Goal: Task Accomplishment & Management: Manage account settings

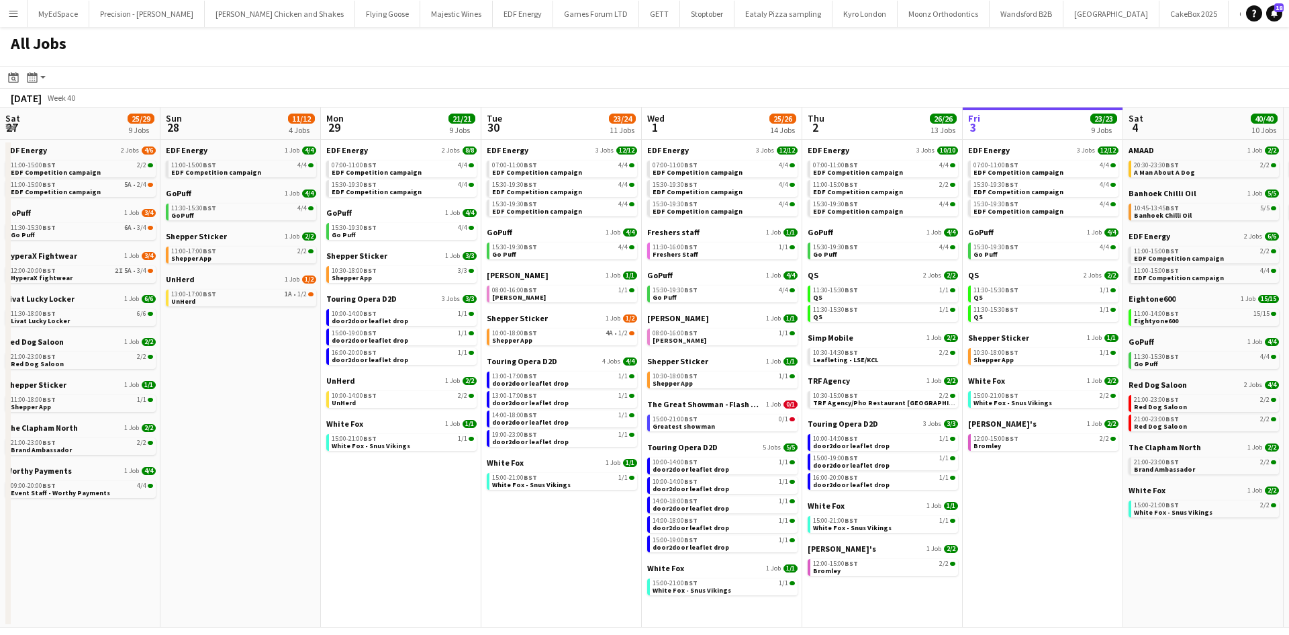
scroll to position [0, 462]
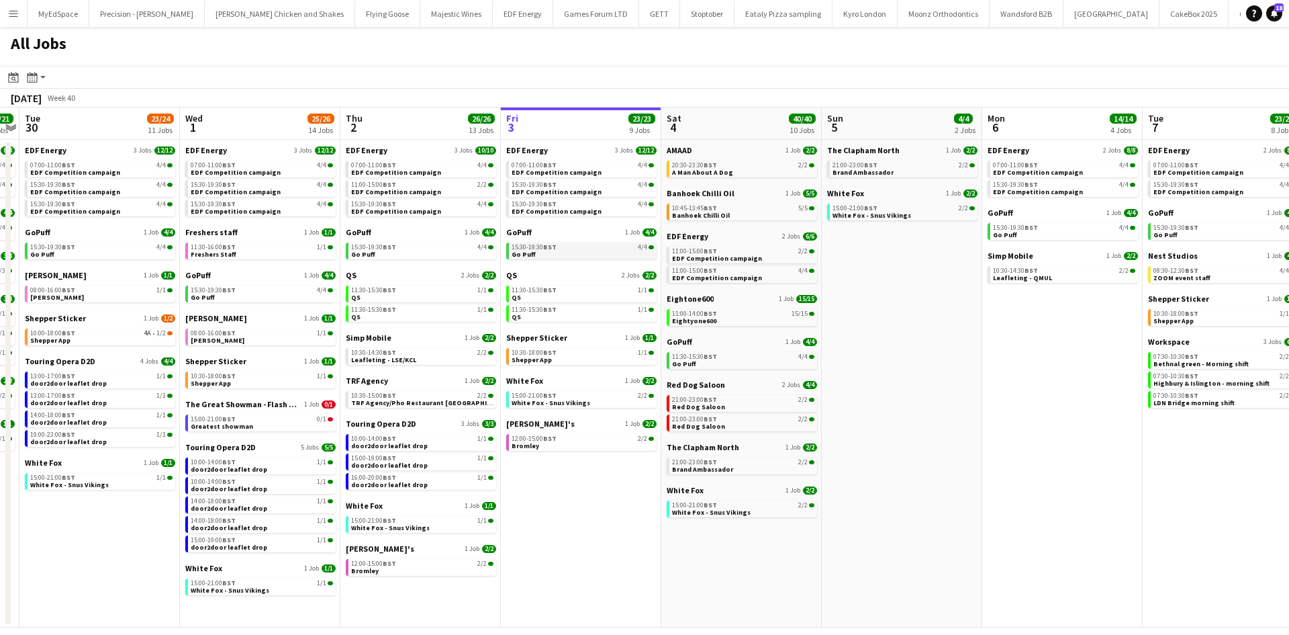
click at [592, 250] on link "15:30-19:30 BST 4/4 Go Puff" at bounding box center [583, 249] width 142 height 15
click at [602, 398] on div "15:00-21:00 BST 2/2" at bounding box center [583, 395] width 142 height 7
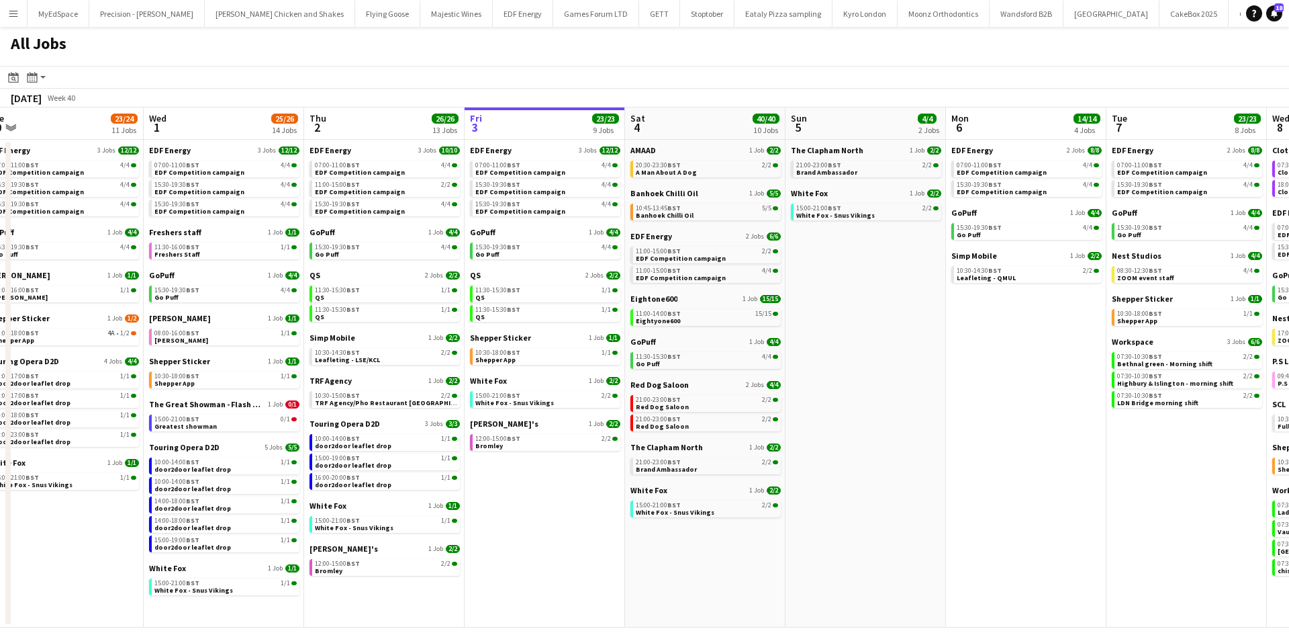
drag, startPoint x: 892, startPoint y: 526, endPoint x: 878, endPoint y: 526, distance: 13.4
click at [878, 526] on app-calendar-viewport "Sat 27 25/29 9 Jobs Sun 28 11/12 4 Jobs Mon 29 21/21 9 Jobs Tue 30 23/24 11 Job…" at bounding box center [644, 367] width 1289 height 520
click at [575, 397] on div "15:00-21:00 BST 2/2" at bounding box center [546, 395] width 142 height 7
click at [687, 170] on span "A Man About A Dog" at bounding box center [666, 172] width 61 height 9
click at [719, 257] on link "11:00-15:00 BST 2/2 EDF Competition campaign" at bounding box center [707, 253] width 142 height 15
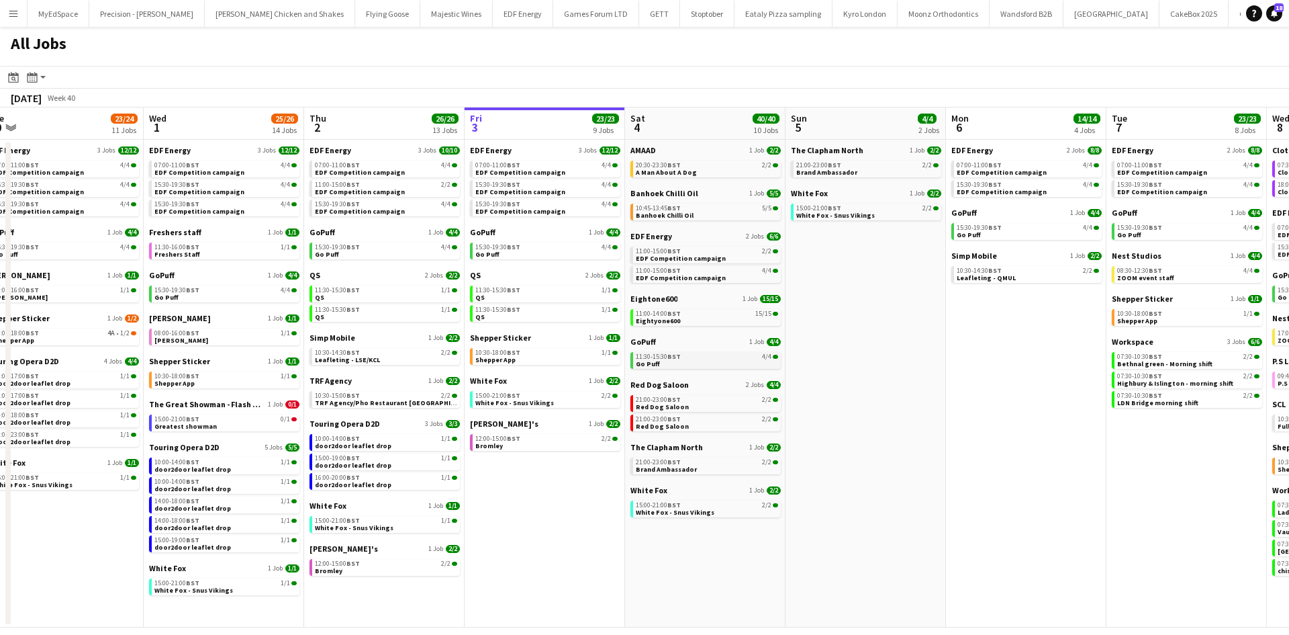
click at [722, 359] on div "11:30-15:30 BST 4/4" at bounding box center [707, 356] width 142 height 7
click at [684, 398] on div "21:00-23:00 BST 2/2" at bounding box center [707, 399] width 142 height 7
click at [711, 414] on link "21:00-23:00 BST 2/2 Red Dog Saloon" at bounding box center [707, 421] width 142 height 15
click at [749, 469] on link "21:00-23:00 BST 2/2 Brand Ambassador" at bounding box center [707, 464] width 142 height 15
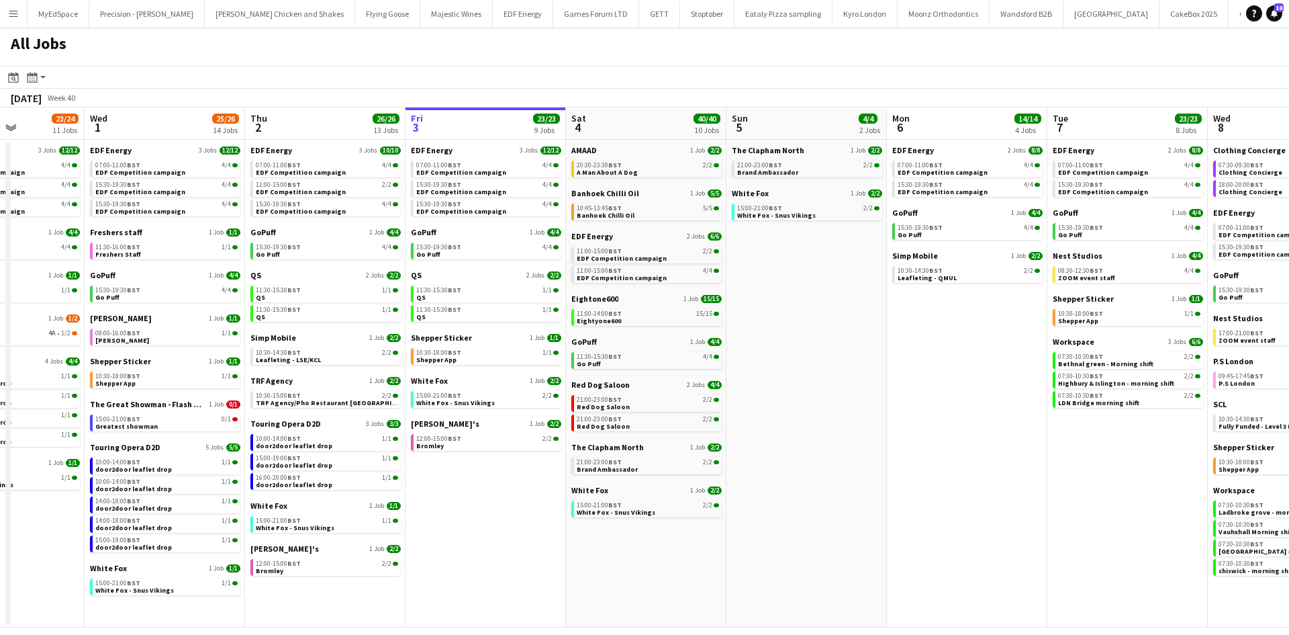
drag, startPoint x: 946, startPoint y: 352, endPoint x: 887, endPoint y: 351, distance: 59.1
click at [887, 351] on app-calendar-viewport "Sat 27 25/29 9 Jobs Sun 28 11/12 4 Jobs Mon 29 21/21 9 Jobs Tue 30 23/24 11 Job…" at bounding box center [644, 367] width 1289 height 520
click at [486, 293] on link "11:30-15:30 BST 1/1 QS" at bounding box center [487, 292] width 142 height 15
click at [700, 510] on link "15:00-21:00 BST 2/2 White Fox - Snus Vikings" at bounding box center [648, 507] width 142 height 15
click at [597, 511] on span "White Fox - Snus Vikings" at bounding box center [616, 512] width 79 height 9
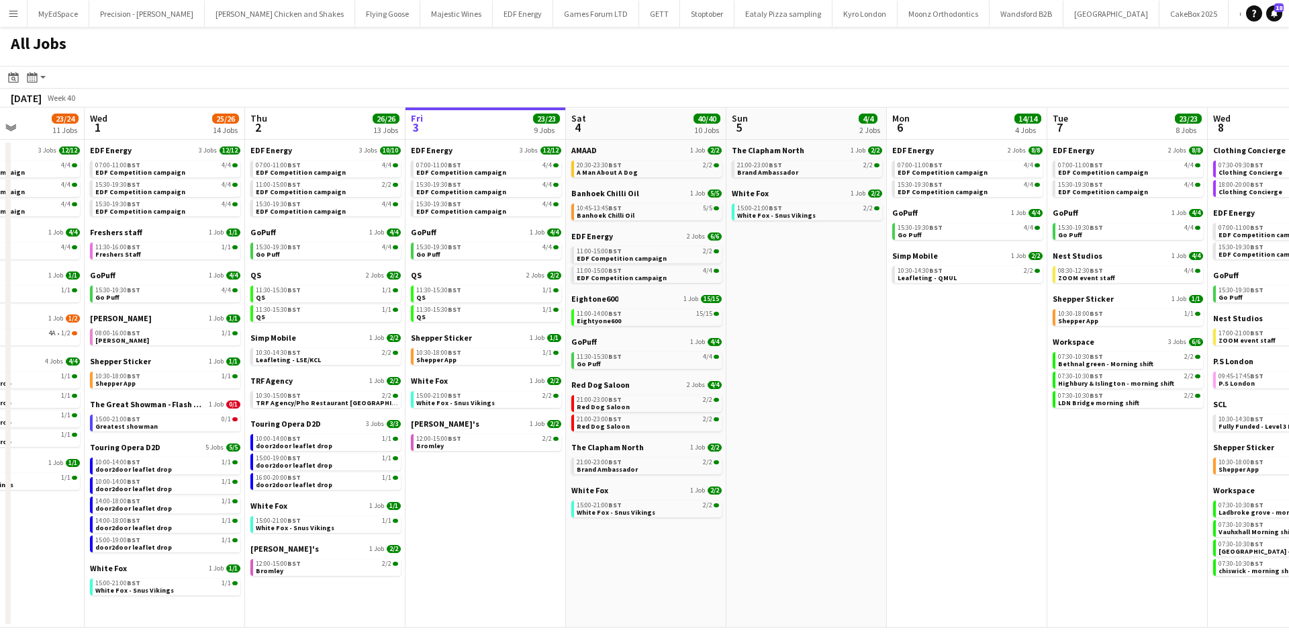
scroll to position [0, 568]
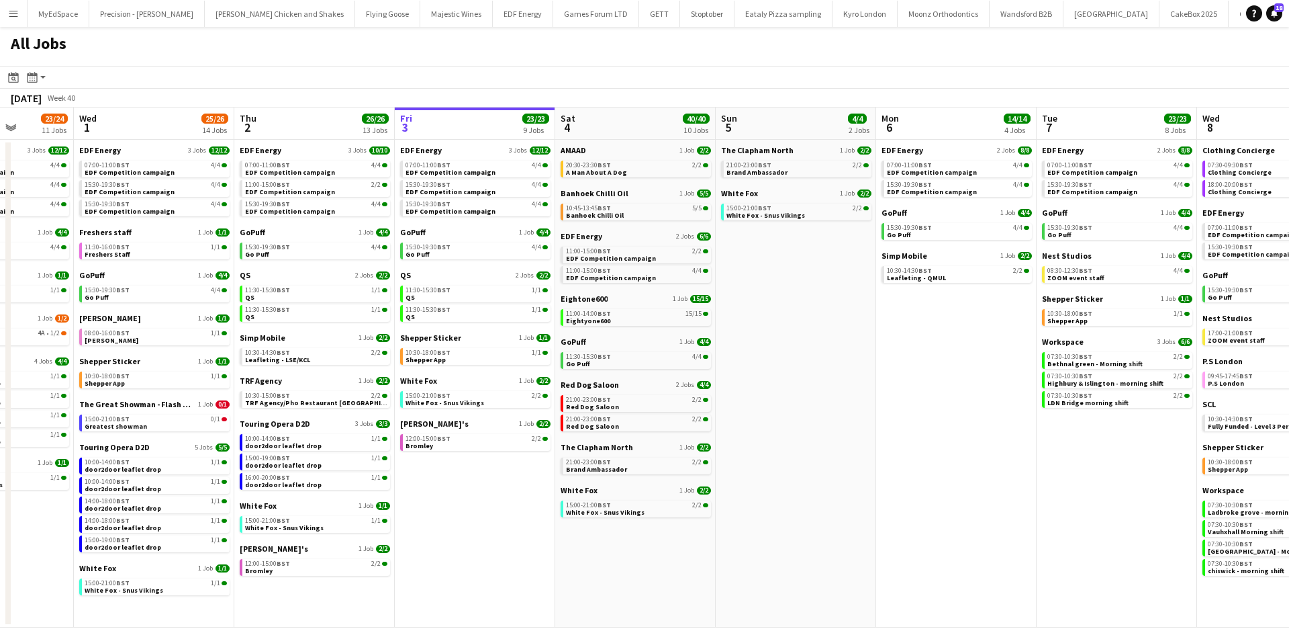
drag, startPoint x: 829, startPoint y: 344, endPoint x: 818, endPoint y: 344, distance: 10.8
click at [818, 344] on app-calendar-viewport "Sat 27 25/29 9 Jobs Sun 28 11/12 4 Jobs Mon 29 21/21 9 Jobs Tue 30 23/24 11 Job…" at bounding box center [644, 367] width 1289 height 520
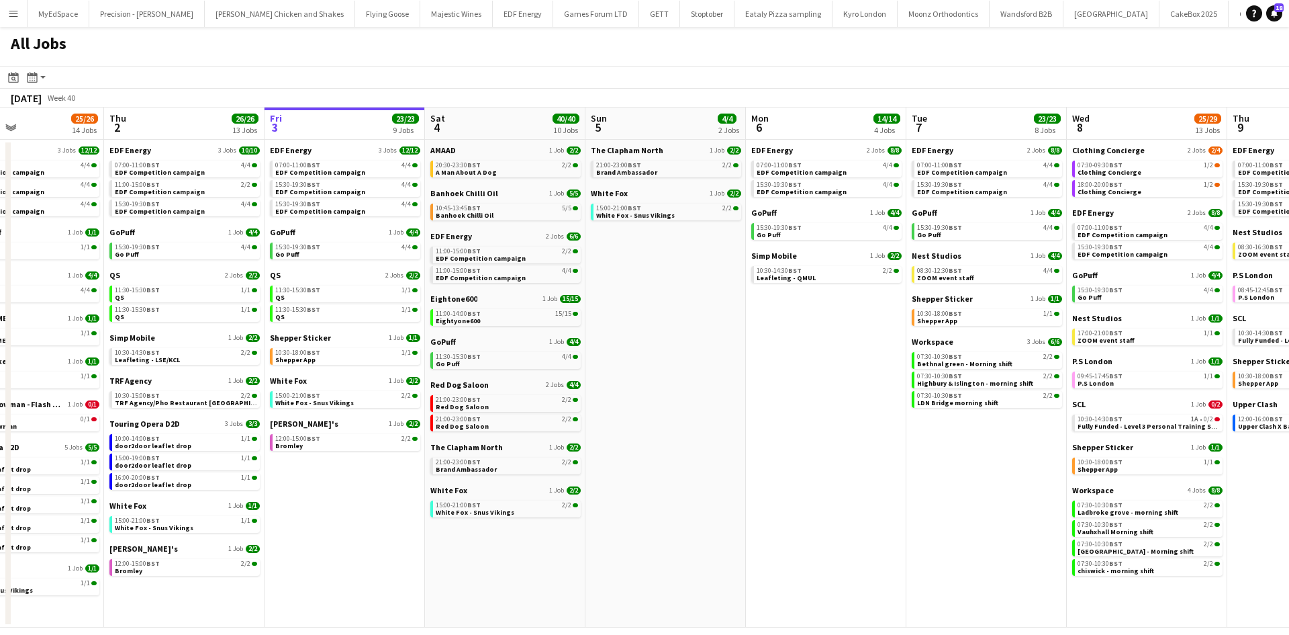
drag, startPoint x: 749, startPoint y: 551, endPoint x: 661, endPoint y: 557, distance: 88.8
click at [661, 557] on app-calendar-viewport "Mon 29 21/21 9 Jobs Tue 30 23/24 11 Jobs Wed 1 25/26 14 Jobs Thu 2 26/26 13 Job…" at bounding box center [644, 367] width 1289 height 520
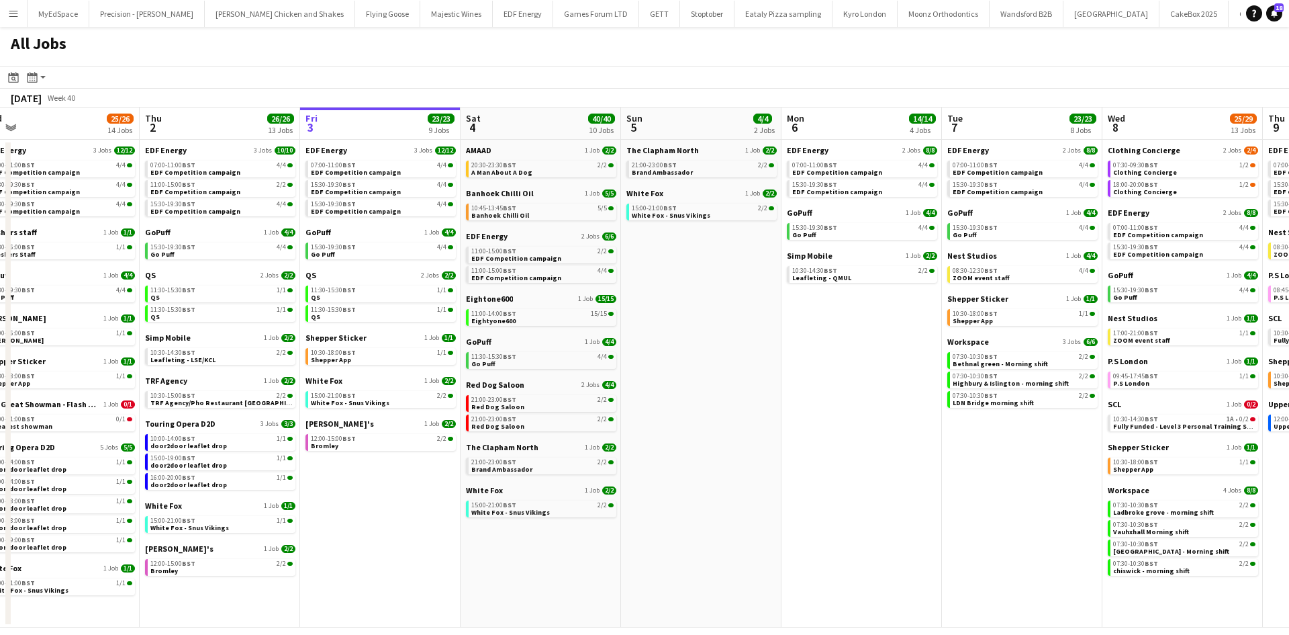
drag, startPoint x: 827, startPoint y: 512, endPoint x: 1028, endPoint y: 521, distance: 201.0
click at [1028, 521] on app-calendar-viewport "Mon 29 21/21 9 Jobs Tue 30 23/24 11 Jobs Wed 1 25/26 14 Jobs Thu 2 26/26 13 Job…" at bounding box center [644, 367] width 1289 height 520
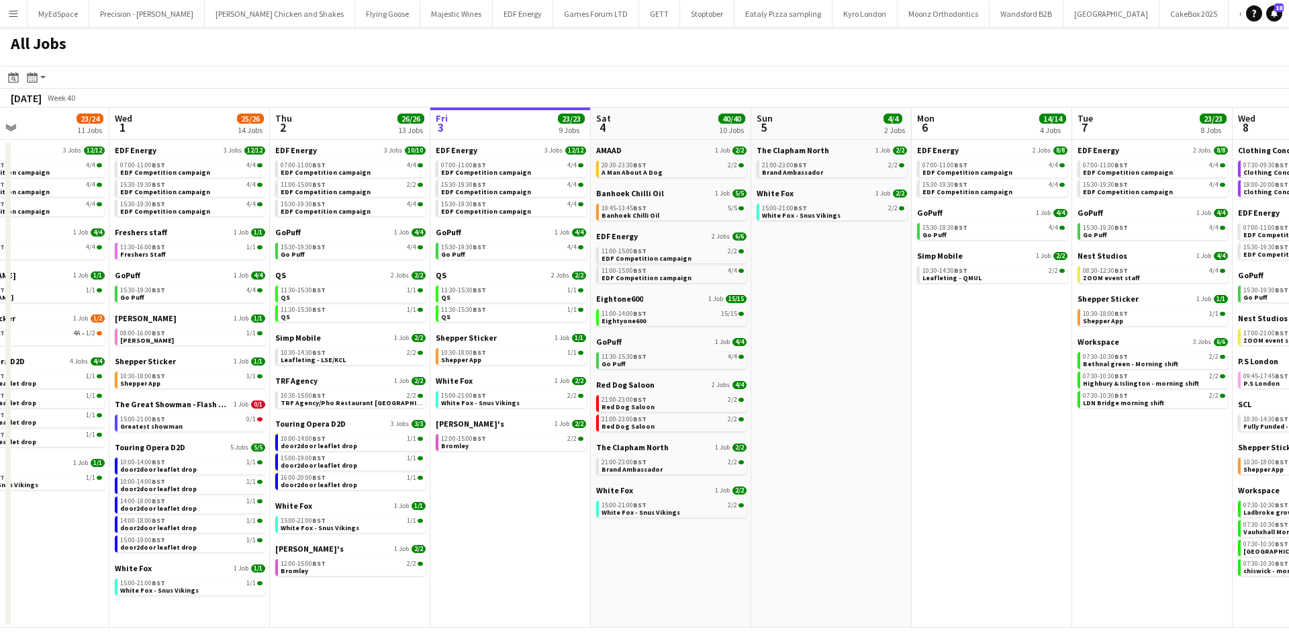
drag, startPoint x: 974, startPoint y: 387, endPoint x: 939, endPoint y: 391, distance: 35.2
click at [939, 391] on app-calendar-viewport "Sun 28 11/12 4 Jobs Mon 29 21/21 9 Jobs Tue 30 23/24 11 Jobs Wed 1 25/26 14 Job…" at bounding box center [644, 367] width 1289 height 520
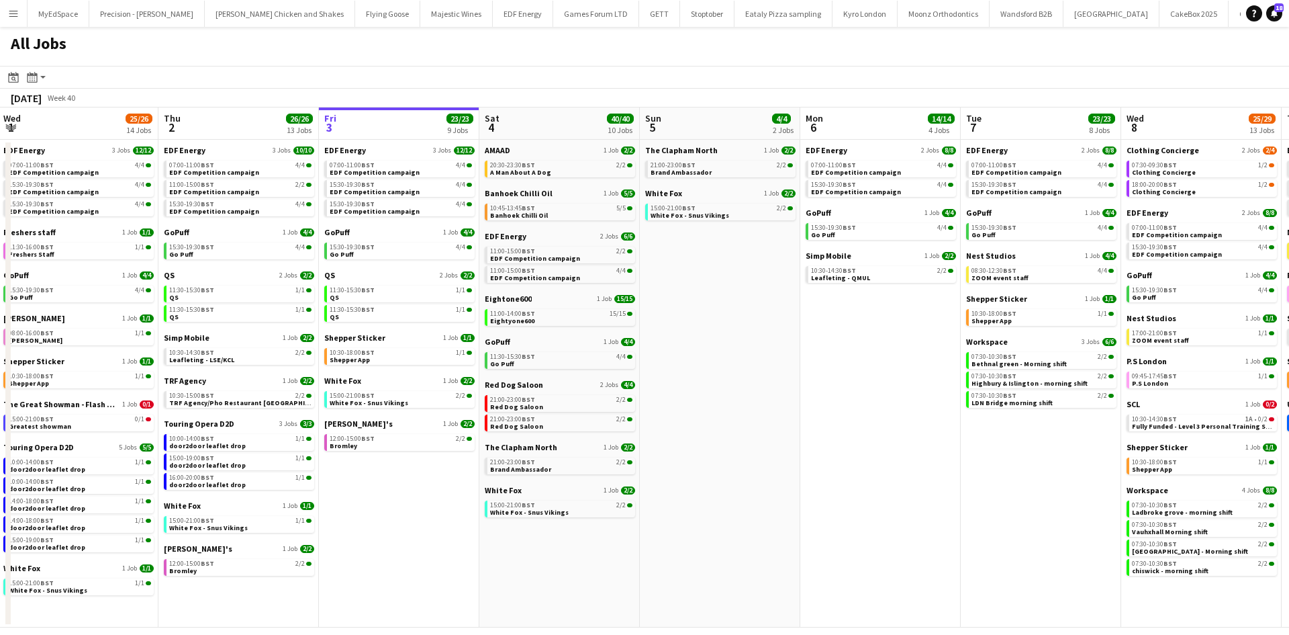
scroll to position [0, 484]
drag, startPoint x: 907, startPoint y: 407, endPoint x: 795, endPoint y: 410, distance: 112.2
click at [795, 410] on app-calendar-viewport "Sun 28 11/12 4 Jobs Mon 29 21/21 9 Jobs Tue 30 23/24 11 Jobs Wed 1 25/26 14 Job…" at bounding box center [644, 367] width 1289 height 520
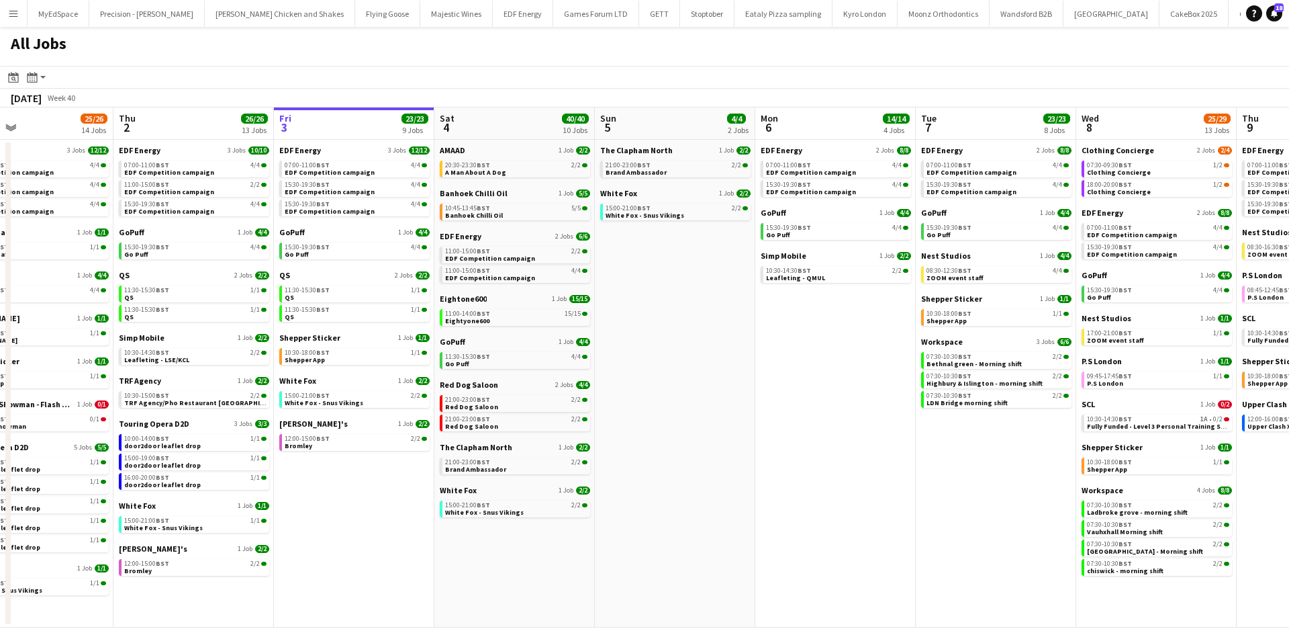
drag, startPoint x: 794, startPoint y: 497, endPoint x: 749, endPoint y: 504, distance: 44.8
click at [749, 504] on app-calendar-viewport "Sun 28 11/12 4 Jobs Mon 29 21/21 9 Jobs Tue 30 23/24 11 Jobs Wed 1 25/26 14 Job…" at bounding box center [644, 367] width 1289 height 520
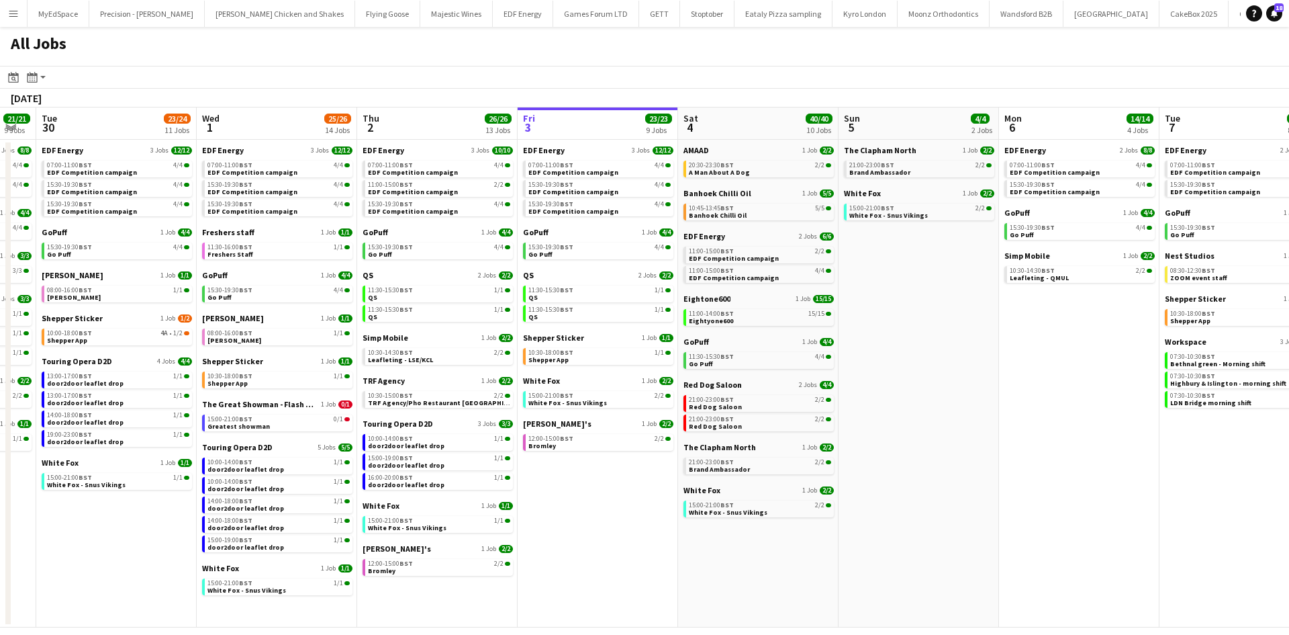
drag, startPoint x: 443, startPoint y: 475, endPoint x: 819, endPoint y: 523, distance: 379.2
click at [819, 523] on app-calendar-viewport "Sun 28 11/12 4 Jobs Mon 29 21/21 9 Jobs Tue 30 23/24 11 Jobs Wed 1 25/26 14 Job…" at bounding box center [644, 367] width 1289 height 520
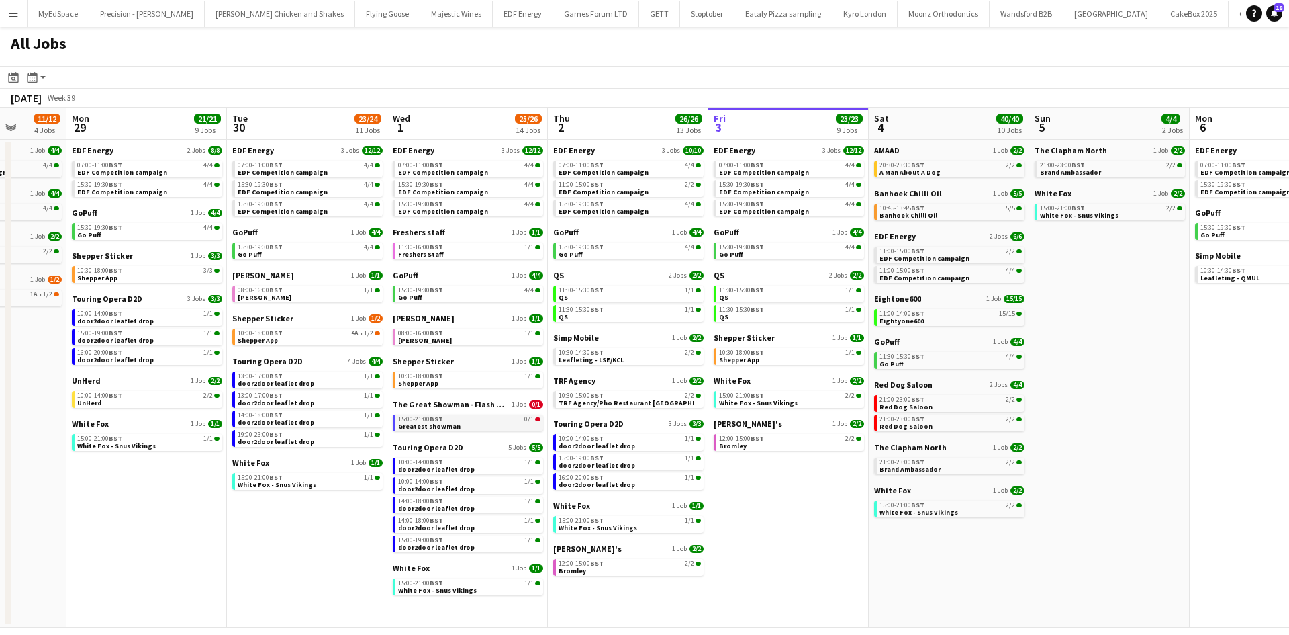
click at [508, 428] on link "15:00-21:00 BST 0/1 Greatest showman" at bounding box center [469, 421] width 142 height 15
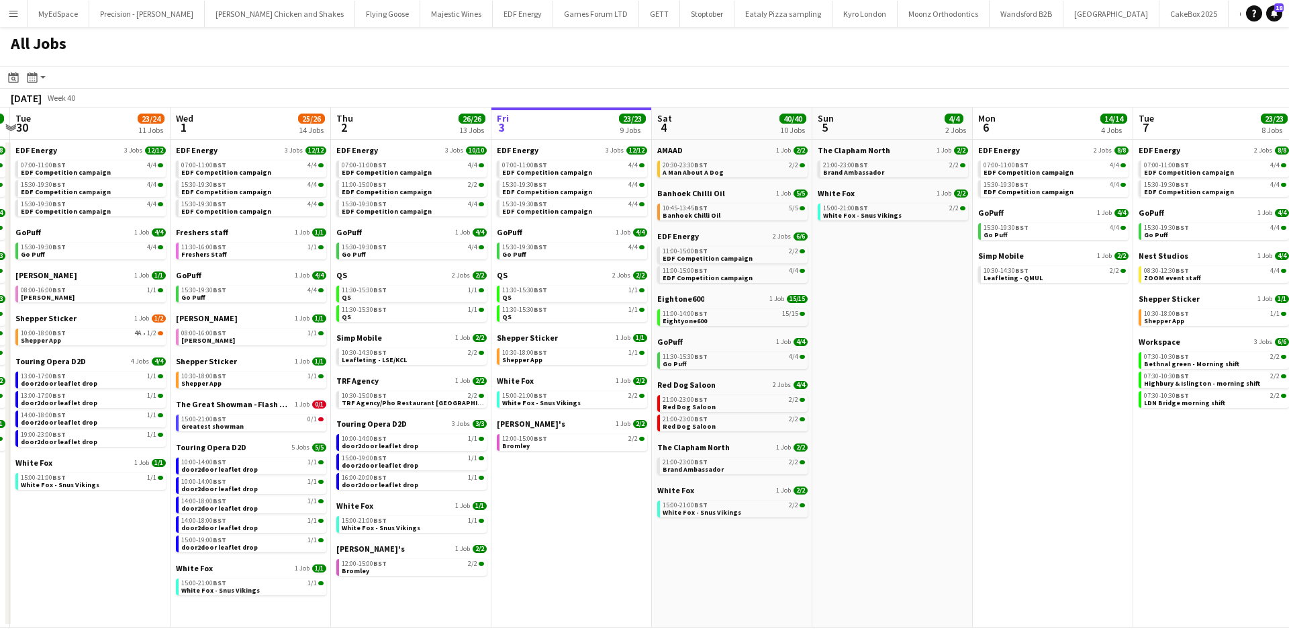
drag, startPoint x: 788, startPoint y: 524, endPoint x: 571, endPoint y: 469, distance: 223.8
click at [571, 469] on app-calendar-viewport "Fri 26 24/24 8 Jobs Sat 27 25/29 9 Jobs Sun 28 11/12 4 Jobs Mon 29 21/21 9 Jobs…" at bounding box center [644, 367] width 1289 height 520
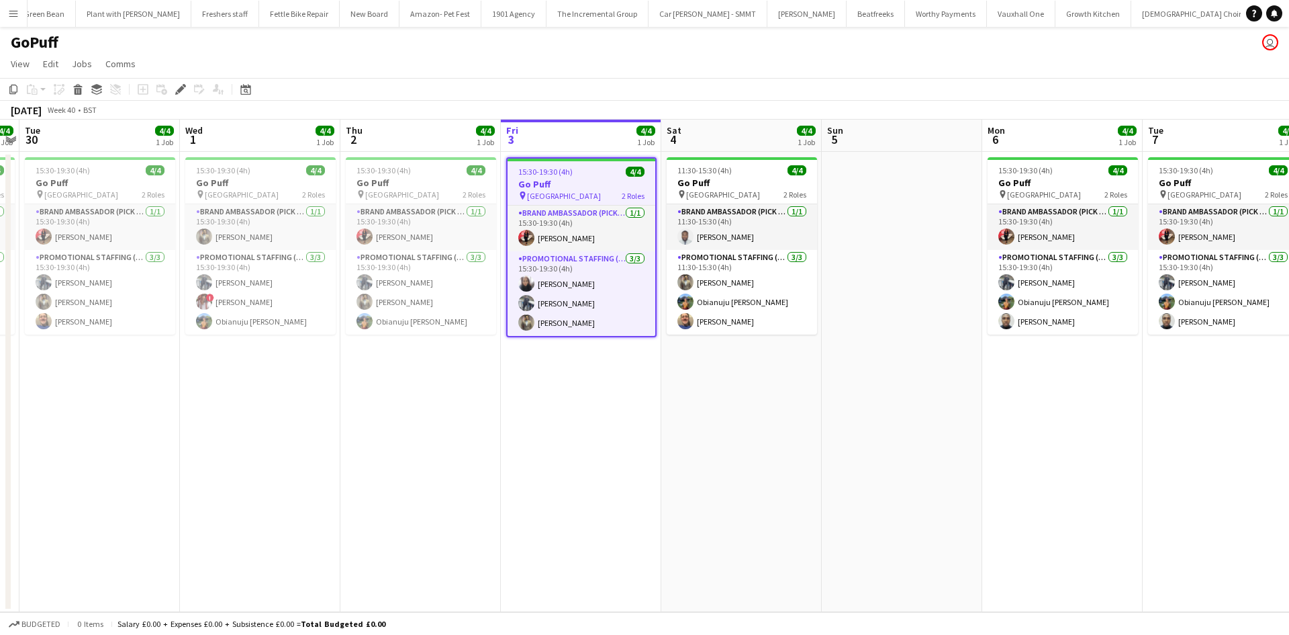
scroll to position [0, 1742]
click at [637, 445] on app-date-cell "15:30-19:30 (4h) 4/4 Go Puff pin Birmingham 2 Roles Brand Ambassador (Pick up) …" at bounding box center [581, 382] width 160 height 460
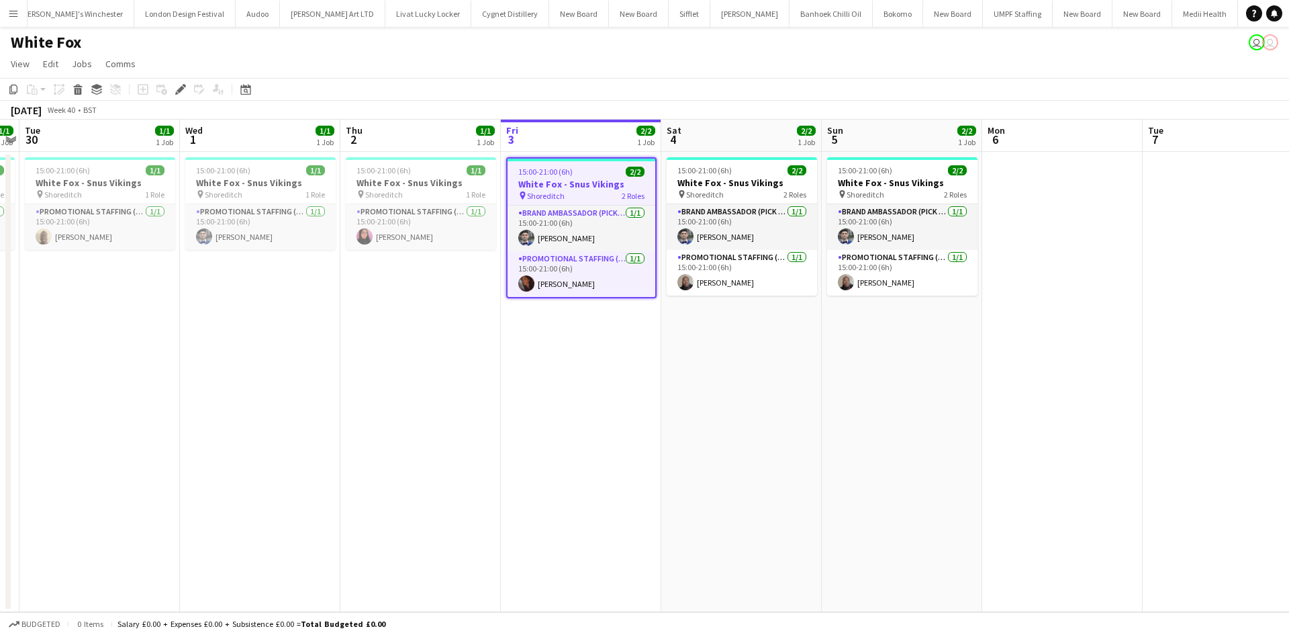
scroll to position [0, 3383]
drag, startPoint x: 567, startPoint y: 279, endPoint x: 561, endPoint y: 285, distance: 7.6
click at [567, 279] on app-card-role "Promotional Staffing (Brand Ambassadors) 1/1 15:00-21:00 (6h) Sanjana Ramlall" at bounding box center [582, 274] width 148 height 46
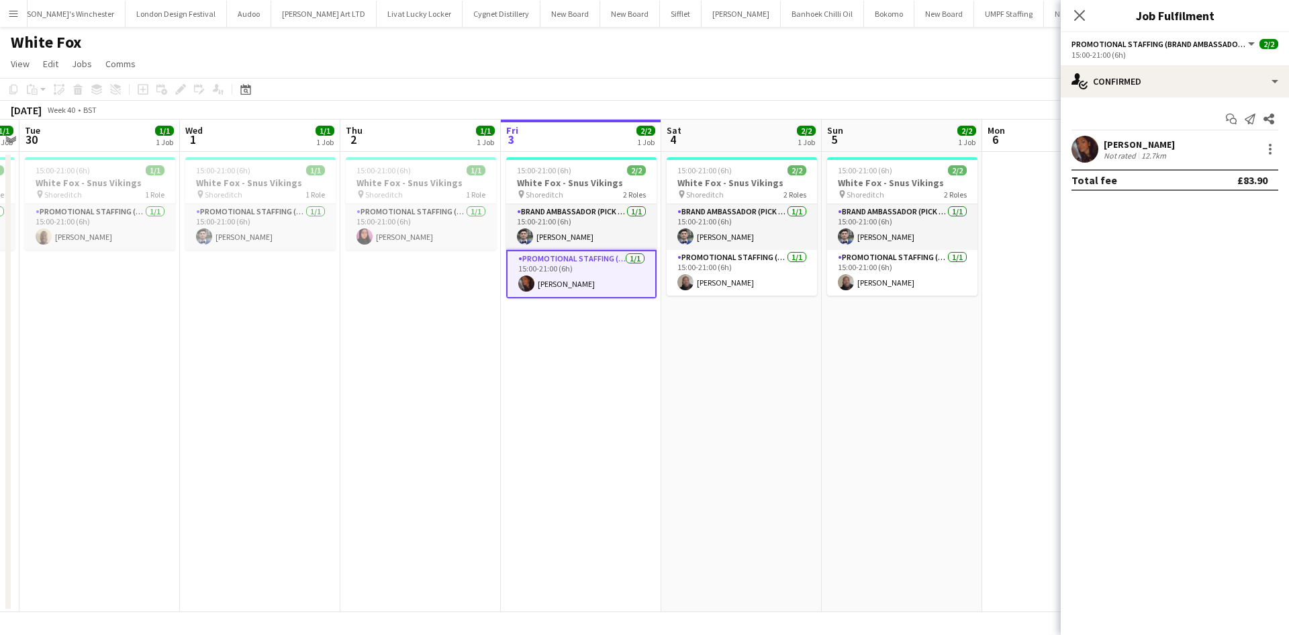
click at [1175, 152] on div "Sanjana Ramlall Not rated 12.7km" at bounding box center [1175, 149] width 228 height 27
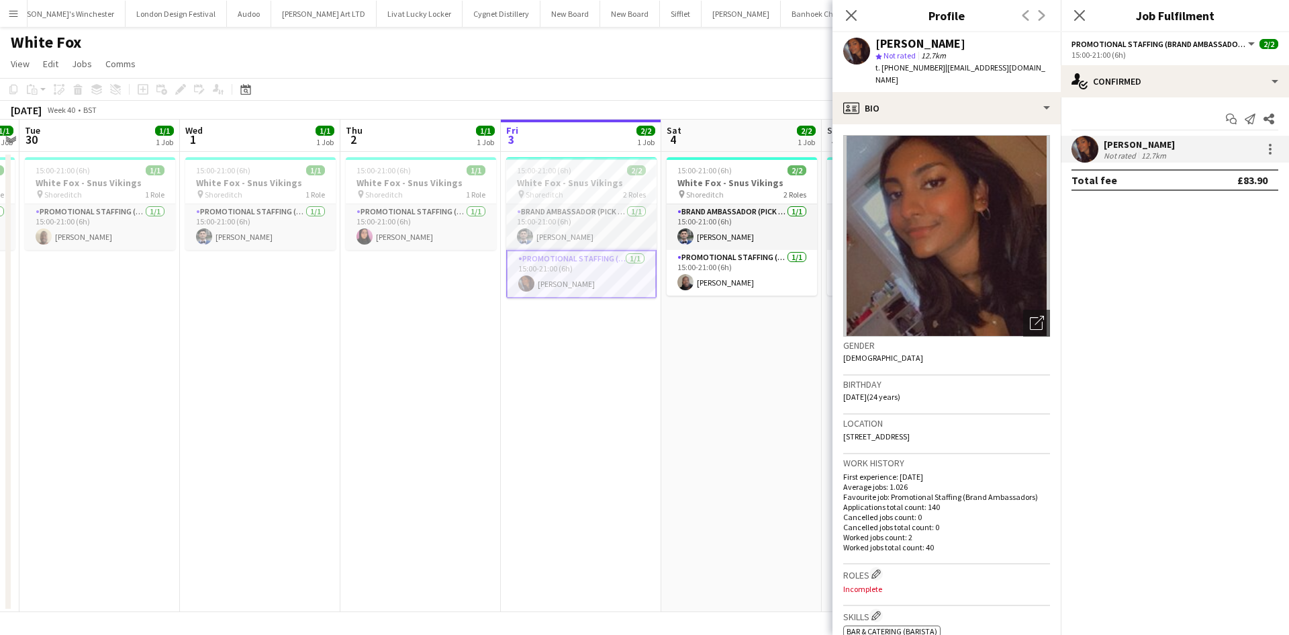
click at [749, 383] on app-date-cell "15:00-21:00 (6h) 2/2 White Fox - Snus Vikings pin Shoreditch 2 Roles Brand Amba…" at bounding box center [741, 382] width 160 height 460
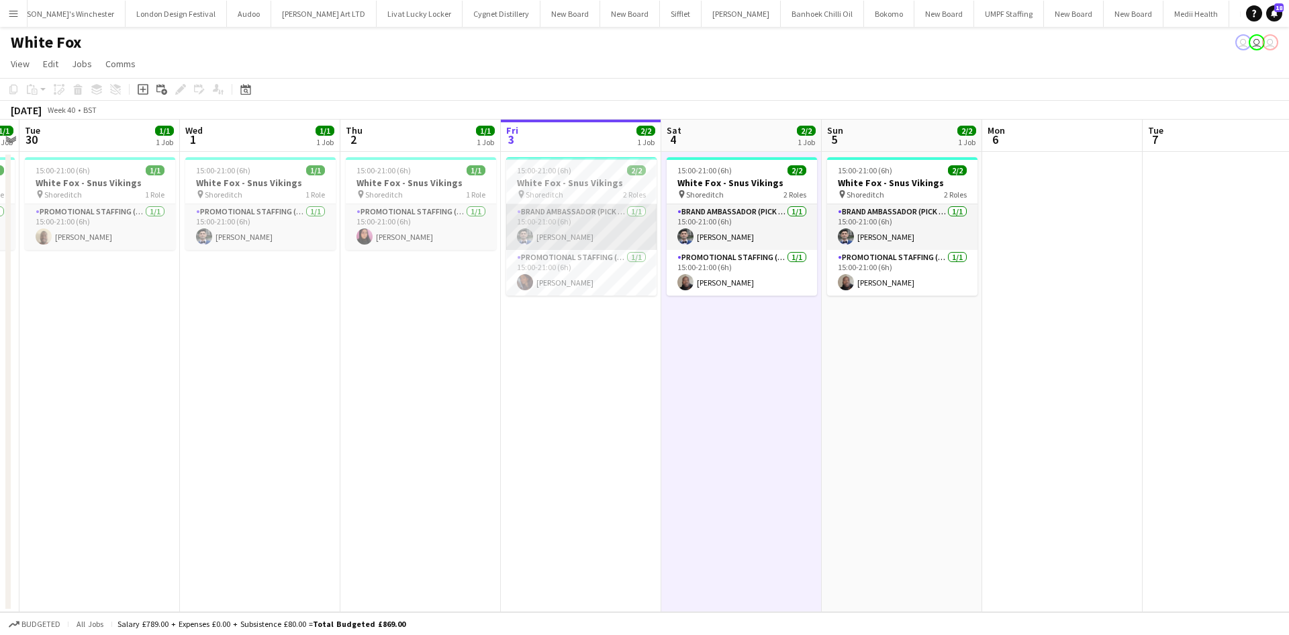
click at [551, 227] on app-card-role "Brand Ambassador (Pick up) 1/1 15:00-21:00 (6h) Elvis Assadi" at bounding box center [581, 227] width 150 height 46
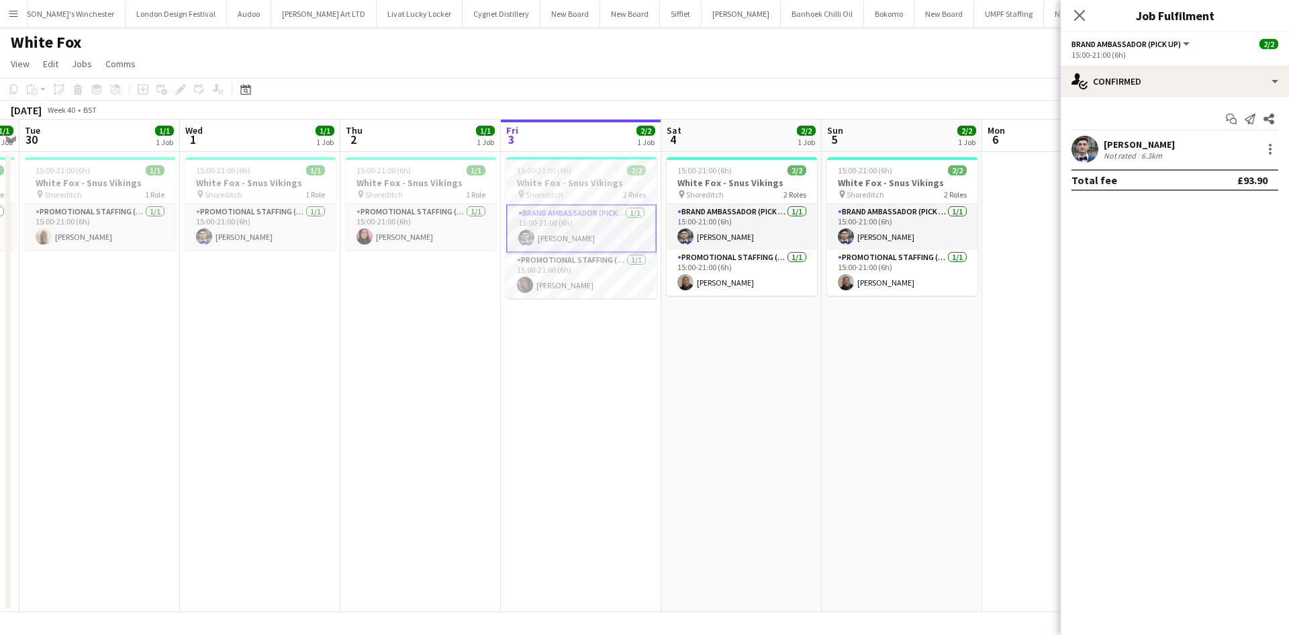
click at [1273, 159] on div "Elvis Assadi Not rated 6.3km" at bounding box center [1175, 149] width 228 height 27
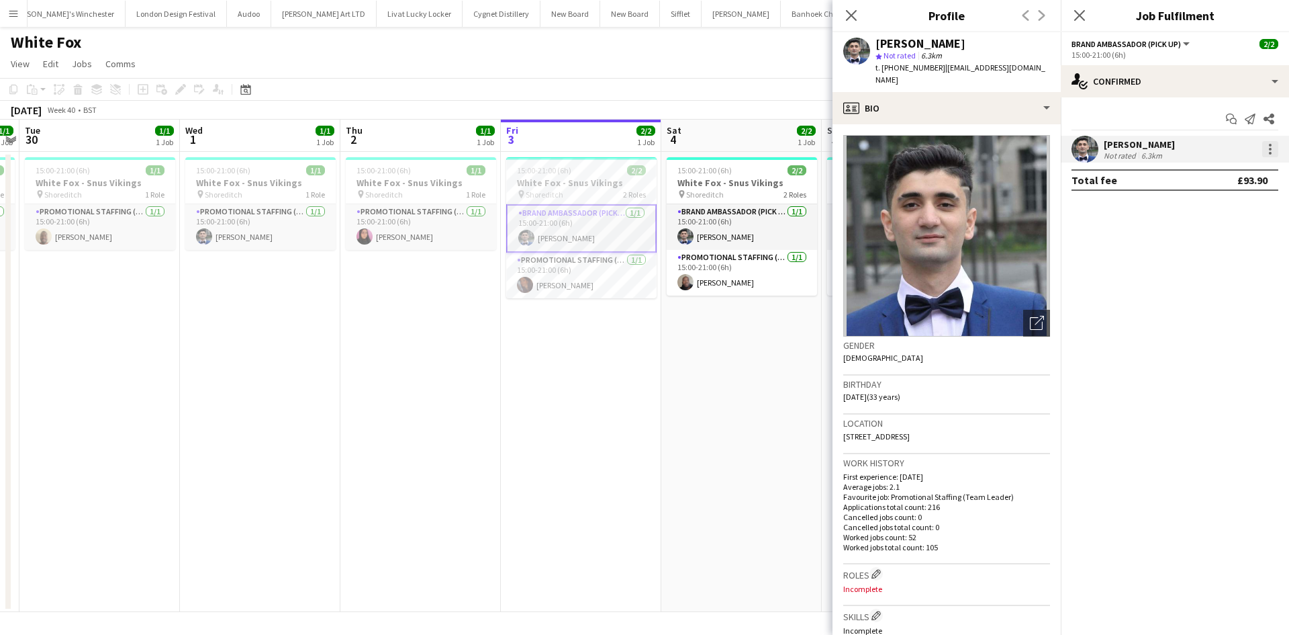
click at [1267, 148] on div at bounding box center [1270, 149] width 16 height 16
click at [1248, 164] on button "Edit fee" at bounding box center [1226, 174] width 105 height 32
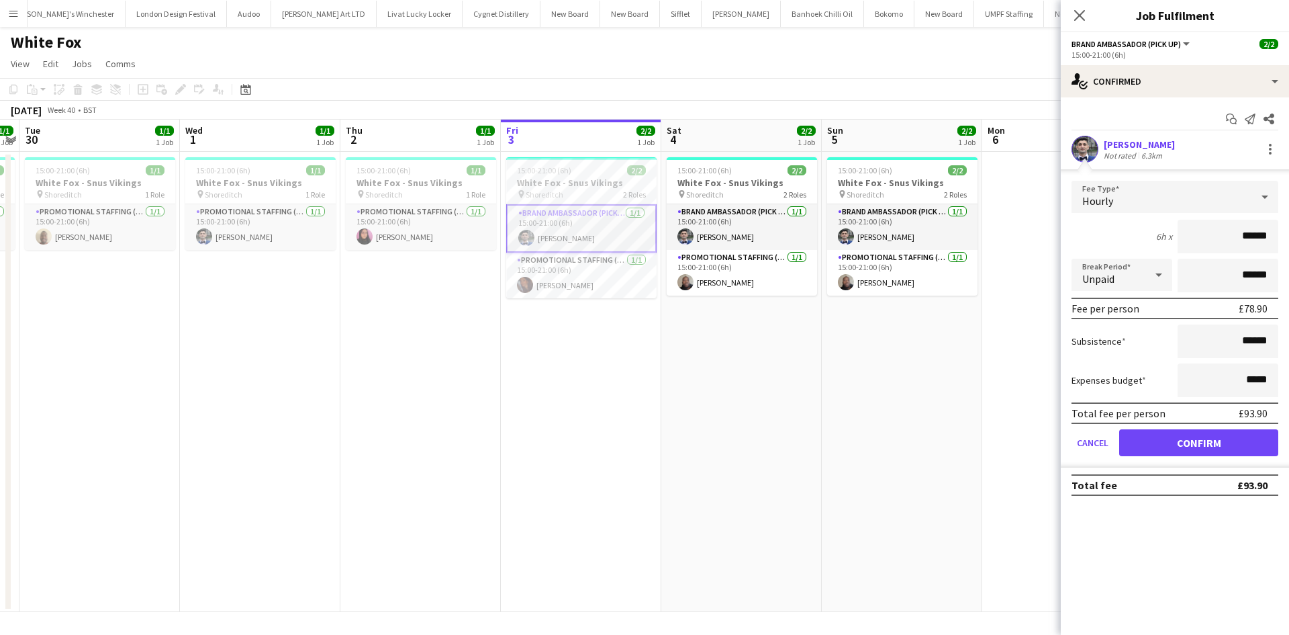
click at [965, 428] on app-date-cell "15:00-21:00 (6h) 2/2 White Fox - Snus Vikings pin Shoreditch 2 Roles Brand Amba…" at bounding box center [902, 382] width 160 height 460
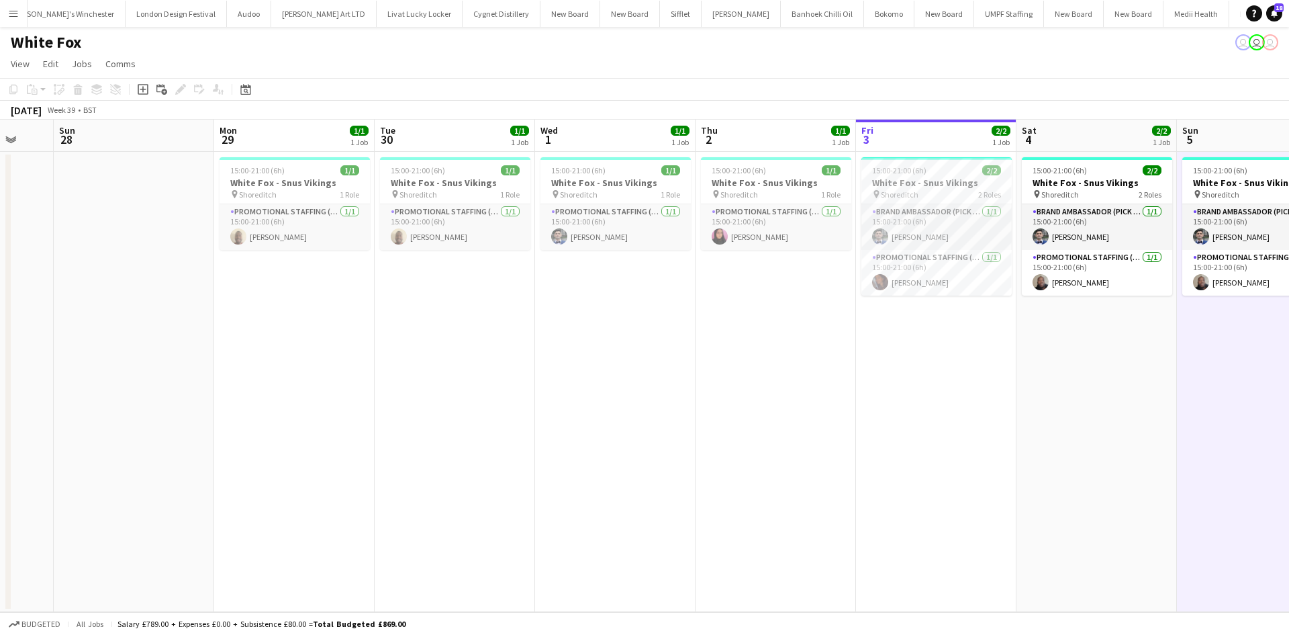
drag, startPoint x: 418, startPoint y: 293, endPoint x: 640, endPoint y: 319, distance: 223.8
click at [575, 314] on app-calendar-viewport "Wed 24 Thu 25 Fri 26 Sat 27 Sun 28 Mon 29 1/1 1 Job Tue 30 1/1 1 Job Wed 1 1/1 …" at bounding box center [644, 366] width 1289 height 492
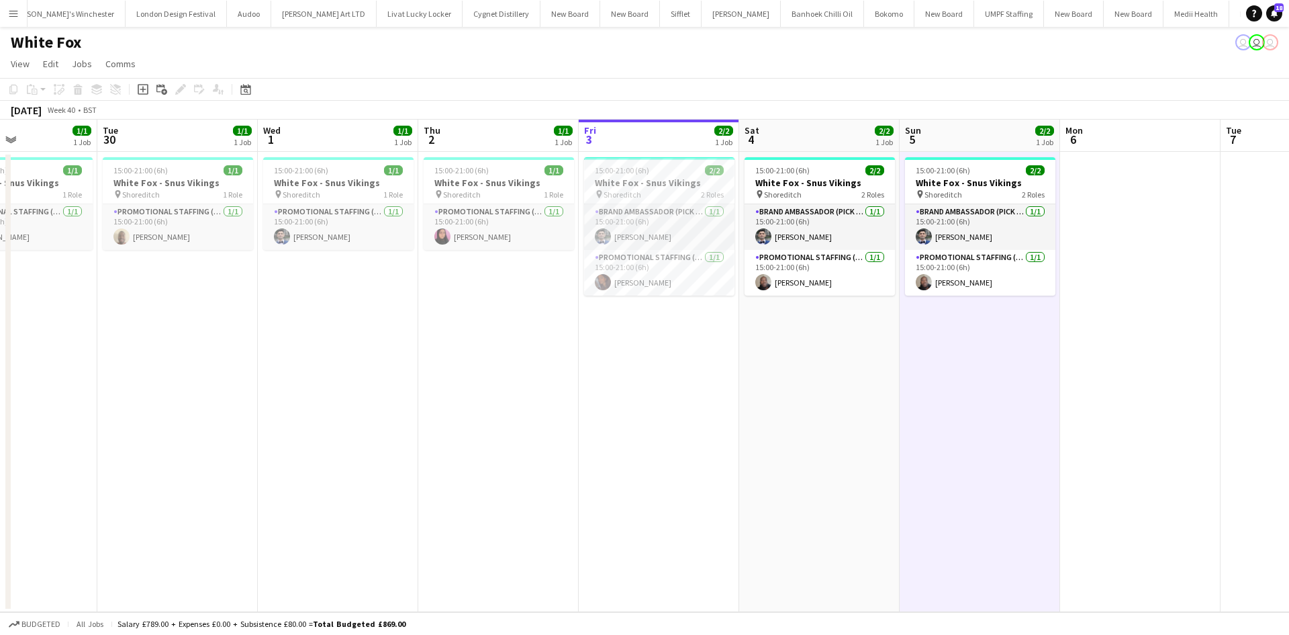
drag, startPoint x: 941, startPoint y: 363, endPoint x: 858, endPoint y: 347, distance: 85.5
click at [858, 347] on app-calendar-viewport "Fri 26 Sat 27 Sun 28 Mon 29 1/1 1 Job Tue 30 1/1 1 Job Wed 1 1/1 1 Job Thu 2 1/…" at bounding box center [644, 366] width 1289 height 492
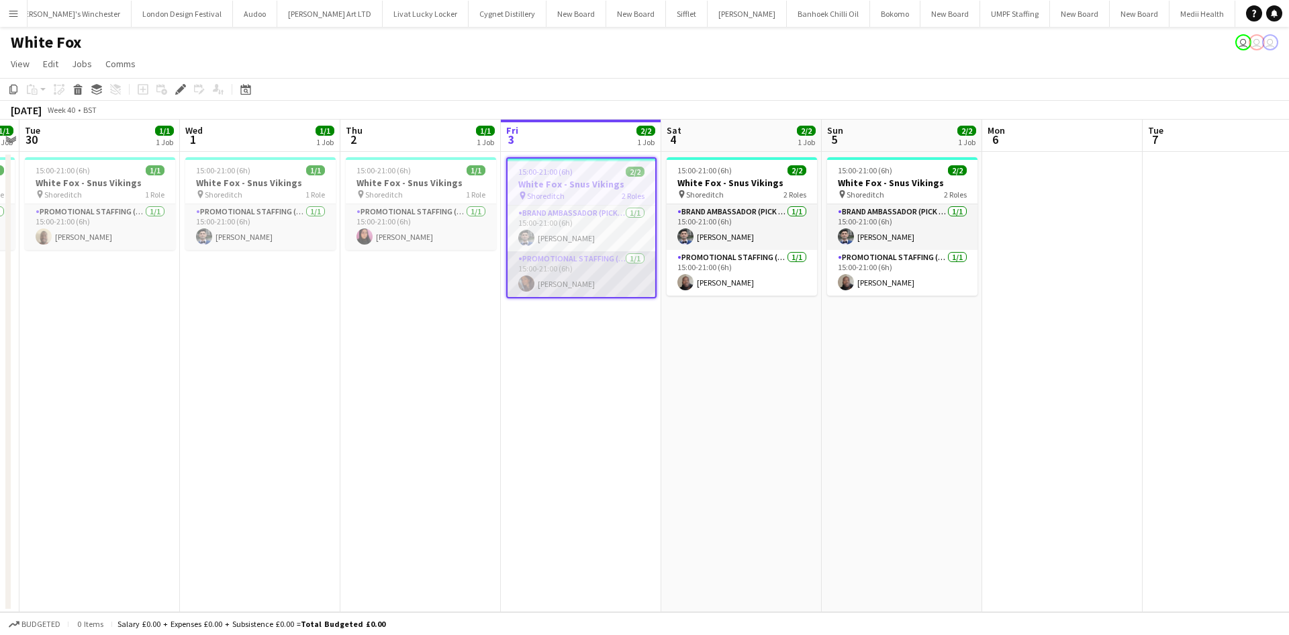
drag, startPoint x: 565, startPoint y: 234, endPoint x: 569, endPoint y: 260, distance: 26.6
click at [565, 234] on app-card-role "Brand Ambassador (Pick up) 1/1 15:00-21:00 (6h) Elvis Assadi" at bounding box center [582, 228] width 148 height 46
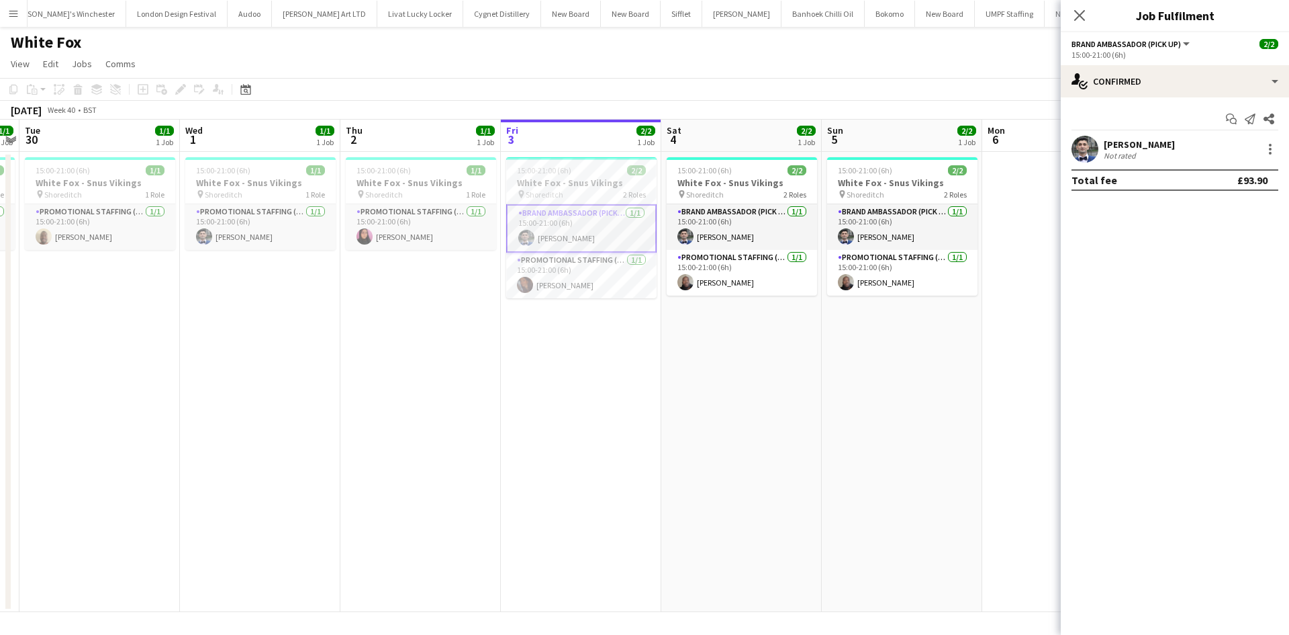
scroll to position [0, 3383]
click at [1274, 155] on div at bounding box center [1270, 149] width 16 height 16
click at [1212, 173] on span "Edit fee" at bounding box center [1203, 173] width 36 height 11
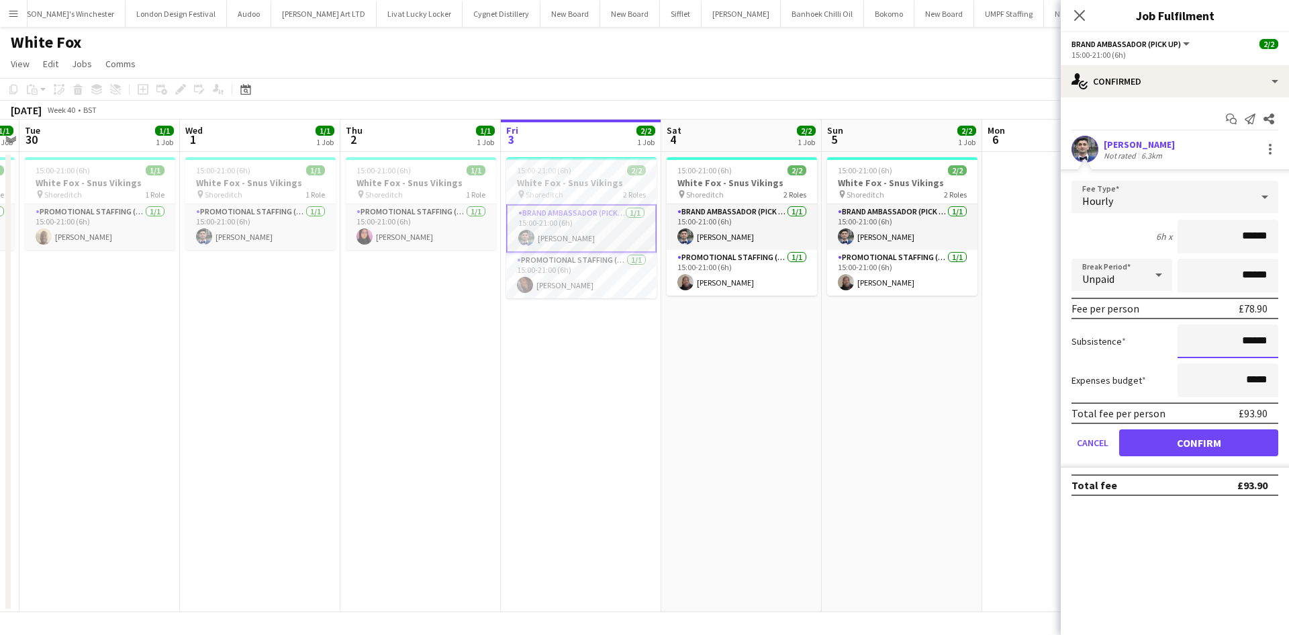
click at [1248, 340] on input "******" at bounding box center [1228, 341] width 101 height 34
type input "*****"
drag, startPoint x: 1192, startPoint y: 448, endPoint x: 1152, endPoint y: 445, distance: 39.7
click at [1192, 447] on button "Confirm" at bounding box center [1198, 442] width 159 height 27
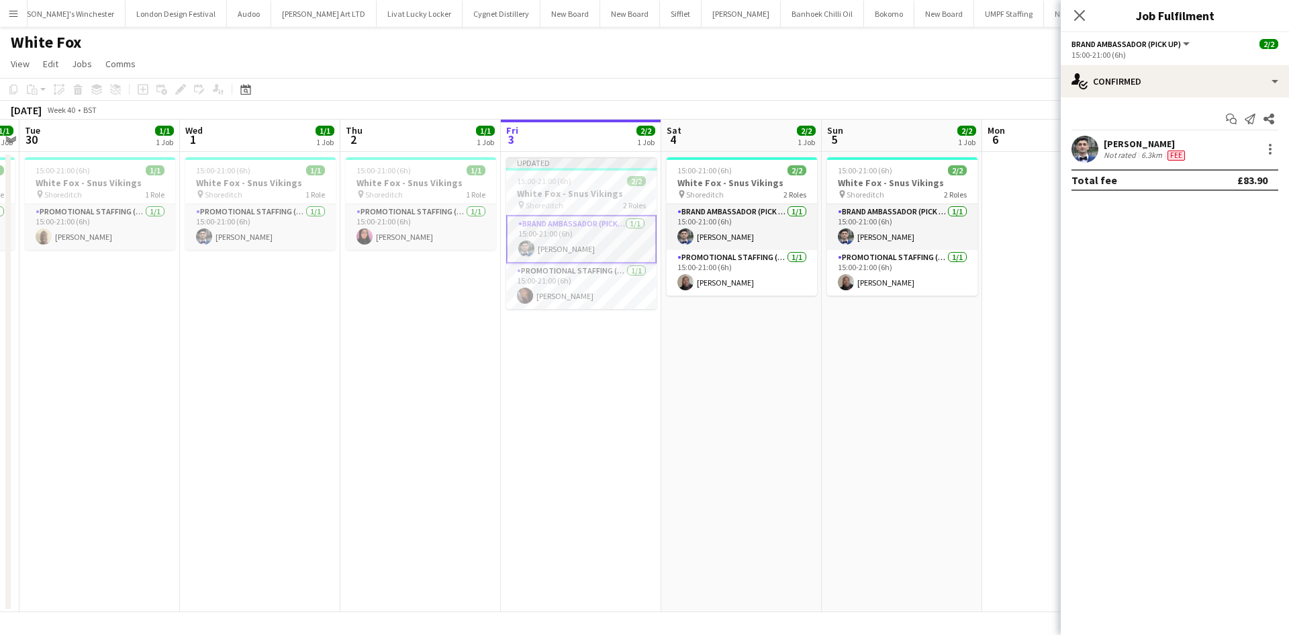
drag, startPoint x: 979, startPoint y: 451, endPoint x: 988, endPoint y: 424, distance: 27.6
click at [978, 452] on app-date-cell "15:00-21:00 (6h) 2/2 White Fox - Snus Vikings pin Shoreditch 2 Roles Brand Amba…" at bounding box center [902, 382] width 160 height 460
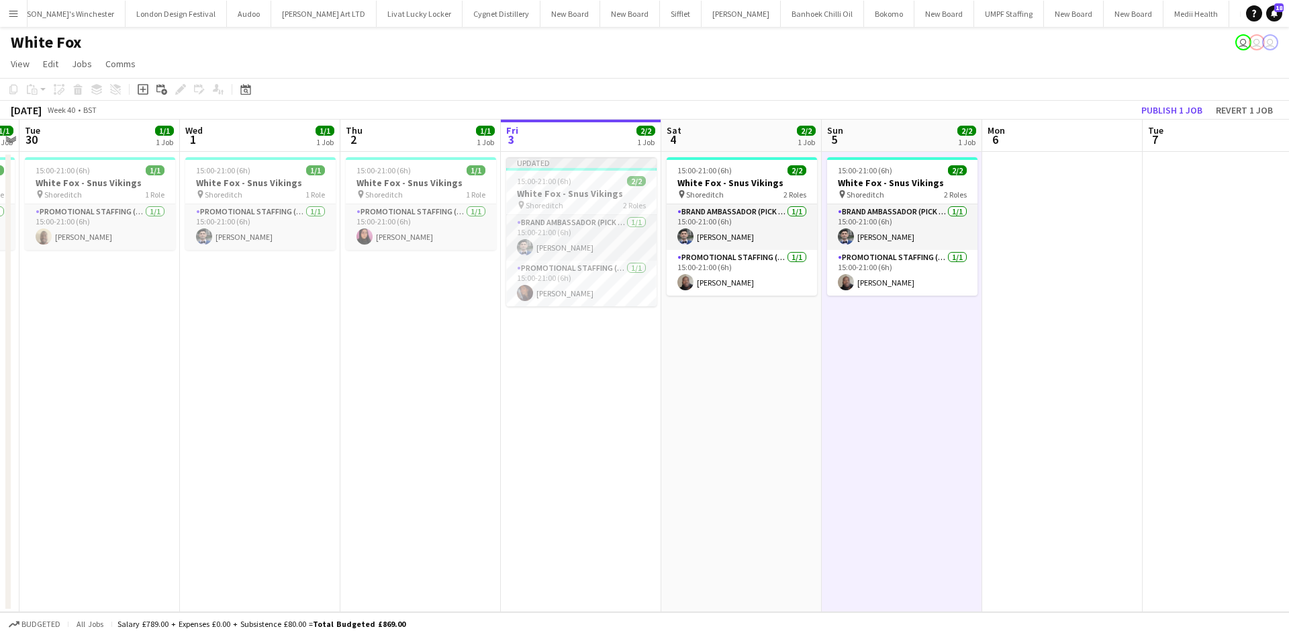
scroll to position [0, 463]
click at [1163, 111] on button "Publish 1 job" at bounding box center [1172, 109] width 72 height 17
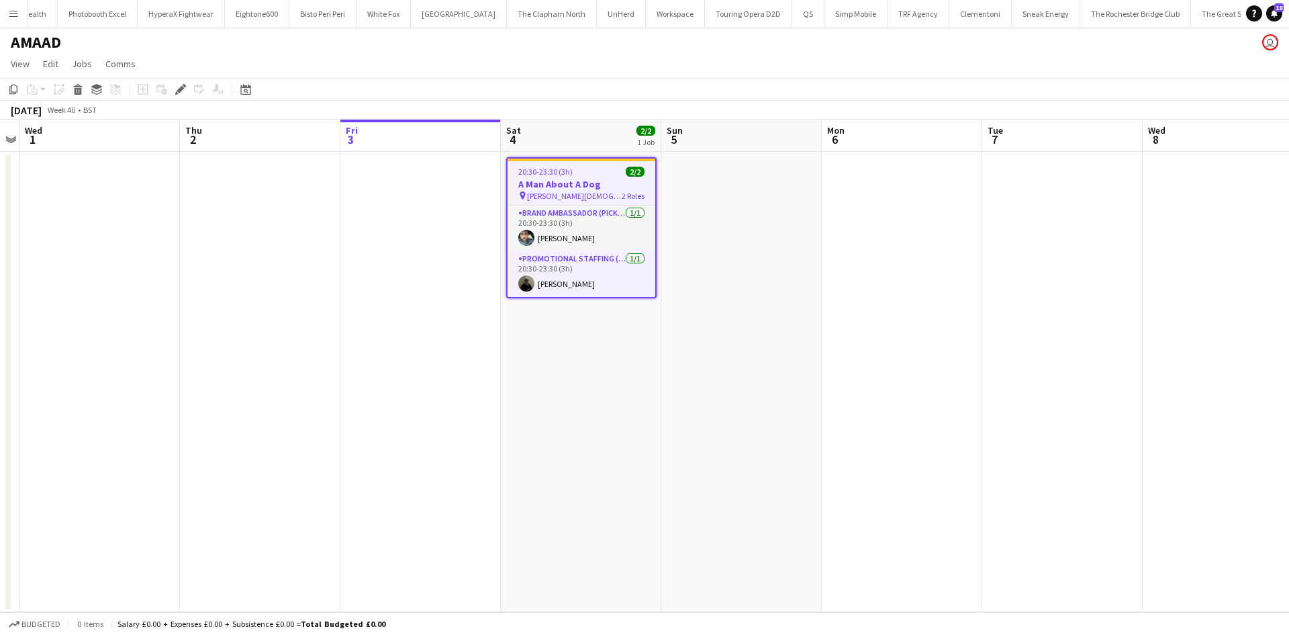
scroll to position [0, 4568]
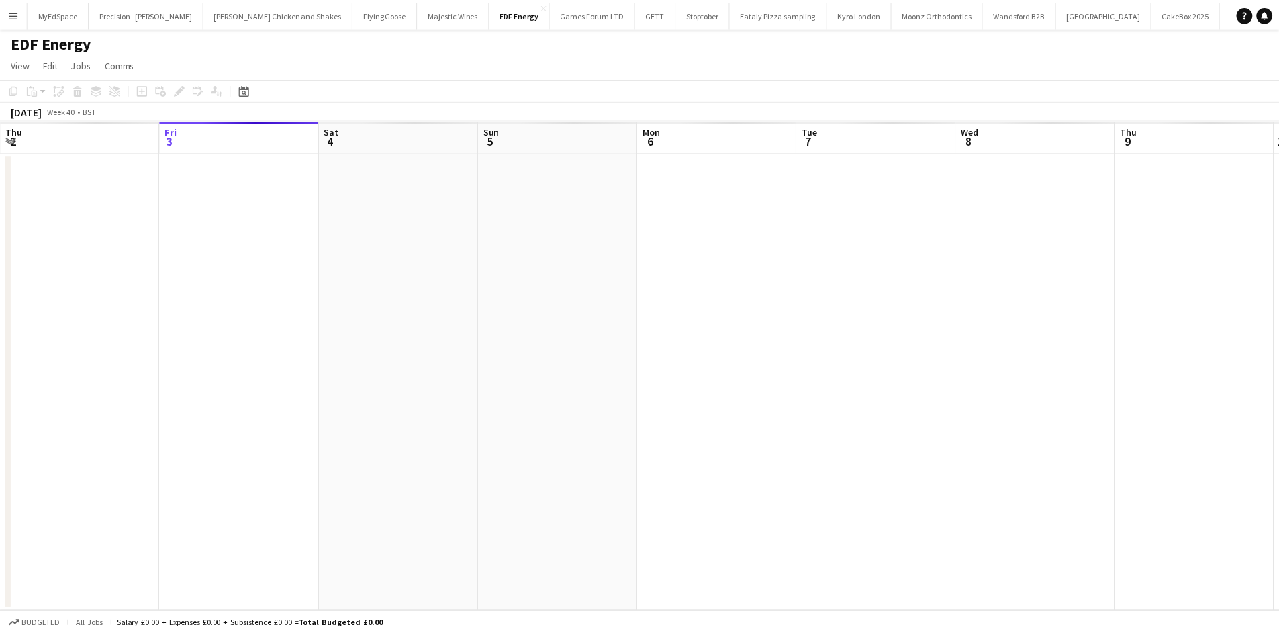
scroll to position [0, 462]
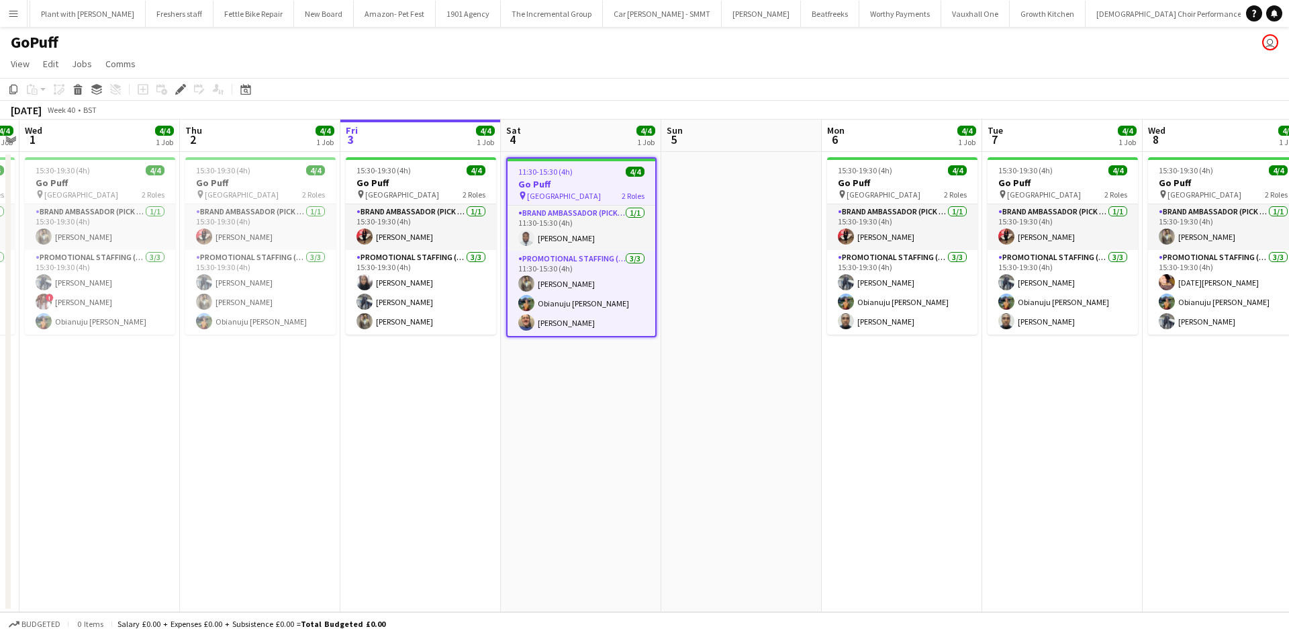
scroll to position [0, 1742]
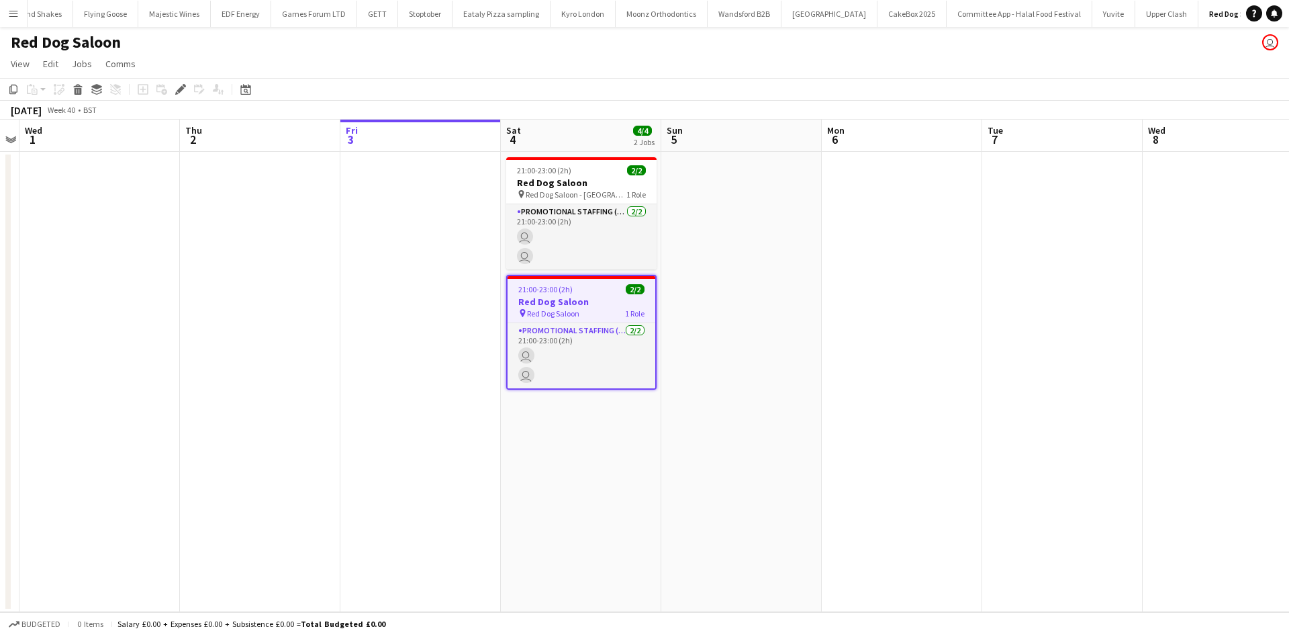
scroll to position [0, 285]
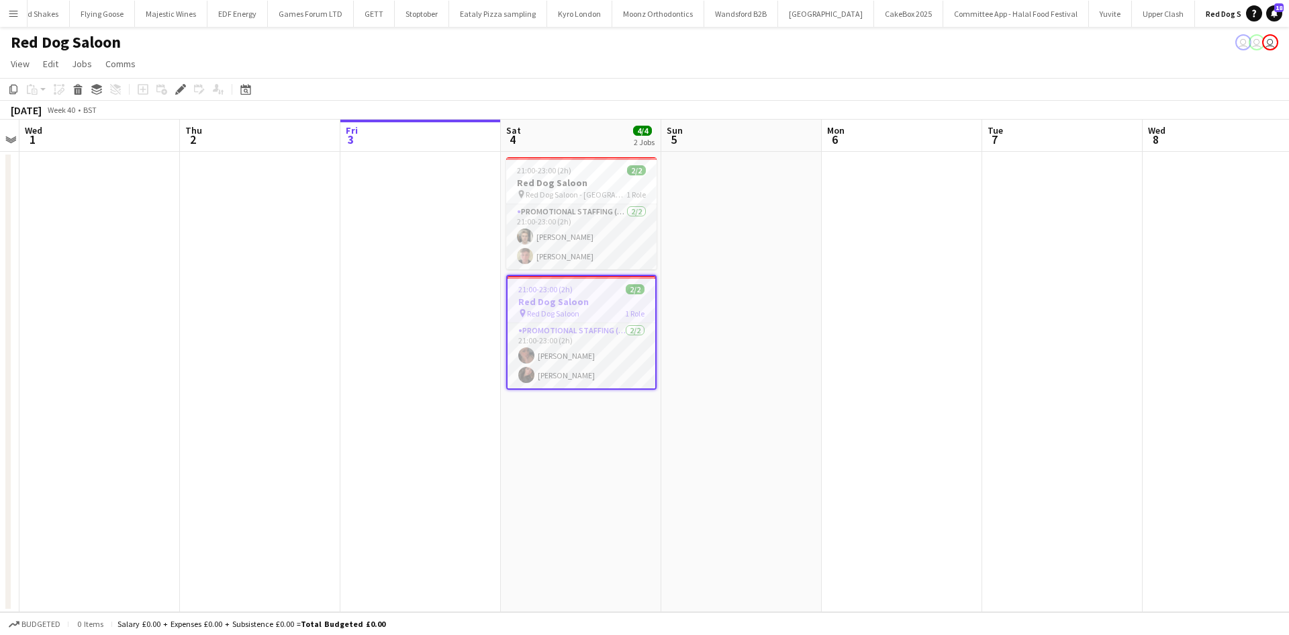
drag, startPoint x: 620, startPoint y: 214, endPoint x: 1224, endPoint y: 109, distance: 612.7
click at [620, 214] on app-card-role "Promotional Staffing (Brand Ambassadors) 2/2 21:00-23:00 (2h) bruno lansdown Co…" at bounding box center [581, 236] width 150 height 65
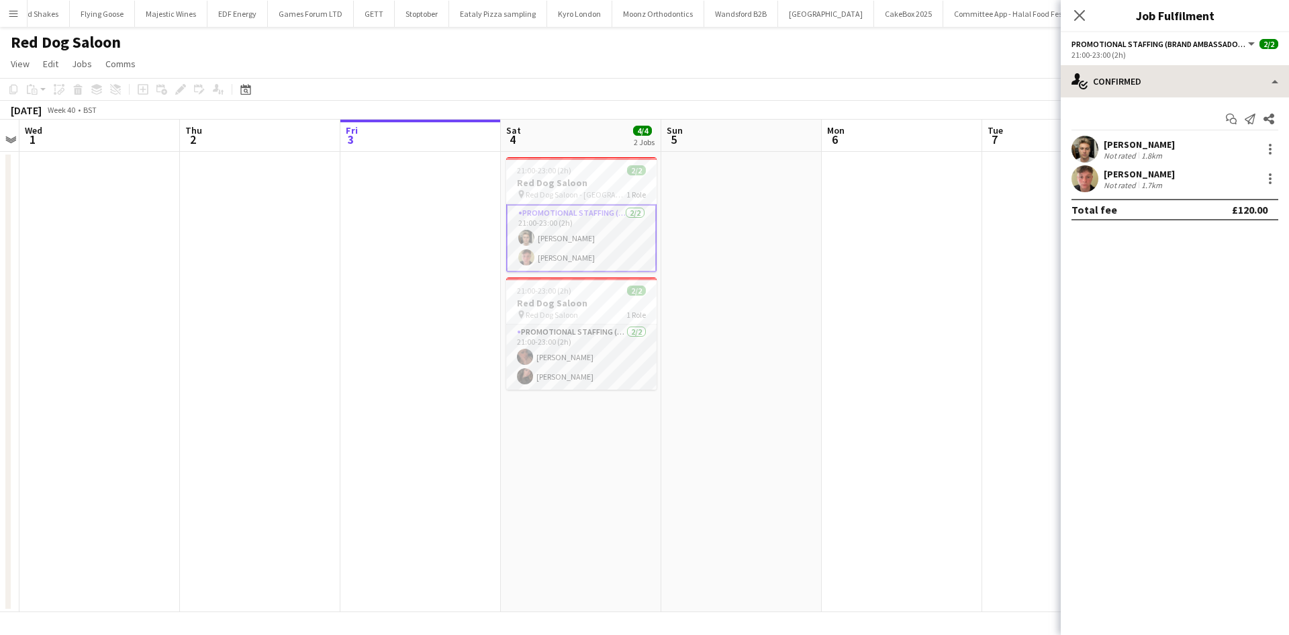
click at [1197, 105] on div "Start chat Send notification Share bruno lansdown Not rated 1.8km Connor Vaugha…" at bounding box center [1175, 164] width 228 height 134
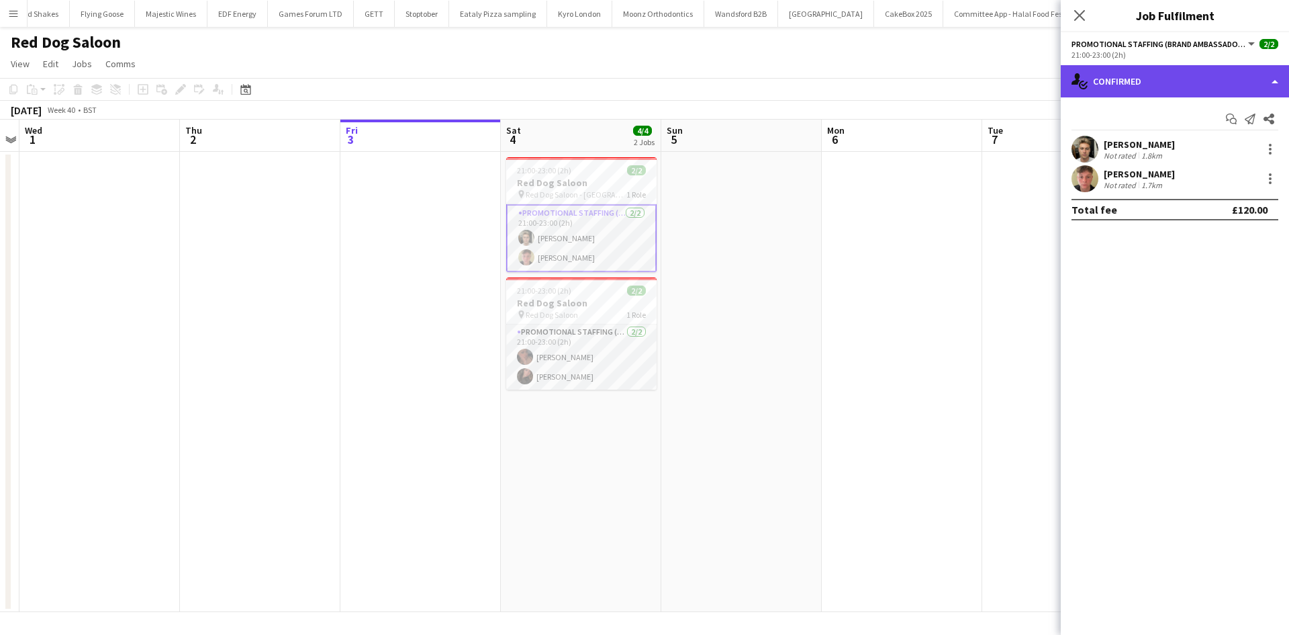
click at [1199, 93] on div "single-neutral-actions-check-2 Confirmed" at bounding box center [1175, 81] width 228 height 32
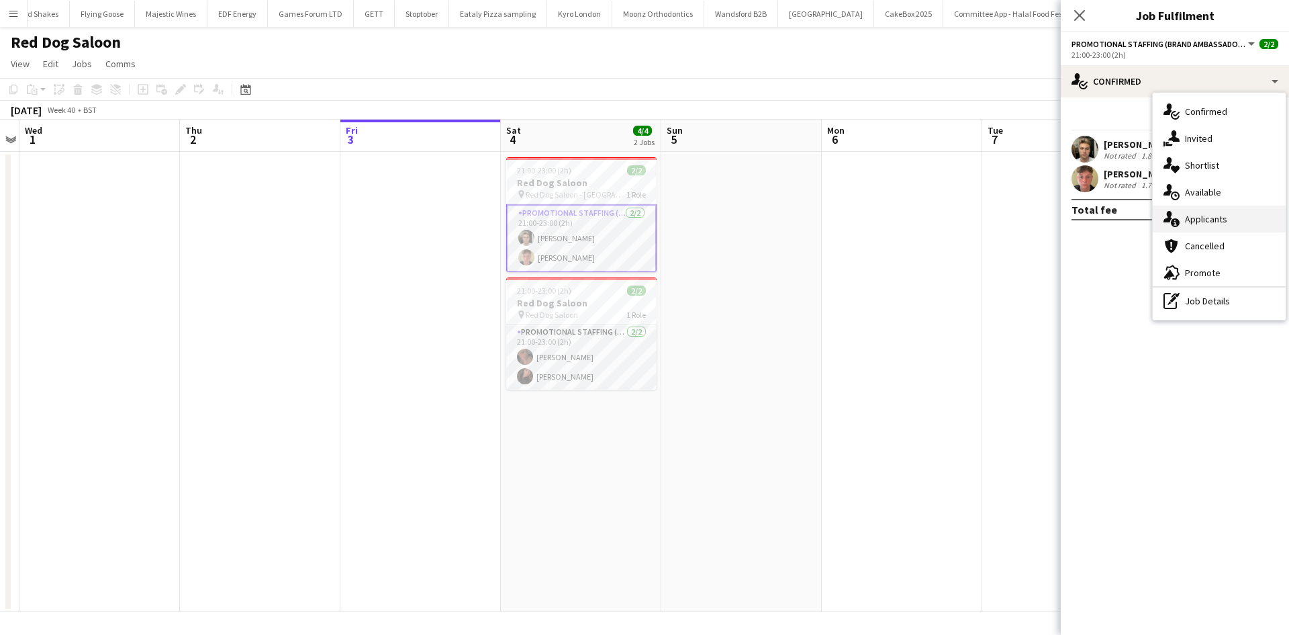
click at [1224, 210] on div "single-neutral-actions-information Applicants" at bounding box center [1219, 218] width 133 height 27
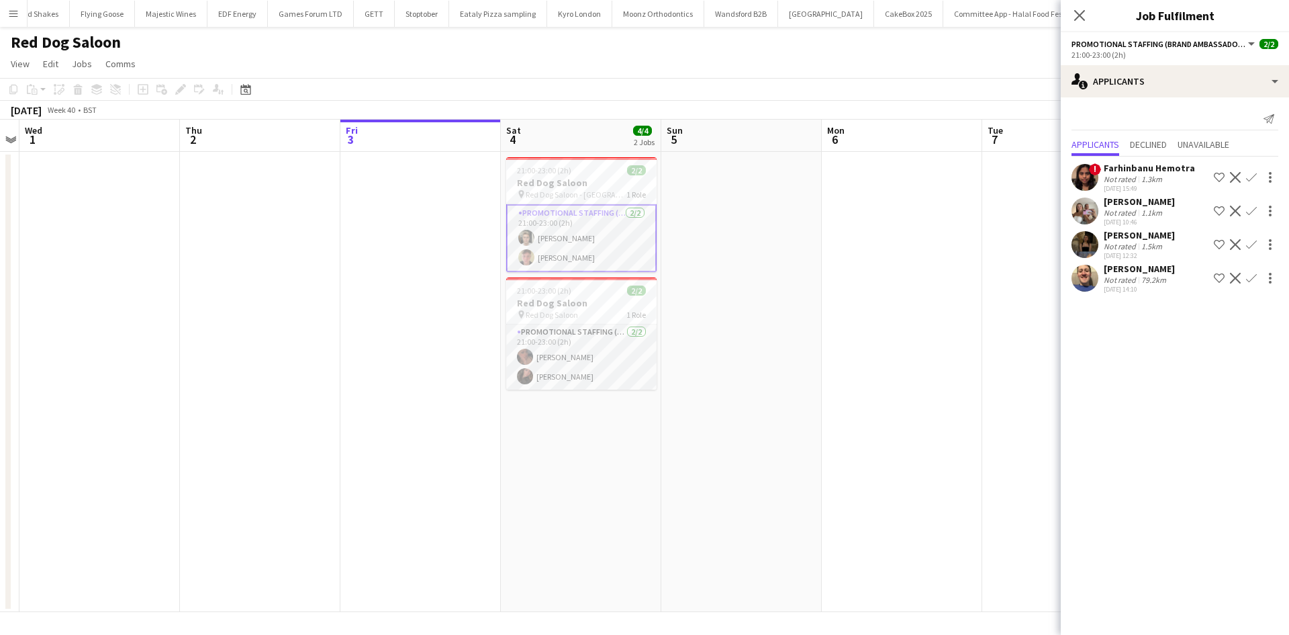
click at [1111, 219] on div "01-10-2025 10:46" at bounding box center [1139, 222] width 71 height 9
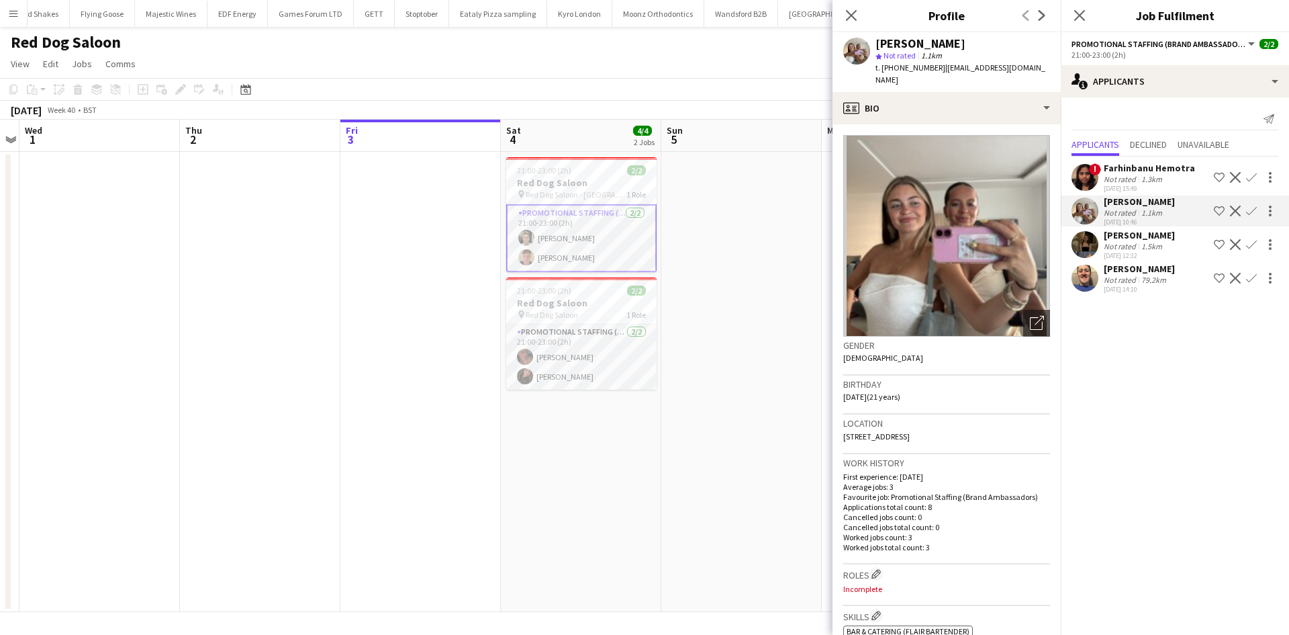
click at [1114, 242] on div "Not rated" at bounding box center [1121, 246] width 35 height 10
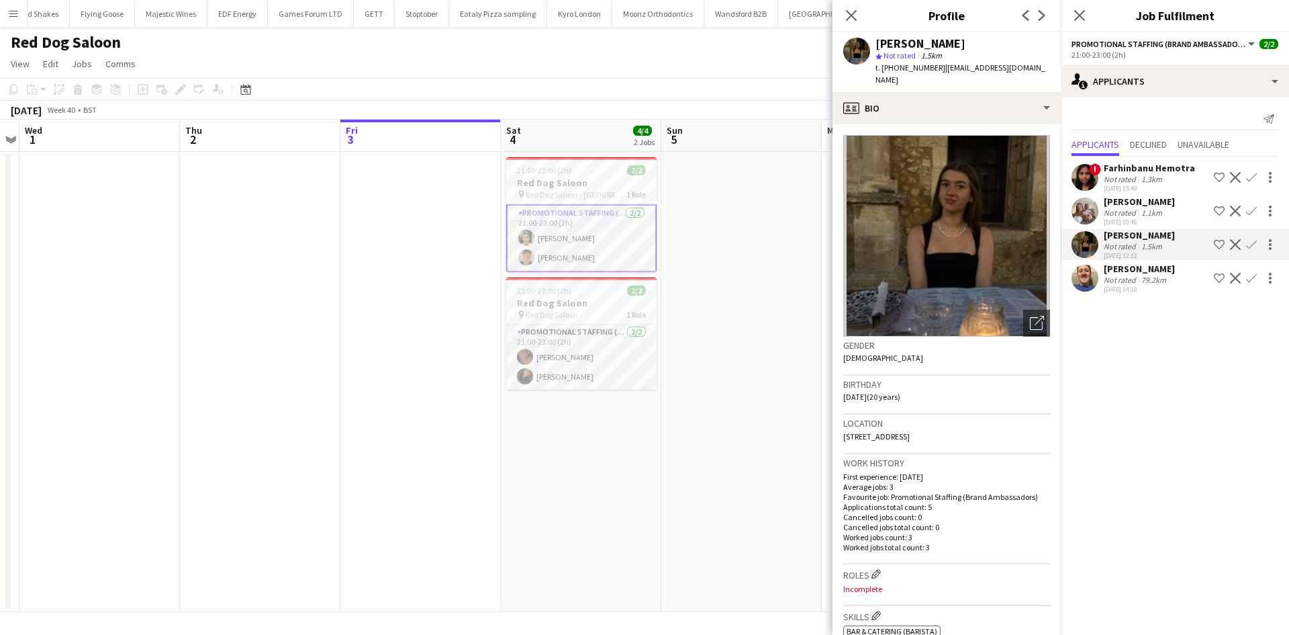
drag, startPoint x: 592, startPoint y: 240, endPoint x: 584, endPoint y: 238, distance: 8.8
click at [592, 240] on app-card-role "Promotional Staffing (Brand Ambassadors) 2/2 21:00-23:00 (2h) bruno lansdown Co…" at bounding box center [581, 238] width 150 height 68
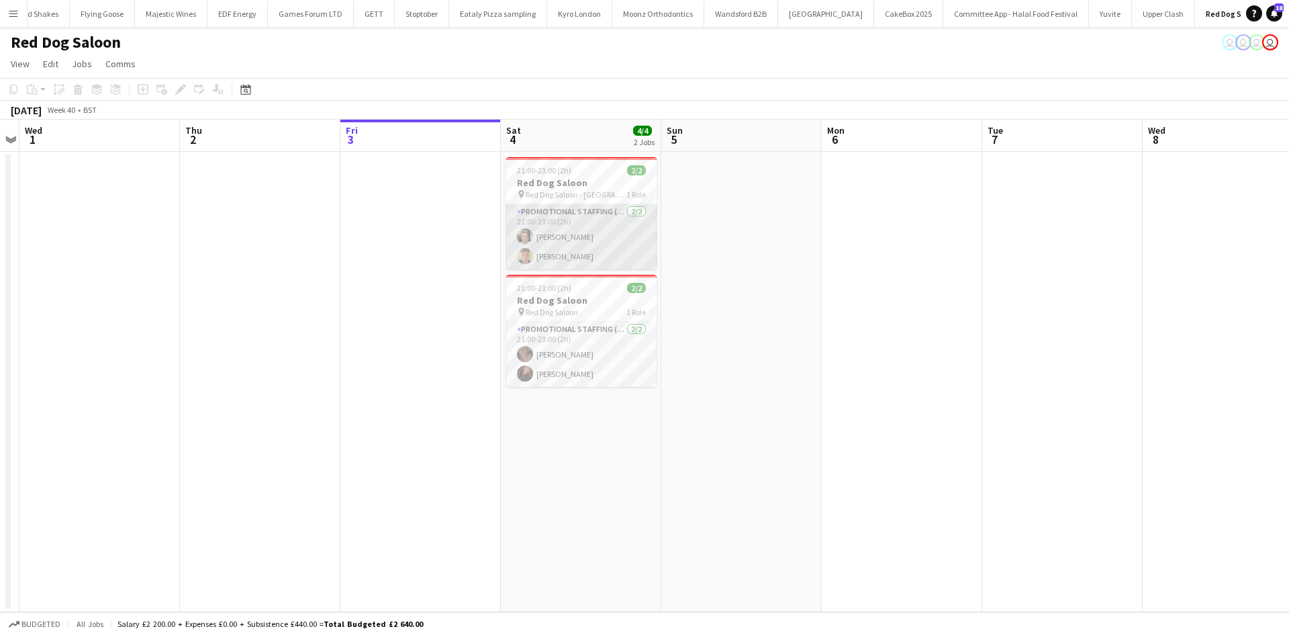
click at [592, 236] on app-card-role "Promotional Staffing (Brand Ambassadors) 2/2 21:00-23:00 (2h) bruno lansdown Co…" at bounding box center [581, 236] width 150 height 65
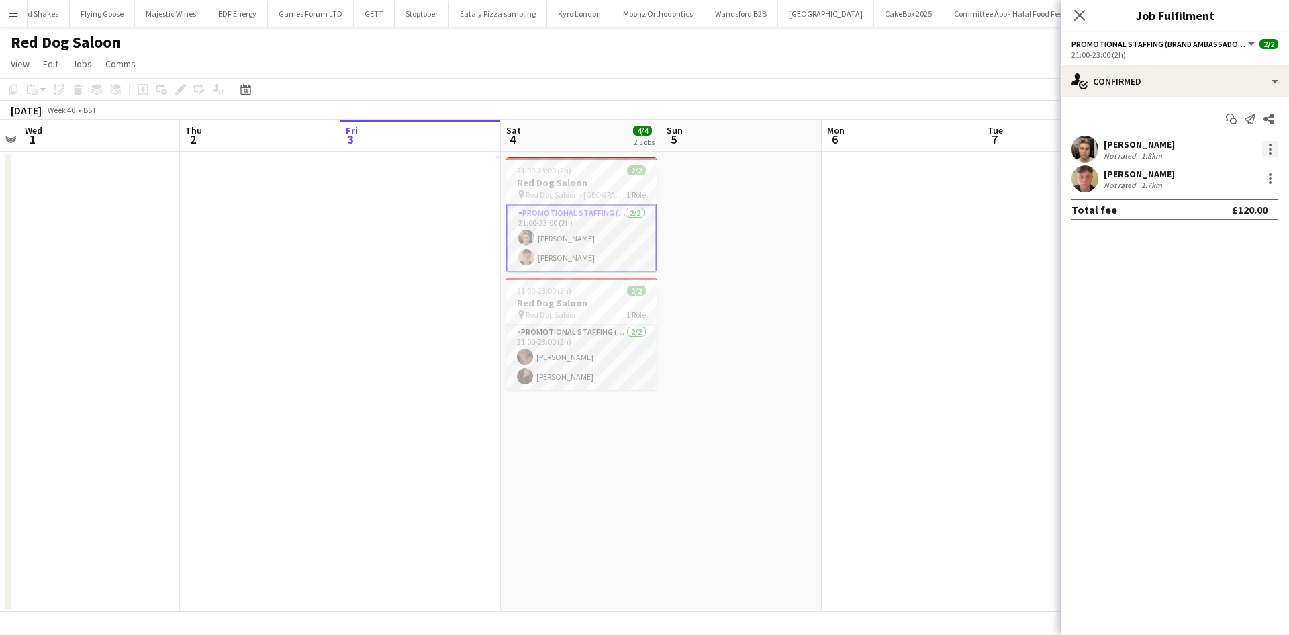
click at [1273, 153] on div at bounding box center [1270, 149] width 16 height 16
click at [1243, 297] on span "Remove" at bounding box center [1226, 303] width 83 height 12
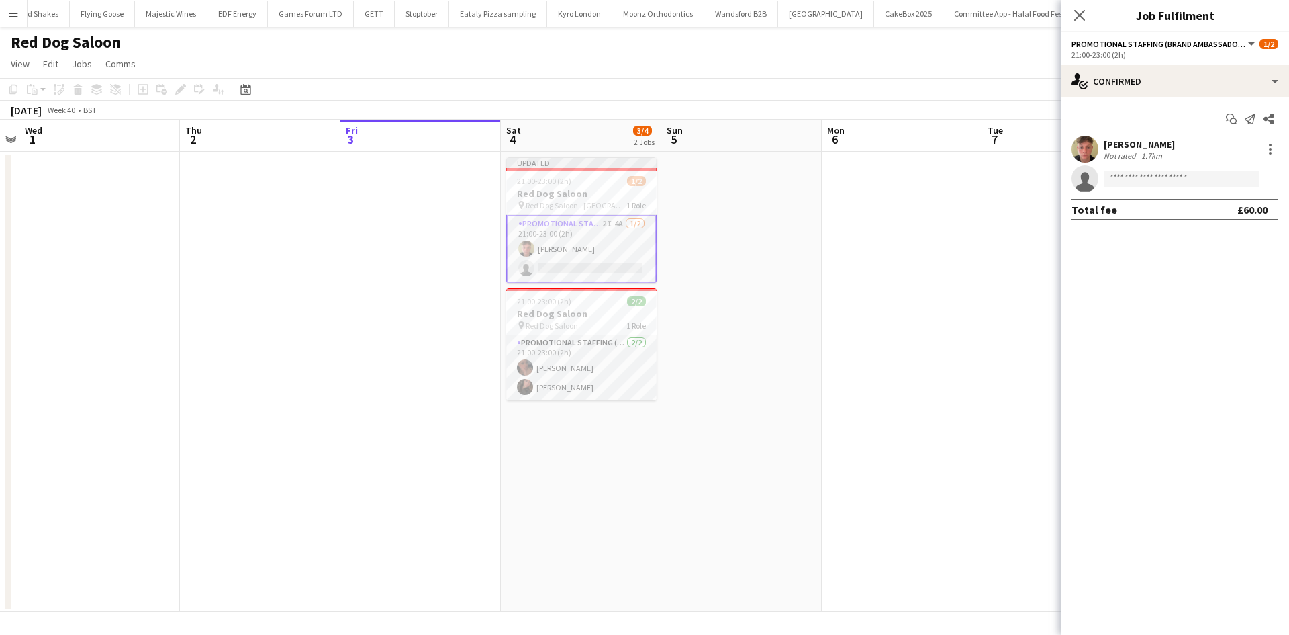
click at [584, 251] on app-card-role "Promotional Staffing (Brand Ambassadors) 2I 4A 1/2 21:00-23:00 (2h) Connor Vaug…" at bounding box center [581, 249] width 150 height 68
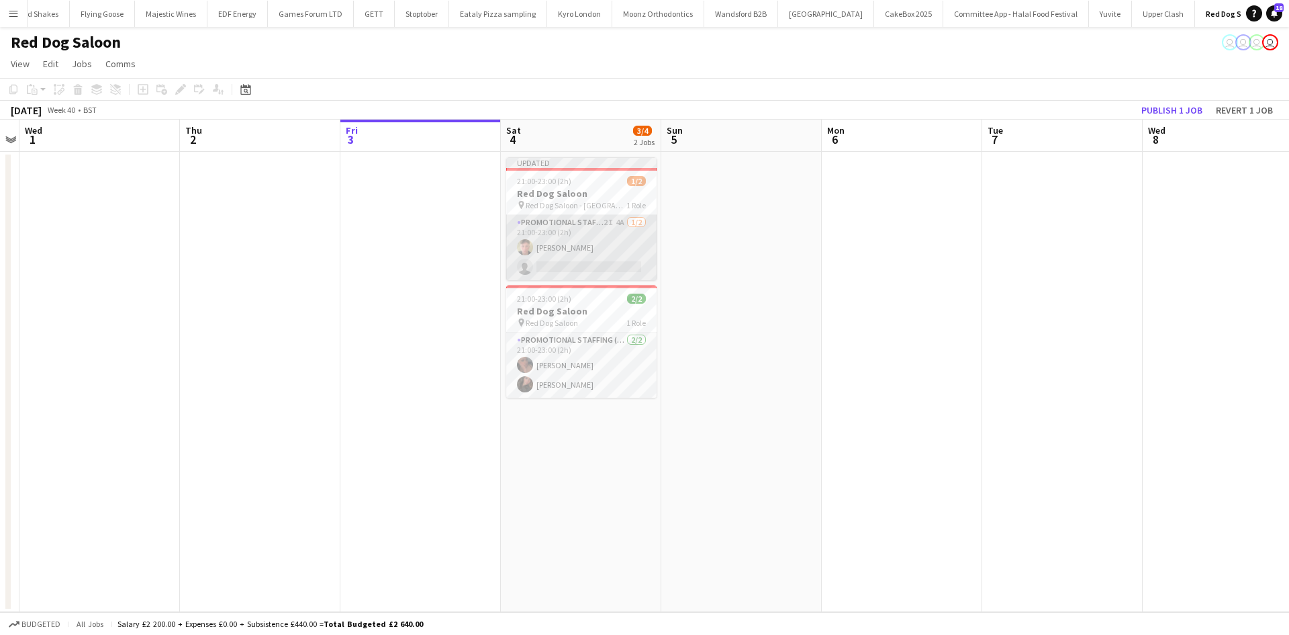
click at [558, 248] on app-card-role "Promotional Staffing (Brand Ambassadors) 2I 4A 1/2 21:00-23:00 (2h) Connor Vaug…" at bounding box center [581, 247] width 150 height 65
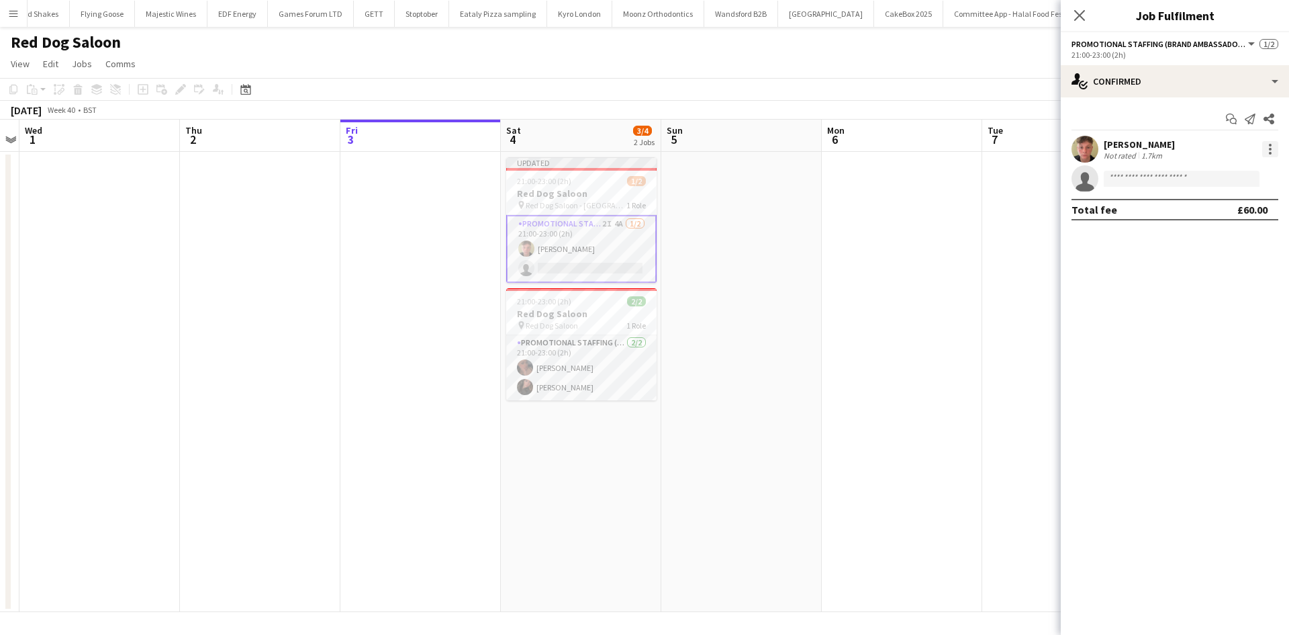
click at [1265, 153] on div at bounding box center [1270, 149] width 16 height 16
click at [1230, 297] on span "Remove" at bounding box center [1226, 303] width 83 height 12
click at [833, 255] on app-date-cell at bounding box center [902, 382] width 160 height 460
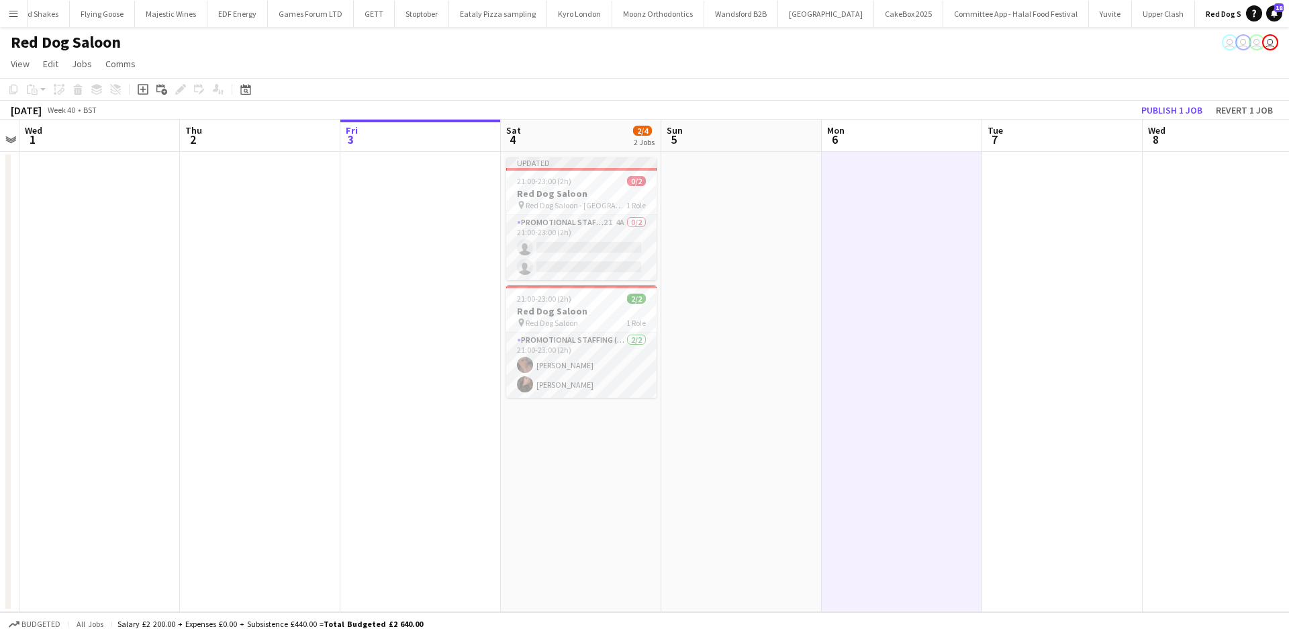
scroll to position [0, 461]
click at [1174, 113] on button "Publish 1 job" at bounding box center [1172, 109] width 72 height 17
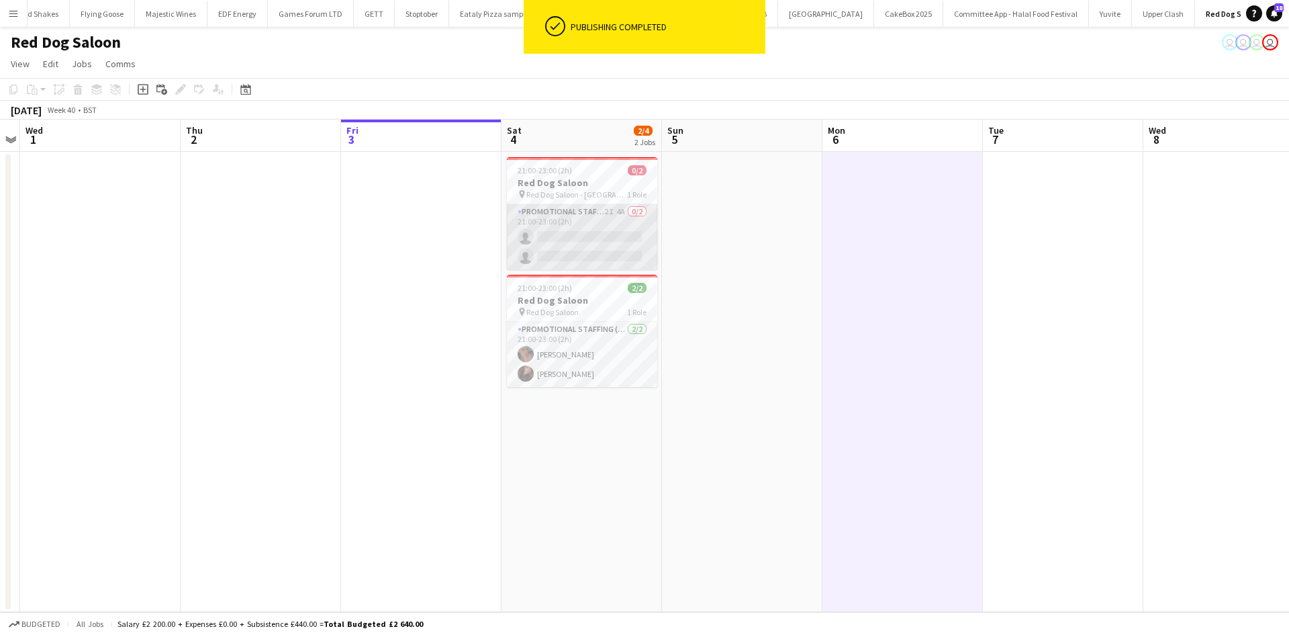
click at [625, 216] on app-card-role "Promotional Staffing (Brand Ambassadors) 2I 4A 0/2 21:00-23:00 (2h) single-neut…" at bounding box center [582, 236] width 150 height 65
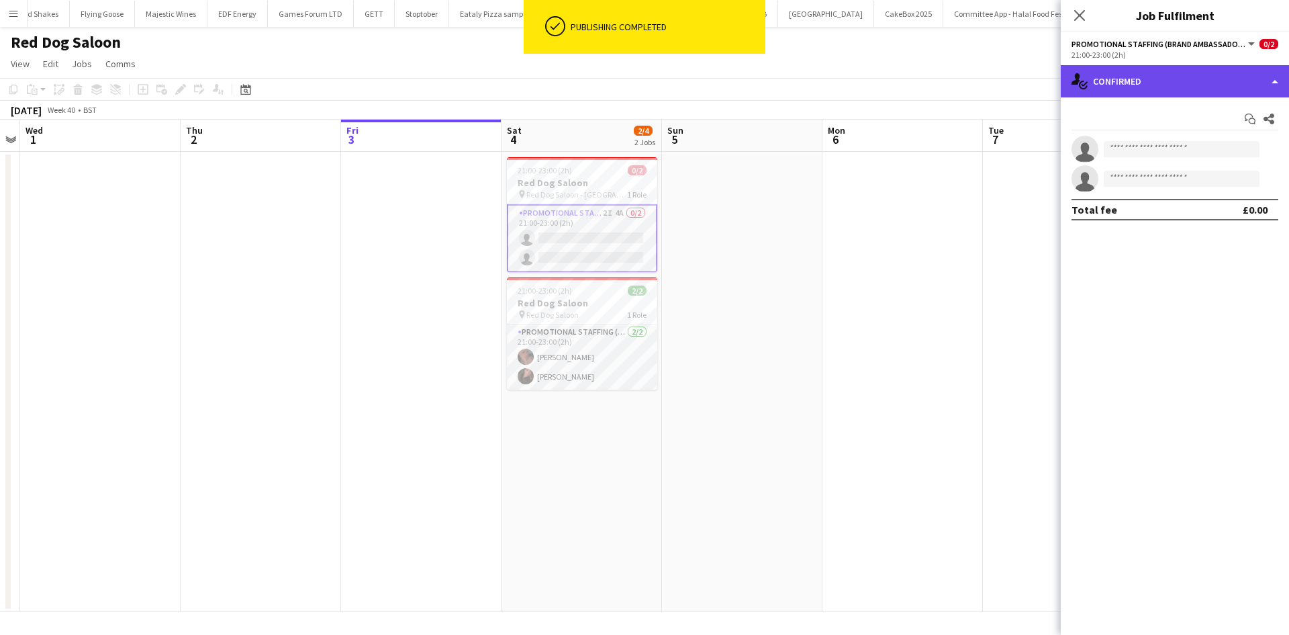
click at [1232, 83] on div "single-neutral-actions-check-2 Confirmed" at bounding box center [1175, 81] width 228 height 32
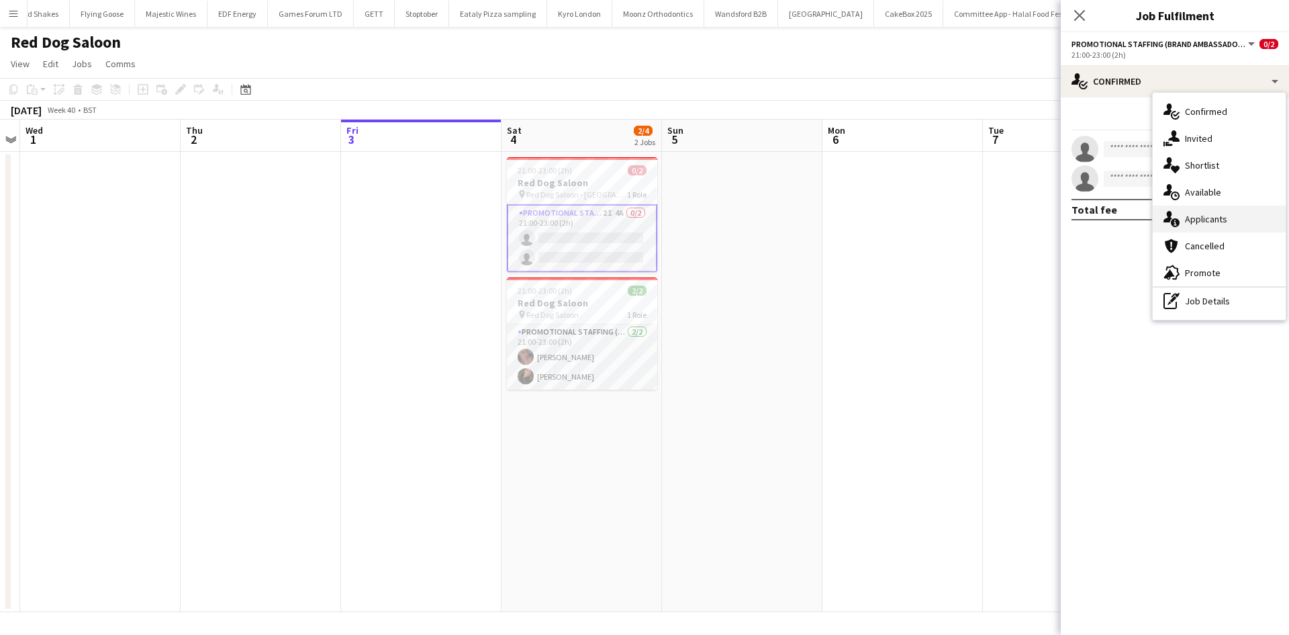
click at [1234, 210] on div "single-neutral-actions-information Applicants" at bounding box center [1219, 218] width 133 height 27
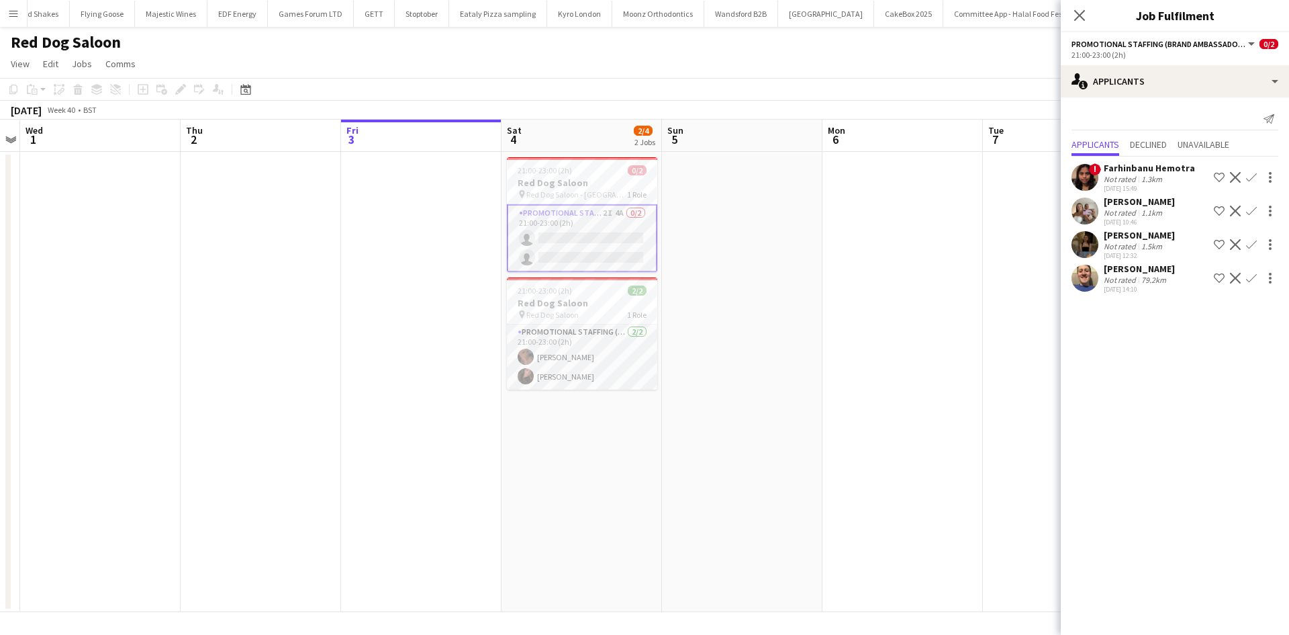
click at [1250, 210] on app-icon "Confirm" at bounding box center [1251, 210] width 11 height 11
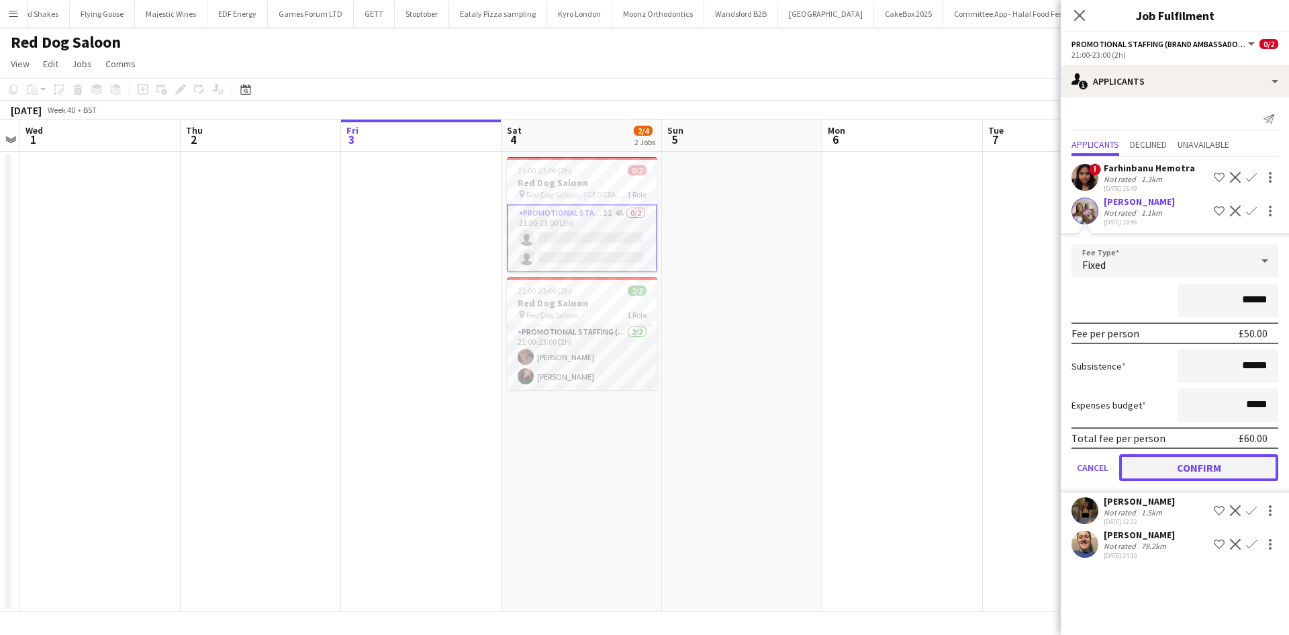
click at [1217, 457] on button "Confirm" at bounding box center [1198, 467] width 159 height 27
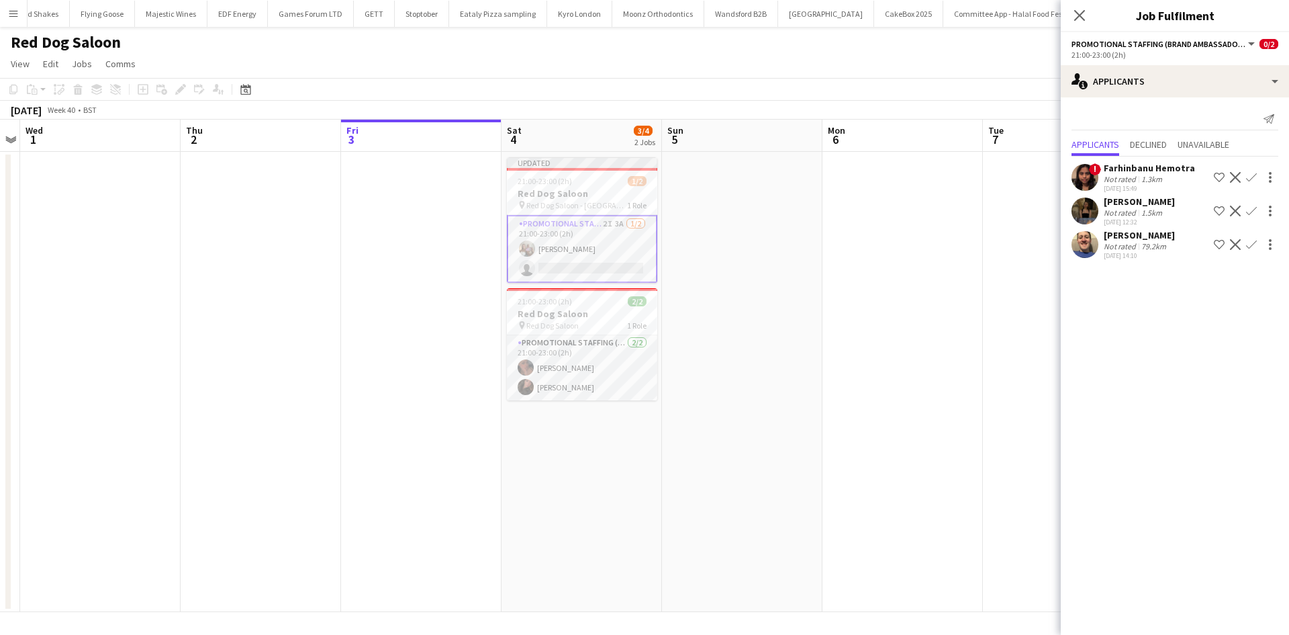
click at [1252, 218] on button "Confirm" at bounding box center [1252, 211] width 16 height 16
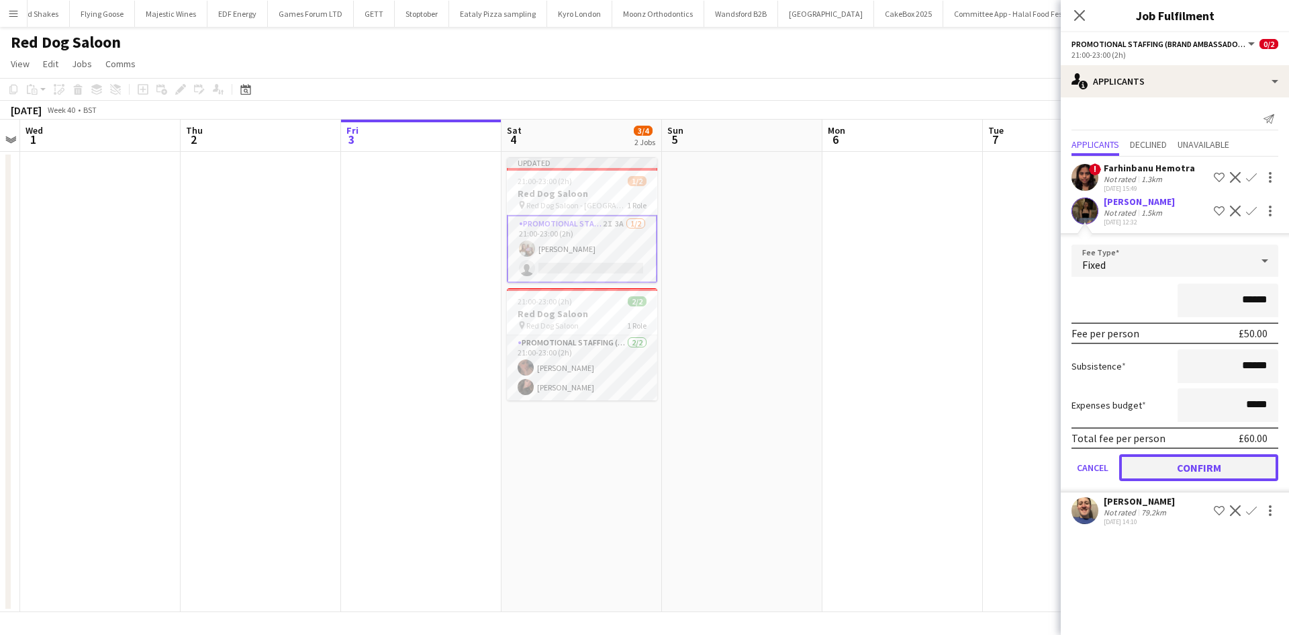
click at [1203, 477] on button "Confirm" at bounding box center [1198, 467] width 159 height 27
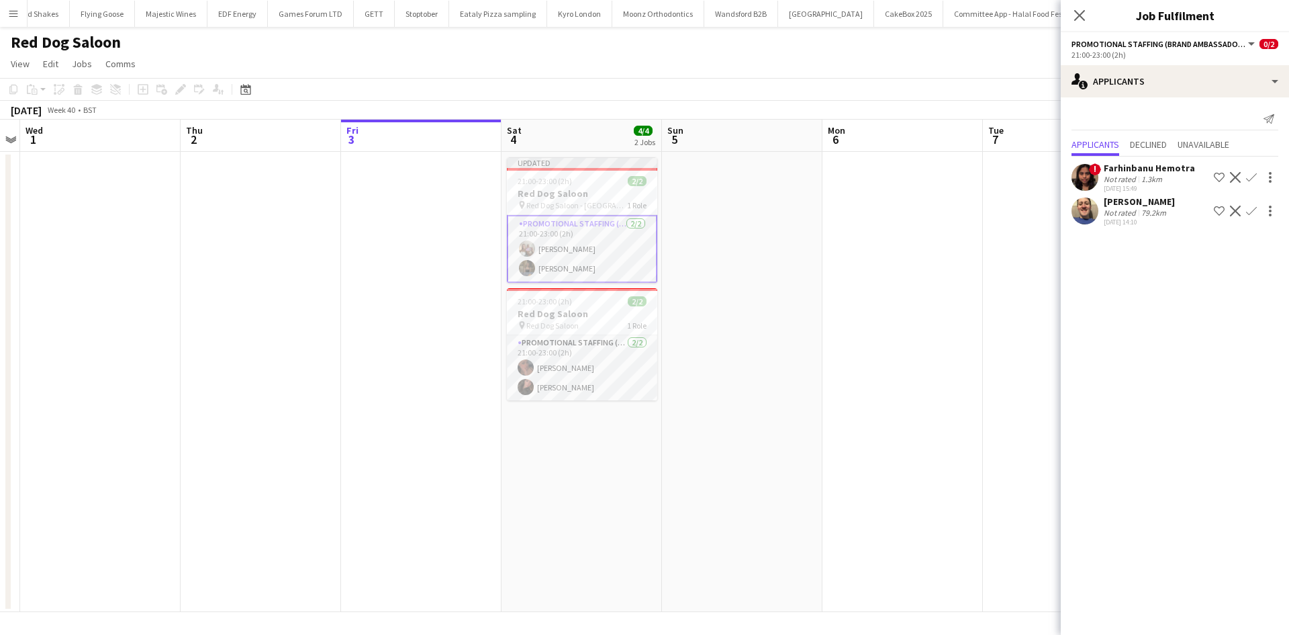
drag, startPoint x: 832, startPoint y: 377, endPoint x: 855, endPoint y: 376, distance: 22.8
click at [835, 376] on app-date-cell at bounding box center [903, 382] width 160 height 460
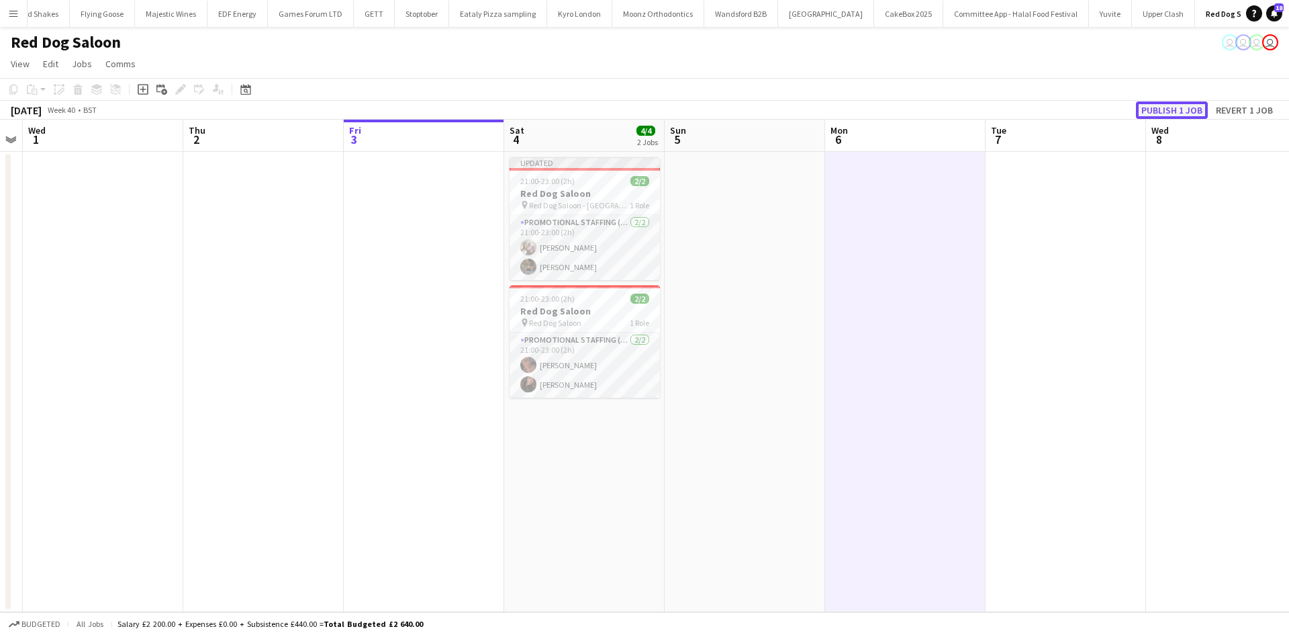
click at [1177, 106] on button "Publish 1 job" at bounding box center [1172, 109] width 72 height 17
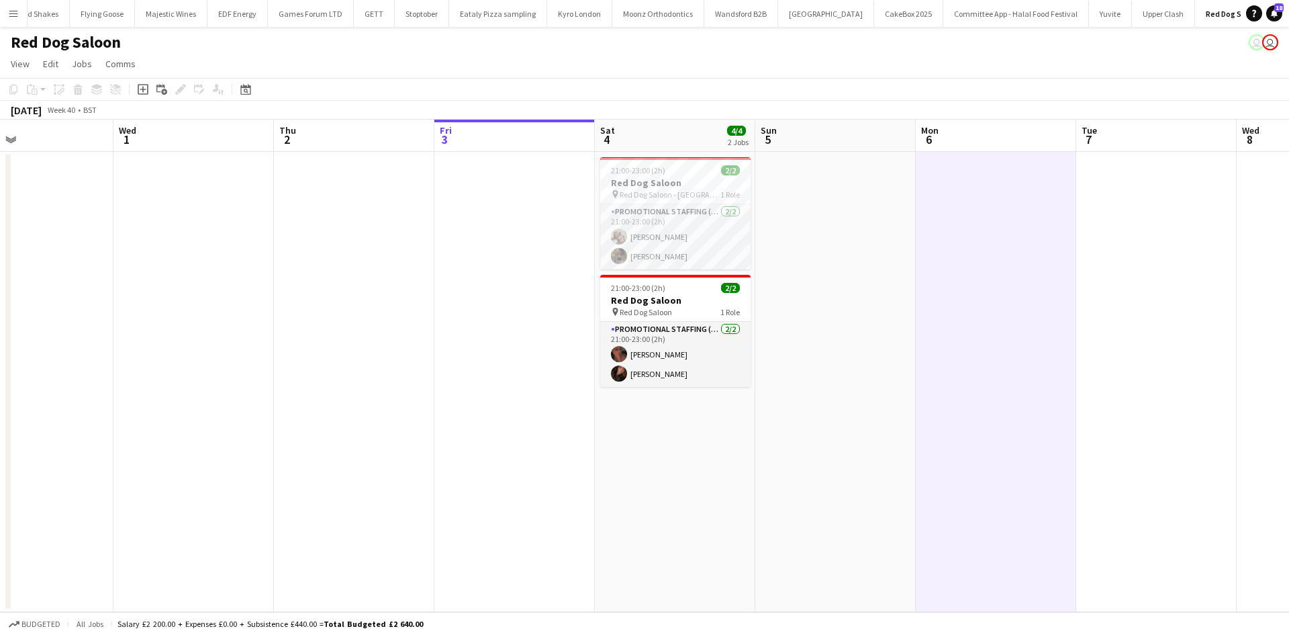
drag, startPoint x: 911, startPoint y: 396, endPoint x: 568, endPoint y: 363, distance: 344.7
click at [273, 363] on app-calendar-viewport "Sun 28 Mon 29 Tue 30 Wed 1 Thu 2 Fri 3 Sat 4 4/4 2 Jobs Sun 5 Mon 6 Tue 7 Wed 8…" at bounding box center [644, 366] width 1289 height 492
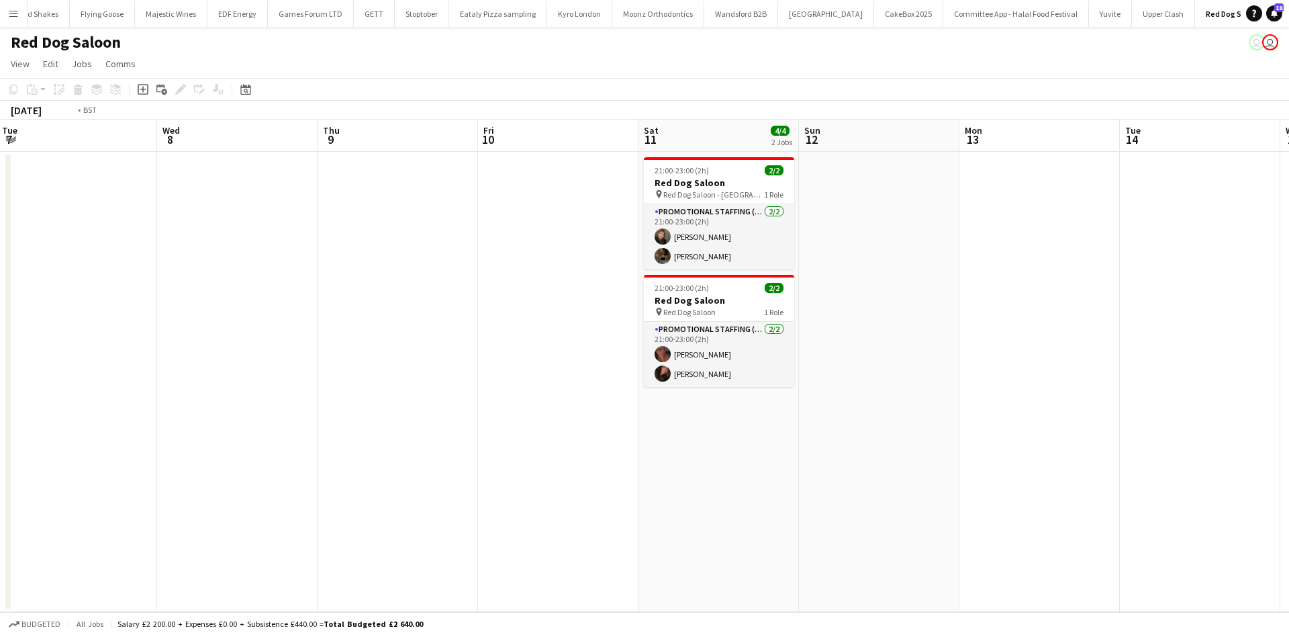
click at [603, 413] on app-calendar-viewport "Fri 3 Sat 4 4/4 2 Jobs Sun 5 Mon 6 Tue 7 Wed 8 Thu 9 Fri 10 Sat 11 4/4 2 Jobs S…" at bounding box center [644, 366] width 1289 height 492
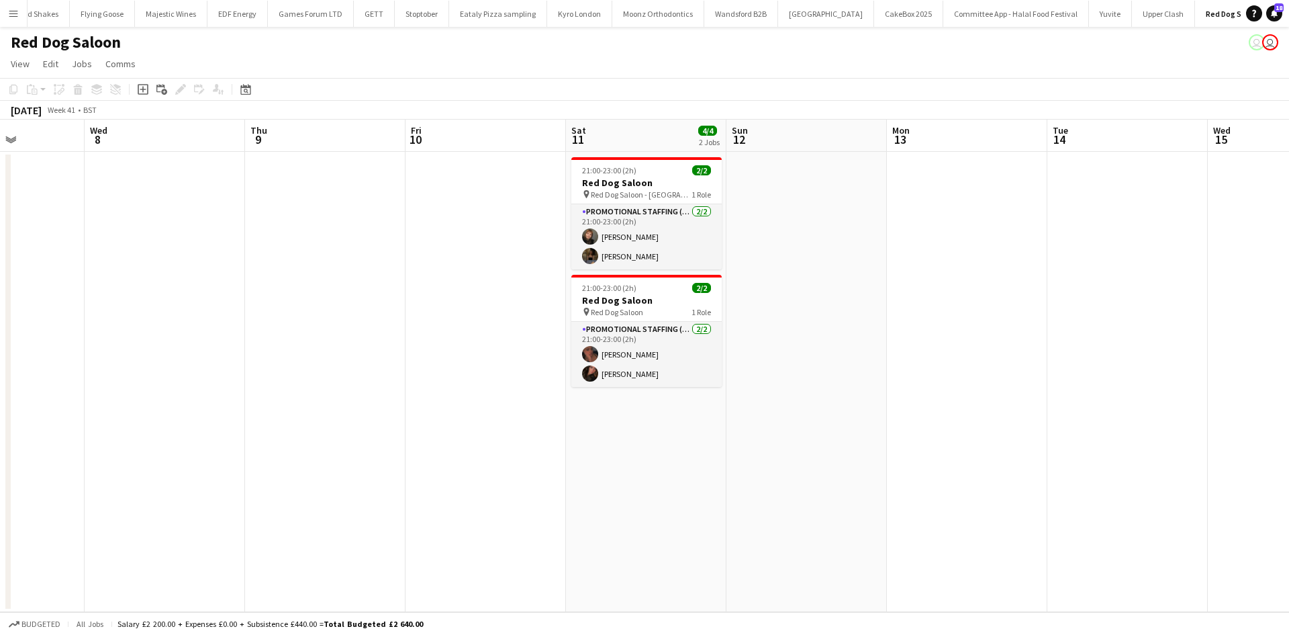
drag, startPoint x: 1091, startPoint y: 418, endPoint x: 571, endPoint y: 424, distance: 519.8
click at [563, 424] on app-calendar-viewport "Sun 5 Mon 6 Tue 7 Wed 8 Thu 9 Fri 10 Sat 11 4/4 2 Jobs Sun 12 Mon 13 Tue 14 Wed…" at bounding box center [644, 366] width 1289 height 492
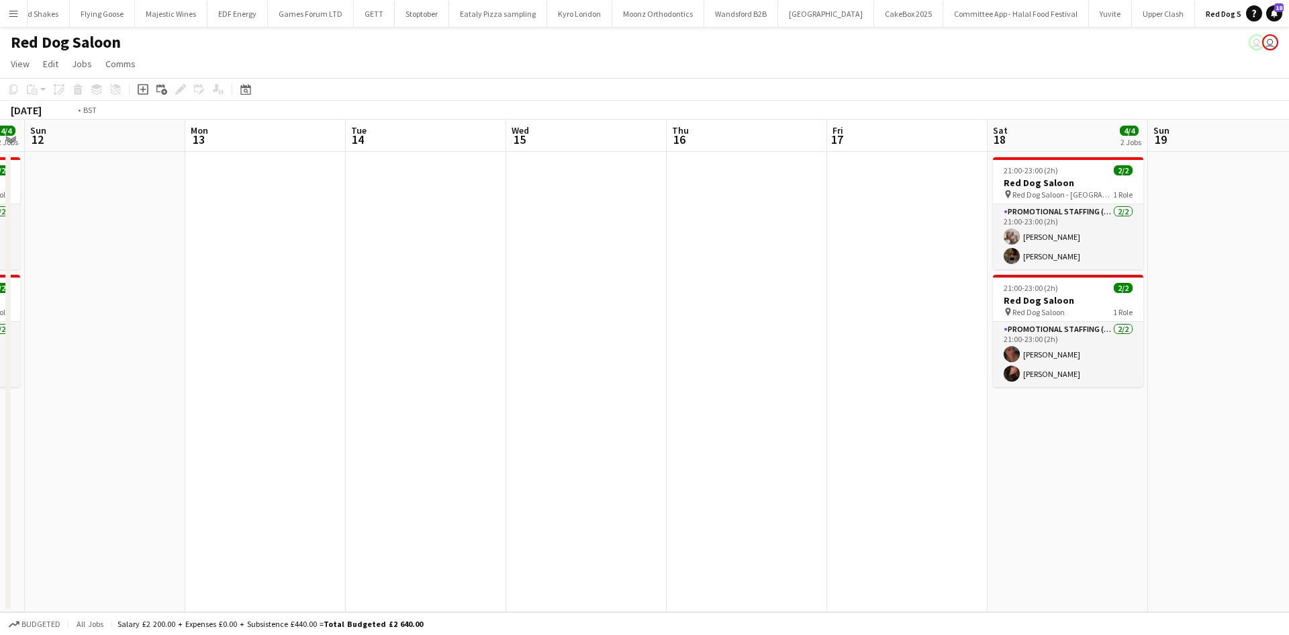
drag, startPoint x: 906, startPoint y: 413, endPoint x: 393, endPoint y: 414, distance: 513.1
click at [367, 414] on app-calendar-viewport "Wed 8 Thu 9 Fri 10 Sat 11 4/4 2 Jobs Sun 12 Mon 13 Tue 14 Wed 15 Thu 16 Fri 17 …" at bounding box center [644, 366] width 1289 height 492
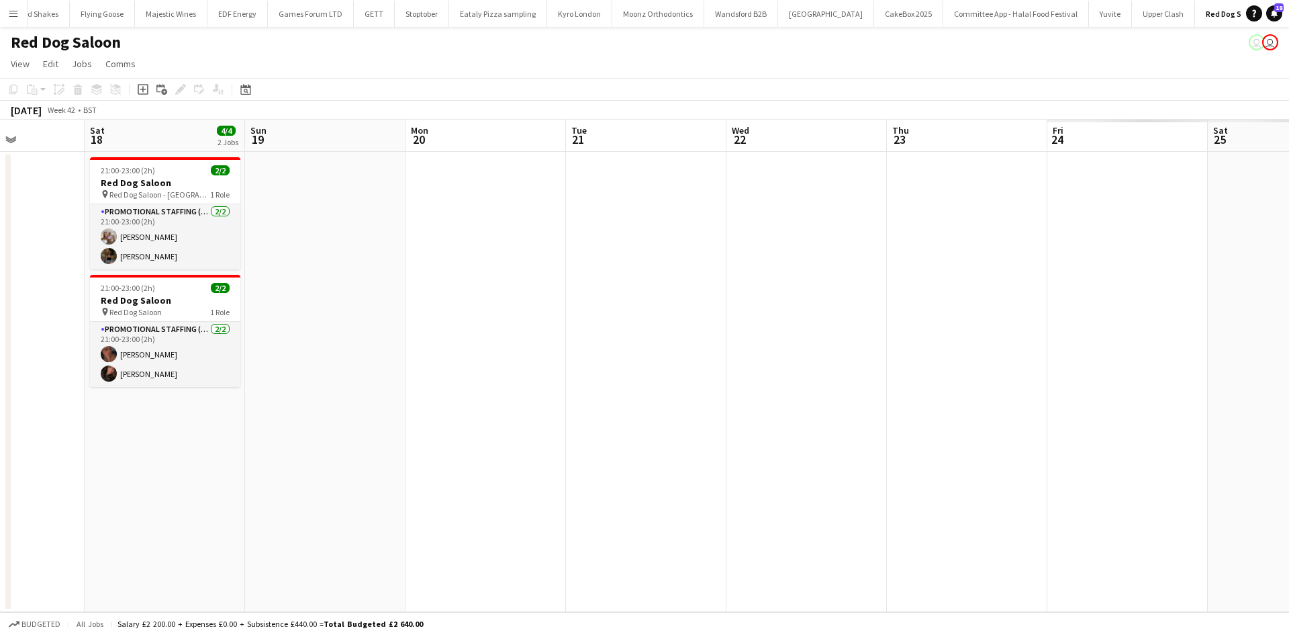
drag, startPoint x: 919, startPoint y: 460, endPoint x: 1025, endPoint y: 446, distance: 106.4
click at [257, 455] on app-calendar-viewport "Sun 12 Mon 13 Tue 14 Wed 15 Thu 16 Fri 17 Sat 18 4/4 2 Jobs Sun 19 Mon 20 Tue 2…" at bounding box center [644, 366] width 1289 height 492
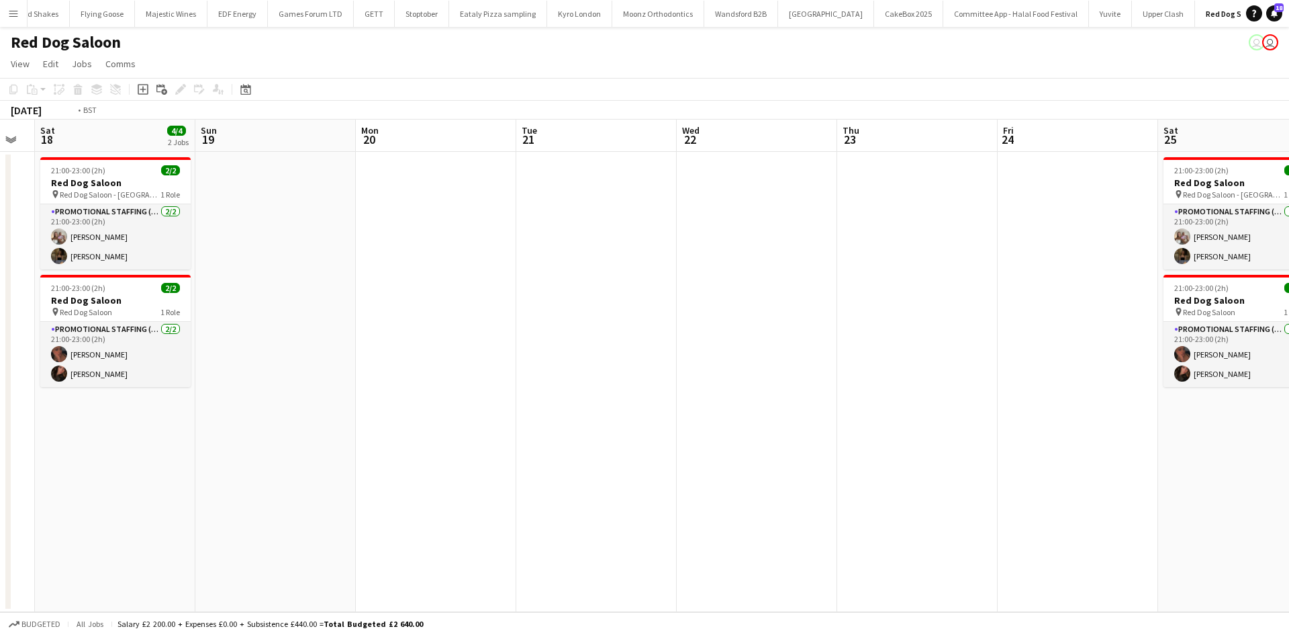
click at [590, 453] on app-calendar-viewport "Wed 15 Thu 16 Fri 17 Sat 18 4/4 2 Jobs Sun 19 Mon 20 Tue 21 Wed 22 Thu 23 Fri 2…" at bounding box center [644, 366] width 1289 height 492
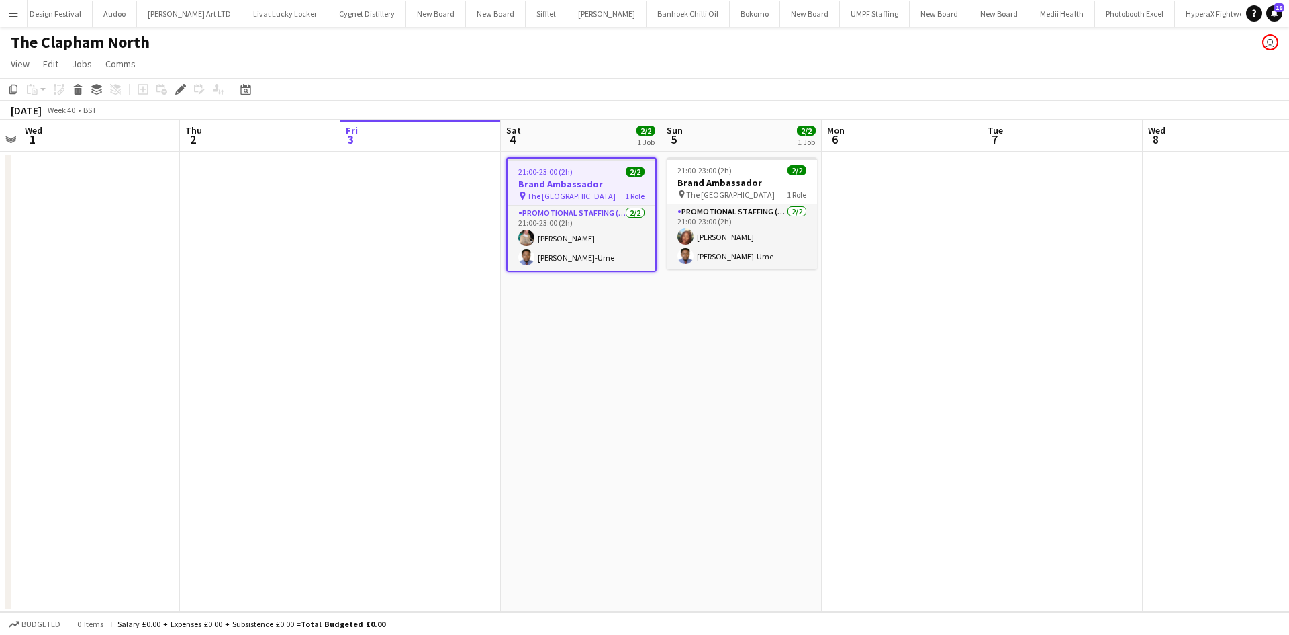
scroll to position [0, 3528]
click at [612, 220] on app-card-role "Promotional Staffing (Brand Ambassadors) 2/2 21:00-23:00 (2h) Viktorija Zlatkut…" at bounding box center [582, 237] width 148 height 65
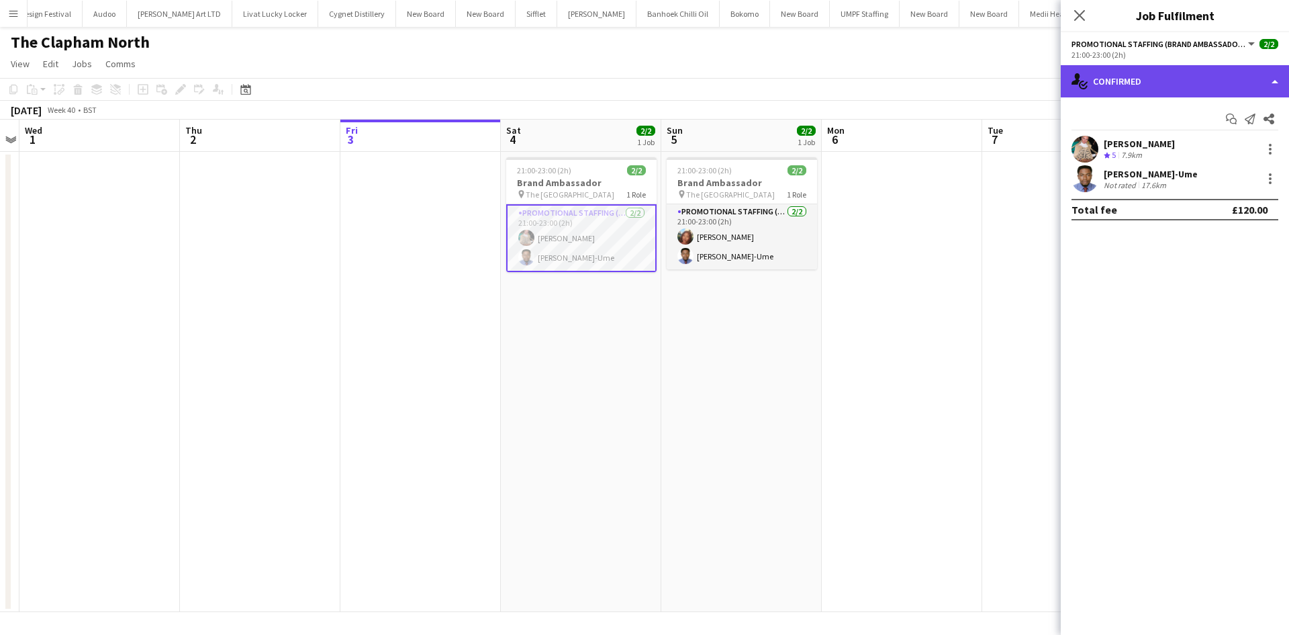
click at [1209, 80] on div "single-neutral-actions-check-2 Confirmed" at bounding box center [1175, 81] width 228 height 32
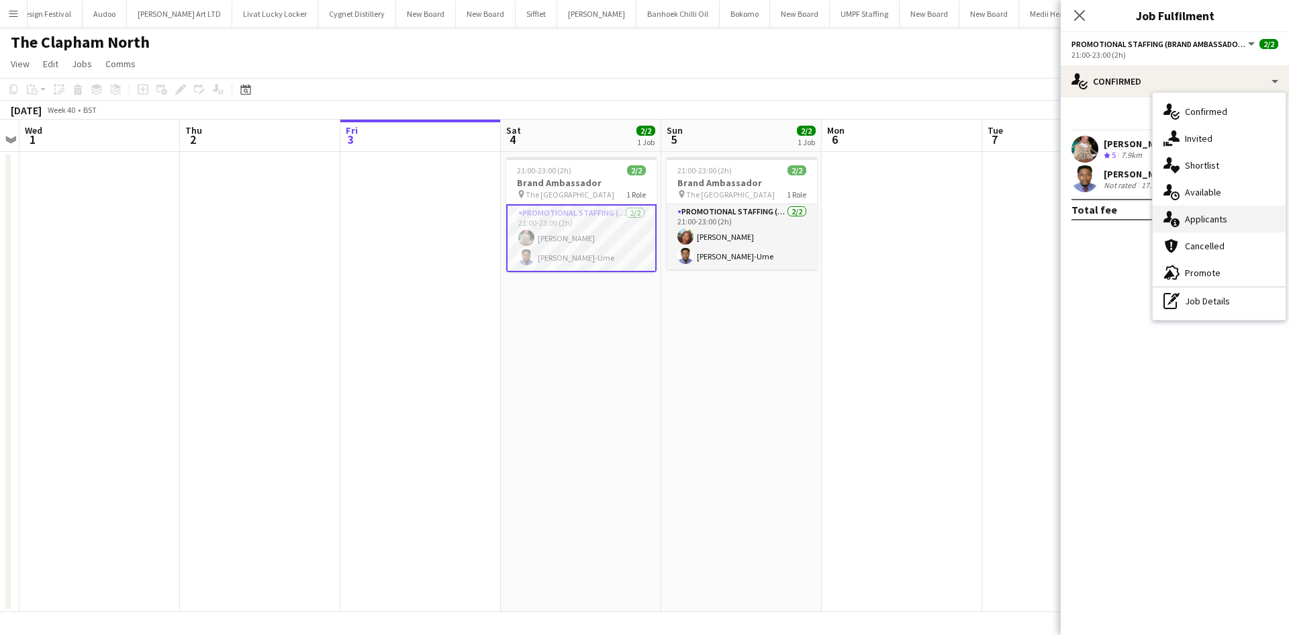
click at [1239, 214] on div "single-neutral-actions-information Applicants" at bounding box center [1219, 218] width 133 height 27
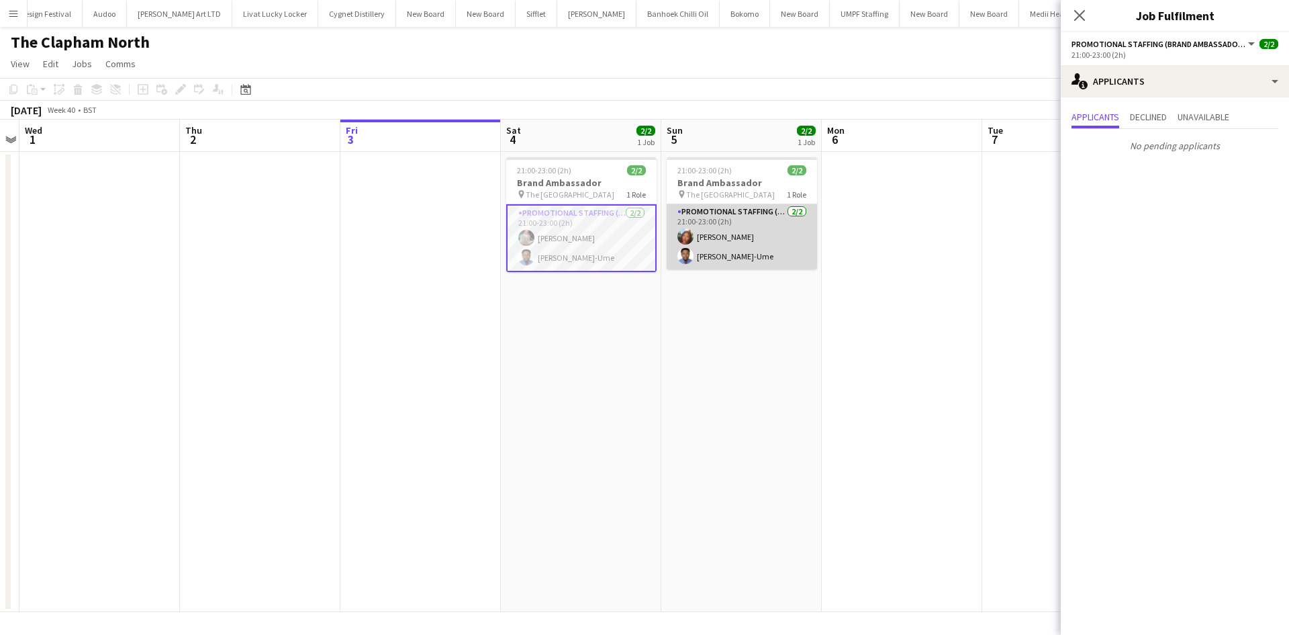
click at [760, 212] on app-card-role "Promotional Staffing (Brand Ambassadors) 2/2 21:00-23:00 (2h) Lianna Smith-Prin…" at bounding box center [742, 236] width 150 height 65
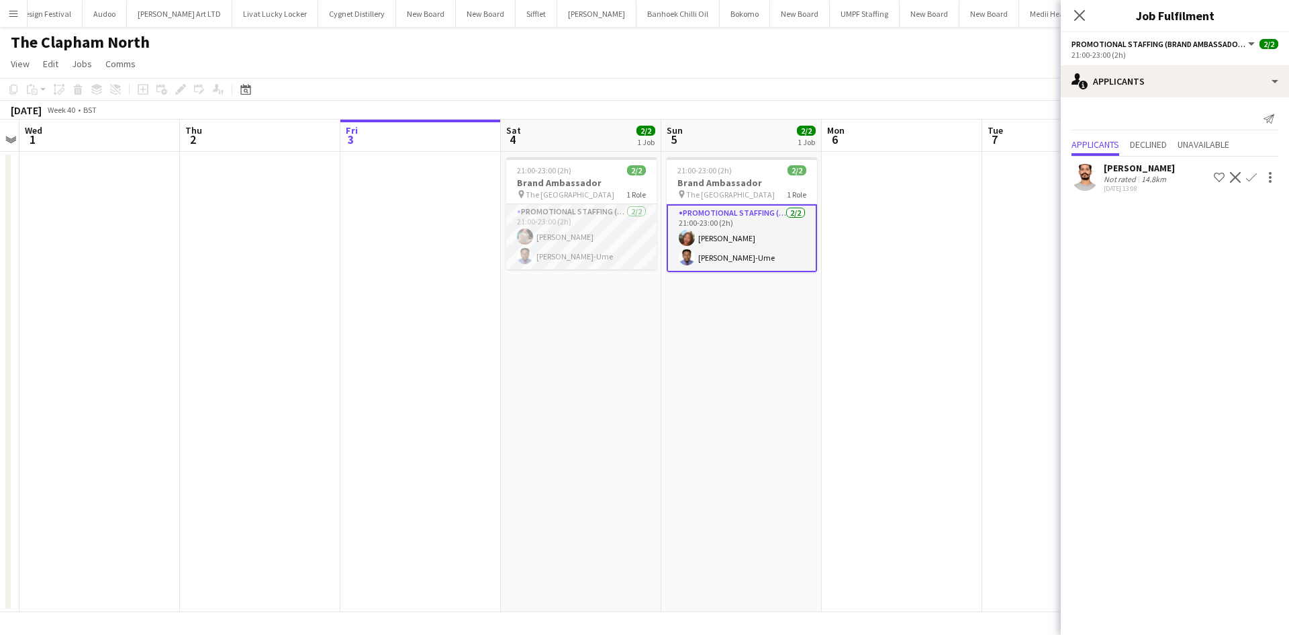
click at [946, 364] on app-date-cell at bounding box center [902, 382] width 160 height 460
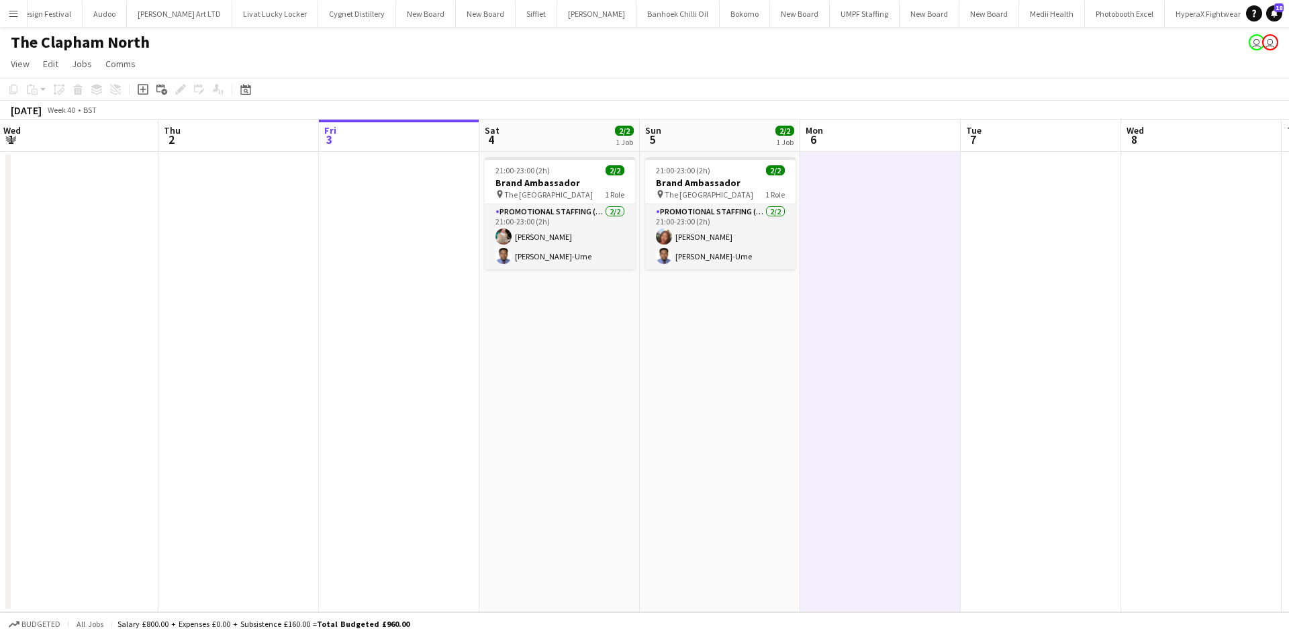
drag, startPoint x: 913, startPoint y: 269, endPoint x: 403, endPoint y: 277, distance: 510.4
click at [403, 277] on app-calendar-viewport "Sun 28 Mon 29 Tue 30 Wed 1 Thu 2 Fri 3 Sat 4 2/2 1 Job Sun 5 2/2 1 Job Mon 6 Tu…" at bounding box center [644, 366] width 1289 height 492
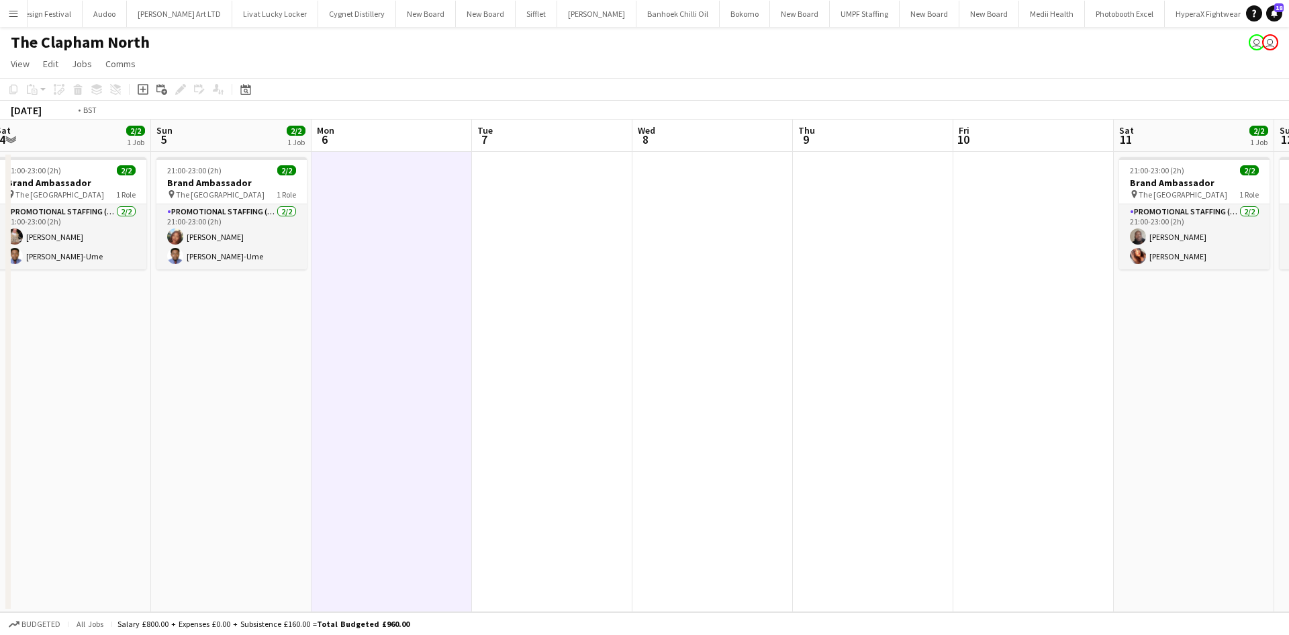
click at [637, 382] on app-calendar-viewport "Wed 1 Thu 2 Fri 3 Sat 4 2/2 1 Job Sun 5 2/2 1 Job Mon 6 Tue 7 Wed 8 Thu 9 Fri 1…" at bounding box center [644, 366] width 1289 height 492
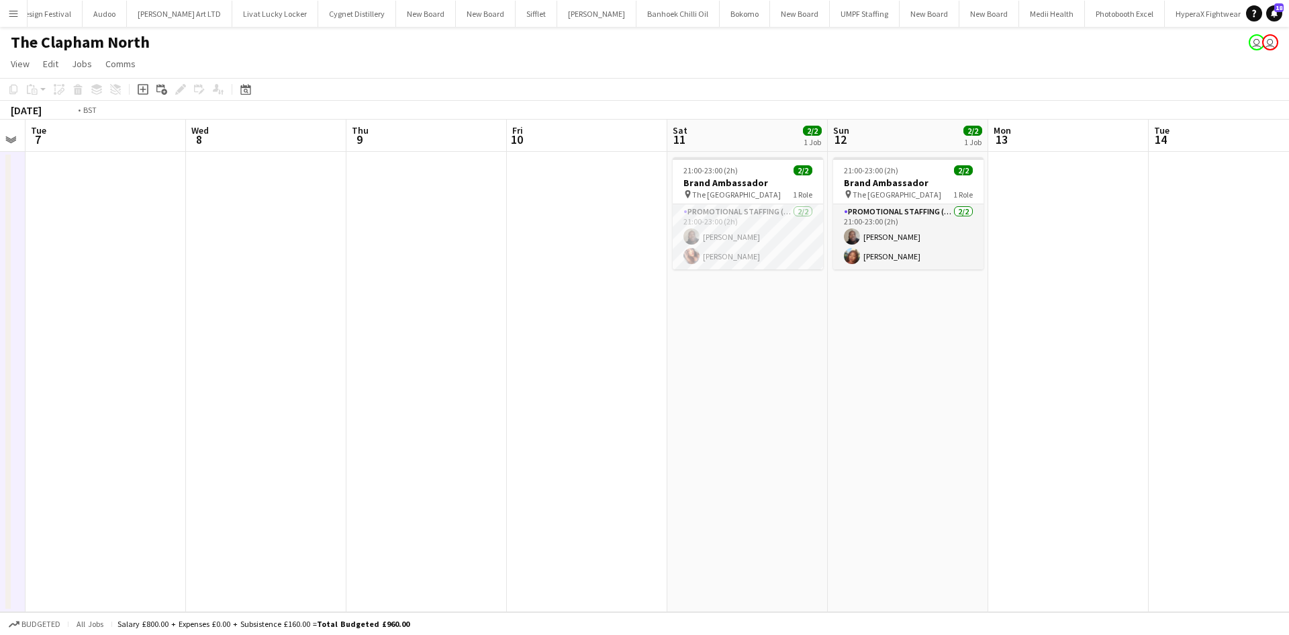
drag, startPoint x: 411, startPoint y: 344, endPoint x: 923, endPoint y: 362, distance: 512.0
click at [917, 362] on app-calendar-viewport "Sat 4 2/2 1 Job Sun 5 2/2 1 Job Mon 6 Tue 7 Wed 8 Thu 9 Fri 10 Sat 11 2/2 1 Job…" at bounding box center [644, 366] width 1289 height 492
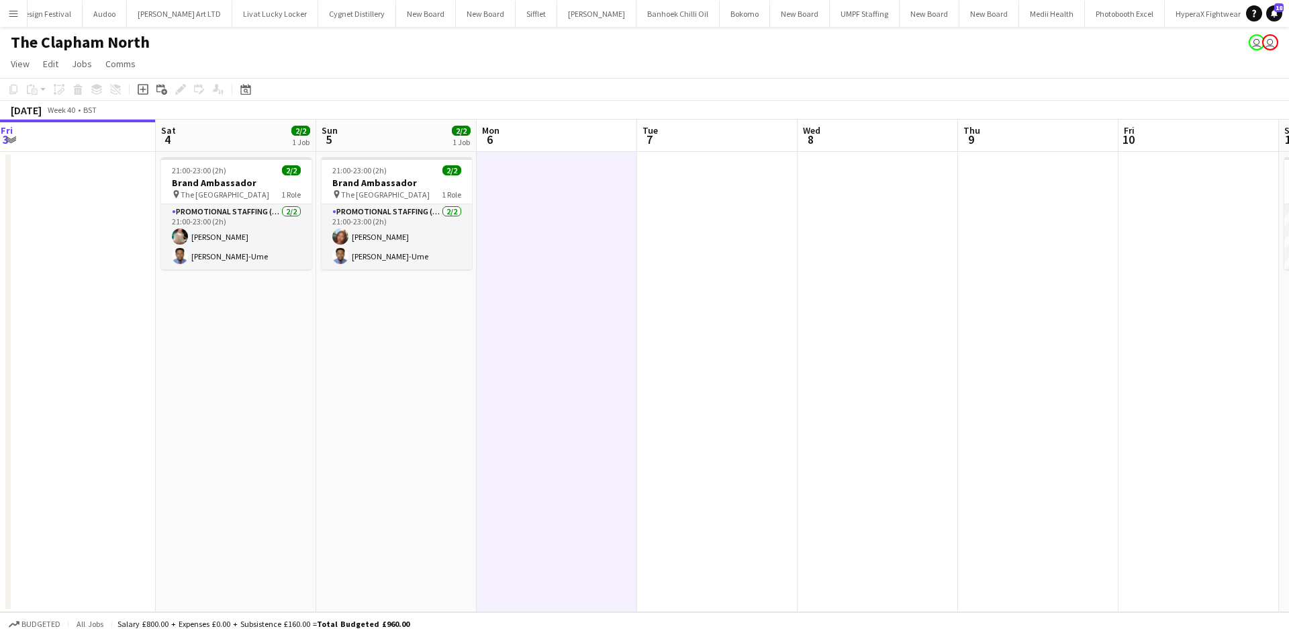
drag, startPoint x: 603, startPoint y: 382, endPoint x: 845, endPoint y: 436, distance: 247.6
click at [849, 436] on app-calendar-viewport "Wed 1 Thu 2 Fri 3 Sat 4 2/2 1 Job Sun 5 2/2 1 Job Mon 6 Tue 7 Wed 8 Thu 9 Fri 1…" at bounding box center [644, 366] width 1289 height 492
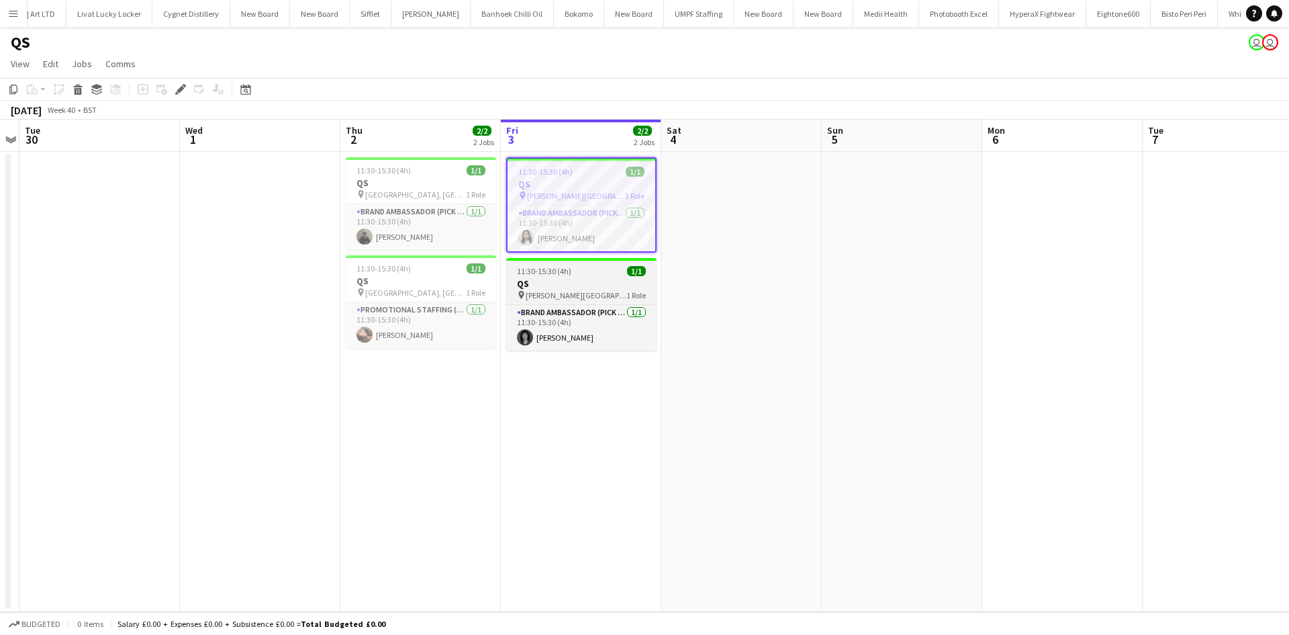
scroll to position [0, 3750]
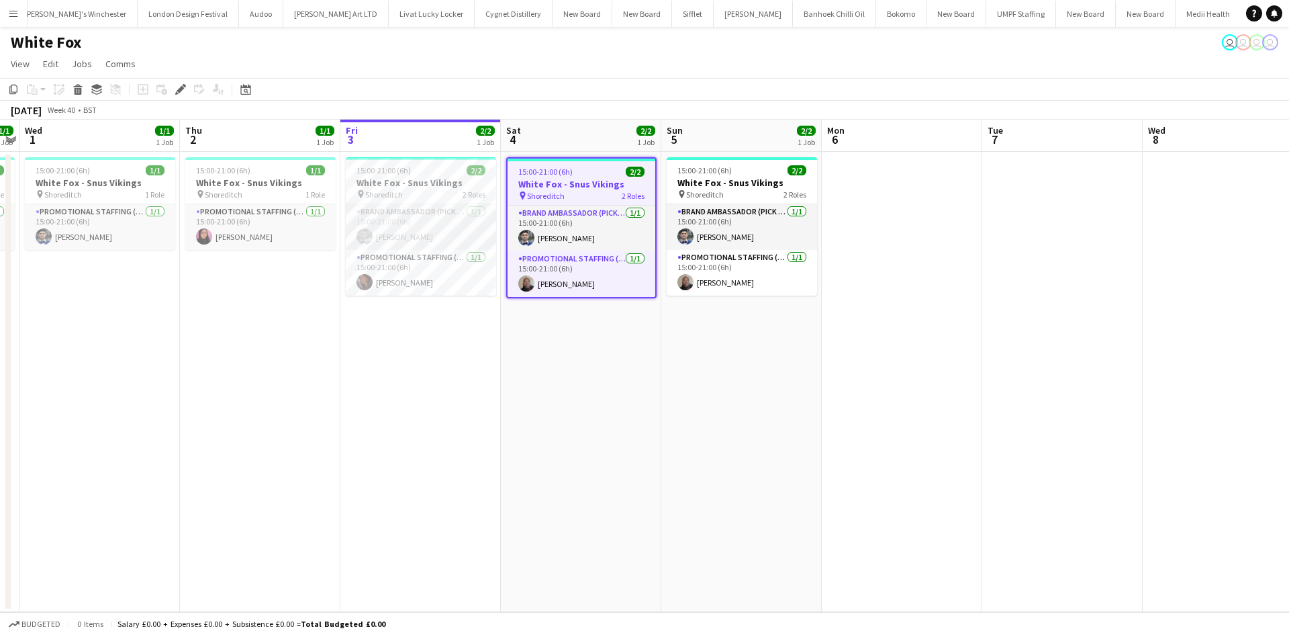
scroll to position [0, 3383]
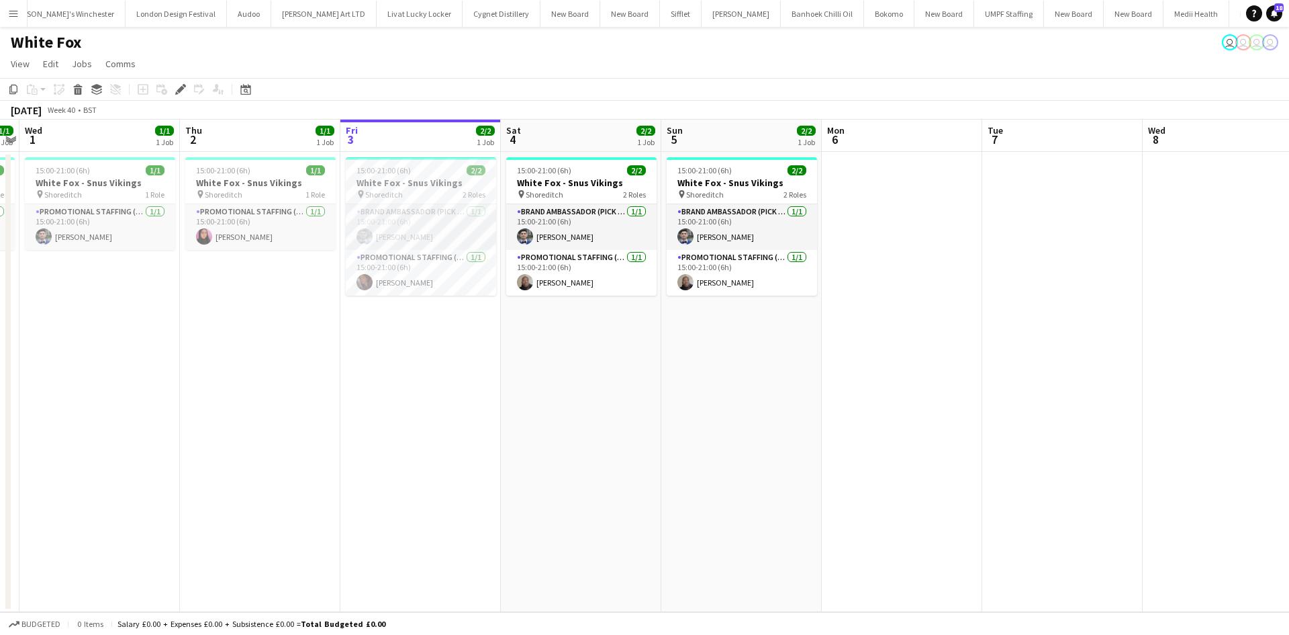
click at [737, 472] on app-date-cell "15:00-21:00 (6h) 2/2 White Fox - Snus Vikings pin Shoreditch 2 Roles Brand Amba…" at bounding box center [741, 382] width 160 height 460
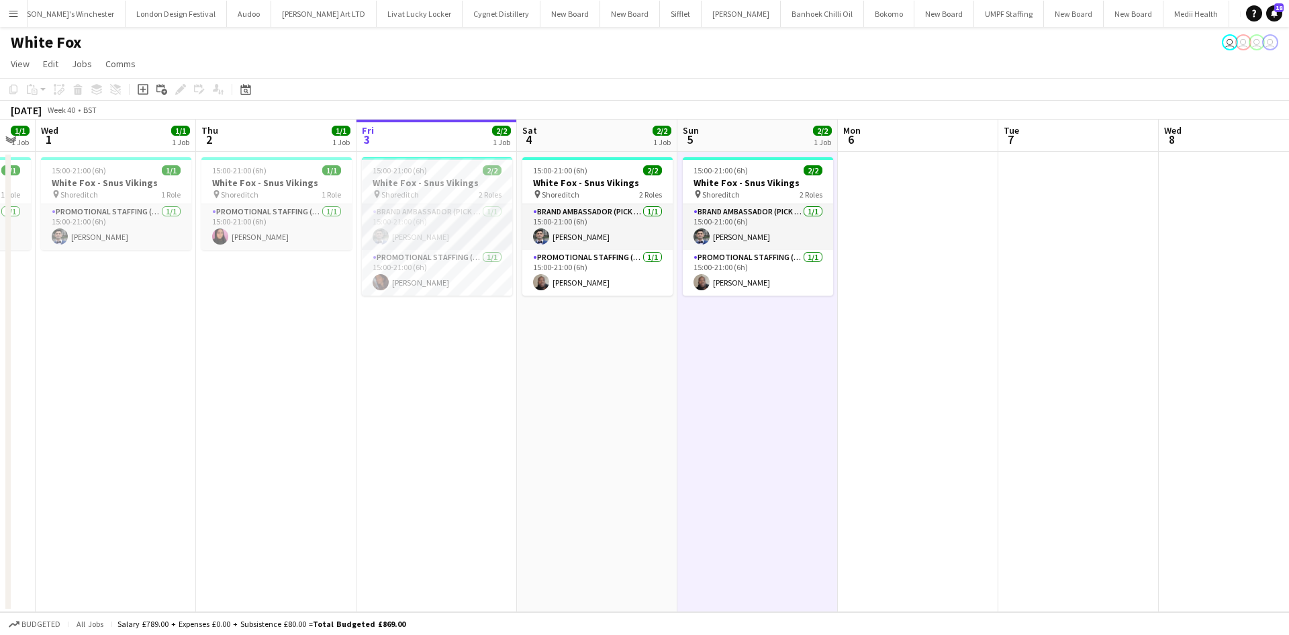
scroll to position [0, 445]
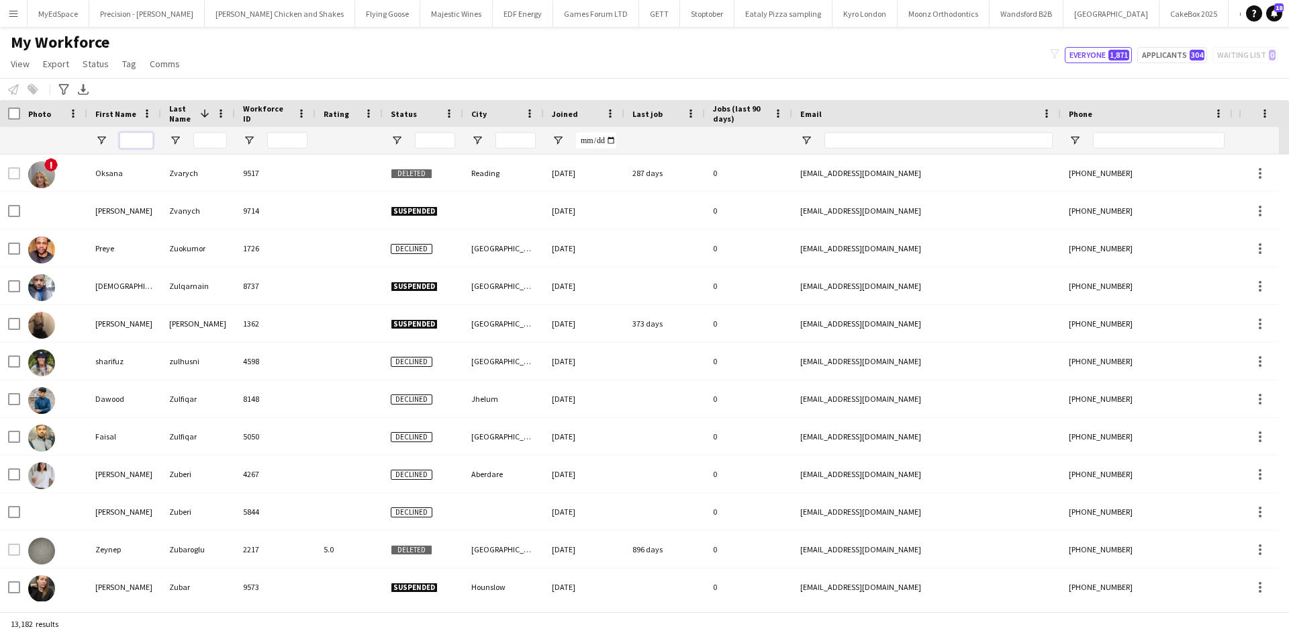
click at [150, 142] on input "First Name Filter Input" at bounding box center [137, 140] width 34 height 16
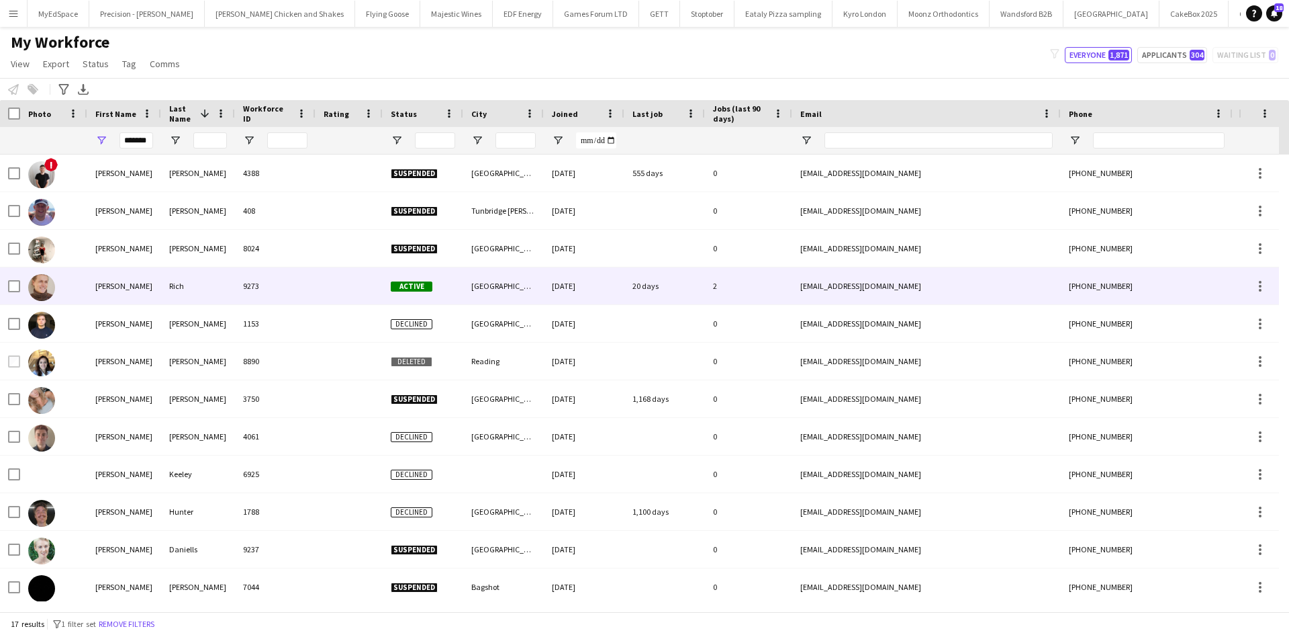
click at [198, 271] on div "Rich" at bounding box center [198, 285] width 74 height 37
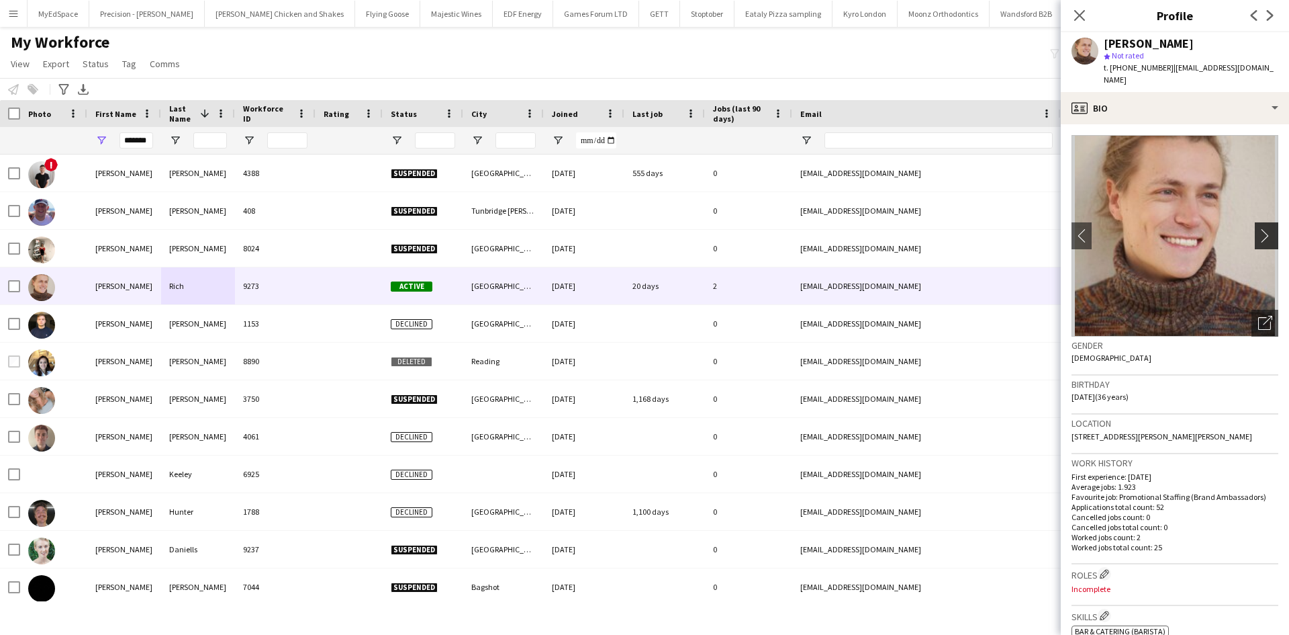
click at [1262, 228] on app-icon "chevron-right" at bounding box center [1268, 235] width 21 height 14
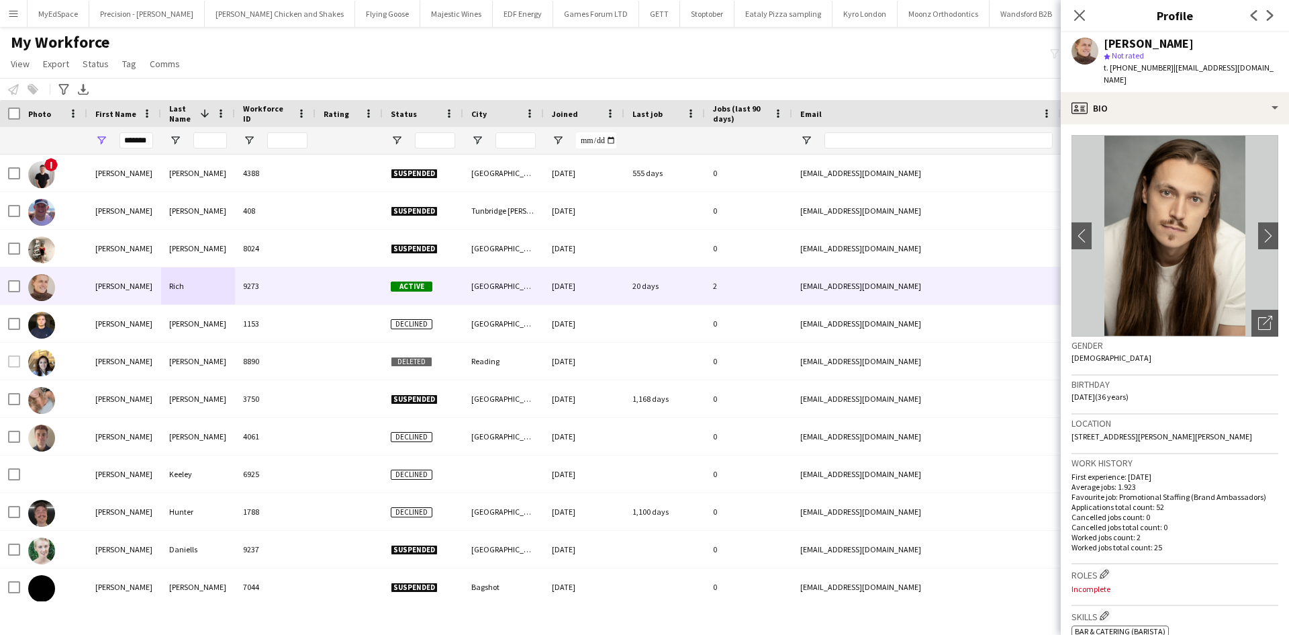
drag, startPoint x: 1083, startPoint y: 11, endPoint x: 1064, endPoint y: 6, distance: 19.4
click at [1083, 11] on icon "Close pop-in" at bounding box center [1079, 15] width 11 height 11
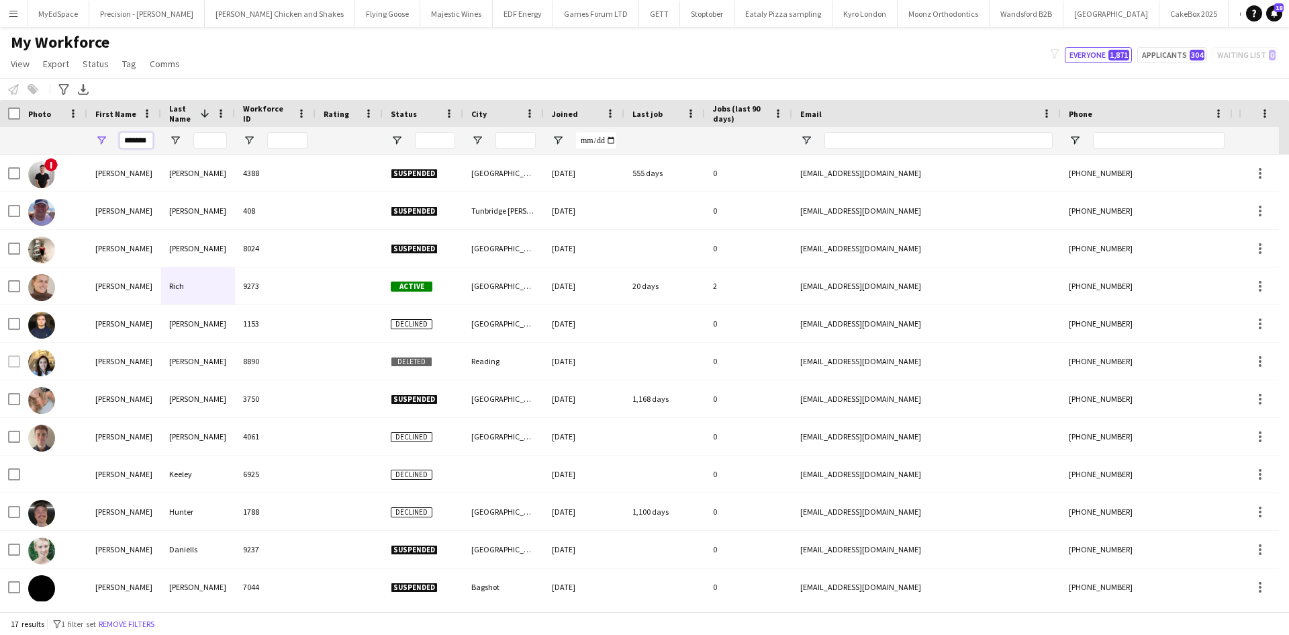
click at [149, 142] on input "*******" at bounding box center [137, 140] width 34 height 16
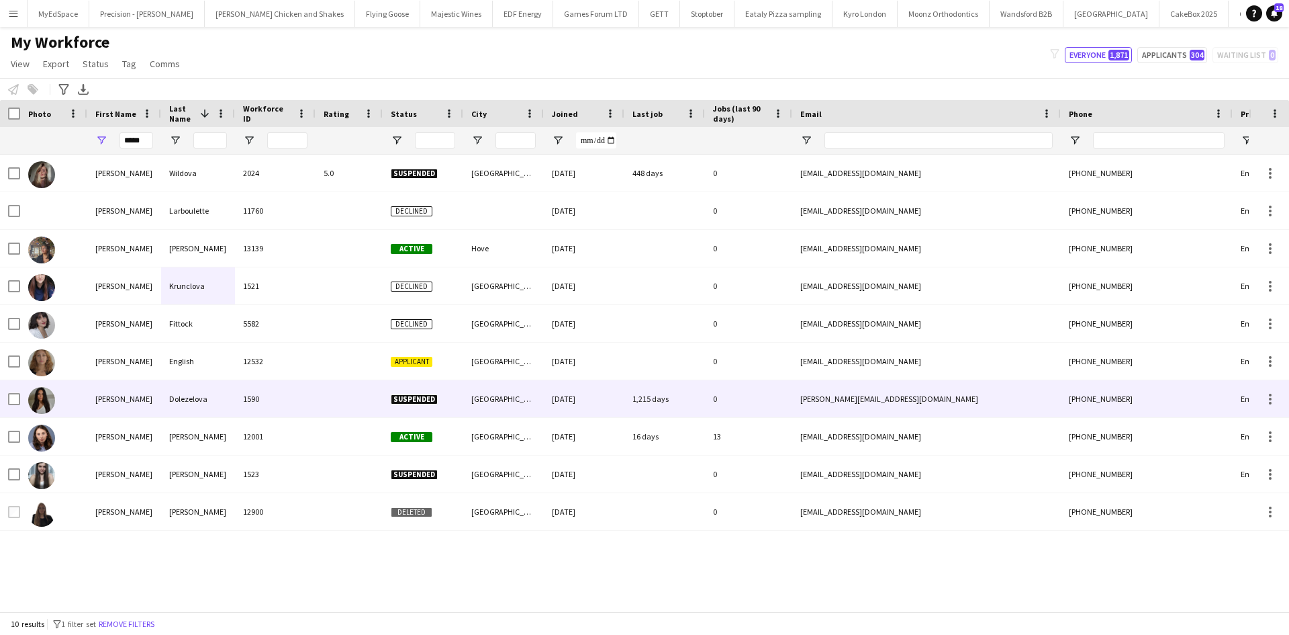
click at [208, 434] on div "Dolezal" at bounding box center [198, 436] width 74 height 37
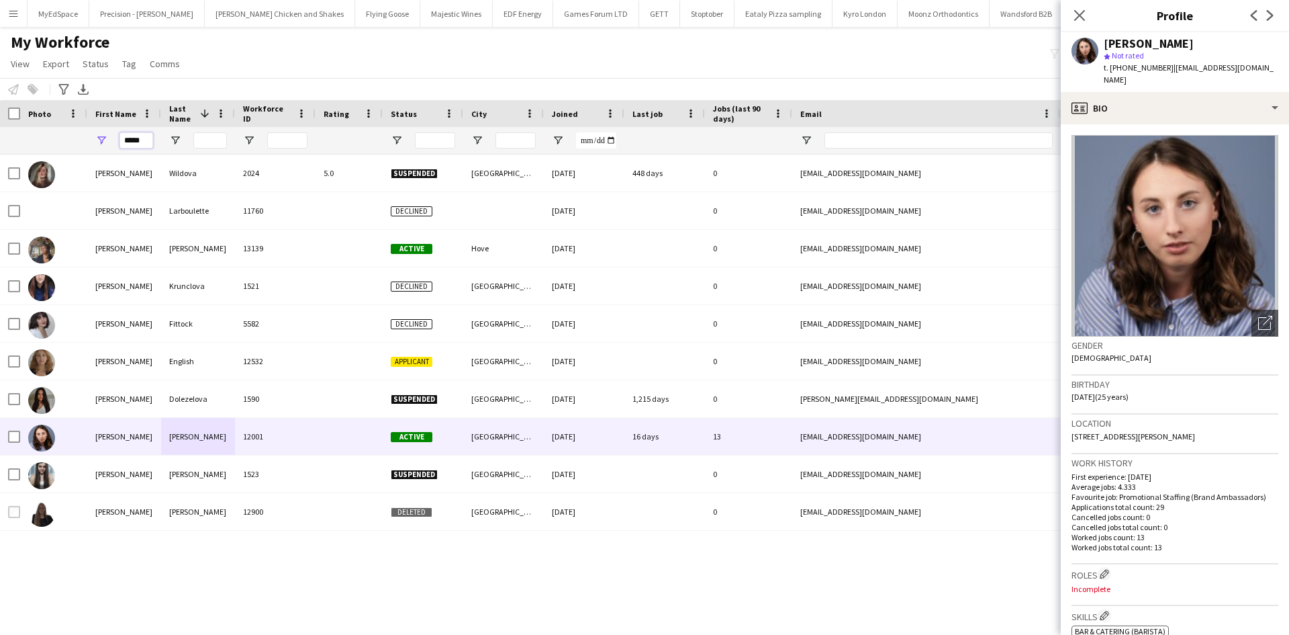
click at [124, 140] on input "*****" at bounding box center [137, 140] width 34 height 16
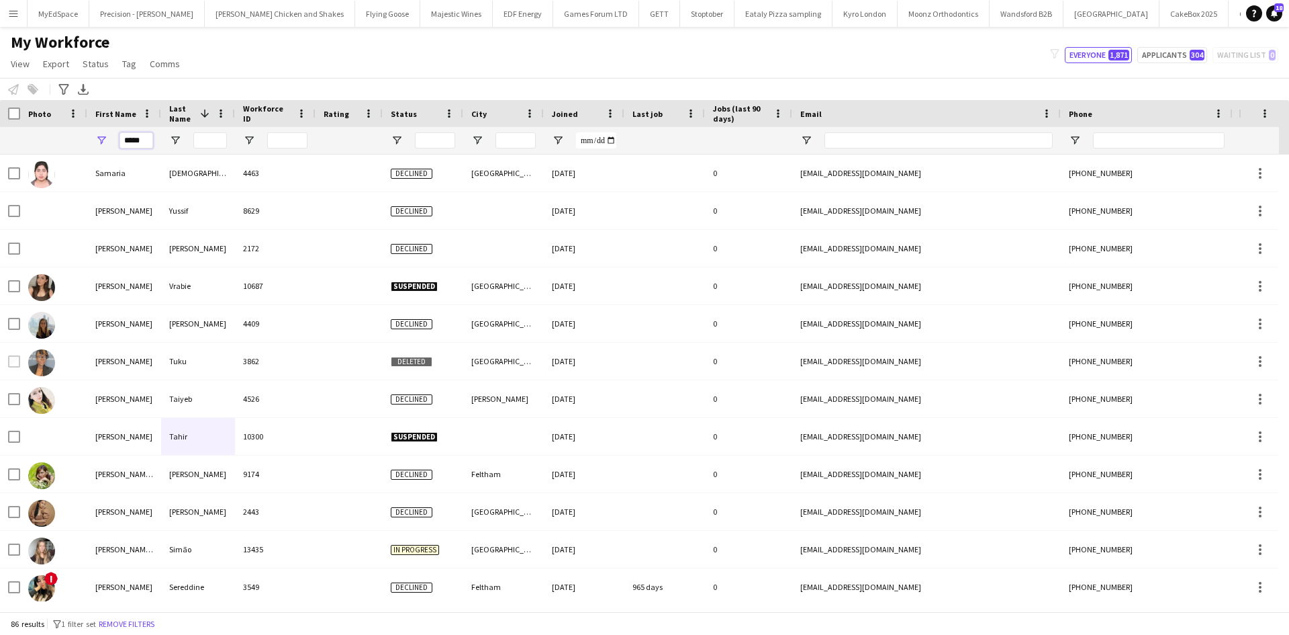
type input "*****"
click at [200, 140] on input "Last Name Filter Input" at bounding box center [210, 140] width 34 height 16
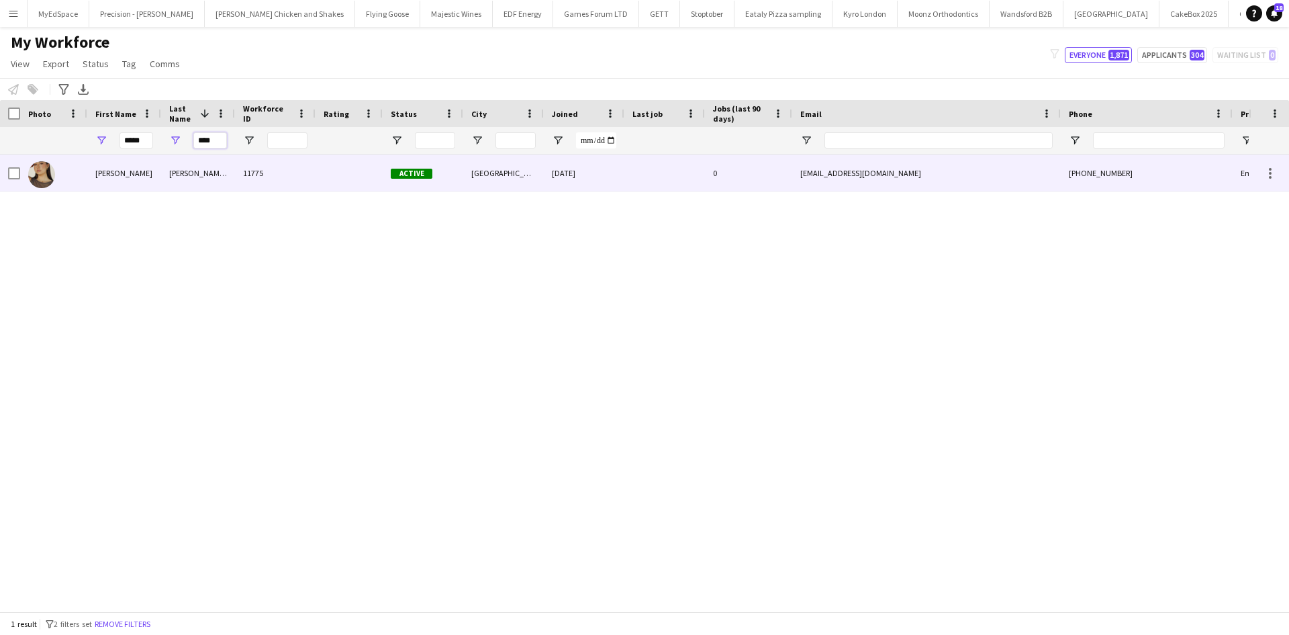
type input "****"
click at [185, 164] on div "Papadakis-Kotsovolou" at bounding box center [198, 172] width 74 height 37
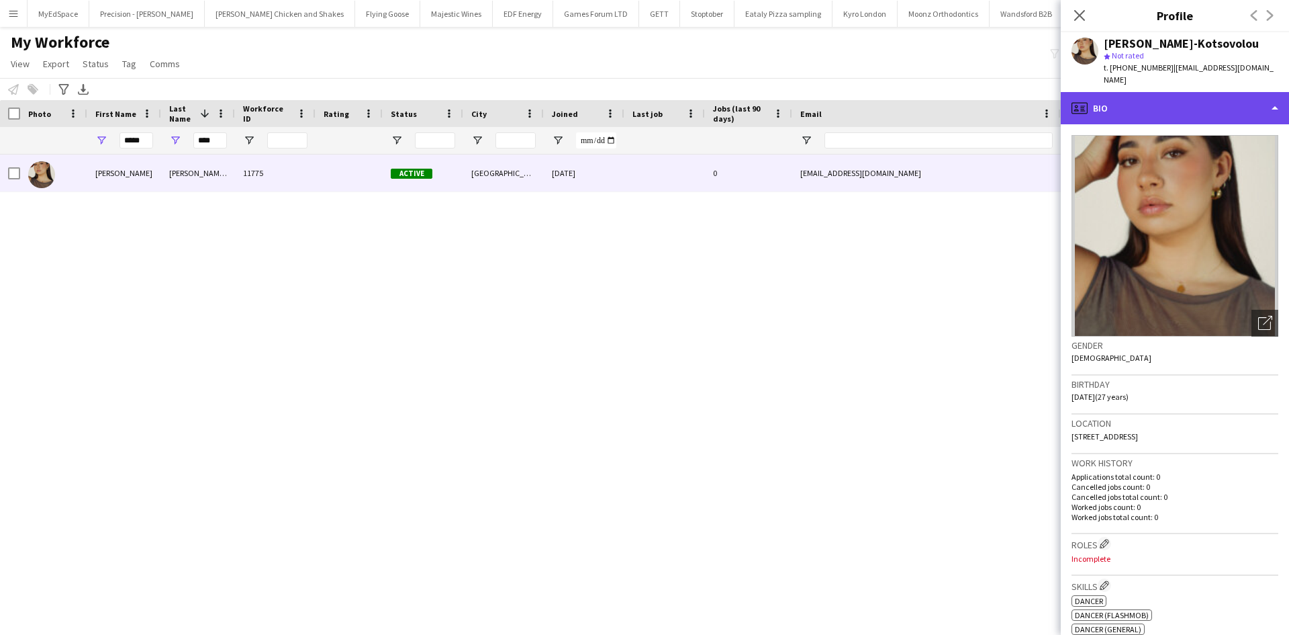
click at [1181, 92] on div "profile Bio" at bounding box center [1175, 108] width 228 height 32
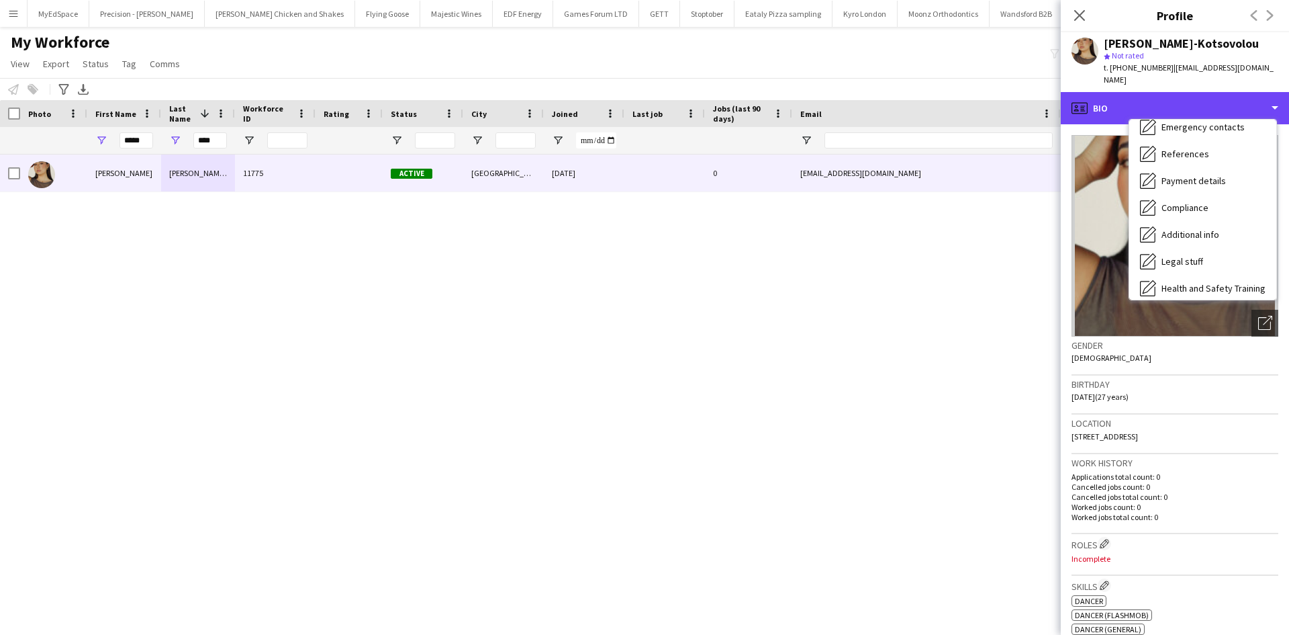
scroll to position [180, 0]
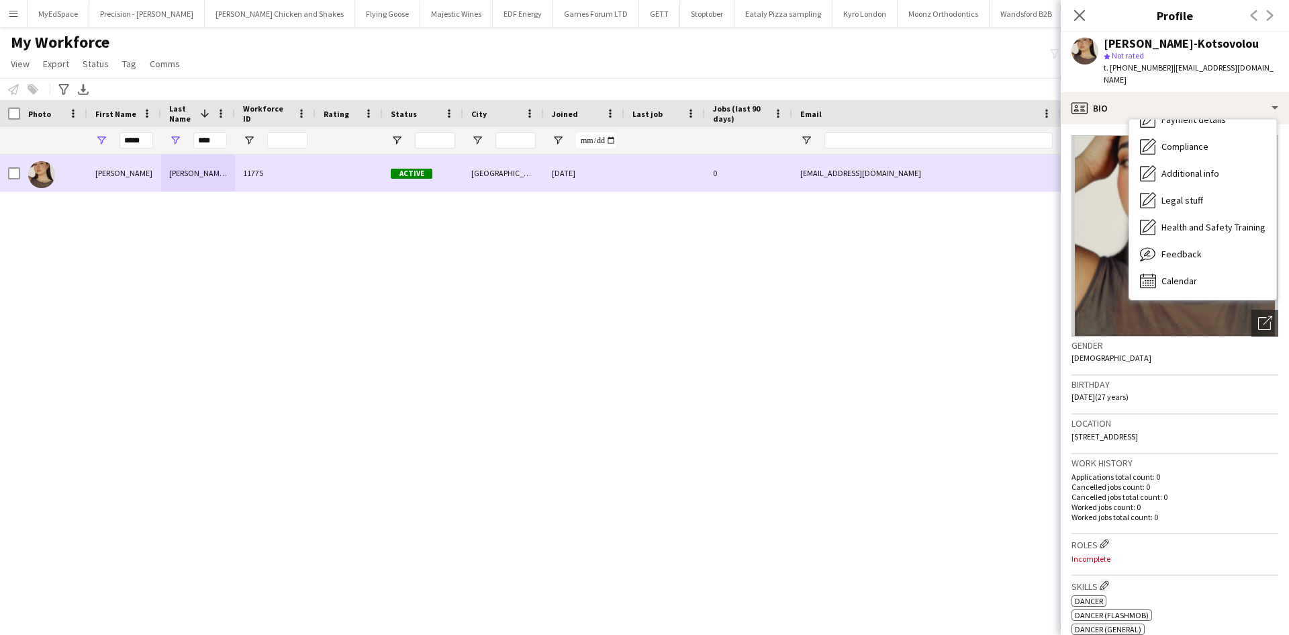
drag, startPoint x: 20, startPoint y: 174, endPoint x: 38, endPoint y: 159, distance: 23.4
click at [20, 173] on div at bounding box center [53, 172] width 67 height 37
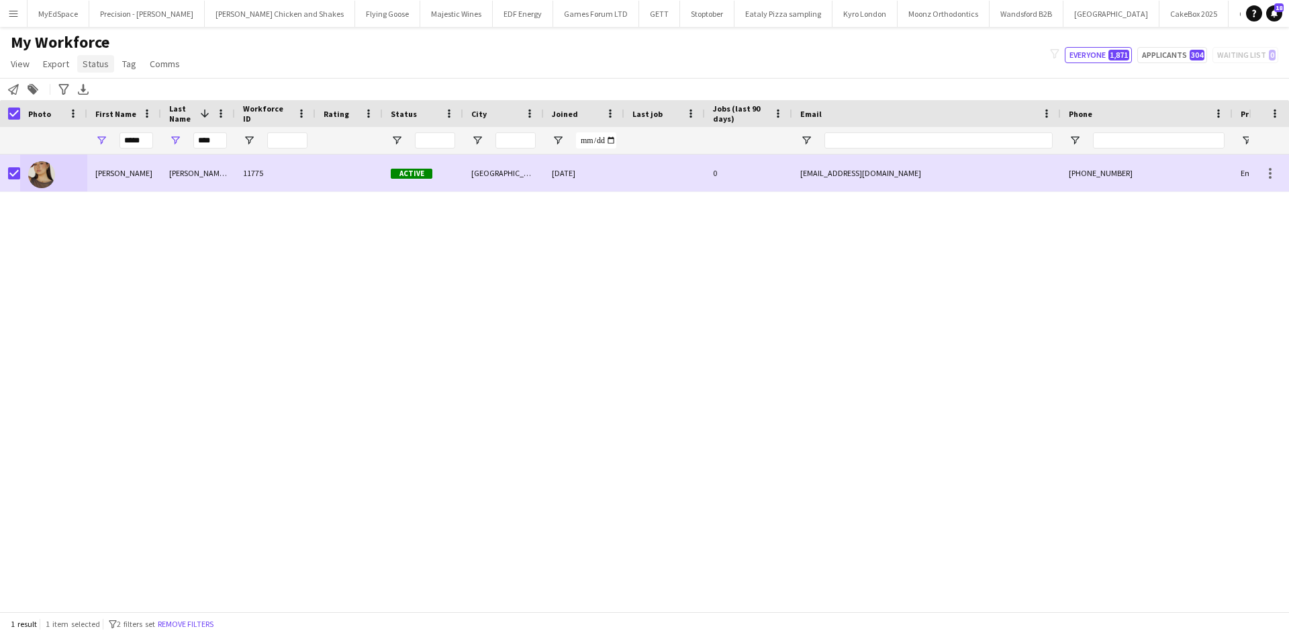
click at [91, 60] on span "Status" at bounding box center [96, 64] width 26 height 12
drag, startPoint x: 135, startPoint y: 109, endPoint x: 132, endPoint y: 95, distance: 13.8
click at [134, 104] on div "Edit" at bounding box center [124, 92] width 94 height 39
click at [132, 95] on link "Edit" at bounding box center [124, 93] width 94 height 28
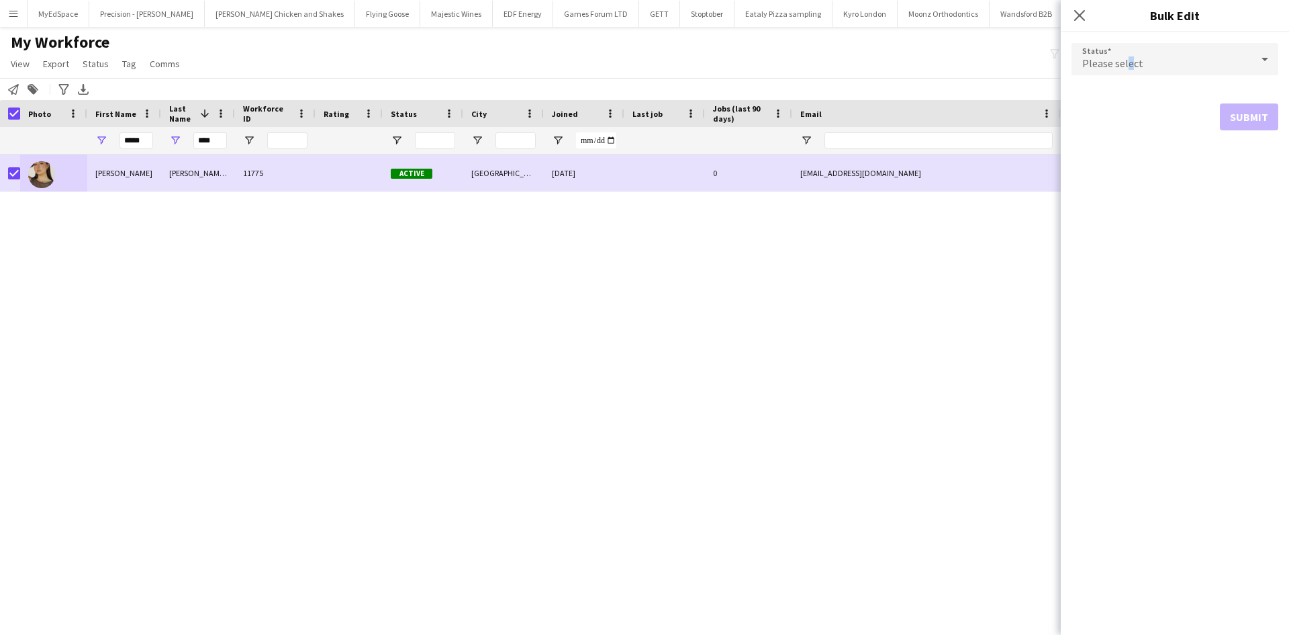
click at [1129, 66] on span "Please select" at bounding box center [1113, 62] width 61 height 13
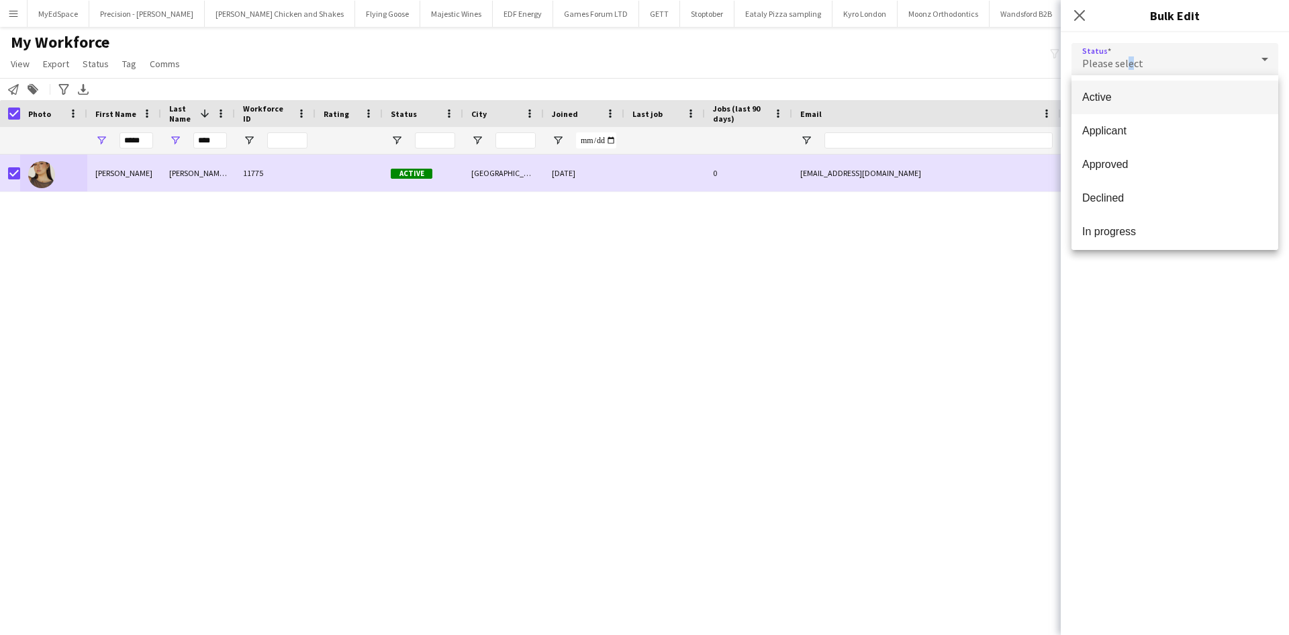
click at [1146, 90] on mat-option "Active" at bounding box center [1175, 98] width 207 height 34
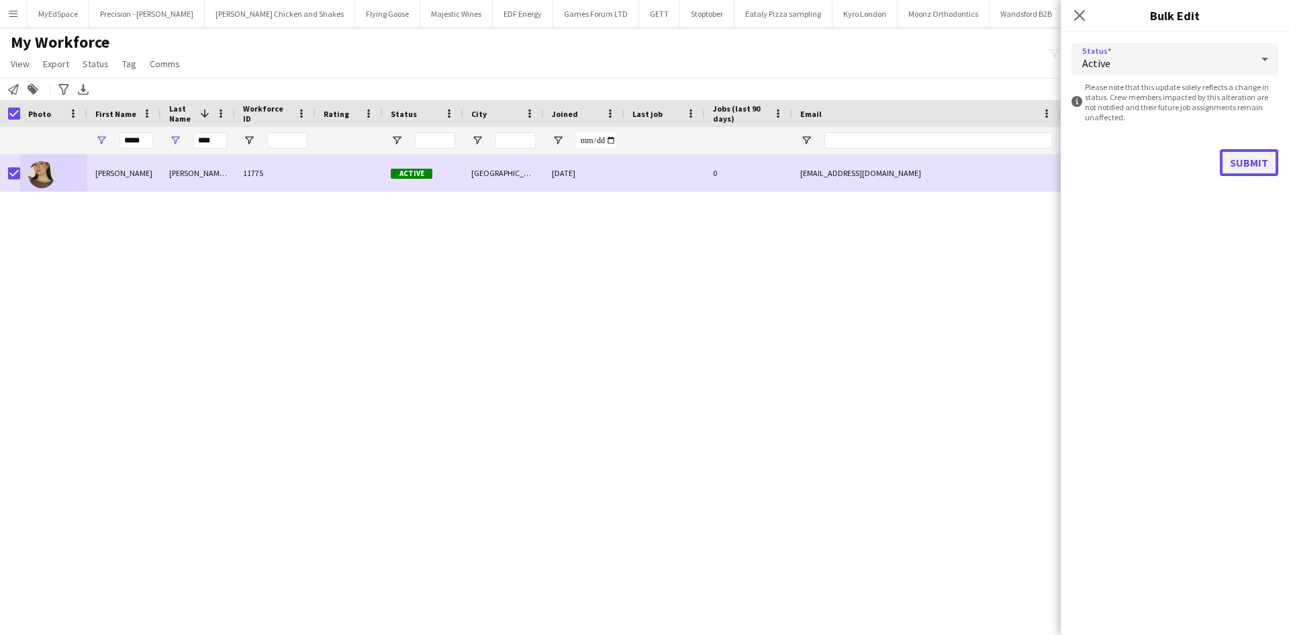
click at [1240, 157] on button "Submit" at bounding box center [1249, 162] width 58 height 27
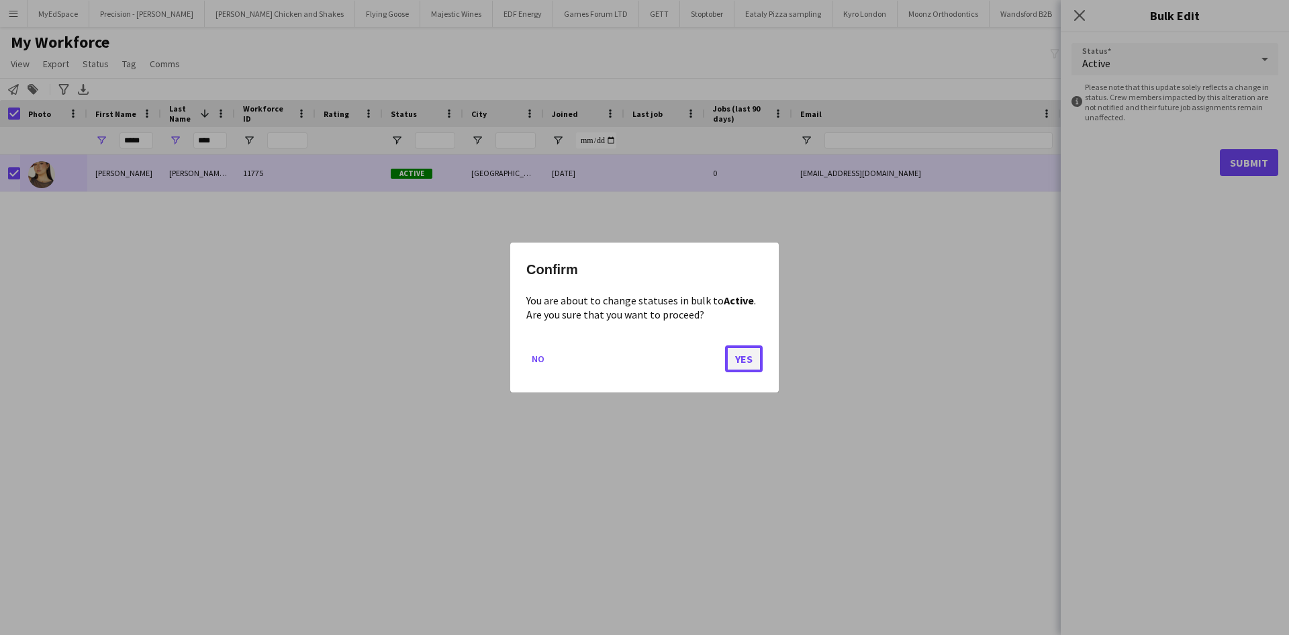
click at [751, 367] on button "Yes" at bounding box center [744, 358] width 38 height 27
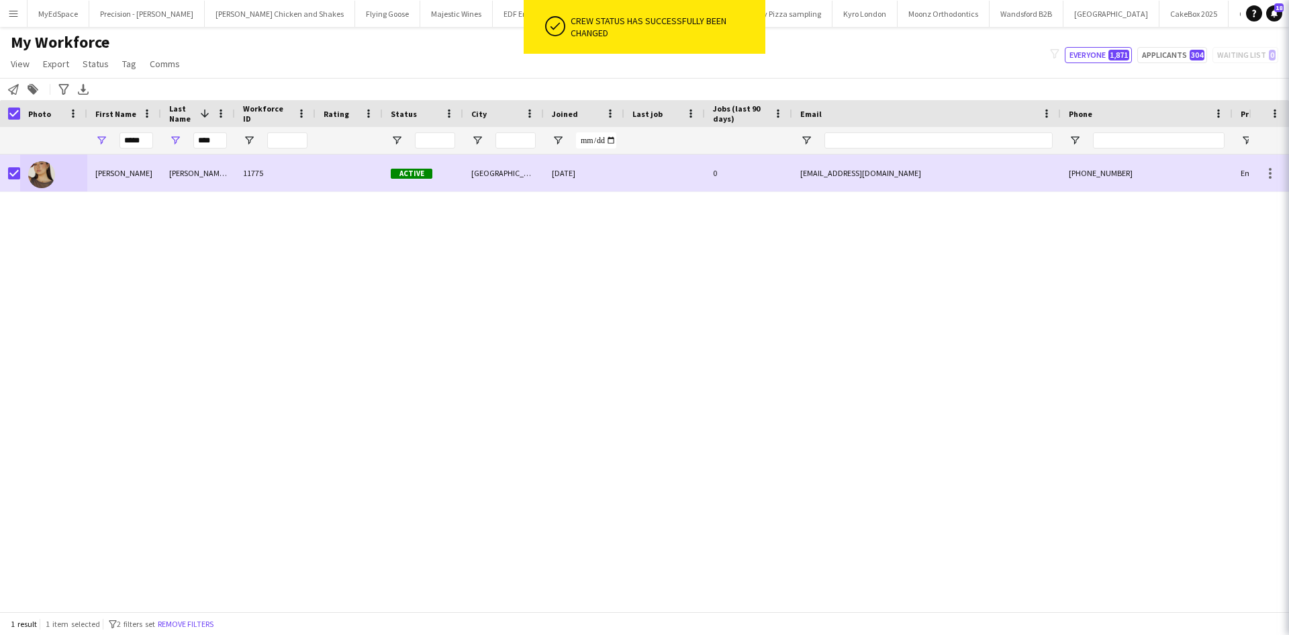
drag, startPoint x: 776, startPoint y: 334, endPoint x: 461, endPoint y: 151, distance: 364.1
click at [776, 333] on div "Maria Papadakis-Kotsovolou 11775 Active London 06-06-2025 0 mariapapakots@iclou…" at bounding box center [624, 377] width 1249 height 447
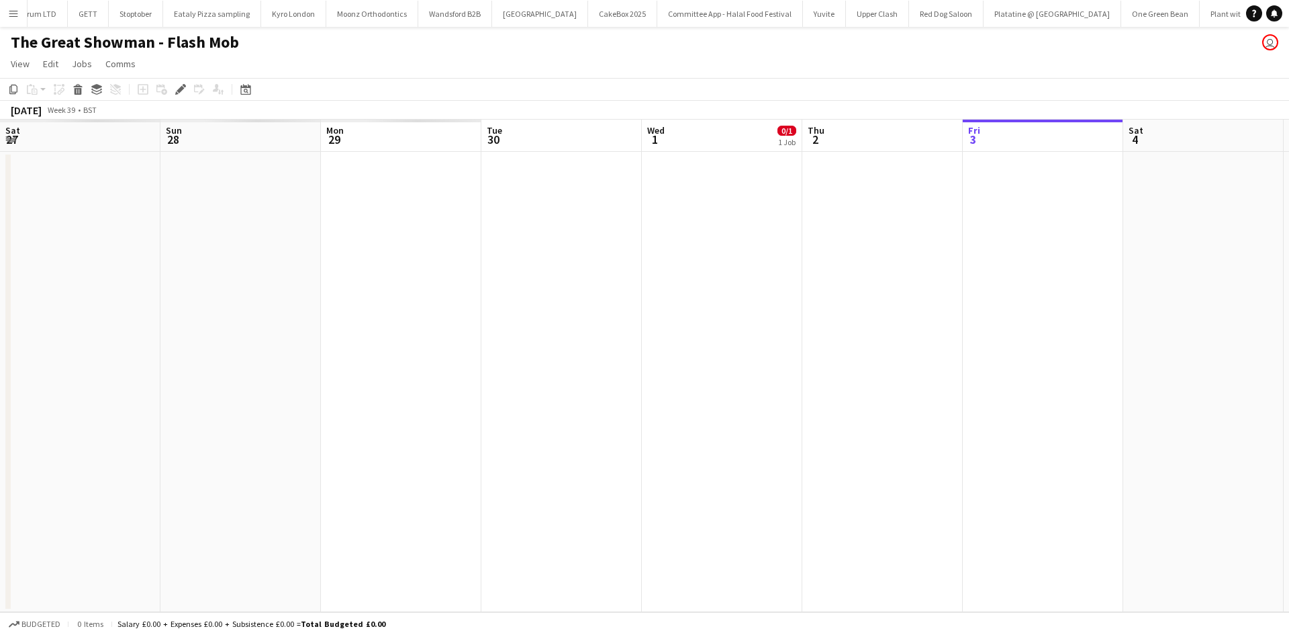
scroll to position [0, 462]
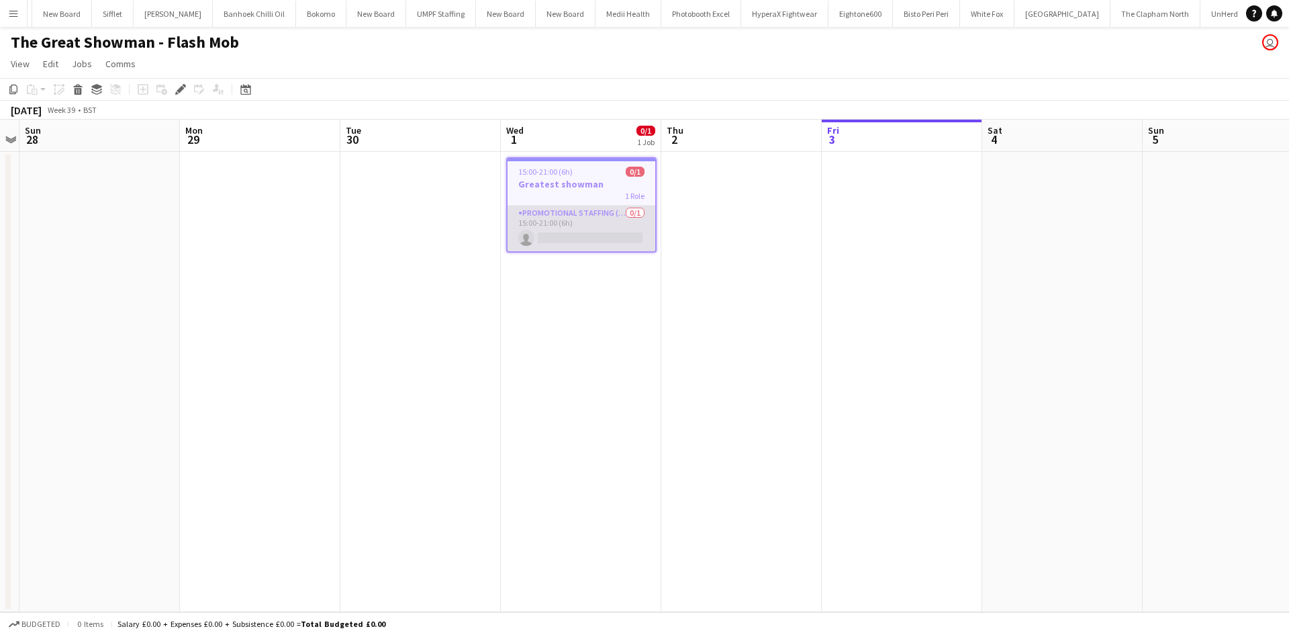
click at [562, 232] on app-card-role "Promotional Staffing (Brand Ambassadors) 0/1 15:00-21:00 (6h) single-neutral-ac…" at bounding box center [582, 228] width 148 height 46
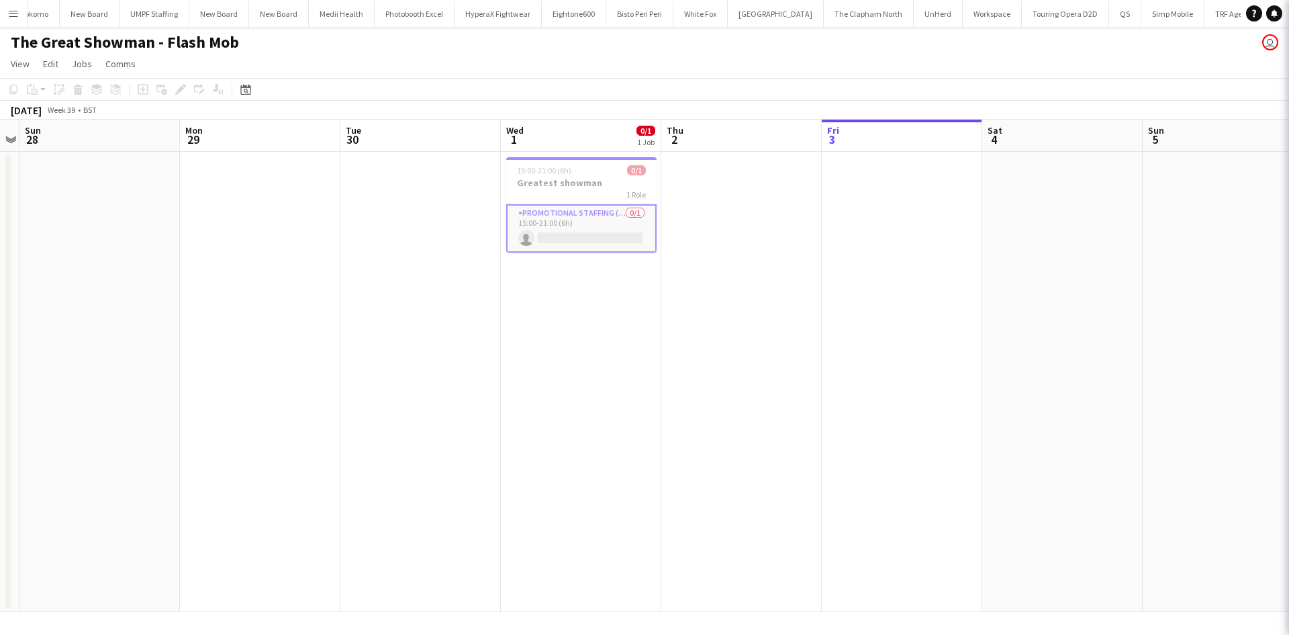
scroll to position [0, 4248]
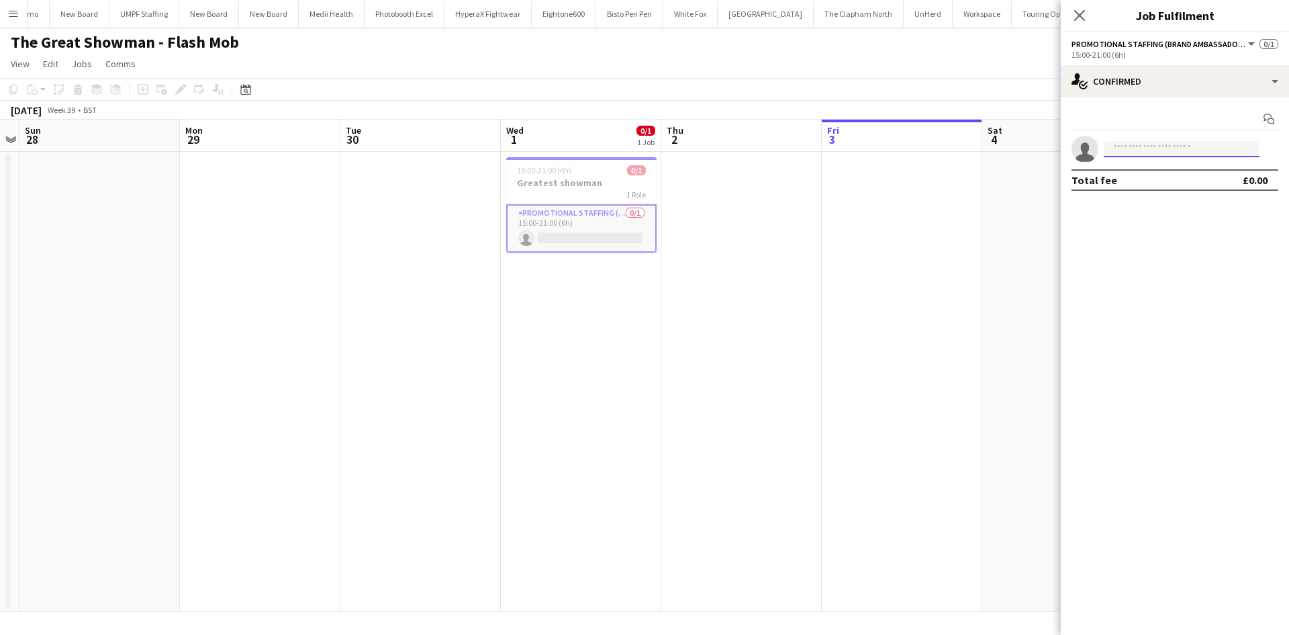
click at [1129, 153] on input at bounding box center [1182, 149] width 156 height 16
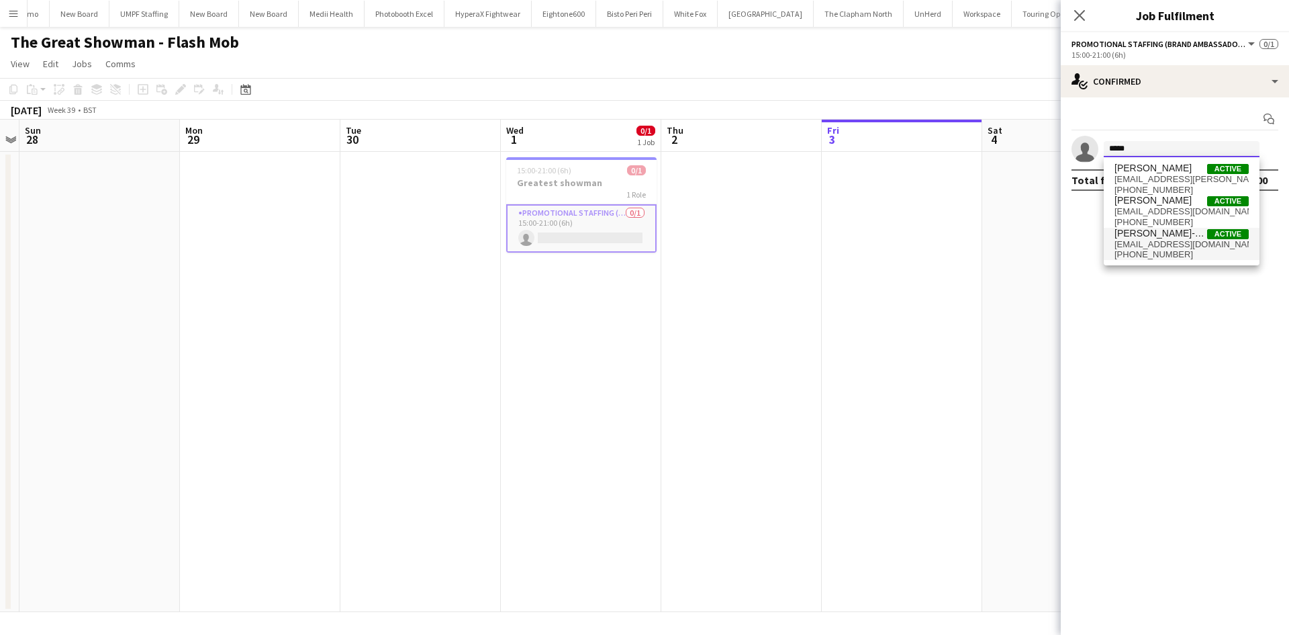
type input "*****"
click at [1172, 248] on span "[EMAIL_ADDRESS][DOMAIN_NAME]" at bounding box center [1182, 244] width 134 height 11
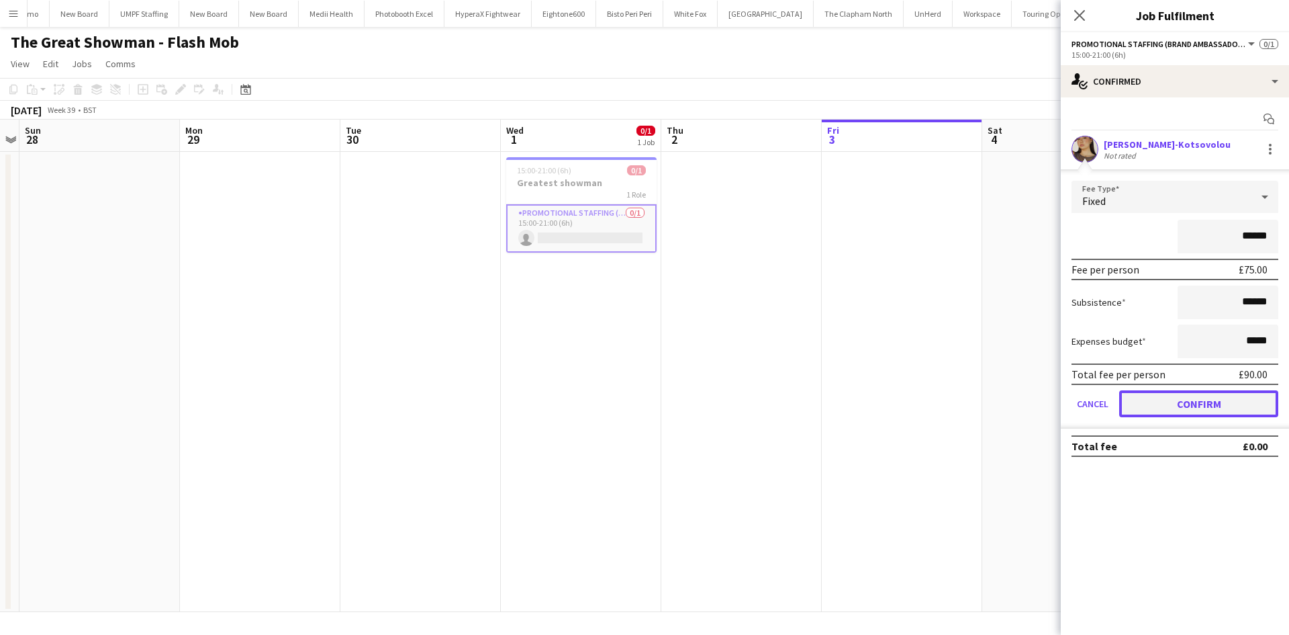
click at [1198, 399] on button "Confirm" at bounding box center [1198, 403] width 159 height 27
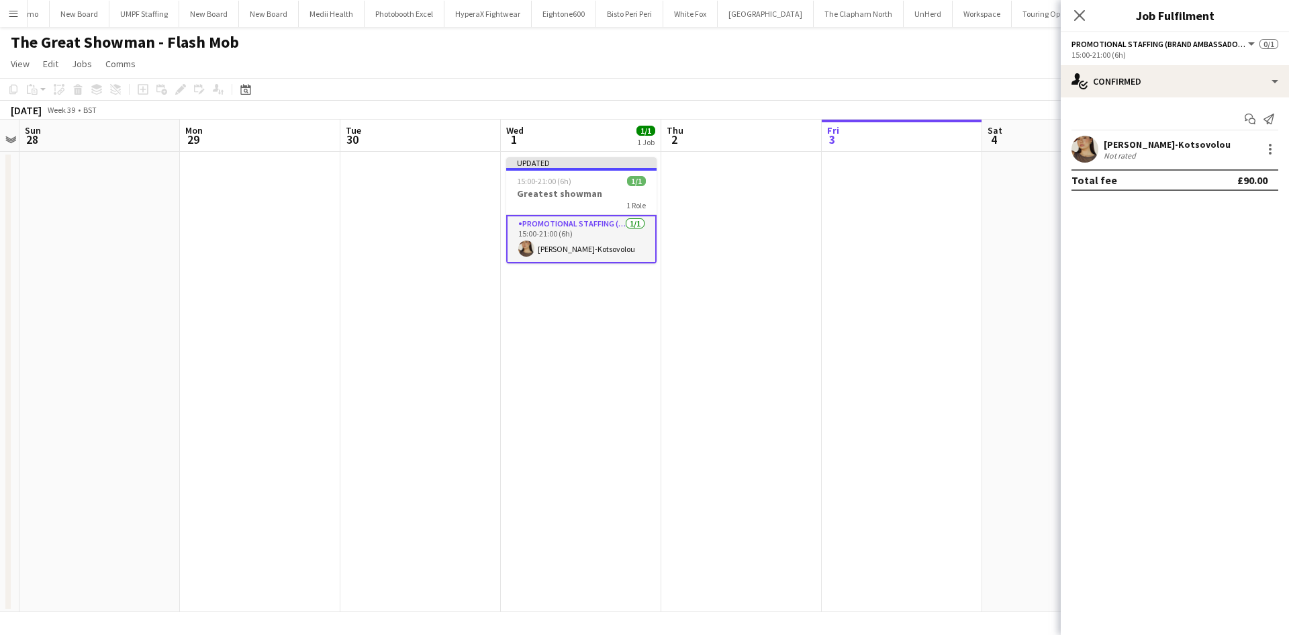
click at [894, 300] on app-date-cell at bounding box center [902, 382] width 160 height 460
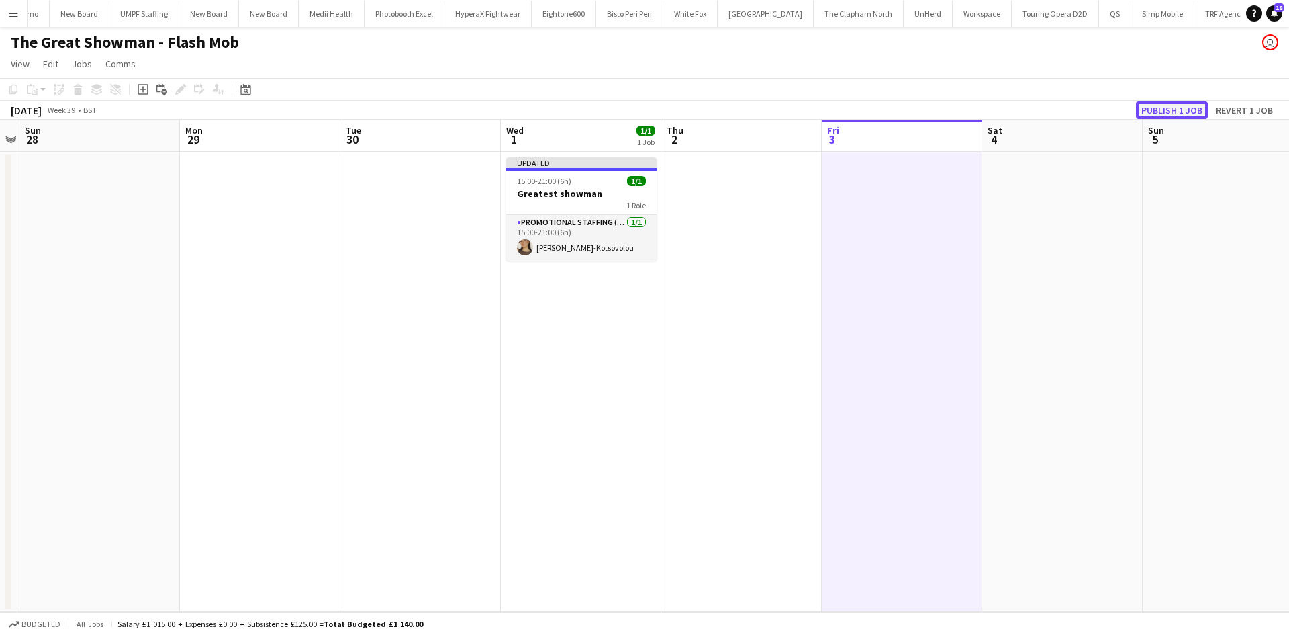
drag, startPoint x: 1179, startPoint y: 103, endPoint x: 1173, endPoint y: 118, distance: 15.7
click at [1178, 103] on button "Publish 1 job" at bounding box center [1172, 109] width 72 height 17
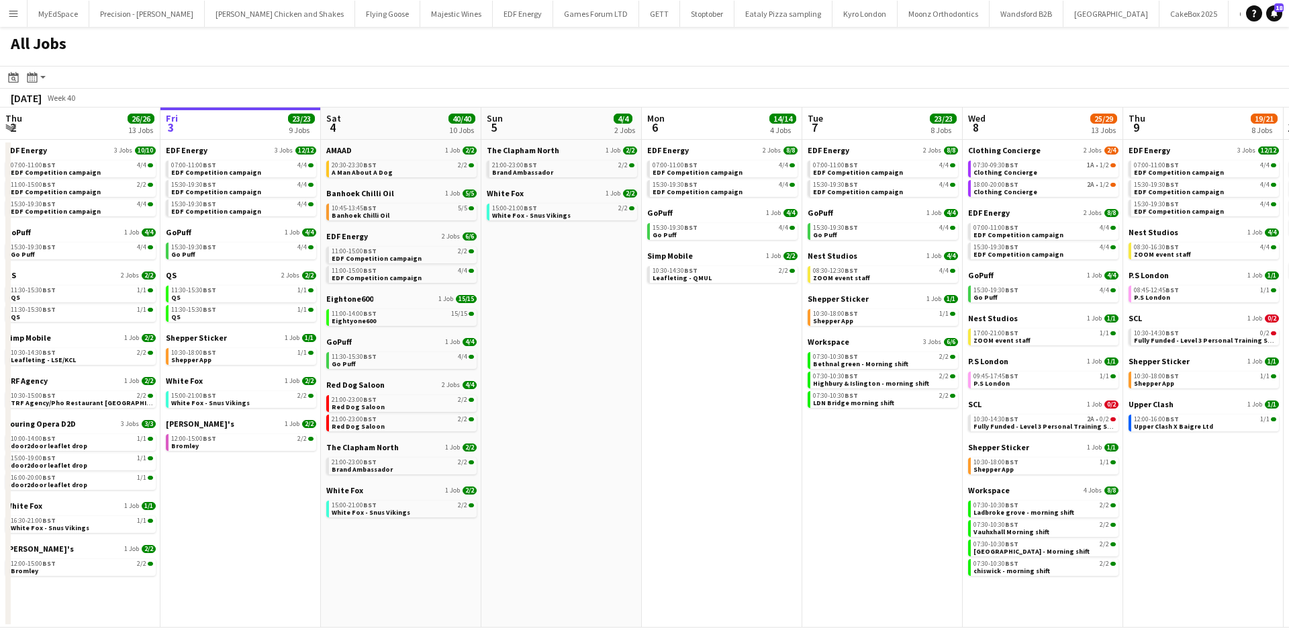
drag, startPoint x: 672, startPoint y: 540, endPoint x: 1004, endPoint y: 549, distance: 332.5
click at [1005, 549] on app-calendar-viewport "Tue 30 23/24 11 Jobs Wed 1 26/26 14 Jobs Thu 2 26/26 13 Jobs Fri 3 23/23 9 Jobs…" at bounding box center [644, 367] width 1289 height 520
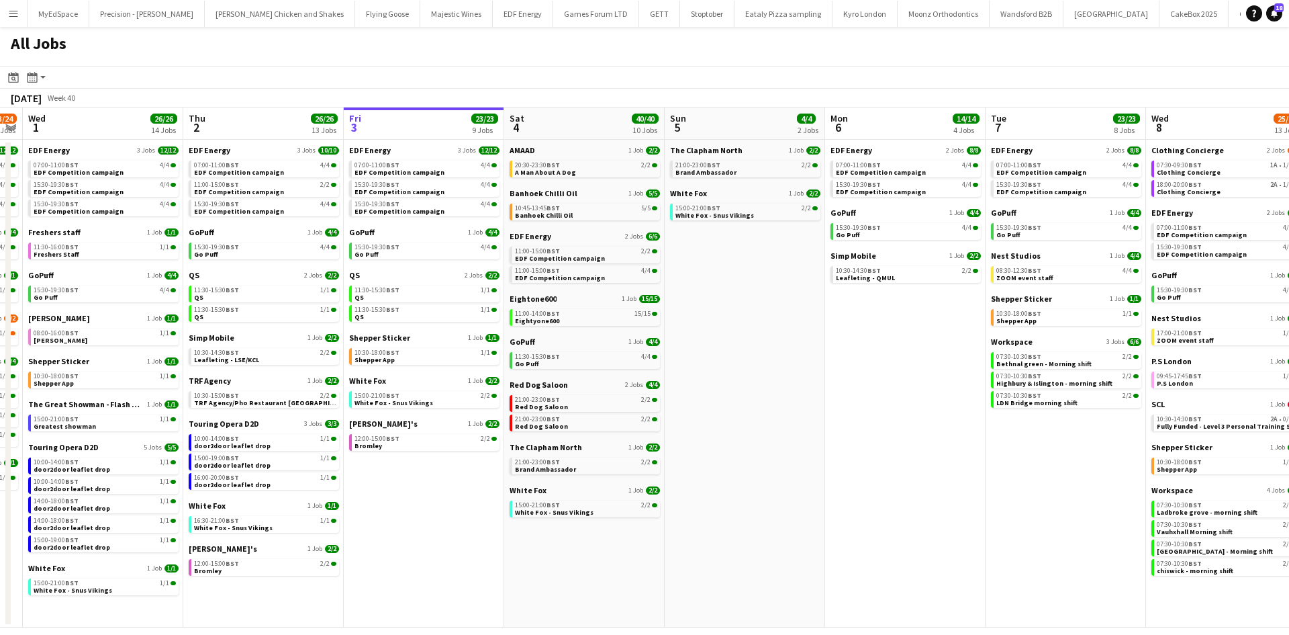
scroll to position [0, 501]
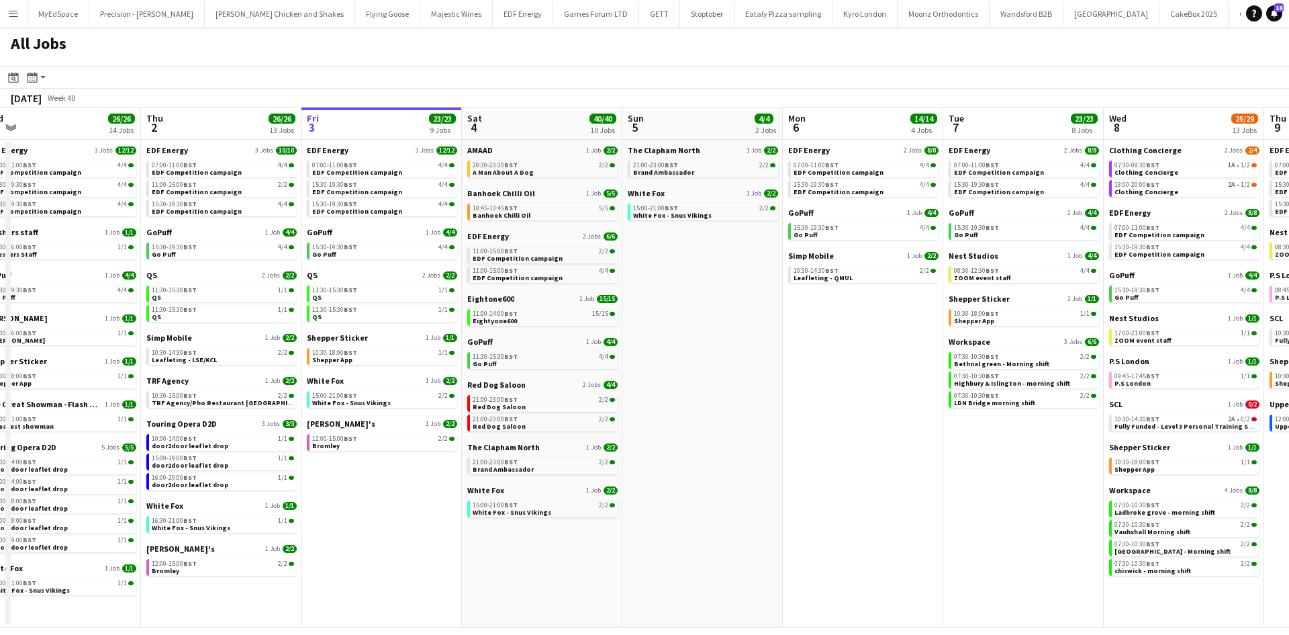
drag, startPoint x: 1121, startPoint y: 531, endPoint x: 928, endPoint y: 508, distance: 194.0
click at [928, 508] on app-calendar-viewport "Sun 28 11/12 4 Jobs Mon 29 21/21 9 Jobs Tue 30 23/24 11 Jobs Wed 1 26/26 14 Job…" at bounding box center [644, 367] width 1289 height 520
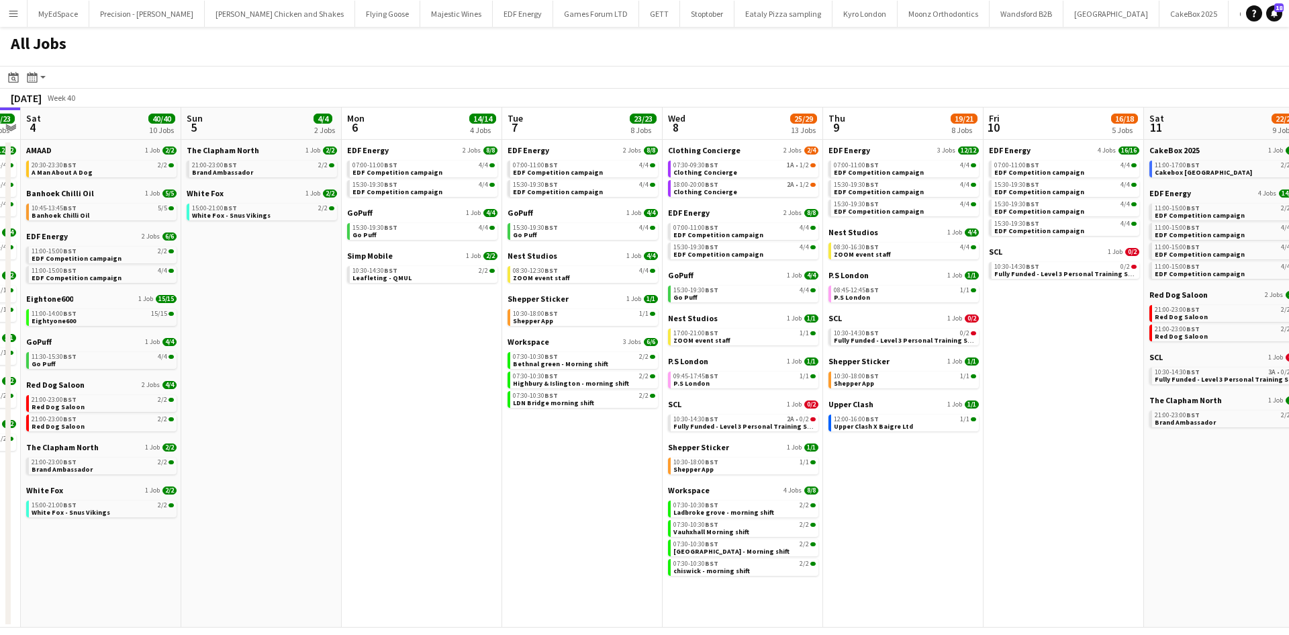
drag, startPoint x: 369, startPoint y: 467, endPoint x: 198, endPoint y: 417, distance: 178.5
click at [198, 417] on app-calendar-viewport "Wed 1 26/26 14 Jobs Thu 2 26/26 13 Jobs Fri 3 23/23 9 Jobs Sat 4 40/40 10 Jobs …" at bounding box center [644, 367] width 1289 height 520
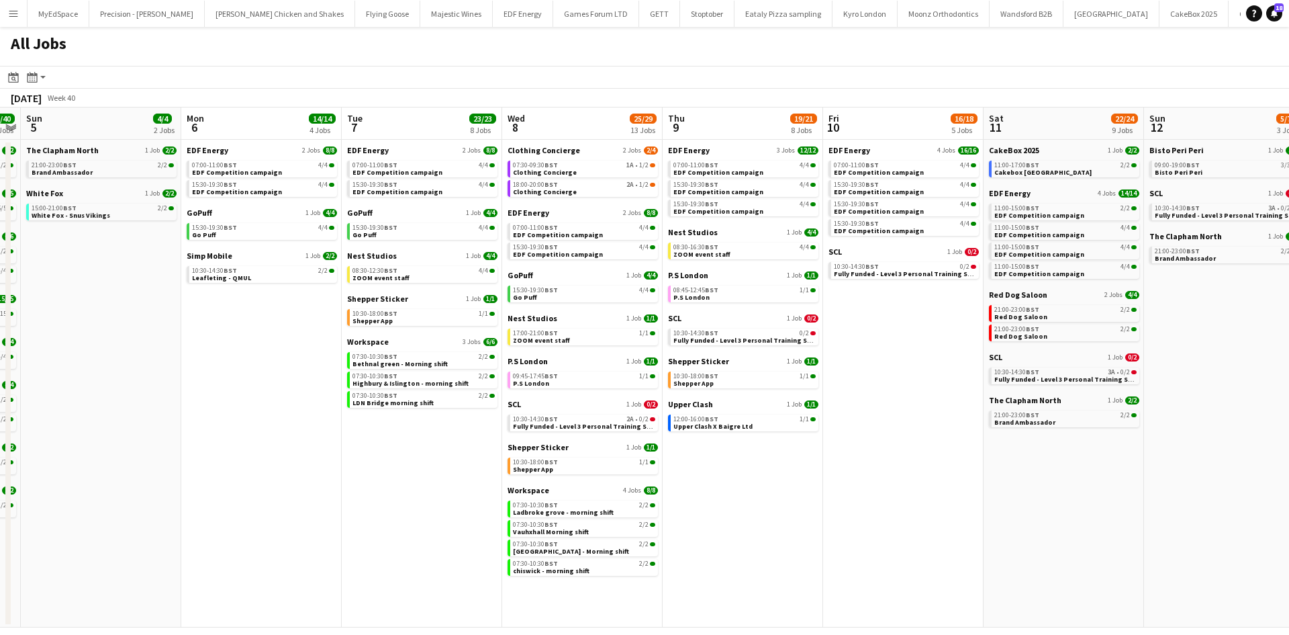
scroll to position [0, 371]
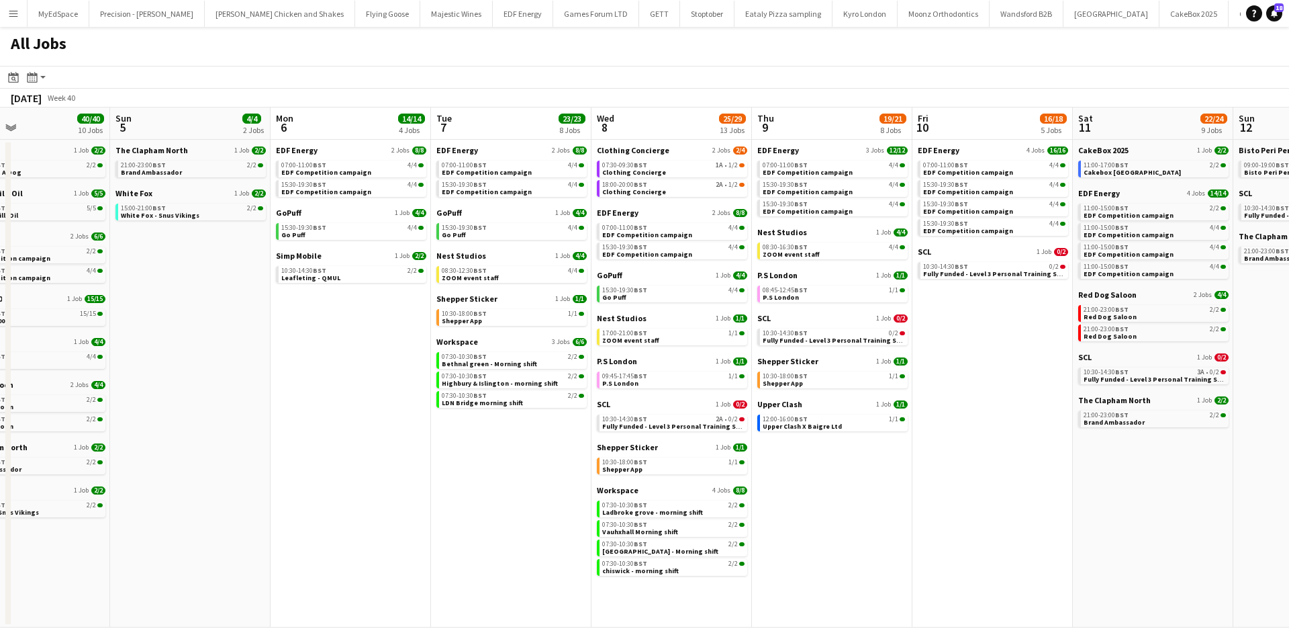
drag, startPoint x: 691, startPoint y: 475, endPoint x: 941, endPoint y: 496, distance: 250.7
click at [941, 496] on app-calendar-viewport "Thu 2 26/26 13 Jobs Fri 3 23/23 9 Jobs Sat 4 40/40 10 Jobs Sun 5 4/4 2 Jobs Mon…" at bounding box center [644, 367] width 1289 height 520
click at [721, 422] on span "Fully Funded - Level 3 Personal Training Skills Bootcamp" at bounding box center [693, 426] width 183 height 9
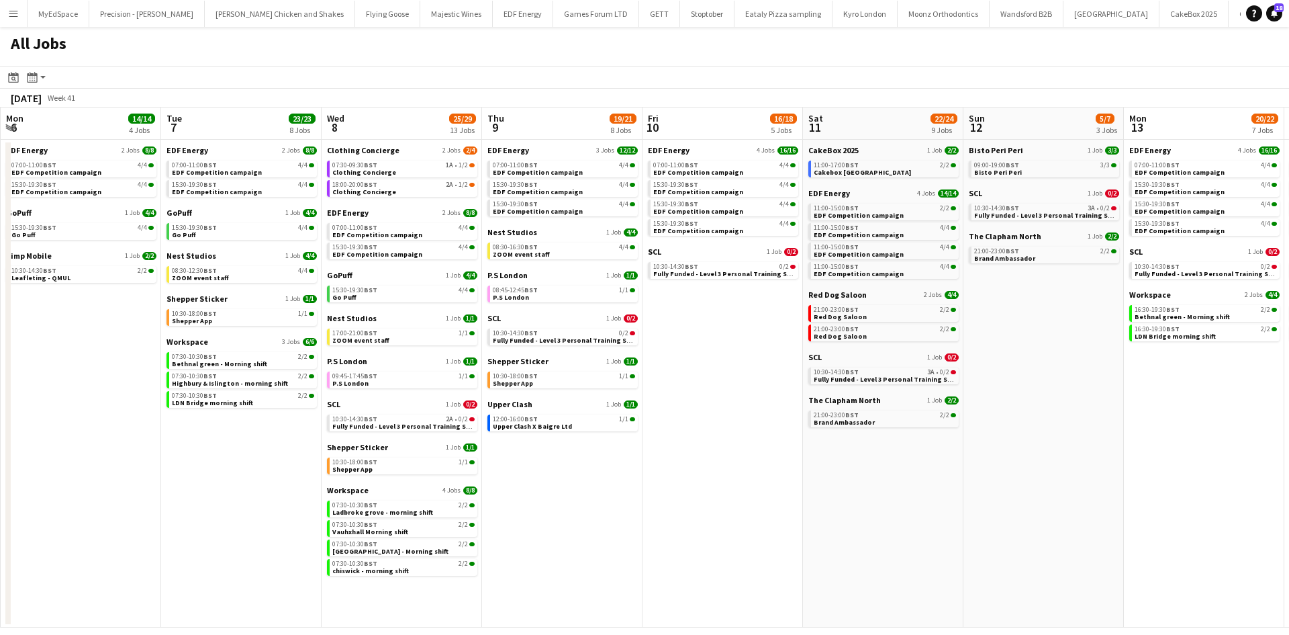
scroll to position [0, 657]
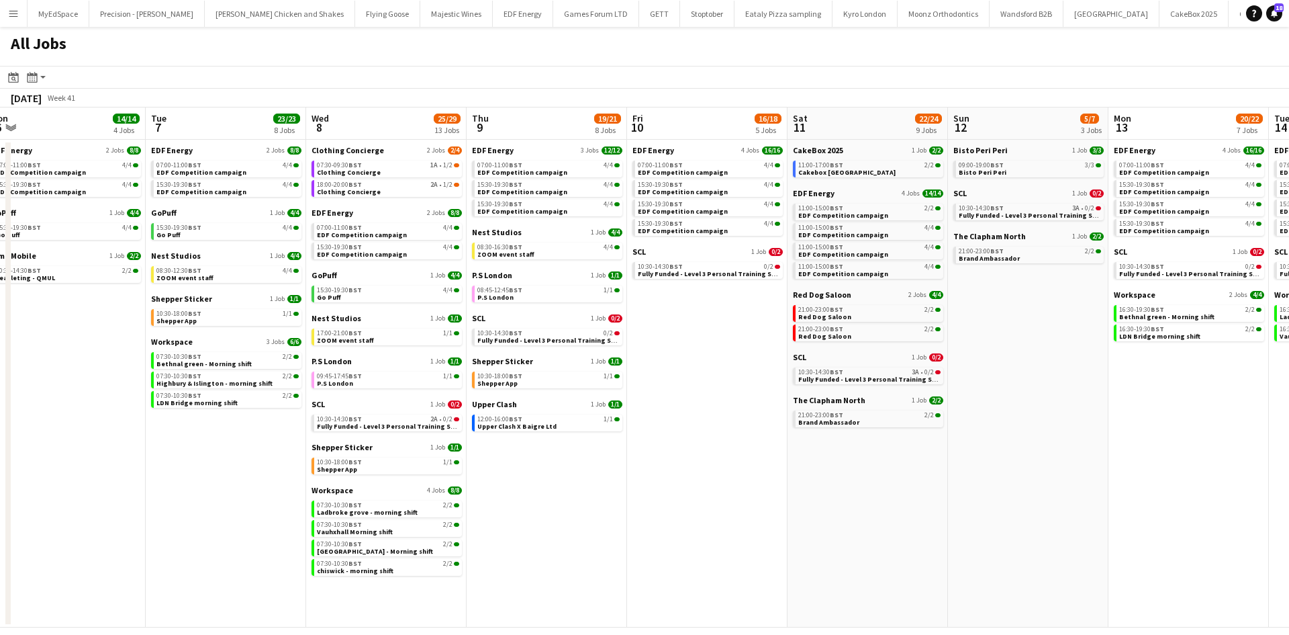
drag, startPoint x: 1033, startPoint y: 491, endPoint x: 748, endPoint y: 469, distance: 286.2
click at [748, 469] on app-calendar-viewport "Thu 2 26/26 13 Jobs Fri 3 23/23 9 Jobs Sat 4 40/40 10 Jobs Sun 5 4/4 2 Jobs Mon…" at bounding box center [644, 367] width 1289 height 520
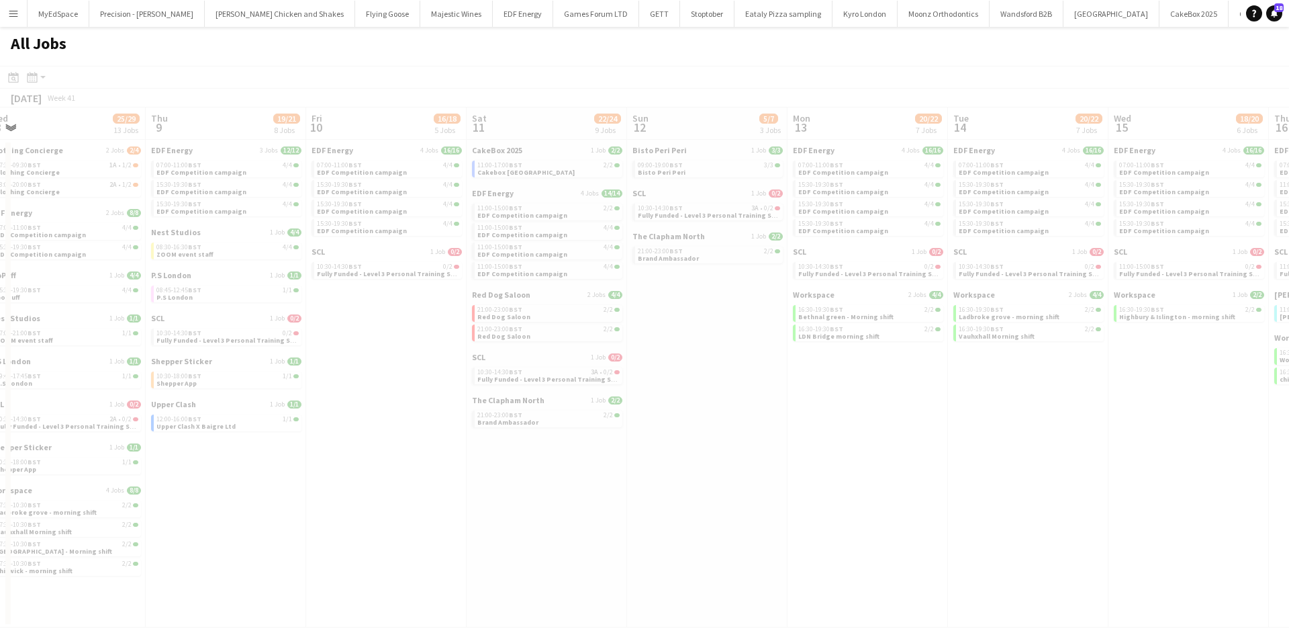
scroll to position [0, 394]
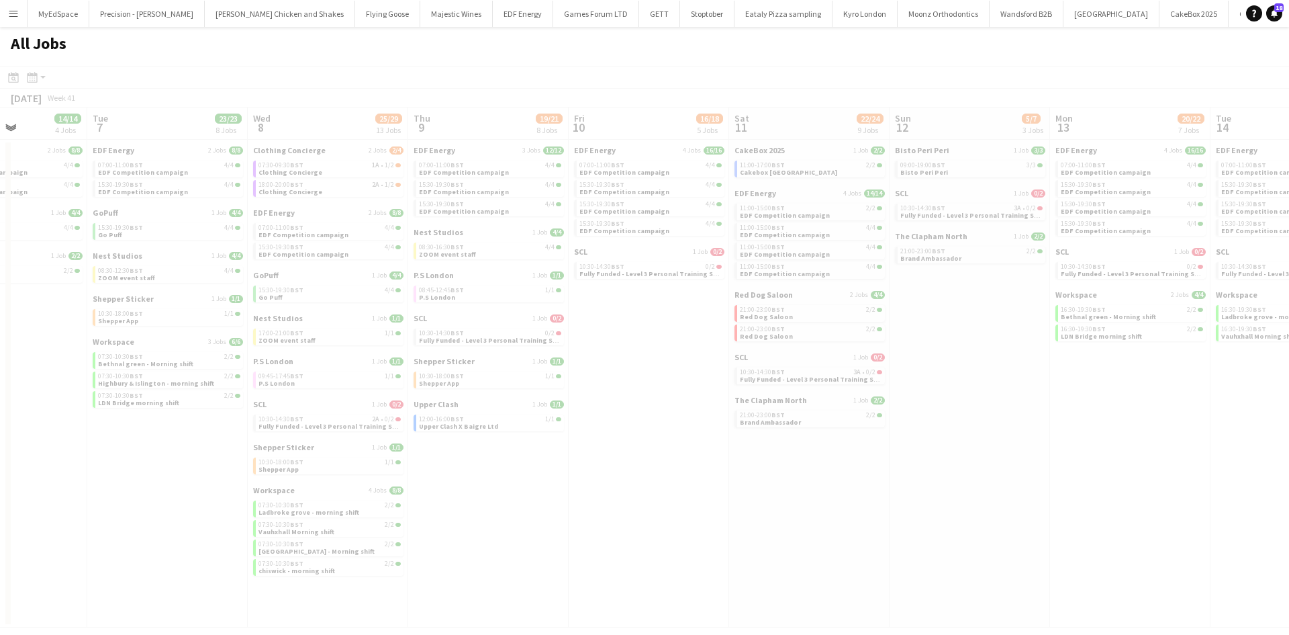
drag, startPoint x: 1164, startPoint y: 537, endPoint x: 817, endPoint y: 495, distance: 349.0
click at [817, 495] on app-all-jobs "All Jobs Date picker OCT 2025 OCT 2025 Monday M Tuesday T Wednesday W Thursday …" at bounding box center [644, 327] width 1289 height 600
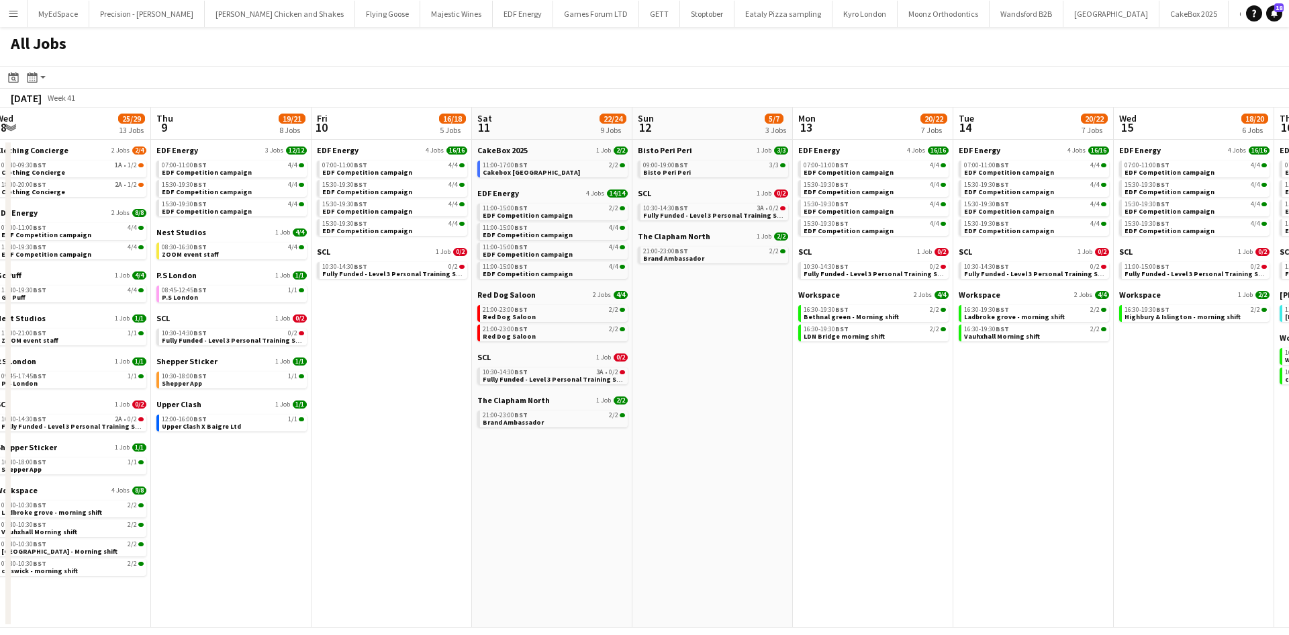
drag, startPoint x: 1111, startPoint y: 492, endPoint x: 852, endPoint y: 456, distance: 261.7
click at [852, 456] on app-calendar-viewport "Sat 4 40/40 10 Jobs Sun 5 4/4 2 Jobs Mon 6 14/14 4 Jobs Tue 7 23/23 8 Jobs Wed …" at bounding box center [644, 367] width 1289 height 520
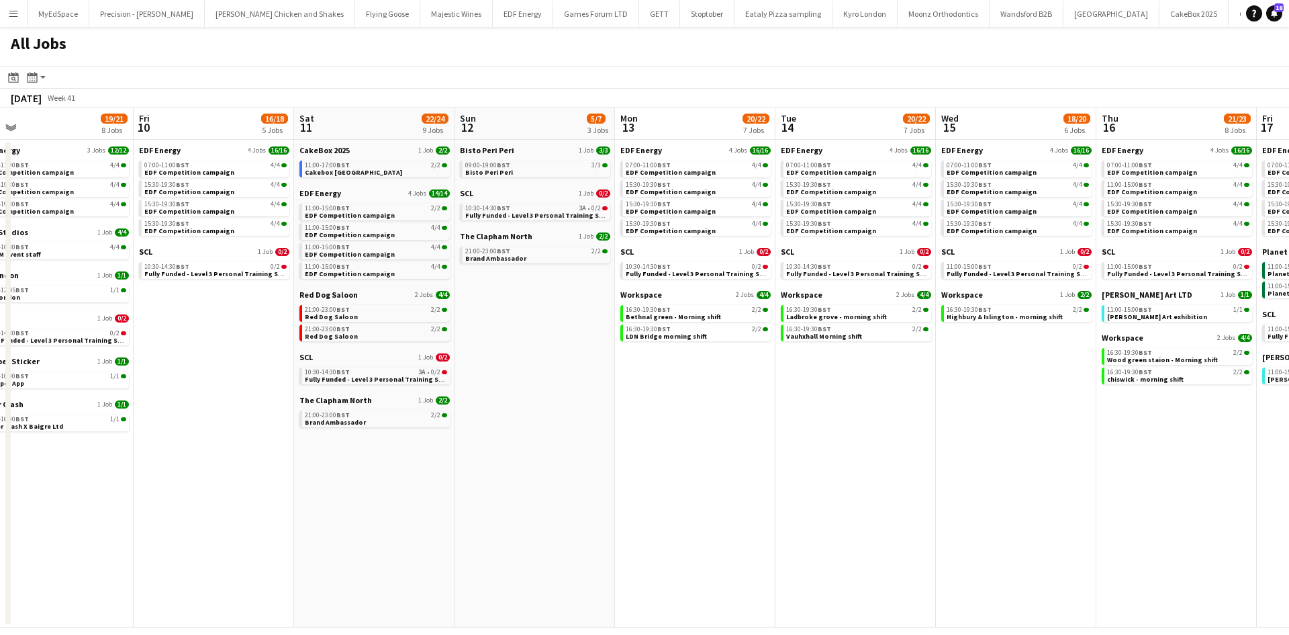
scroll to position [0, 531]
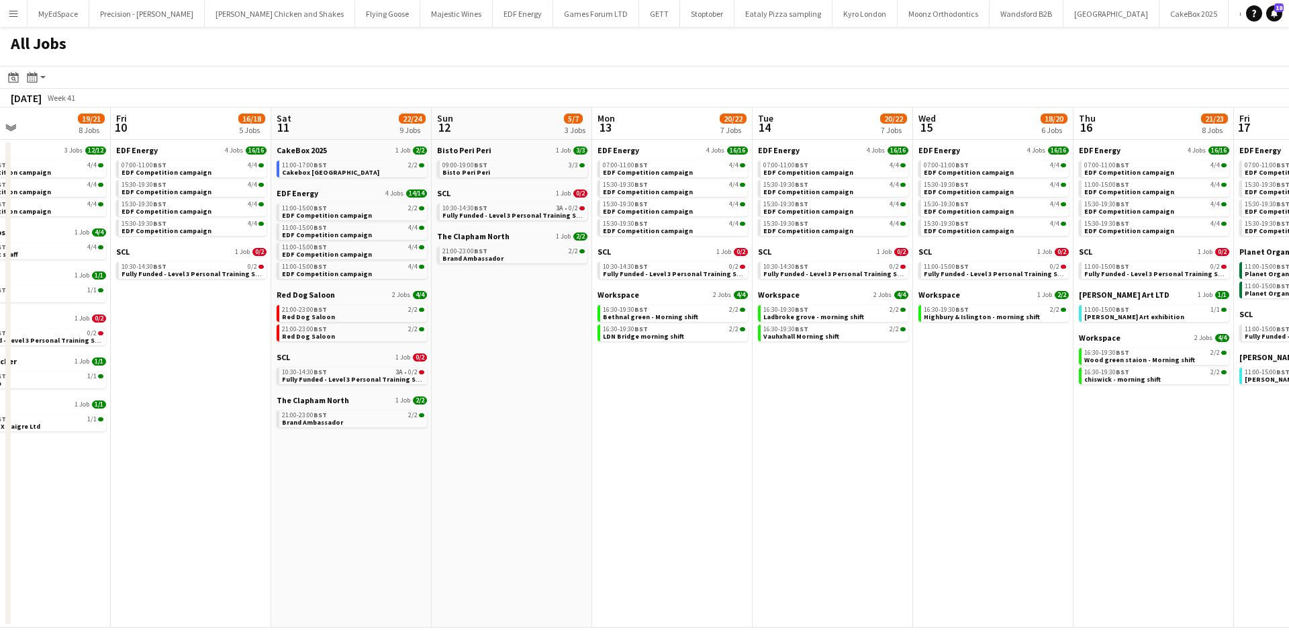
drag, startPoint x: 1132, startPoint y: 477, endPoint x: 958, endPoint y: 469, distance: 174.1
click at [958, 469] on app-calendar-viewport "Mon 6 14/14 4 Jobs Tue 7 23/23 8 Jobs Wed 8 25/29 13 Jobs Thu 9 19/21 8 Jobs Fr…" at bounding box center [644, 367] width 1289 height 520
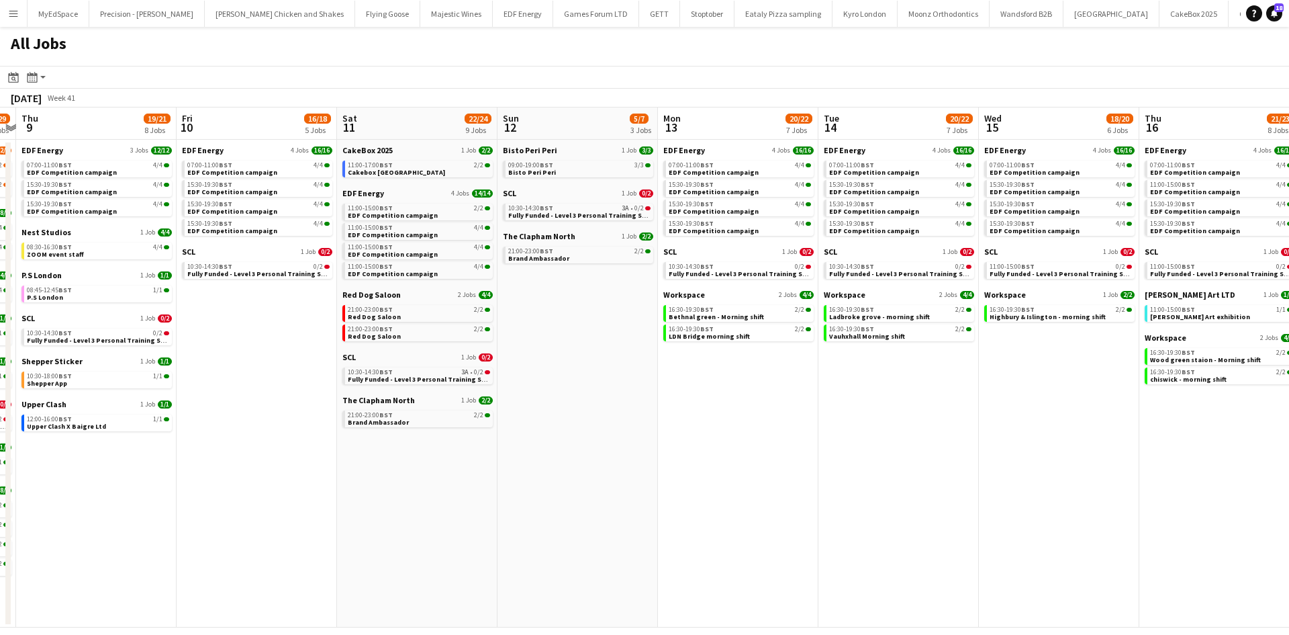
click at [692, 382] on app-all-jobs "All Jobs Date picker OCT 2025 OCT 2025 Monday M Tuesday T Wednesday W Thursday …" at bounding box center [644, 327] width 1289 height 600
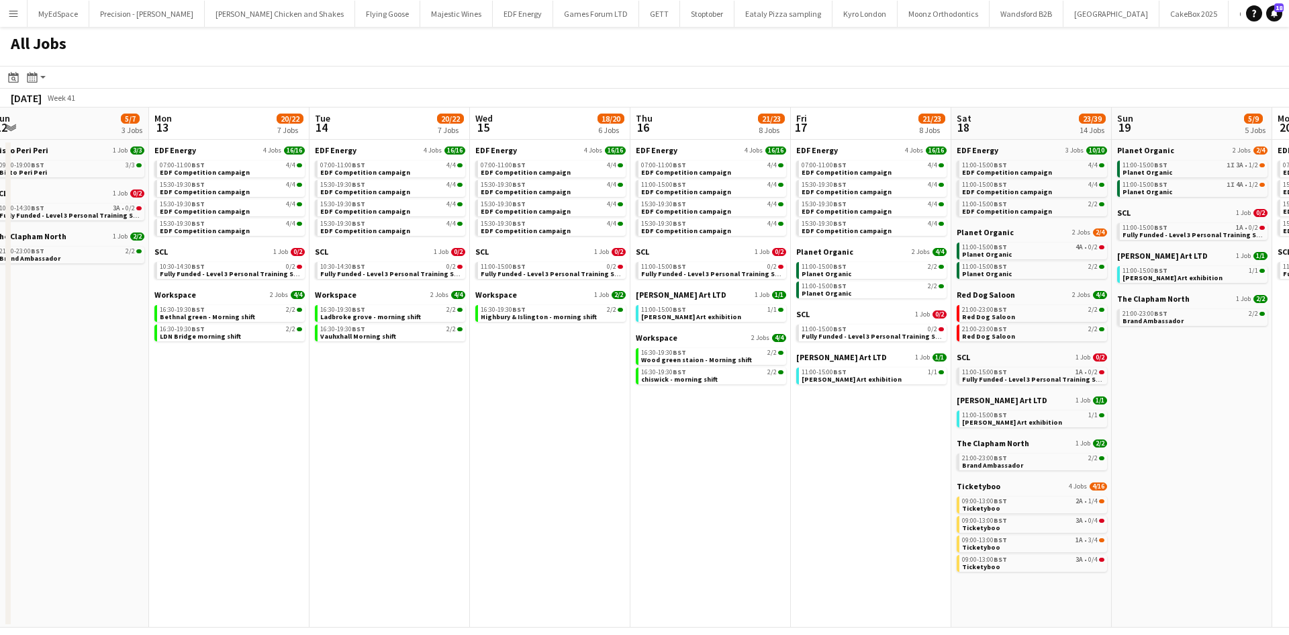
drag, startPoint x: 1054, startPoint y: 452, endPoint x: 877, endPoint y: 459, distance: 176.8
click at [869, 458] on app-calendar-viewport "Wed 8 25/29 13 Jobs Thu 9 19/21 8 Jobs Fri 10 16/18 5 Jobs Sat 11 22/24 9 Jobs …" at bounding box center [644, 367] width 1289 height 520
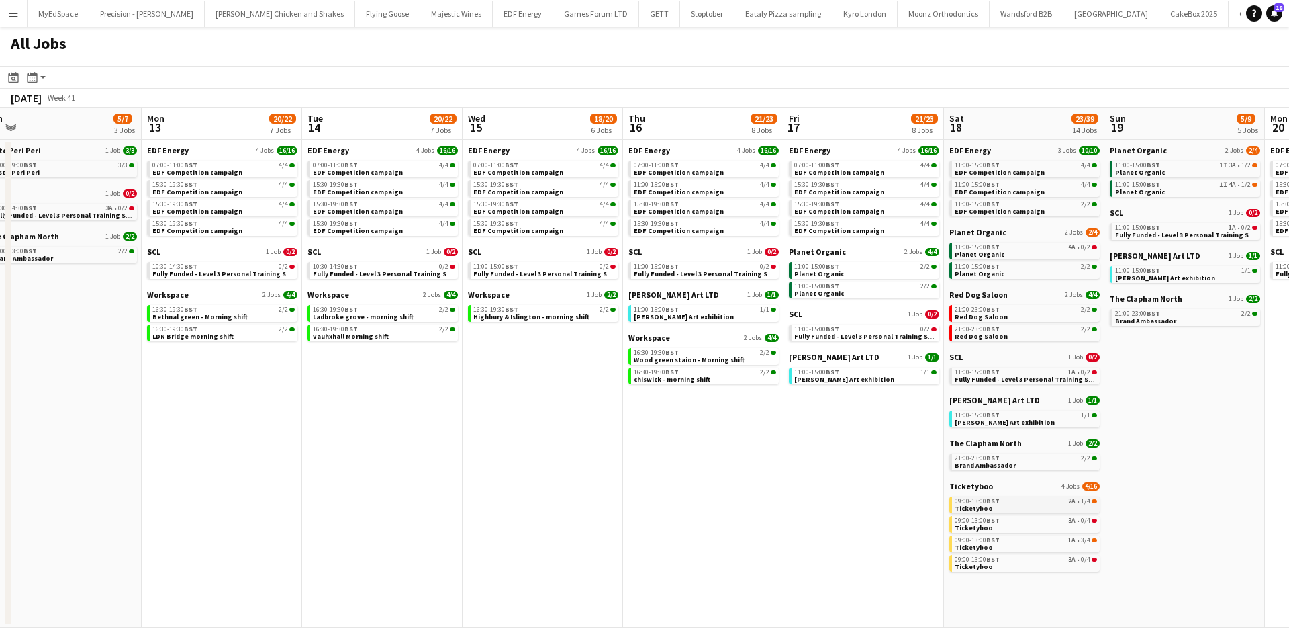
click at [1068, 500] on div "09:00-13:00 BST 2A • 1/4" at bounding box center [1026, 501] width 142 height 7
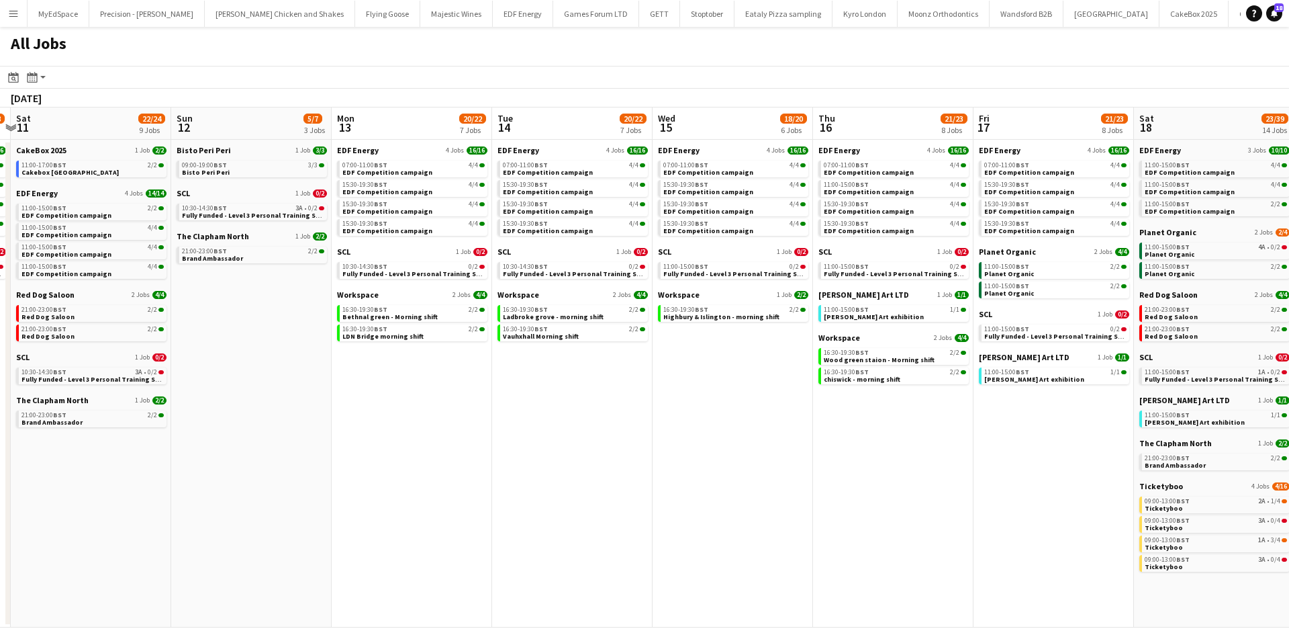
scroll to position [0, 522]
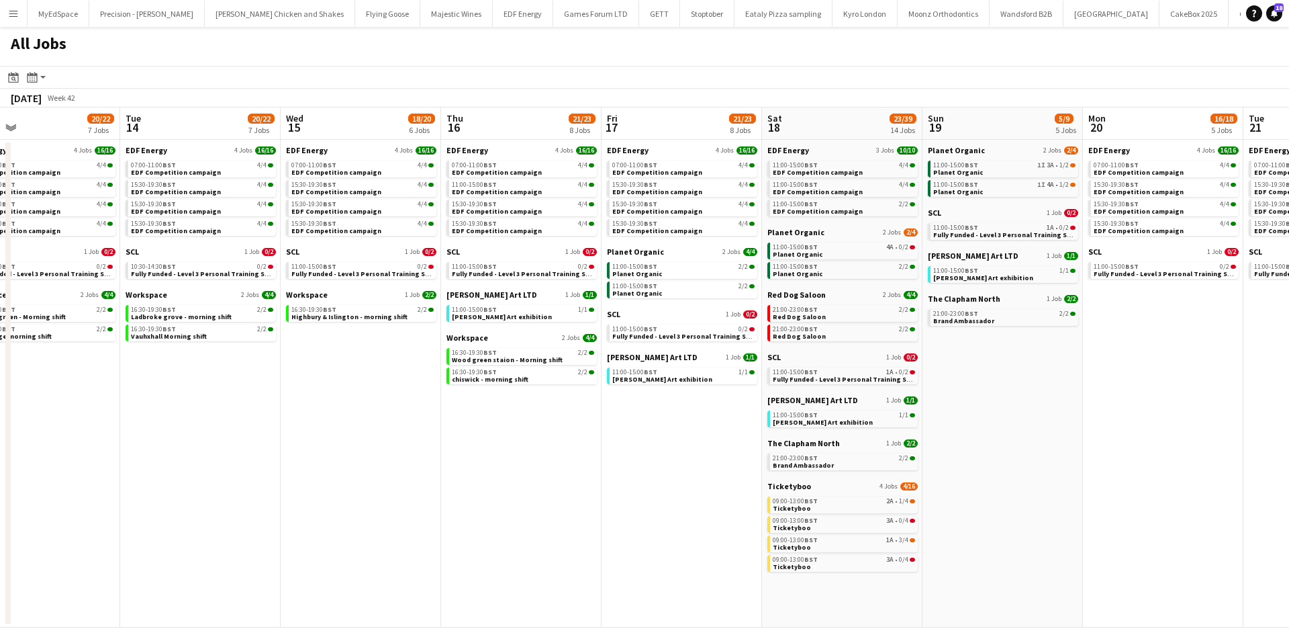
drag, startPoint x: 1185, startPoint y: 429, endPoint x: 1008, endPoint y: 411, distance: 177.5
click at [1008, 411] on app-calendar-viewport "Fri 10 16/18 5 Jobs Sat 11 22/24 9 Jobs Sun 12 5/7 3 Jobs Mon 13 20/22 7 Jobs T…" at bounding box center [644, 367] width 1289 height 520
click at [646, 264] on span "BST" at bounding box center [650, 266] width 13 height 9
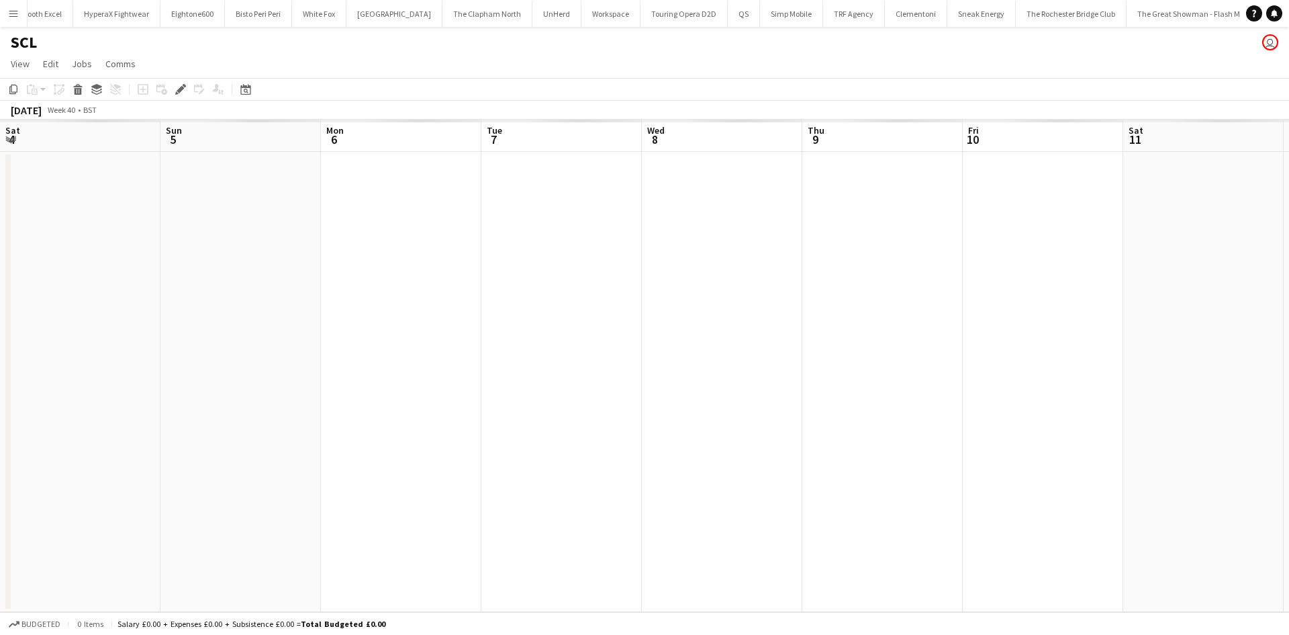
scroll to position [0, 462]
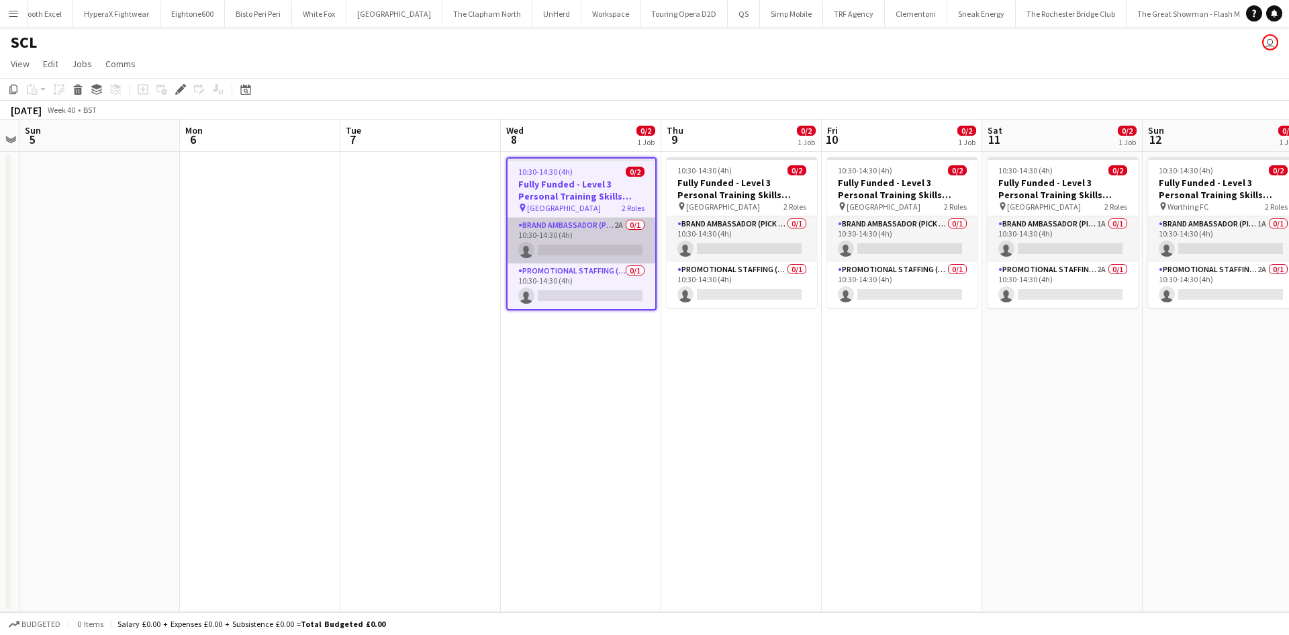
click at [610, 222] on app-card-role "Brand Ambassador (Pick up) 2A 0/1 10:30-14:30 (4h) single-neutral-actions" at bounding box center [582, 241] width 148 height 46
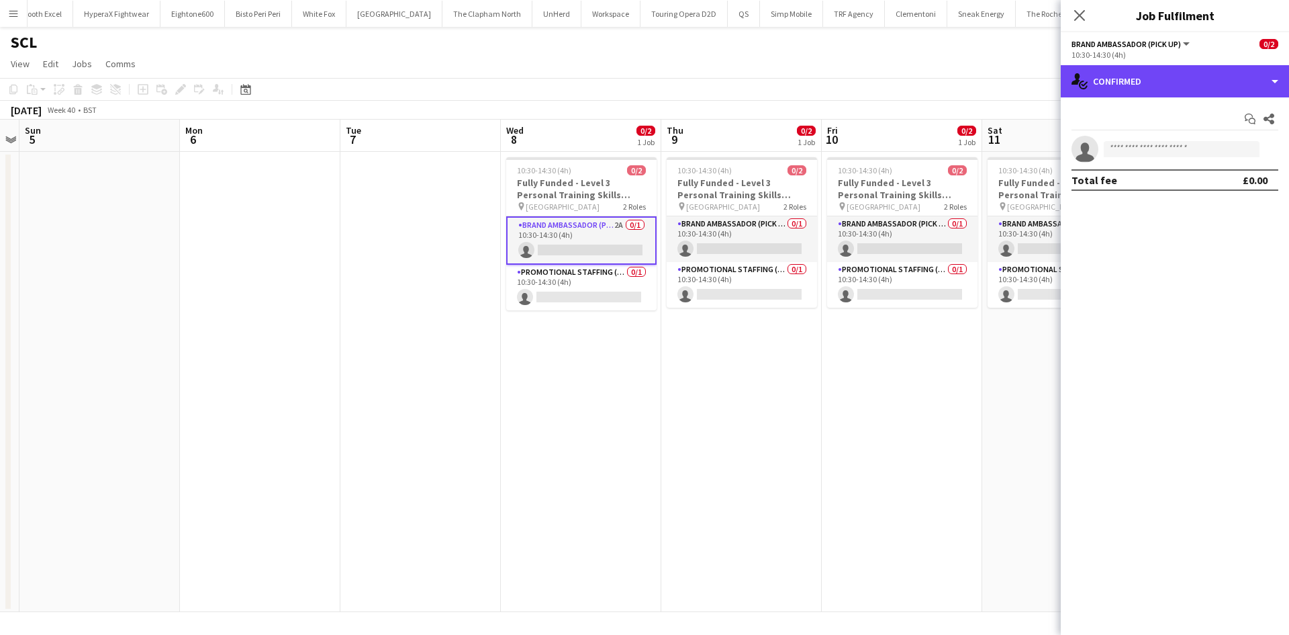
drag, startPoint x: 1213, startPoint y: 83, endPoint x: 1219, endPoint y: 109, distance: 26.7
click at [1212, 85] on div "single-neutral-actions-check-2 Confirmed" at bounding box center [1175, 81] width 228 height 32
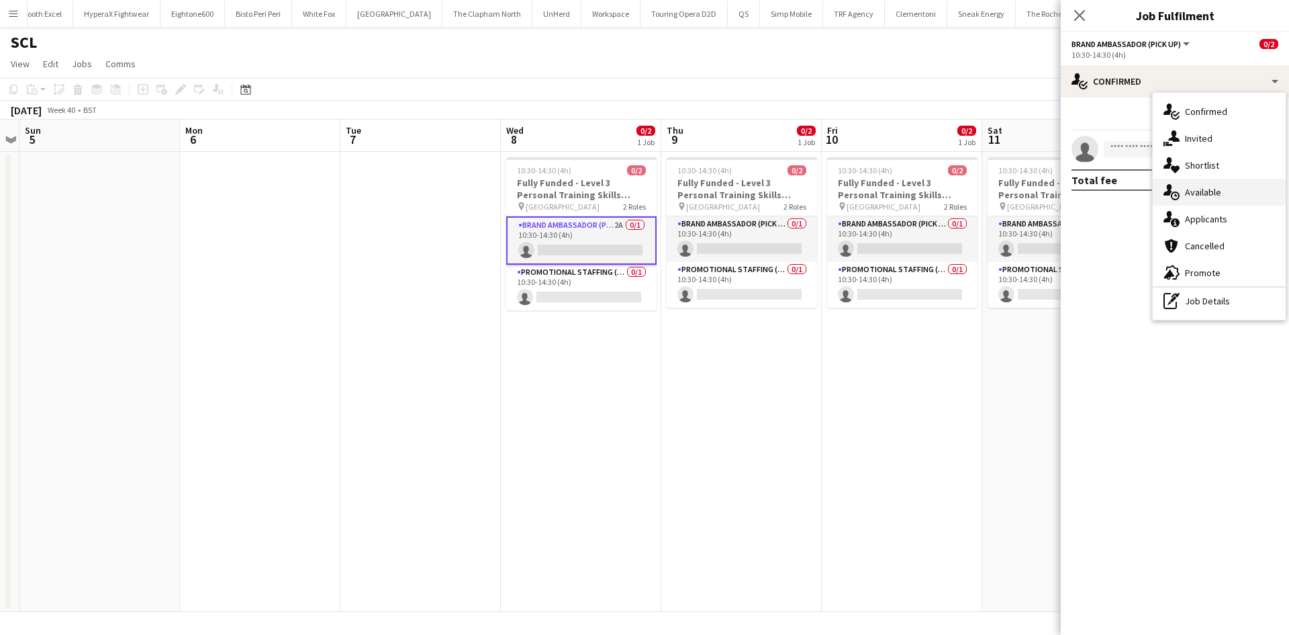
click at [1243, 203] on div "single-neutral-actions-upload Available" at bounding box center [1219, 192] width 133 height 27
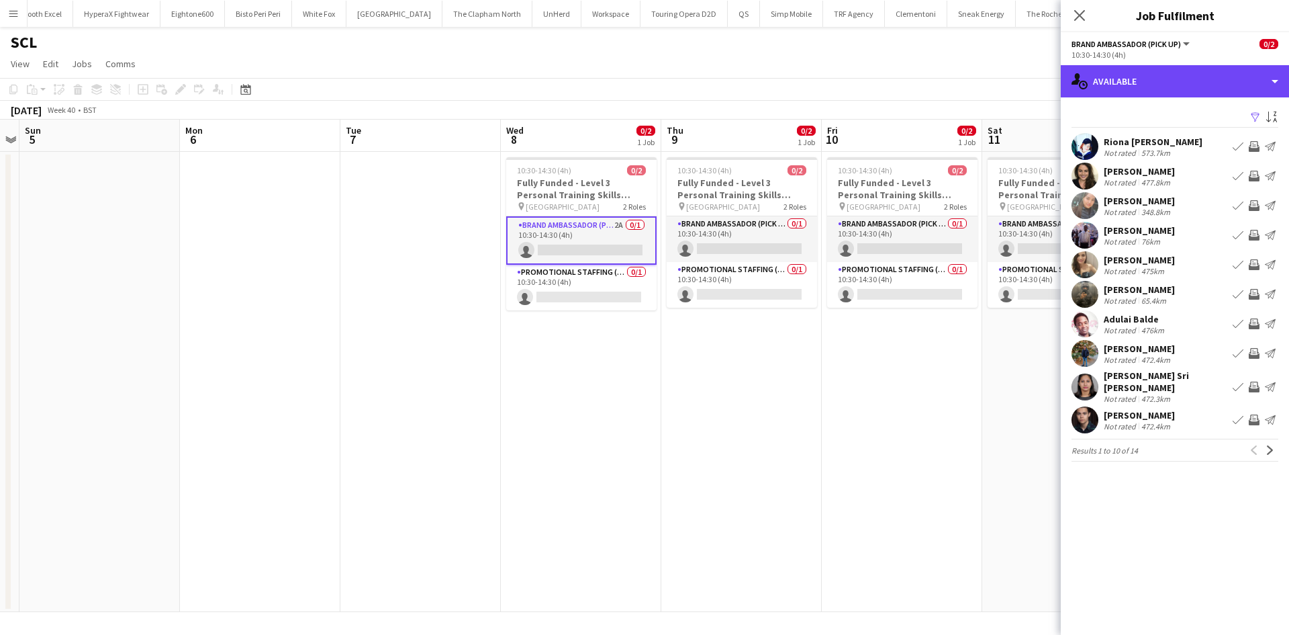
drag, startPoint x: 1144, startPoint y: 77, endPoint x: 1207, endPoint y: 192, distance: 131.6
click at [1144, 79] on div "single-neutral-actions-upload Available" at bounding box center [1175, 81] width 228 height 32
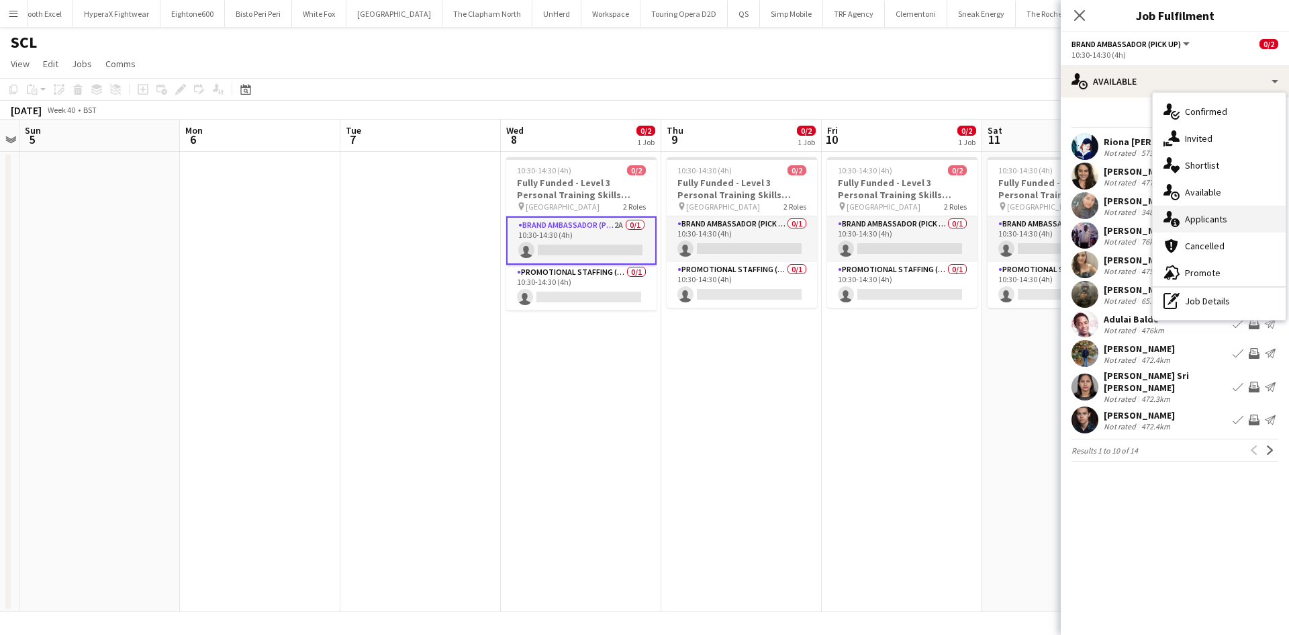
click at [1242, 228] on div "single-neutral-actions-information Applicants" at bounding box center [1219, 218] width 133 height 27
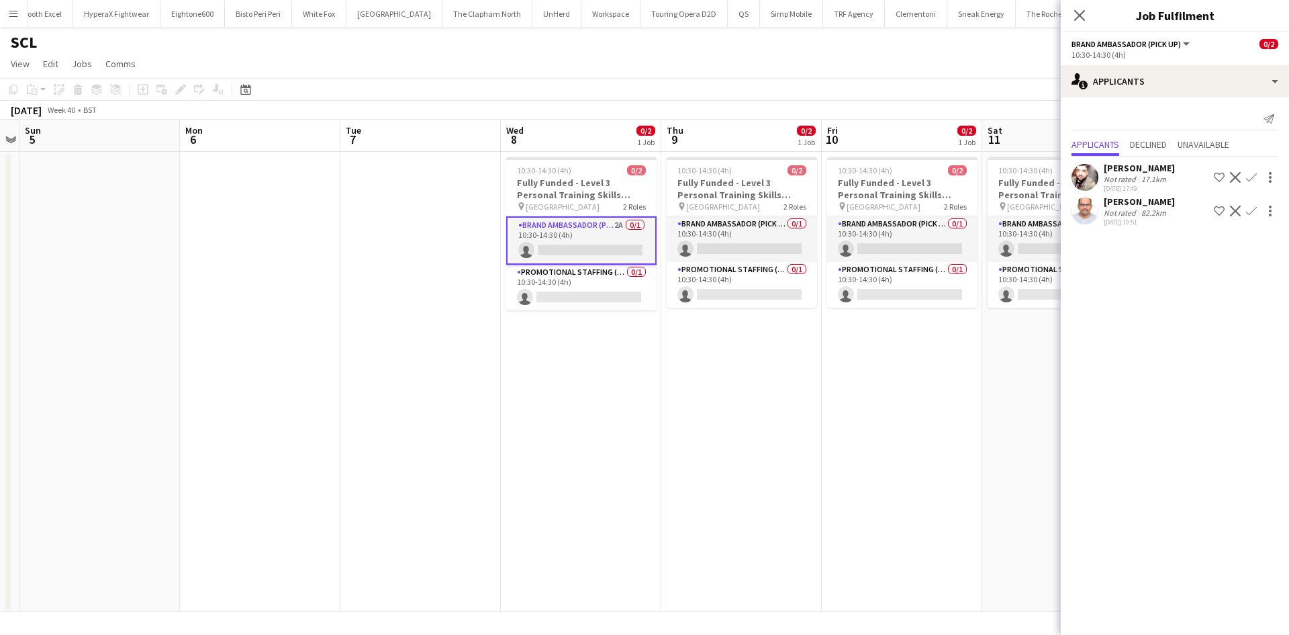
click at [1093, 161] on div "Cinik Cinik Not rated 17.1km 02-10-2025 17:49 Shortlist crew Decline Confirm Ki…" at bounding box center [1175, 192] width 228 height 73
click at [1107, 169] on div "Cinik Cinik" at bounding box center [1139, 168] width 71 height 12
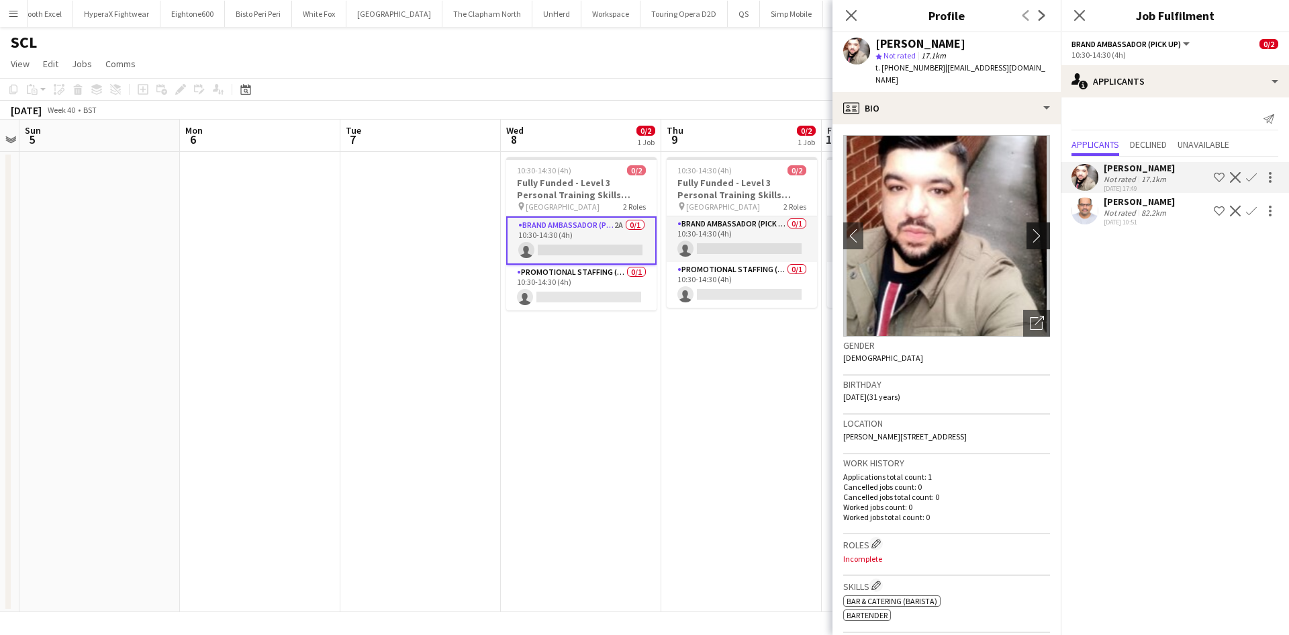
click at [1027, 222] on button "chevron-right" at bounding box center [1040, 235] width 27 height 27
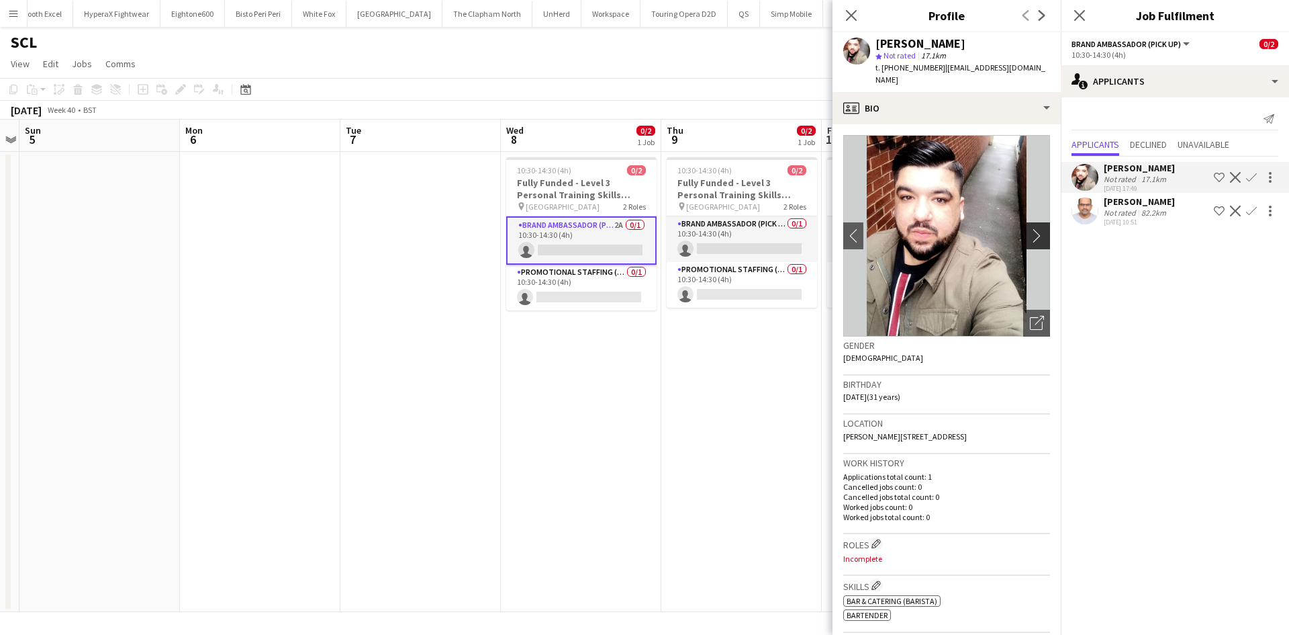
click at [1030, 228] on app-icon "chevron-right" at bounding box center [1040, 235] width 21 height 14
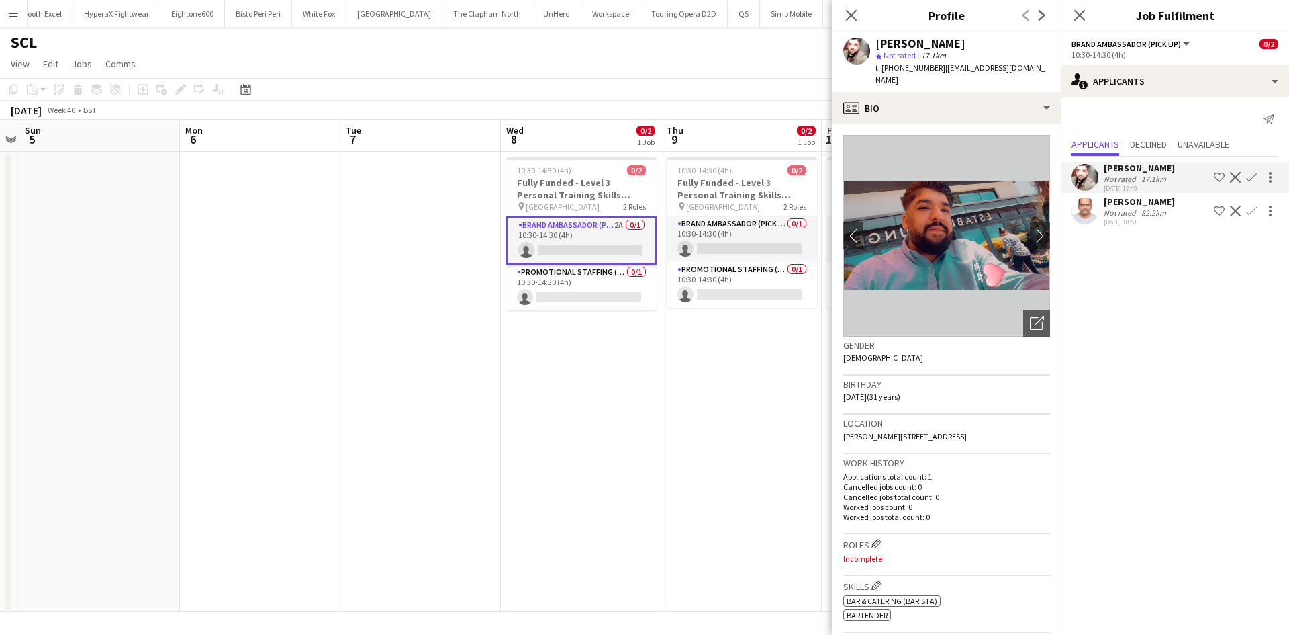
click at [699, 434] on app-date-cell "10:30-14:30 (4h) 0/2 Fully Funded - Level 3 Personal Training Skills Bootcamp p…" at bounding box center [741, 382] width 160 height 460
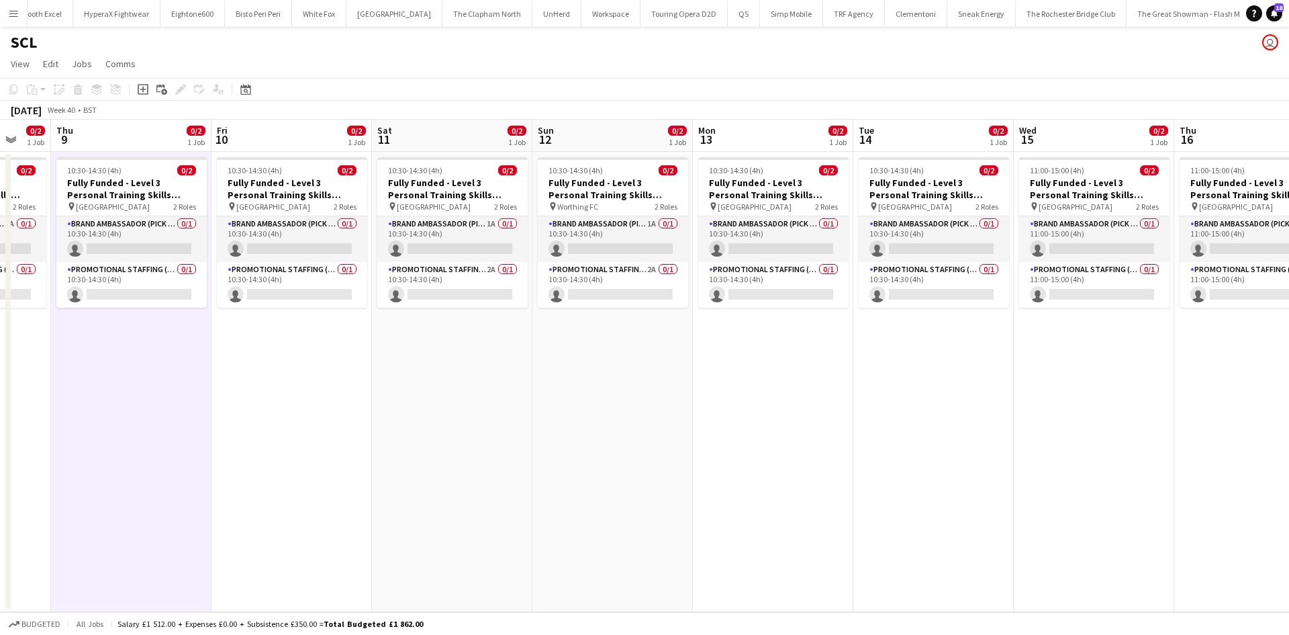
drag, startPoint x: 713, startPoint y: 300, endPoint x: 361, endPoint y: 238, distance: 357.3
click at [361, 238] on app-calendar-viewport "Sun 5 Mon 6 Tue 7 Wed 8 0/2 1 Job Thu 9 0/2 1 Job Fri 10 0/2 1 Job Sat 11 0/2 1…" at bounding box center [644, 366] width 1289 height 492
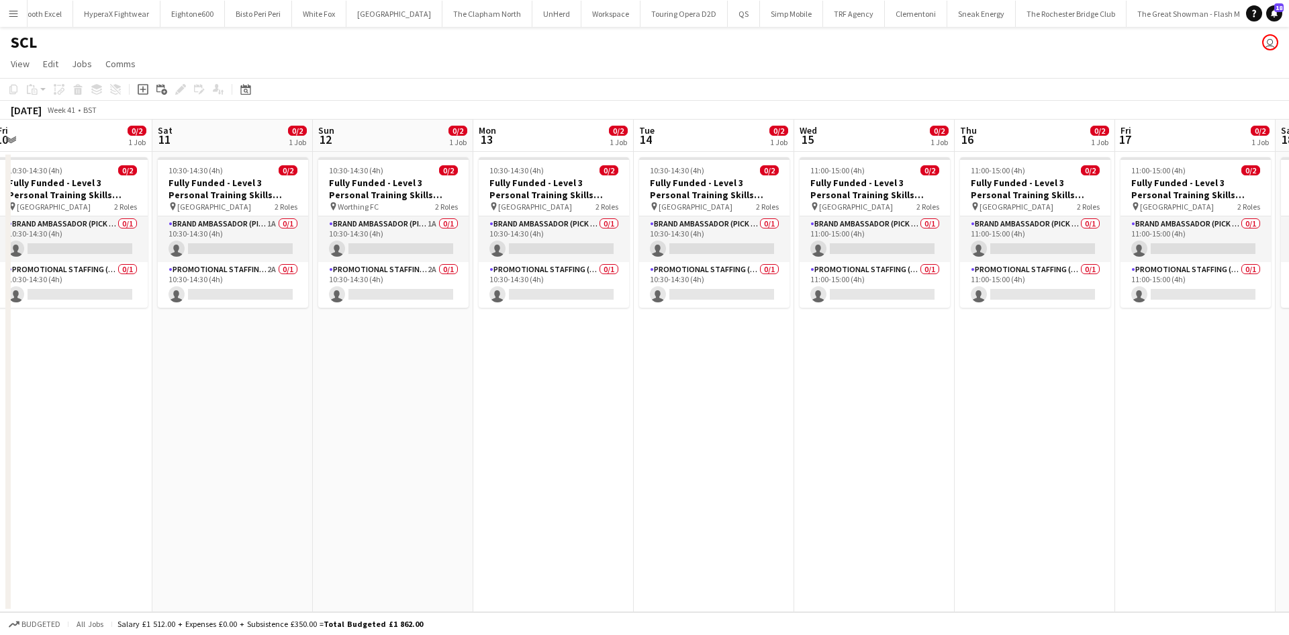
drag, startPoint x: 1210, startPoint y: 414, endPoint x: 985, endPoint y: 410, distance: 225.0
click at [985, 410] on app-calendar-viewport "Tue 7 Wed 8 0/2 1 Job Thu 9 0/2 1 Job Fri 10 0/2 1 Job Sat 11 0/2 1 Job Sun 12 …" at bounding box center [644, 366] width 1289 height 492
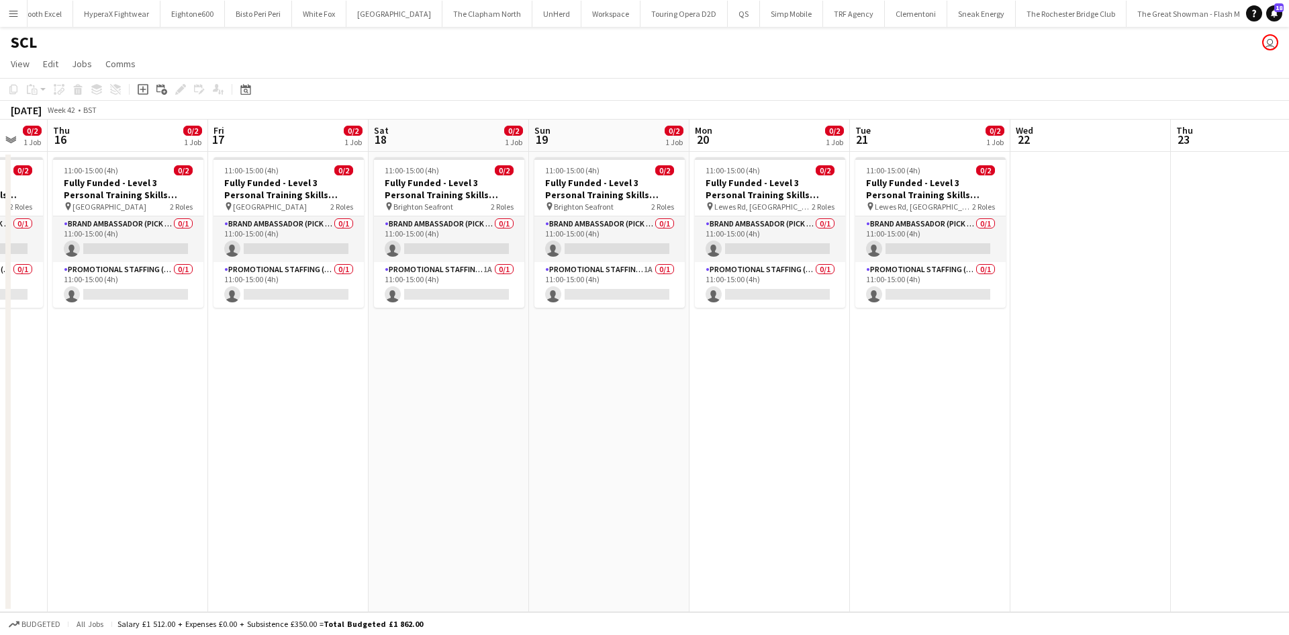
drag, startPoint x: 1032, startPoint y: 393, endPoint x: 137, endPoint y: 303, distance: 899.7
click at [137, 303] on app-calendar-viewport "Sun 12 0/2 1 Job Mon 13 0/2 1 Job Tue 14 0/2 1 Job Wed 15 0/2 1 Job Thu 16 0/2 …" at bounding box center [644, 366] width 1289 height 492
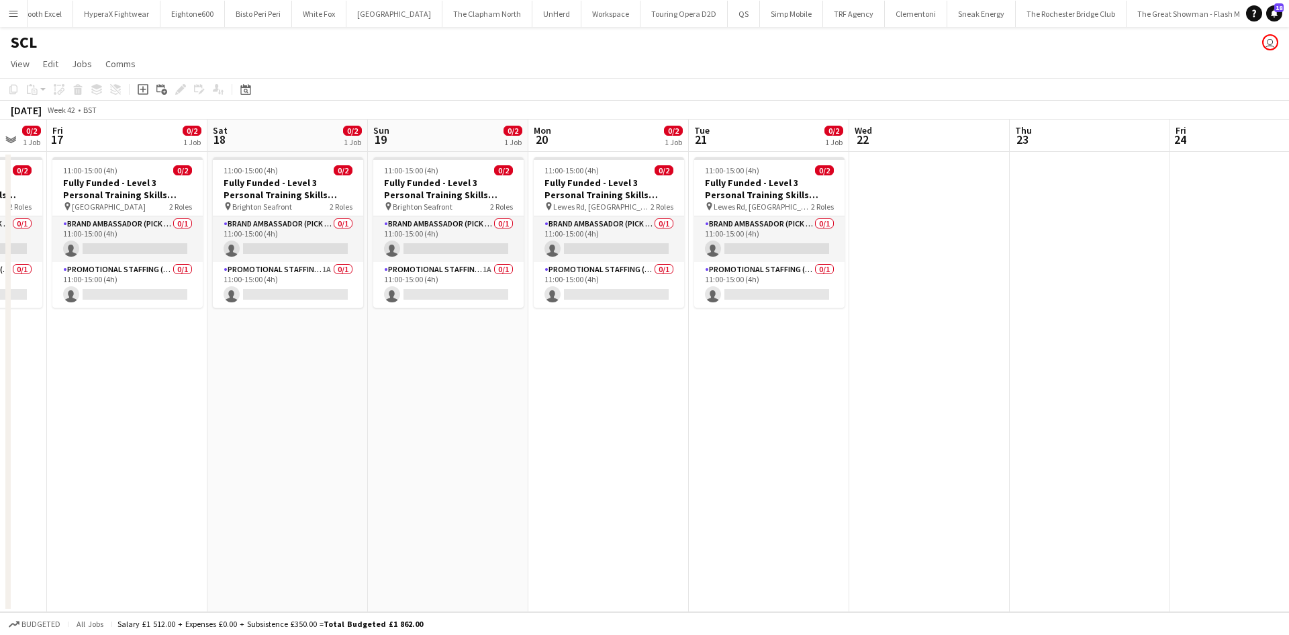
drag, startPoint x: 771, startPoint y: 398, endPoint x: 764, endPoint y: 398, distance: 7.4
click at [764, 398] on app-calendar-viewport "Tue 14 0/2 1 Job Wed 15 0/2 1 Job Thu 16 0/2 1 Job Fri 17 0/2 1 Job Sat 18 0/2 …" at bounding box center [644, 366] width 1289 height 492
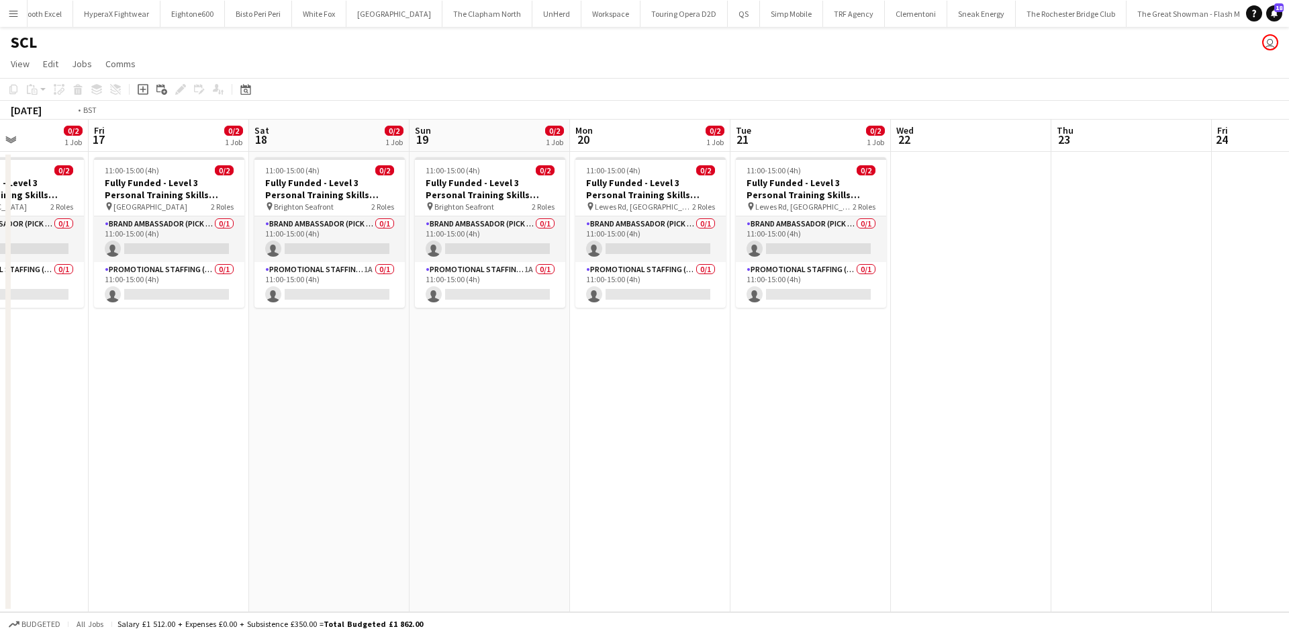
drag, startPoint x: 670, startPoint y: 435, endPoint x: 1241, endPoint y: 493, distance: 574.4
click at [1289, 502] on app-calendar-viewport "Tue 14 0/2 1 Job Wed 15 0/2 1 Job Thu 16 0/2 1 Job Fri 17 0/2 1 Job Sat 18 0/2 …" at bounding box center [644, 366] width 1289 height 492
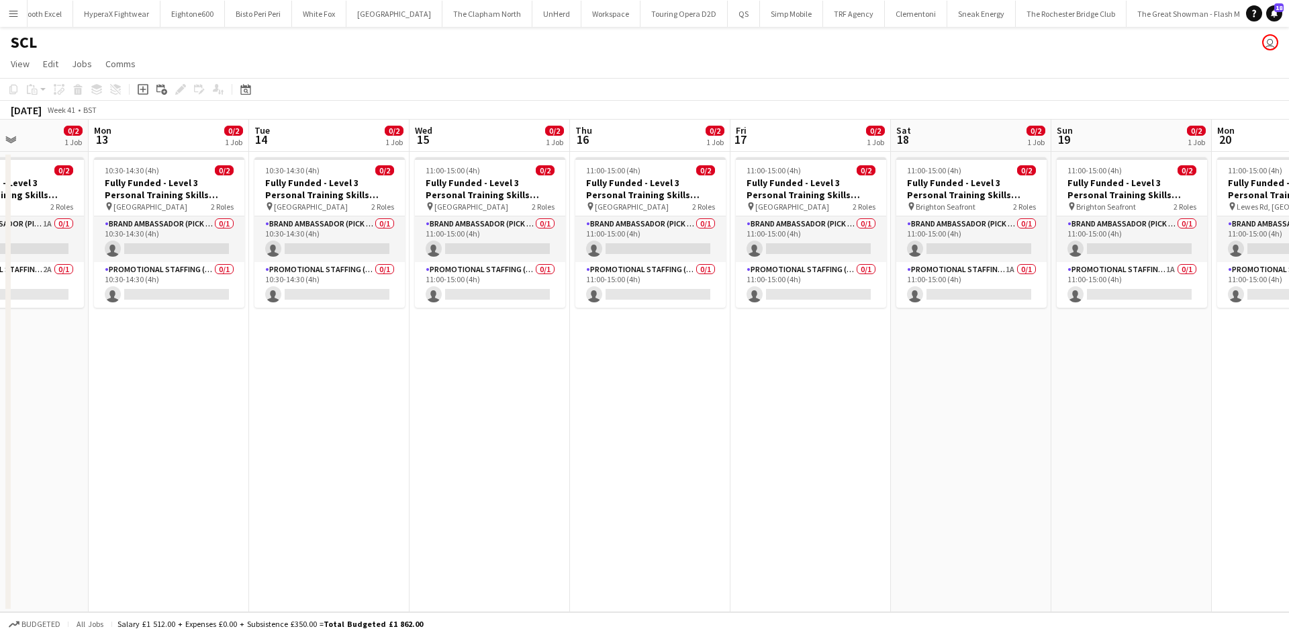
click at [283, 449] on app-date-cell "10:30-14:30 (4h) 0/2 Fully Funded - Level 3 Personal Training Skills Bootcamp p…" at bounding box center [329, 382] width 160 height 460
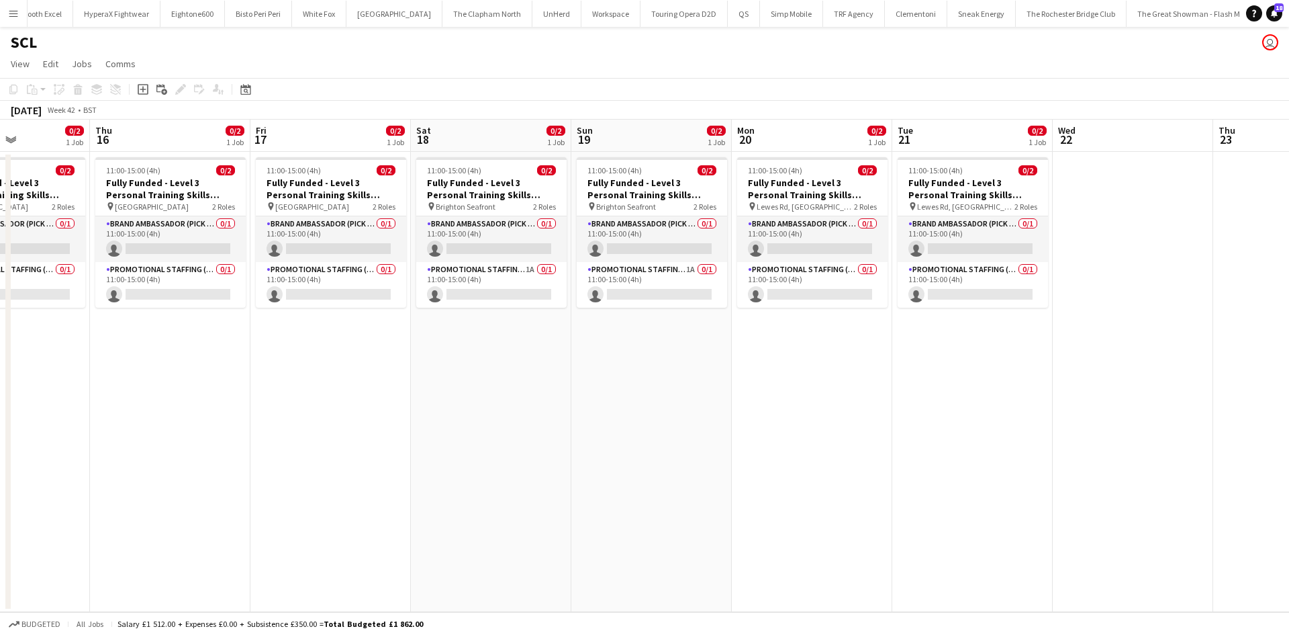
drag, startPoint x: 784, startPoint y: 424, endPoint x: 598, endPoint y: 424, distance: 186.0
click at [432, 421] on app-calendar-viewport "Sun 12 0/2 1 Job Mon 13 0/2 1 Job Tue 14 0/2 1 Job Wed 15 0/2 1 Job Thu 16 0/2 …" at bounding box center [644, 366] width 1289 height 492
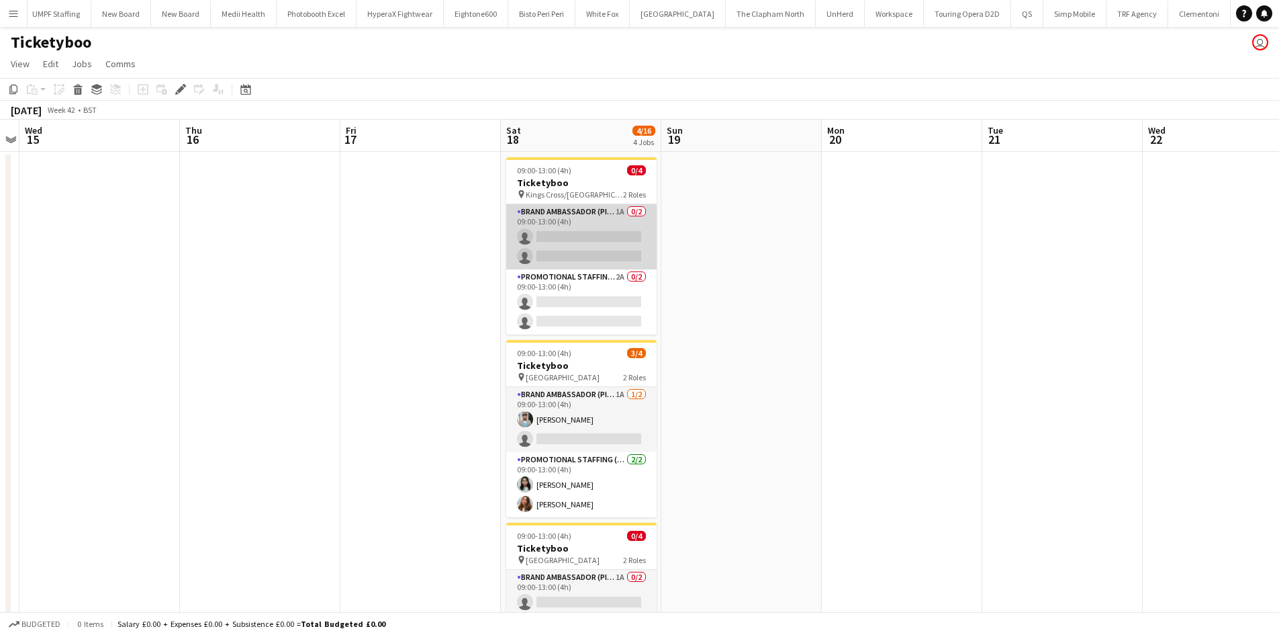
scroll to position [0, 4378]
click at [620, 211] on app-card-role "Brand Ambassador (Pick up) 1A 0/2 09:00-13:00 (4h) single-neutral-actions singl…" at bounding box center [581, 236] width 150 height 65
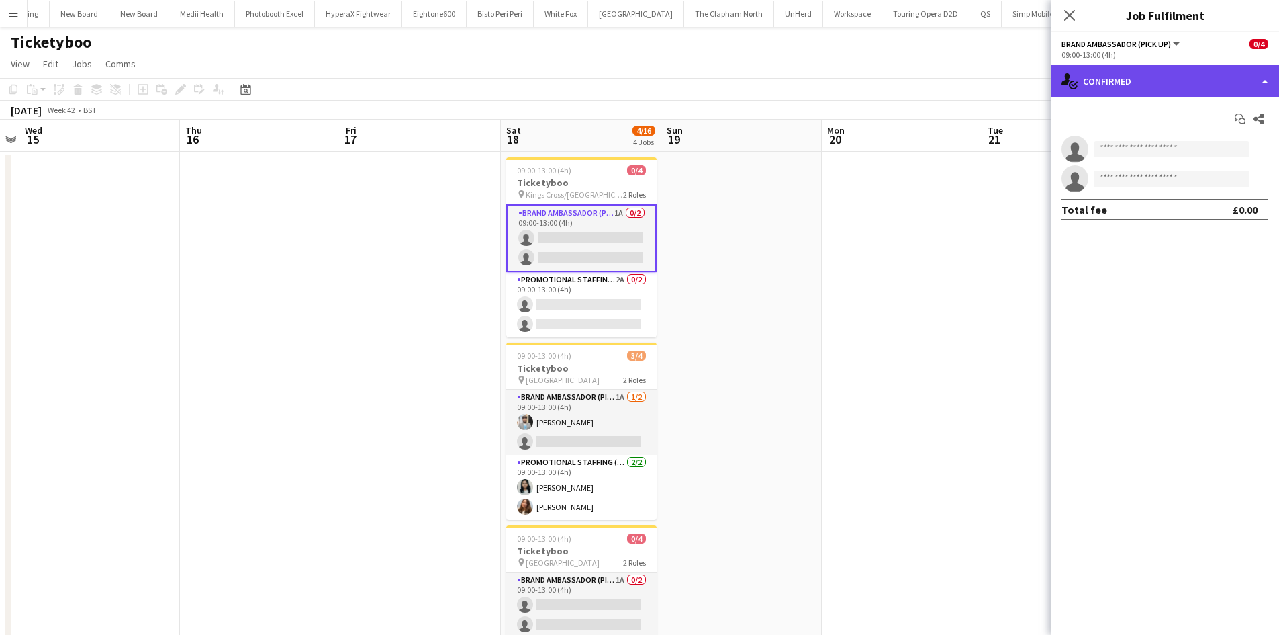
click at [1199, 79] on div "single-neutral-actions-check-2 Confirmed" at bounding box center [1165, 81] width 228 height 32
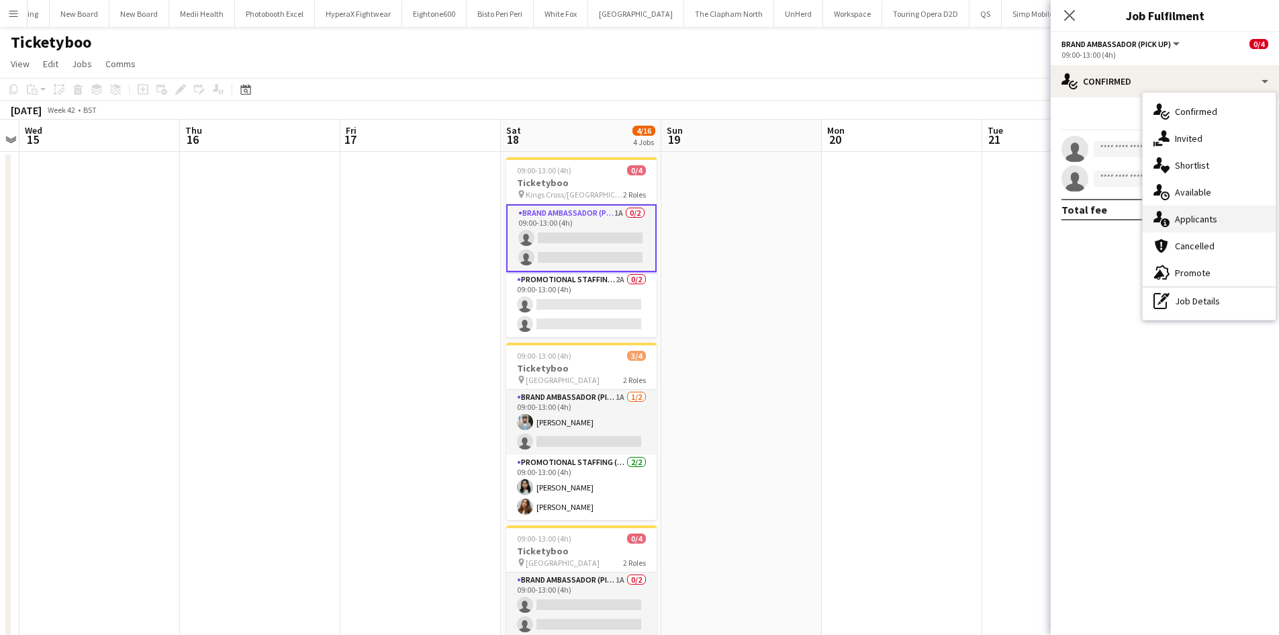
click at [1212, 222] on span "Applicants" at bounding box center [1196, 219] width 42 height 12
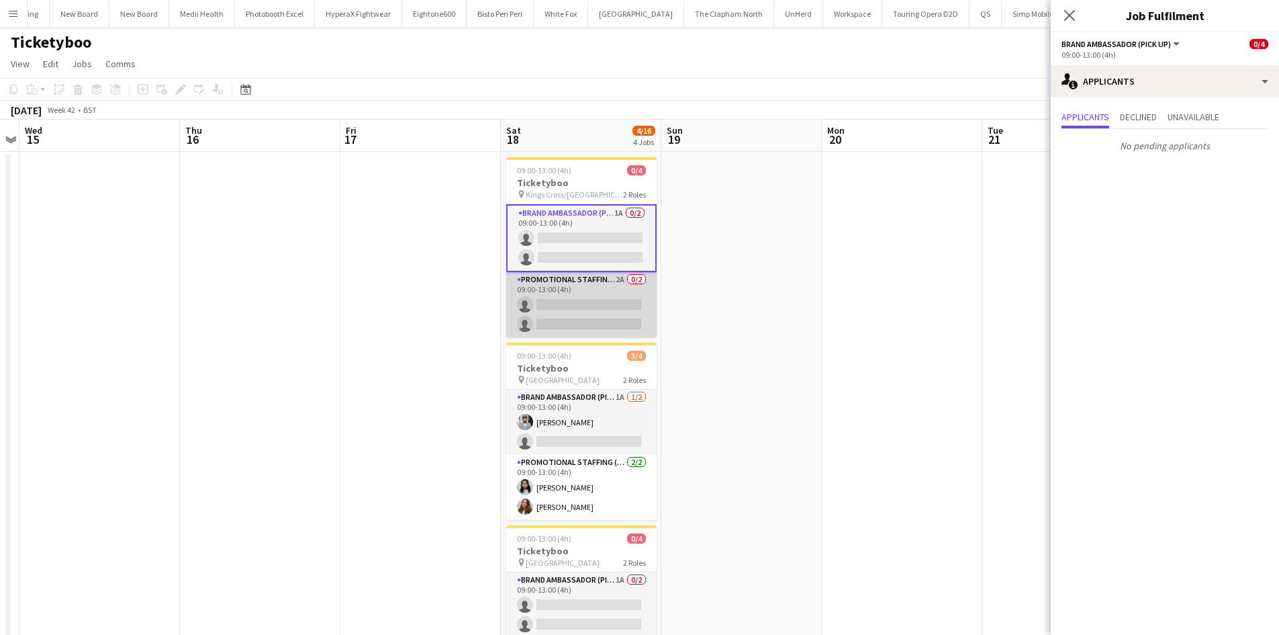
click at [617, 279] on app-card-role "Promotional Staffing (Brand Ambassadors) 2A 0/2 09:00-13:00 (4h) single-neutral…" at bounding box center [581, 304] width 150 height 65
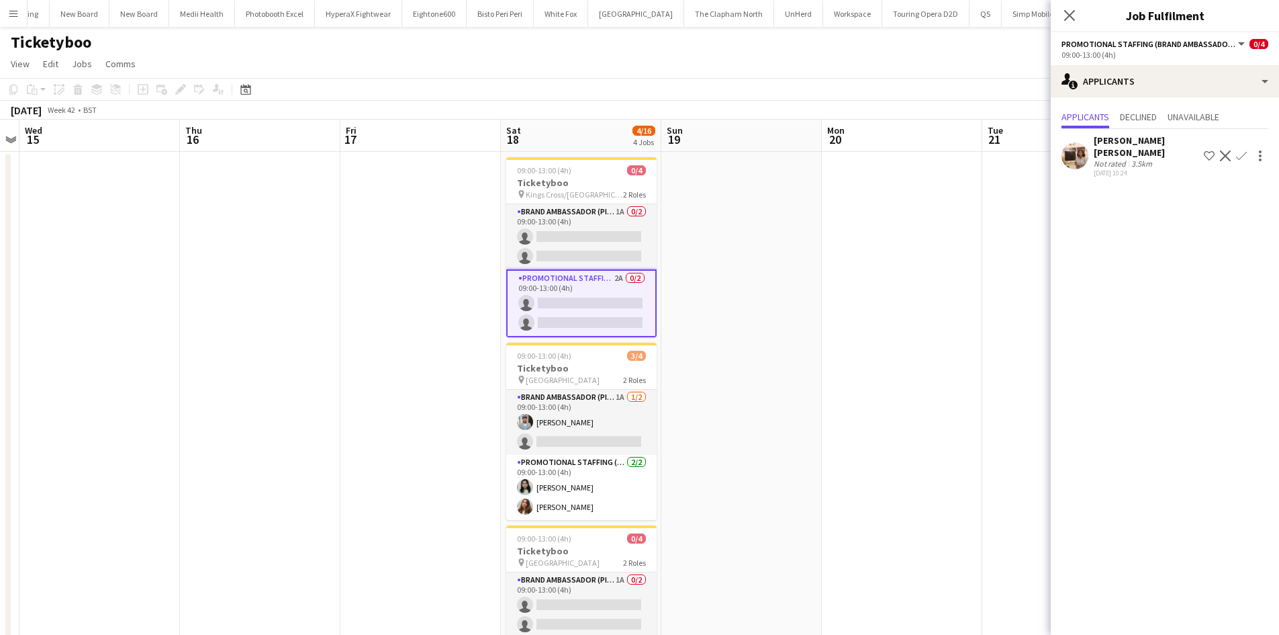
click at [1239, 152] on app-icon "Confirm" at bounding box center [1241, 155] width 11 height 11
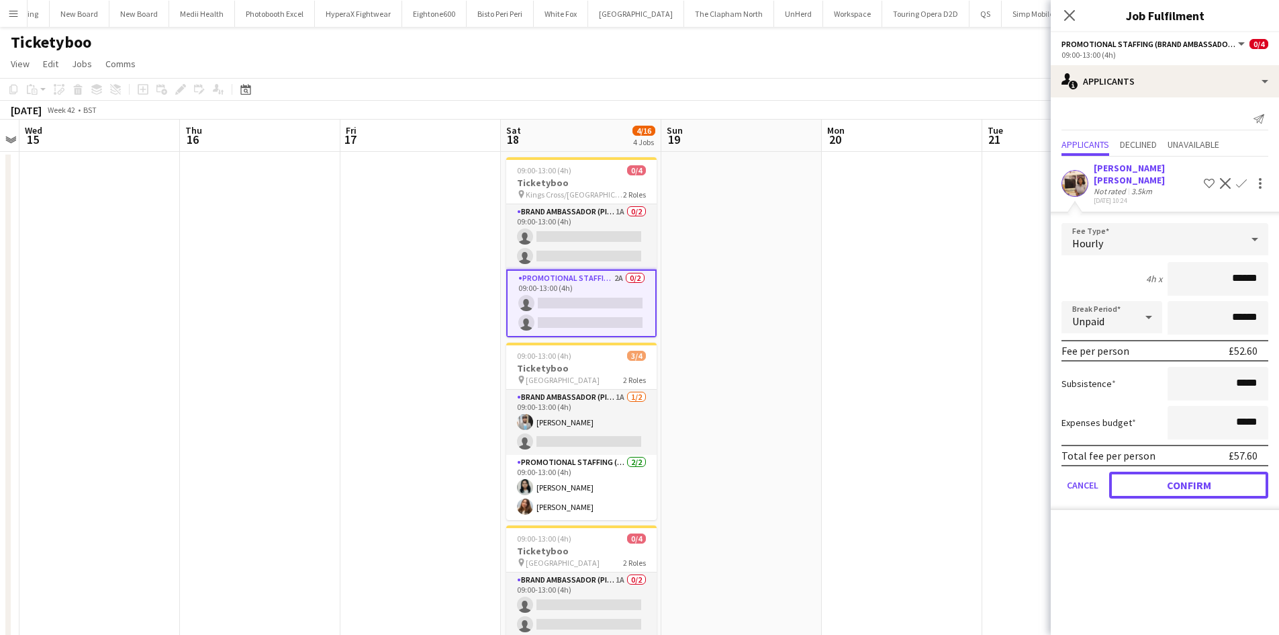
drag, startPoint x: 1181, startPoint y: 474, endPoint x: 1149, endPoint y: 457, distance: 36.7
click at [1181, 473] on button "Confirm" at bounding box center [1188, 484] width 159 height 27
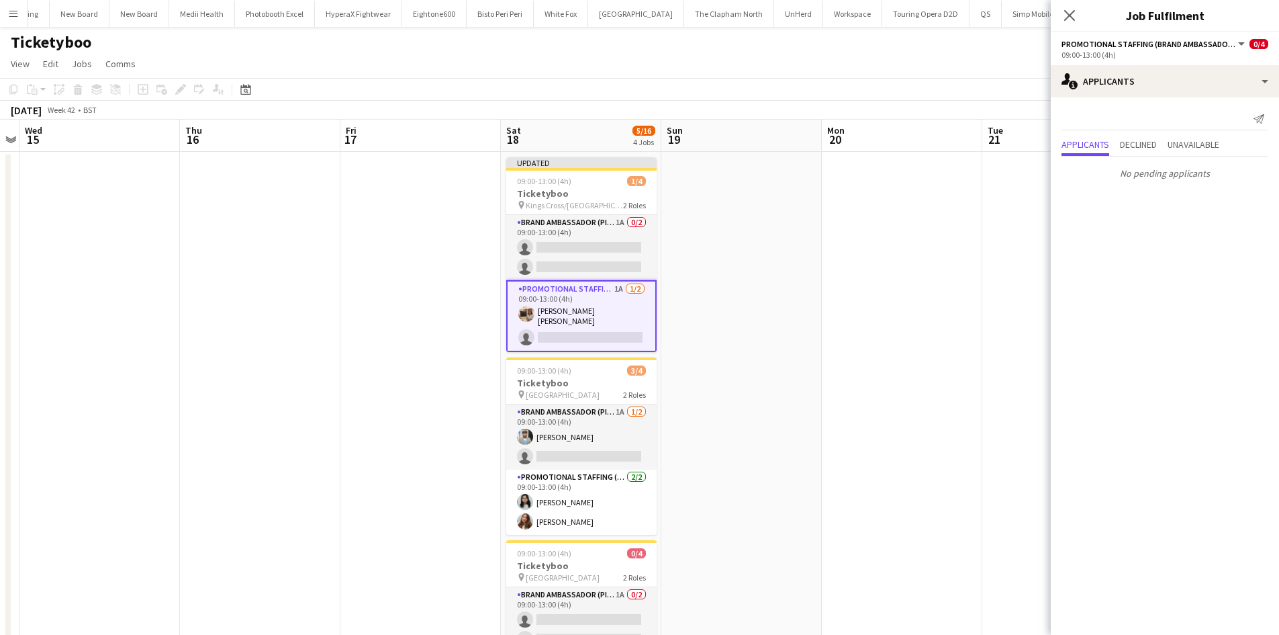
scroll to position [134, 0]
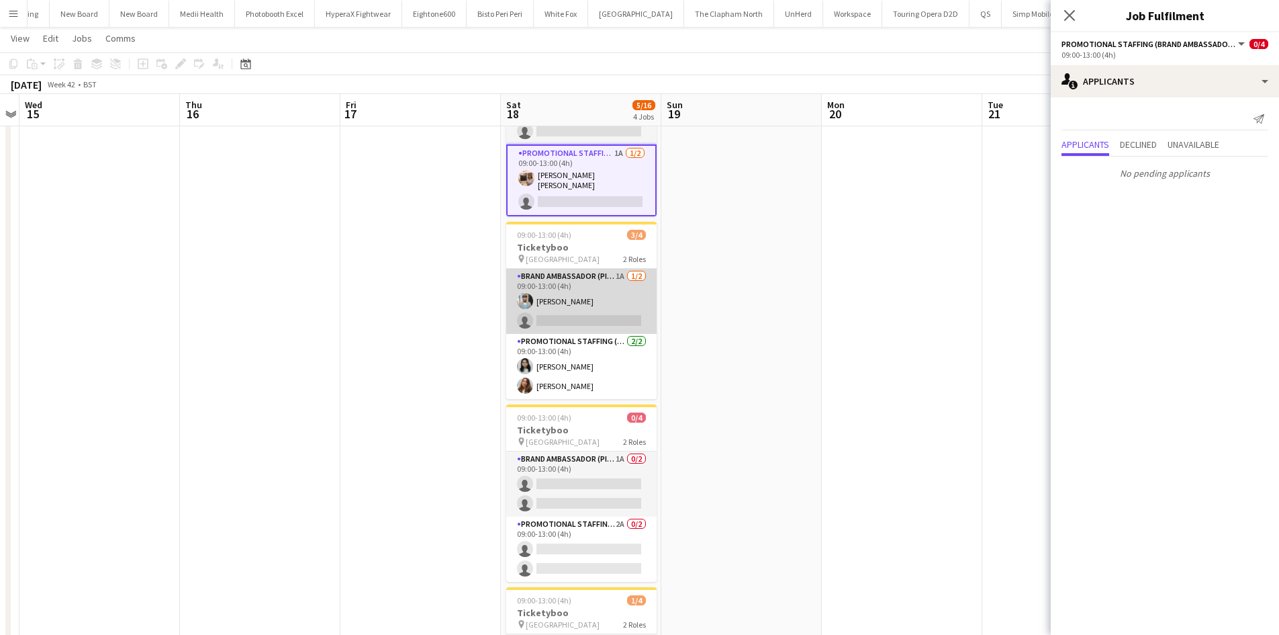
click at [613, 272] on app-card-role "Brand Ambassador (Pick up) 1A 1/2 09:00-13:00 (4h) Abhishek Rayewar single-neut…" at bounding box center [581, 301] width 150 height 65
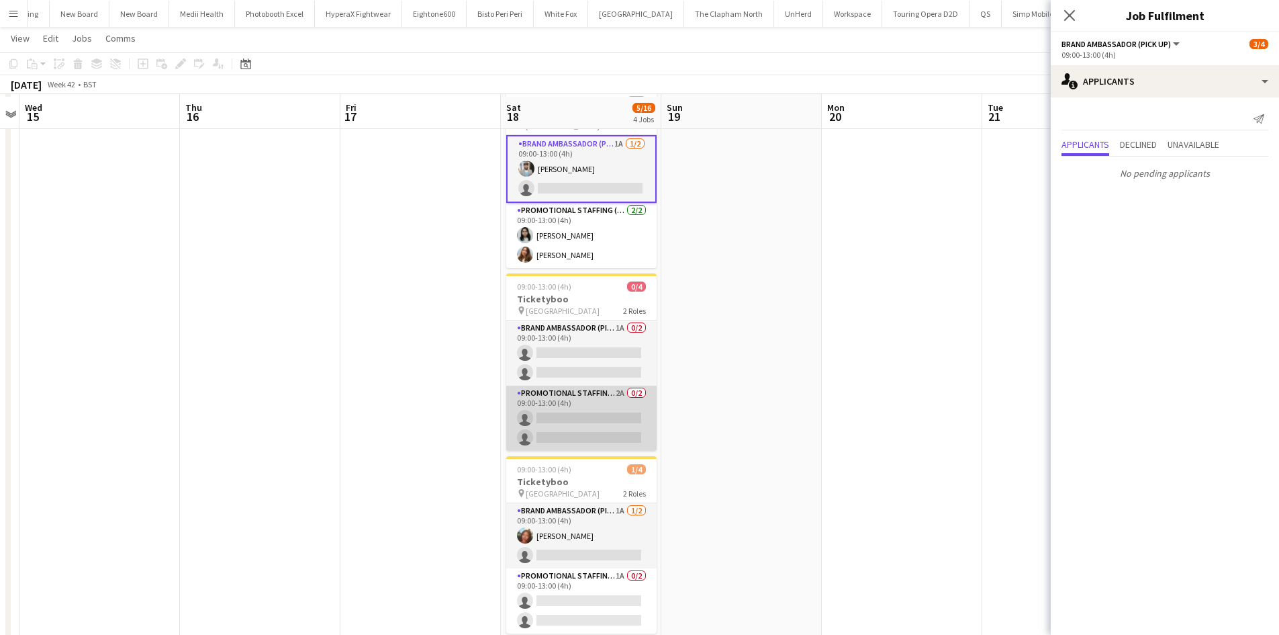
scroll to position [269, 0]
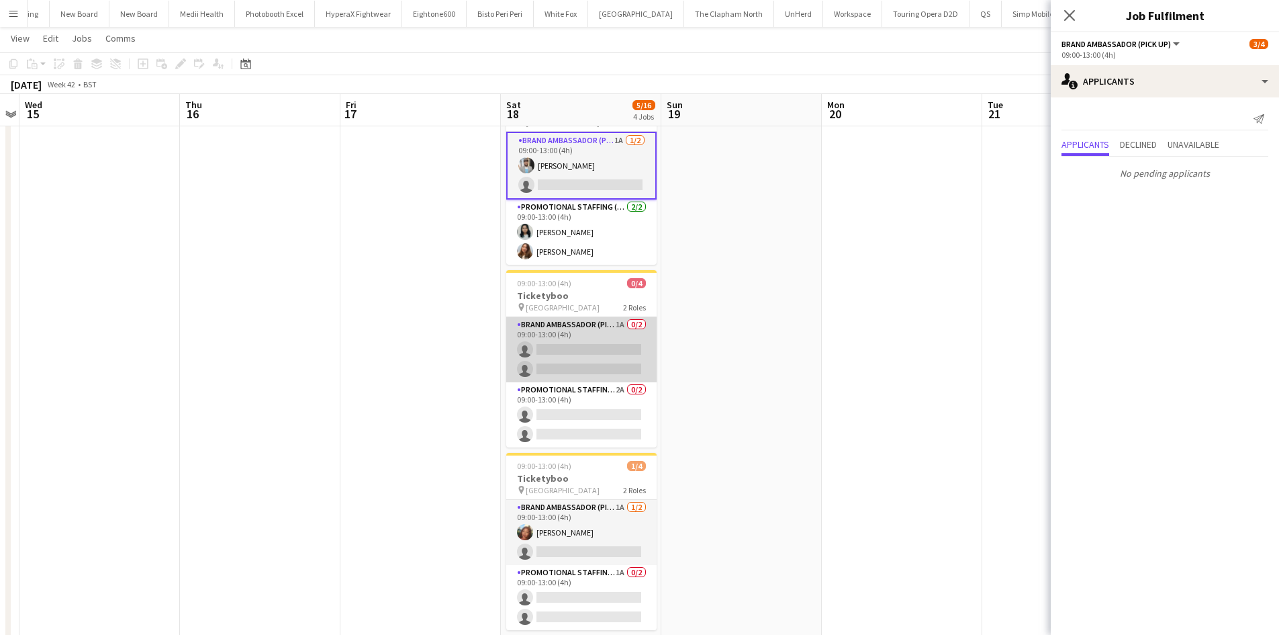
click at [623, 322] on app-card-role "Brand Ambassador (Pick up) 1A 0/2 09:00-13:00 (4h) single-neutral-actions singl…" at bounding box center [581, 349] width 150 height 65
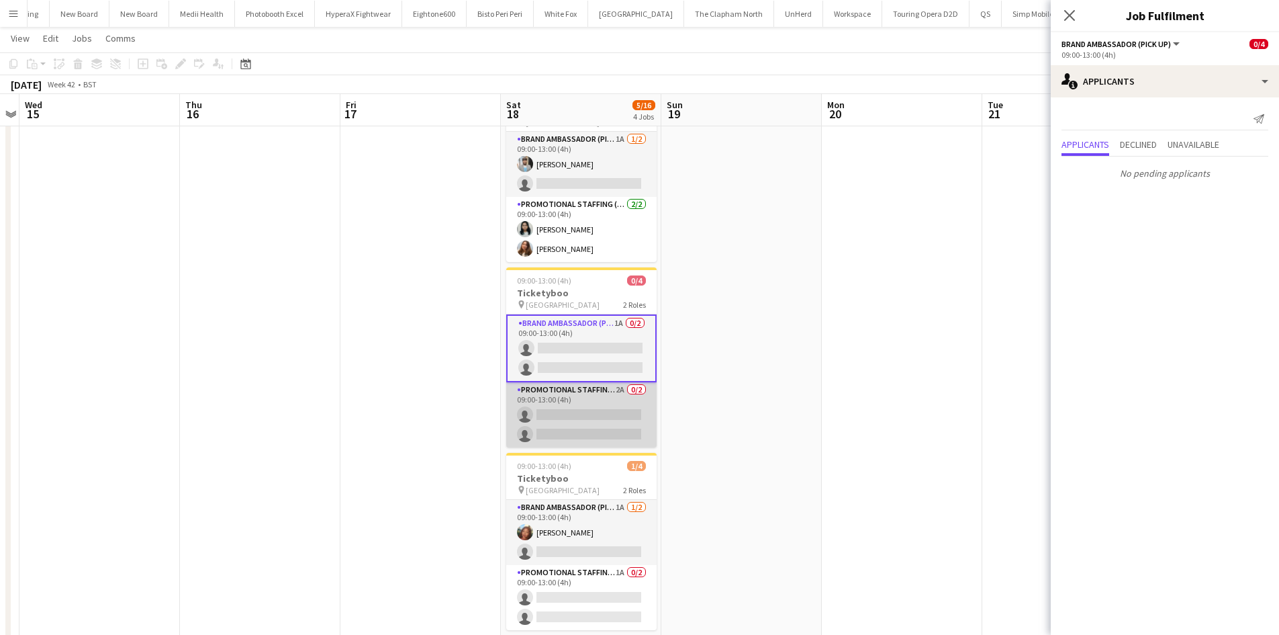
click at [618, 383] on app-card-role "Promotional Staffing (Brand Ambassadors) 2A 0/2 09:00-13:00 (4h) single-neutral…" at bounding box center [581, 414] width 150 height 65
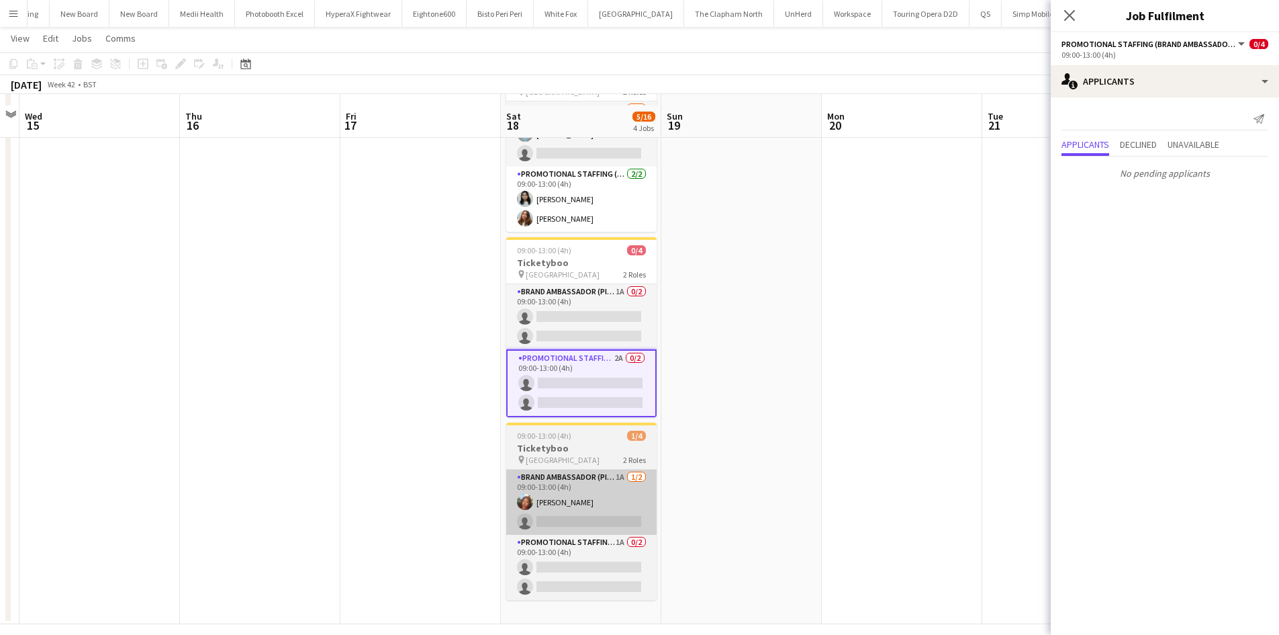
scroll to position [311, 0]
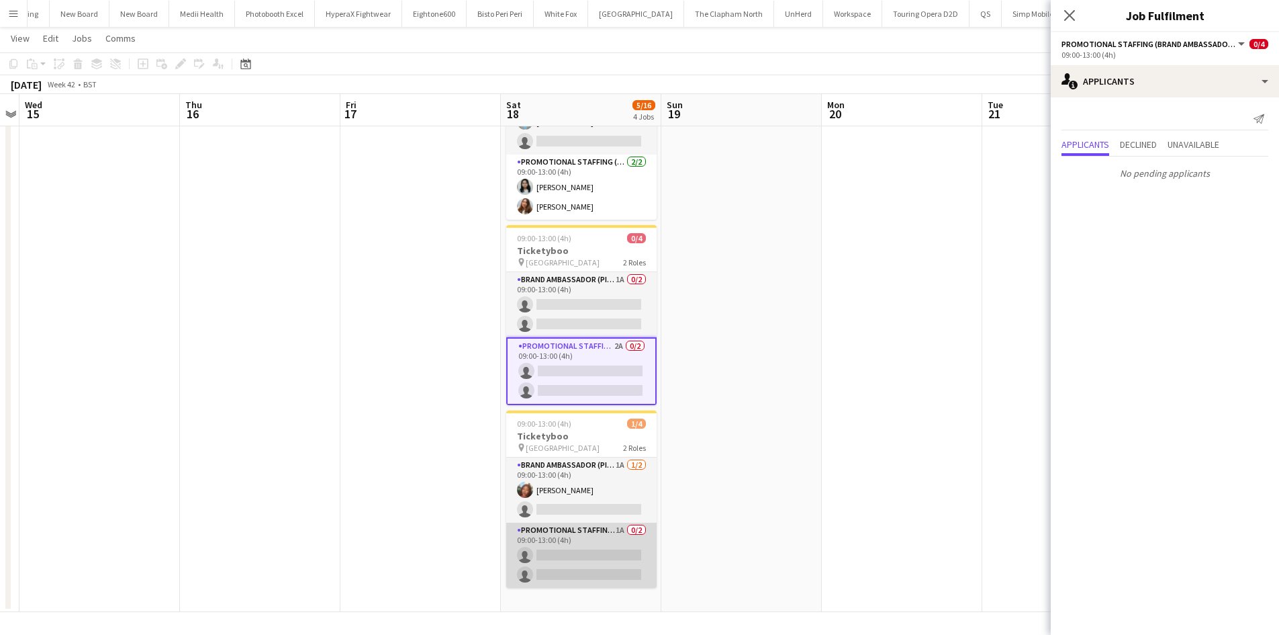
click at [618, 522] on app-card-role "Promotional Staffing (Brand Ambassadors) 1A 0/2 09:00-13:00 (4h) single-neutral…" at bounding box center [581, 554] width 150 height 65
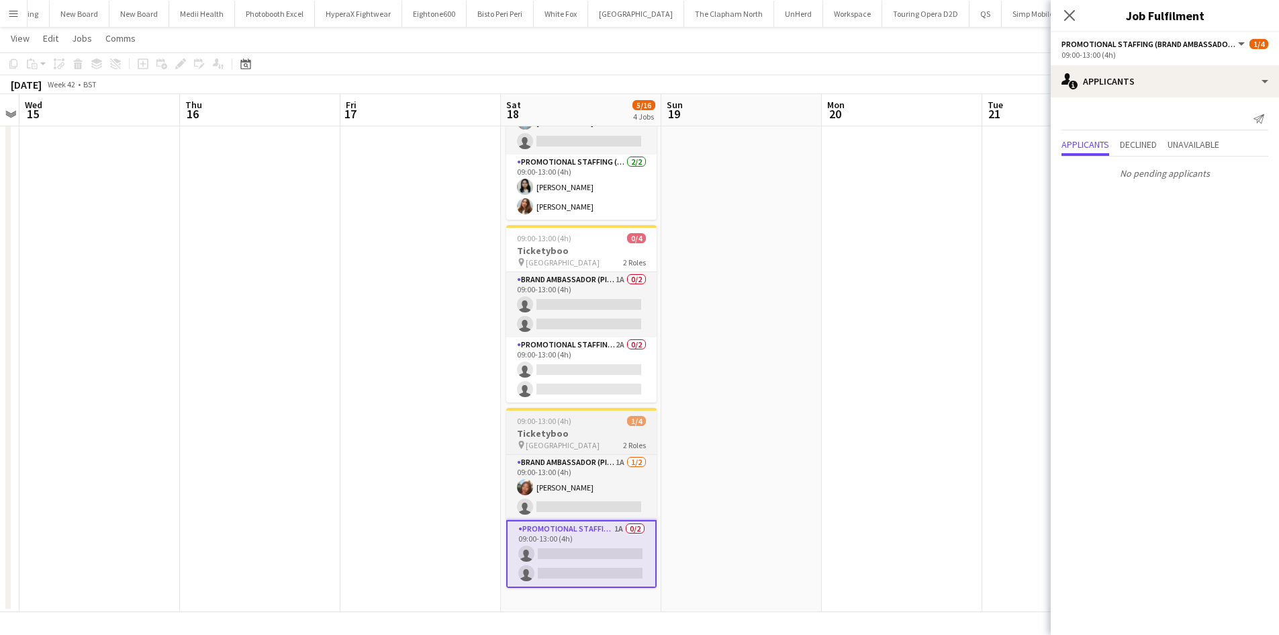
drag, startPoint x: 617, startPoint y: 445, endPoint x: 635, endPoint y: 459, distance: 22.4
click at [617, 446] on app-job-card "09:00-13:00 (4h) 1/4 Ticketyboo pin Waterloo Station 2 Roles Brand Ambassador (…" at bounding box center [581, 498] width 150 height 180
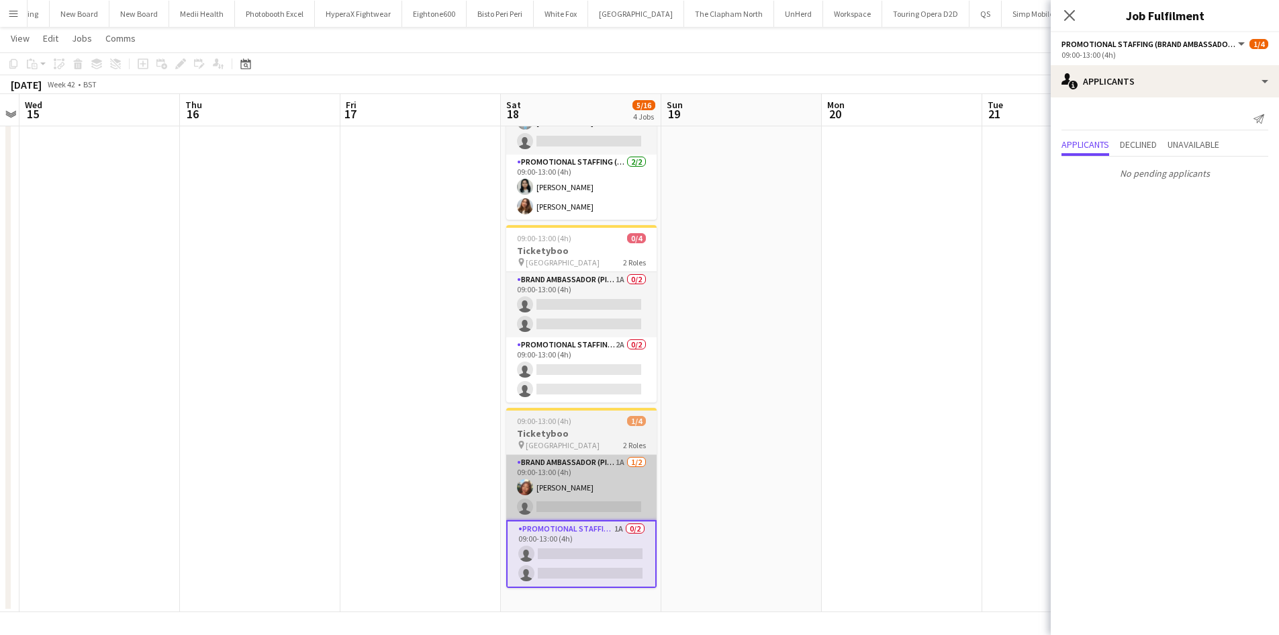
scroll to position [0, 461]
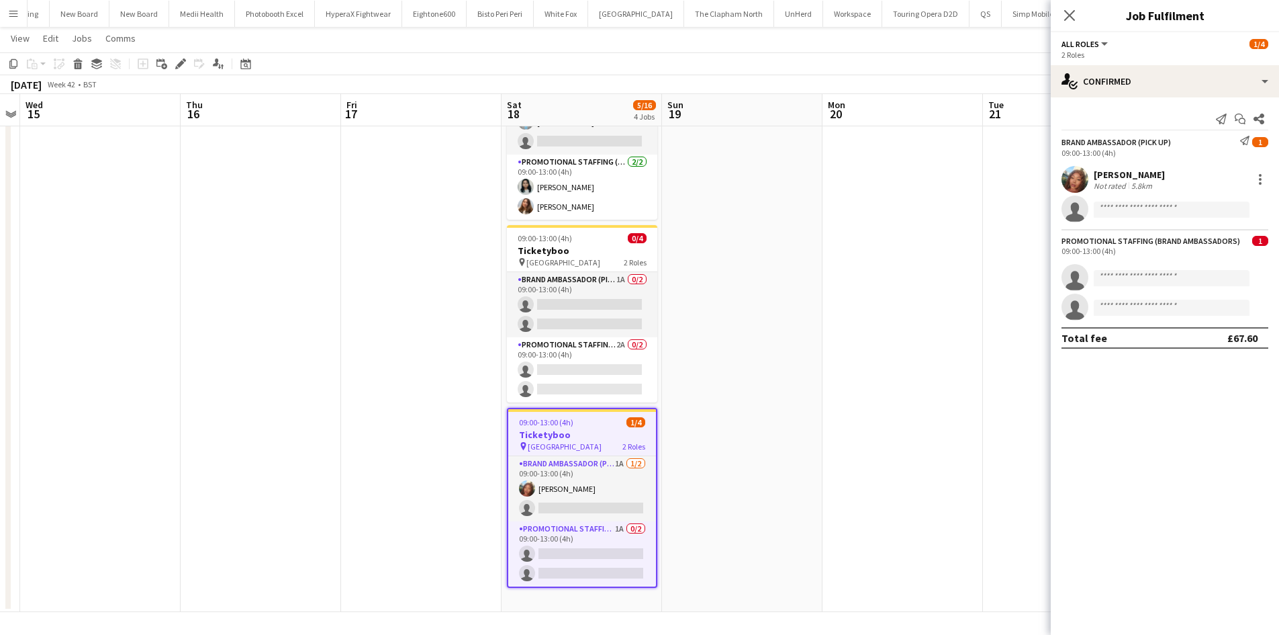
click at [886, 323] on app-date-cell at bounding box center [903, 226] width 160 height 772
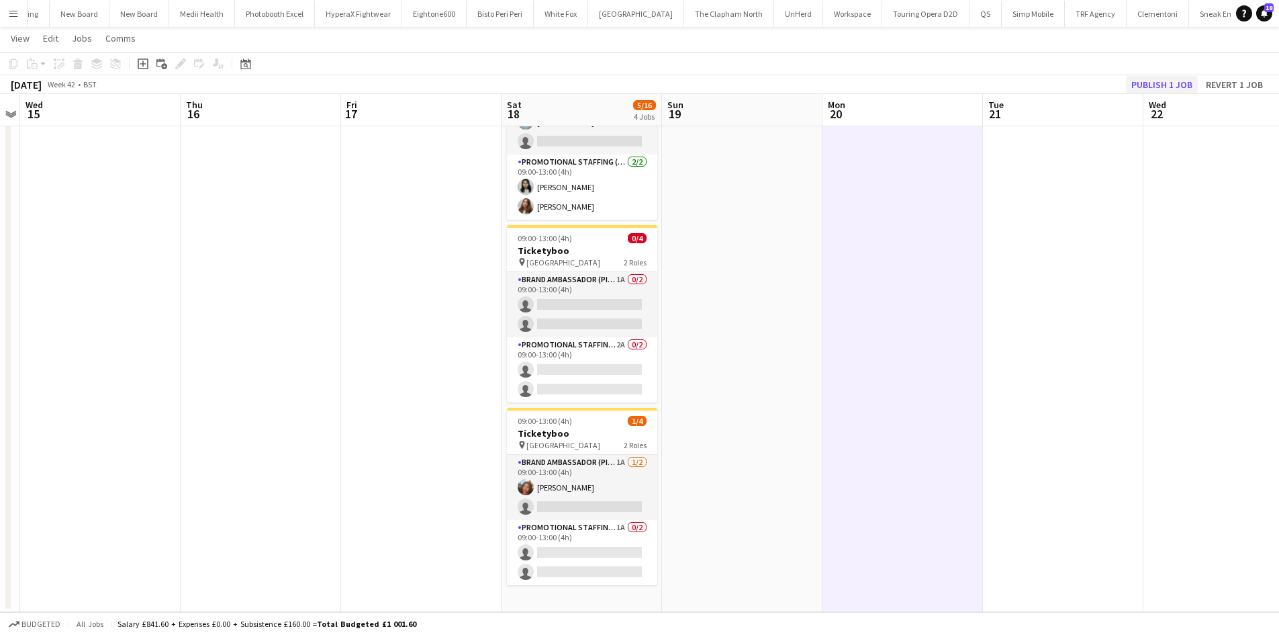
click at [1149, 74] on app-toolbar "Copy Paste Paste Ctrl+V Paste with crew Ctrl+Shift+V Paste linked Job Delete Gr…" at bounding box center [639, 63] width 1279 height 23
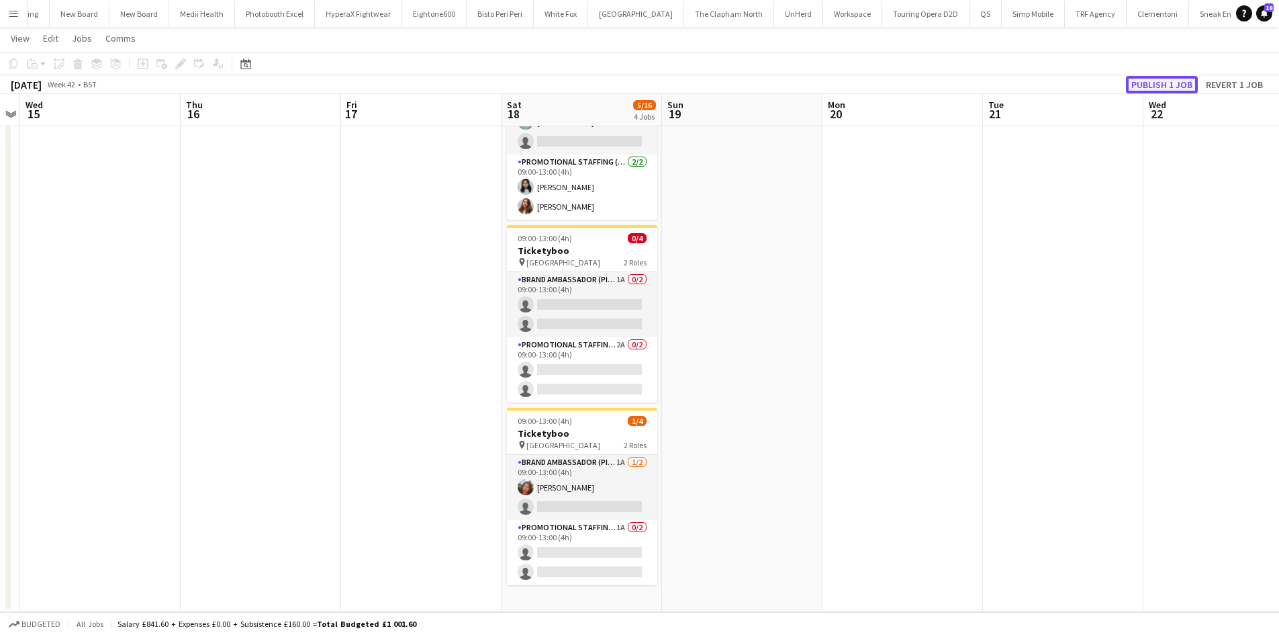
click at [1158, 78] on button "Publish 1 job" at bounding box center [1162, 84] width 72 height 17
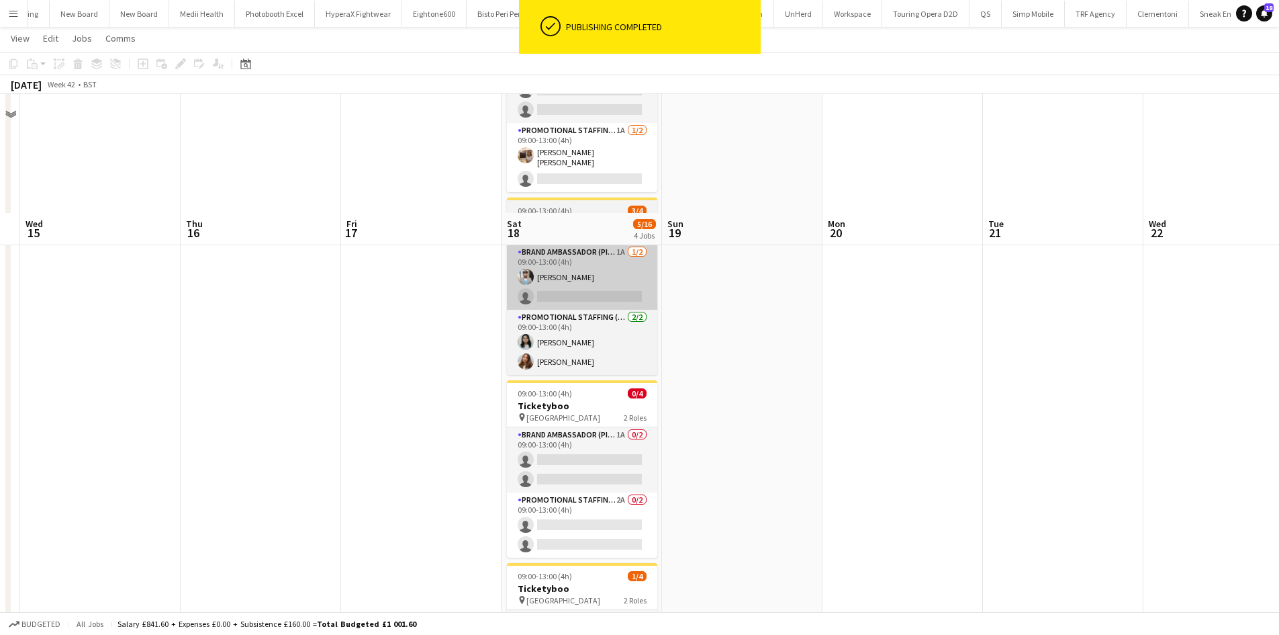
scroll to position [0, 0]
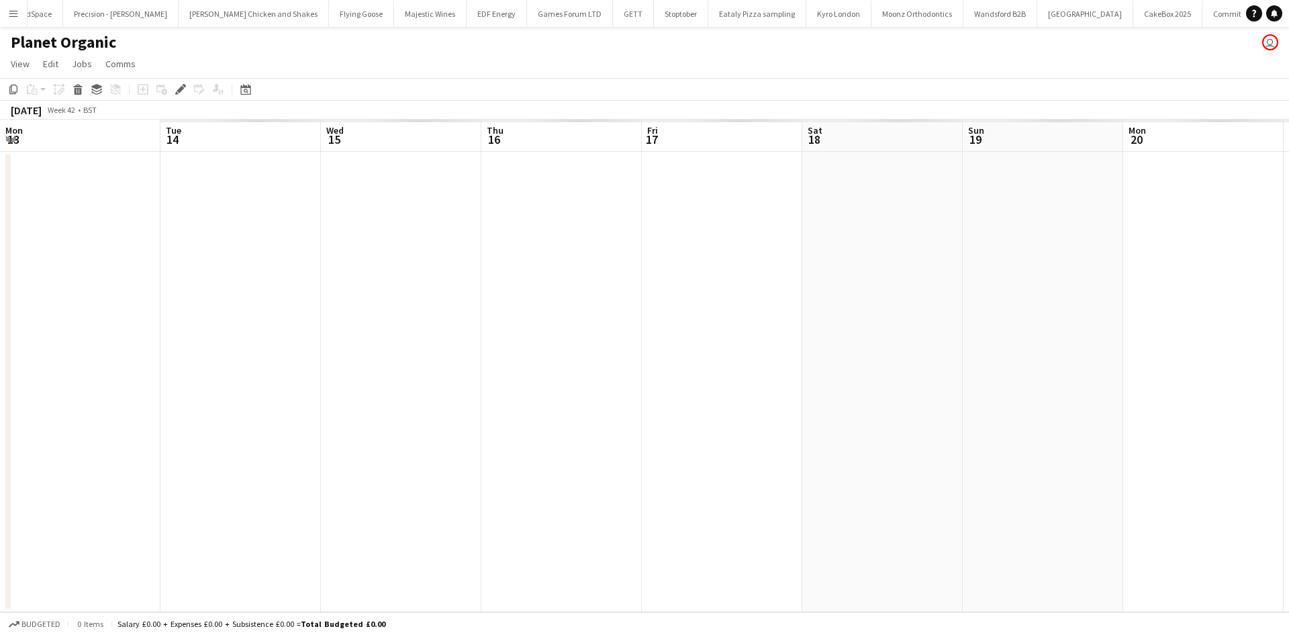
scroll to position [0, 462]
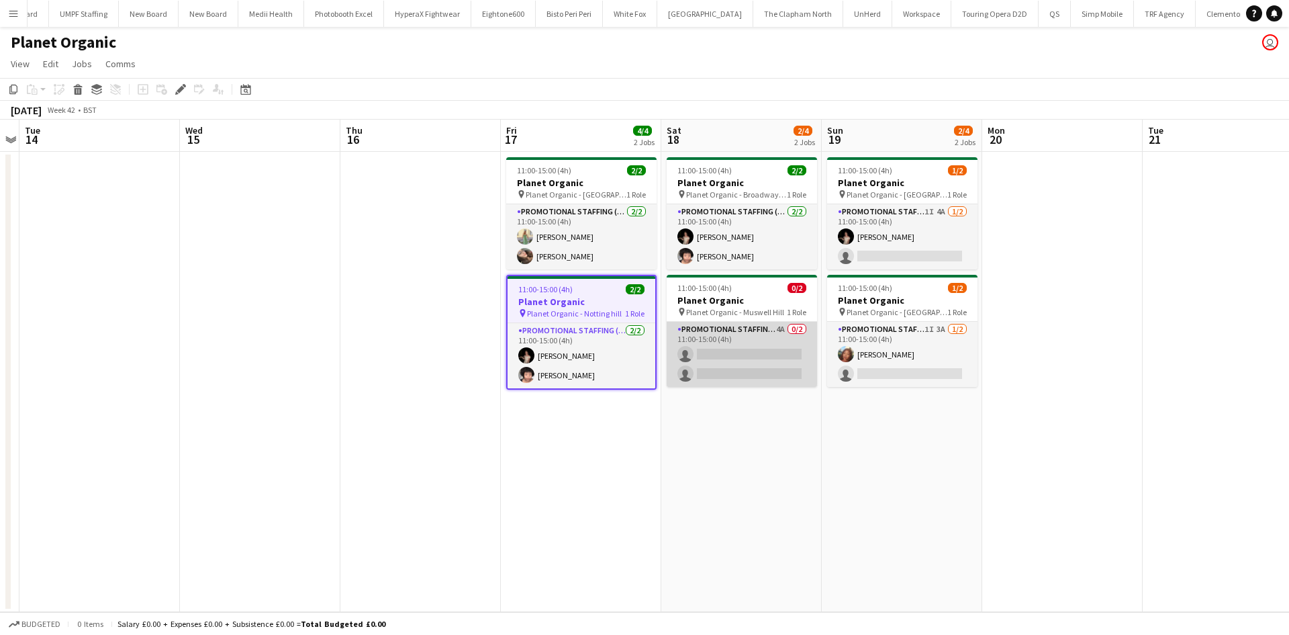
click at [780, 330] on app-card-role "Promotional Staffing (Brand Ambassadors) 4A 0/2 11:00-15:00 (4h) single-neutral…" at bounding box center [742, 354] width 150 height 65
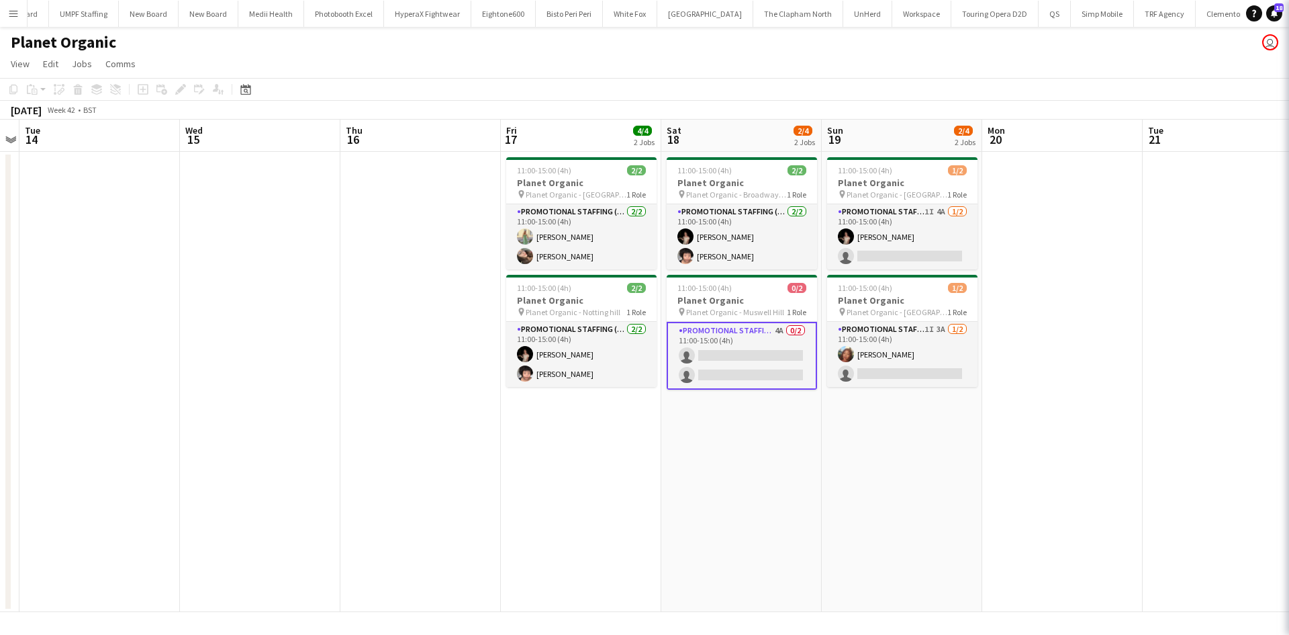
scroll to position [0, 4318]
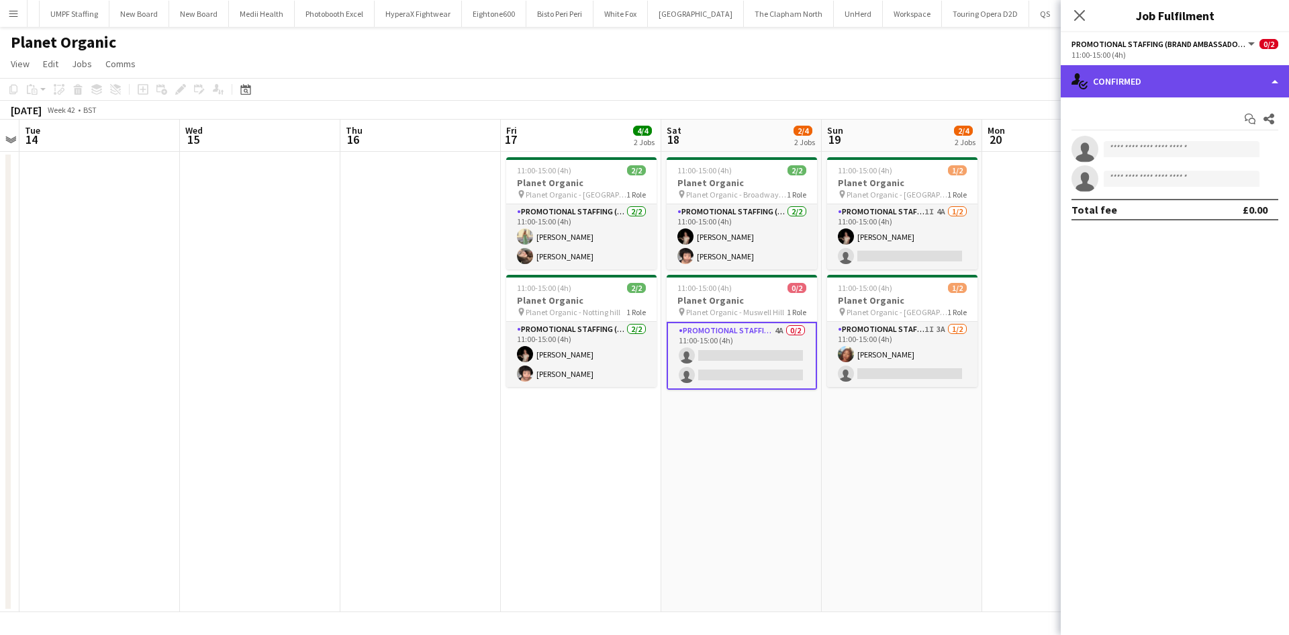
click at [1145, 81] on div "single-neutral-actions-check-2 Confirmed" at bounding box center [1175, 81] width 228 height 32
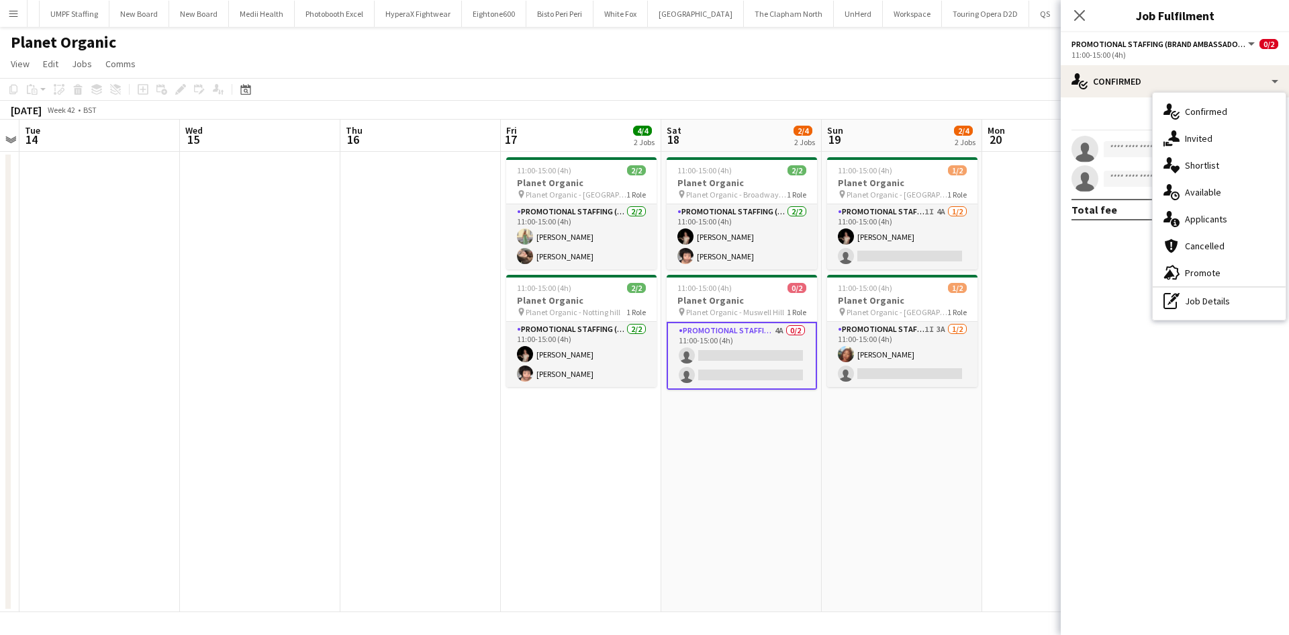
click at [1207, 222] on span "Applicants" at bounding box center [1206, 219] width 42 height 12
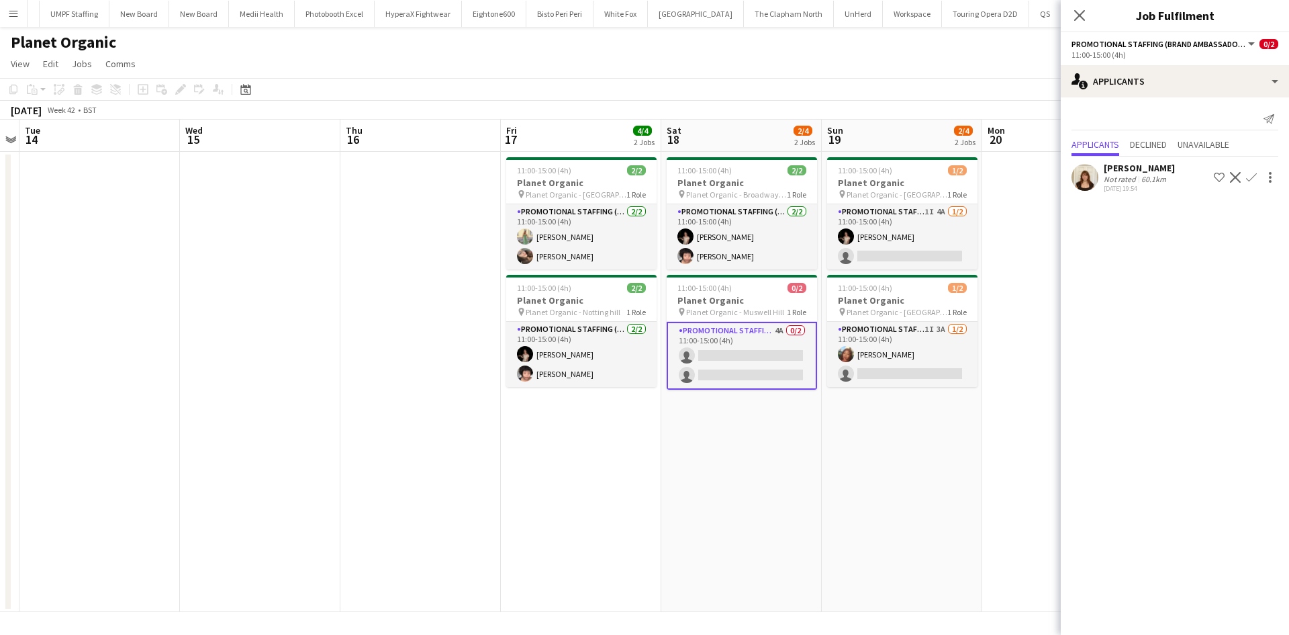
drag, startPoint x: 1252, startPoint y: 174, endPoint x: 1244, endPoint y: 198, distance: 25.7
click at [1253, 174] on app-icon "Confirm" at bounding box center [1251, 177] width 11 height 11
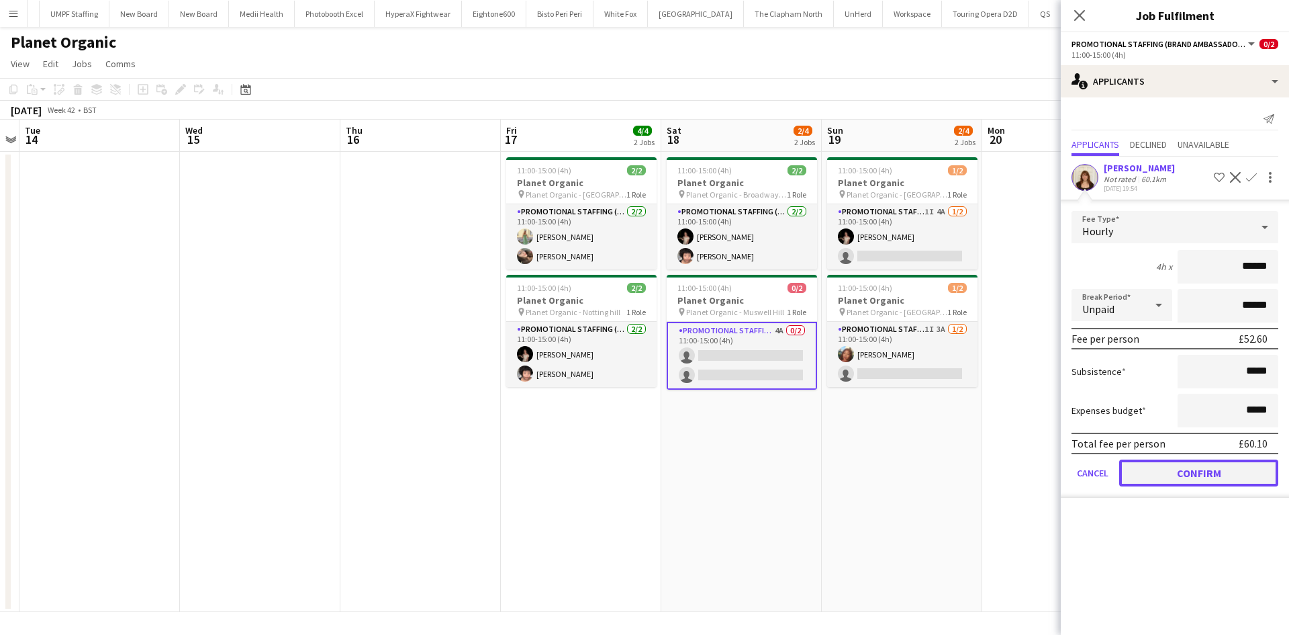
click at [1202, 473] on button "Confirm" at bounding box center [1198, 472] width 159 height 27
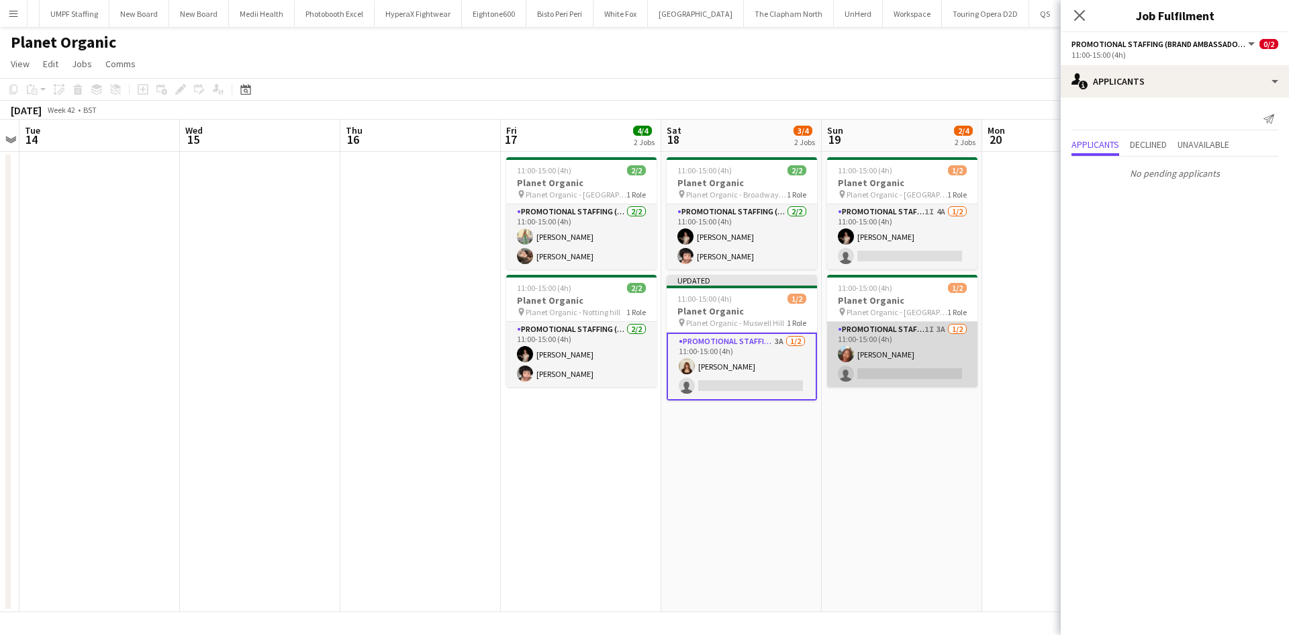
click at [941, 330] on app-card-role "Promotional Staffing (Brand Ambassadors) 1I 3A 1/2 11:00-15:00 (4h) Lianna Smit…" at bounding box center [902, 354] width 150 height 65
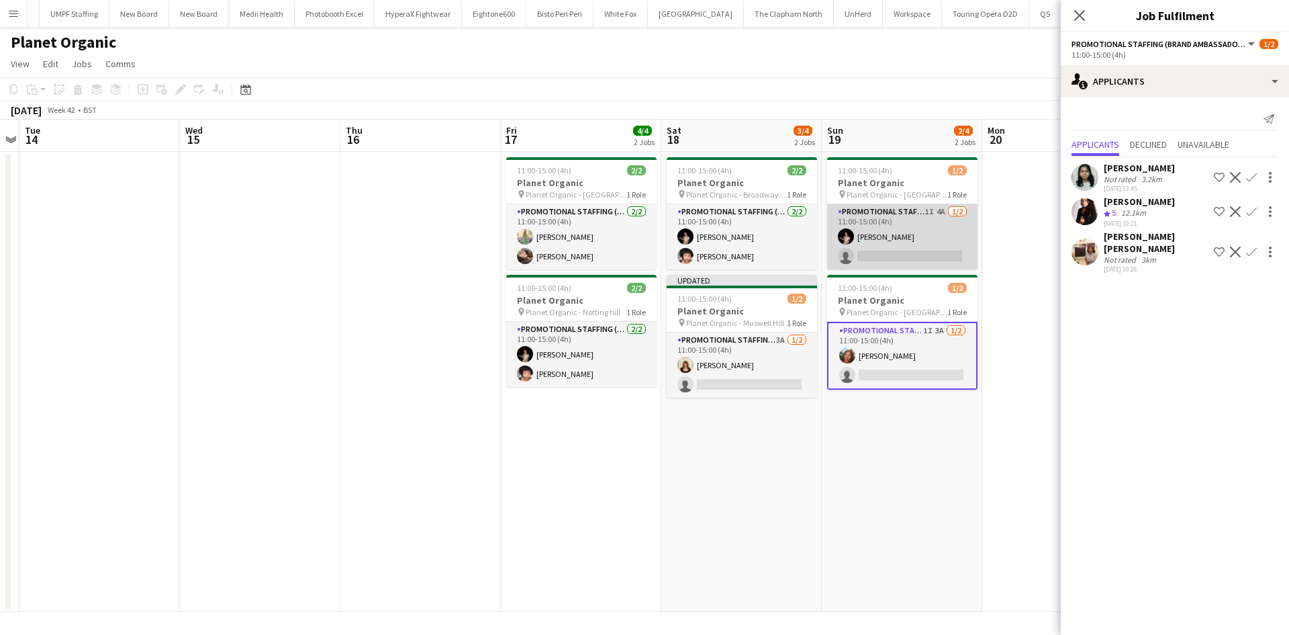
click at [946, 214] on app-card-role "Promotional Staffing (Brand Ambassadors) 1I 4A 1/2 11:00-15:00 (4h) Yuliia Levy…" at bounding box center [902, 236] width 150 height 65
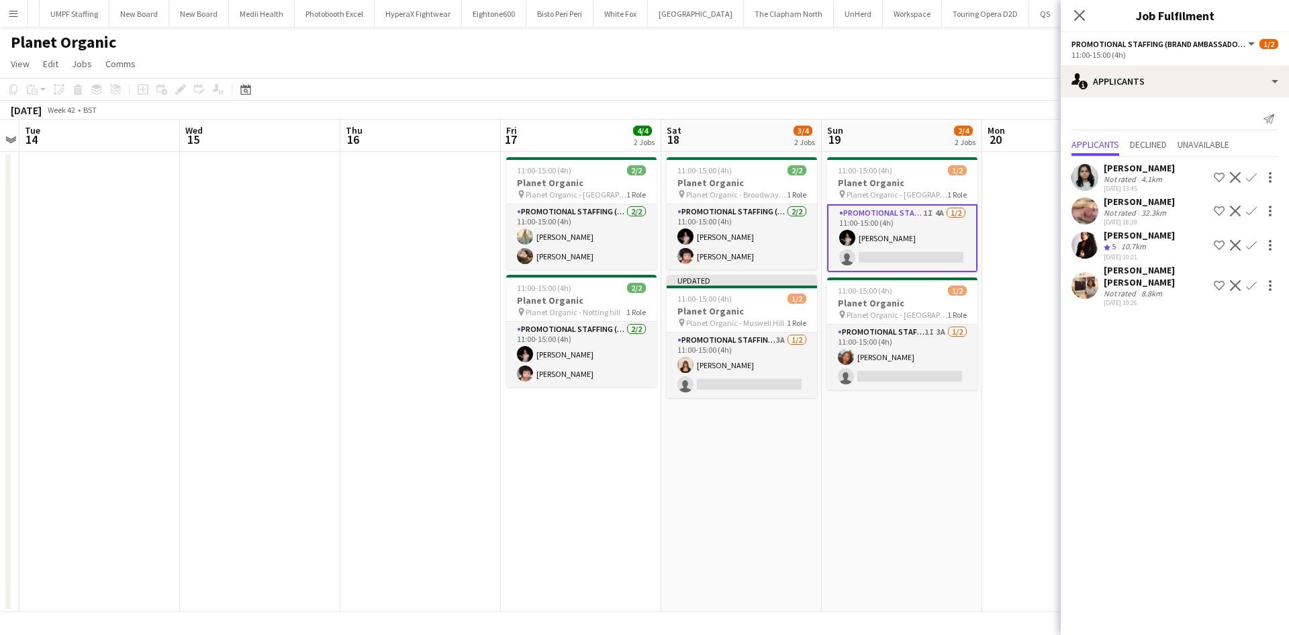
click at [1251, 244] on app-icon "Confirm" at bounding box center [1251, 245] width 11 height 11
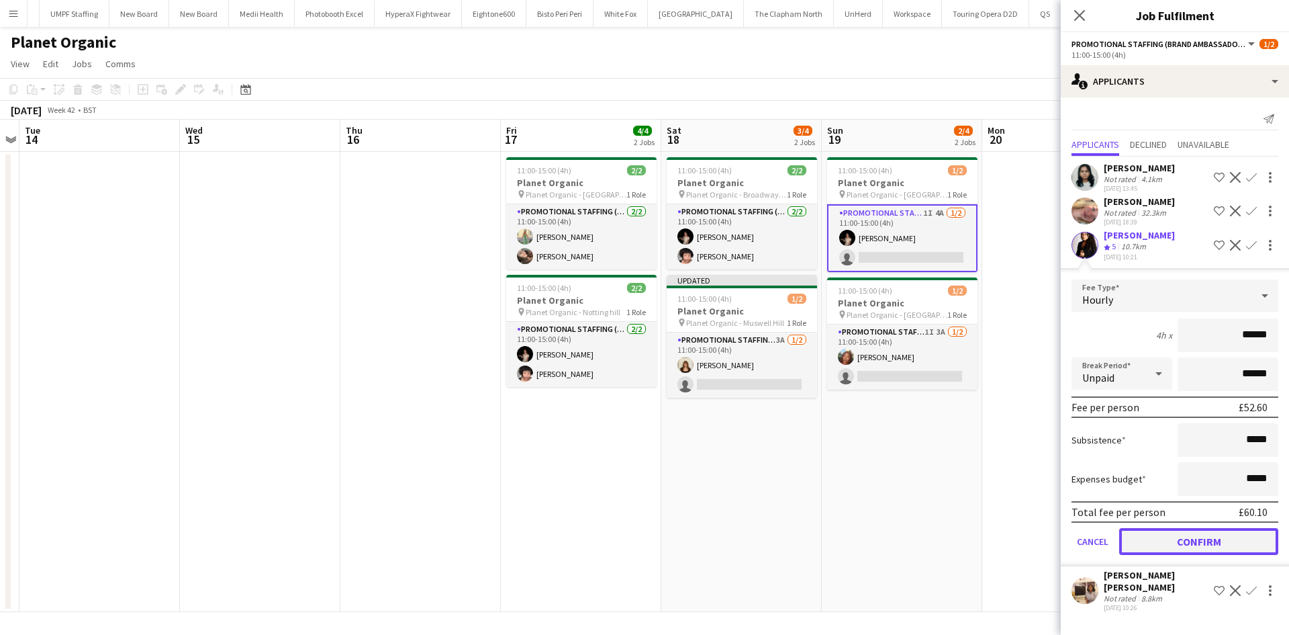
click at [1222, 528] on button "Confirm" at bounding box center [1198, 541] width 159 height 27
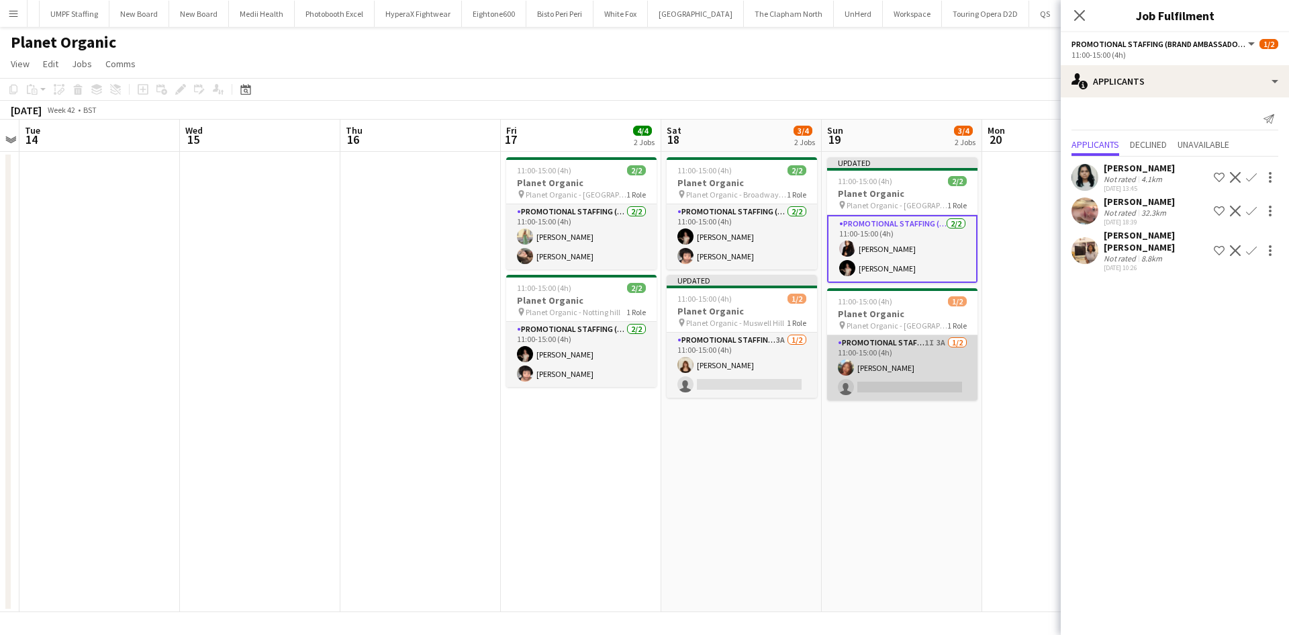
click at [946, 345] on app-card-role "Promotional Staffing (Brand Ambassadors) 1I 3A 1/2 11:00-15:00 (4h) Lianna Smit…" at bounding box center [902, 367] width 150 height 65
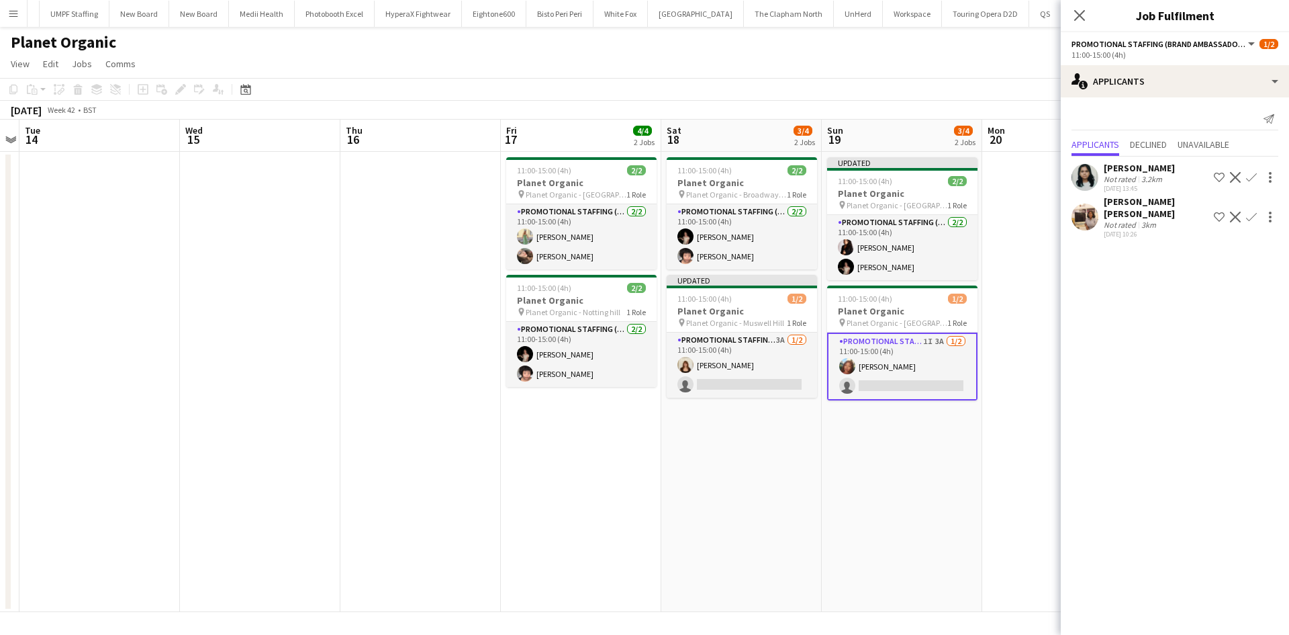
click at [1252, 212] on app-icon "Confirm" at bounding box center [1251, 217] width 11 height 11
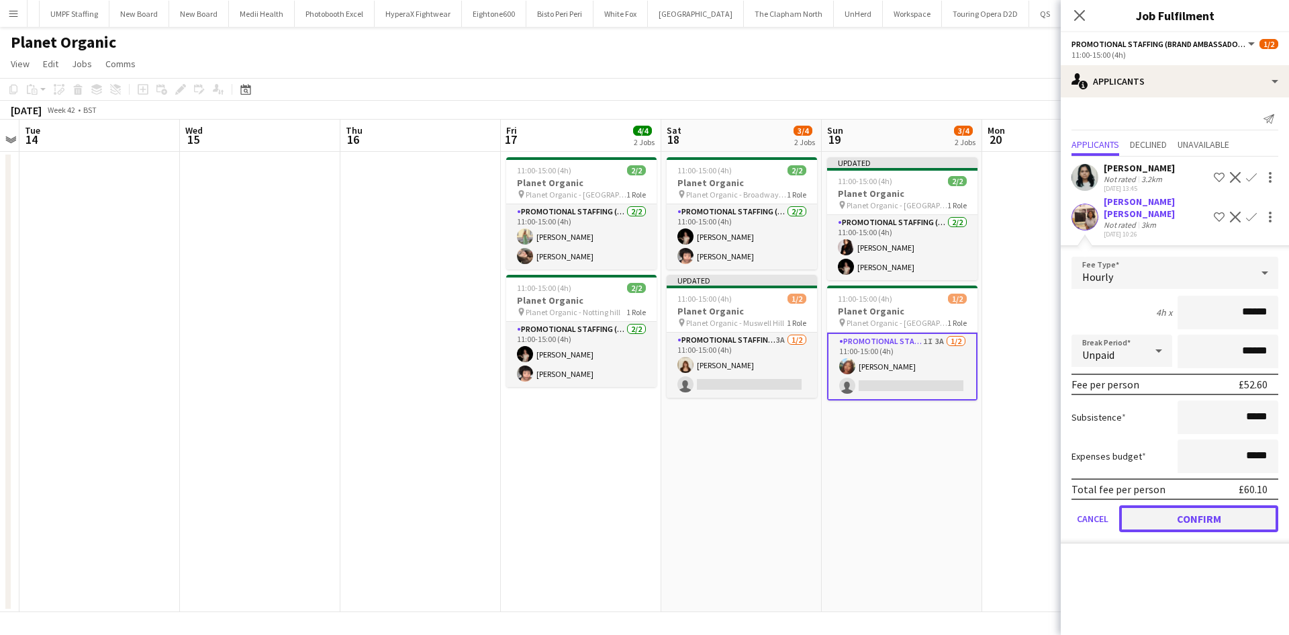
click at [1189, 505] on button "Confirm" at bounding box center [1198, 518] width 159 height 27
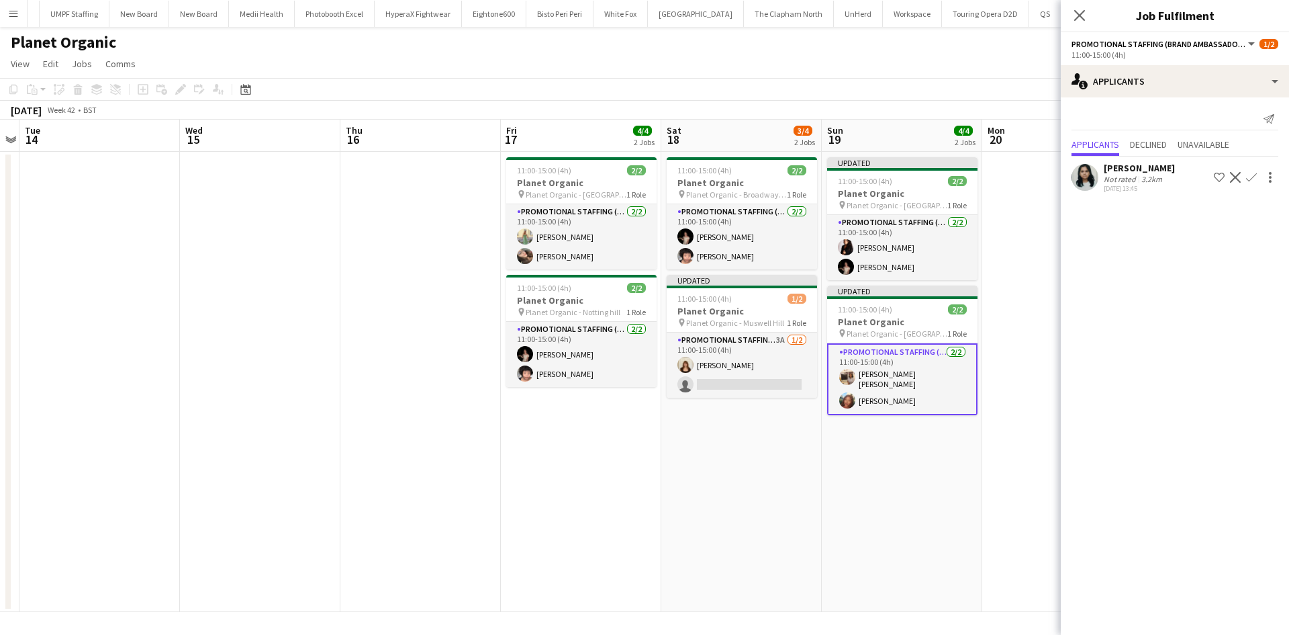
click at [785, 459] on app-date-cell "11:00-15:00 (4h) 2/2 Planet Organic pin Planet Organic - Broadway Market 1 Role…" at bounding box center [741, 382] width 160 height 460
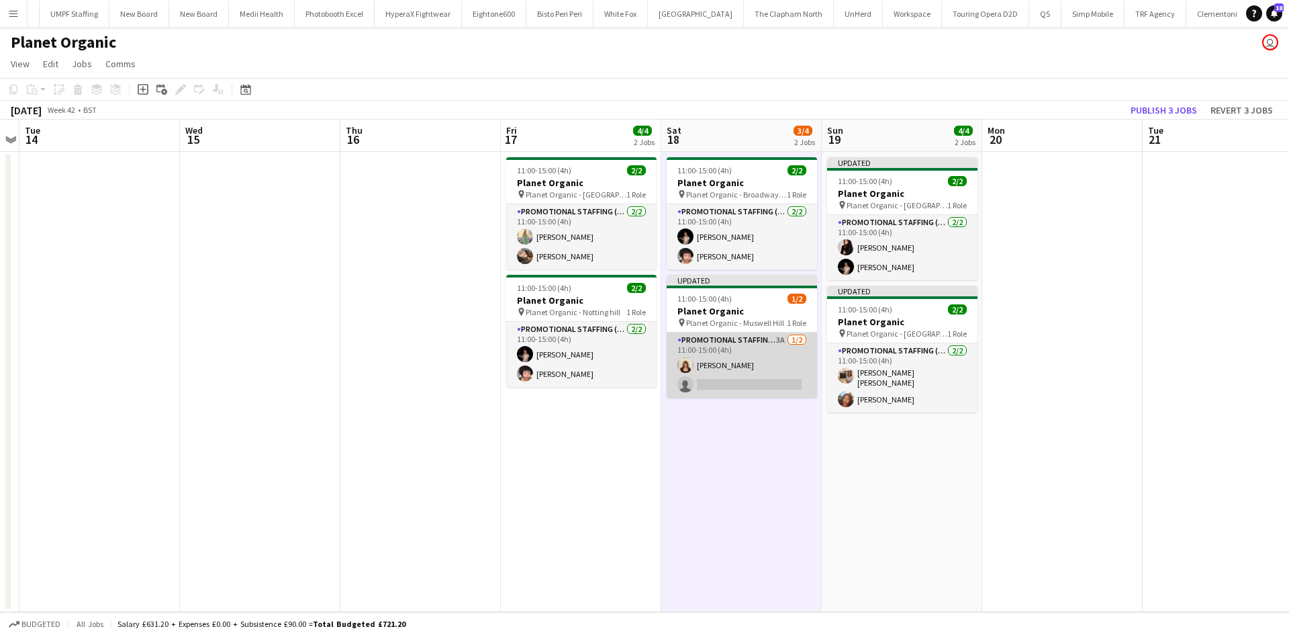
click at [774, 336] on app-card-role "Promotional Staffing (Brand Ambassadors) 3A 1/2 11:00-15:00 (4h) Amelie Forbes …" at bounding box center [742, 364] width 150 height 65
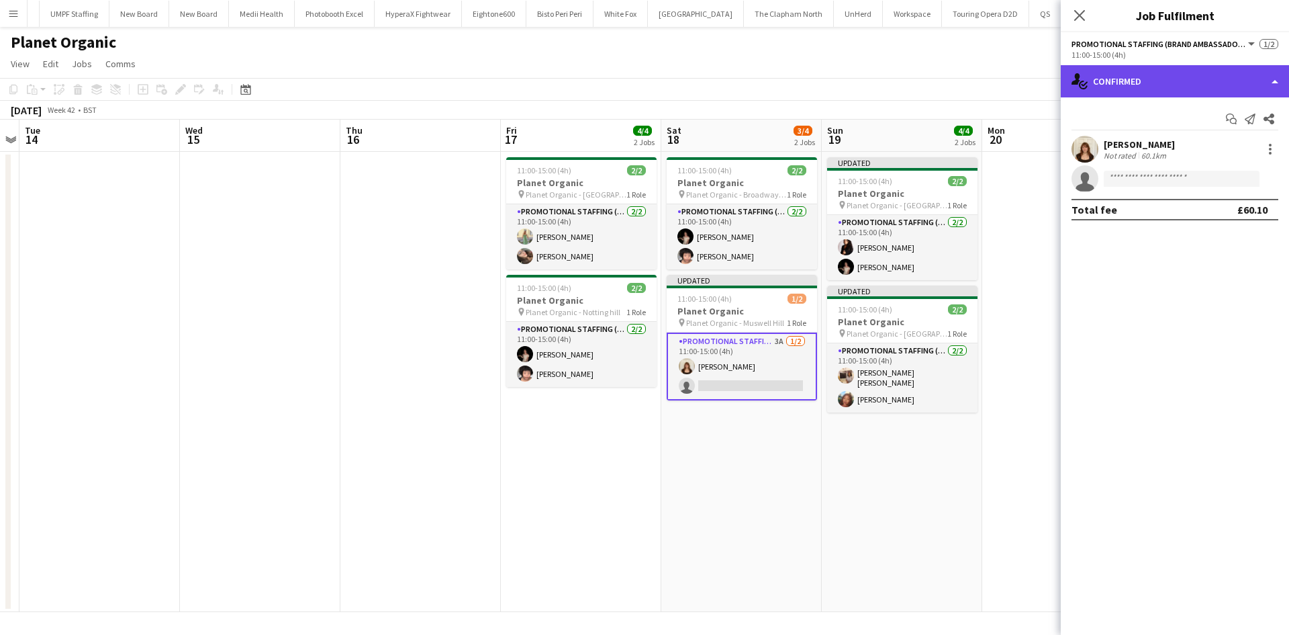
click at [1213, 81] on div "single-neutral-actions-check-2 Confirmed" at bounding box center [1175, 81] width 228 height 32
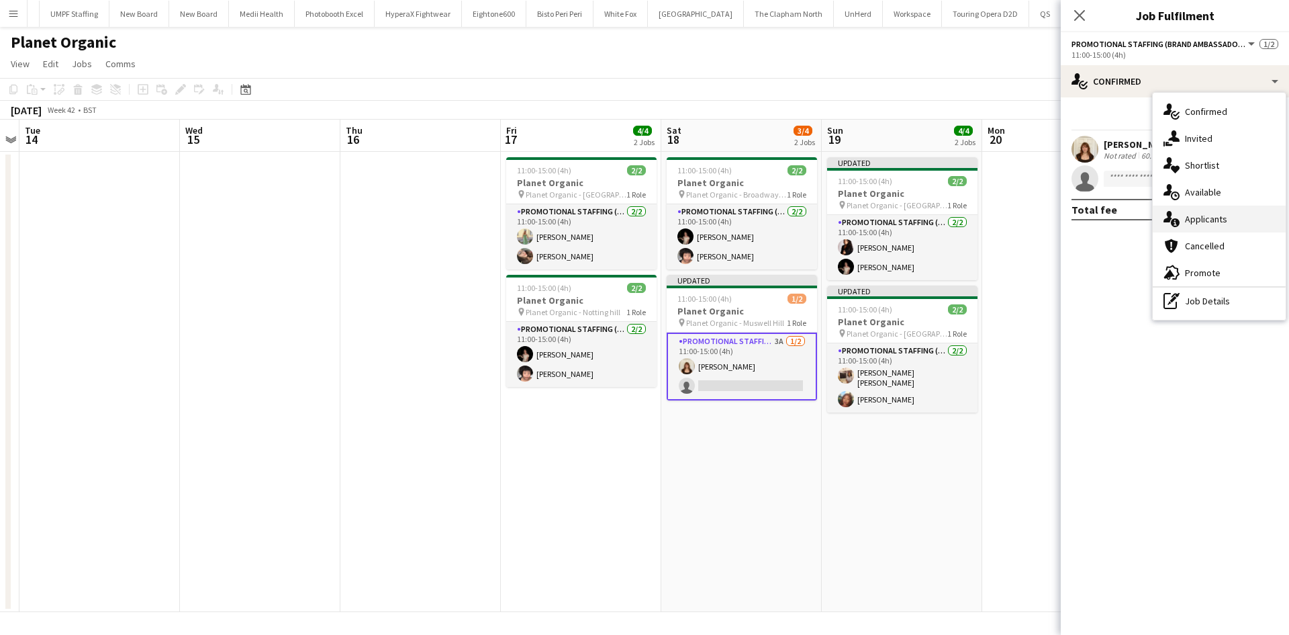
click at [1204, 224] on span "Applicants" at bounding box center [1206, 219] width 42 height 12
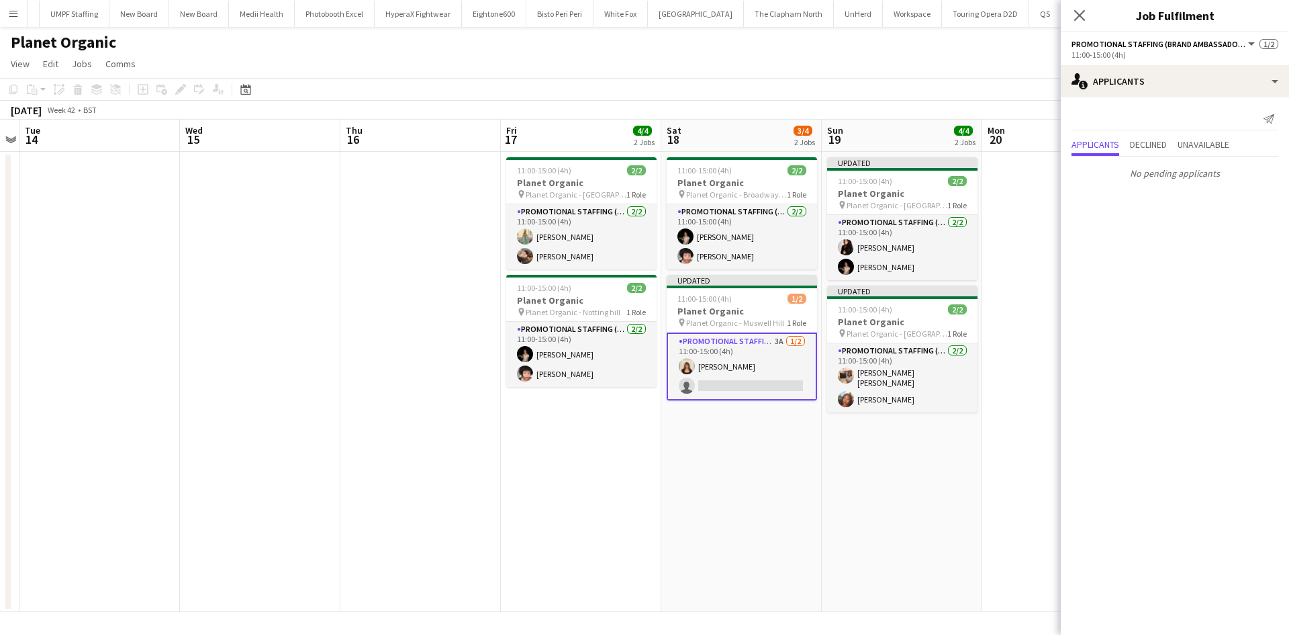
click at [1033, 230] on app-date-cell at bounding box center [1062, 382] width 160 height 460
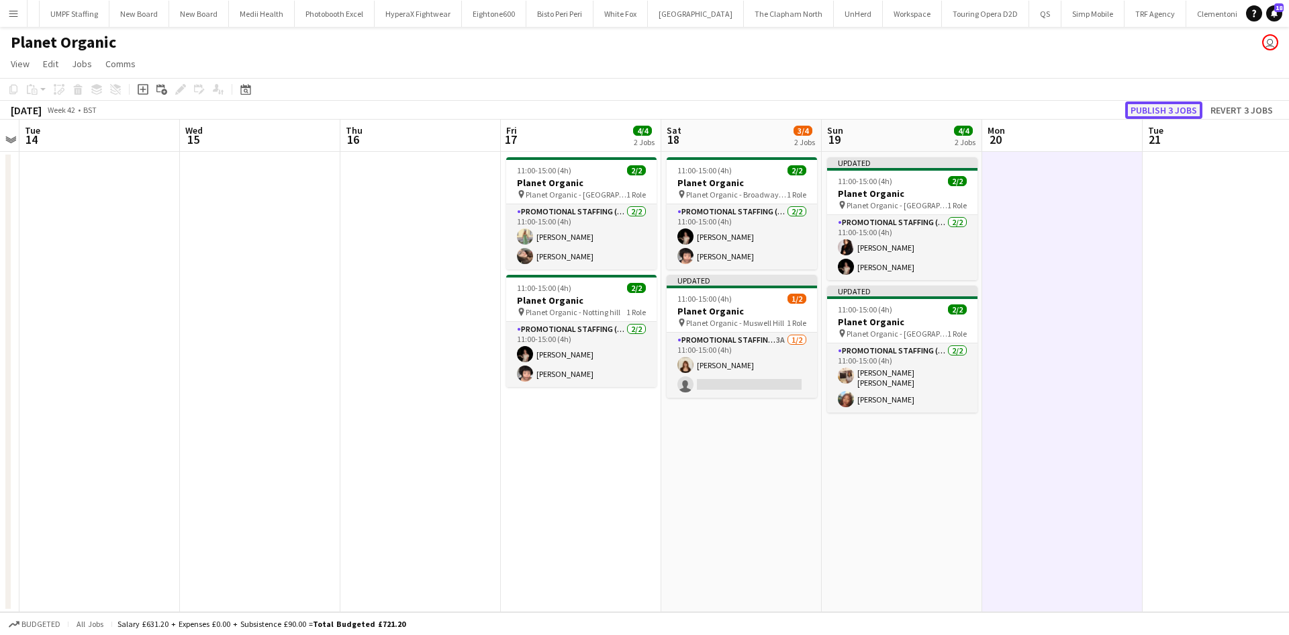
click at [1188, 105] on button "Publish 3 jobs" at bounding box center [1163, 109] width 77 height 17
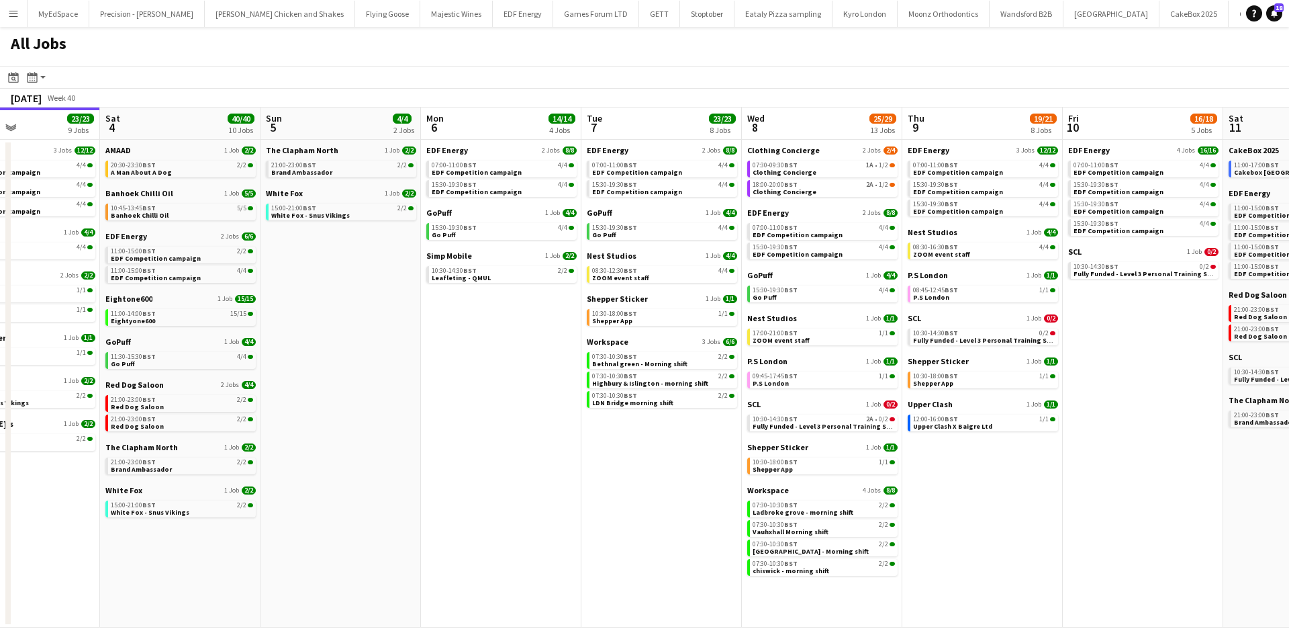
scroll to position [0, 670]
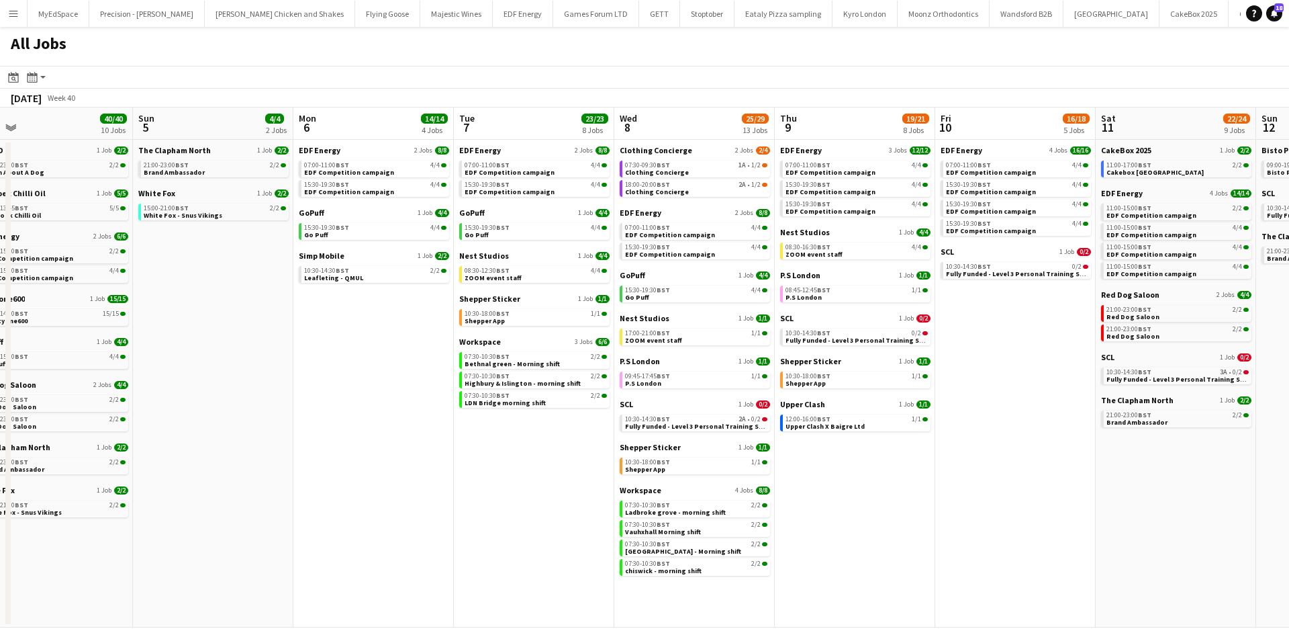
drag, startPoint x: 1225, startPoint y: 570, endPoint x: 876, endPoint y: 552, distance: 349.0
click at [876, 552] on app-calendar-viewport "Tue 30 23/24 11 Jobs Wed 1 26/26 14 Jobs Thu 2 26/26 13 Jobs Fri 3 23/23 9 Jobs…" at bounding box center [644, 367] width 1289 height 520
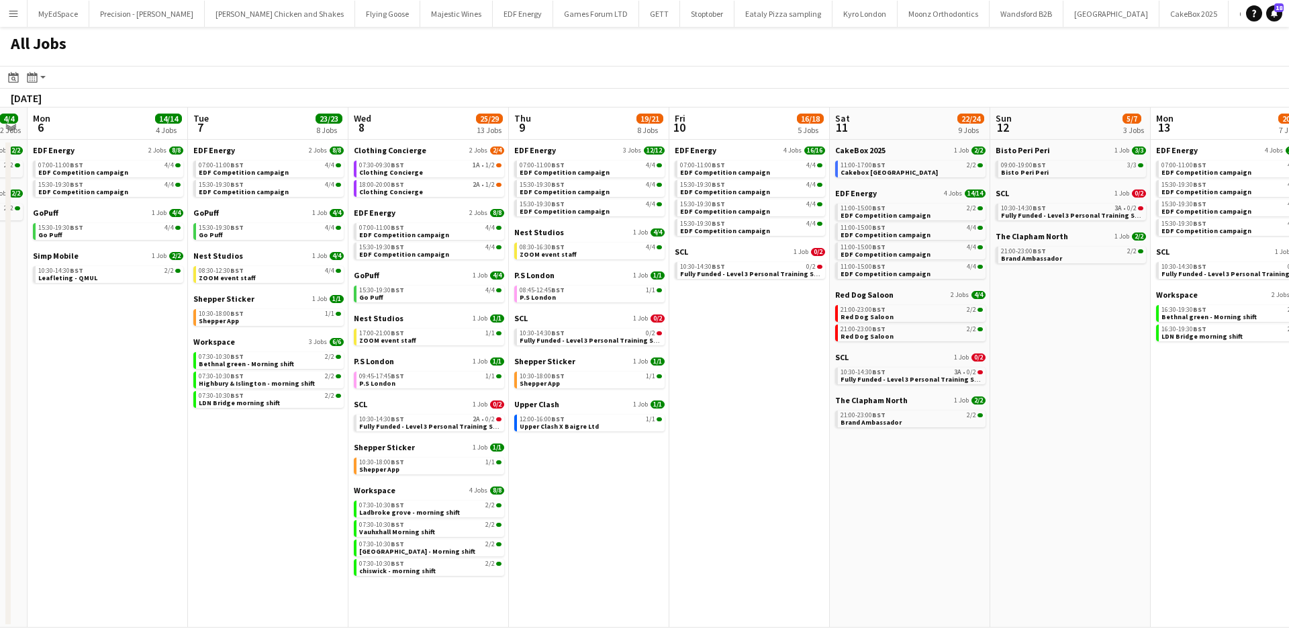
click at [403, 479] on app-all-jobs "All Jobs Date picker [DATE] [DATE] [DATE] M [DATE] T [DATE] W [DATE] T [DATE] F…" at bounding box center [644, 327] width 1289 height 600
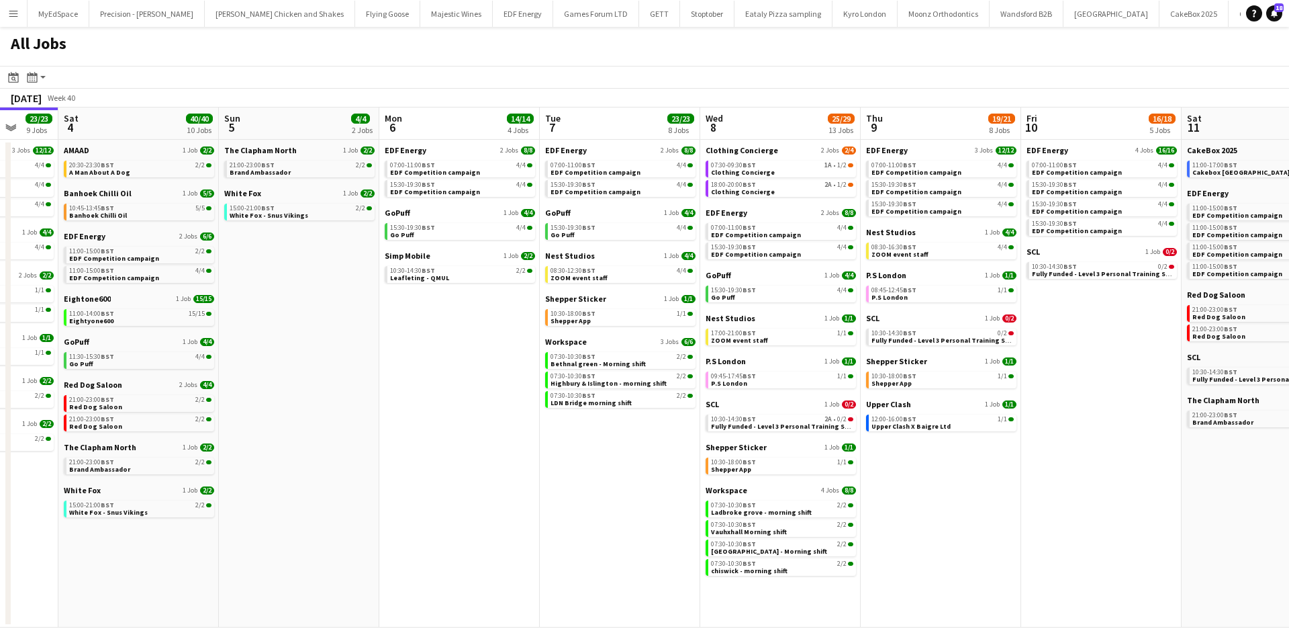
drag, startPoint x: 633, startPoint y: 496, endPoint x: 572, endPoint y: 492, distance: 61.2
click at [572, 492] on app-calendar-viewport "Tue 30 23/24 11 Jobs Wed 1 26/26 14 Jobs Thu 2 26/26 13 Jobs Fri 3 23/23 9 Jobs…" at bounding box center [644, 367] width 1289 height 520
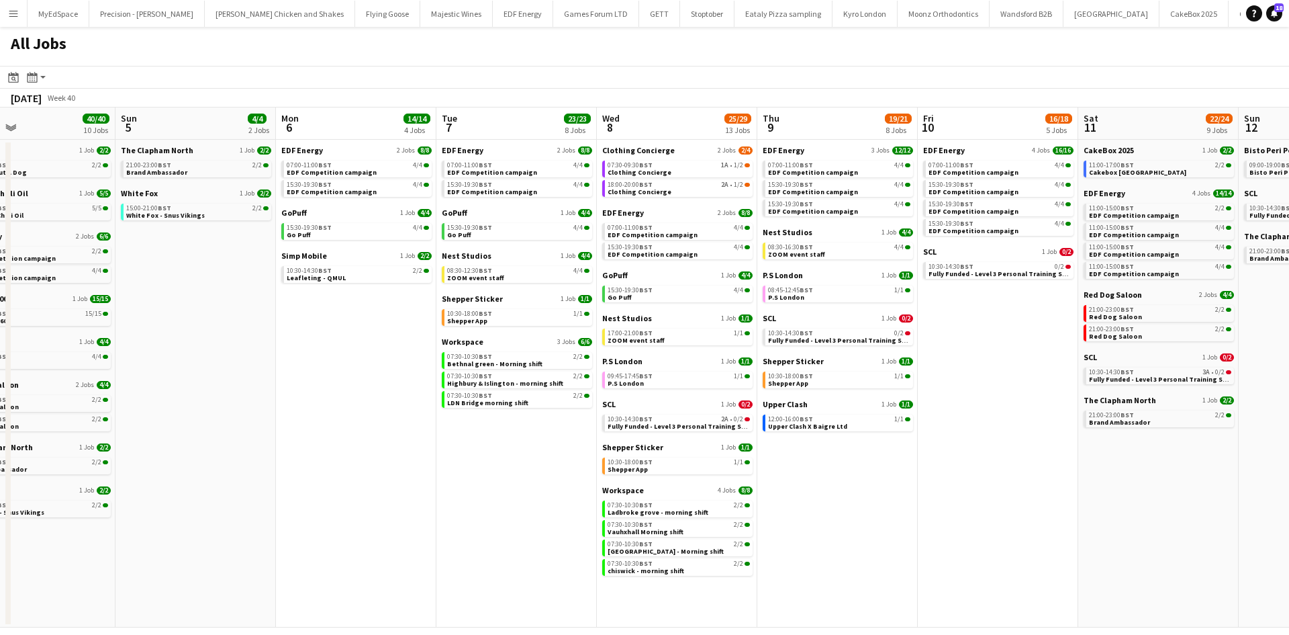
scroll to position [0, 397]
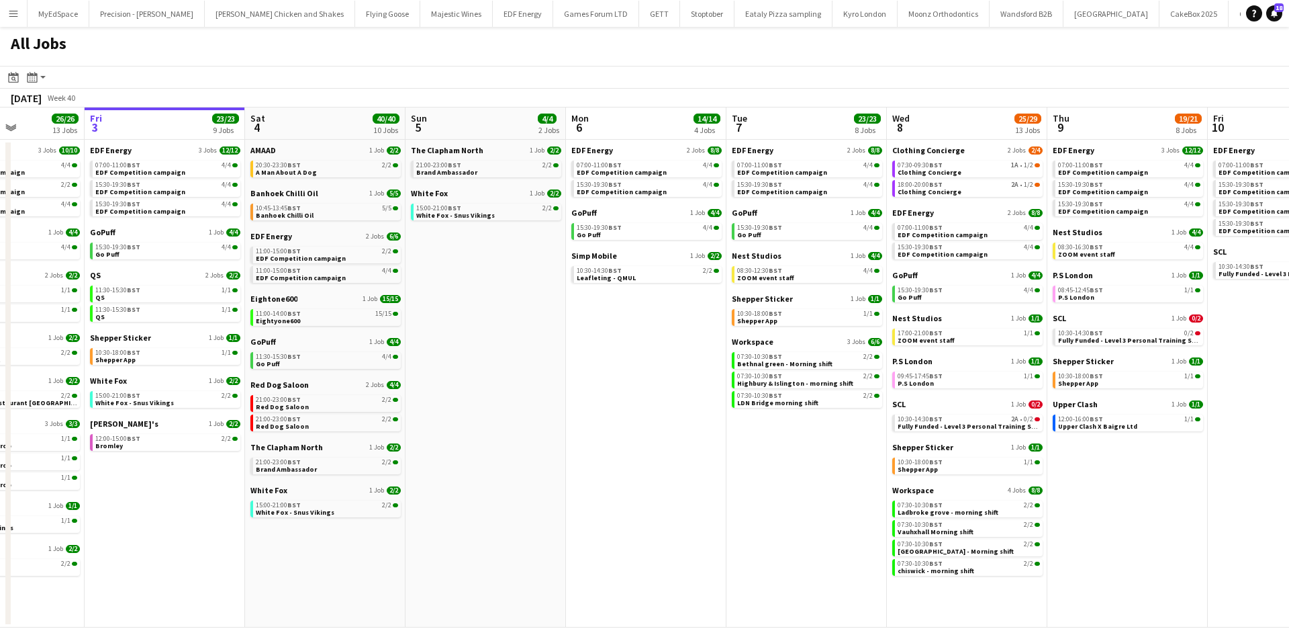
drag, startPoint x: 901, startPoint y: 515, endPoint x: 772, endPoint y: 515, distance: 128.3
click at [772, 515] on app-calendar-viewport "Tue 30 23/24 11 Jobs Wed 1 26/26 14 Jobs Thu 2 26/26 13 Jobs Fri 3 23/23 9 Jobs…" at bounding box center [644, 367] width 1289 height 520
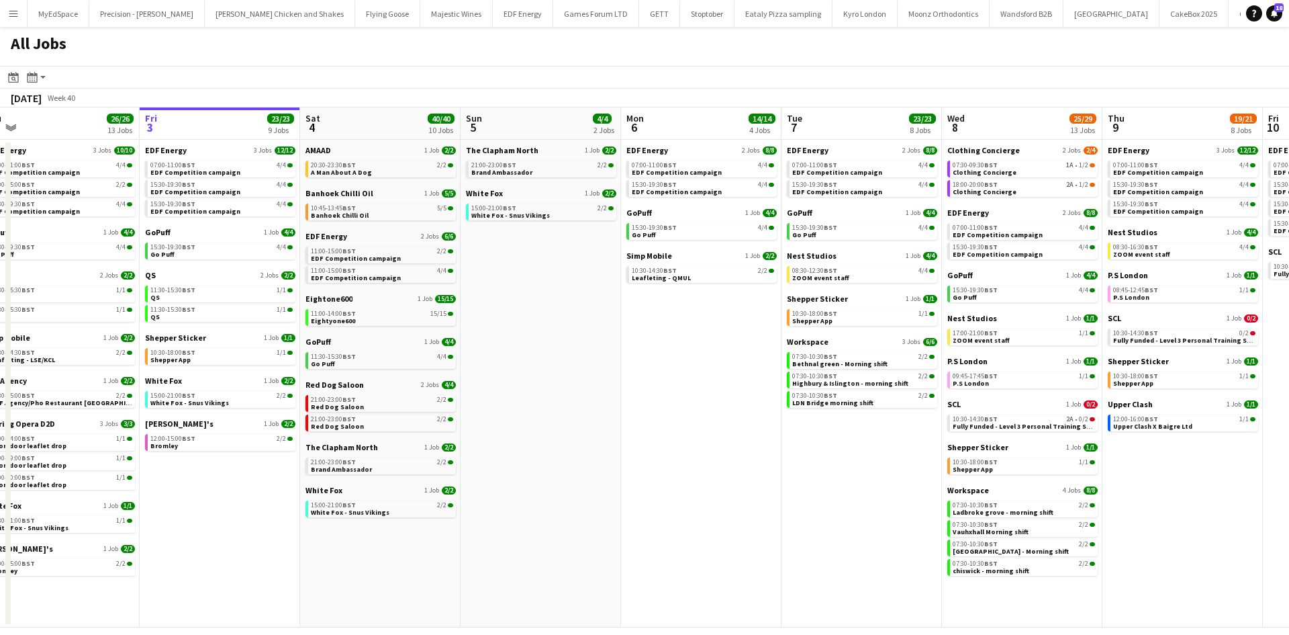
drag, startPoint x: 367, startPoint y: 482, endPoint x: 690, endPoint y: 456, distance: 324.7
click at [698, 456] on app-calendar-viewport "Tue 30 23/24 11 Jobs Wed 1 26/26 14 Jobs Thu 2 26/26 13 Jobs Fri 3 23/23 9 Jobs…" at bounding box center [644, 367] width 1289 height 520
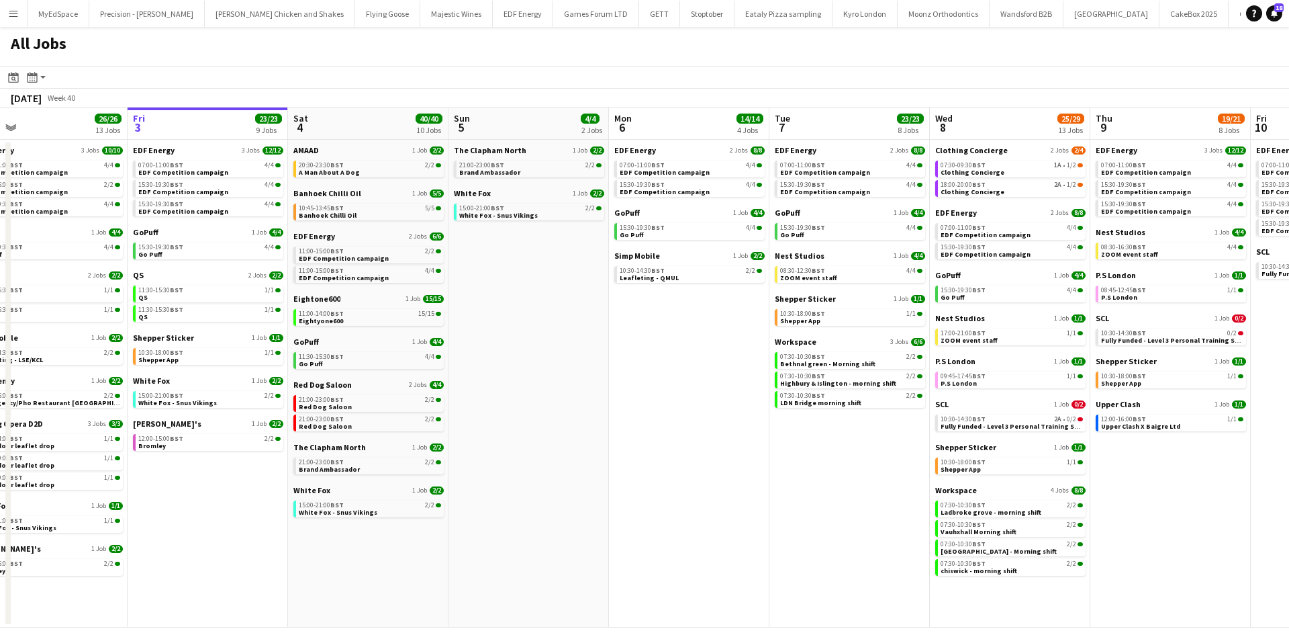
drag, startPoint x: 532, startPoint y: 463, endPoint x: 682, endPoint y: 439, distance: 151.8
click at [682, 439] on app-calendar-viewport "Tue 30 23/24 11 Jobs Wed 1 26/26 14 Jobs Thu 2 26/26 13 Jobs Fri 3 23/23 9 Jobs…" at bounding box center [644, 367] width 1289 height 520
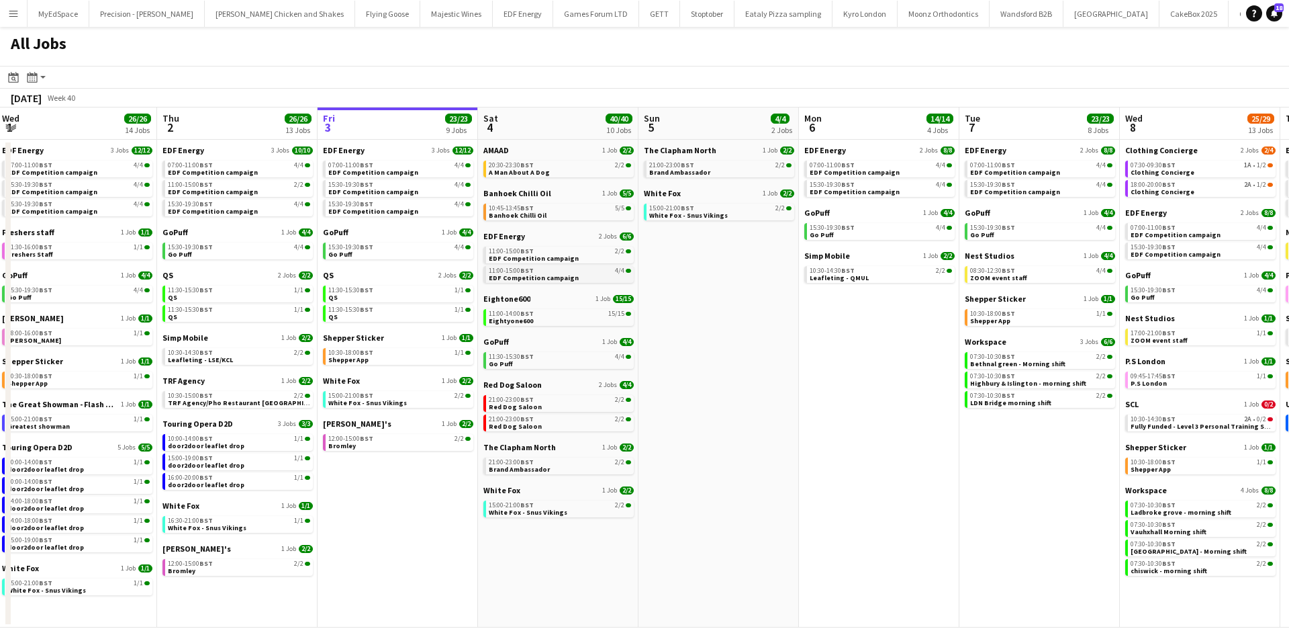
click at [570, 267] on div "11:00-15:00 BST 4/4" at bounding box center [560, 270] width 142 height 7
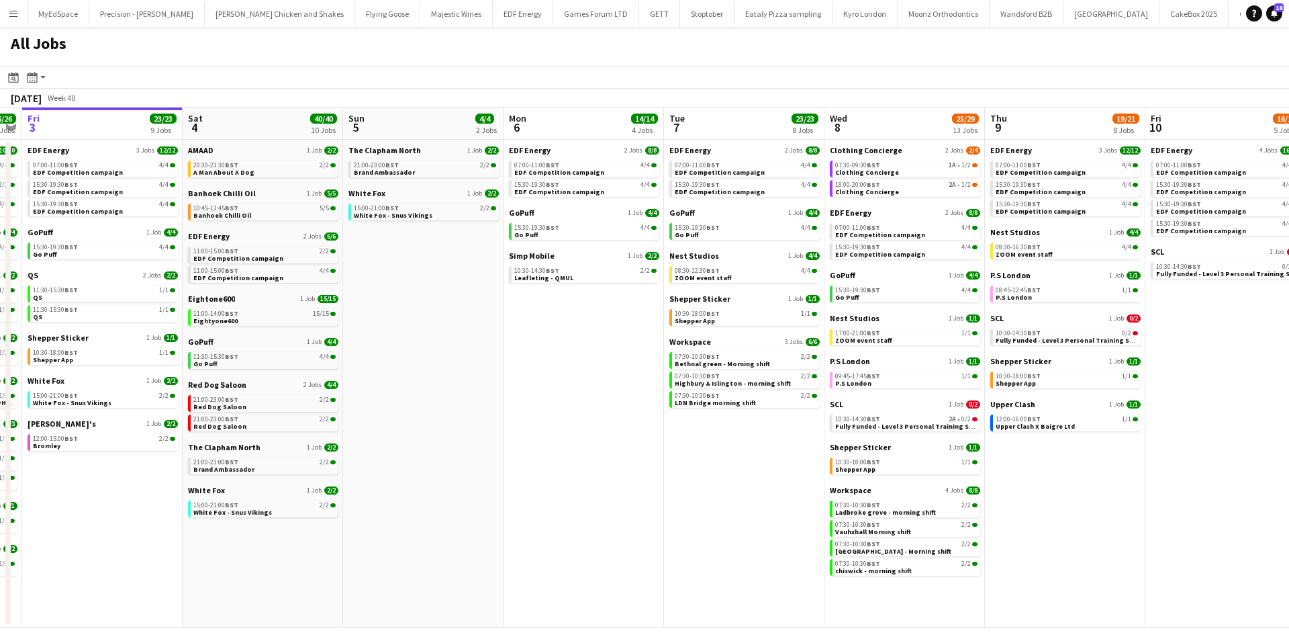
drag, startPoint x: 619, startPoint y: 460, endPoint x: 982, endPoint y: 546, distance: 373.3
click at [607, 460] on app-calendar-viewport "Mon 29 21/21 9 Jobs Tue 30 23/24 11 Jobs Wed 1 26/26 14 Jobs Thu 2 26/26 13 Job…" at bounding box center [644, 367] width 1289 height 520
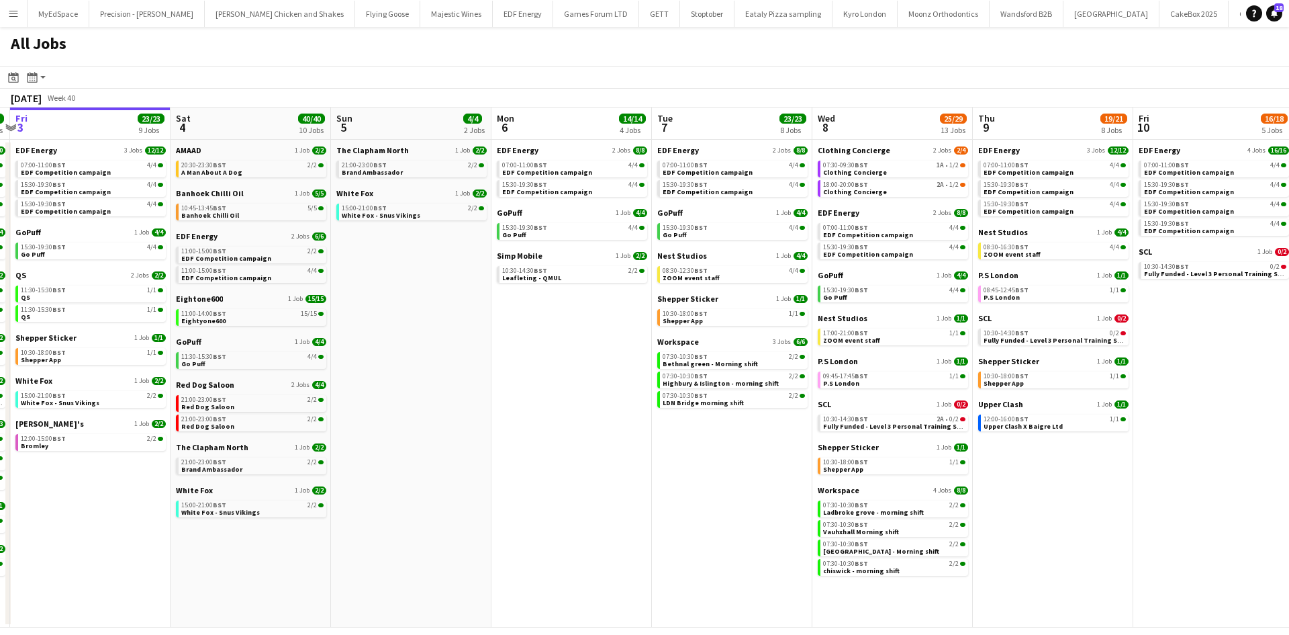
scroll to position [0, 683]
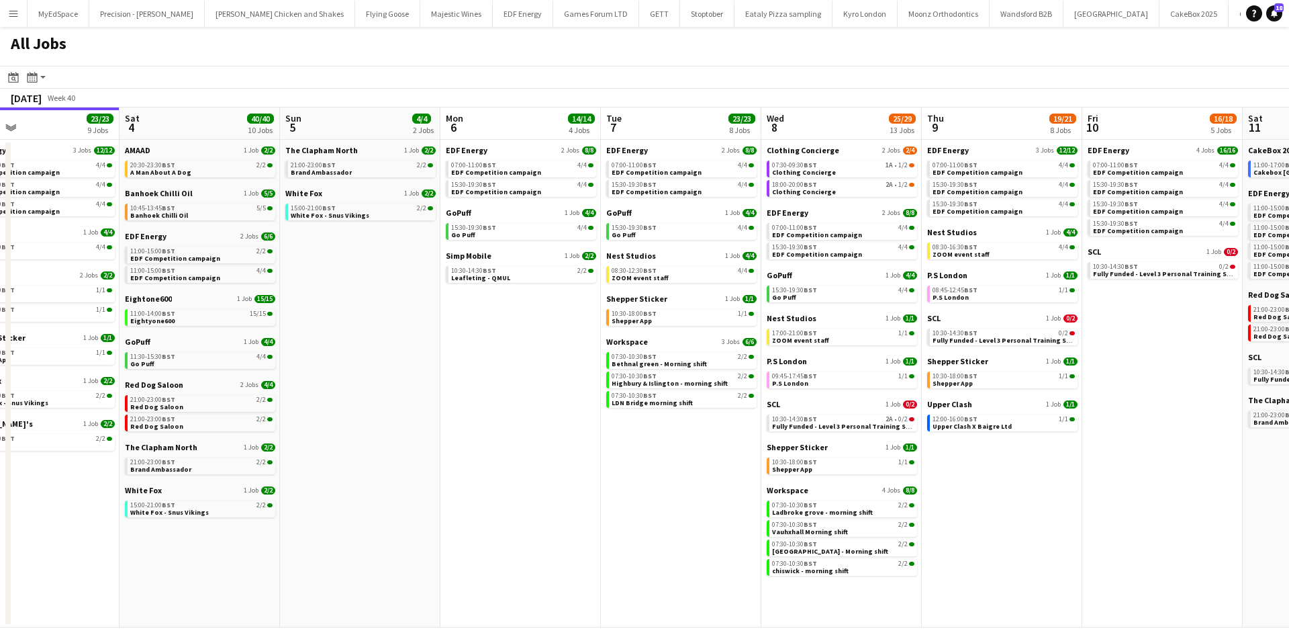
drag, startPoint x: 1123, startPoint y: 573, endPoint x: 1099, endPoint y: 573, distance: 24.2
click at [1099, 573] on app-calendar-viewport "Mon 29 21/21 9 Jobs Tue 30 23/24 11 Jobs Wed 1 26/26 14 Jobs Thu 2 26/26 13 Job…" at bounding box center [644, 367] width 1289 height 520
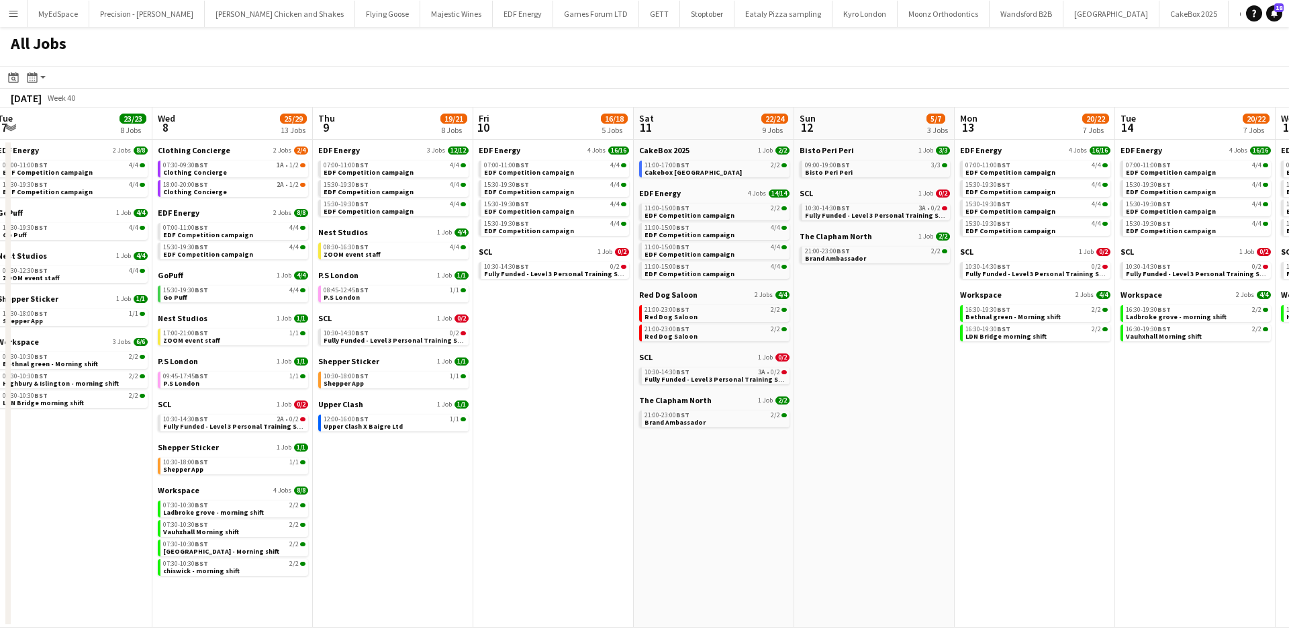
scroll to position [0, 452]
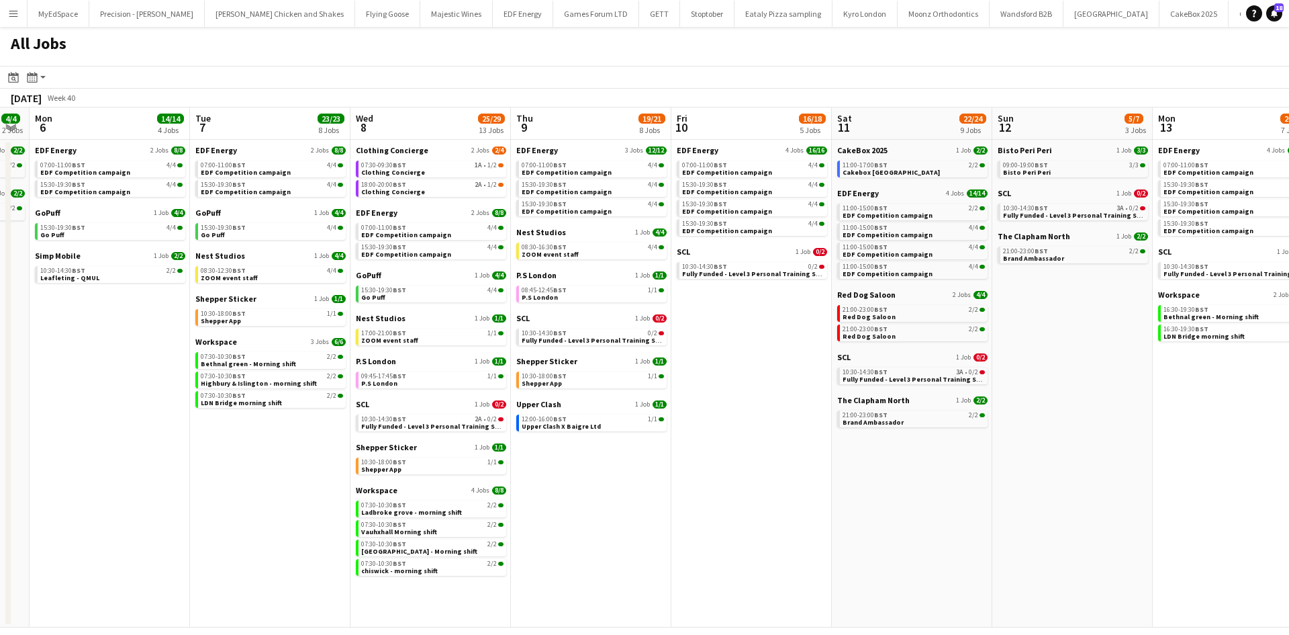
drag, startPoint x: 1133, startPoint y: 533, endPoint x: 722, endPoint y: 464, distance: 416.8
click at [722, 464] on app-calendar-viewport "Fri 3 23/23 9 Jobs Sat 4 40/40 10 Jobs Sun 5 4/4 2 Jobs Mon 6 14/14 4 Jobs Tue …" at bounding box center [644, 367] width 1289 height 520
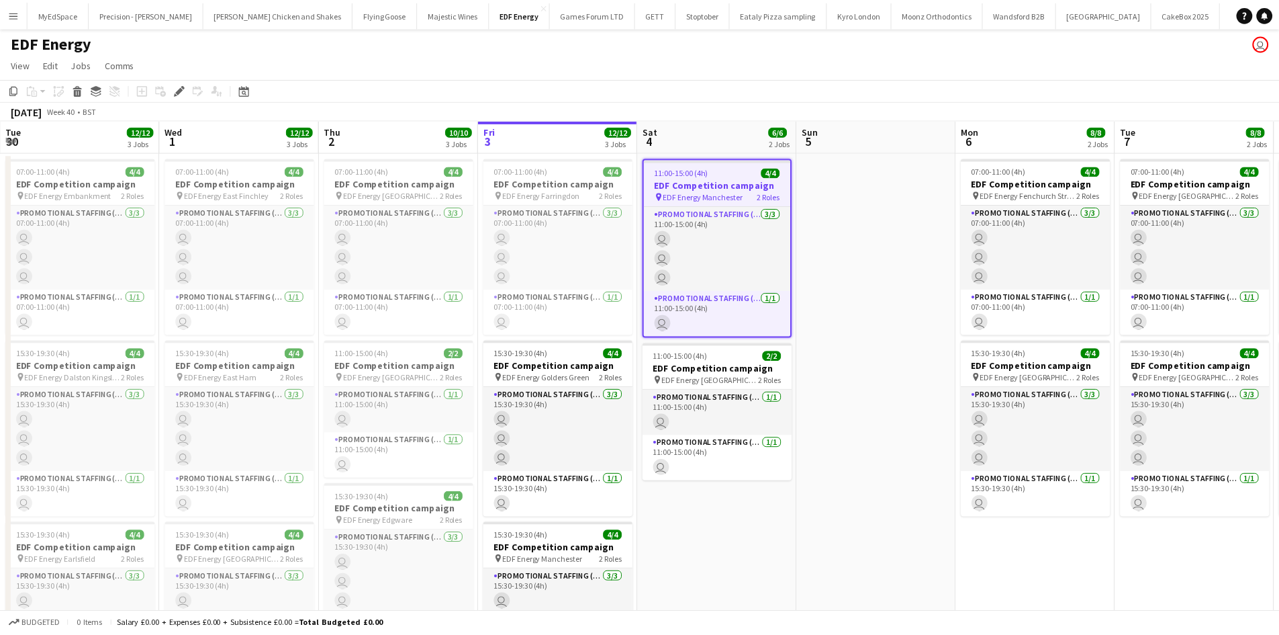
scroll to position [0, 462]
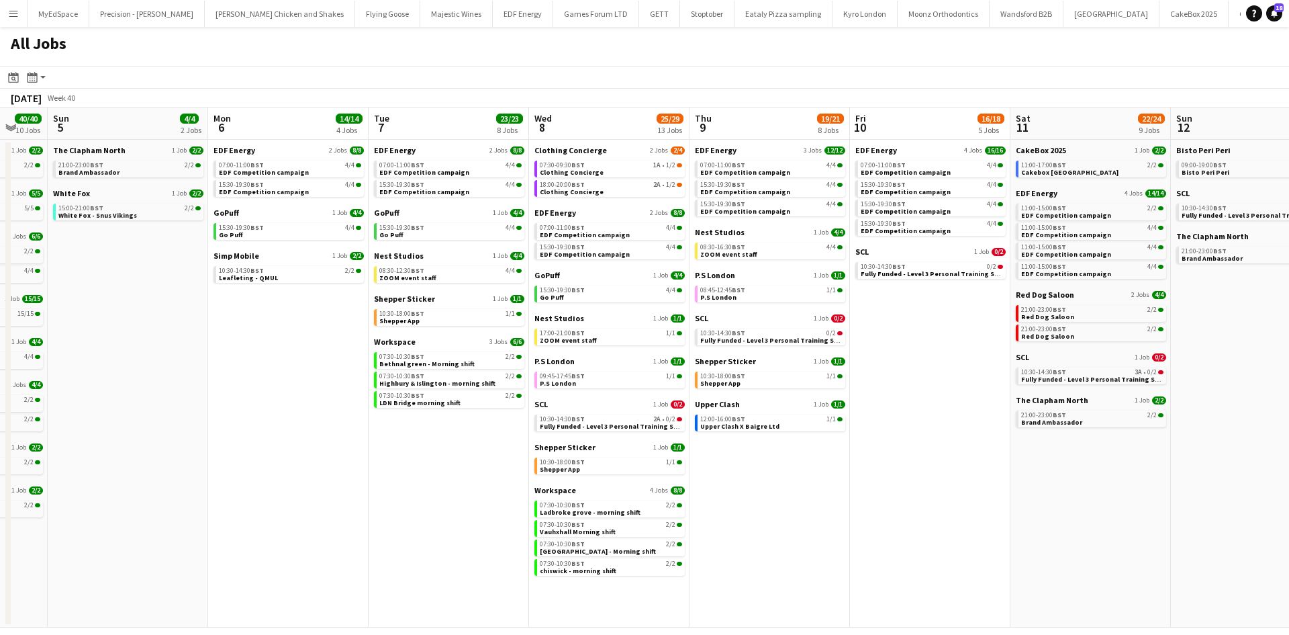
drag, startPoint x: 984, startPoint y: 534, endPoint x: 520, endPoint y: 454, distance: 471.5
click at [520, 454] on app-calendar-viewport "Thu 2 26/26 13 Jobs Fri 3 23/23 9 Jobs Sat 4 40/40 10 Jobs Sun 5 4/4 2 Jobs Mon…" at bounding box center [644, 367] width 1289 height 520
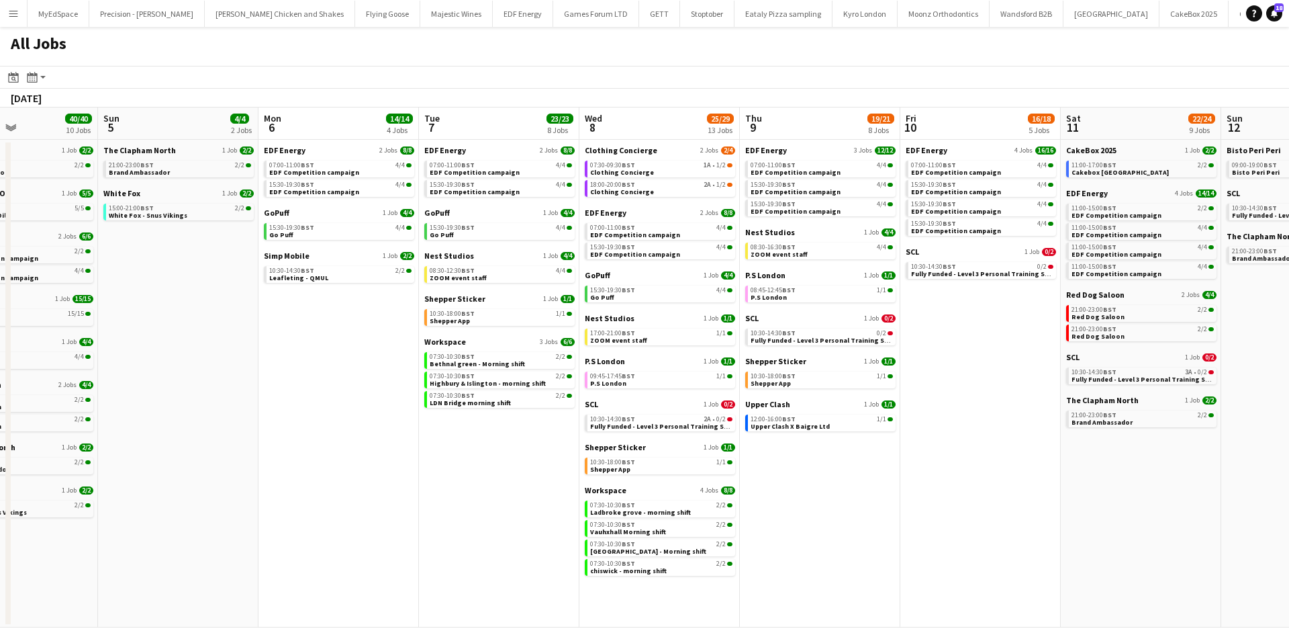
click at [449, 436] on app-all-jobs "All Jobs Date picker [DATE] [DATE] [DATE] M [DATE] T [DATE] W [DATE] T [DATE] F…" at bounding box center [644, 327] width 1289 height 600
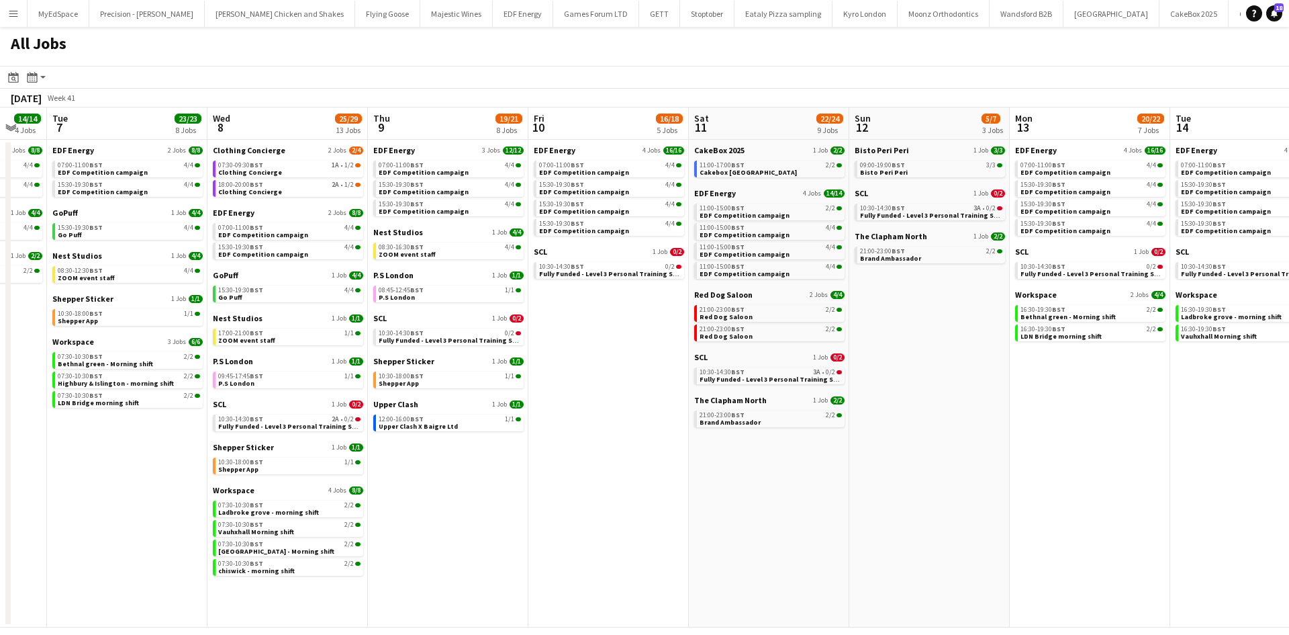
scroll to position [0, 494]
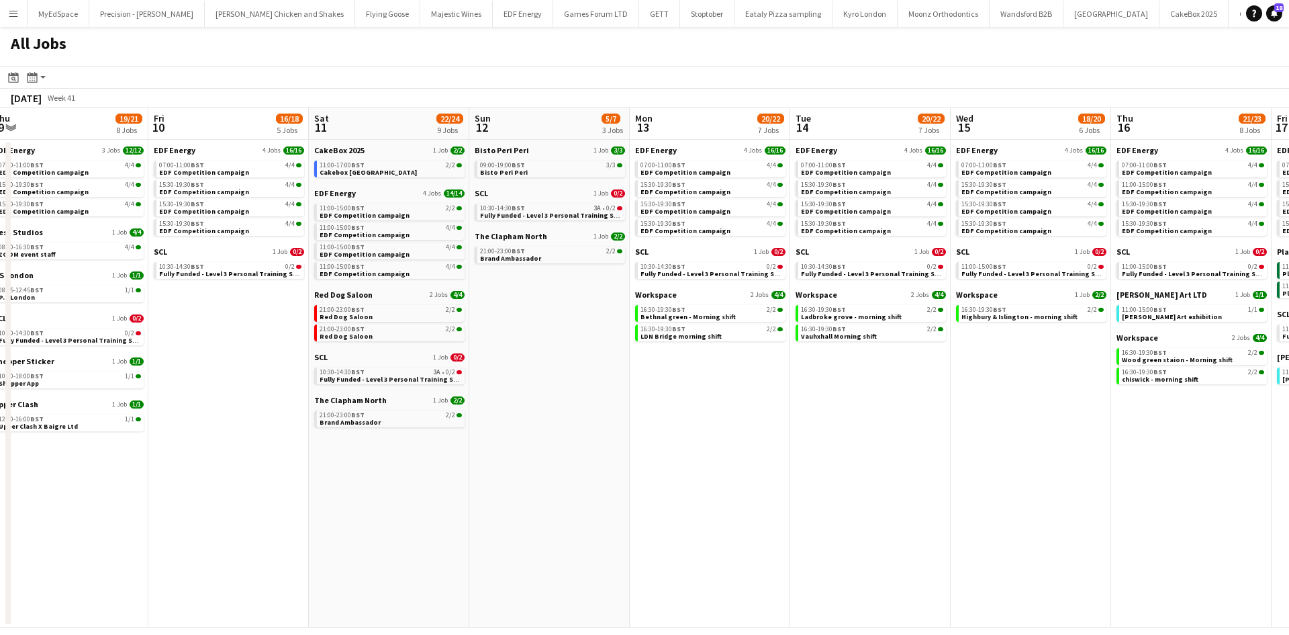
drag, startPoint x: 930, startPoint y: 486, endPoint x: 498, endPoint y: 416, distance: 437.4
click at [498, 416] on app-calendar-viewport "Mon 6 14/14 4 Jobs Tue 7 23/23 8 Jobs Wed 8 25/29 13 Jobs Thu 9 19/21 8 Jobs Fr…" at bounding box center [644, 367] width 1289 height 520
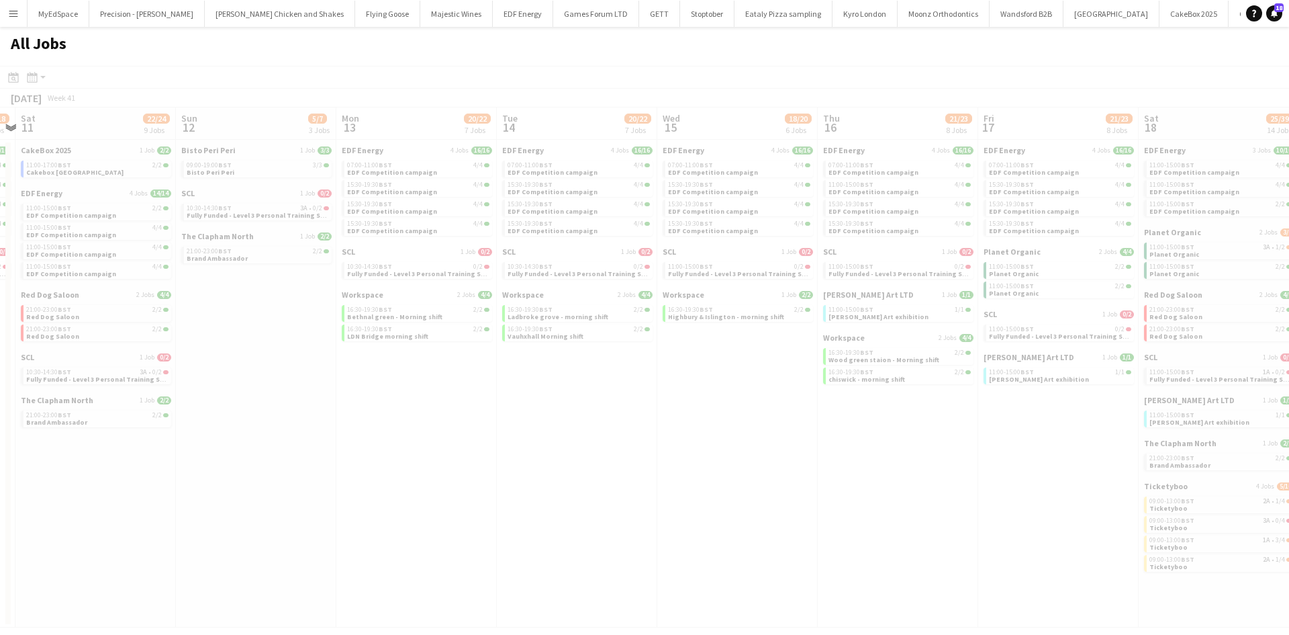
drag, startPoint x: 917, startPoint y: 461, endPoint x: 629, endPoint y: 426, distance: 289.5
click at [447, 387] on app-all-jobs "All Jobs Date picker OCT 2025 OCT 2025 Monday M Tuesday T Wednesday W Thursday …" at bounding box center [644, 327] width 1289 height 600
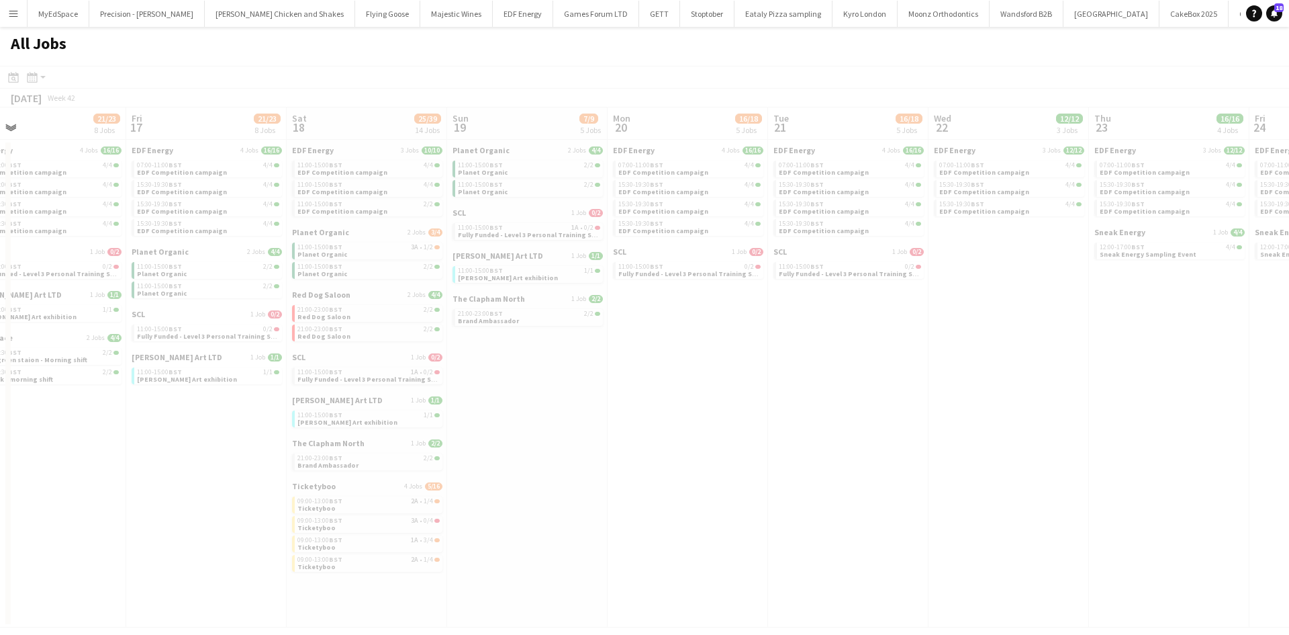
scroll to position [0, 390]
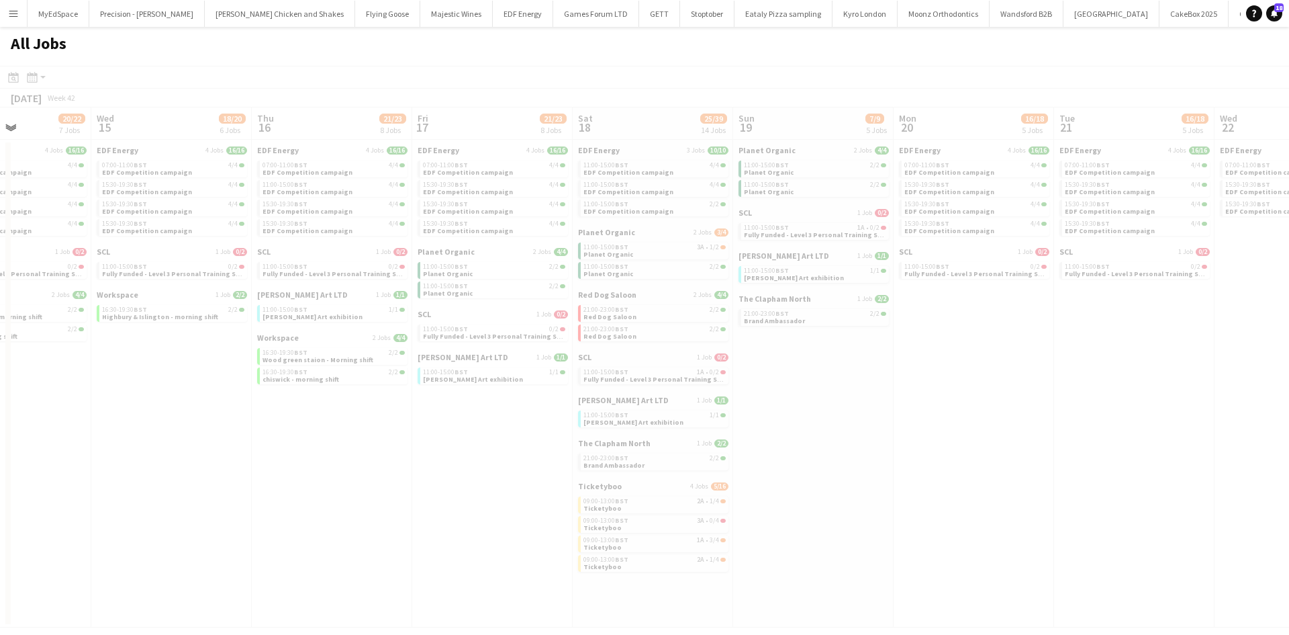
drag, startPoint x: 937, startPoint y: 458, endPoint x: 371, endPoint y: 373, distance: 572.5
click at [352, 365] on app-all-jobs "All Jobs Date picker OCT 2025 OCT 2025 Monday M Tuesday T Wednesday W Thursday …" at bounding box center [644, 327] width 1289 height 600
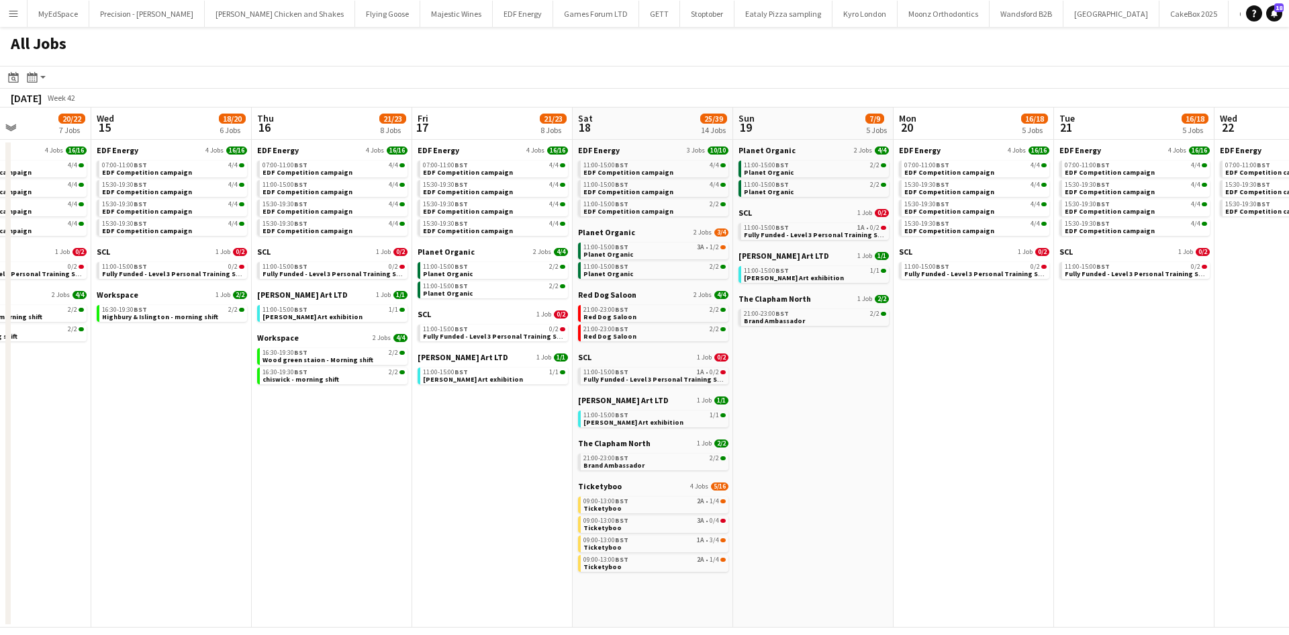
click at [702, 494] on app-calendar-brief-board "Ticketyboo 4 Jobs 5/16 09:00-13:00 BST 2A • 1/4 Ticketyboo 09:00-13:00 BST 3A •…" at bounding box center [653, 526] width 150 height 91
click at [708, 511] on link "09:00-13:00 BST 2A • 1/4 Ticketyboo" at bounding box center [655, 503] width 142 height 15
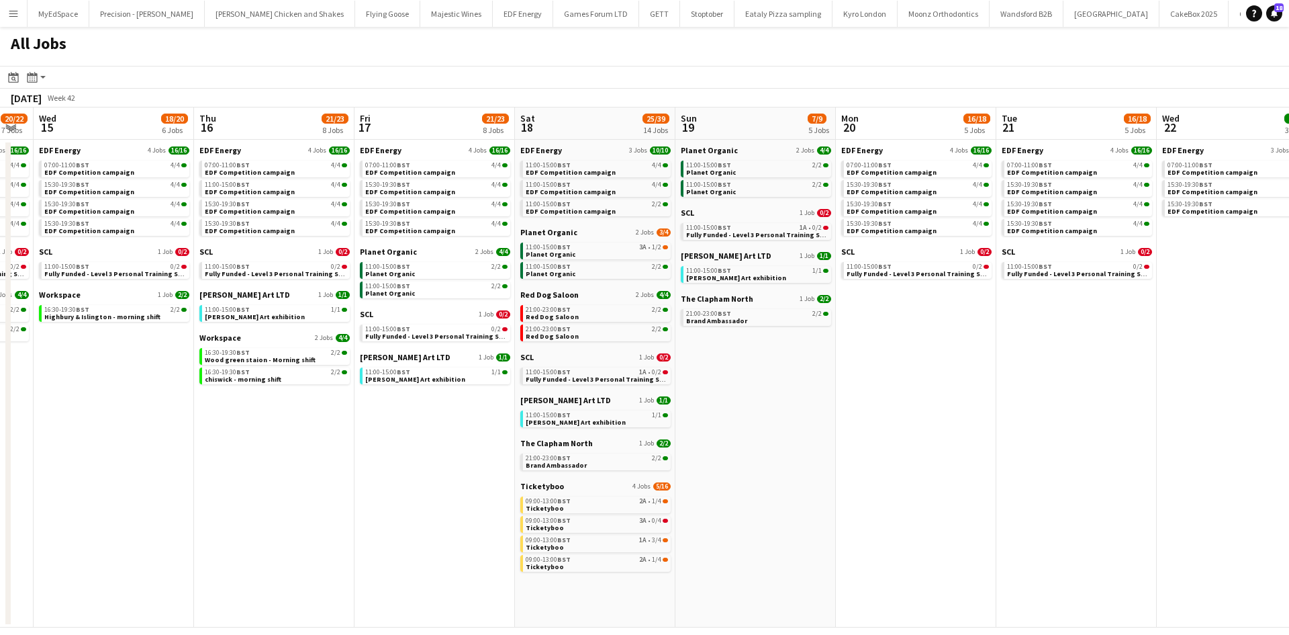
scroll to position [0, 485]
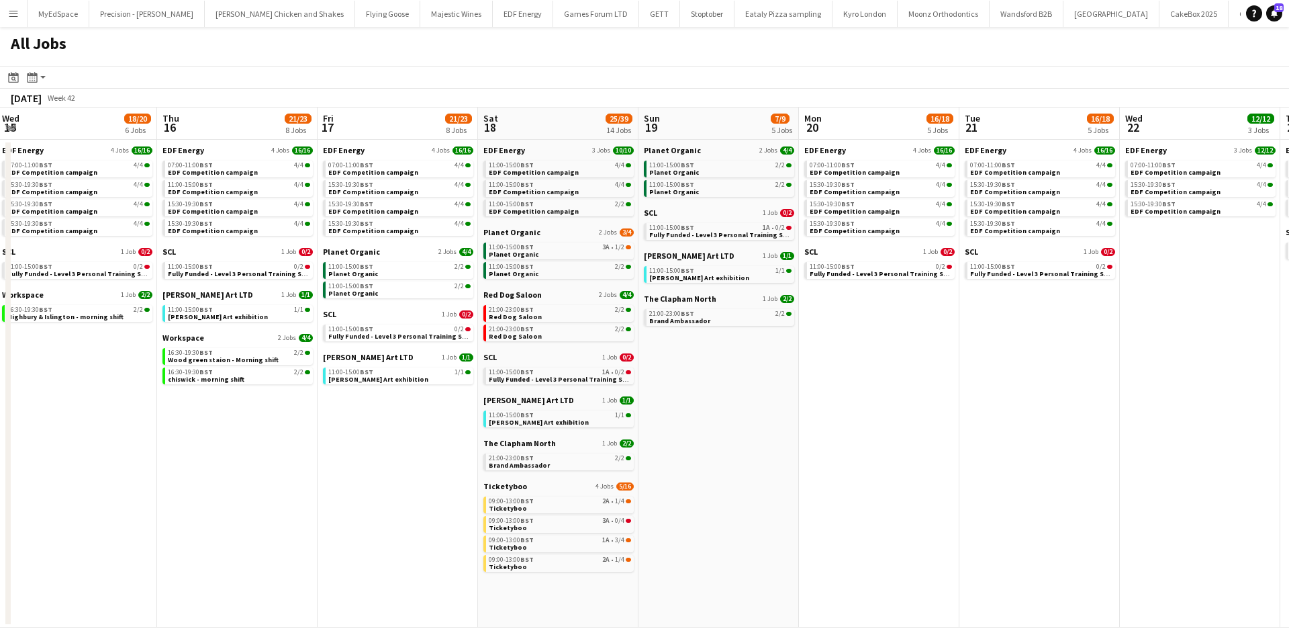
drag, startPoint x: 1119, startPoint y: 376, endPoint x: 1033, endPoint y: 369, distance: 86.2
click at [1033, 369] on app-calendar-viewport "Sun 12 5/7 3 Jobs Mon 13 20/22 7 Jobs Tue 14 20/22 7 Jobs Wed 15 18/20 6 Jobs T…" at bounding box center [644, 367] width 1289 height 520
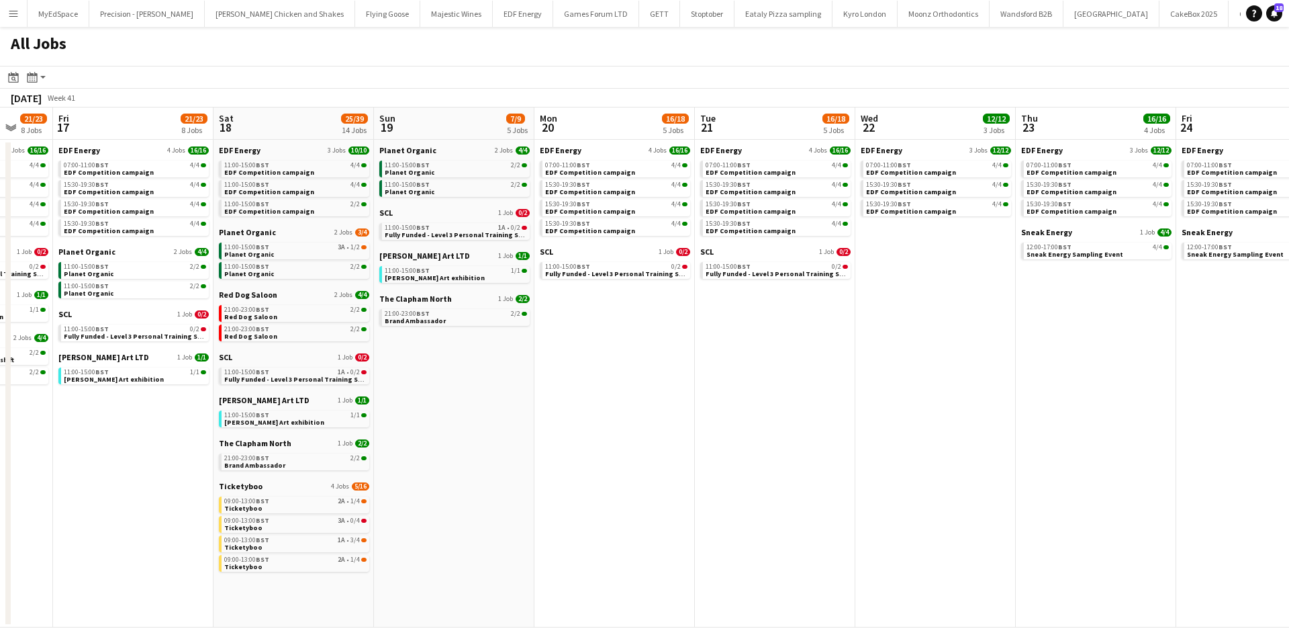
drag, startPoint x: 729, startPoint y: 420, endPoint x: 169, endPoint y: 367, distance: 563.2
click at [171, 368] on app-calendar-viewport "Mon 13 20/22 7 Jobs Tue 14 20/22 7 Jobs Wed 15 18/20 6 Jobs Thu 16 21/23 8 Jobs…" at bounding box center [644, 367] width 1289 height 520
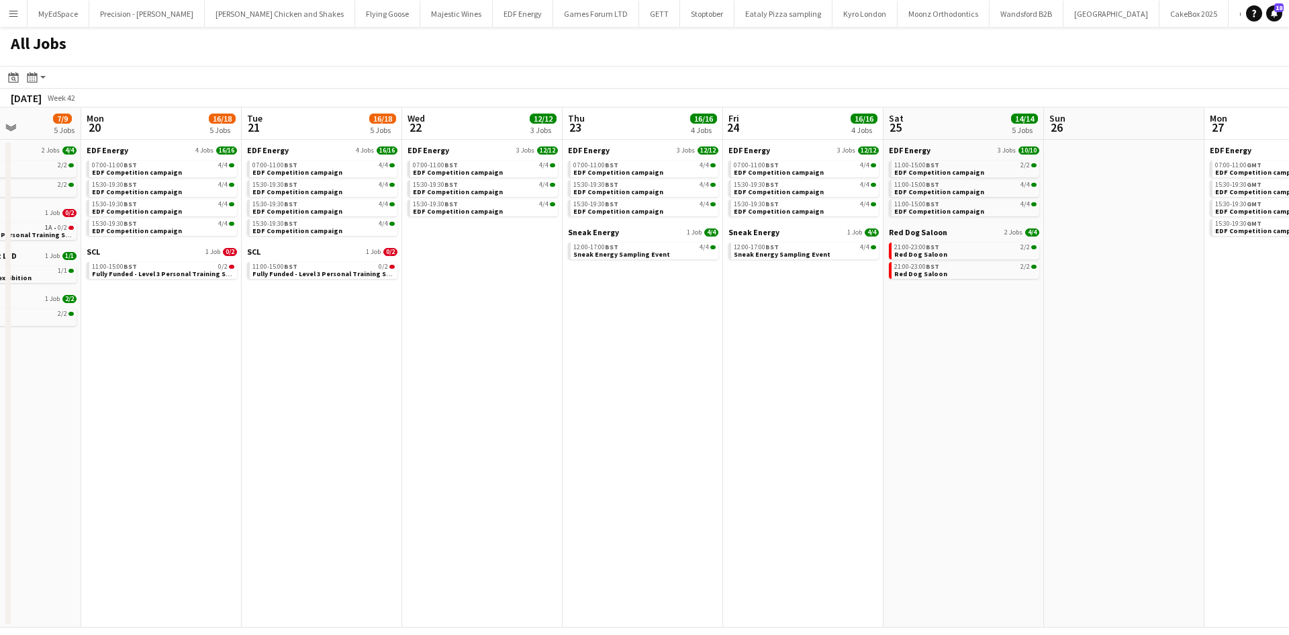
drag, startPoint x: 900, startPoint y: 379, endPoint x: 700, endPoint y: 365, distance: 199.9
click at [700, 365] on app-calendar-viewport "Fri 17 21/23 8 Jobs Sat 18 25/39 14 Jobs Sun 19 7/9 5 Jobs Mon 20 16/18 5 Jobs …" at bounding box center [644, 367] width 1289 height 520
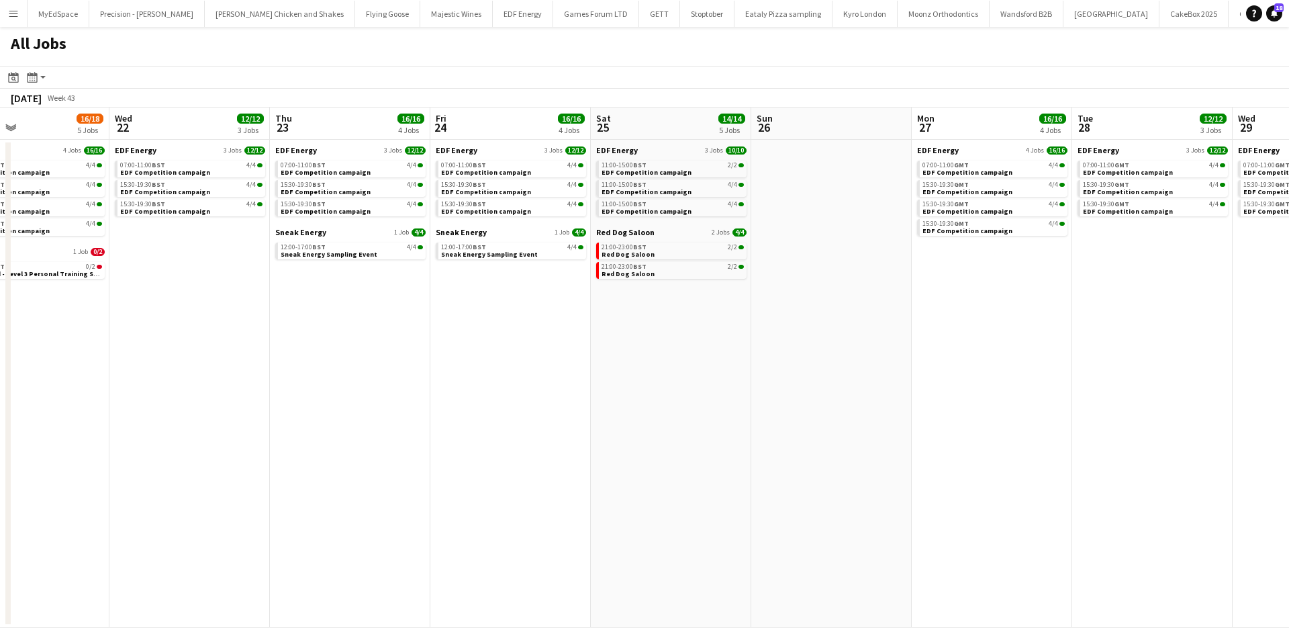
click at [280, 312] on app-all-jobs "All Jobs Date picker OCT 2025 OCT 2025 Monday M Tuesday T Wednesday W Thursday …" at bounding box center [644, 327] width 1289 height 600
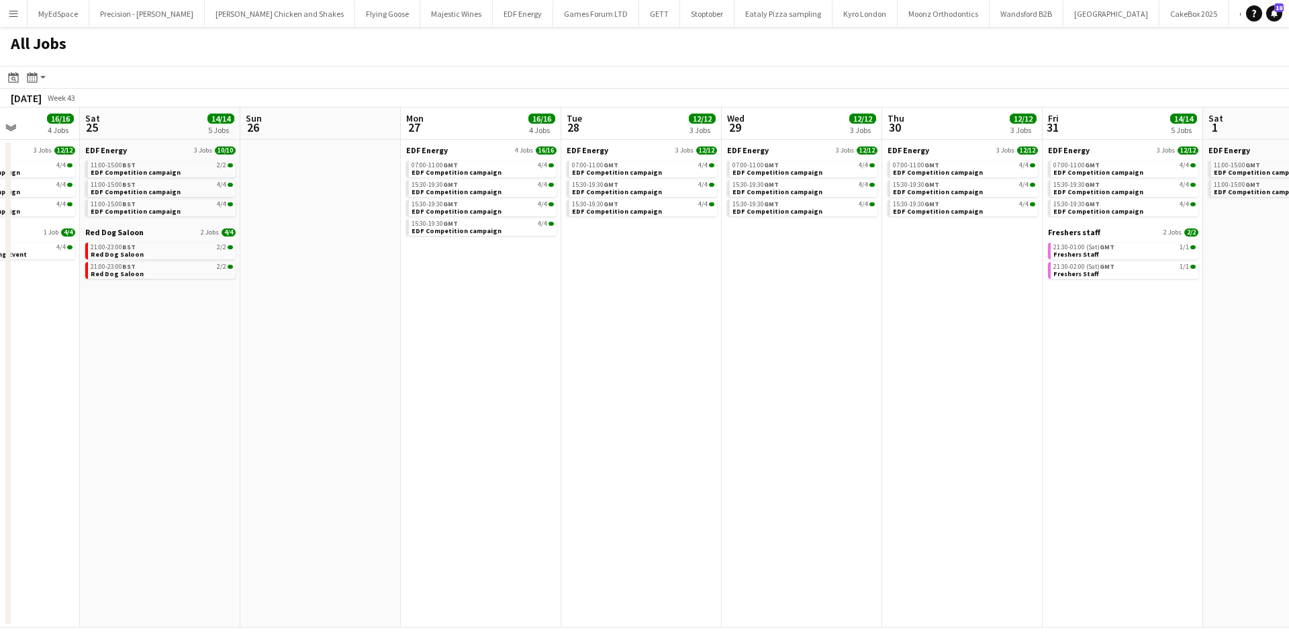
drag, startPoint x: 885, startPoint y: 385, endPoint x: 467, endPoint y: 332, distance: 421.7
click at [467, 332] on app-calendar-viewport "Tue 21 16/18 5 Jobs Wed 22 12/12 3 Jobs Thu 23 16/16 4 Jobs Fri 24 16/16 4 Jobs…" at bounding box center [644, 367] width 1289 height 520
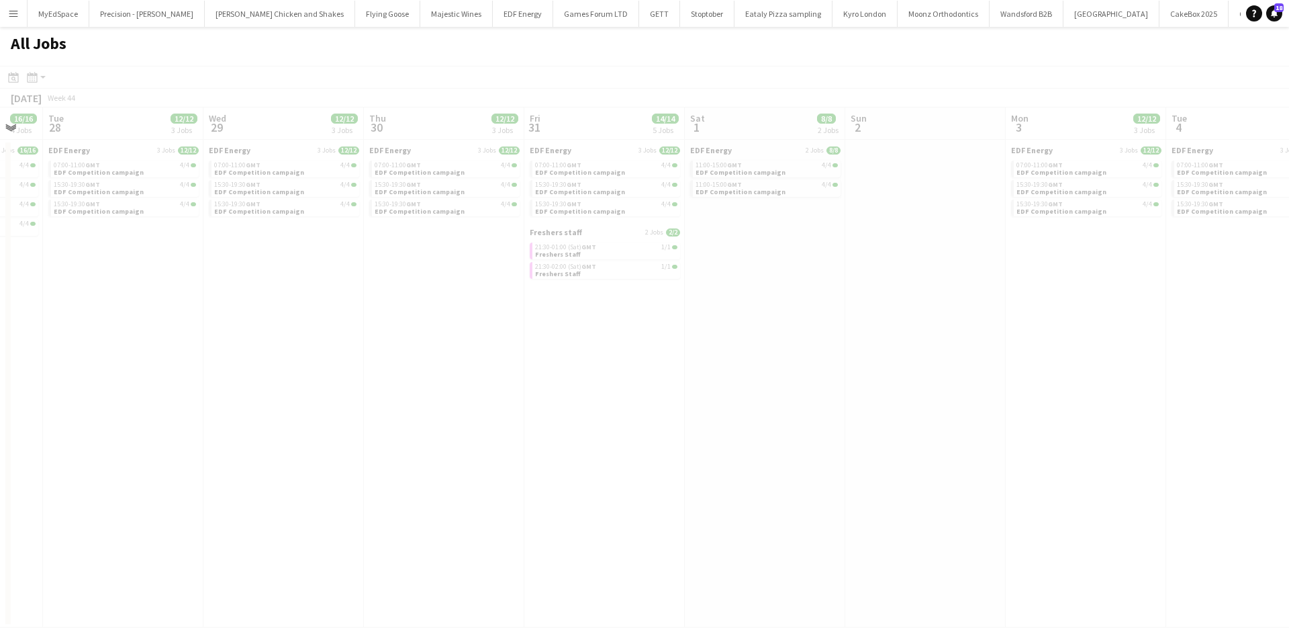
drag, startPoint x: 1086, startPoint y: 333, endPoint x: 825, endPoint y: 335, distance: 261.2
click at [457, 335] on app-all-jobs "All Jobs Date picker OCT 2025 OCT 2025 Monday M Tuesday T Wednesday W Thursday …" at bounding box center [644, 327] width 1289 height 600
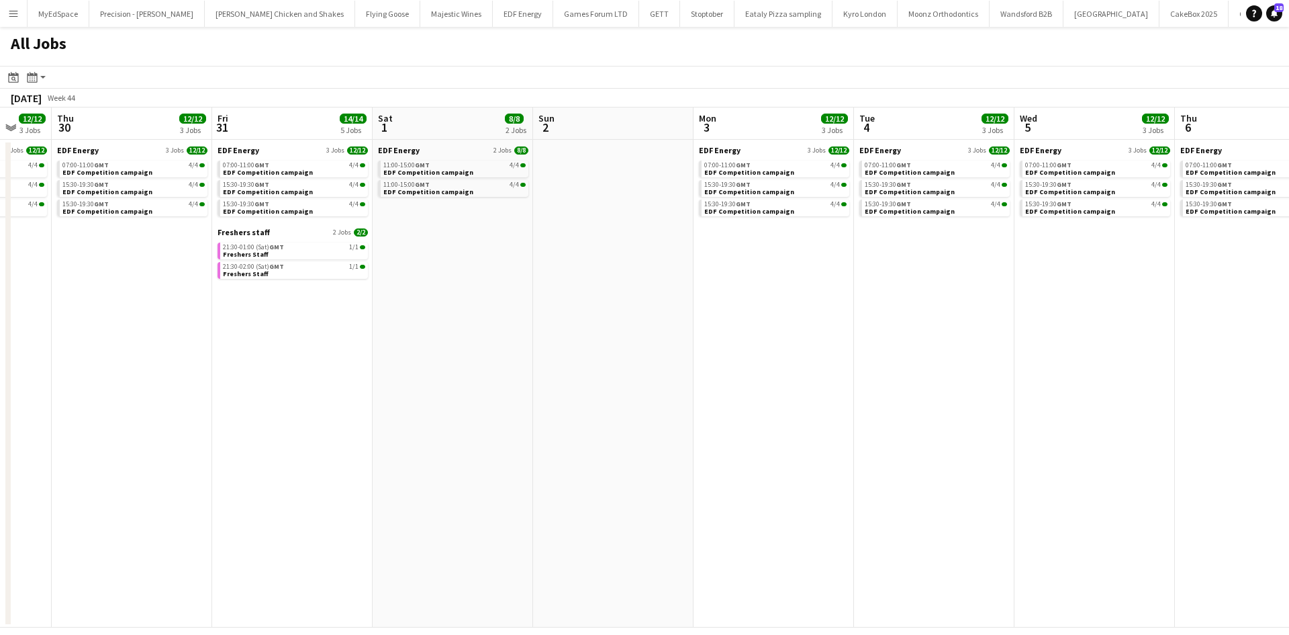
drag, startPoint x: 988, startPoint y: 346, endPoint x: 674, endPoint y: 336, distance: 315.1
click at [674, 336] on app-calendar-viewport "Mon 27 16/16 4 Jobs Tue 28 12/12 3 Jobs Wed 29 12/12 3 Jobs Thu 30 12/12 3 Jobs…" at bounding box center [644, 367] width 1289 height 520
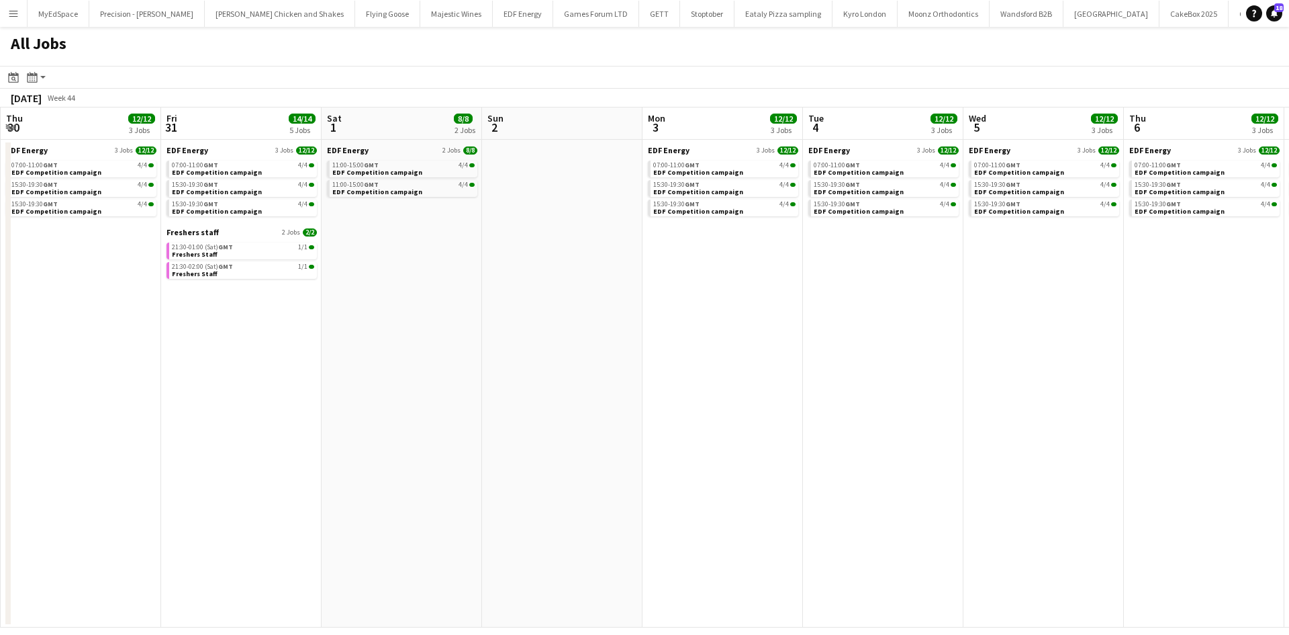
click at [488, 355] on app-all-jobs "All Jobs Date picker OCT 2025 OCT 2025 Monday M Tuesday T Wednesday W Thursday …" at bounding box center [644, 327] width 1289 height 600
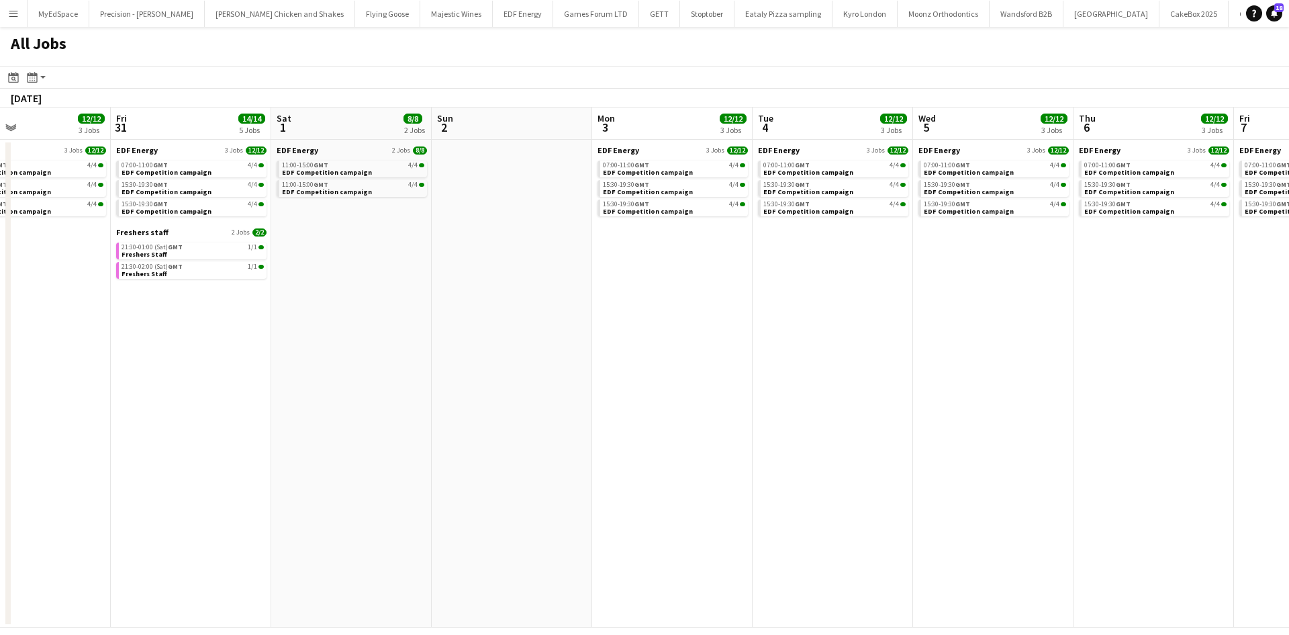
drag, startPoint x: 275, startPoint y: 324, endPoint x: 1204, endPoint y: 419, distance: 933.6
click at [1204, 419] on app-calendar-viewport "Wed 29 12/12 3 Jobs Thu 30 12/12 3 Jobs Fri 31 14/14 5 Jobs Sat 1 8/8 2 Jobs Su…" at bounding box center [644, 367] width 1289 height 520
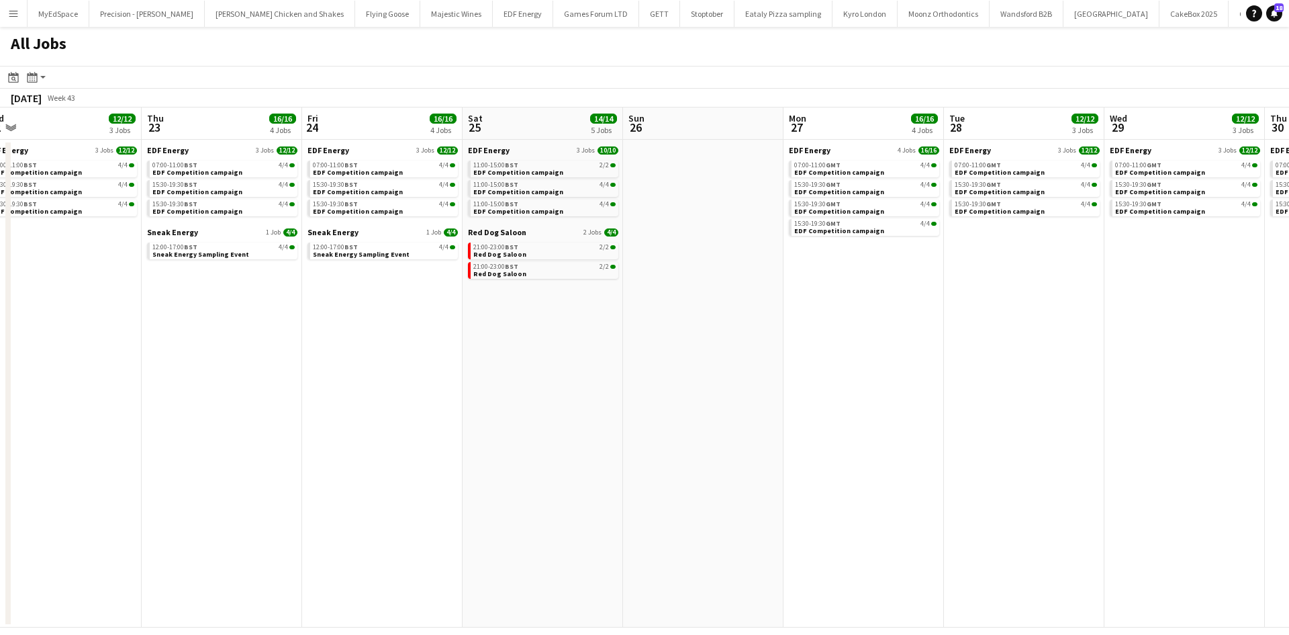
drag, startPoint x: 381, startPoint y: 384, endPoint x: 1177, endPoint y: 416, distance: 795.7
click at [1199, 415] on app-calendar-viewport "Mon 20 16/18 5 Jobs Tue 21 16/18 5 Jobs Wed 22 12/12 3 Jobs Thu 23 16/16 4 Jobs…" at bounding box center [644, 367] width 1289 height 520
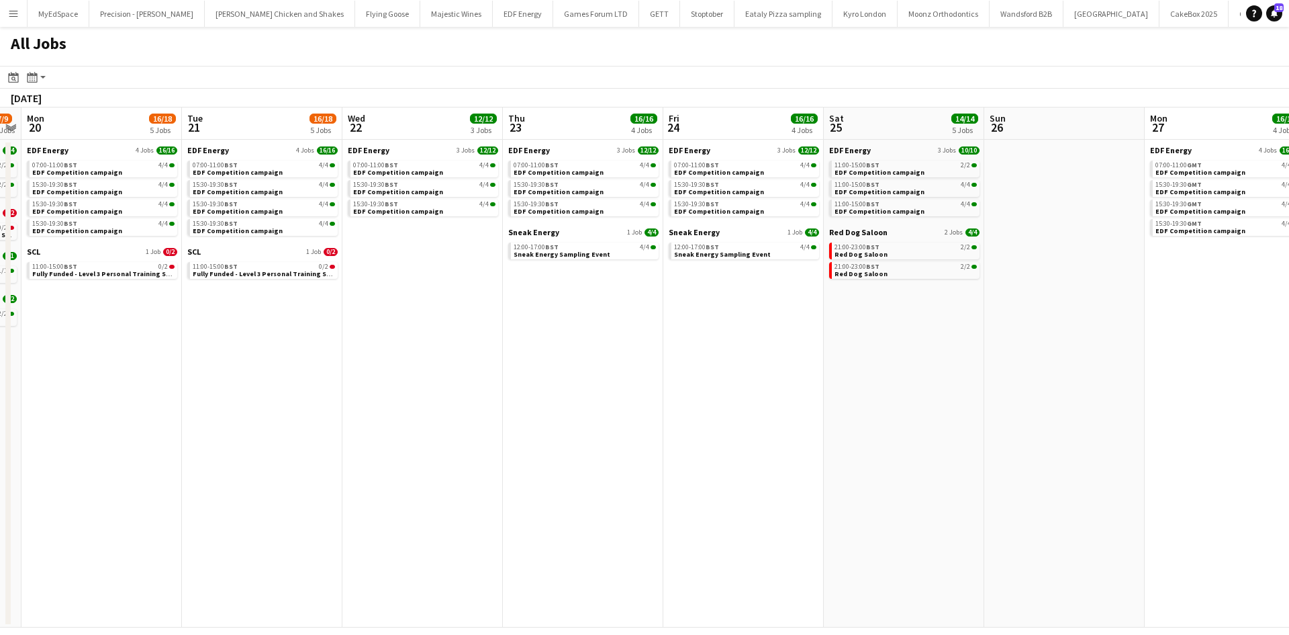
scroll to position [0, 394]
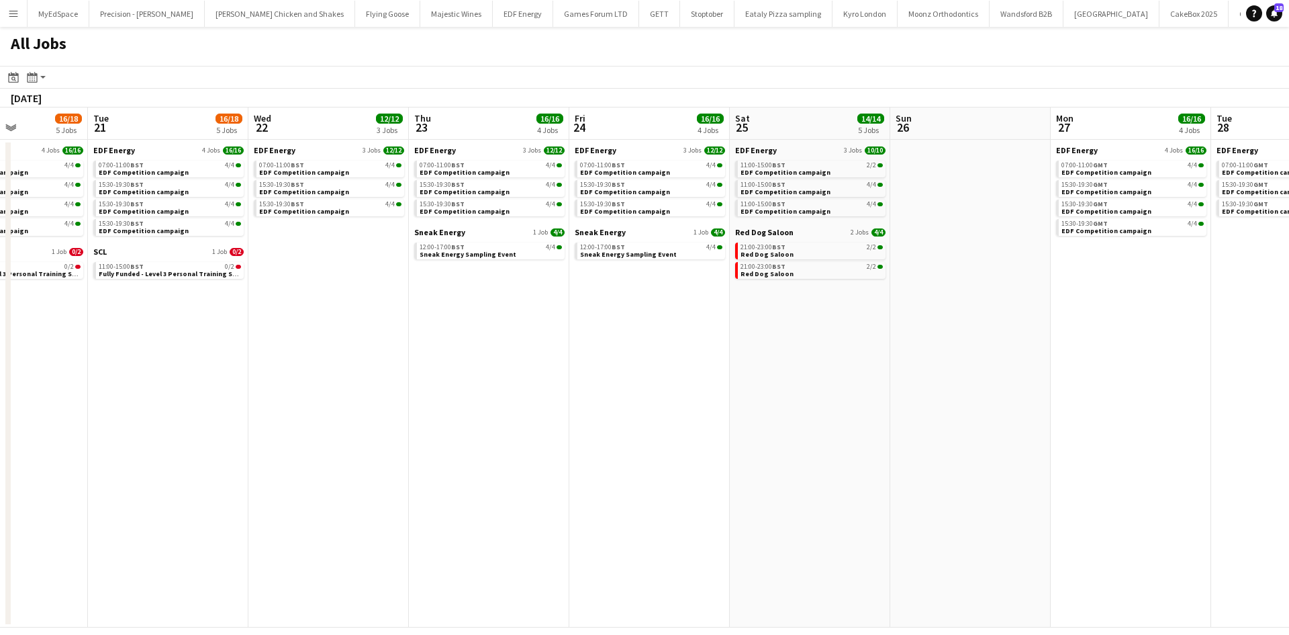
drag, startPoint x: 417, startPoint y: 406, endPoint x: 974, endPoint y: 417, distance: 556.8
click at [974, 417] on app-calendar-viewport "Sat 18 25/39 14 Jobs Sun 19 7/9 5 Jobs Mon 20 16/18 5 Jobs Tue 21 16/18 5 Jobs …" at bounding box center [644, 367] width 1289 height 520
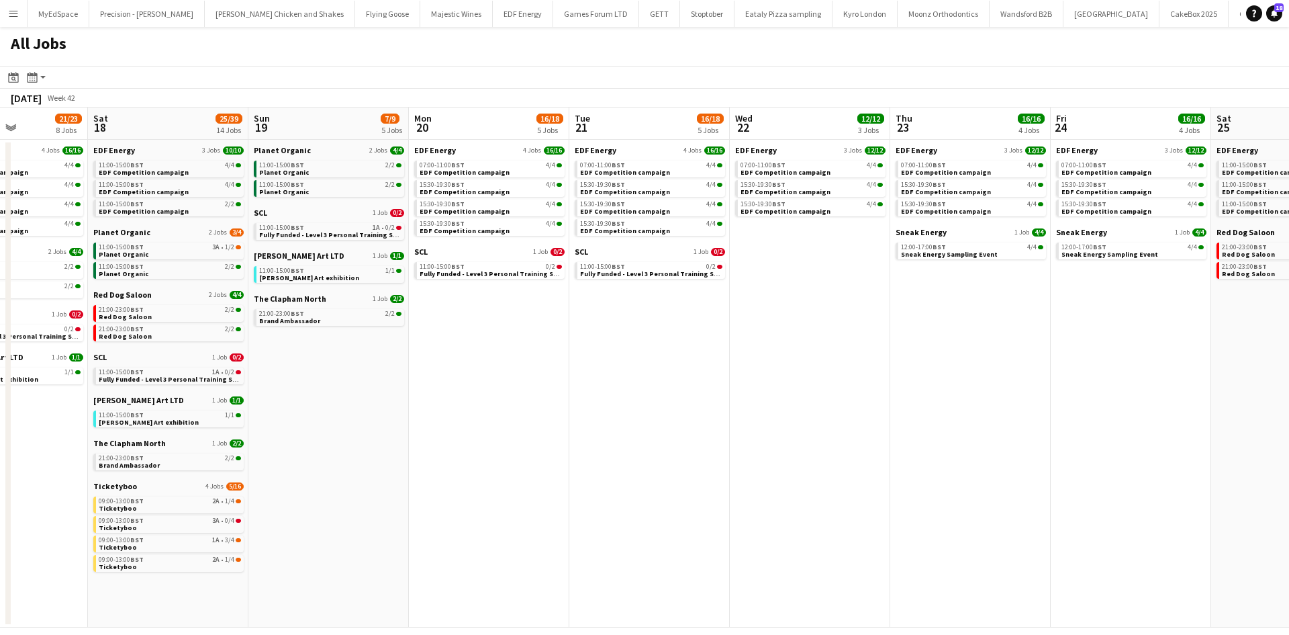
drag, startPoint x: 495, startPoint y: 486, endPoint x: 1213, endPoint y: 413, distance: 722.2
click at [1289, 430] on app-calendar-viewport "Wed 15 18/20 6 Jobs Thu 16 21/23 8 Jobs Fri 17 21/23 8 Jobs Sat 18 25/39 14 Job…" at bounding box center [644, 367] width 1289 height 520
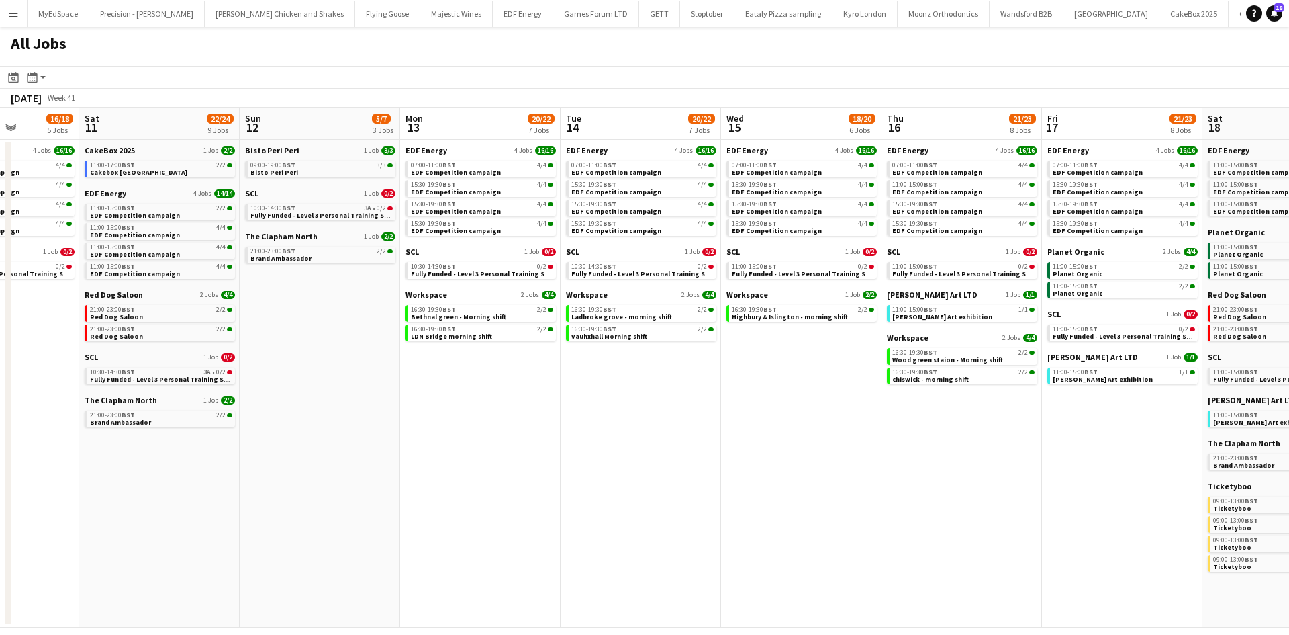
drag, startPoint x: 1174, startPoint y: 438, endPoint x: 1289, endPoint y: 438, distance: 114.8
click at [1289, 438] on app-calendar-viewport "Wed 8 25/29 13 Jobs Thu 9 19/21 8 Jobs Fri 10 16/18 5 Jobs Sat 11 22/24 9 Jobs …" at bounding box center [644, 367] width 1289 height 520
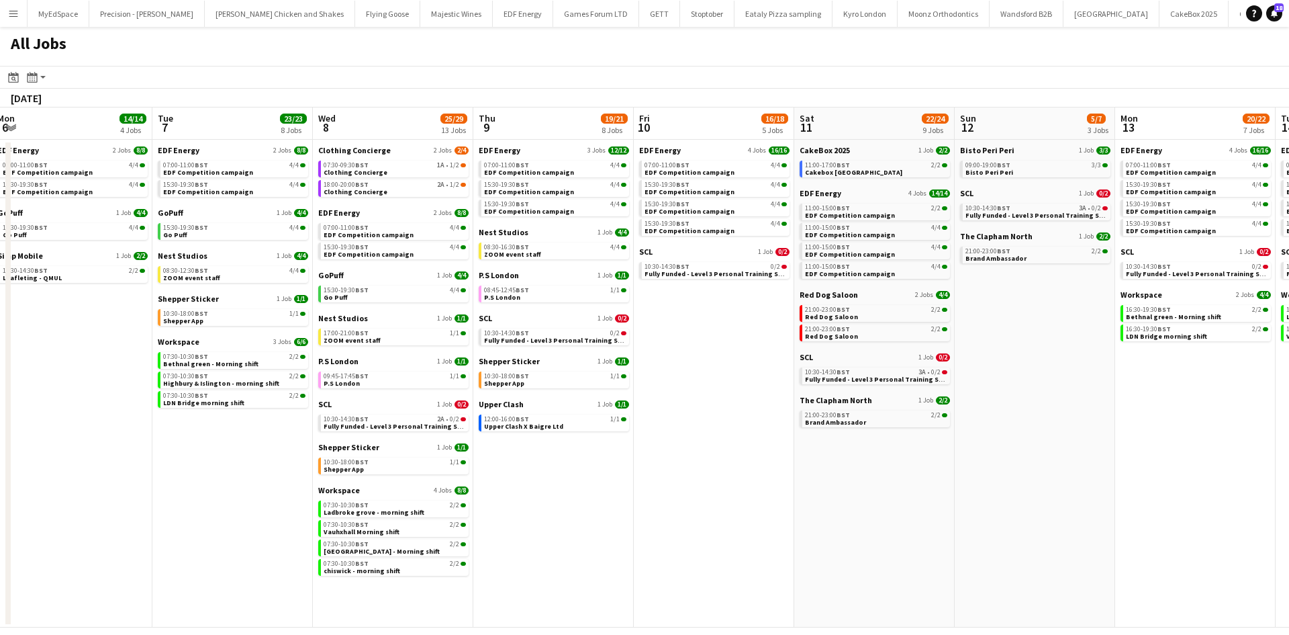
drag, startPoint x: 499, startPoint y: 456, endPoint x: 941, endPoint y: 444, distance: 442.7
click at [937, 445] on app-calendar-viewport "Sat 4 40/40 10 Jobs Sun 5 4/4 2 Jobs Mon 6 14/14 4 Jobs Tue 7 23/23 8 Jobs Wed …" at bounding box center [644, 367] width 1289 height 520
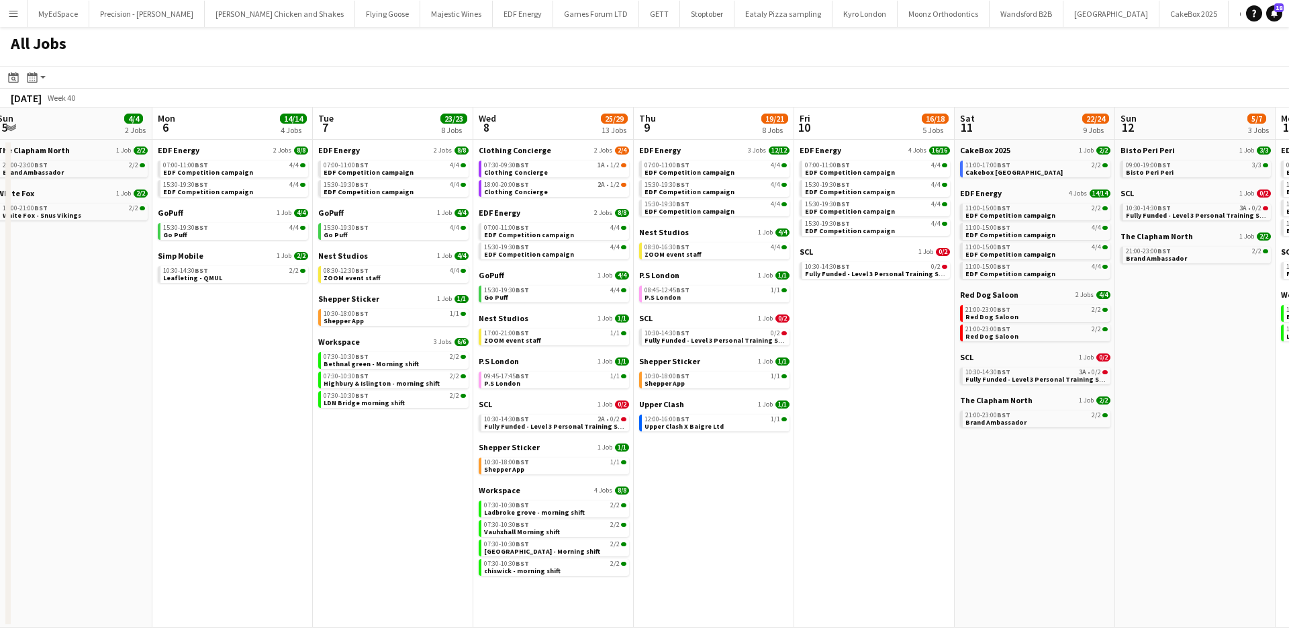
scroll to position [0, 320]
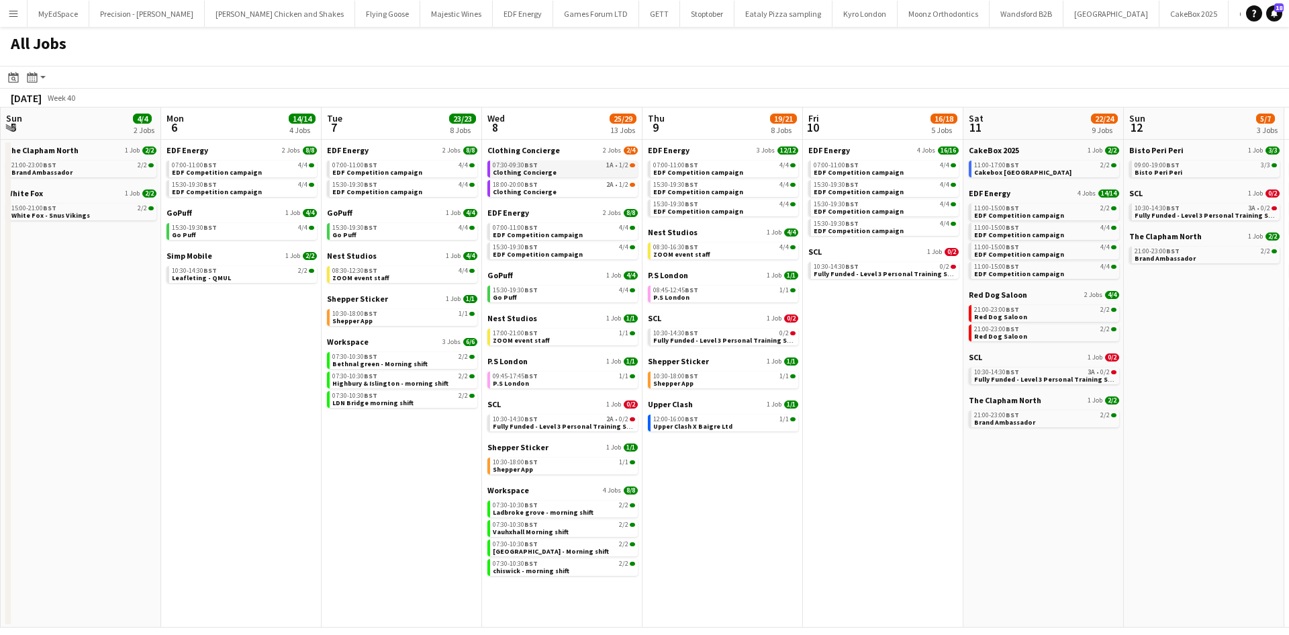
click at [597, 169] on link "07:30-09:30 BST 1A • 1/2 Clothing Concierge" at bounding box center [564, 167] width 142 height 15
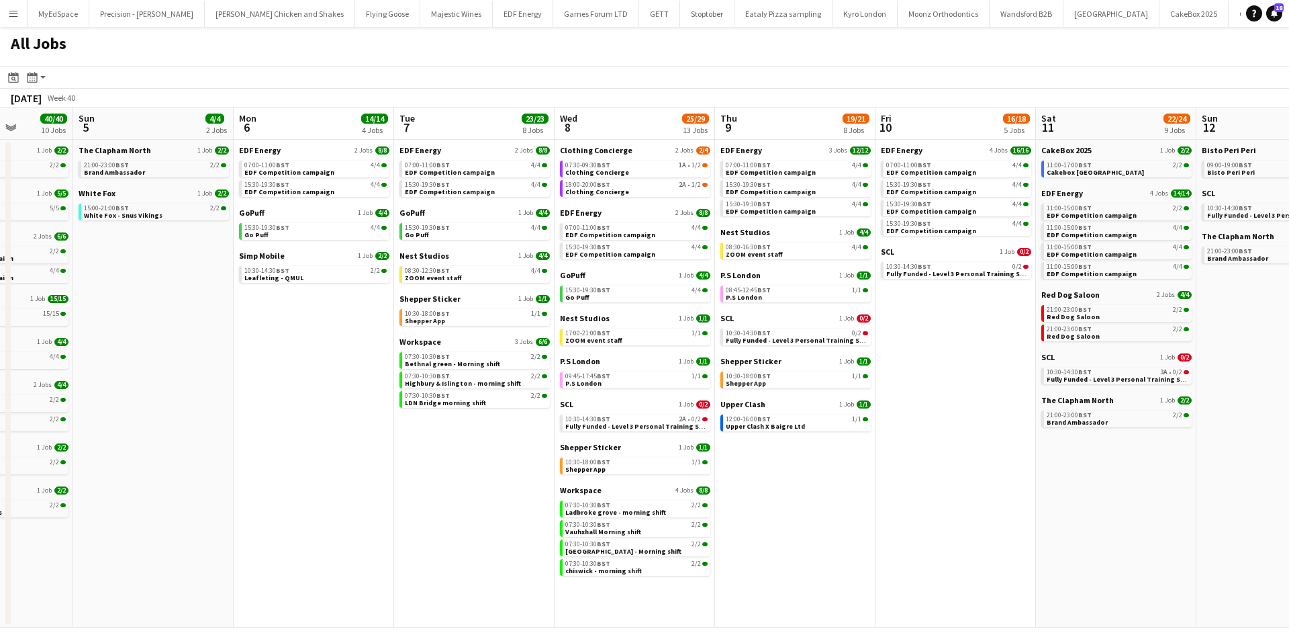
drag, startPoint x: 231, startPoint y: 339, endPoint x: 703, endPoint y: 371, distance: 473.2
click at [702, 371] on app-calendar-viewport "Fri 3 23/23 9 Jobs Sat 4 40/40 10 Jobs Sun 5 4/4 2 Jobs Mon 6 14/14 4 Jobs Tue …" at bounding box center [644, 367] width 1289 height 520
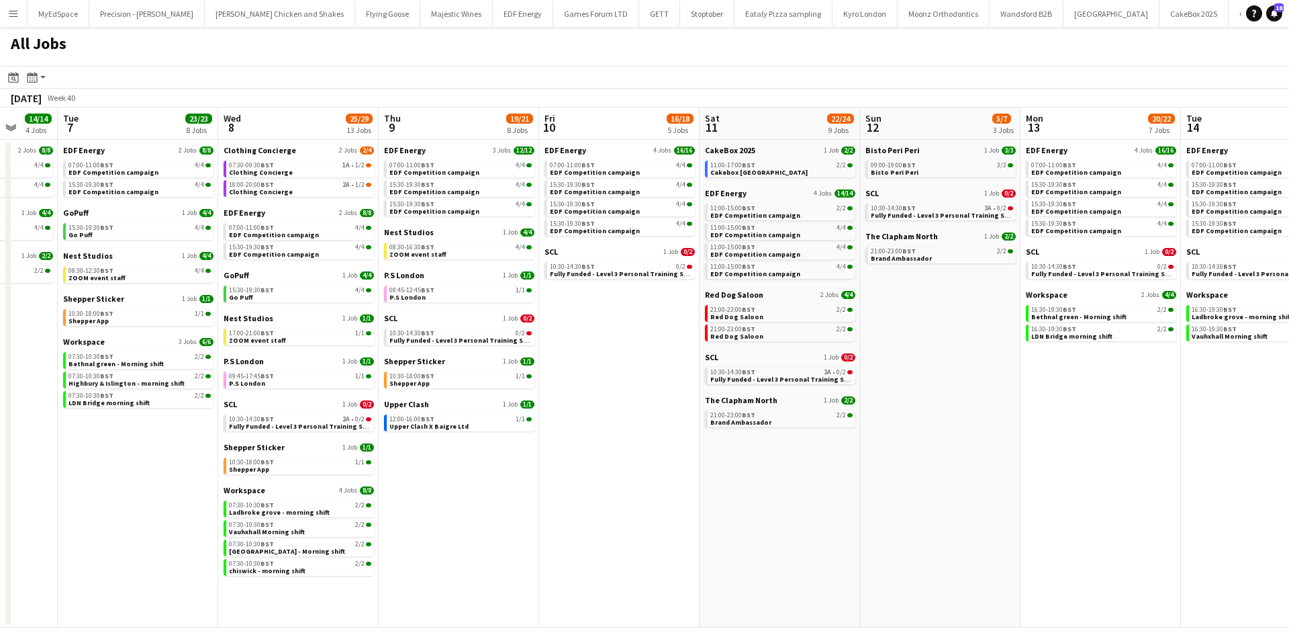
drag, startPoint x: 737, startPoint y: 381, endPoint x: 735, endPoint y: 419, distance: 37.6
click at [116, 276] on app-calendar-viewport "Fri 3 23/23 9 Jobs Sat 4 40/40 10 Jobs Sun 5 4/4 2 Jobs Mon 6 14/14 4 Jobs Tue …" at bounding box center [644, 367] width 1289 height 520
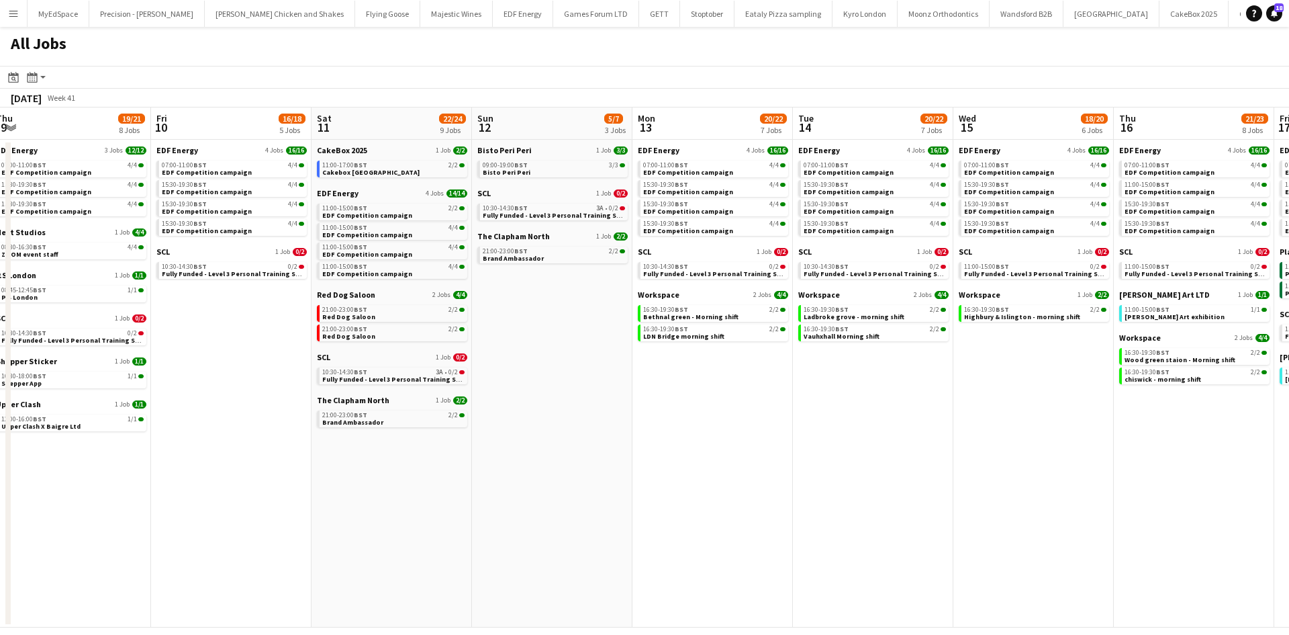
scroll to position [0, 406]
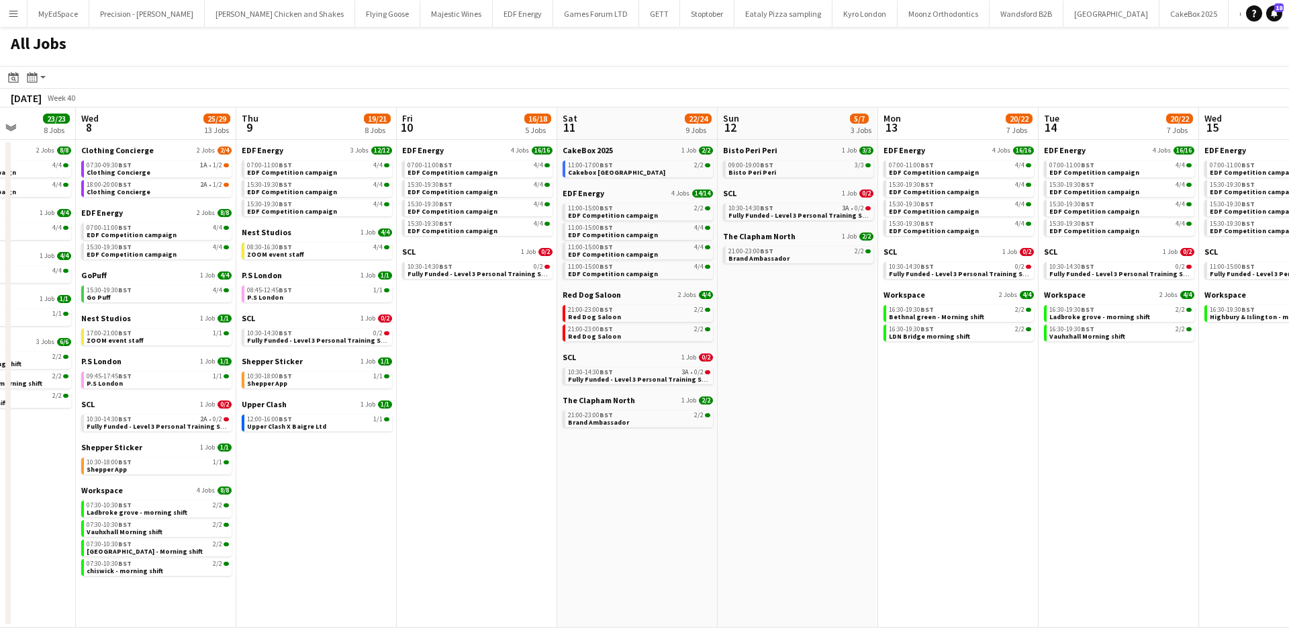
drag, startPoint x: 813, startPoint y: 432, endPoint x: 585, endPoint y: 383, distance: 232.9
click at [585, 383] on app-calendar-viewport "Sun 5 4/4 2 Jobs Mon 6 14/14 4 Jobs Tue 7 23/23 8 Jobs Wed 8 25/29 13 Jobs Thu …" at bounding box center [644, 367] width 1289 height 520
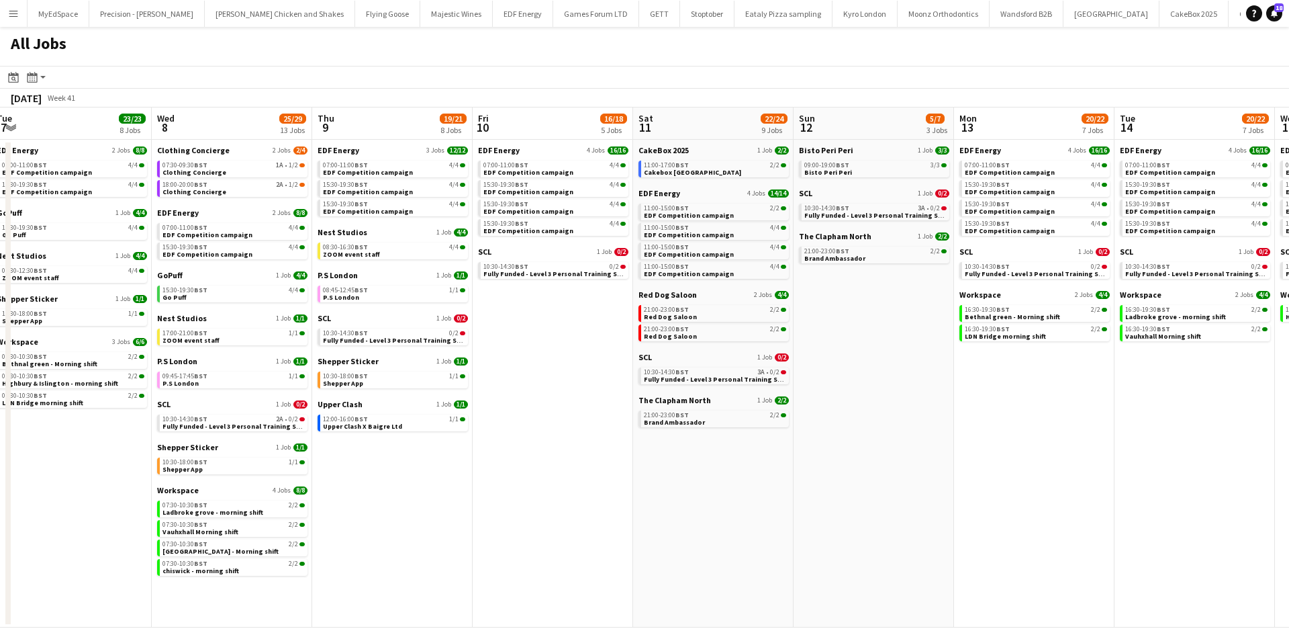
drag, startPoint x: 445, startPoint y: 534, endPoint x: 691, endPoint y: 541, distance: 245.9
click at [687, 541] on app-calendar-viewport "Sun 5 4/4 2 Jobs Mon 6 14/14 4 Jobs Tue 7 23/23 8 Jobs Wed 8 25/29 13 Jobs Thu …" at bounding box center [644, 367] width 1289 height 520
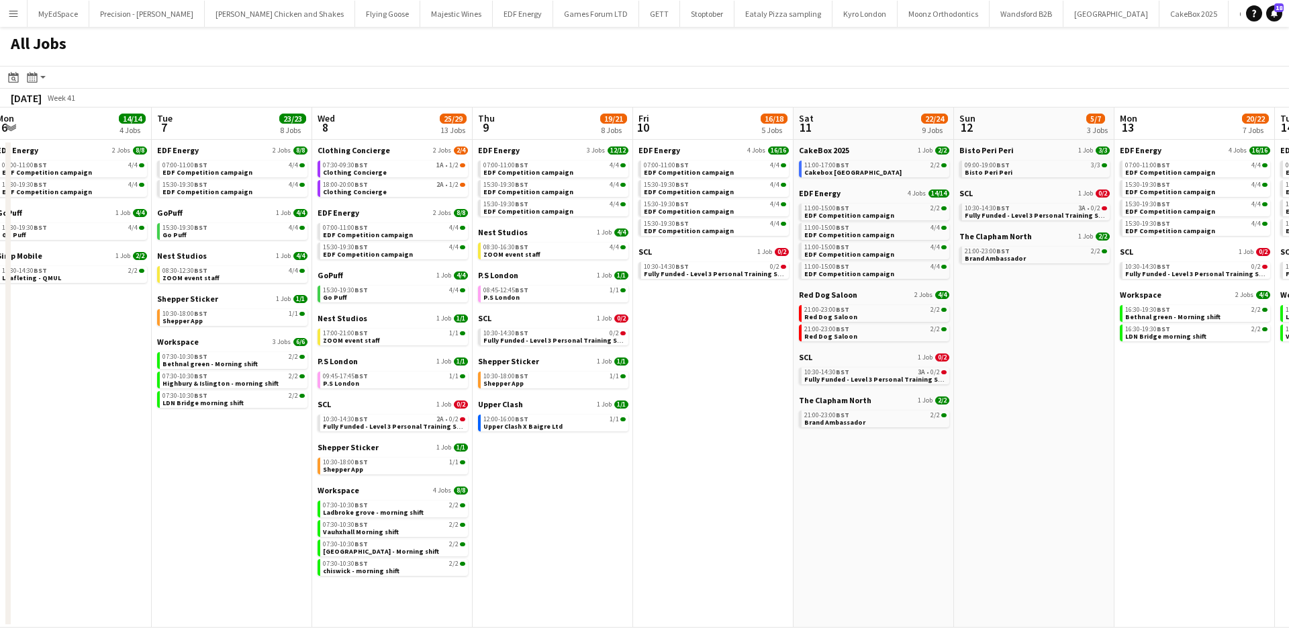
scroll to position [0, 324]
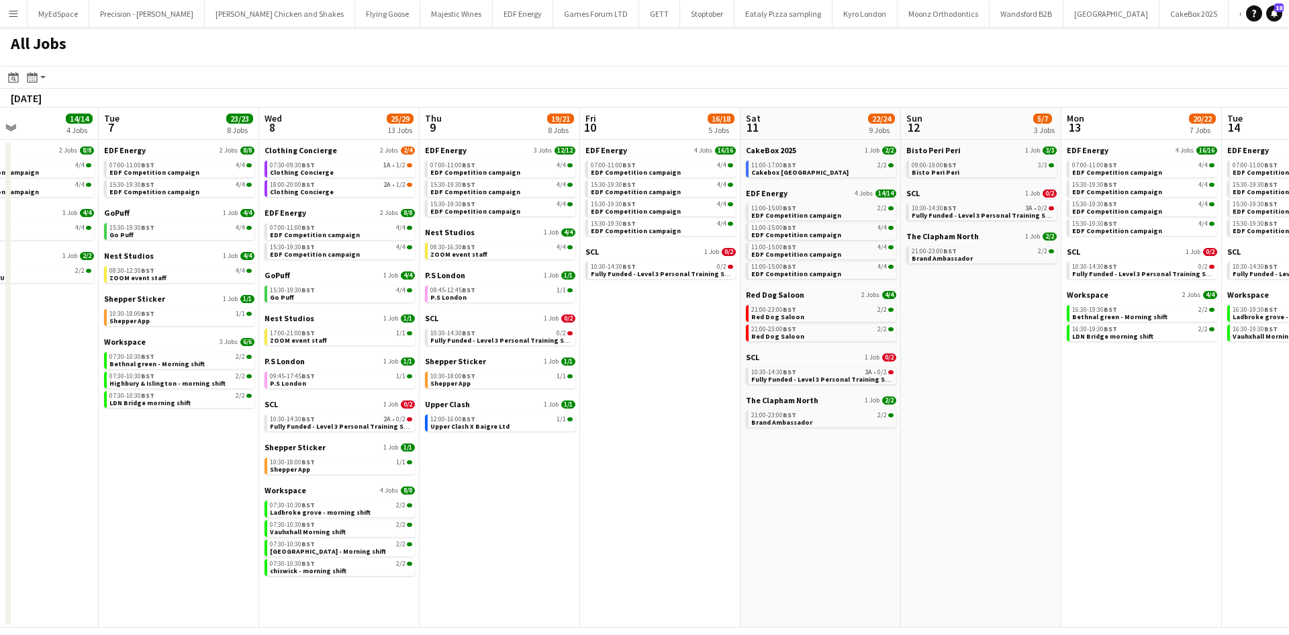
drag, startPoint x: 255, startPoint y: 398, endPoint x: 838, endPoint y: 431, distance: 584.5
click at [838, 431] on app-calendar-viewport "Sat 4 40/40 10 Jobs Sun 5 4/4 2 Jobs Mon 6 14/14 4 Jobs Tue 7 23/23 8 Jobs Wed …" at bounding box center [644, 367] width 1289 height 520
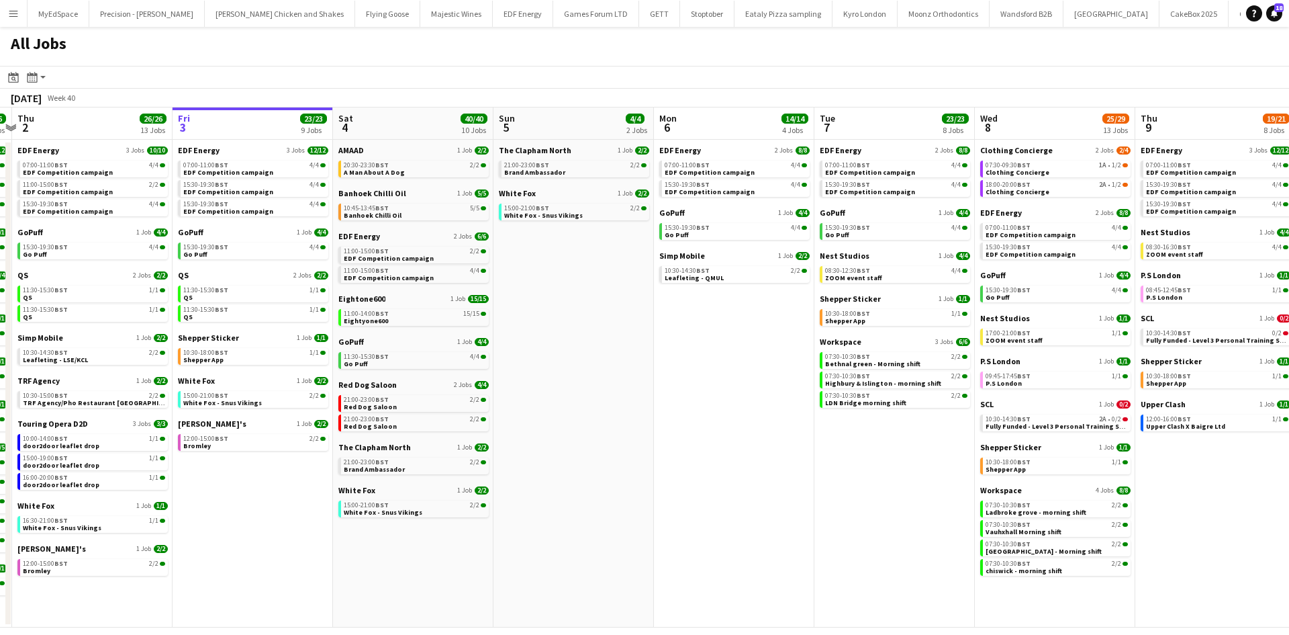
scroll to position [0, 390]
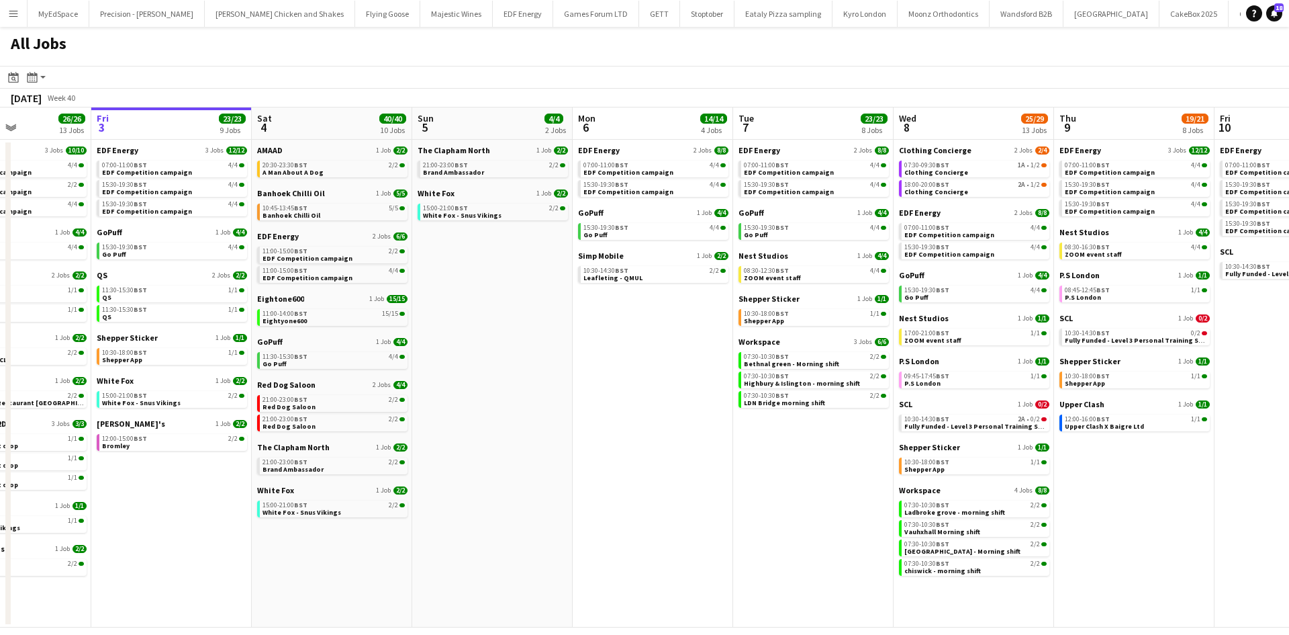
drag, startPoint x: 424, startPoint y: 354, endPoint x: 664, endPoint y: 420, distance: 248.6
click at [664, 420] on app-calendar-viewport "Tue 30 23/24 11 Jobs Wed 1 26/26 14 Jobs Thu 2 26/26 13 Jobs Fri 3 23/23 9 Jobs…" at bounding box center [644, 367] width 1289 height 520
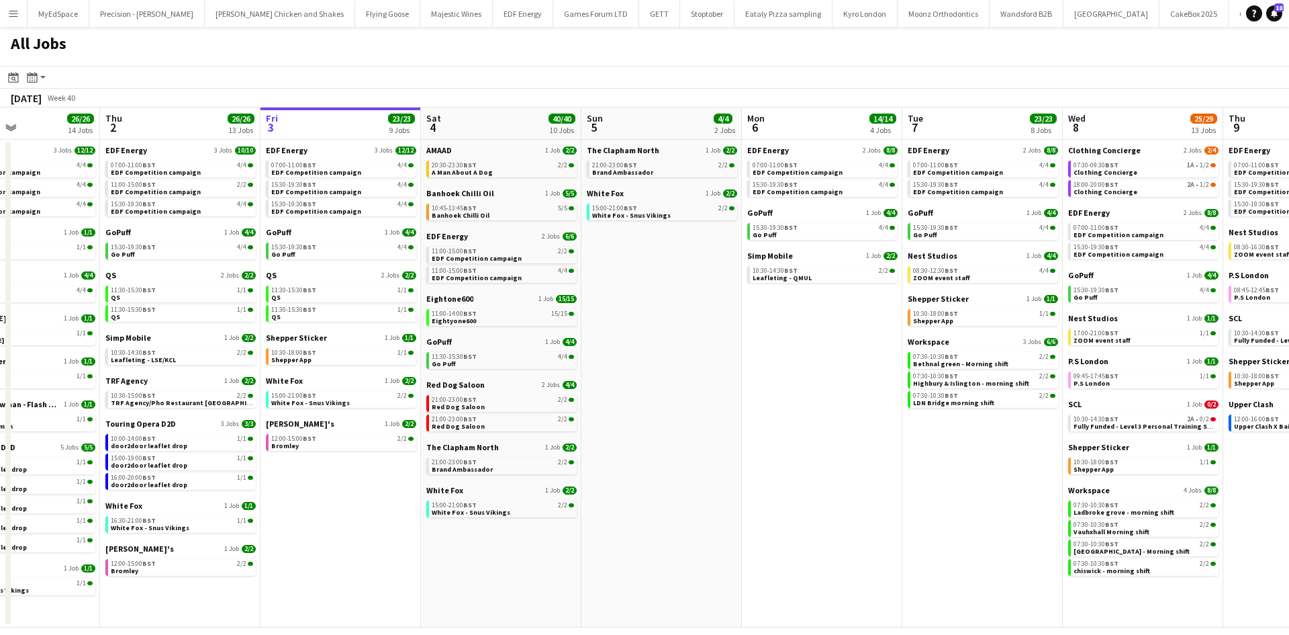
scroll to position [0, 543]
drag, startPoint x: 963, startPoint y: 357, endPoint x: 811, endPoint y: 356, distance: 152.4
click at [811, 356] on app-calendar-viewport "Sun 28 11/12 4 Jobs Mon 29 21/21 9 Jobs Tue 30 23/24 11 Jobs Wed 1 26/26 14 Job…" at bounding box center [644, 367] width 1289 height 520
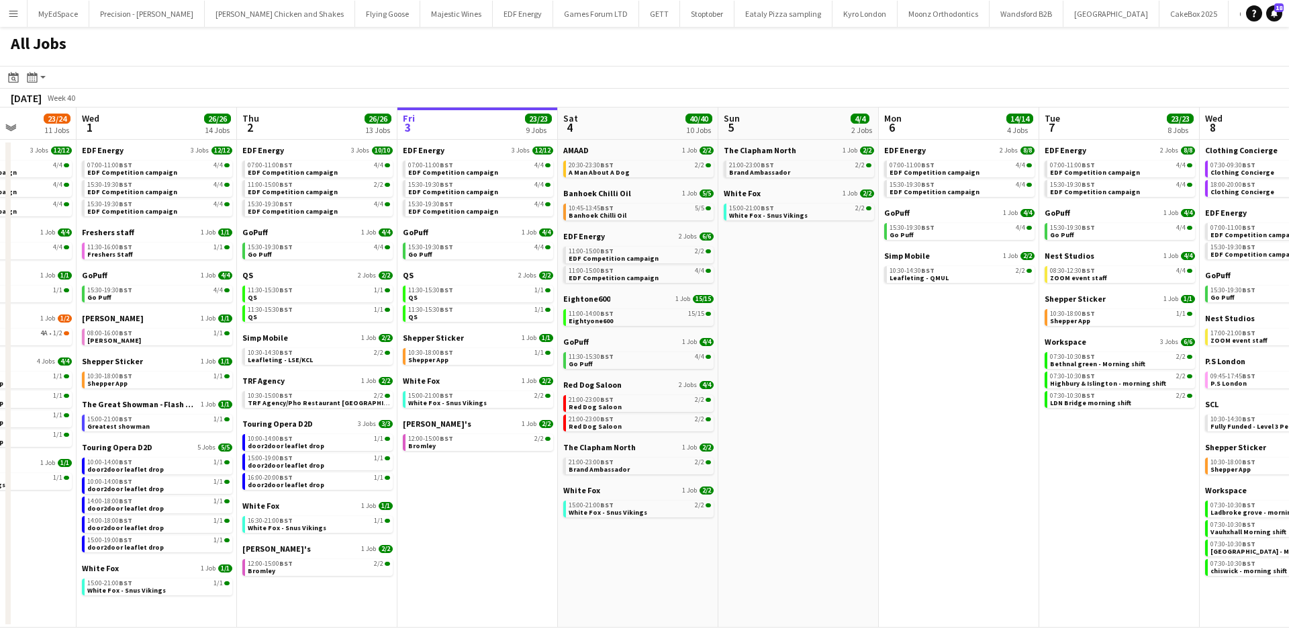
drag, startPoint x: 647, startPoint y: 527, endPoint x: 877, endPoint y: 521, distance: 229.7
click at [883, 521] on app-calendar-viewport "Sun 28 11/12 4 Jobs Mon 29 21/21 9 Jobs Tue 30 23/24 11 Jobs Wed 1 26/26 14 Job…" at bounding box center [644, 367] width 1289 height 520
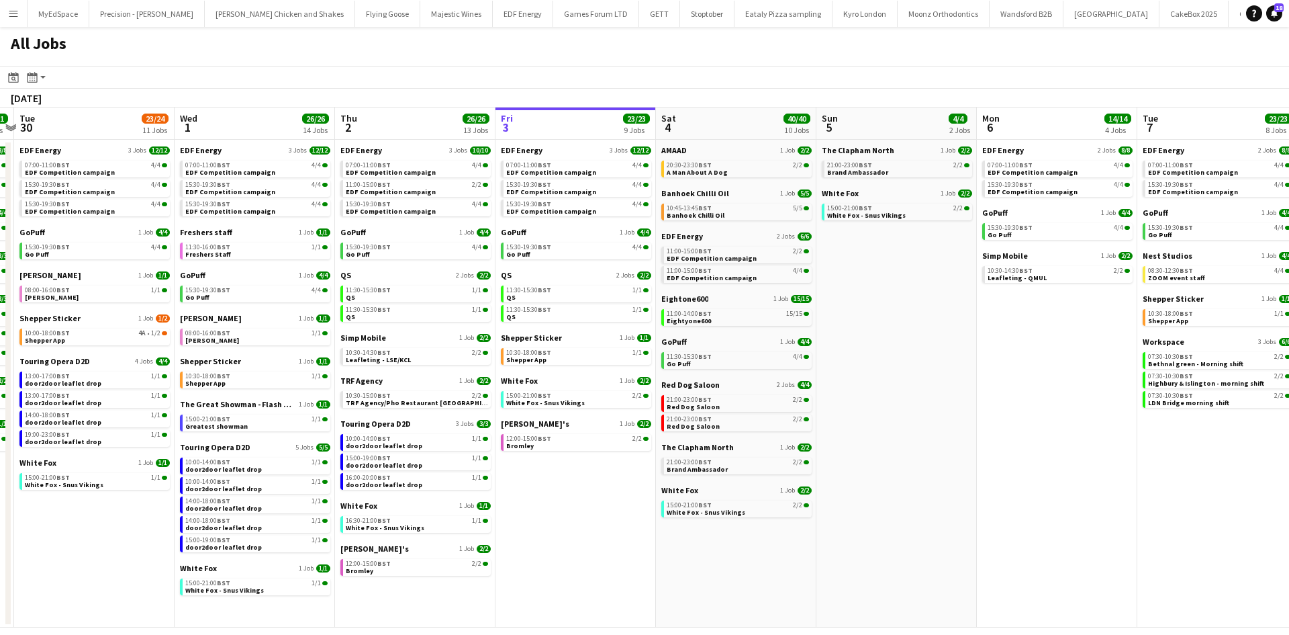
scroll to position [0, 397]
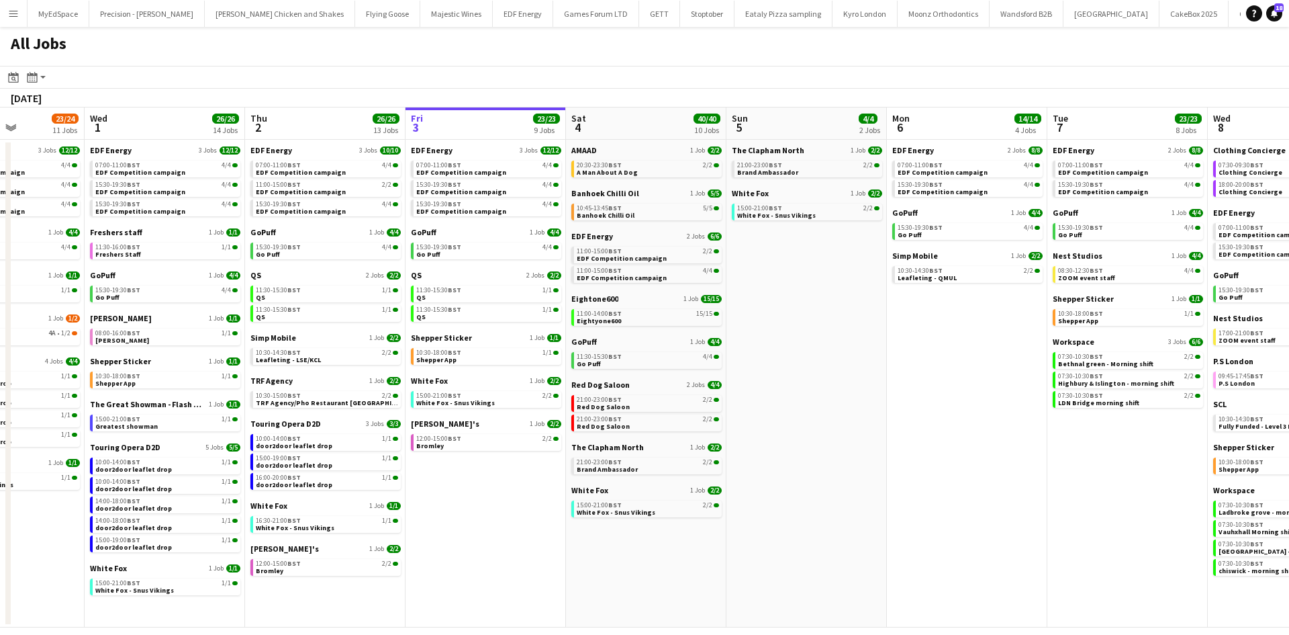
click at [869, 516] on app-all-jobs "All Jobs Date picker OCT 2025 OCT 2025 Monday M Tuesday T Wednesday W Thursday …" at bounding box center [644, 327] width 1289 height 600
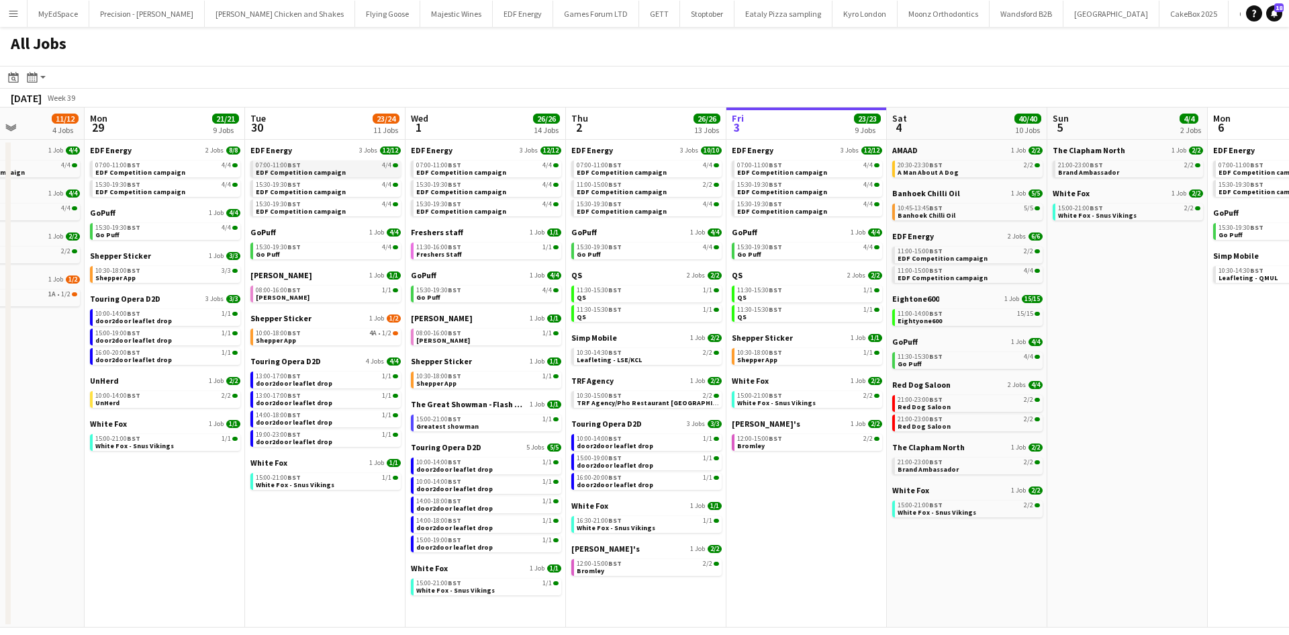
click at [317, 167] on div "07:00-11:00 BST 4/4" at bounding box center [327, 165] width 142 height 7
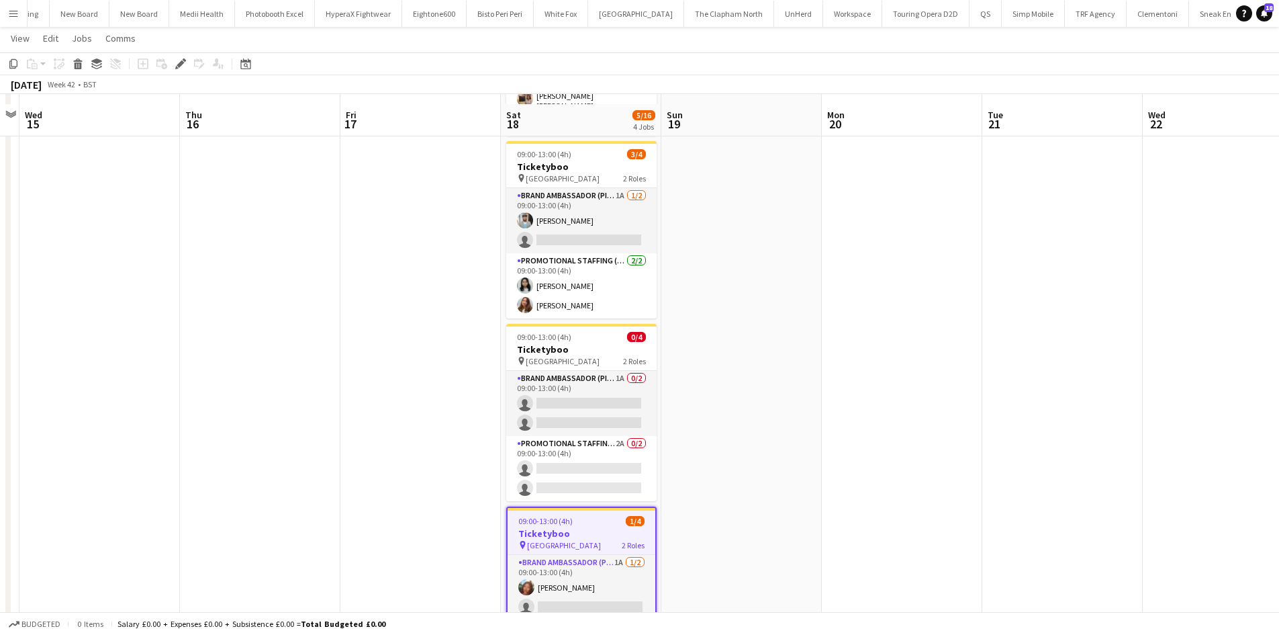
scroll to position [300, 0]
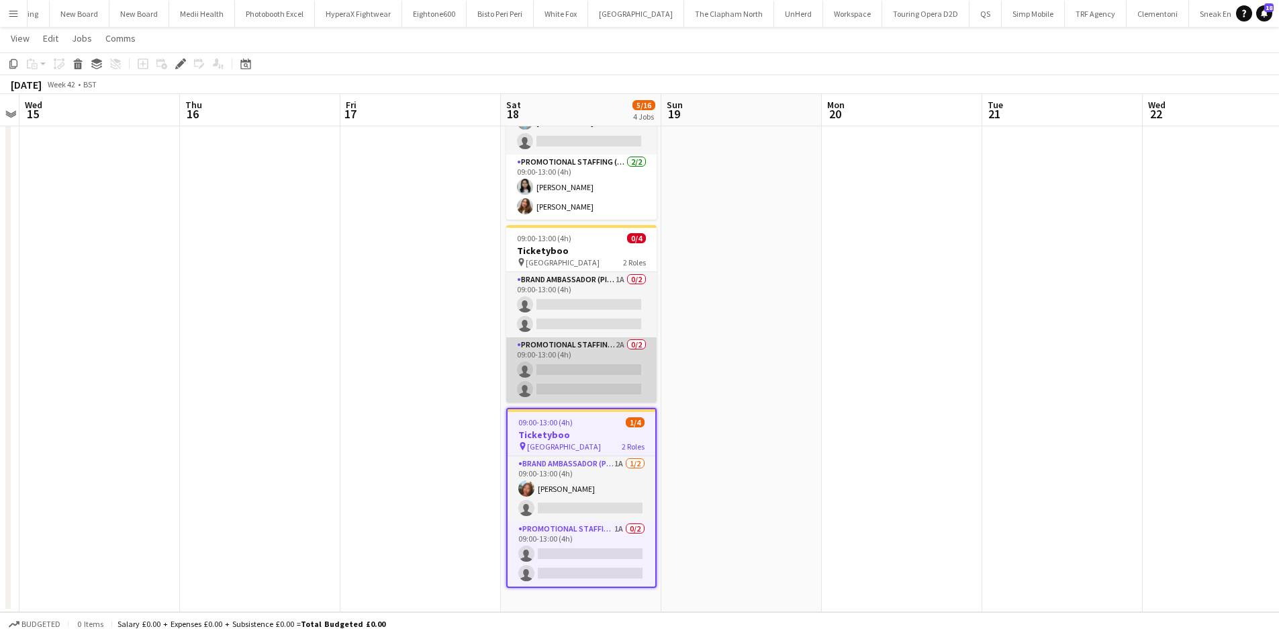
click at [625, 341] on app-card-role "Promotional Staffing (Brand Ambassadors) 2A 0/2 09:00-13:00 (4h) single-neutral…" at bounding box center [581, 369] width 150 height 65
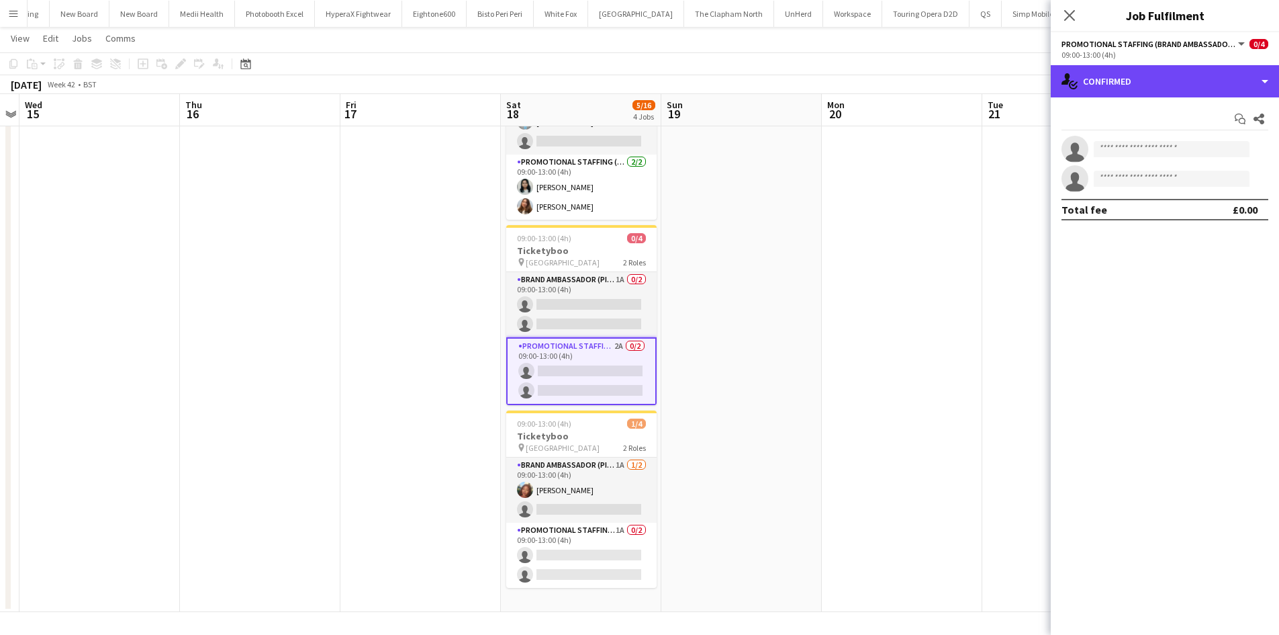
drag, startPoint x: 1179, startPoint y: 81, endPoint x: 1215, endPoint y: 107, distance: 43.8
click at [1179, 82] on div "single-neutral-actions-check-2 Confirmed" at bounding box center [1165, 81] width 228 height 32
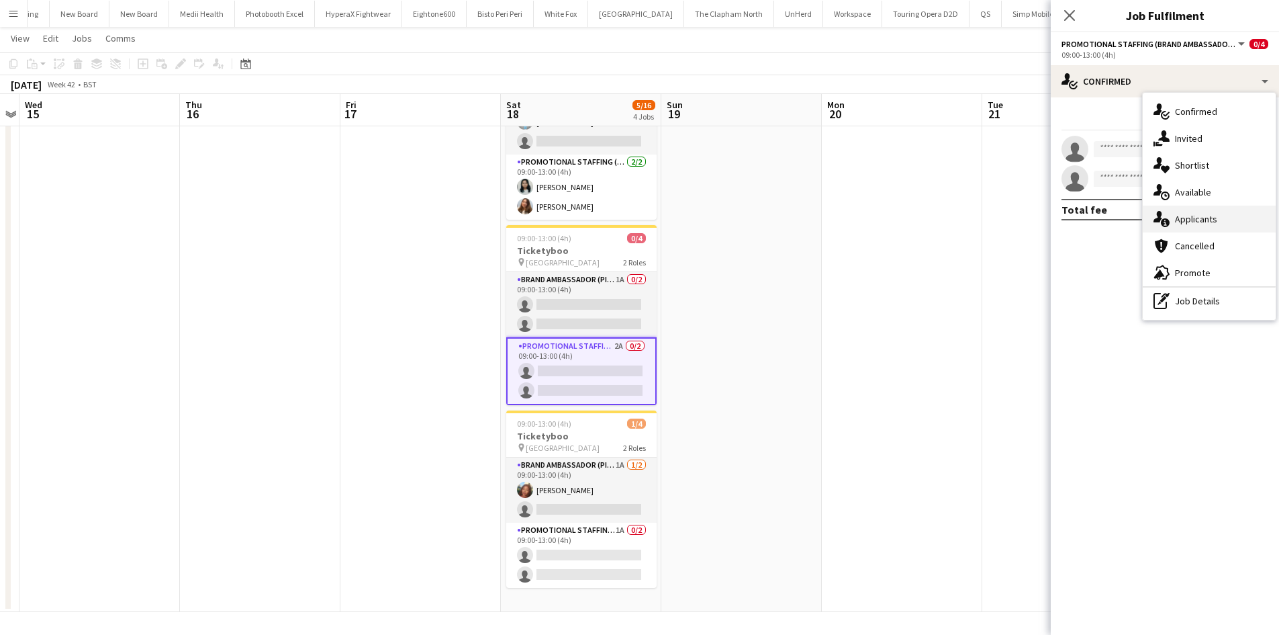
click at [1224, 218] on div "single-neutral-actions-information Applicants" at bounding box center [1209, 218] width 133 height 27
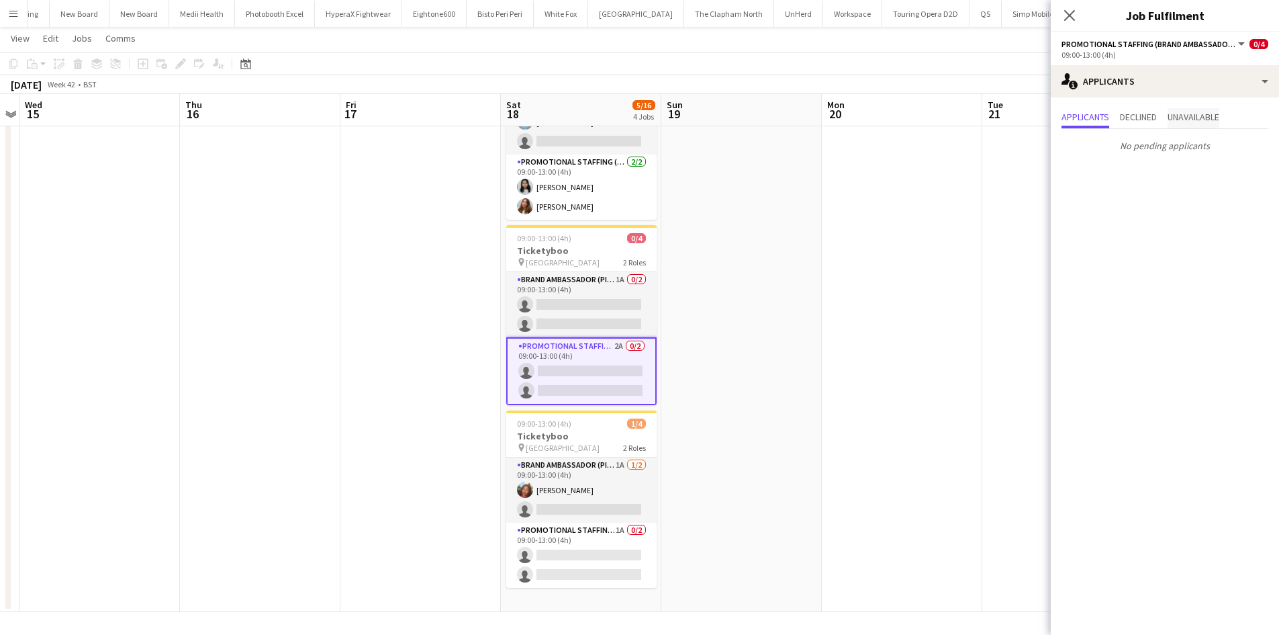
click at [1205, 120] on span "Unavailable" at bounding box center [1194, 116] width 52 height 9
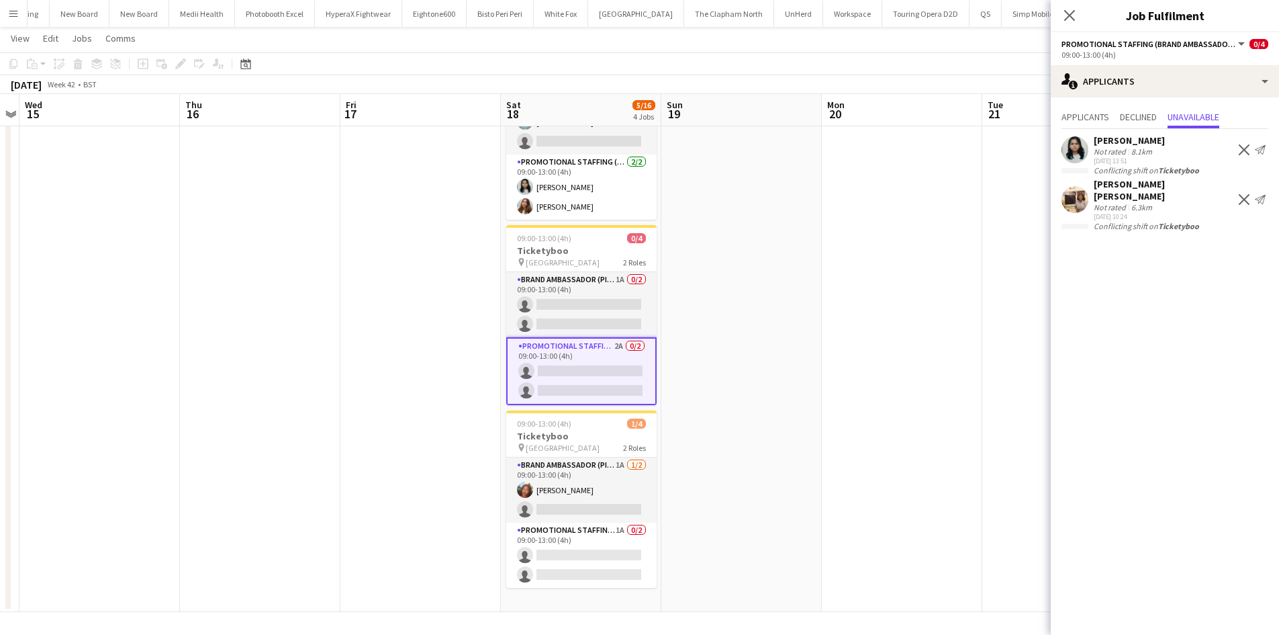
click at [923, 239] on app-date-cell at bounding box center [902, 231] width 160 height 762
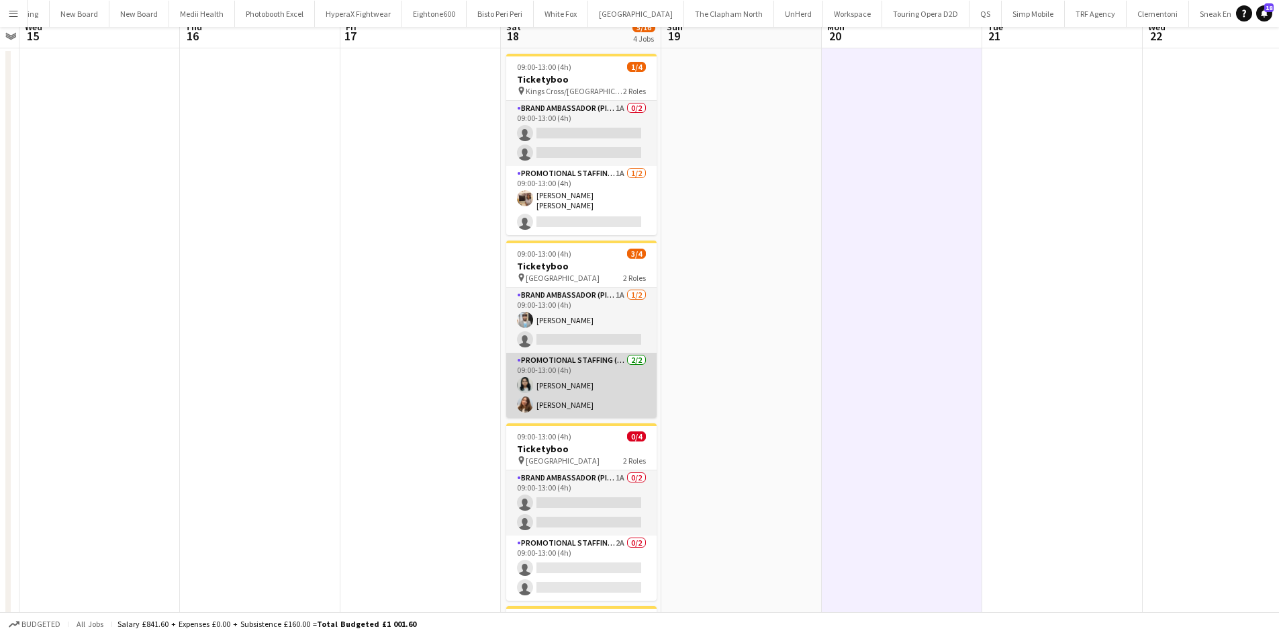
scroll to position [0, 0]
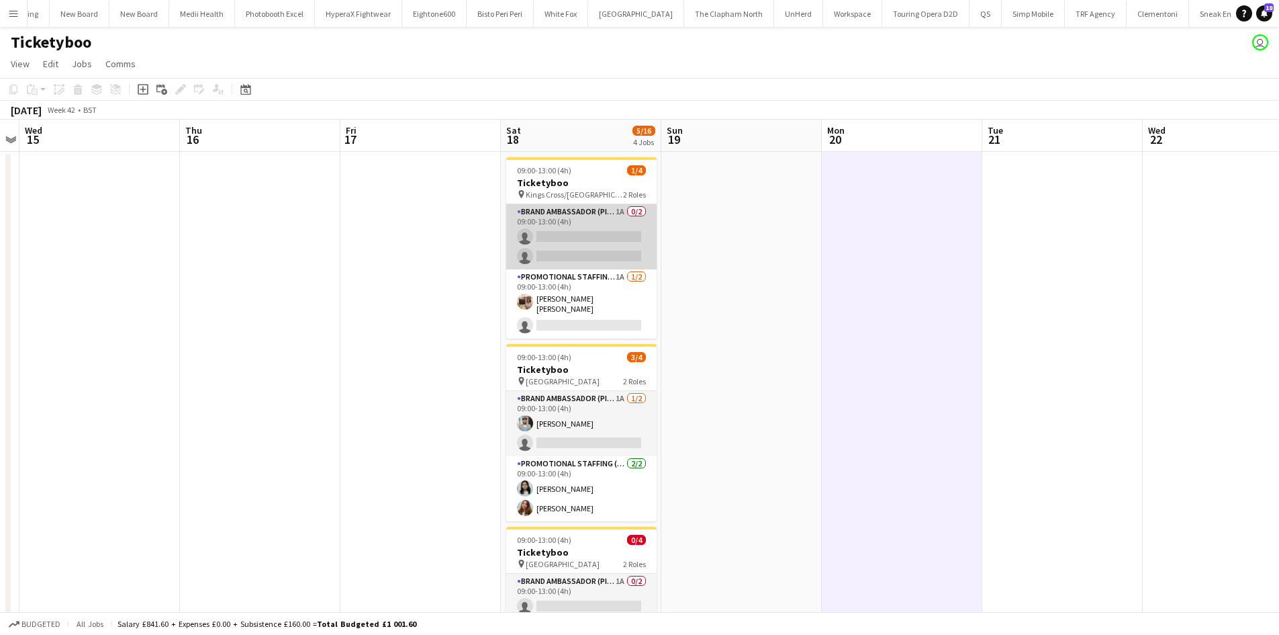
click at [608, 213] on app-card-role "Brand Ambassador (Pick up) 1A 0/2 09:00-13:00 (4h) single-neutral-actions singl…" at bounding box center [581, 236] width 150 height 65
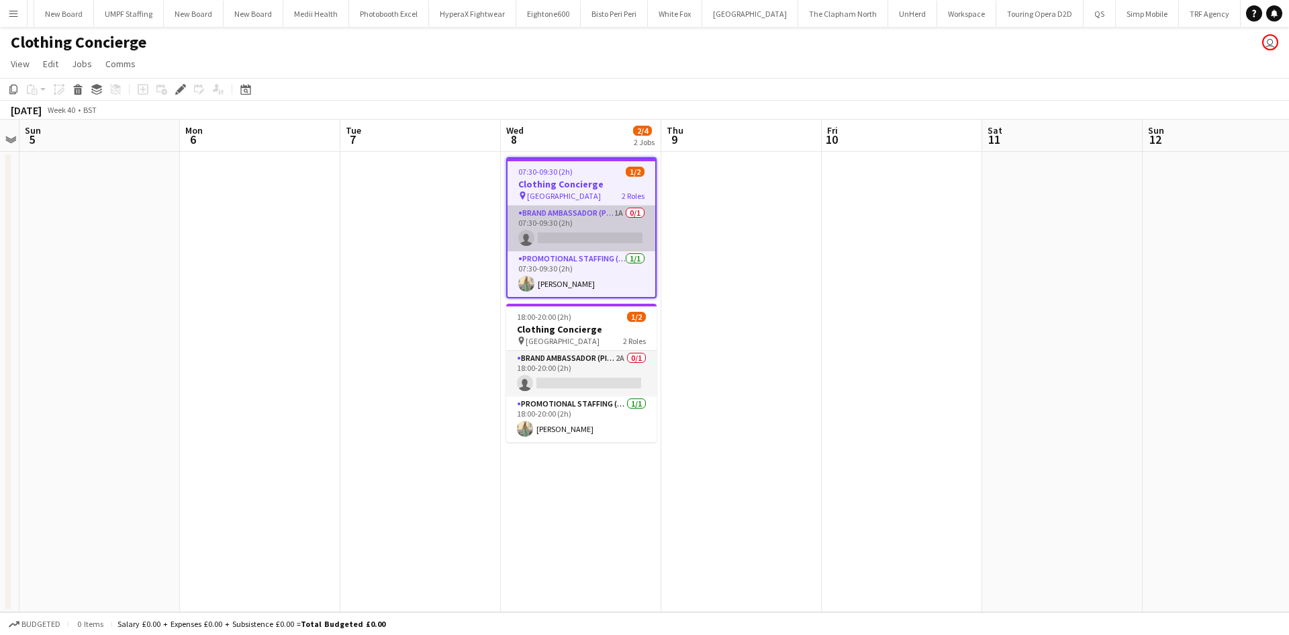
scroll to position [0, 4386]
click at [618, 212] on app-card-role "Brand Ambassador (Pick up) 1A 0/1 07:30-09:30 (2h) single-neutral-actions" at bounding box center [582, 228] width 148 height 46
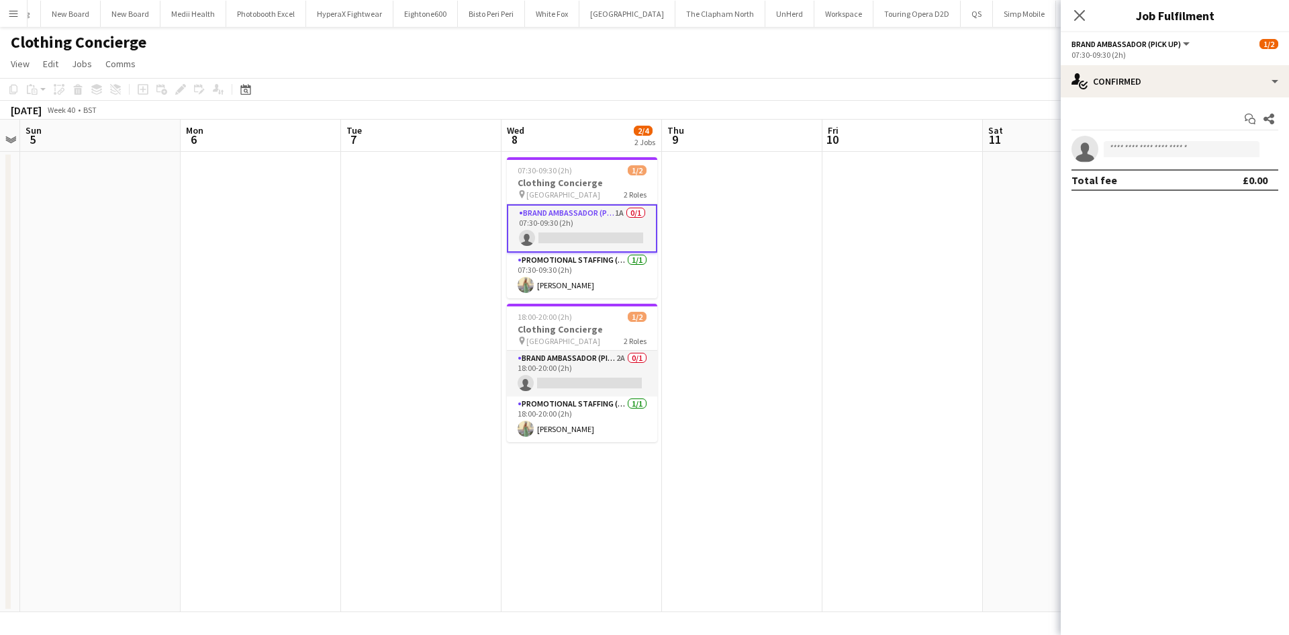
scroll to position [0, 4523]
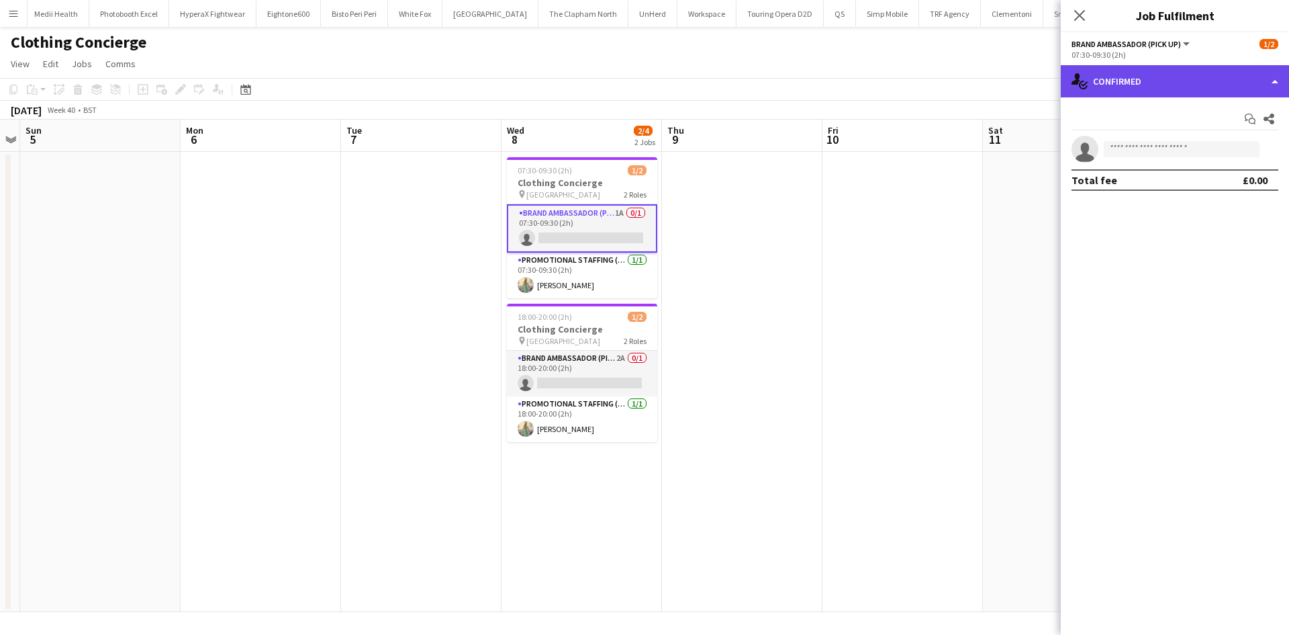
click at [1169, 85] on div "single-neutral-actions-check-2 Confirmed" at bounding box center [1175, 81] width 228 height 32
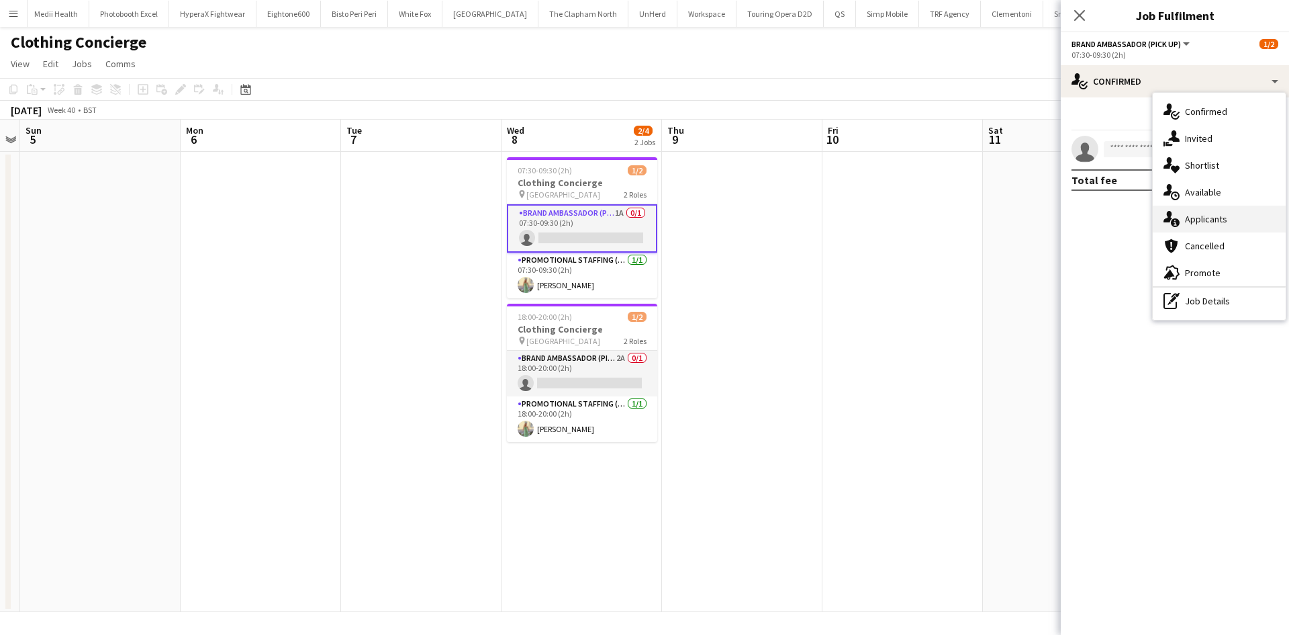
click at [1219, 220] on span "Applicants" at bounding box center [1206, 219] width 42 height 12
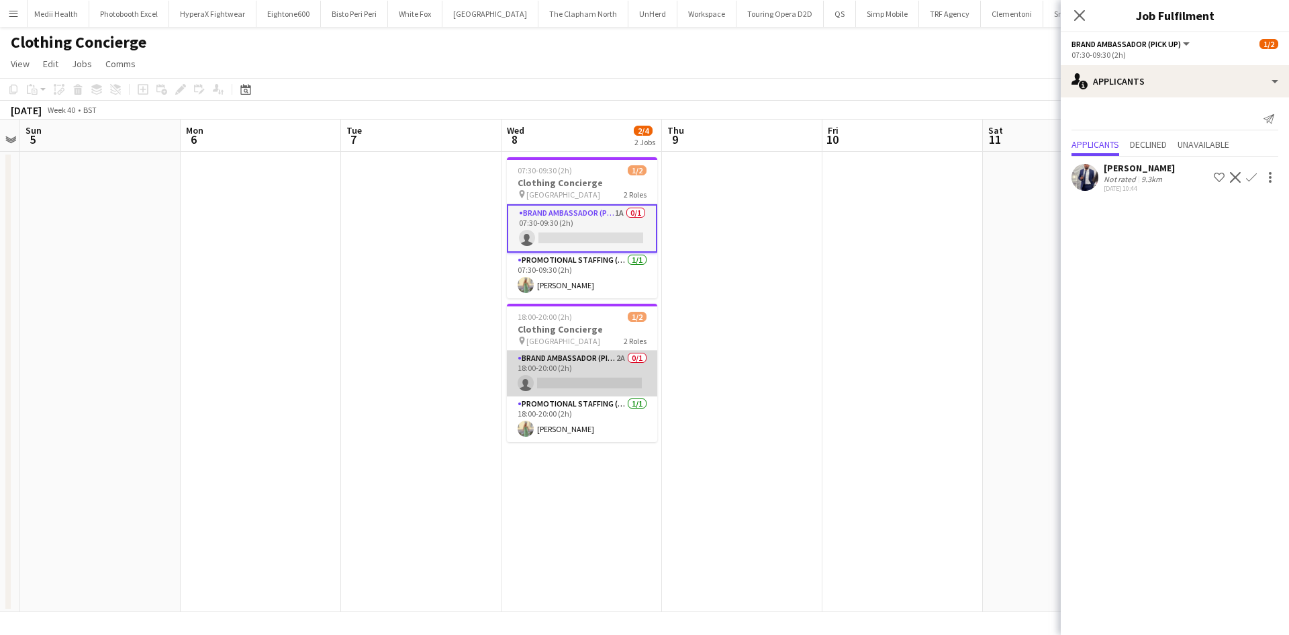
click at [614, 361] on app-card-role "Brand Ambassador (Pick up) 2A 0/1 18:00-20:00 (2h) single-neutral-actions" at bounding box center [582, 374] width 150 height 46
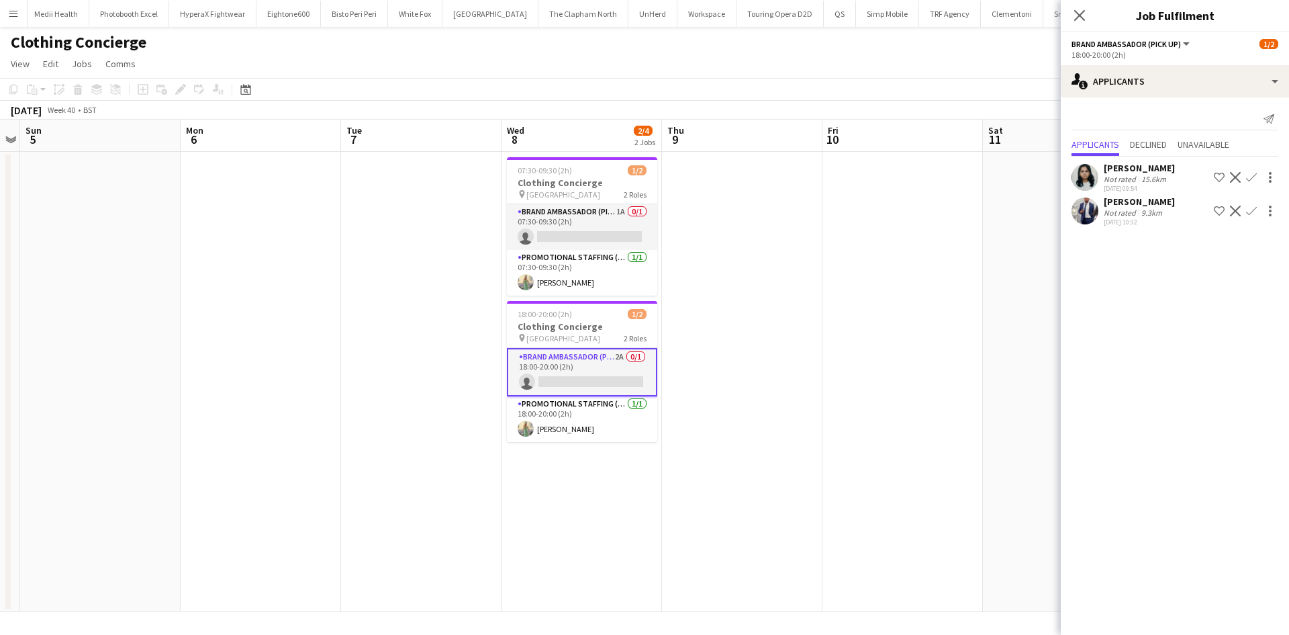
click at [1124, 226] on div "[DATE] 10:32" at bounding box center [1139, 222] width 71 height 9
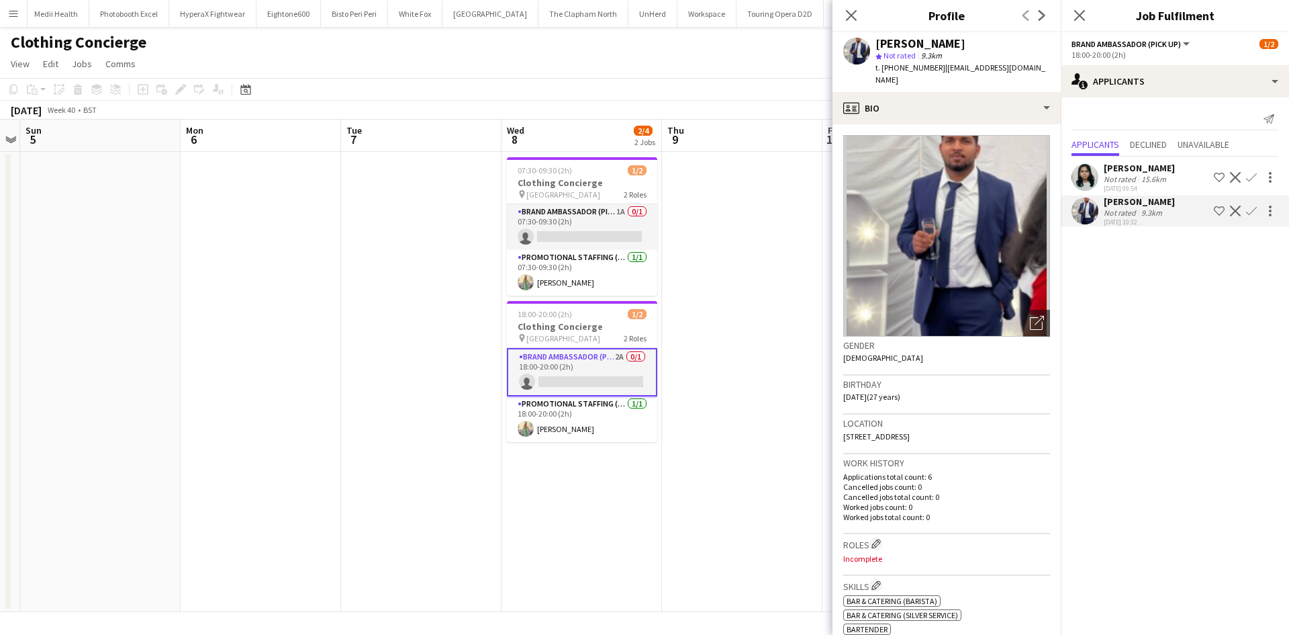
click at [340, 261] on app-date-cell at bounding box center [261, 382] width 160 height 460
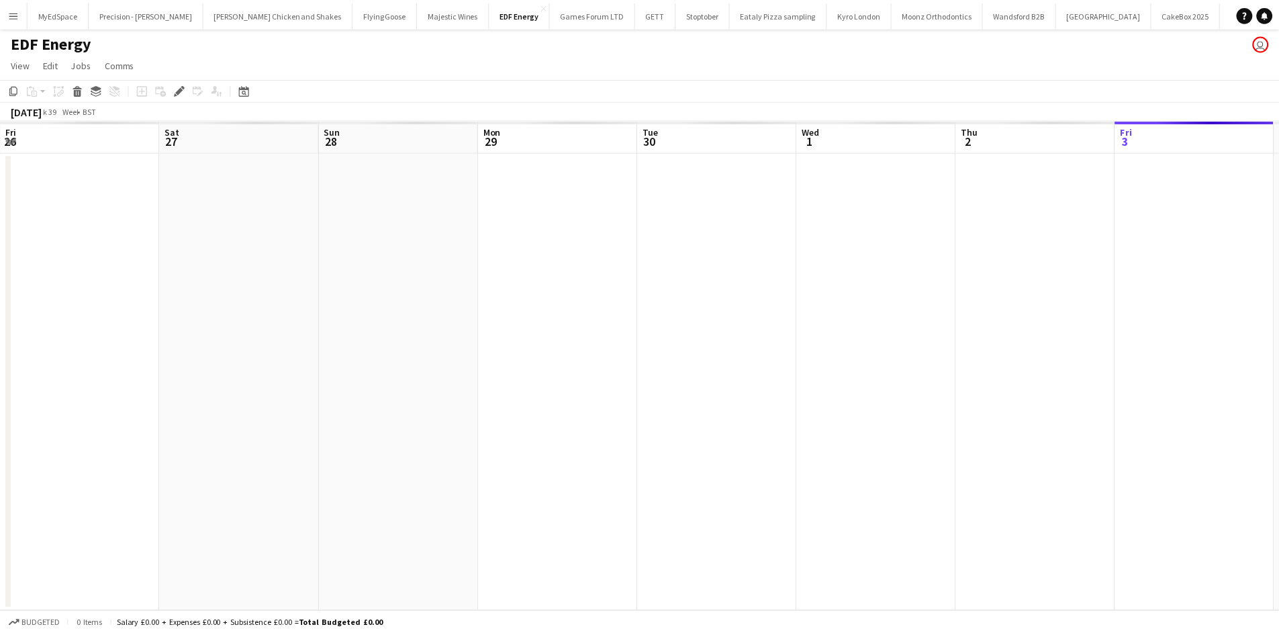
scroll to position [0, 462]
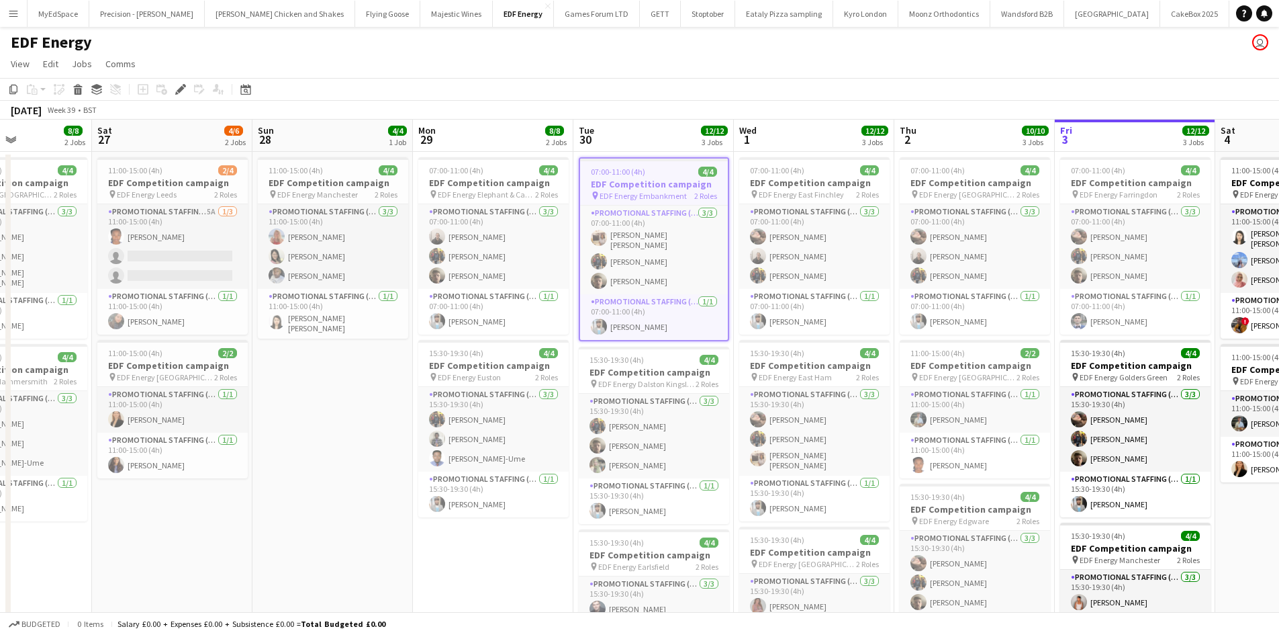
drag, startPoint x: 362, startPoint y: 384, endPoint x: 417, endPoint y: 387, distance: 55.2
click at [417, 387] on app-calendar-viewport "Wed 24 12/12 3 Jobs Thu 25 12/12 3 Jobs Fri 26 8/8 2 Jobs Sat 27 4/6 2 Jobs Sun…" at bounding box center [639, 541] width 1279 height 842
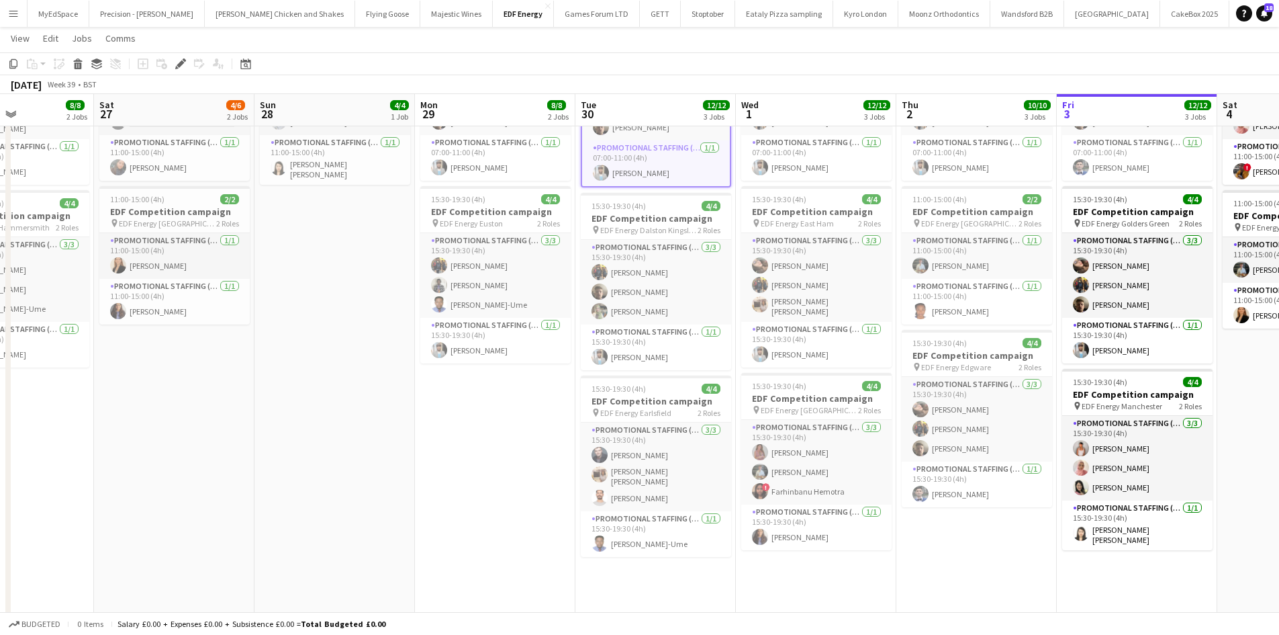
scroll to position [0, 0]
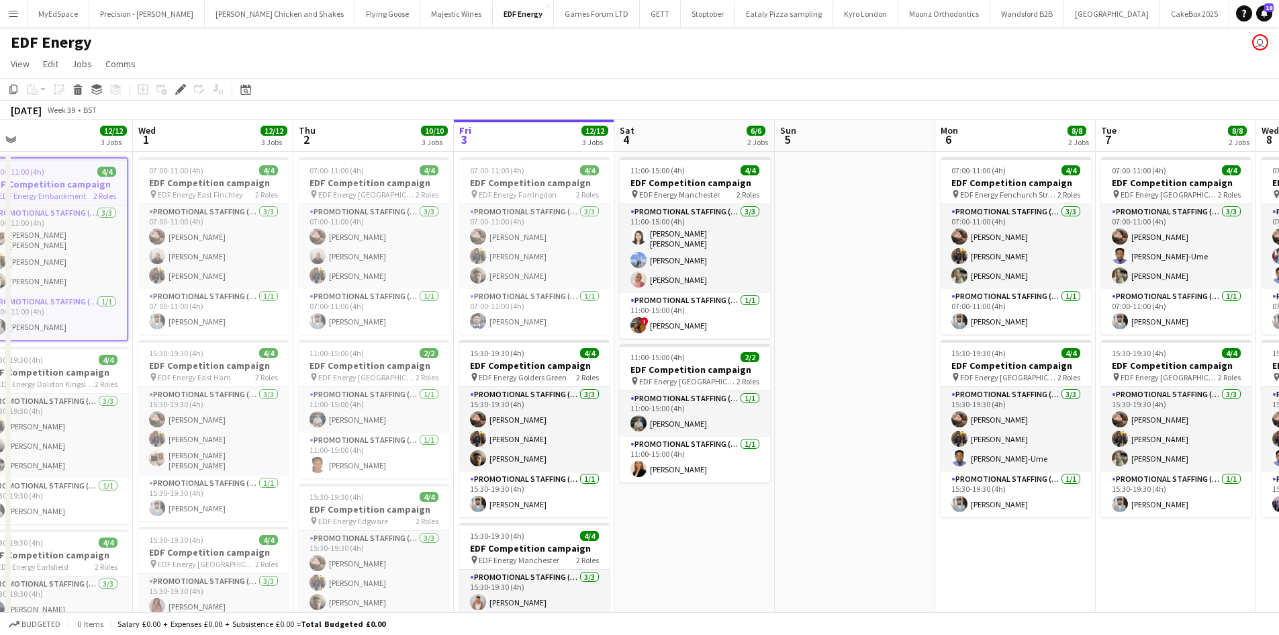
drag, startPoint x: 899, startPoint y: 380, endPoint x: 578, endPoint y: 368, distance: 321.2
click at [578, 368] on app-calendar-viewport "Fri 26 8/8 2 Jobs Sat 27 4/6 2 Jobs Sun 28 4/4 1 Job Mon 29 8/8 2 Jobs Tue 30 1…" at bounding box center [639, 541] width 1279 height 842
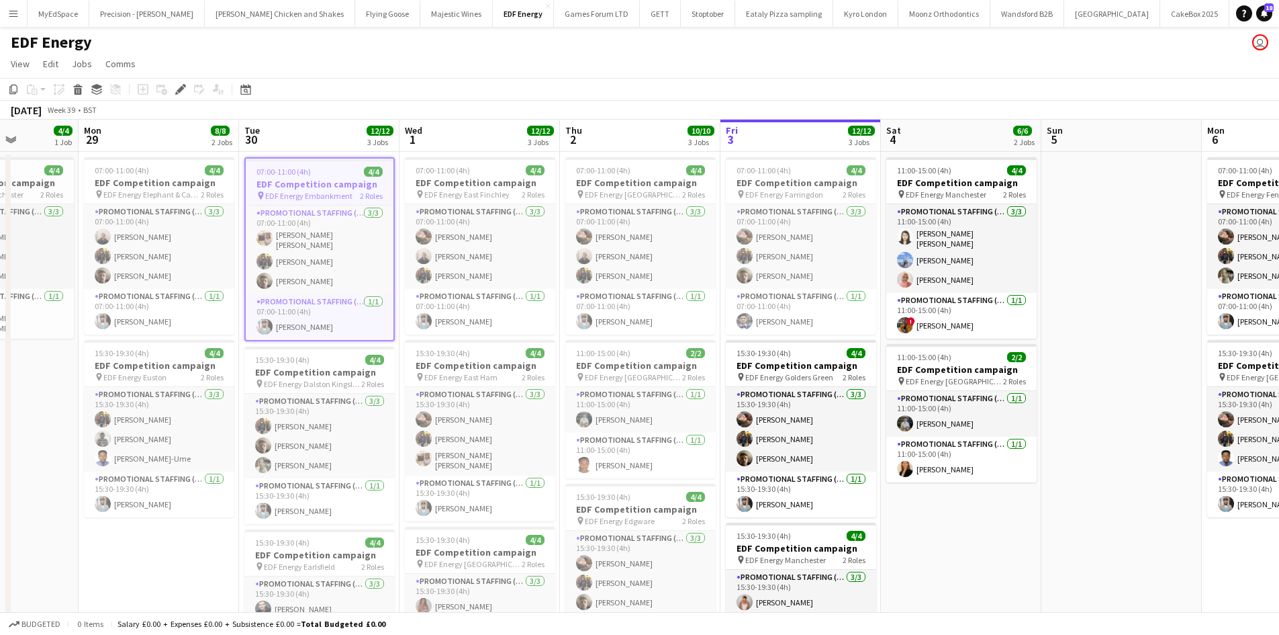
scroll to position [0, 421]
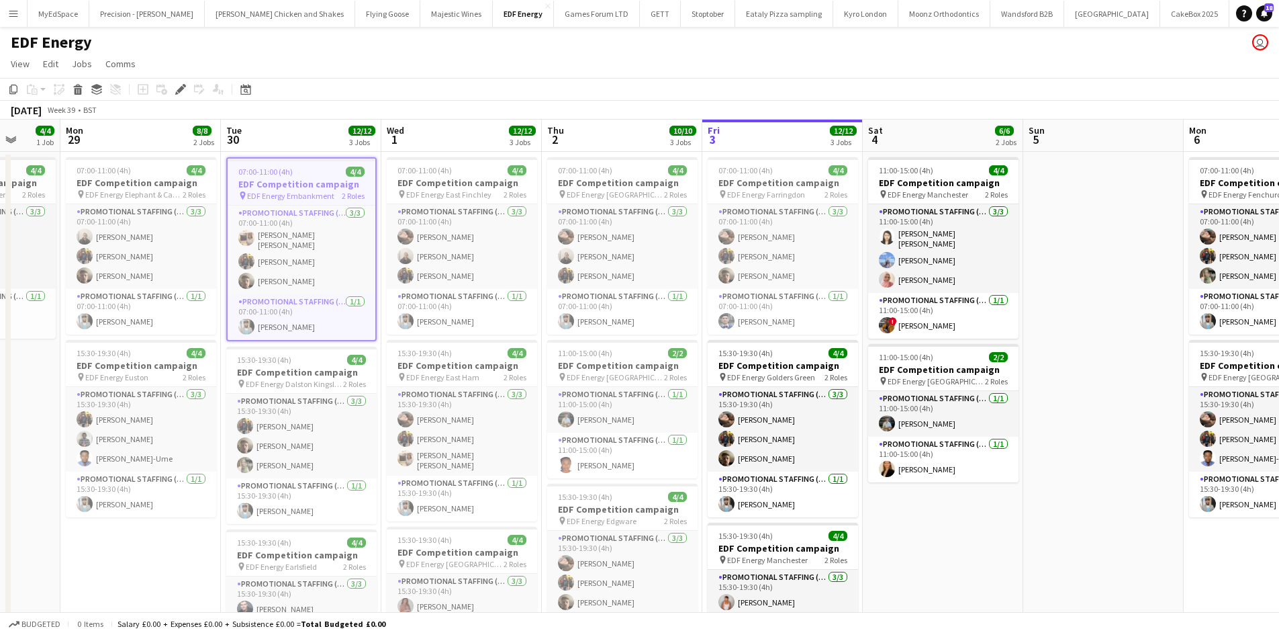
drag, startPoint x: 964, startPoint y: 489, endPoint x: 1179, endPoint y: 489, distance: 214.9
click at [1179, 489] on app-calendar-viewport "Fri 26 8/8 2 Jobs Sat 27 4/6 2 Jobs Sun 28 4/4 1 Job Mon 29 8/8 2 Jobs Tue 30 1…" at bounding box center [639, 541] width 1279 height 842
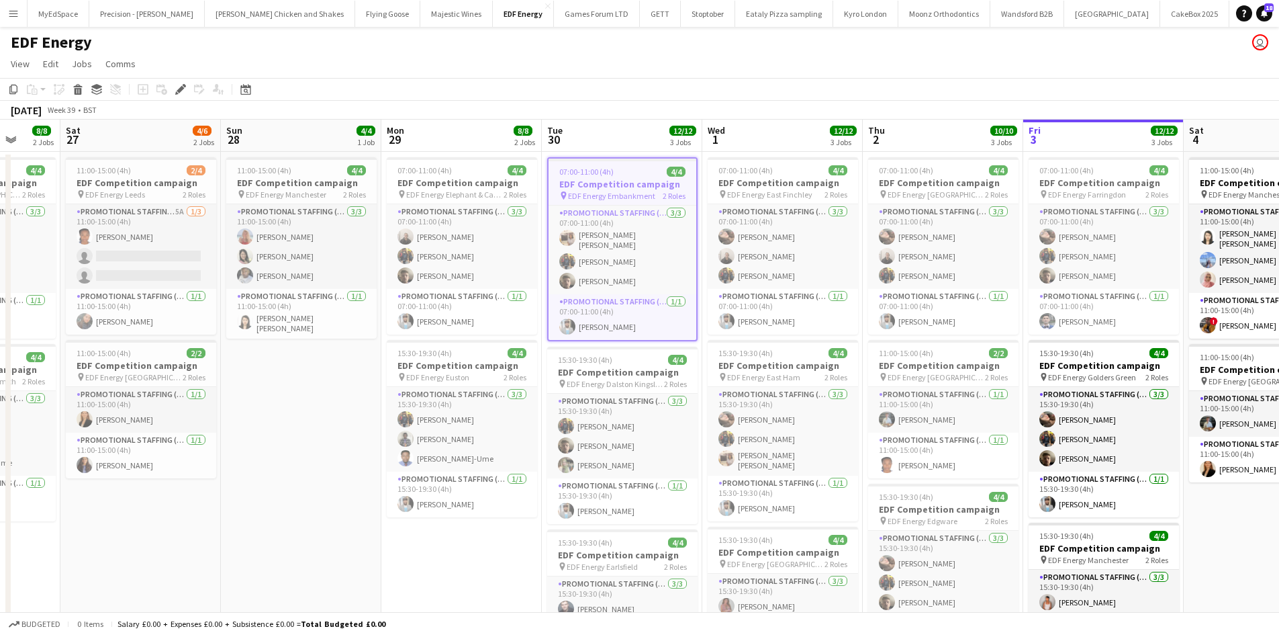
click at [279, 537] on app-date-cell "11:00-15:00 (4h) 4/4 EDF Competition campaign pin EDF Energy Manchester 2 Roles…" at bounding box center [301, 557] width 160 height 810
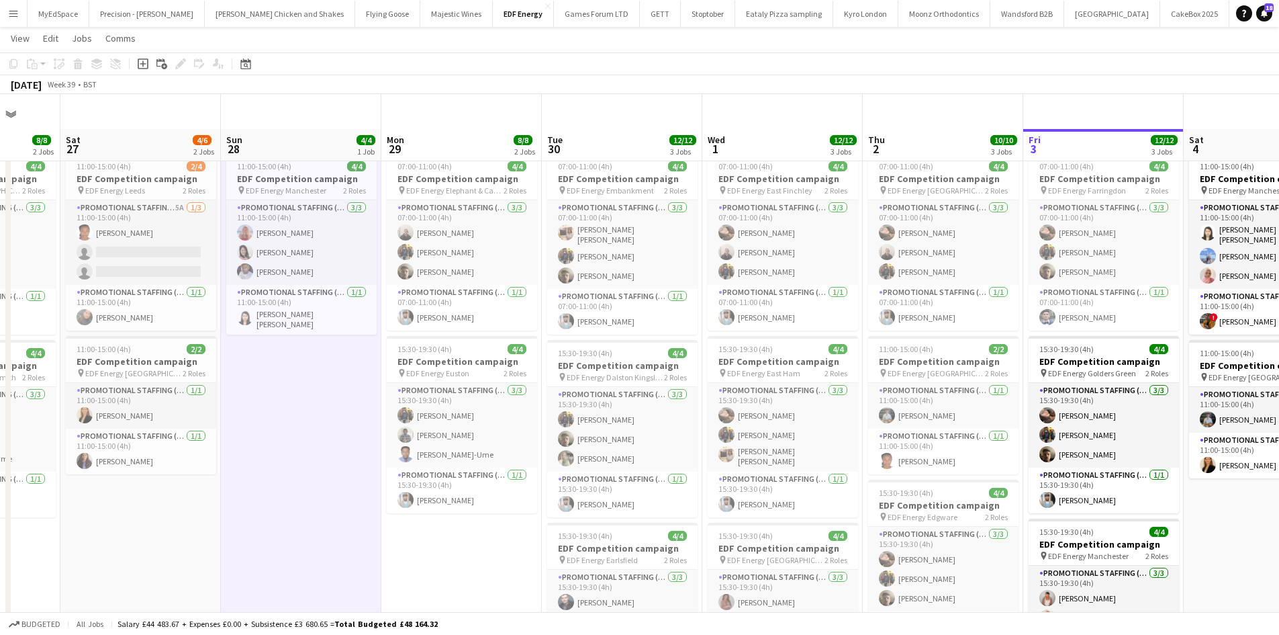
scroll to position [0, 0]
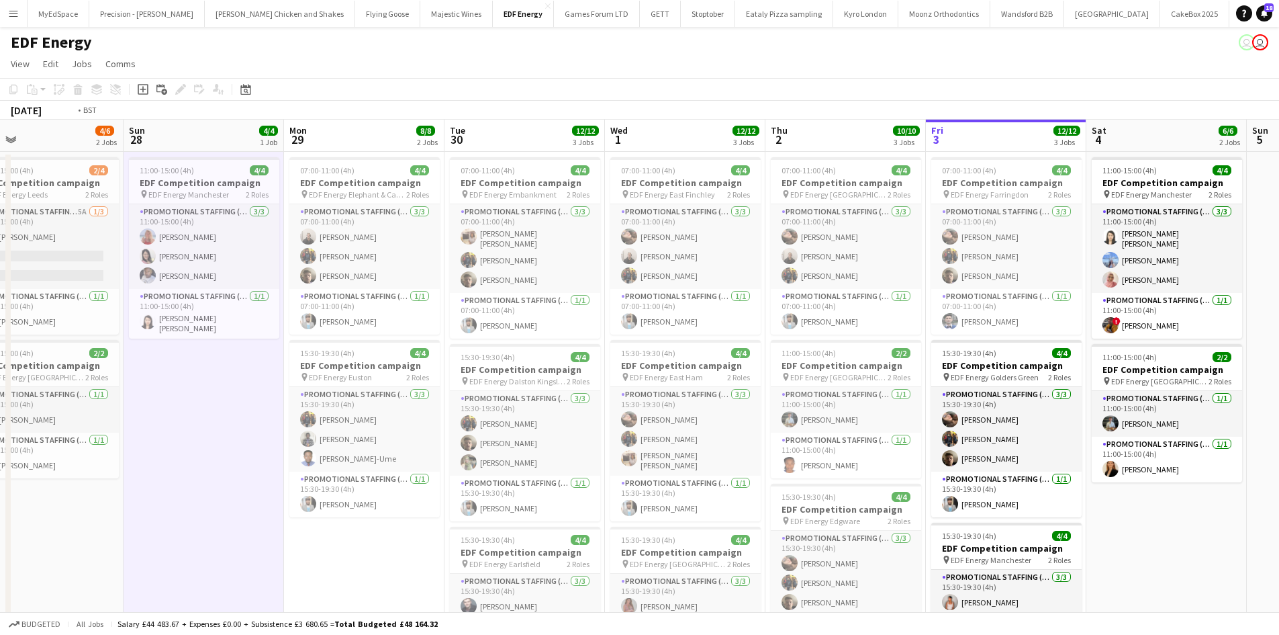
drag, startPoint x: 921, startPoint y: 421, endPoint x: 617, endPoint y: 379, distance: 307.1
click at [595, 380] on app-calendar-viewport "Wed 24 12/12 3 Jobs Thu 25 12/12 3 Jobs Fri 26 8/8 2 Jobs Sat 27 4/6 2 Jobs Sun…" at bounding box center [639, 541] width 1279 height 842
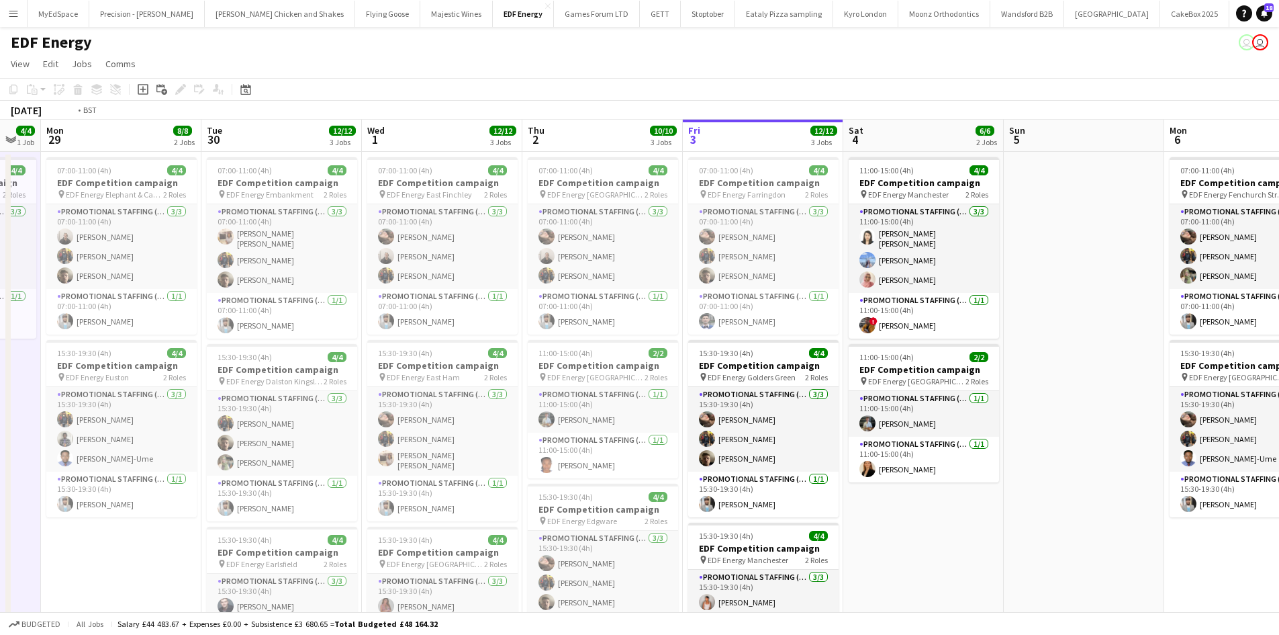
scroll to position [0, 437]
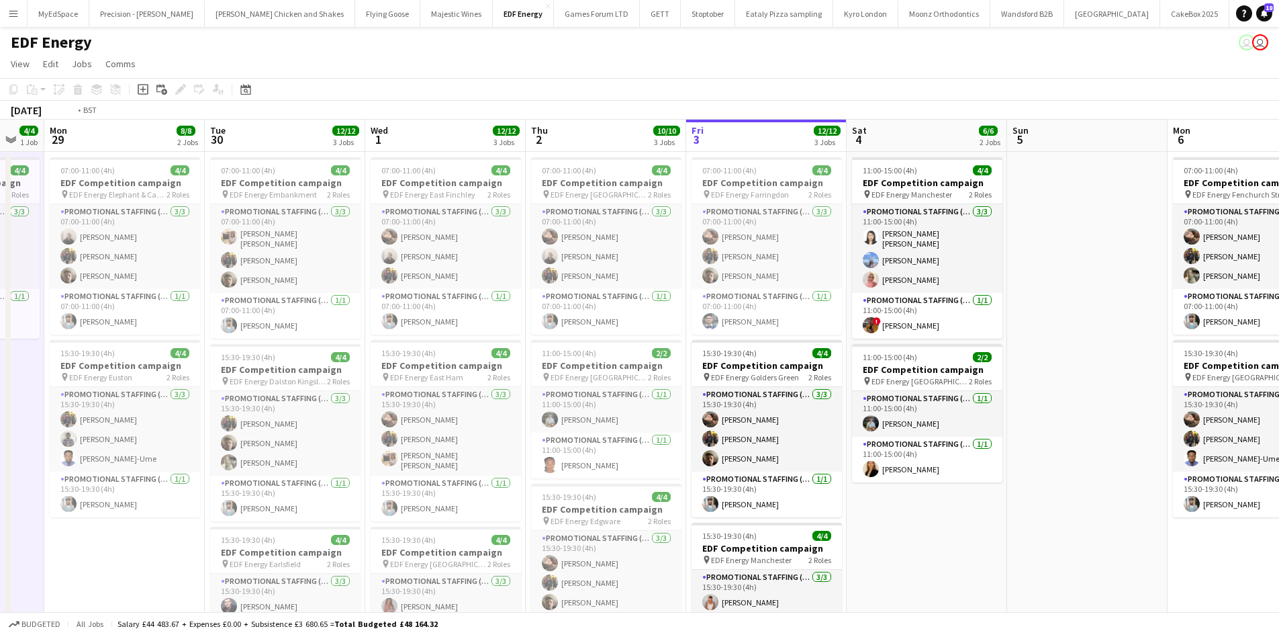
drag, startPoint x: 617, startPoint y: 379, endPoint x: 696, endPoint y: 386, distance: 79.6
click at [696, 386] on app-calendar-viewport "Fri 26 8/8 2 Jobs Sat 27 4/6 2 Jobs Sun 28 4/4 1 Job Mon 29 8/8 2 Jobs Tue 30 1…" at bounding box center [639, 541] width 1279 height 842
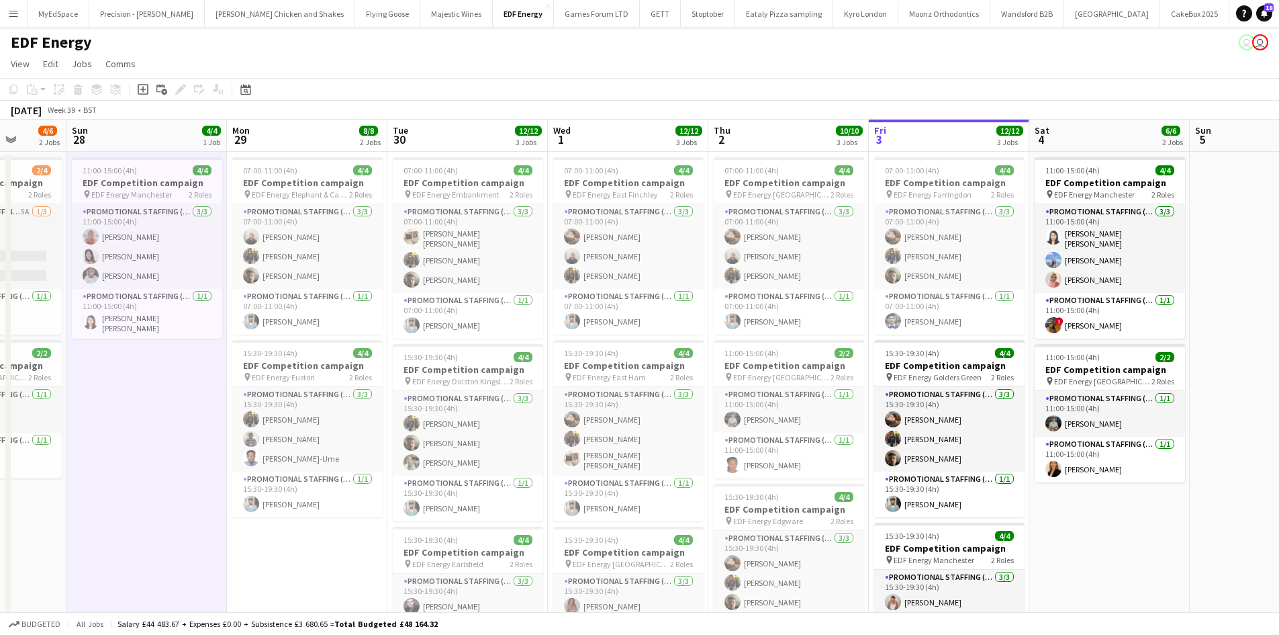
scroll to position [0, 394]
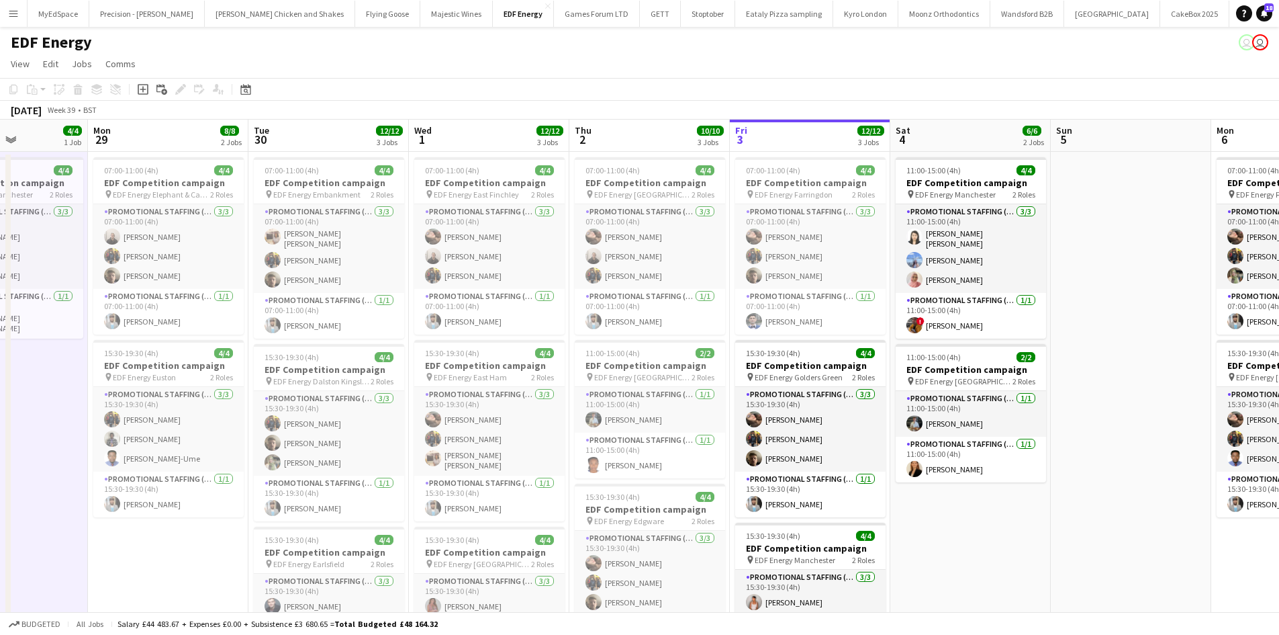
drag, startPoint x: 627, startPoint y: 392, endPoint x: 831, endPoint y: 443, distance: 210.9
click at [831, 443] on app-calendar-viewport "Fri 26 8/8 2 Jobs Sat 27 4/6 2 Jobs Sun 28 4/4 1 Job Mon 29 8/8 2 Jobs Tue 30 1…" at bounding box center [639, 541] width 1279 height 842
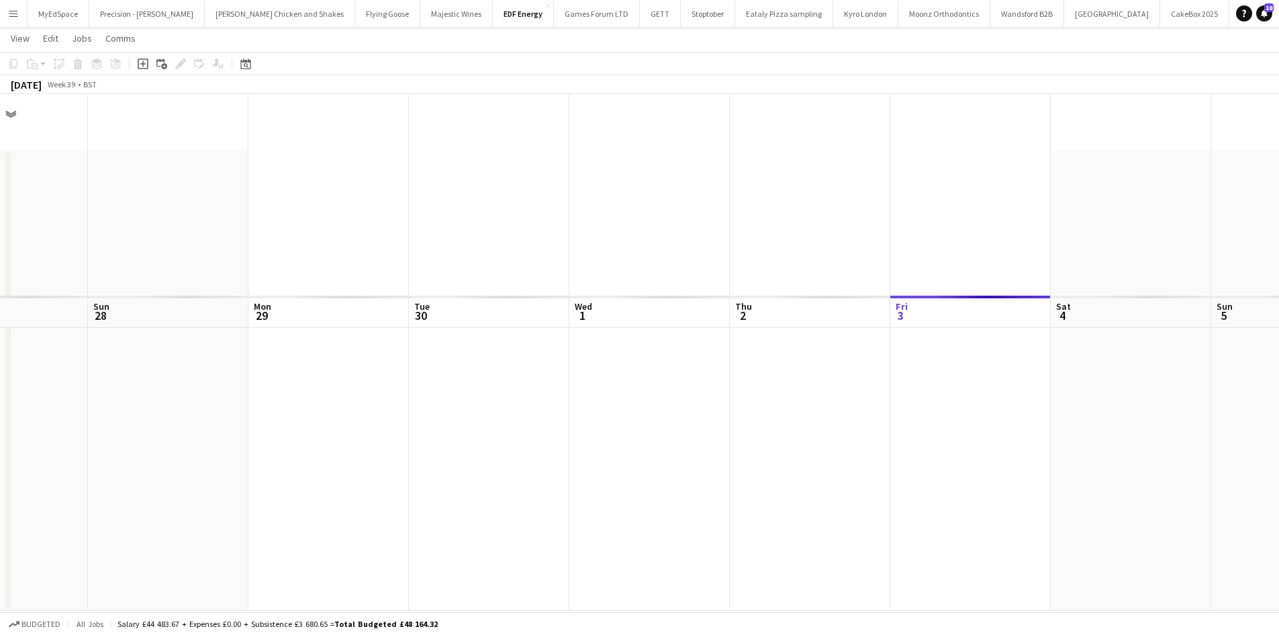
scroll to position [0, 0]
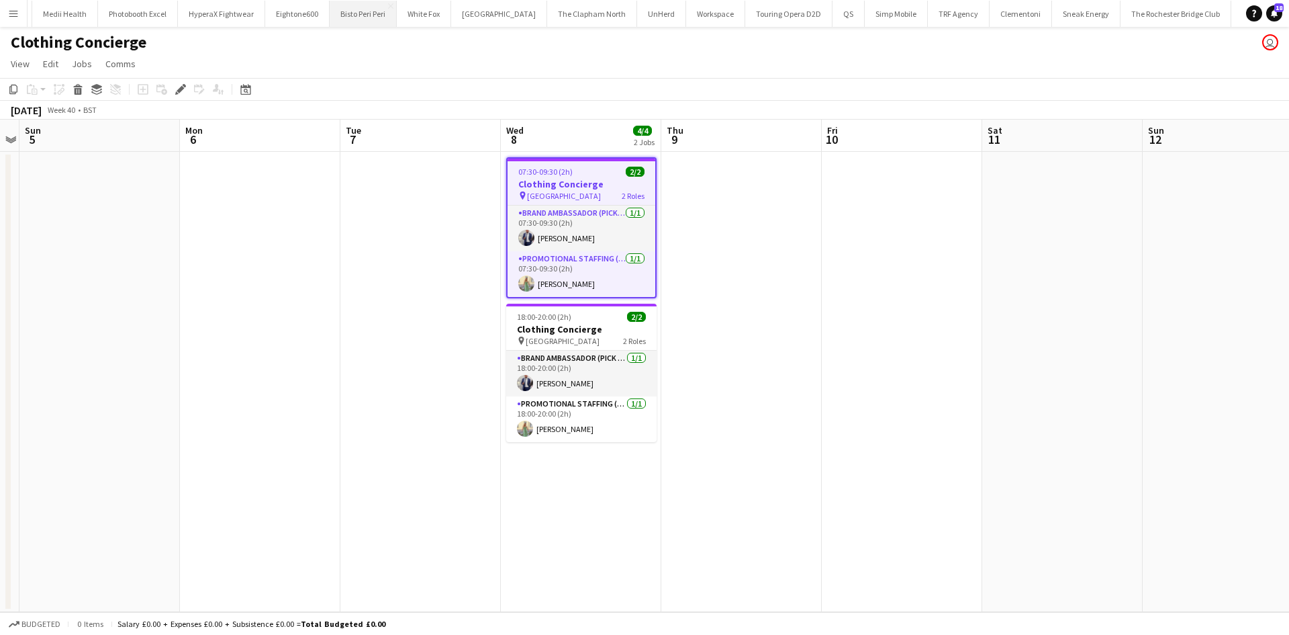
scroll to position [0, 4523]
click at [569, 237] on app-card-role "Brand Ambassador (Pick up) [DATE] 07:30-09:30 (2h) [PERSON_NAME]" at bounding box center [582, 228] width 148 height 46
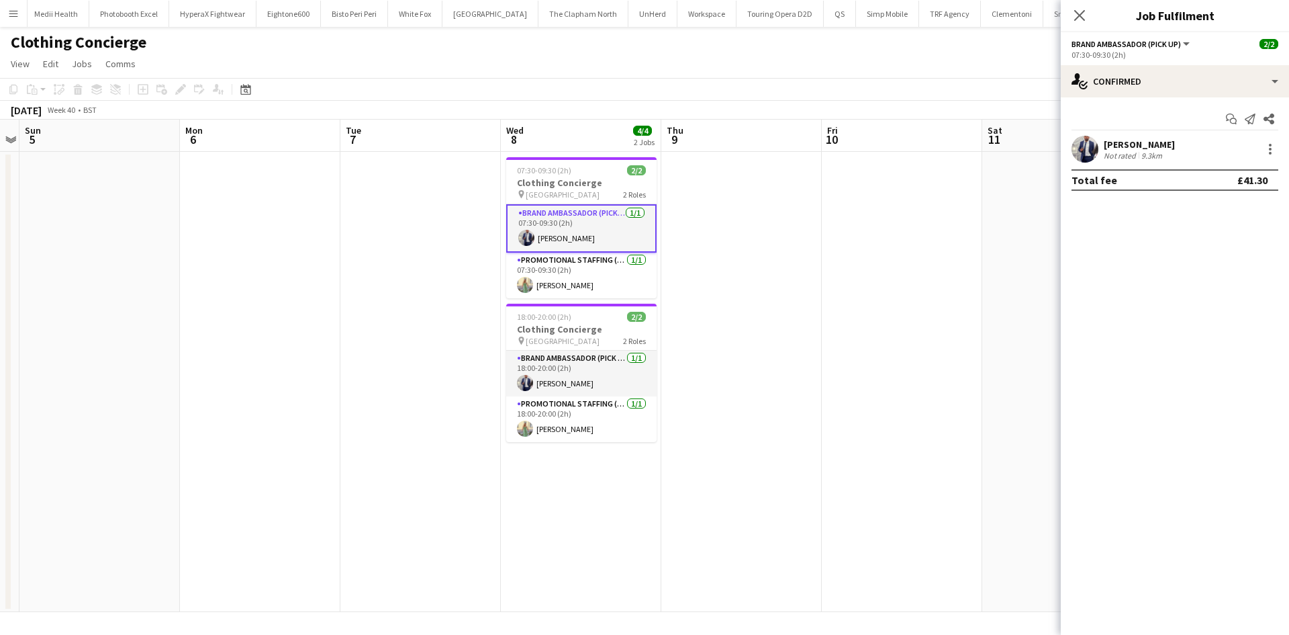
click at [1118, 146] on div "[PERSON_NAME]" at bounding box center [1139, 144] width 71 height 12
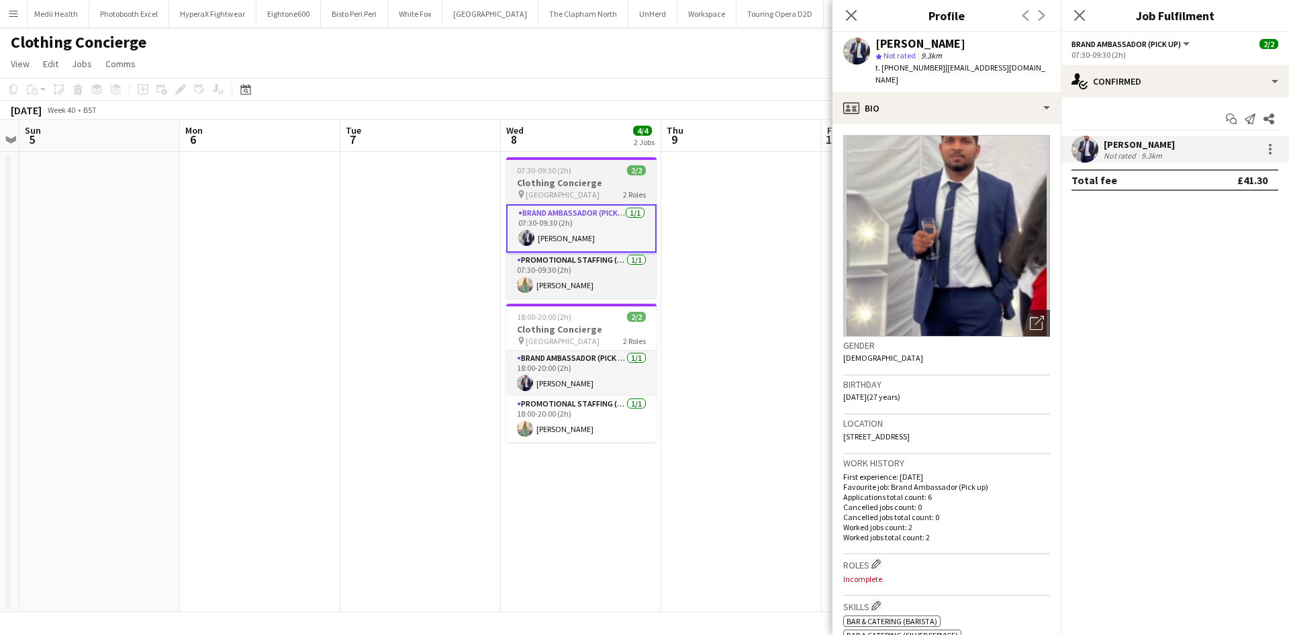
click at [535, 187] on h3 "Clothing Concierge" at bounding box center [581, 183] width 150 height 12
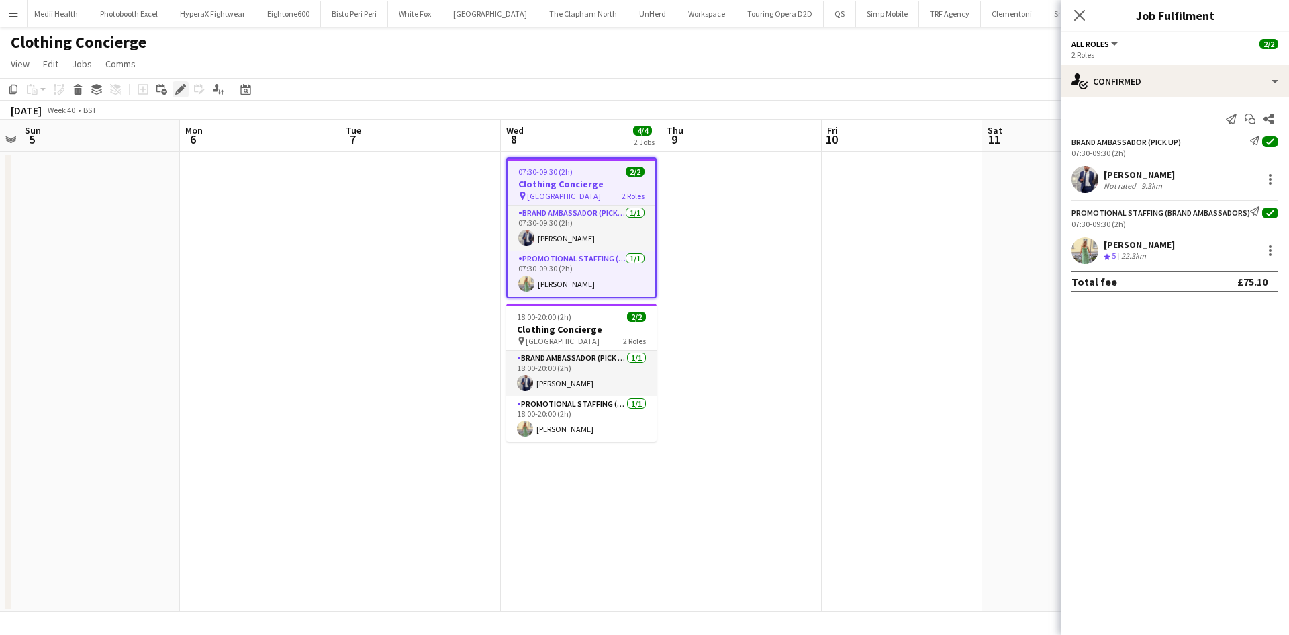
click at [185, 84] on icon "Edit" at bounding box center [180, 89] width 11 height 11
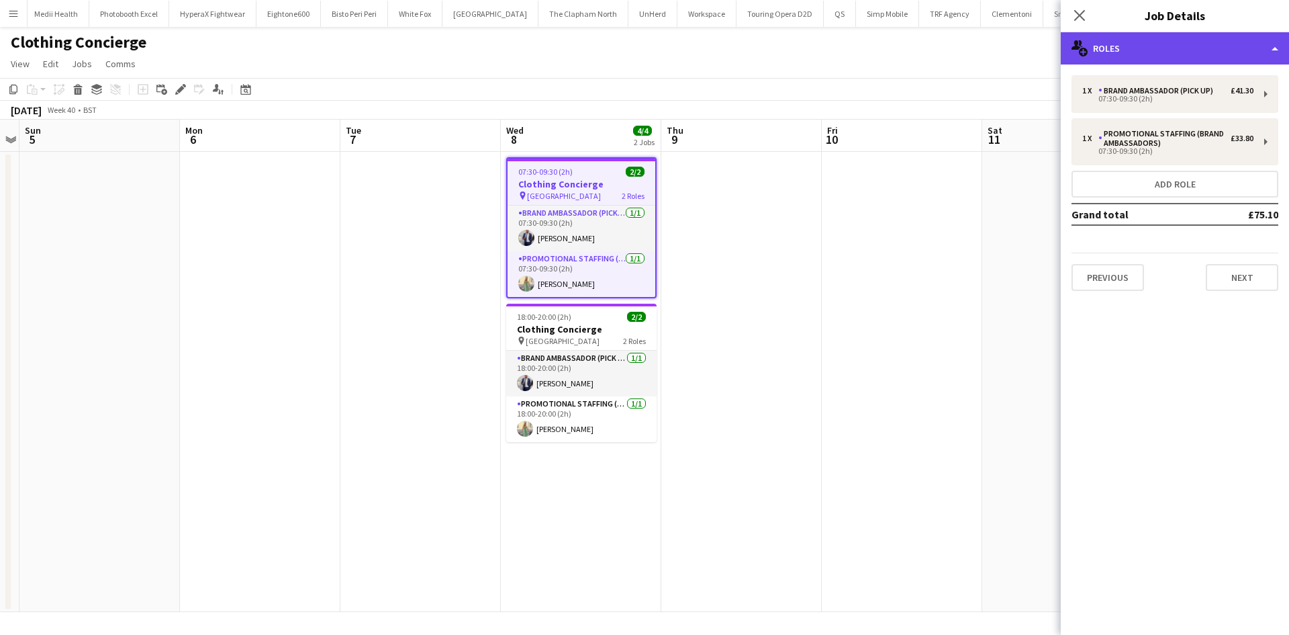
click at [1150, 46] on div "multiple-users-add Roles" at bounding box center [1175, 48] width 228 height 32
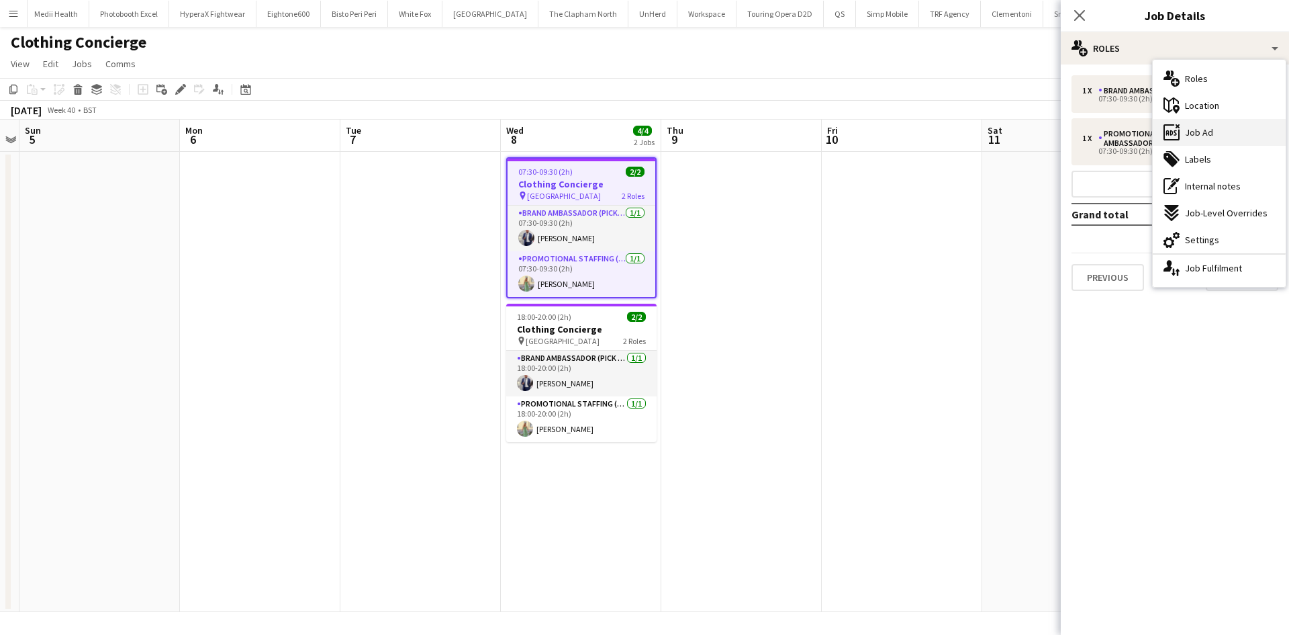
click at [1218, 122] on div "ads-window Job Ad" at bounding box center [1219, 132] width 133 height 27
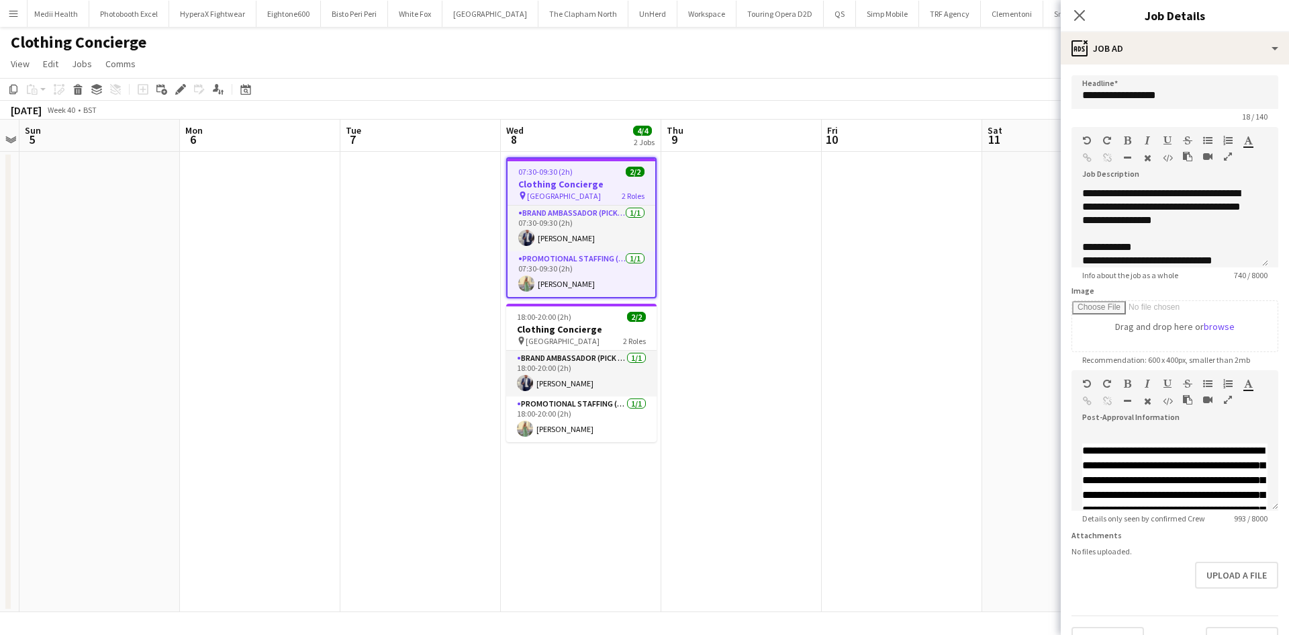
click at [964, 326] on app-date-cell at bounding box center [902, 382] width 160 height 460
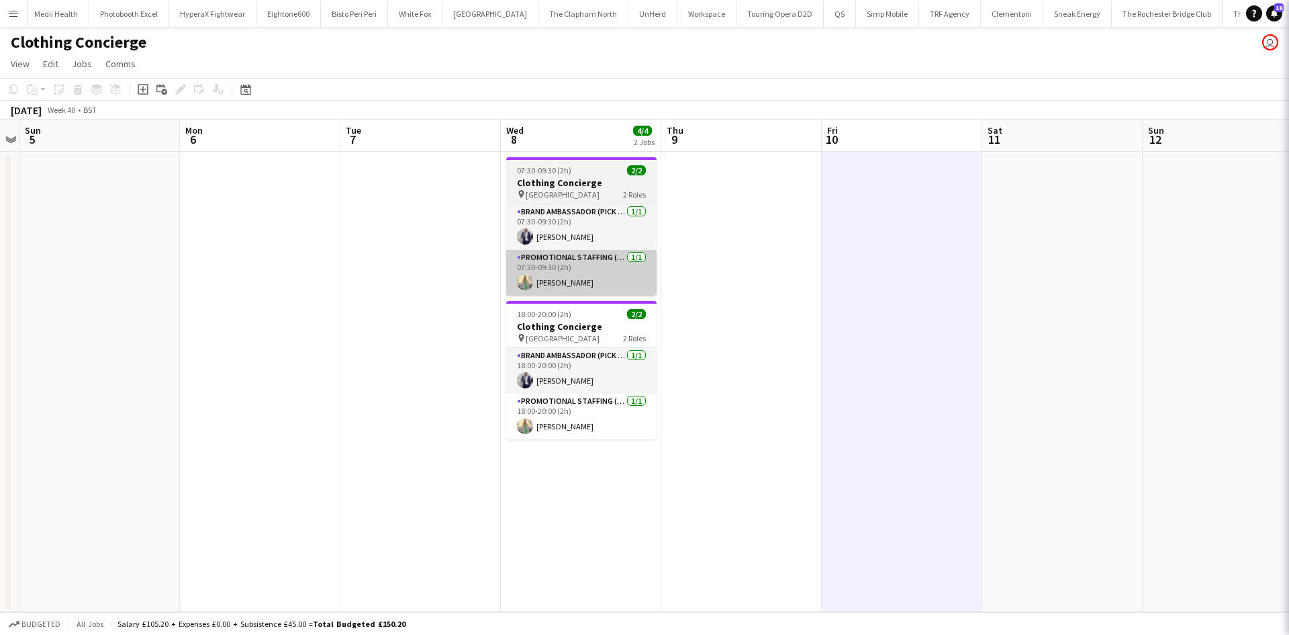
scroll to position [0, 463]
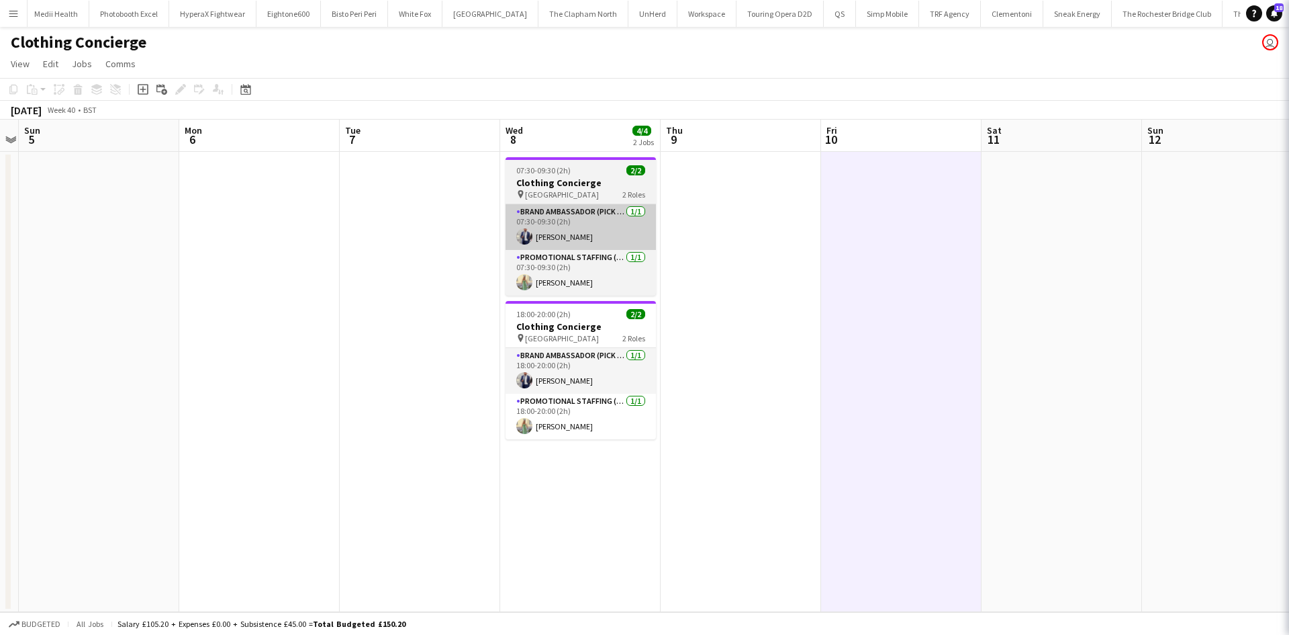
click at [531, 236] on app-user-avatar at bounding box center [524, 236] width 16 height 16
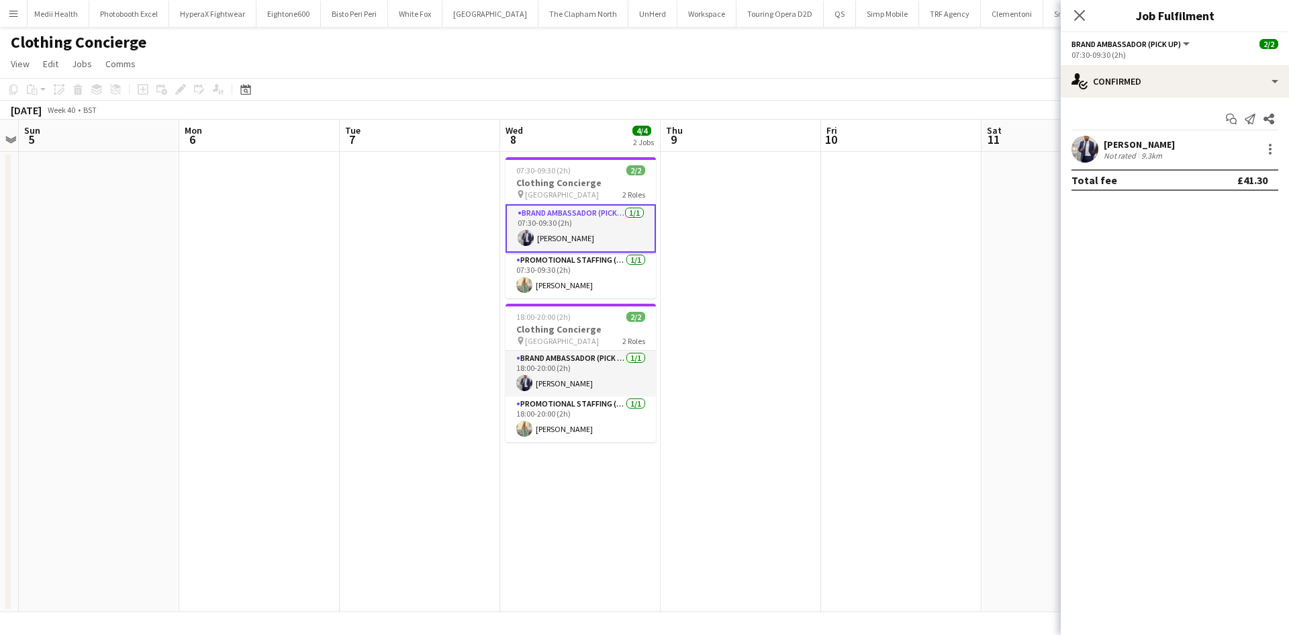
click at [1096, 147] on app-user-avatar at bounding box center [1085, 149] width 27 height 27
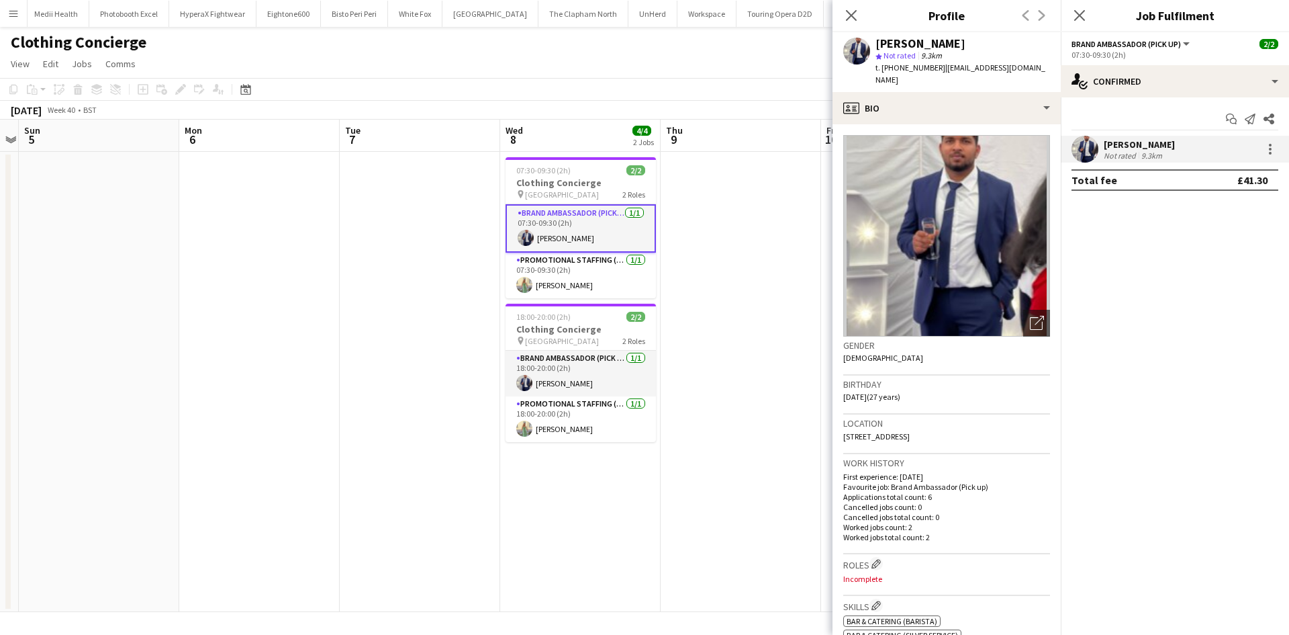
click at [953, 220] on img at bounding box center [946, 235] width 207 height 201
click at [1023, 313] on div "Open photos pop-in" at bounding box center [1036, 323] width 27 height 27
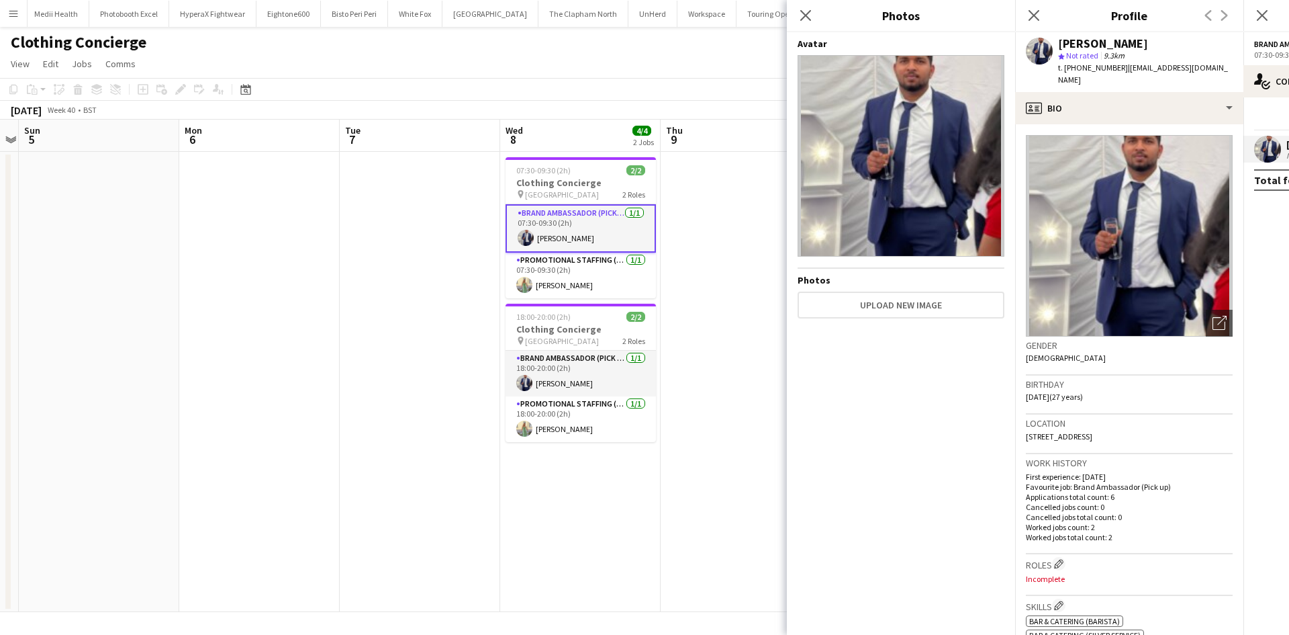
click at [953, 190] on img at bounding box center [901, 155] width 207 height 201
click at [780, 307] on app-date-cell at bounding box center [741, 382] width 160 height 460
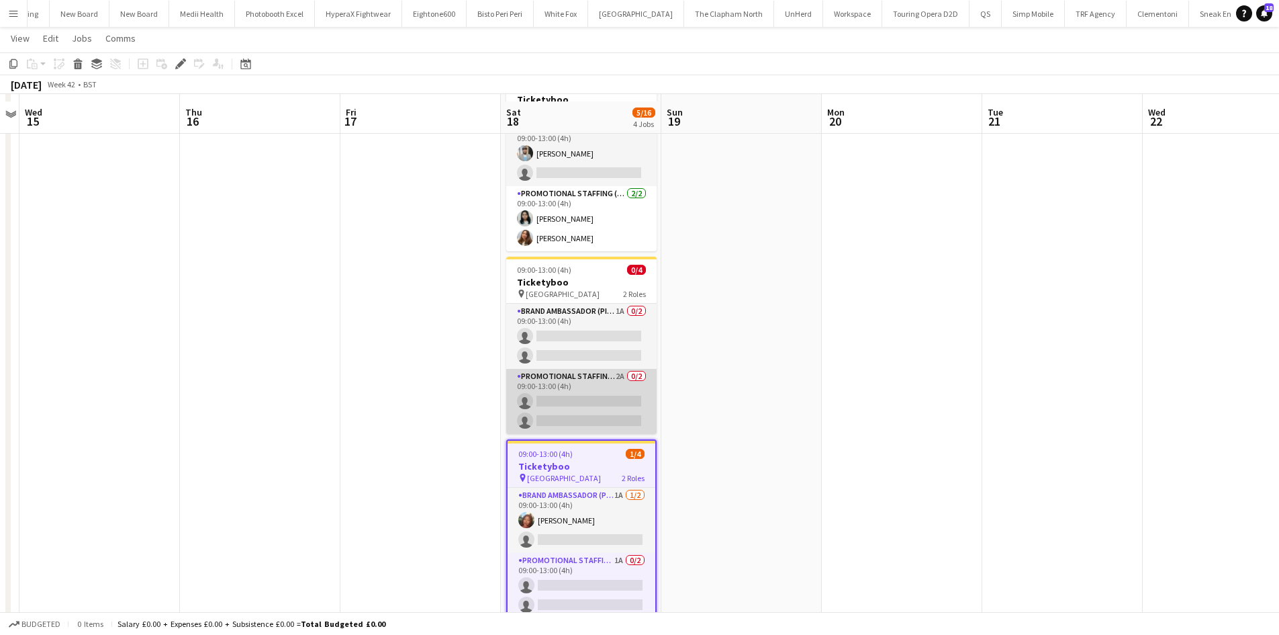
scroll to position [300, 0]
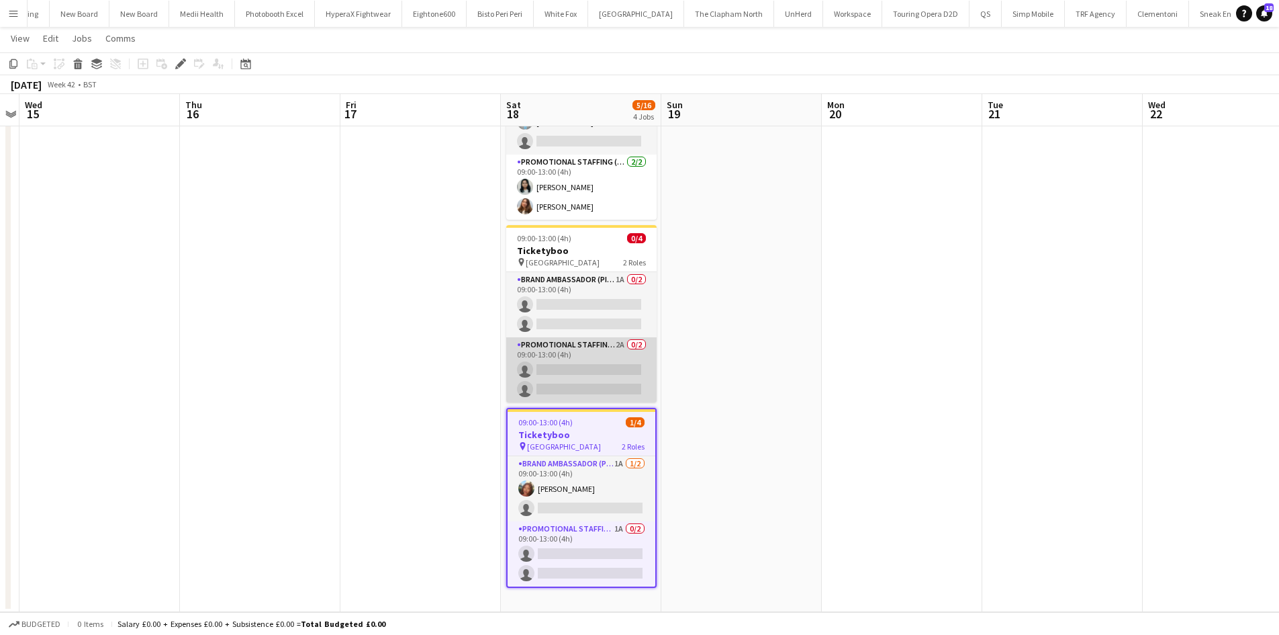
click at [620, 340] on app-card-role "Promotional Staffing (Brand Ambassadors) 2A 0/2 09:00-13:00 (4h) single-neutral…" at bounding box center [581, 369] width 150 height 65
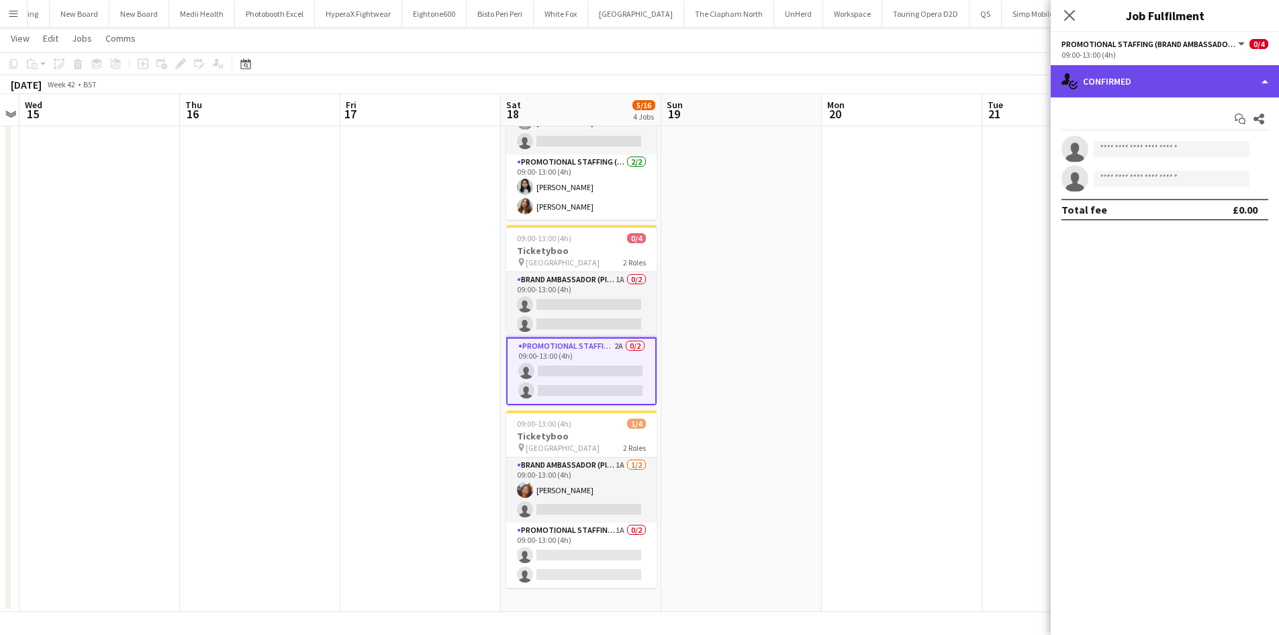
click at [1126, 81] on div "single-neutral-actions-check-2 Confirmed" at bounding box center [1165, 81] width 228 height 32
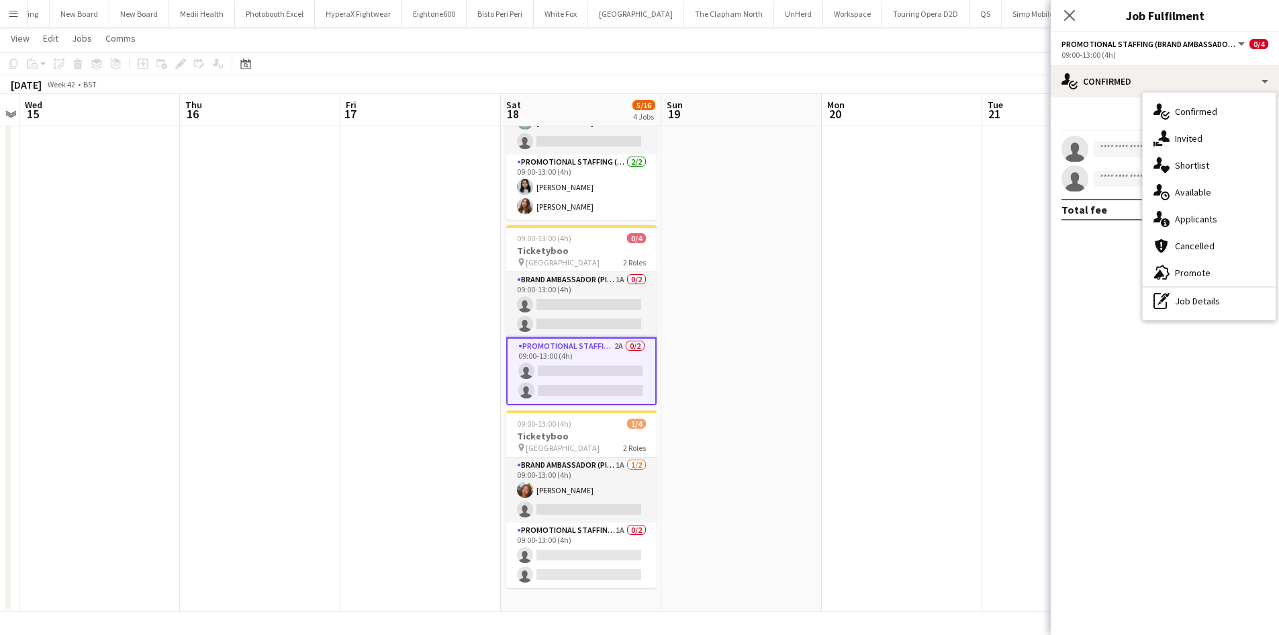
drag, startPoint x: 1199, startPoint y: 224, endPoint x: 1182, endPoint y: 232, distance: 19.0
click at [1199, 224] on span "Applicants" at bounding box center [1196, 219] width 42 height 12
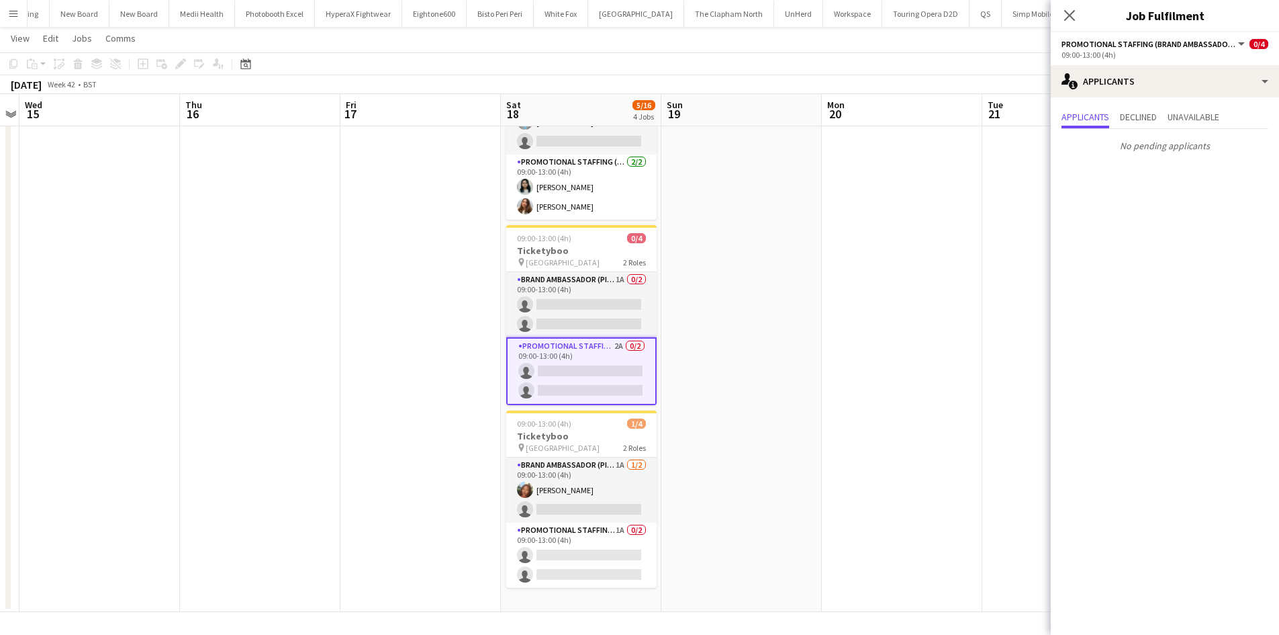
click at [919, 248] on app-date-cell at bounding box center [902, 231] width 160 height 762
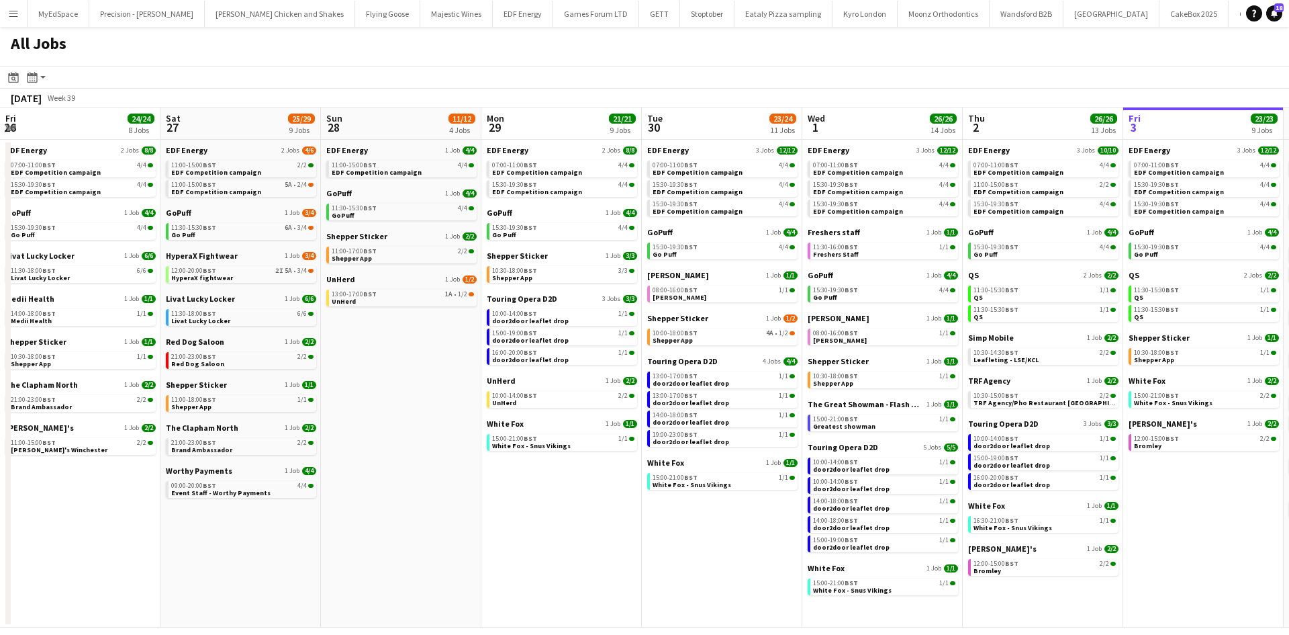
scroll to position [0, 397]
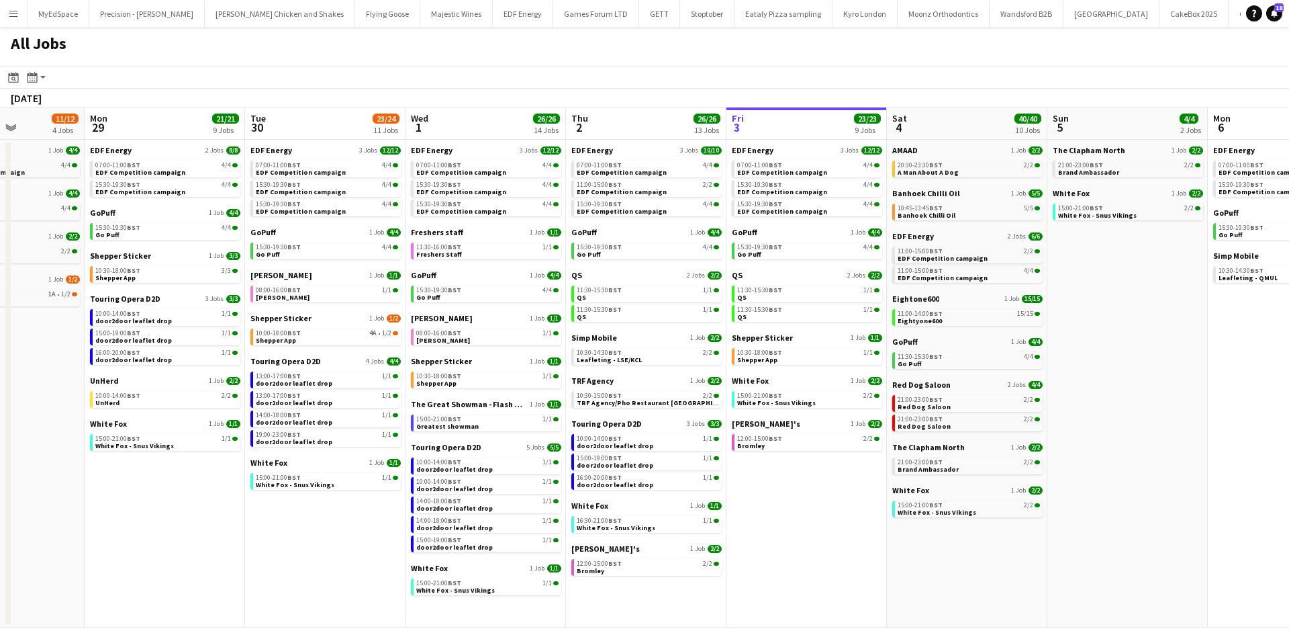
drag, startPoint x: 1047, startPoint y: 526, endPoint x: 643, endPoint y: 473, distance: 407.7
click at [643, 473] on app-calendar-viewport "Fri 26 24/24 8 Jobs Sat 27 25/29 9 Jobs Sun 28 11/12 4 Jobs Mon 29 21/21 9 Jobs…" at bounding box center [644, 367] width 1289 height 520
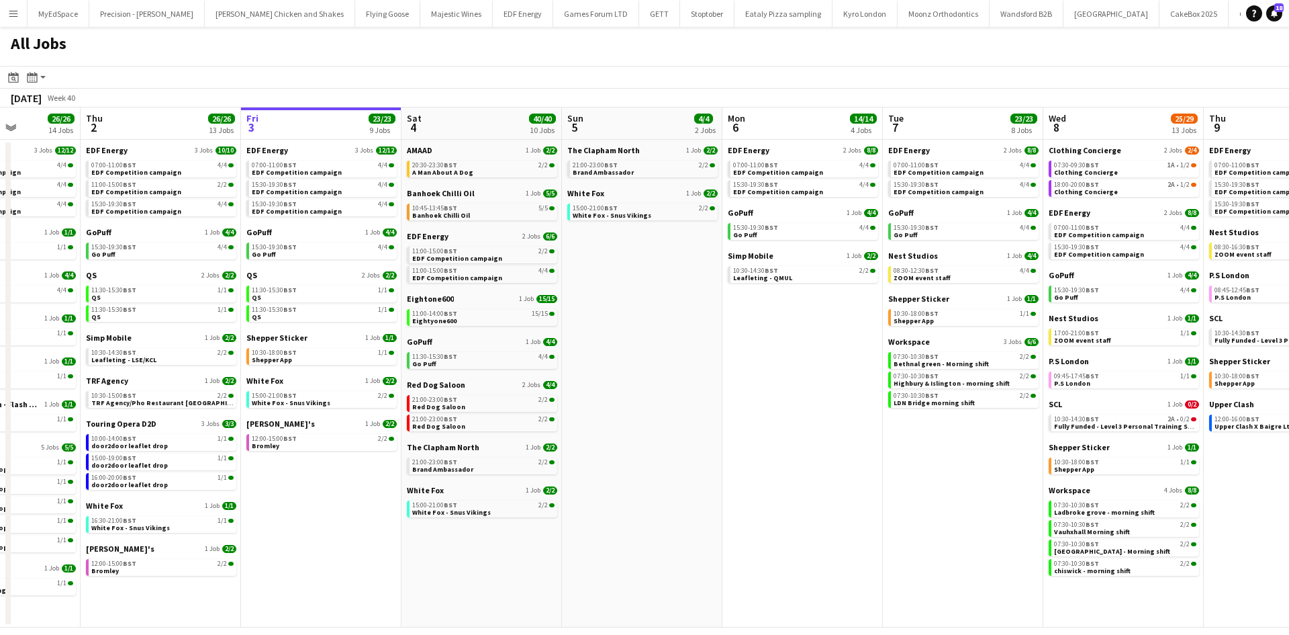
drag, startPoint x: 990, startPoint y: 484, endPoint x: 909, endPoint y: 477, distance: 81.5
click at [909, 477] on app-calendar-viewport "Sun 28 11/12 4 Jobs Mon 29 21/21 9 Jobs Tue 30 23/24 11 Jobs Wed 1 26/26 14 Job…" at bounding box center [644, 367] width 1289 height 520
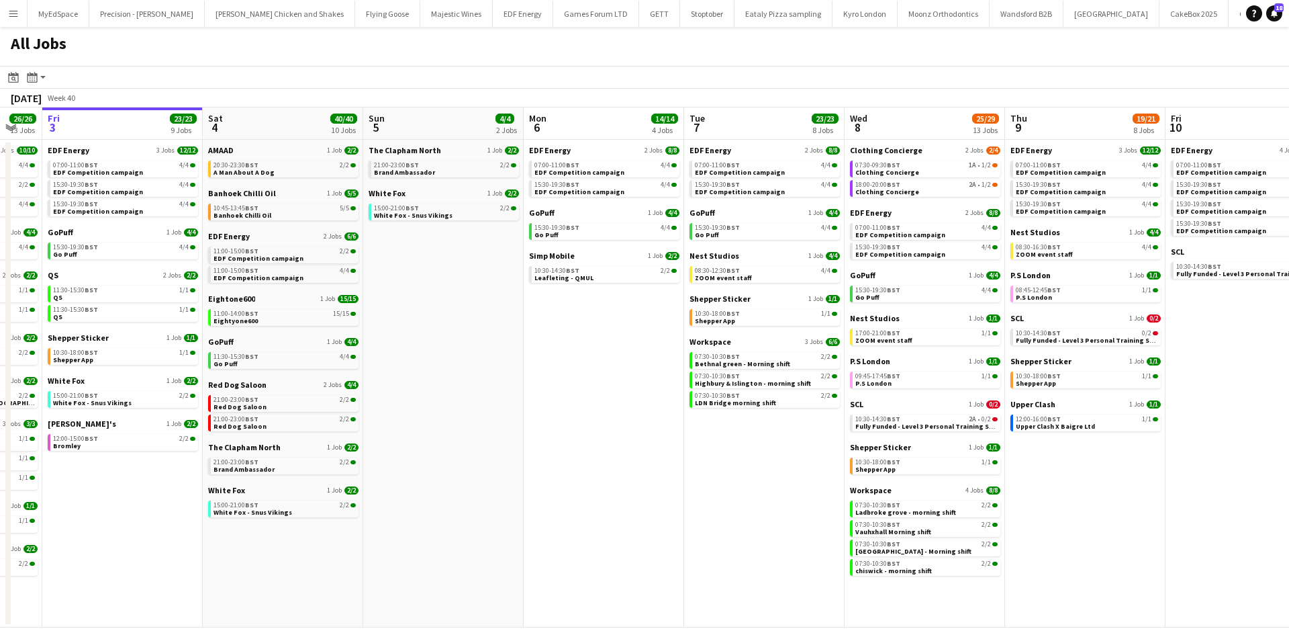
drag, startPoint x: 905, startPoint y: 476, endPoint x: 704, endPoint y: 459, distance: 201.5
click at [706, 460] on app-calendar-viewport "Tue 30 23/24 11 Jobs Wed 1 26/26 14 Jobs Thu 2 26/26 13 Jobs Fri 3 23/23 9 Jobs…" at bounding box center [644, 367] width 1289 height 520
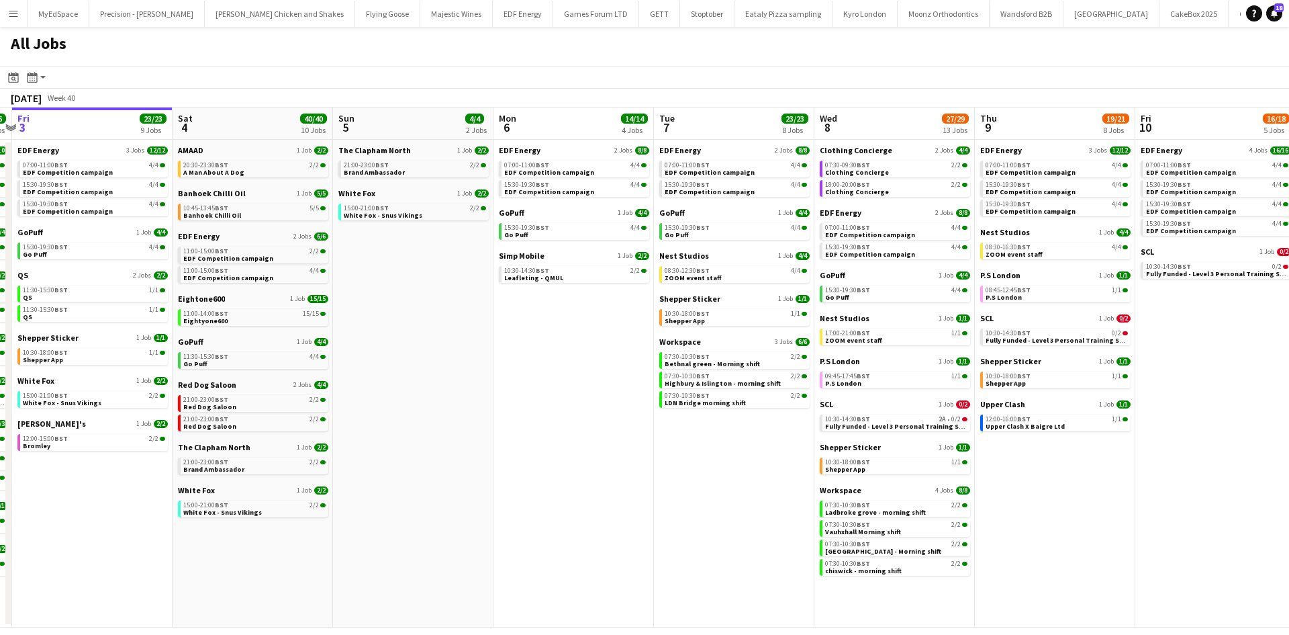
drag, startPoint x: 1232, startPoint y: 576, endPoint x: 1108, endPoint y: 568, distance: 124.5
click at [1098, 568] on app-calendar-viewport "Tue 30 23/24 11 Jobs Wed 1 26/26 14 Jobs Thu 2 26/26 13 Jobs Fri 3 23/23 9 Jobs…" at bounding box center [644, 367] width 1289 height 520
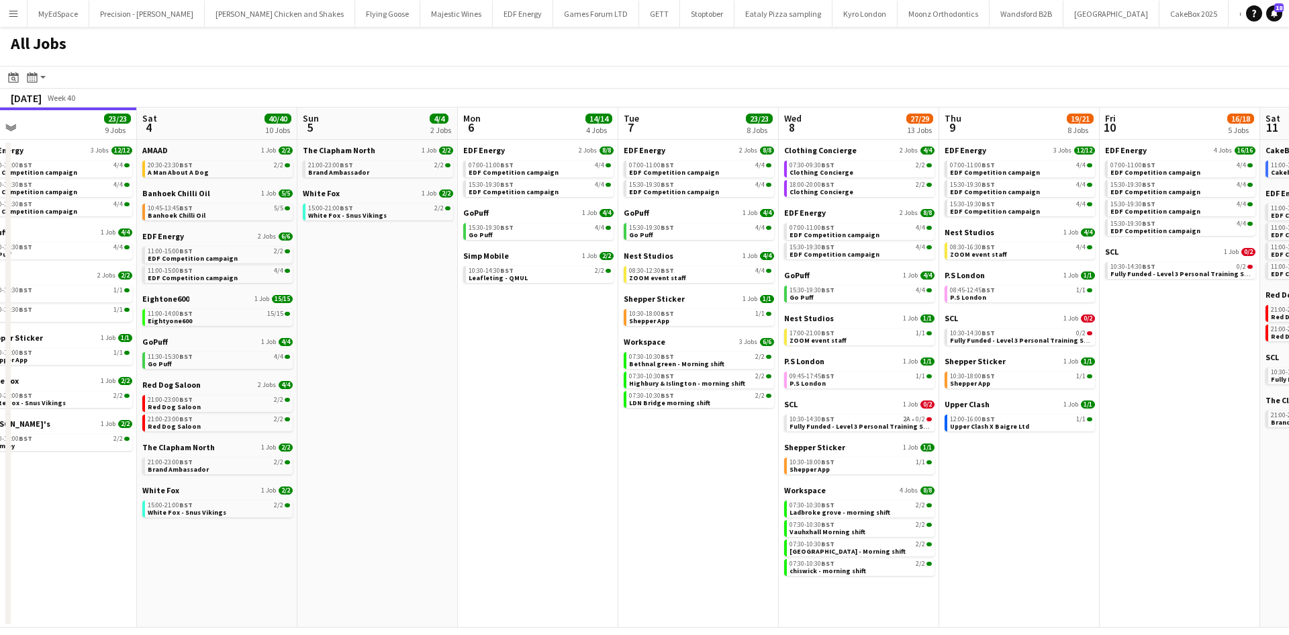
scroll to position [0, 575]
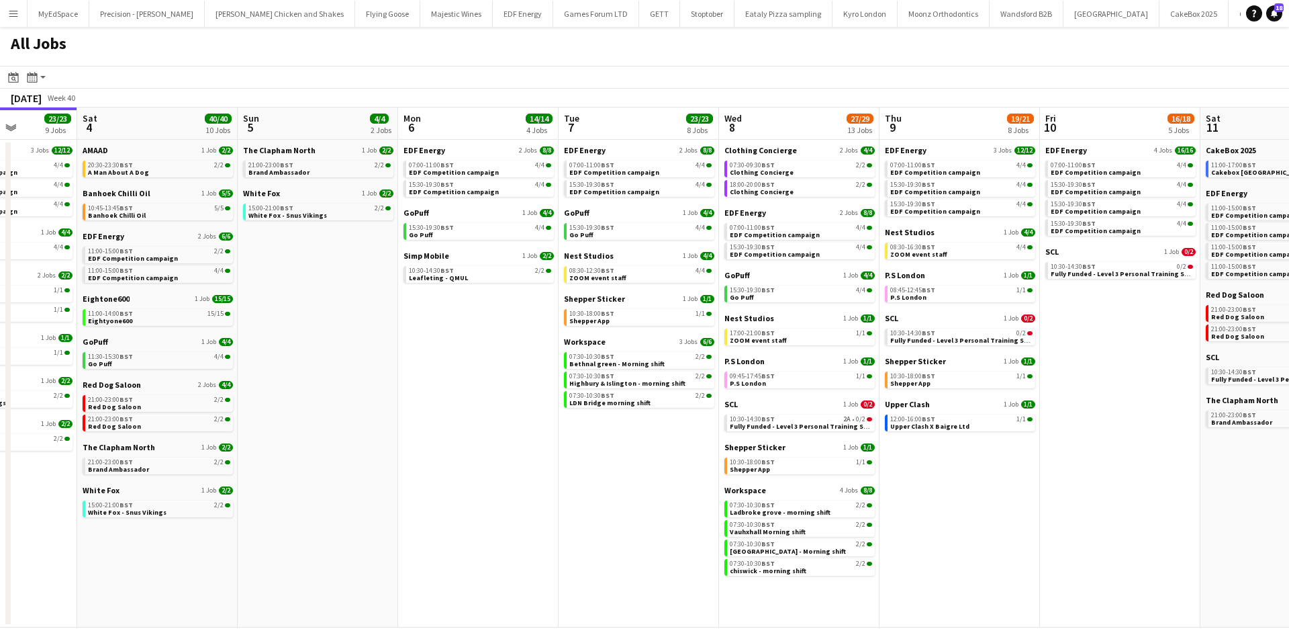
drag, startPoint x: 998, startPoint y: 464, endPoint x: 899, endPoint y: 451, distance: 99.6
click at [907, 452] on app-calendar-viewport "Tue 30 23/24 11 Jobs Wed 1 26/26 14 Jobs Thu 2 26/26 13 Jobs Fri 3 23/23 9 Jobs…" at bounding box center [644, 367] width 1289 height 520
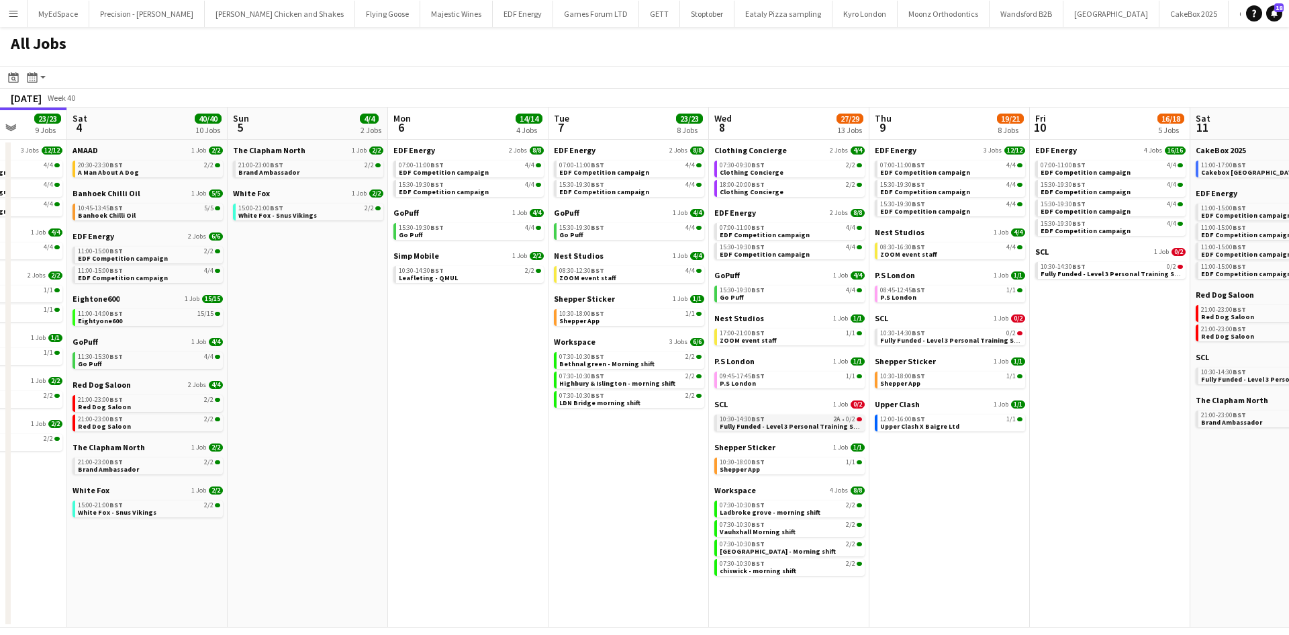
click at [812, 424] on span "Fully Funded - Level 3 Personal Training Skills Bootcamp" at bounding box center [811, 426] width 183 height 9
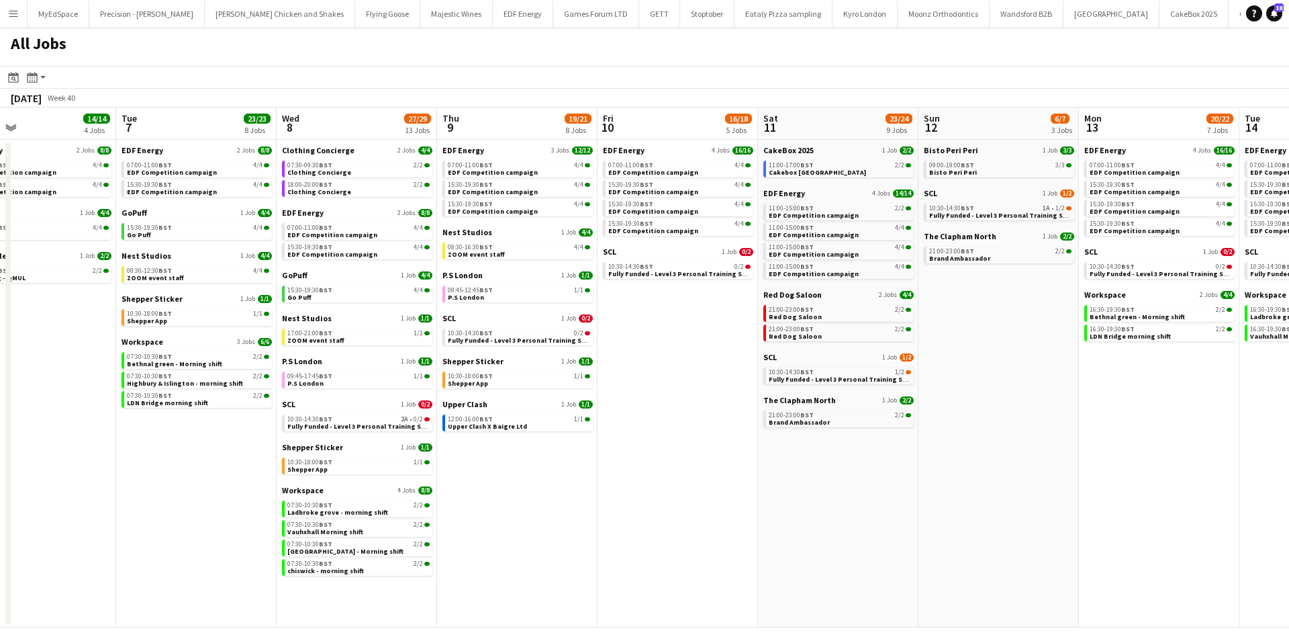
drag, startPoint x: 940, startPoint y: 467, endPoint x: 774, endPoint y: 456, distance: 166.9
click at [793, 463] on app-calendar-viewport "Thu 2 26/26 13 Jobs Fri 3 23/23 9 Jobs Sat 4 40/40 10 Jobs Sun 5 4/4 2 Jobs Mon…" at bounding box center [644, 367] width 1289 height 520
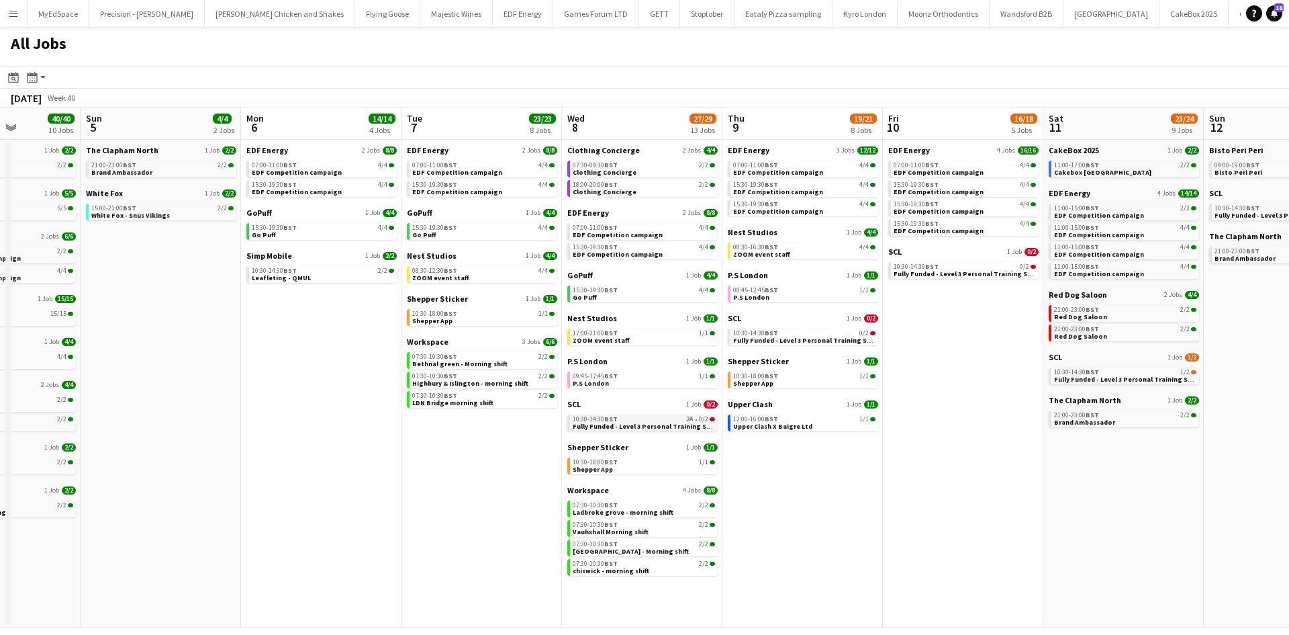
click at [666, 415] on link "10:30-14:30 BST 2A • 0/2 Fully Funded - Level 3 Personal Training Skills Bootca…" at bounding box center [644, 421] width 142 height 15
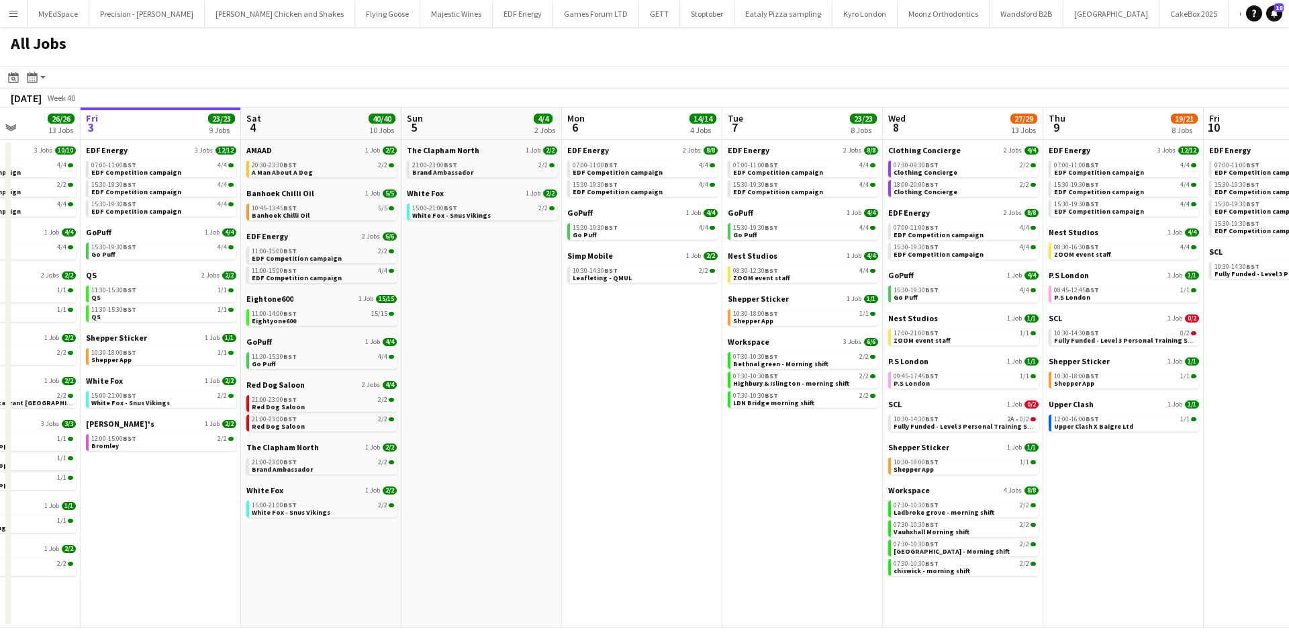
scroll to position [0, 380]
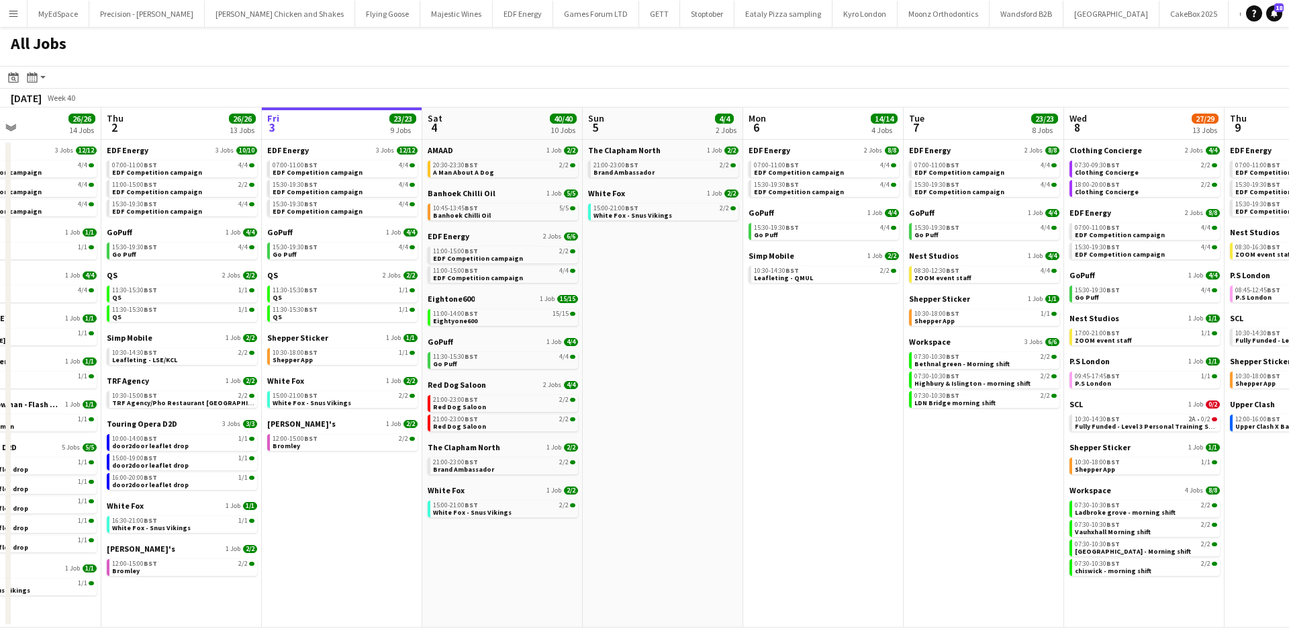
drag, startPoint x: 451, startPoint y: 474, endPoint x: 931, endPoint y: 464, distance: 480.2
click at [931, 464] on app-calendar-viewport "Mon 29 21/21 9 Jobs Tue 30 23/24 11 Jobs Wed 1 26/26 14 Jobs Thu 2 26/26 13 Job…" at bounding box center [644, 367] width 1289 height 520
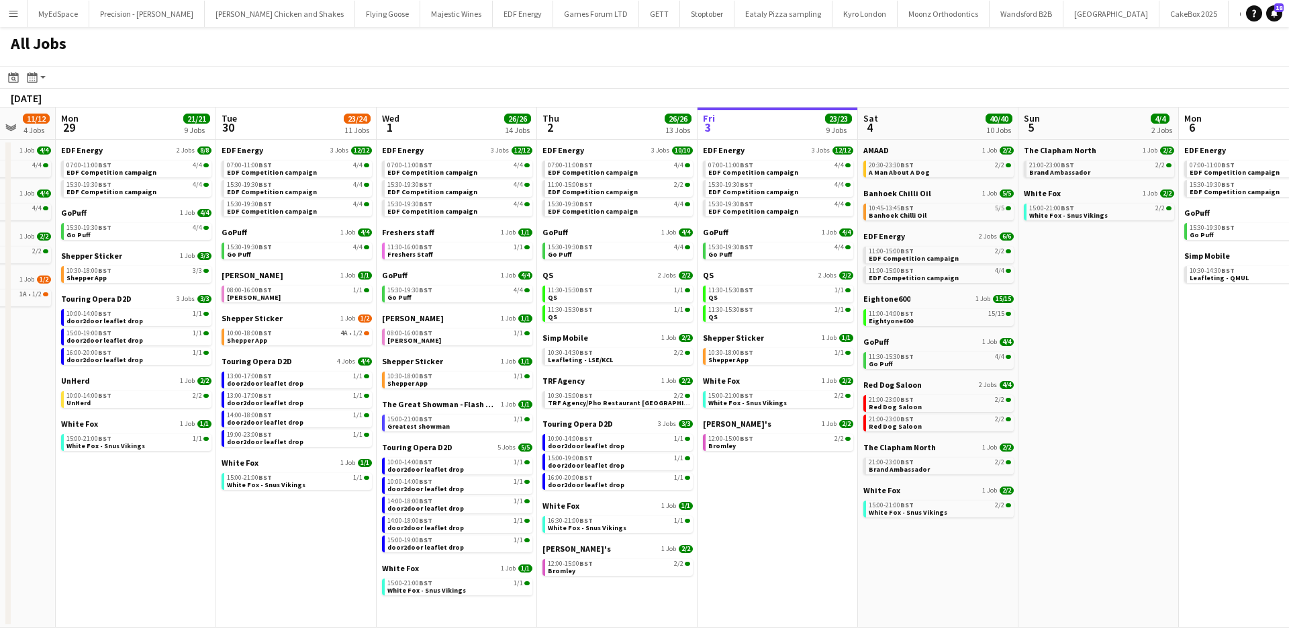
scroll to position [0, 426]
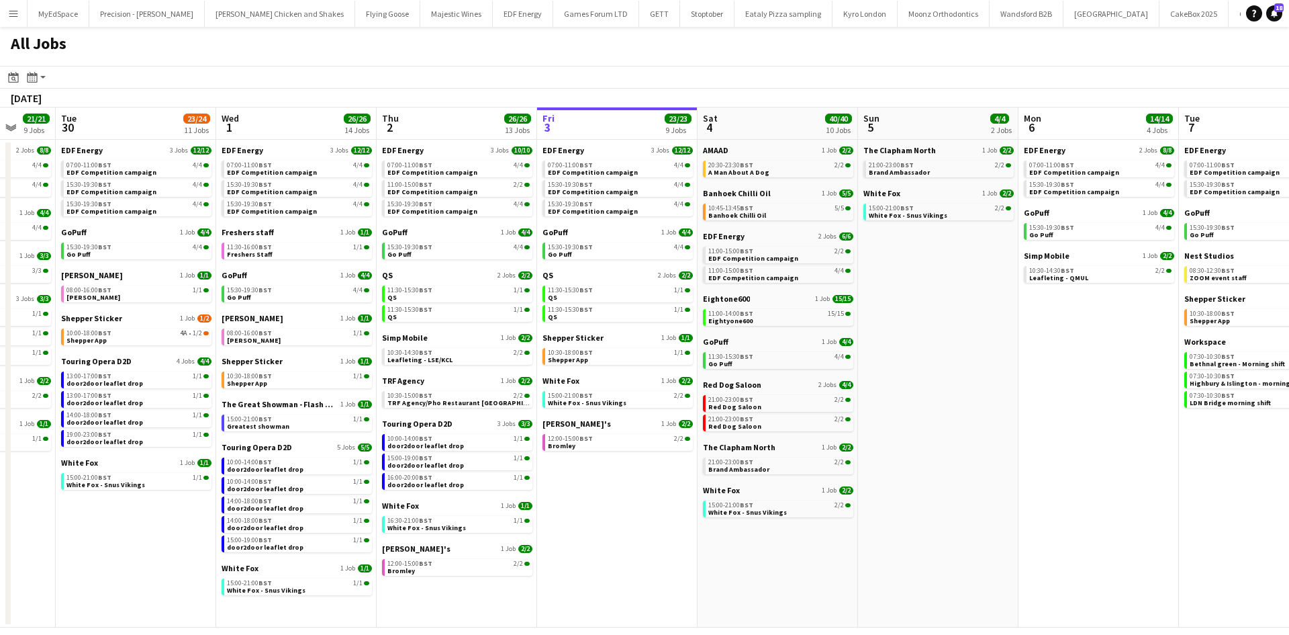
click at [1079, 434] on app-all-jobs "All Jobs Date picker [DATE] [DATE] [DATE] M [DATE] T [DATE] W [DATE] T [DATE] F…" at bounding box center [644, 327] width 1289 height 600
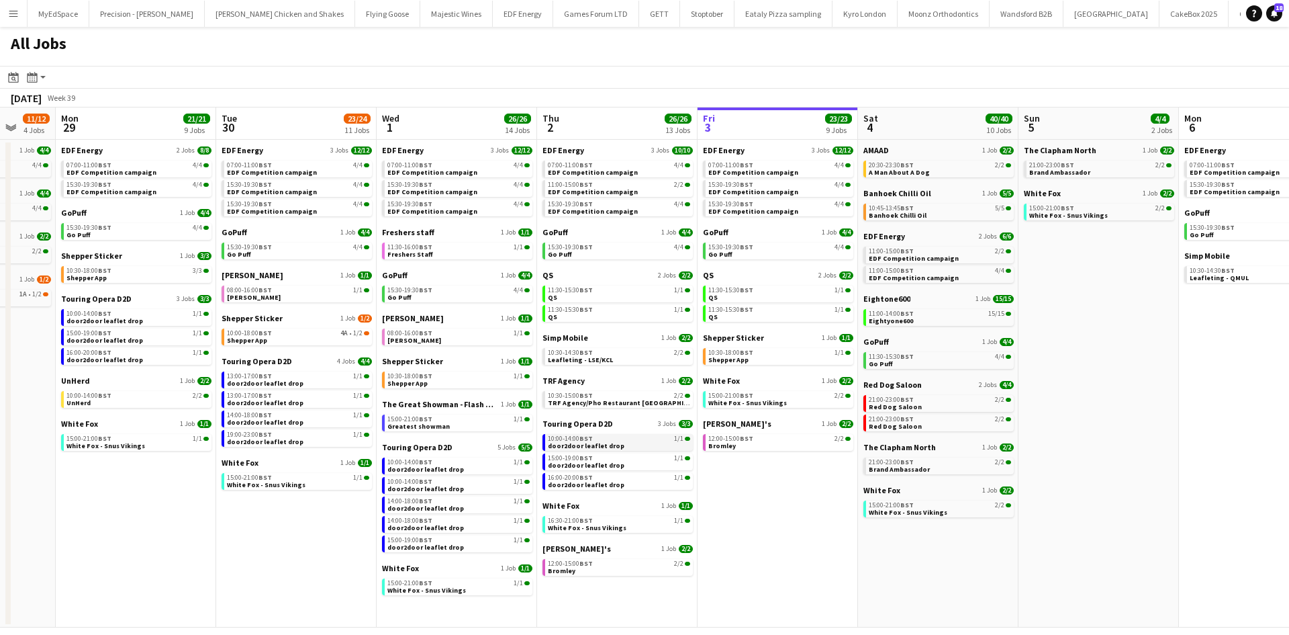
click at [626, 440] on div "10:00-14:00 BST 1/1" at bounding box center [619, 438] width 142 height 7
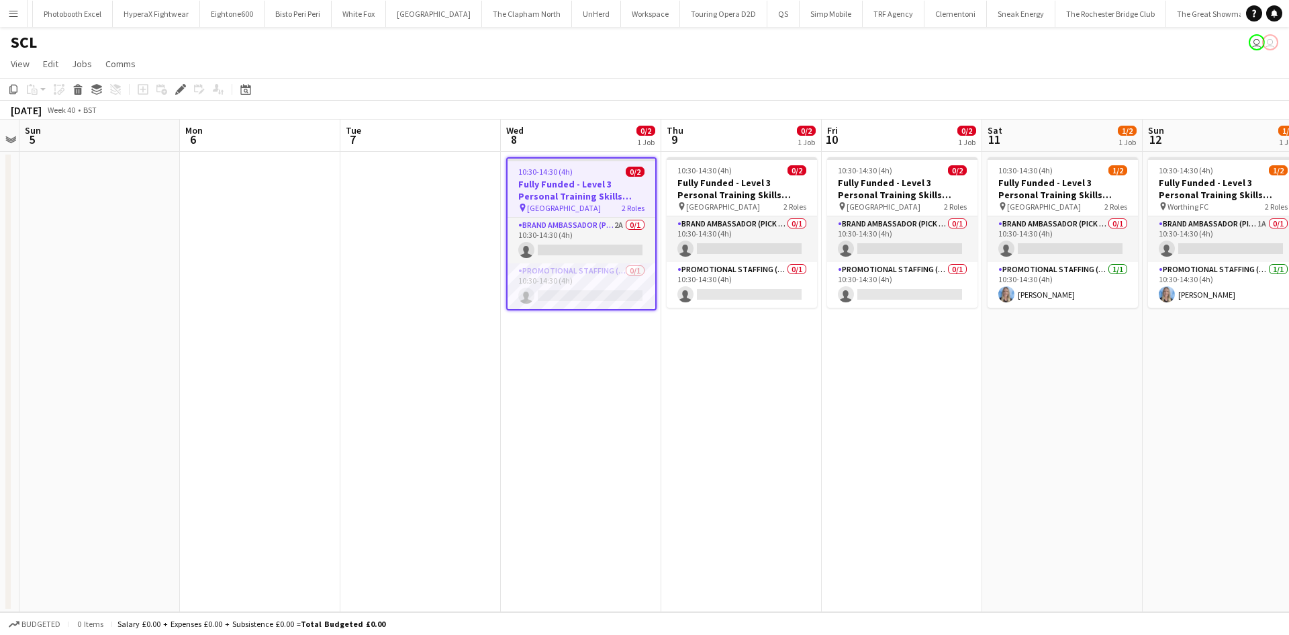
scroll to position [0, 4603]
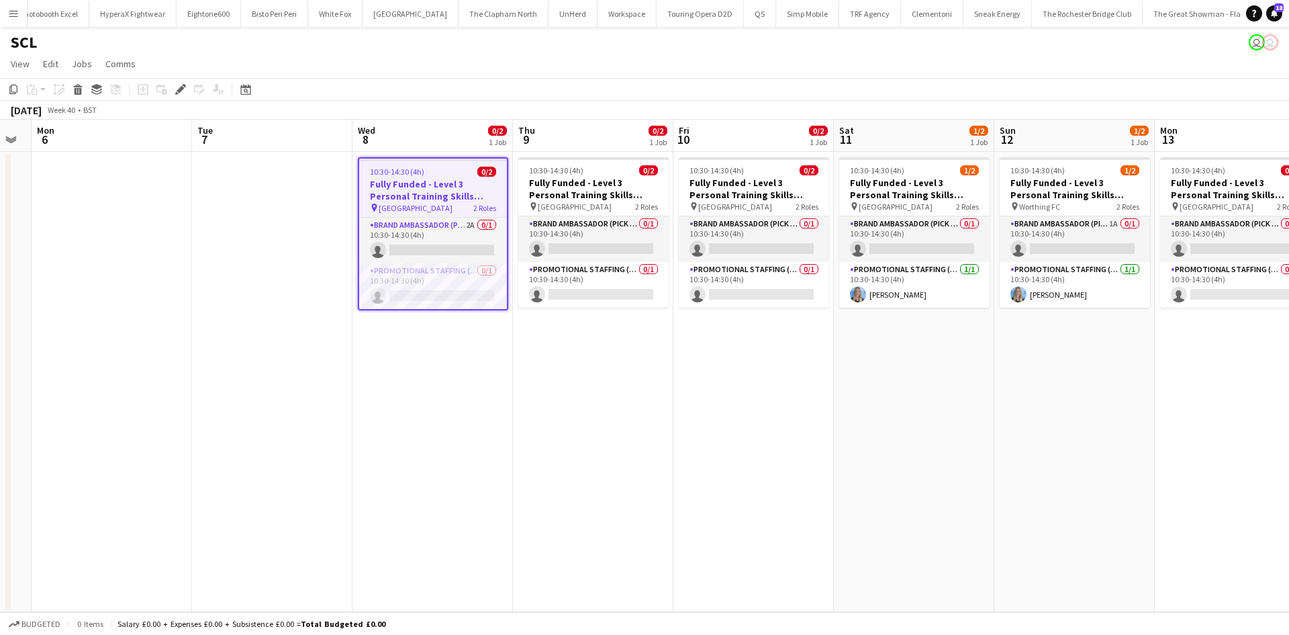
drag, startPoint x: 873, startPoint y: 422, endPoint x: 710, endPoint y: 406, distance: 164.0
click at [715, 408] on app-calendar-viewport "Thu 2 Fri 3 Sat 4 Sun 5 Mon 6 Tue 7 Wed 8 0/2 1 Job Thu 9 0/2 1 Job Fri 10 0/2 …" at bounding box center [644, 366] width 1289 height 492
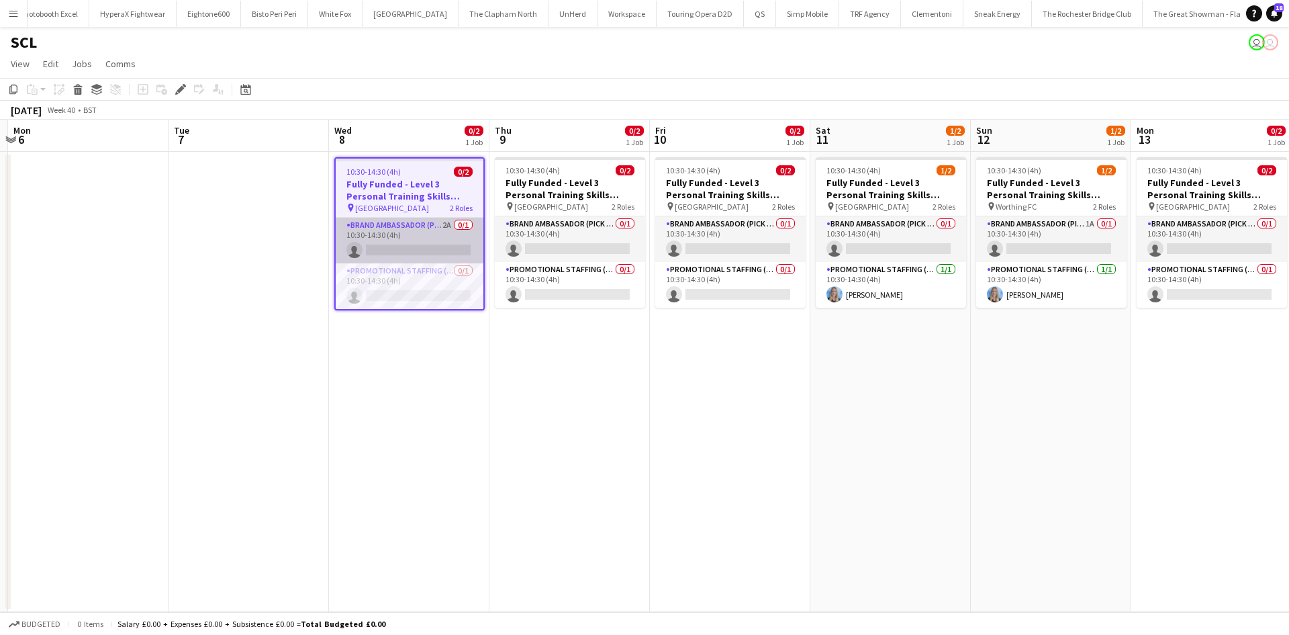
click at [447, 224] on app-card-role "Brand Ambassador (Pick up) 2A 0/1 10:30-14:30 (4h) single-neutral-actions" at bounding box center [410, 241] width 148 height 46
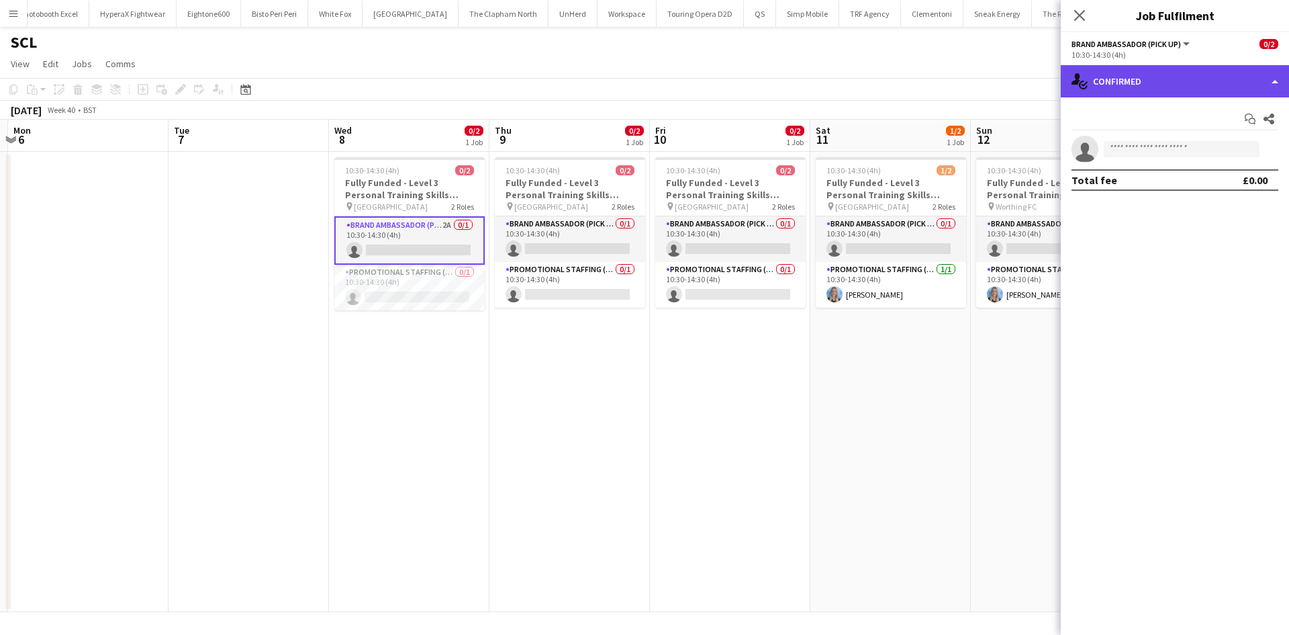
click at [1141, 80] on div "single-neutral-actions-check-2 Confirmed" at bounding box center [1175, 81] width 228 height 32
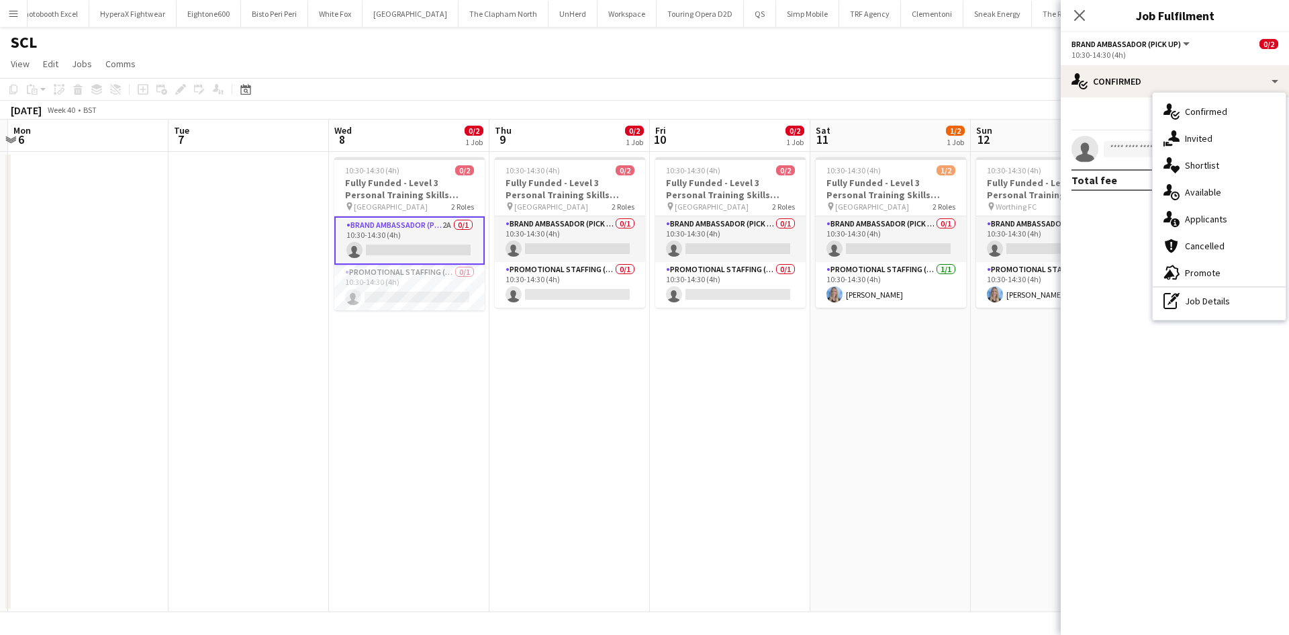
click at [1202, 211] on div "single-neutral-actions-information Applicants" at bounding box center [1219, 218] width 133 height 27
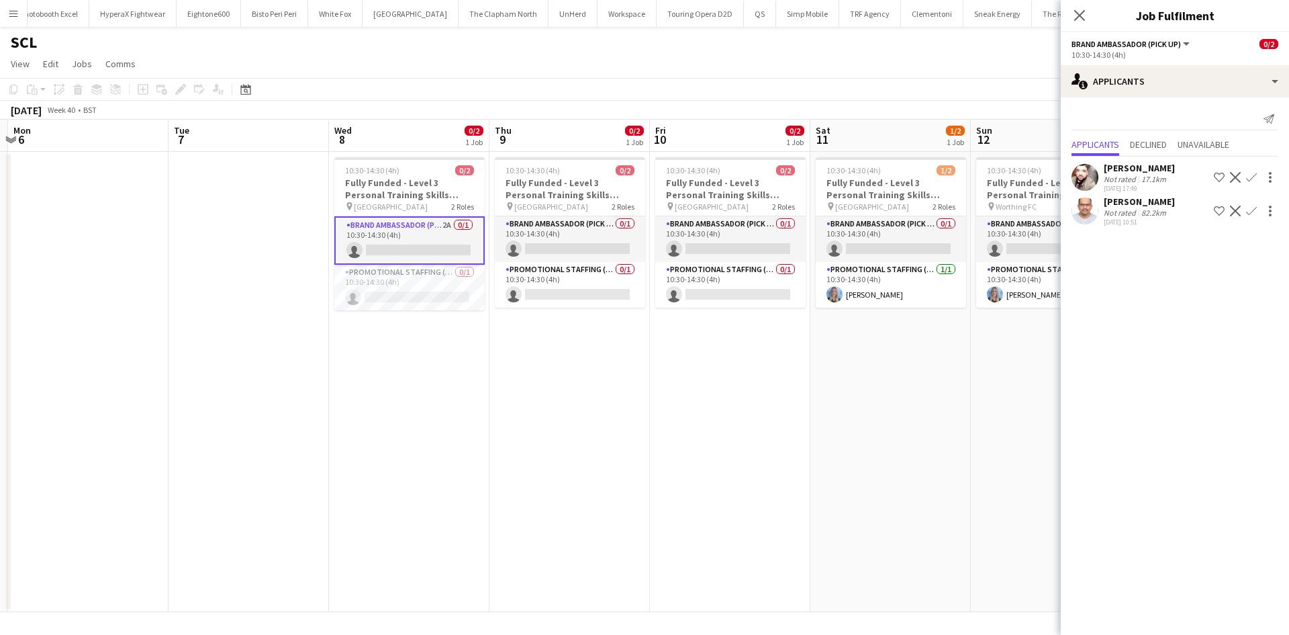
click at [979, 383] on app-date-cell "10:30-14:30 (4h) 1/2 Fully Funded - Level 3 Personal Training Skills Bootcamp p…" at bounding box center [1051, 382] width 160 height 460
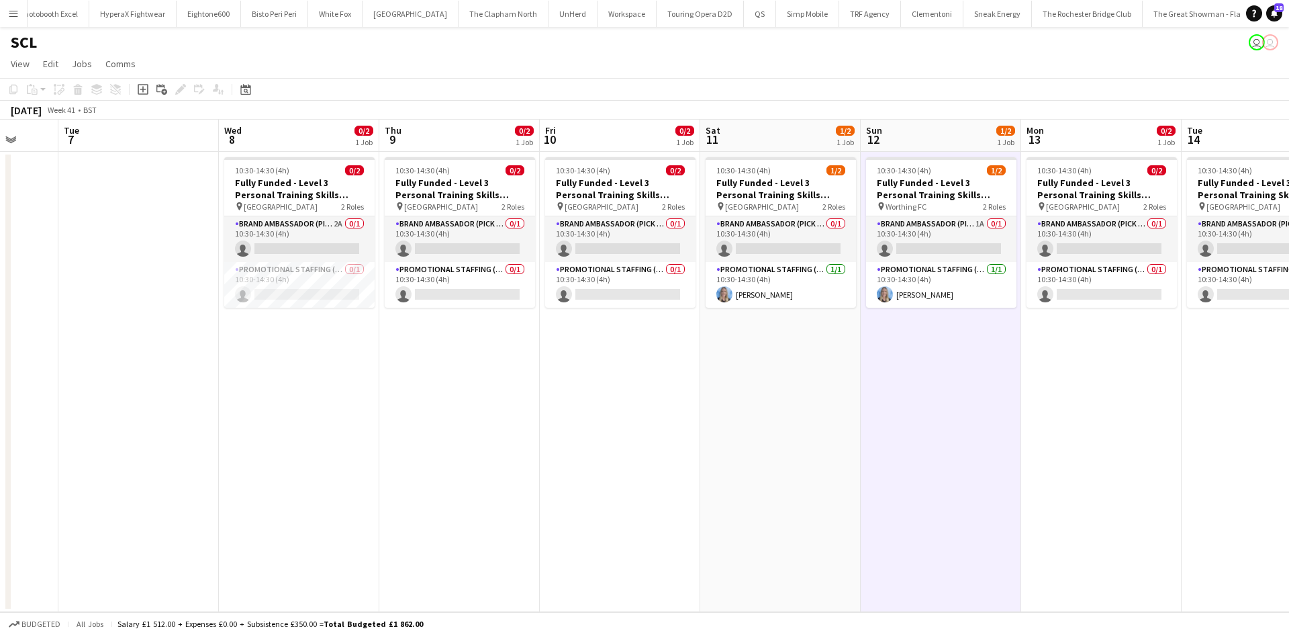
drag, startPoint x: 997, startPoint y: 405, endPoint x: 648, endPoint y: 353, distance: 352.3
click at [484, 331] on app-calendar-viewport "Sat 4 Sun 5 Mon 6 Tue 7 Wed 8 0/2 1 Job Thu 9 0/2 1 Job Fri 10 0/2 1 Job Sat 11…" at bounding box center [644, 366] width 1289 height 492
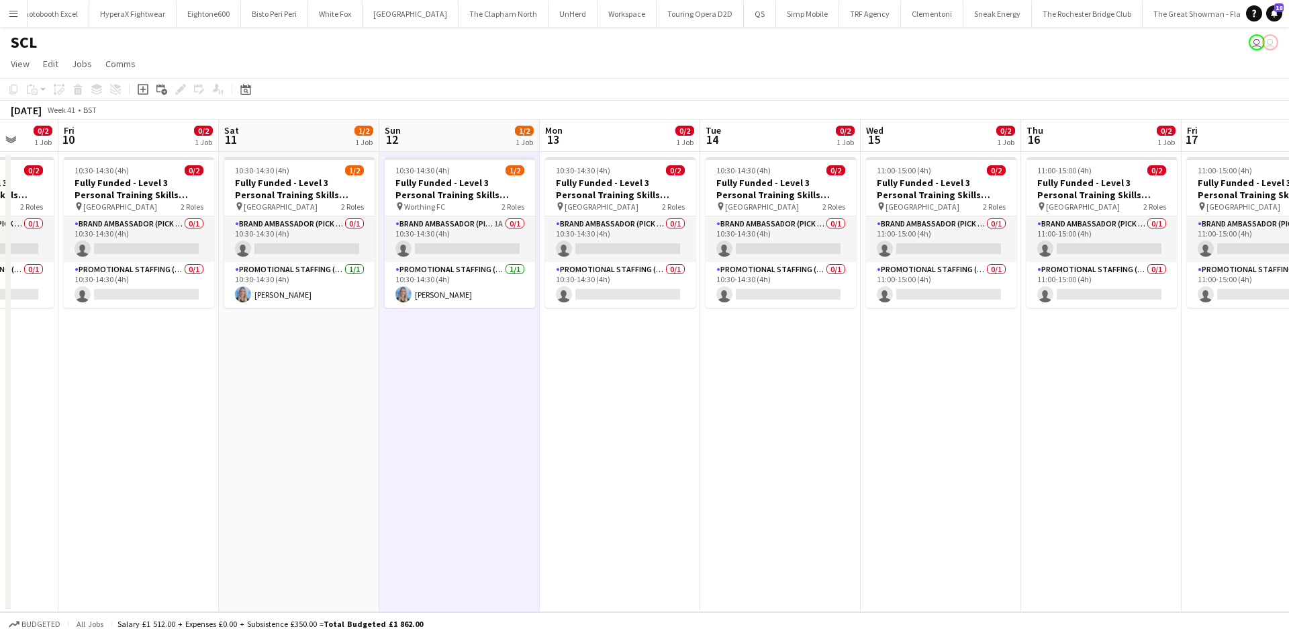
click at [588, 332] on app-calendar-viewport "Tue 7 Wed 8 0/2 1 Job Thu 9 0/2 1 Job Fri 10 0/2 1 Job Sat 11 1/2 1 Job Sun 12 …" at bounding box center [644, 366] width 1289 height 492
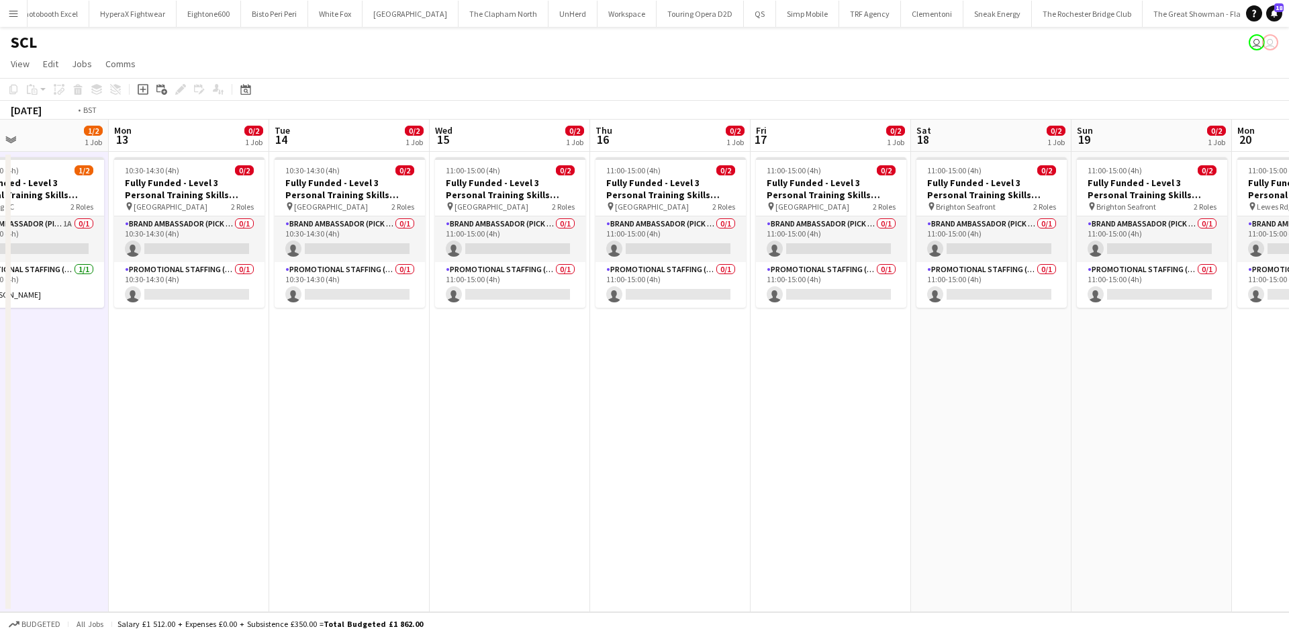
drag, startPoint x: 918, startPoint y: 387, endPoint x: 956, endPoint y: 387, distance: 37.6
click at [599, 334] on app-calendar-viewport "Thu 9 0/2 1 Job Fri 10 0/2 1 Job Sat 11 1/2 1 Job Sun 12 1/2 1 Job Mon 13 0/2 1…" at bounding box center [644, 366] width 1289 height 492
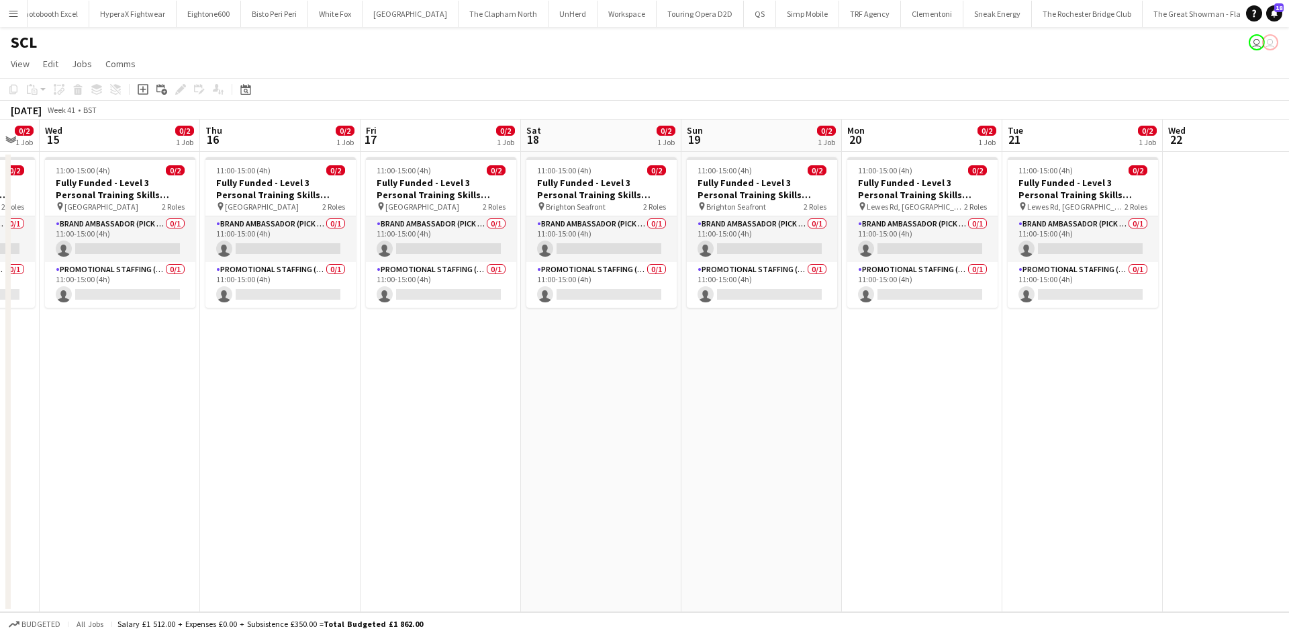
scroll to position [0, 475]
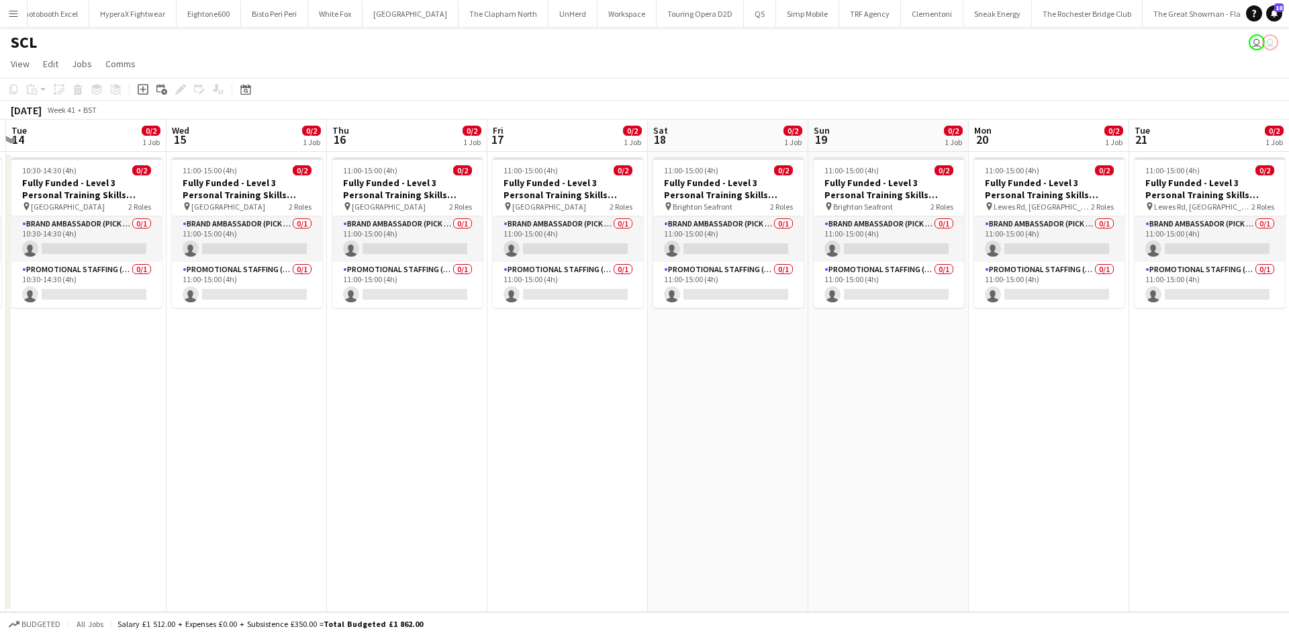
drag, startPoint x: 841, startPoint y: 369, endPoint x: 787, endPoint y: 357, distance: 55.9
click at [785, 357] on app-calendar-viewport "Sat 11 1/2 1 Job Sun 12 1/2 1 Job Mon 13 0/2 1 Job Tue 14 0/2 1 Job Wed 15 0/2 …" at bounding box center [644, 366] width 1289 height 492
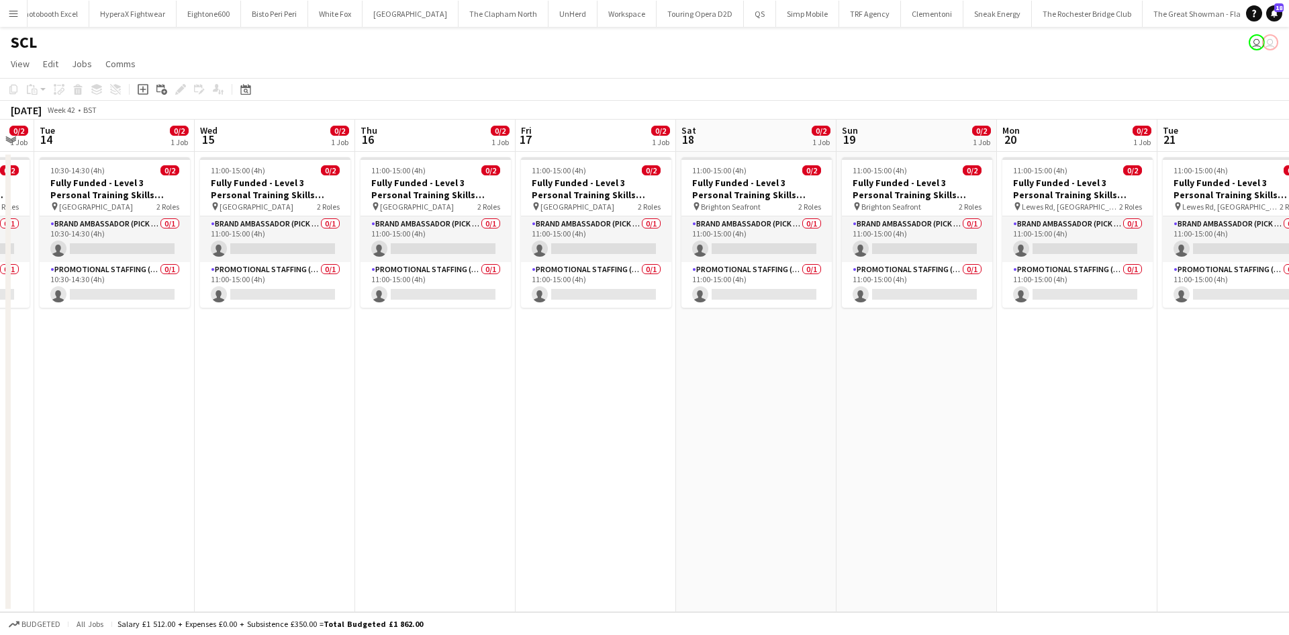
scroll to position [0, 277]
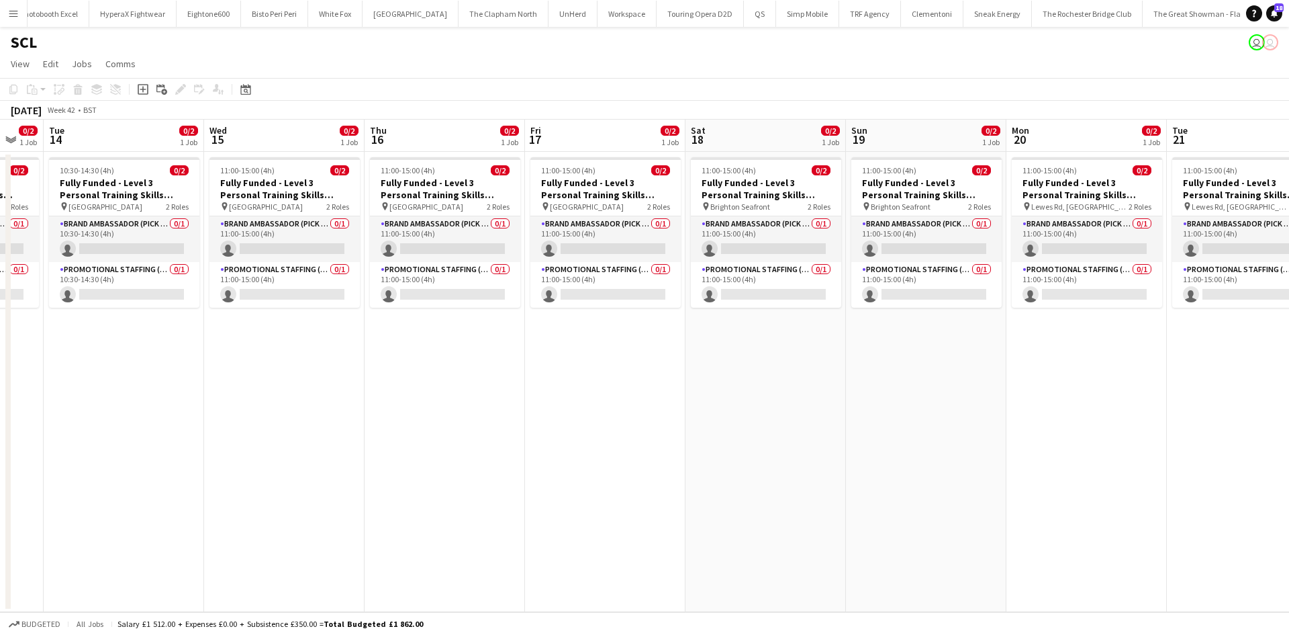
drag, startPoint x: 759, startPoint y: 373, endPoint x: 929, endPoint y: 373, distance: 169.9
click at [929, 373] on app-calendar-viewport "Sun 12 1/2 1 Job Mon 13 0/2 1 Job Tue 14 0/2 1 Job Wed 15 0/2 1 Job Thu 16 0/2 …" at bounding box center [644, 366] width 1289 height 492
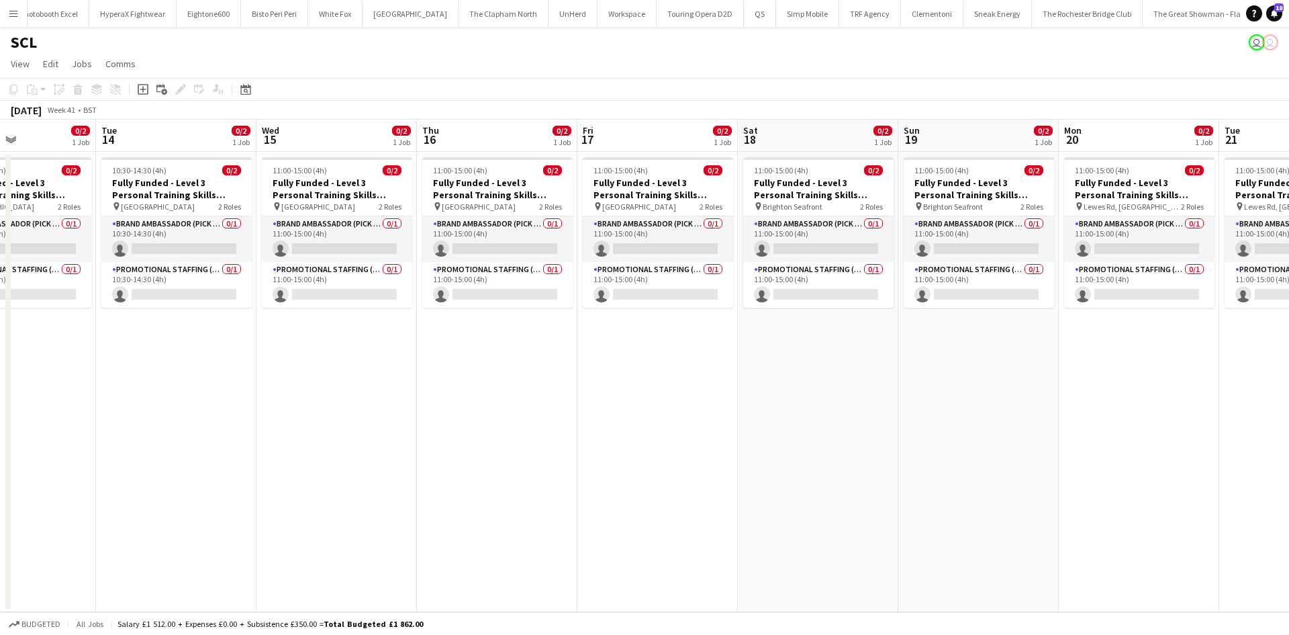
drag, startPoint x: 561, startPoint y: 367, endPoint x: 703, endPoint y: 367, distance: 141.7
click at [737, 367] on app-calendar-viewport "Sat 11 1/2 1 Job Sun 12 1/2 1 Job Mon 13 0/2 1 Job Tue 14 0/2 1 Job Wed 15 0/2 …" at bounding box center [644, 366] width 1289 height 492
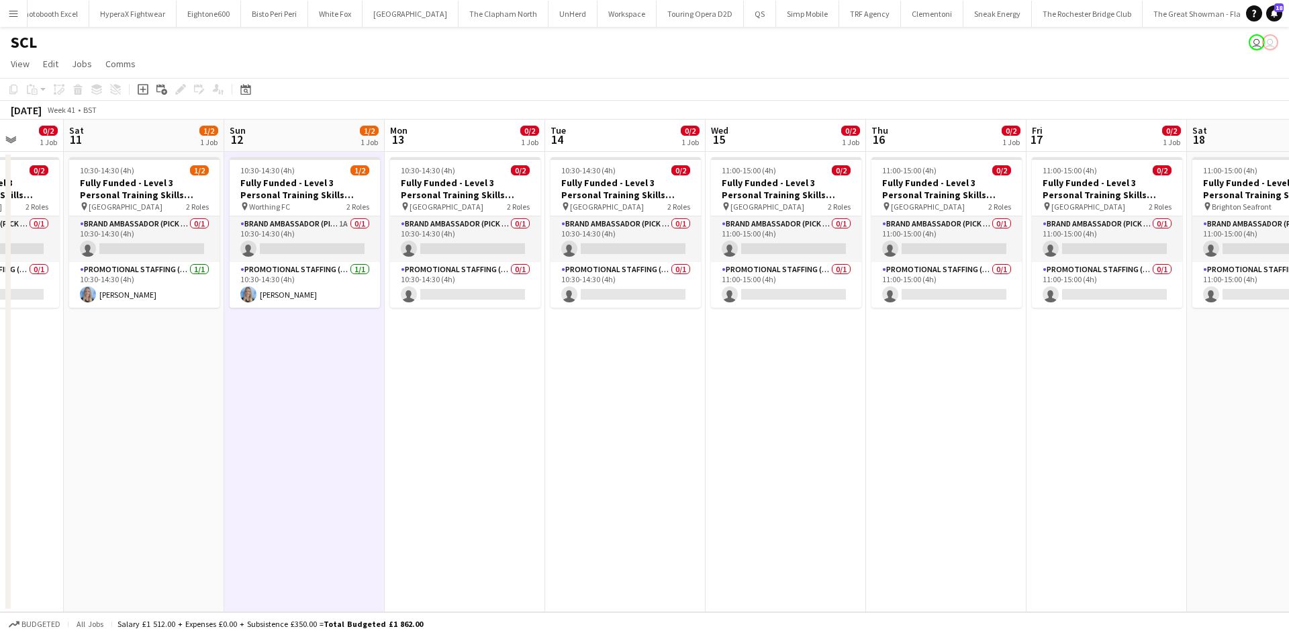
scroll to position [0, 278]
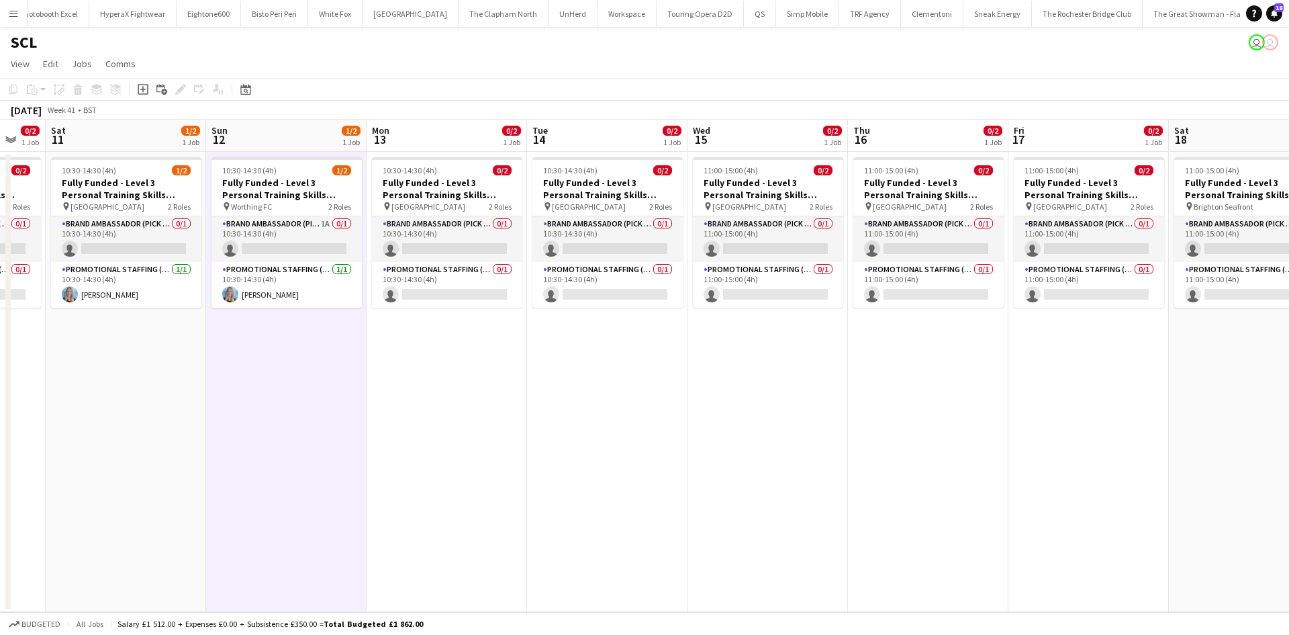
drag, startPoint x: 551, startPoint y: 413, endPoint x: 823, endPoint y: 389, distance: 273.0
click at [881, 412] on app-calendar-viewport "Thu 9 0/2 1 Job Fri 10 0/2 1 Job Sat 11 1/2 1 Job Sun 12 1/2 1 Job Mon 13 0/2 1…" at bounding box center [644, 366] width 1289 height 492
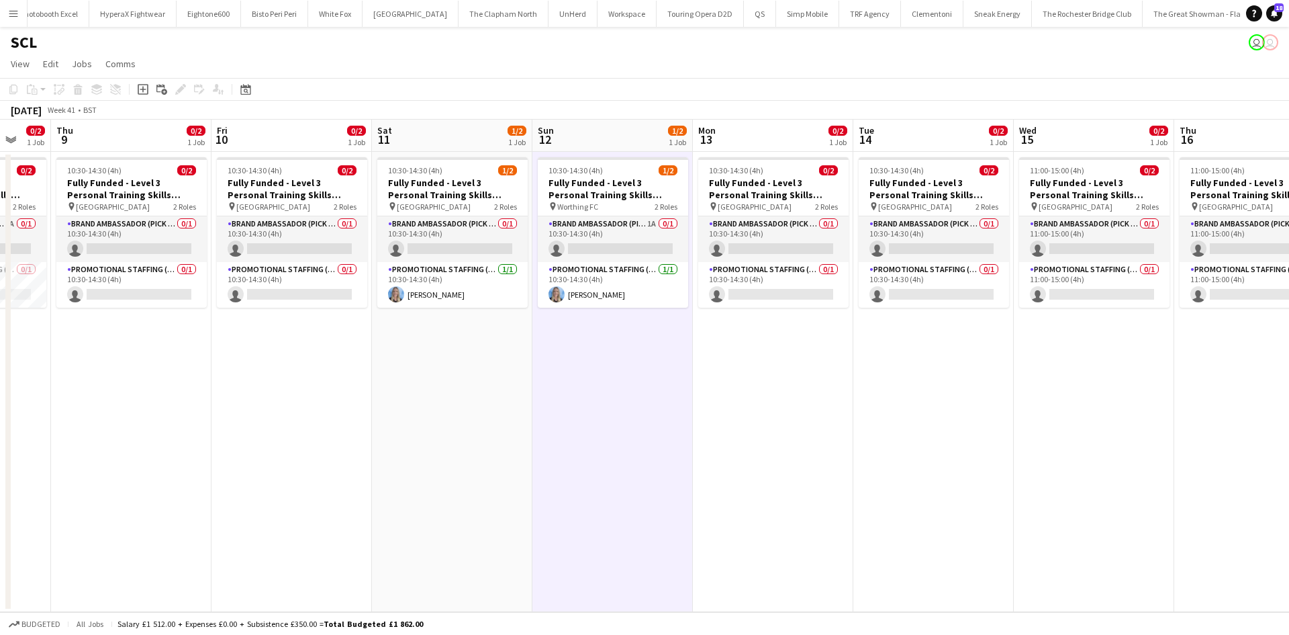
drag, startPoint x: 743, startPoint y: 373, endPoint x: 866, endPoint y: 375, distance: 123.6
click at [866, 375] on app-calendar-viewport "Tue 7 Wed 8 0/2 1 Job Thu 9 0/2 1 Job Fri 10 0/2 1 Job Sat 11 1/2 1 Job Sun 12 …" at bounding box center [644, 366] width 1289 height 492
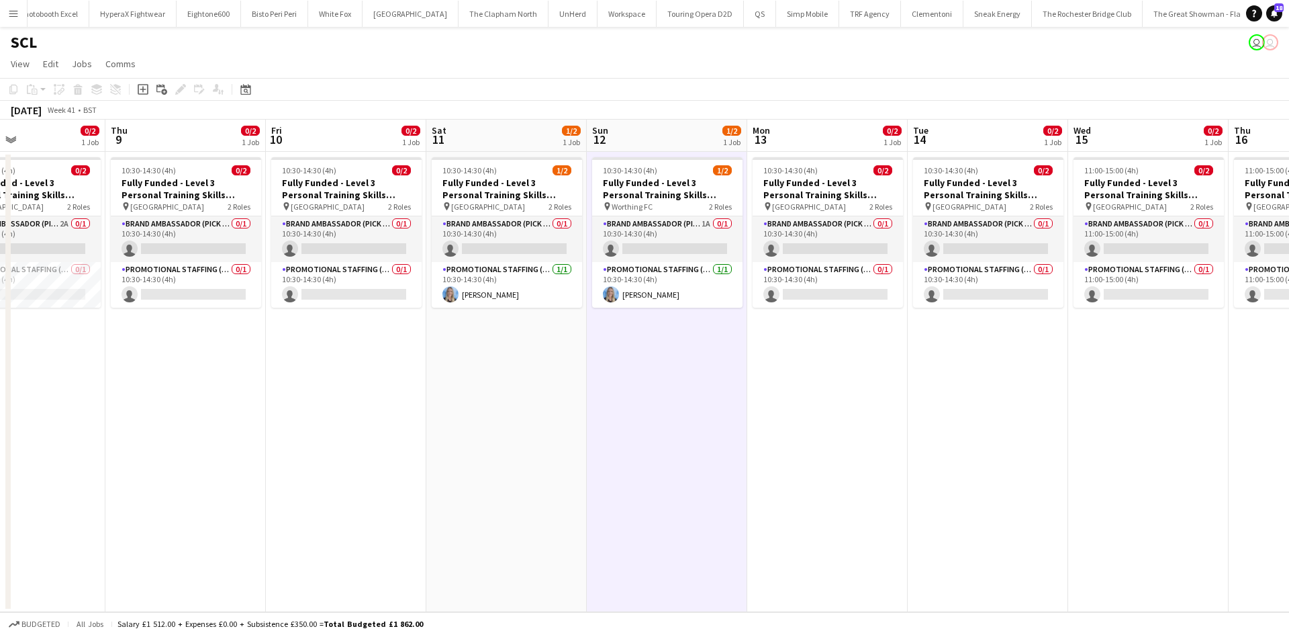
scroll to position [0, 322]
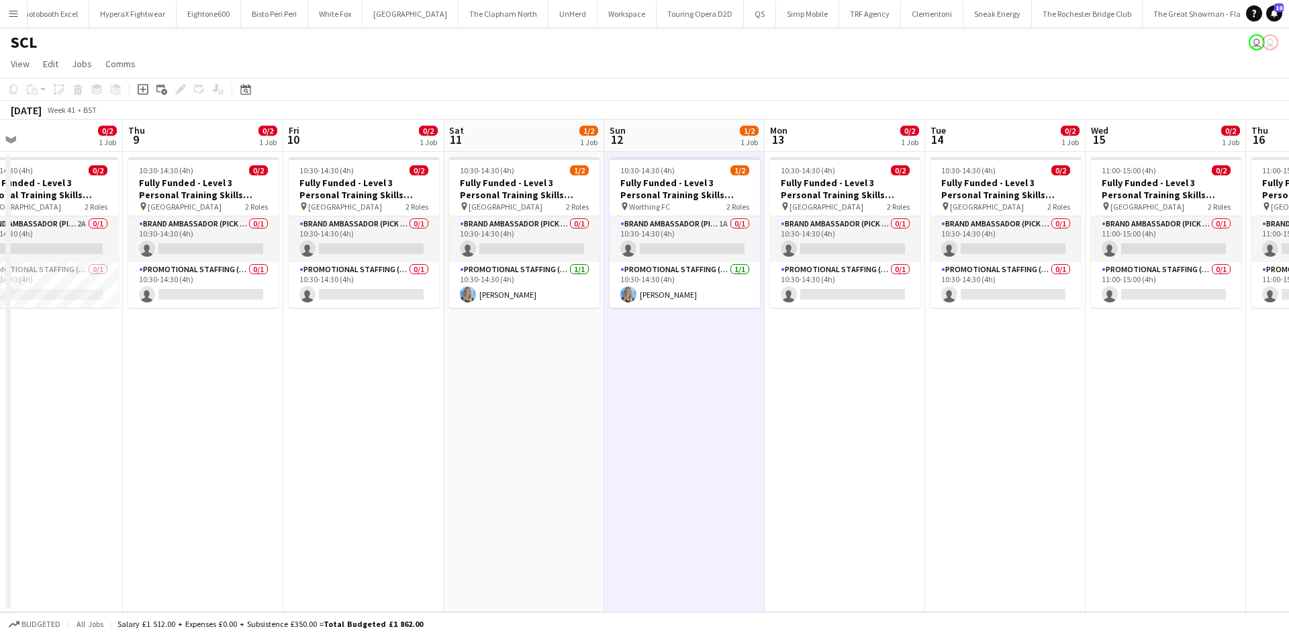
drag, startPoint x: 572, startPoint y: 388, endPoint x: 939, endPoint y: 388, distance: 367.3
click at [947, 388] on app-calendar-viewport "Mon 6 Tue 7 Wed 8 0/2 1 Job Thu 9 0/2 1 Job Fri 10 0/2 1 Job Sat 11 1/2 1 Job S…" at bounding box center [644, 366] width 1289 height 492
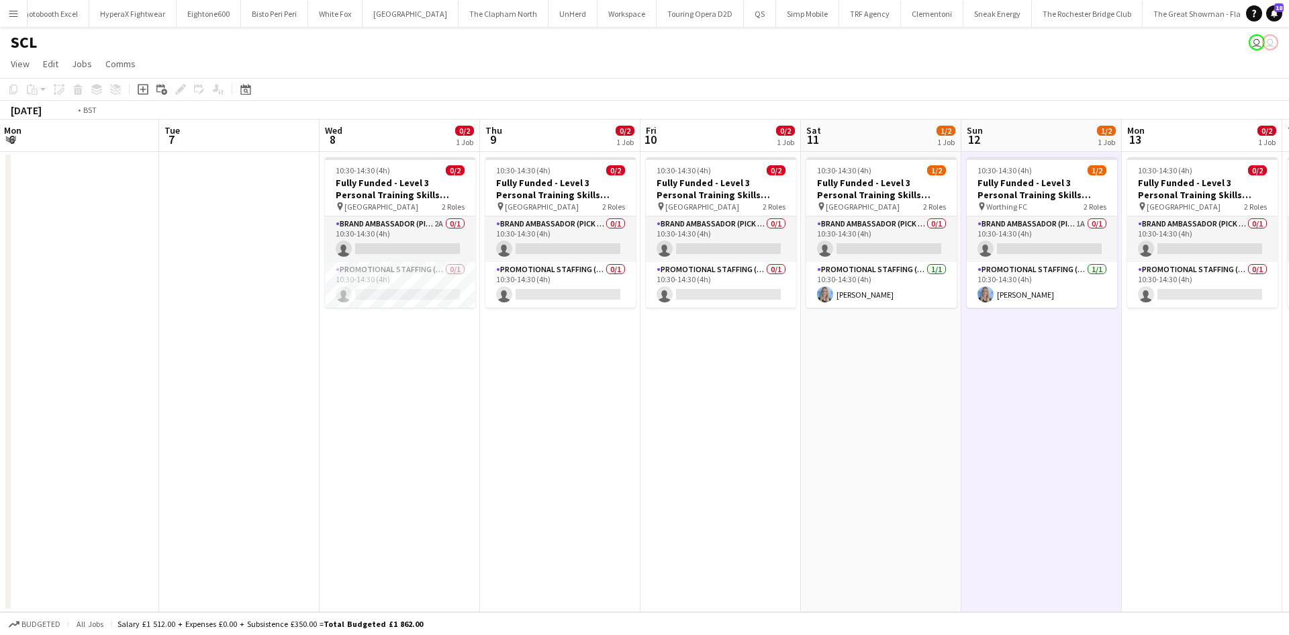
drag, startPoint x: 290, startPoint y: 336, endPoint x: 312, endPoint y: 338, distance: 21.5
click at [291, 337] on app-calendar-viewport "Sat 4 Sun 5 Mon 6 Tue 7 Wed 8 0/2 1 Job Thu 9 0/2 1 Job Fri 10 0/2 1 Job Sat 11…" at bounding box center [644, 366] width 1289 height 492
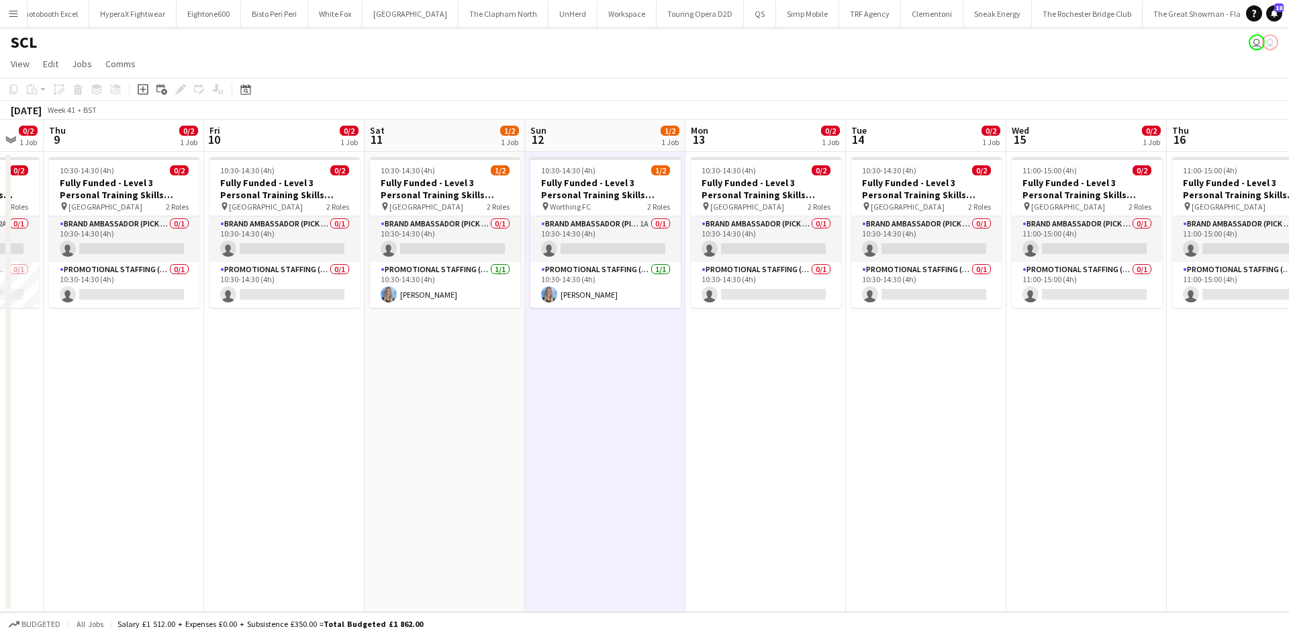
drag, startPoint x: 649, startPoint y: 472, endPoint x: 658, endPoint y: 463, distance: 13.3
click at [203, 400] on app-calendar-viewport "Mon 6 Tue 7 Wed 8 0/2 1 Job Thu 9 0/2 1 Job Fri 10 0/2 1 Job Sat 11 1/2 1 Job S…" at bounding box center [644, 366] width 1289 height 492
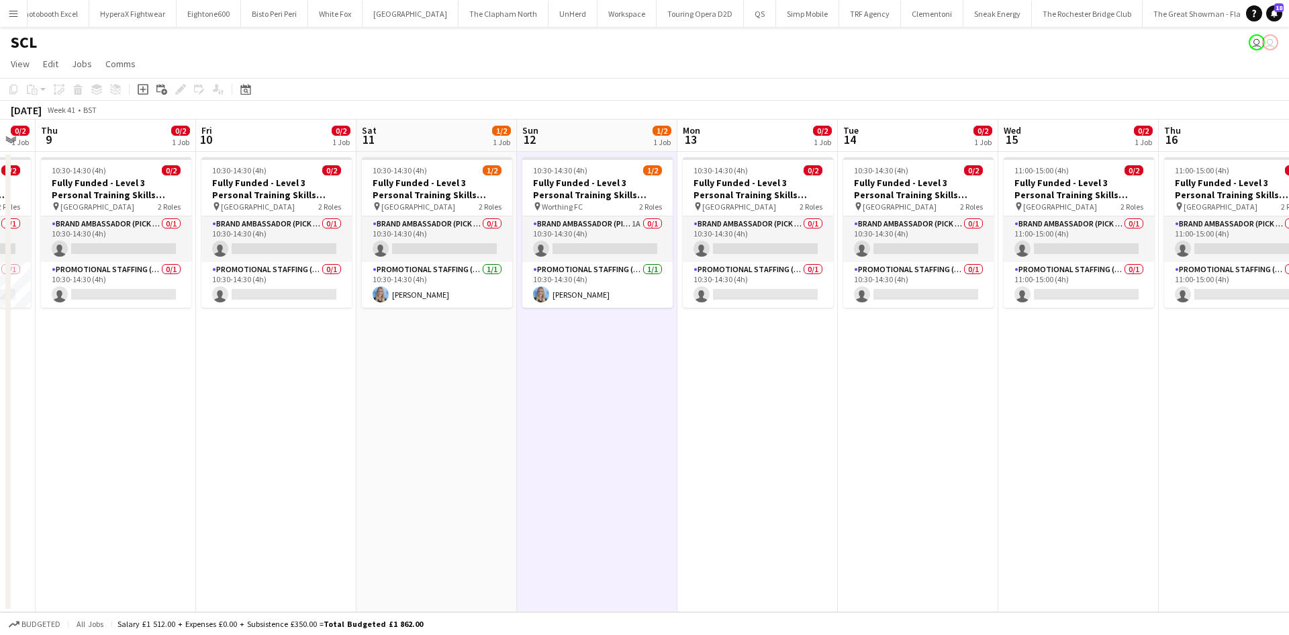
drag, startPoint x: 708, startPoint y: 467, endPoint x: 734, endPoint y: 496, distance: 39.0
click at [734, 496] on app-calendar-viewport "Tue 7 Wed 8 0/2 1 Job Thu 9 0/2 1 Job Fri 10 0/2 1 Job Sat 11 1/2 1 Job Sun 12 …" at bounding box center [644, 366] width 1289 height 492
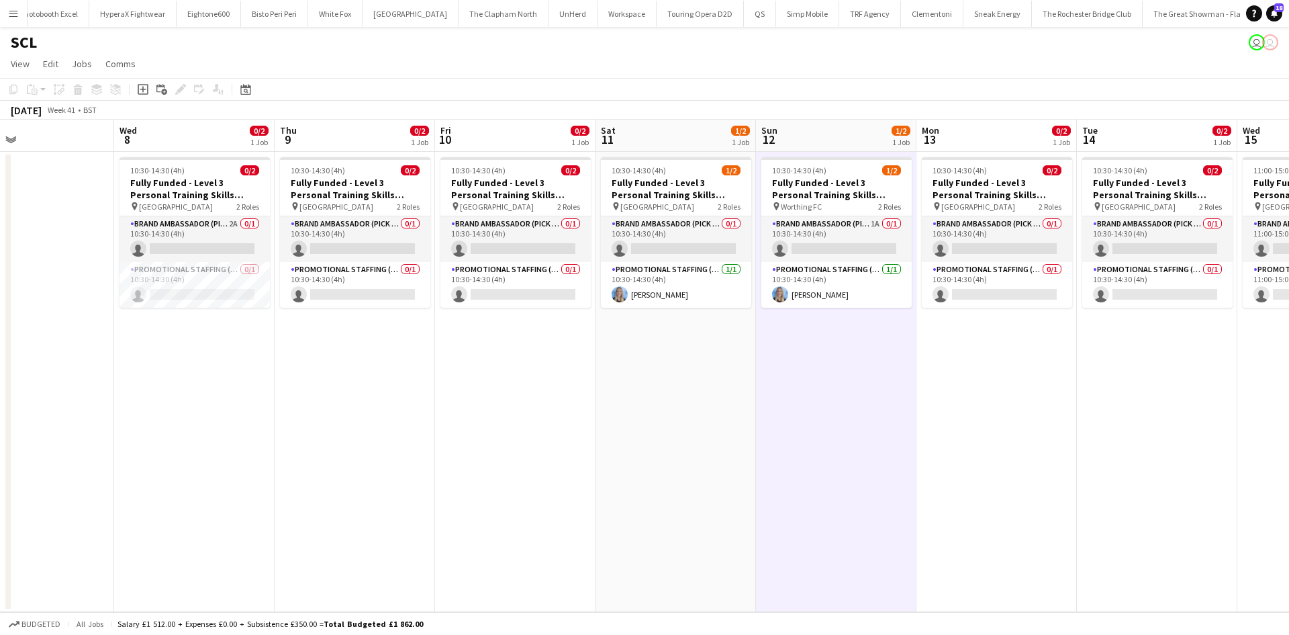
drag, startPoint x: 342, startPoint y: 418, endPoint x: 124, endPoint y: 430, distance: 219.3
click at [94, 440] on app-calendar-viewport "Sat 4 Sun 5 Mon 6 Tue 7 Wed 8 0/2 1 Job Thu 9 0/2 1 Job Fri 10 0/2 1 Job Sat 11…" at bounding box center [644, 366] width 1289 height 492
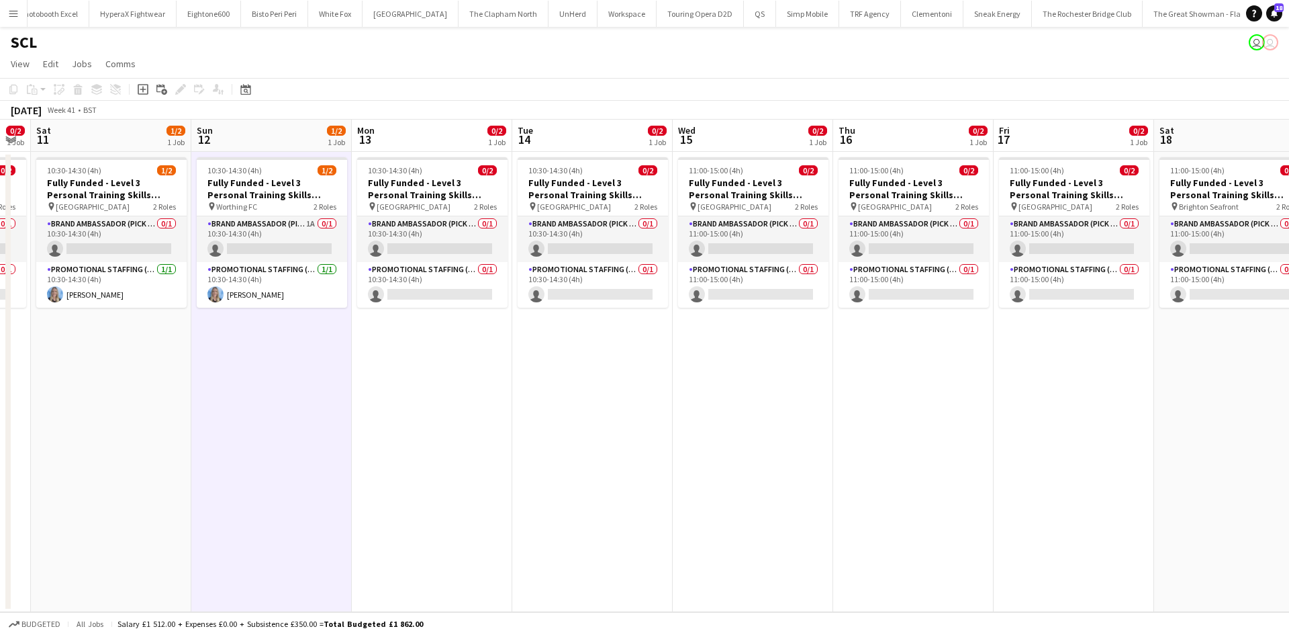
drag, startPoint x: 514, startPoint y: 431, endPoint x: 504, endPoint y: 446, distance: 17.9
click at [302, 401] on app-calendar-viewport "Wed 8 0/2 1 Job Thu 9 0/2 1 Job Fri 10 0/2 1 Job Sat 11 1/2 1 Job Sun 12 1/2 1 …" at bounding box center [644, 366] width 1289 height 492
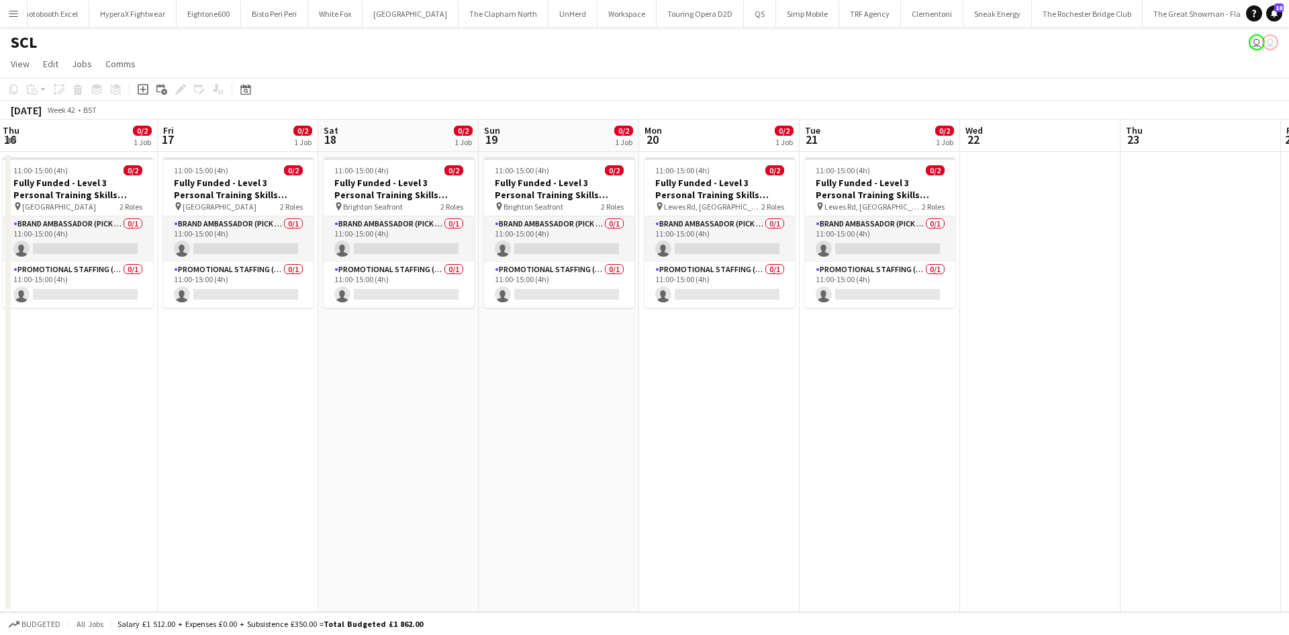
drag, startPoint x: 344, startPoint y: 421, endPoint x: 194, endPoint y: 393, distance: 152.4
click at [189, 393] on app-calendar-viewport "Sun 12 1/2 1 Job Mon 13 0/2 1 Job Tue 14 0/2 1 Job Wed 15 0/2 1 Job Thu 16 0/2 …" at bounding box center [644, 366] width 1289 height 492
click at [422, 186] on h3 "Fully Funded - Level 3 Personal Training Skills Bootcamp" at bounding box center [399, 189] width 150 height 24
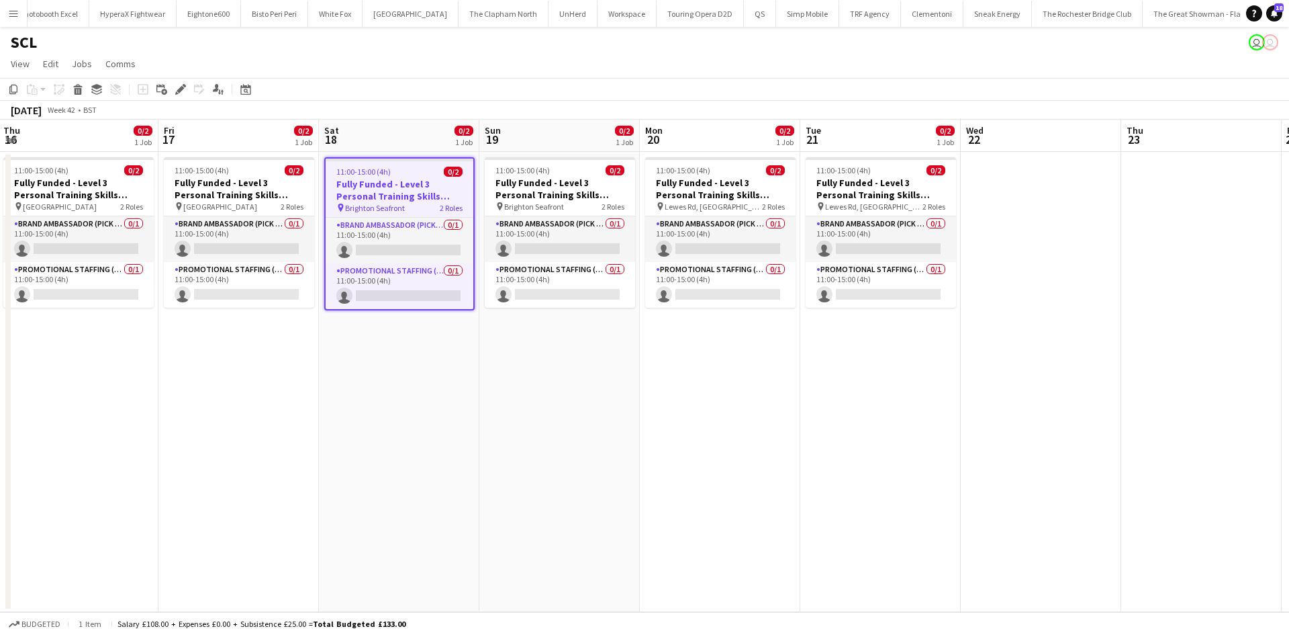
scroll to position [0, 643]
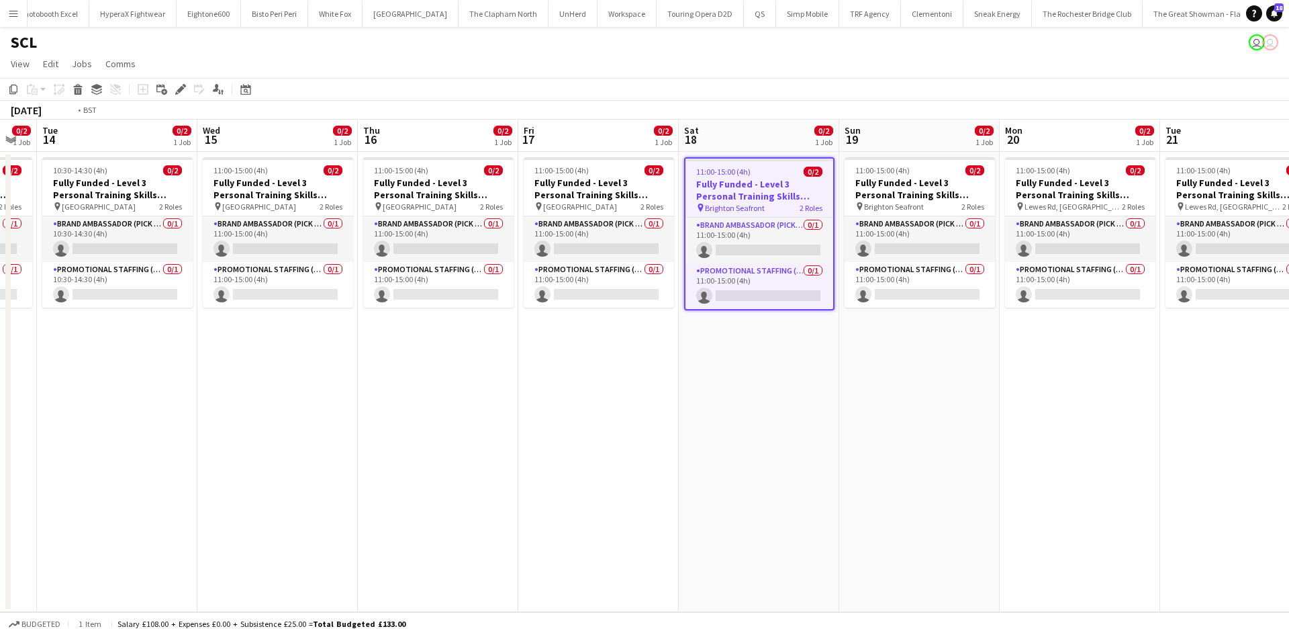
drag, startPoint x: 636, startPoint y: 524, endPoint x: 895, endPoint y: 526, distance: 259.2
click at [909, 529] on app-calendar-viewport "Sun 12 1/2 1 Job Mon 13 0/2 1 Job Tue 14 0/2 1 Job Wed 15 0/2 1 Job Thu 16 0/2 …" at bounding box center [644, 366] width 1289 height 492
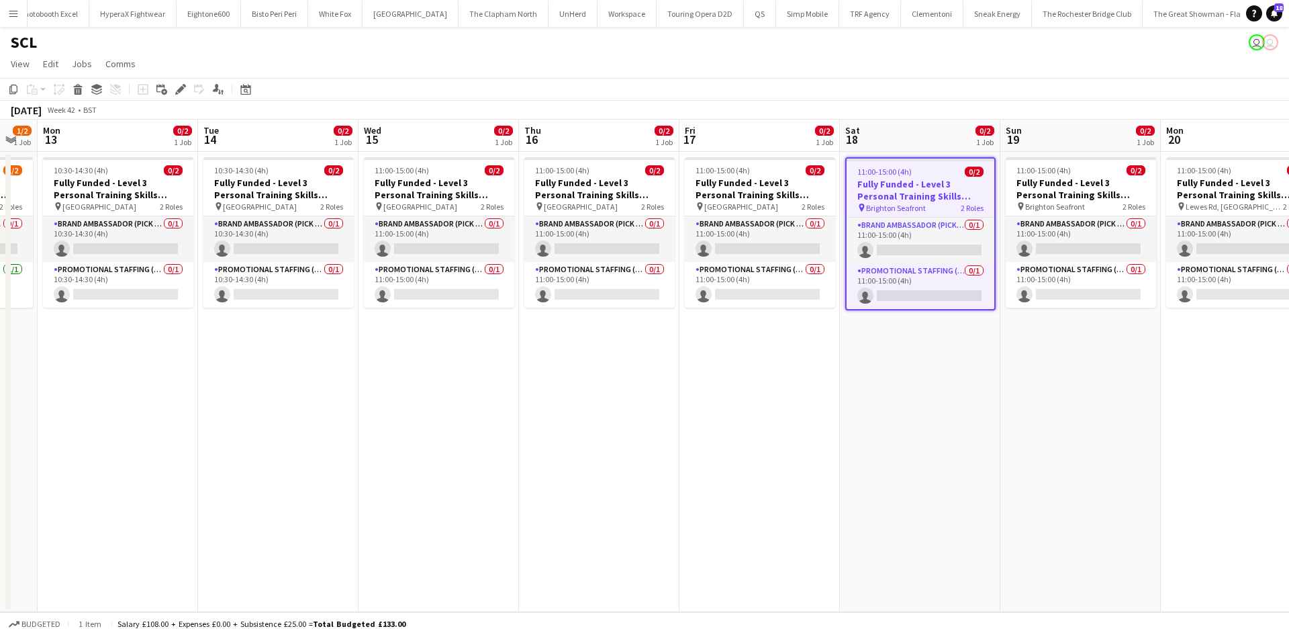
drag, startPoint x: 401, startPoint y: 457, endPoint x: 813, endPoint y: 427, distance: 413.4
click at [796, 430] on app-calendar-viewport "Sat 11 1/2 1 Job Sun 12 1/2 1 Job Mon 13 0/2 1 Job Tue 14 0/2 1 Job Wed 15 0/2 …" at bounding box center [644, 366] width 1289 height 492
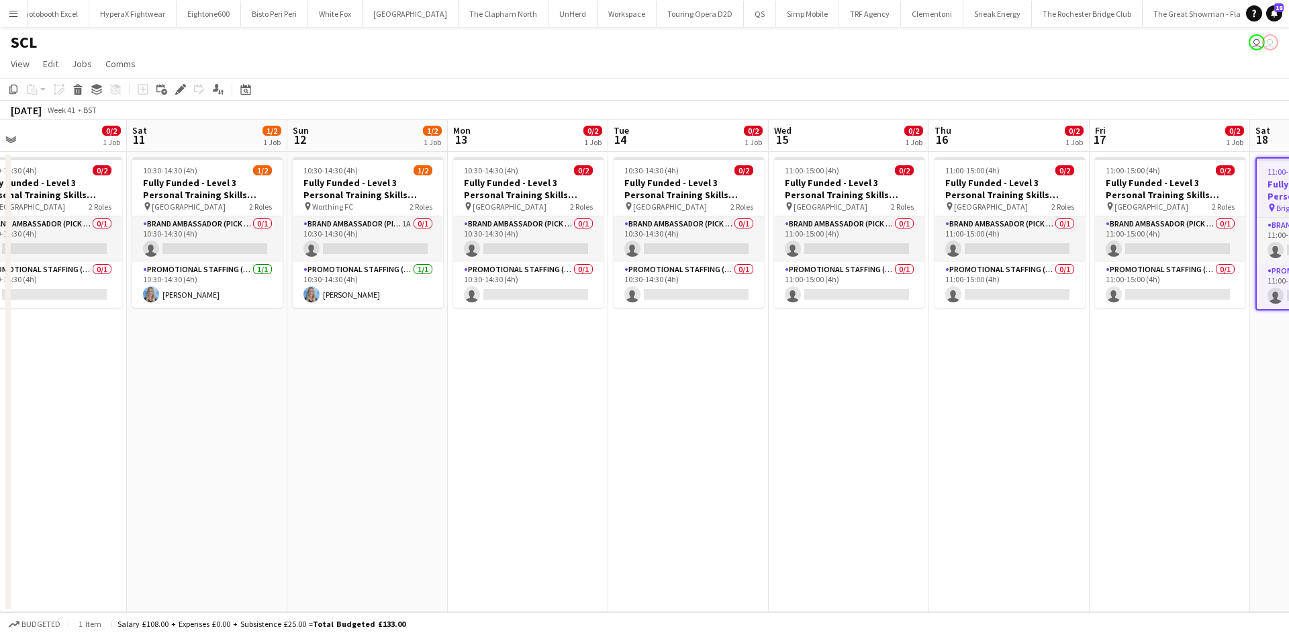
drag, startPoint x: 350, startPoint y: 408, endPoint x: 684, endPoint y: 390, distance: 334.9
click at [827, 392] on app-calendar-viewport "Wed 8 0/2 1 Job Thu 9 0/2 1 Job Fri 10 0/2 1 Job Sat 11 1/2 1 Job Sun 12 1/2 1 …" at bounding box center [644, 366] width 1289 height 492
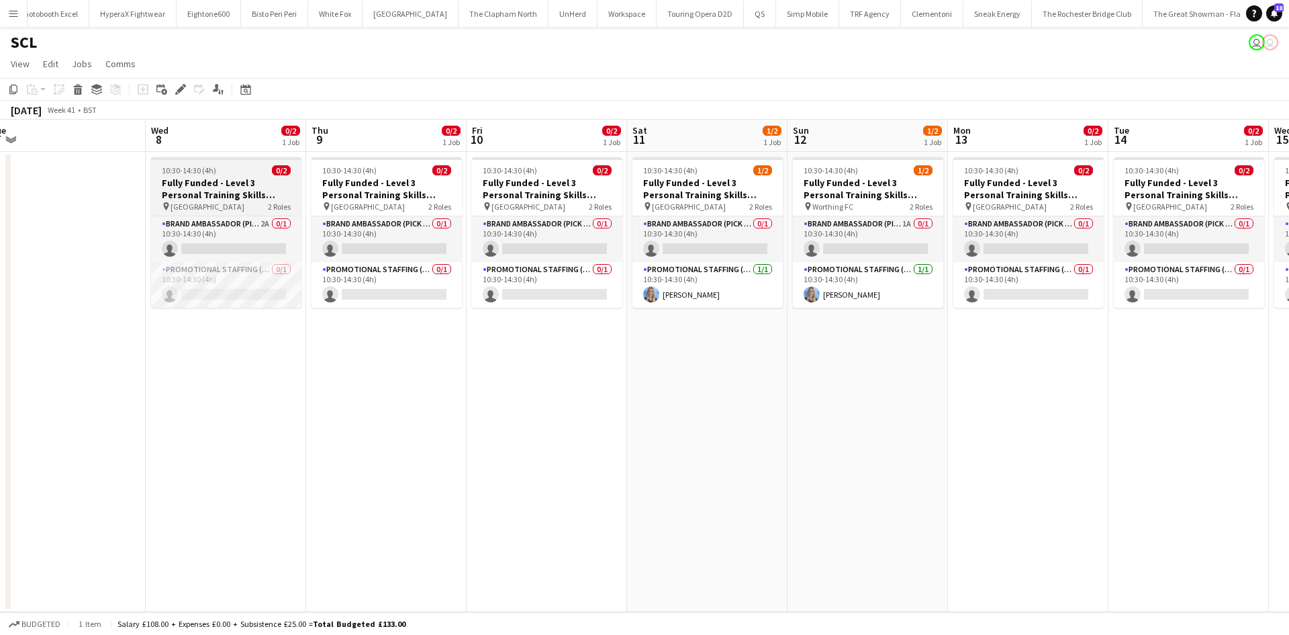
click at [235, 198] on h3 "Fully Funded - Level 3 Personal Training Skills Bootcamp" at bounding box center [226, 189] width 150 height 24
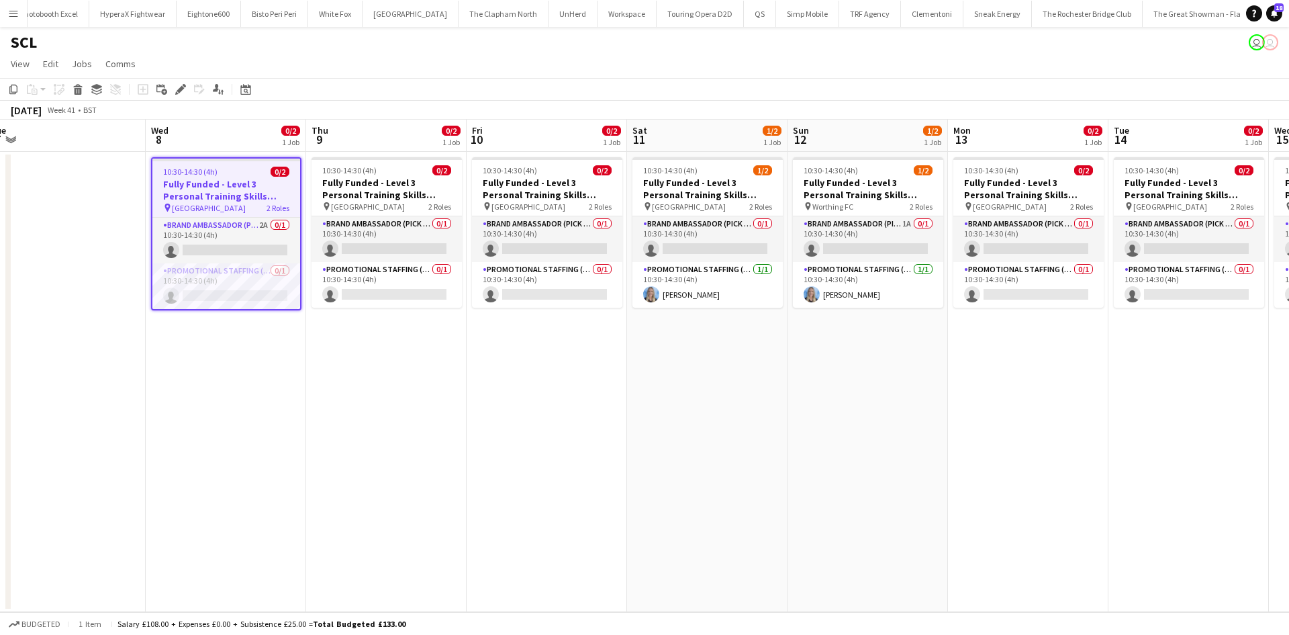
click at [183, 89] on icon at bounding box center [180, 89] width 7 height 7
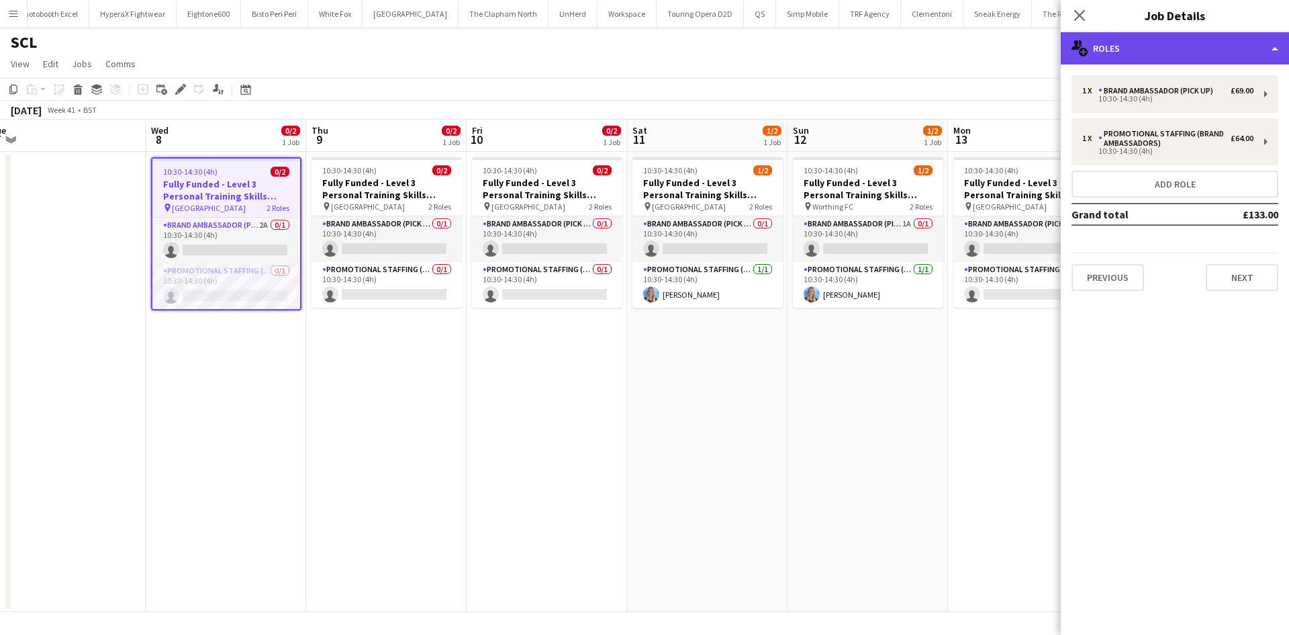
click at [1181, 42] on div "multiple-users-add Roles" at bounding box center [1175, 48] width 228 height 32
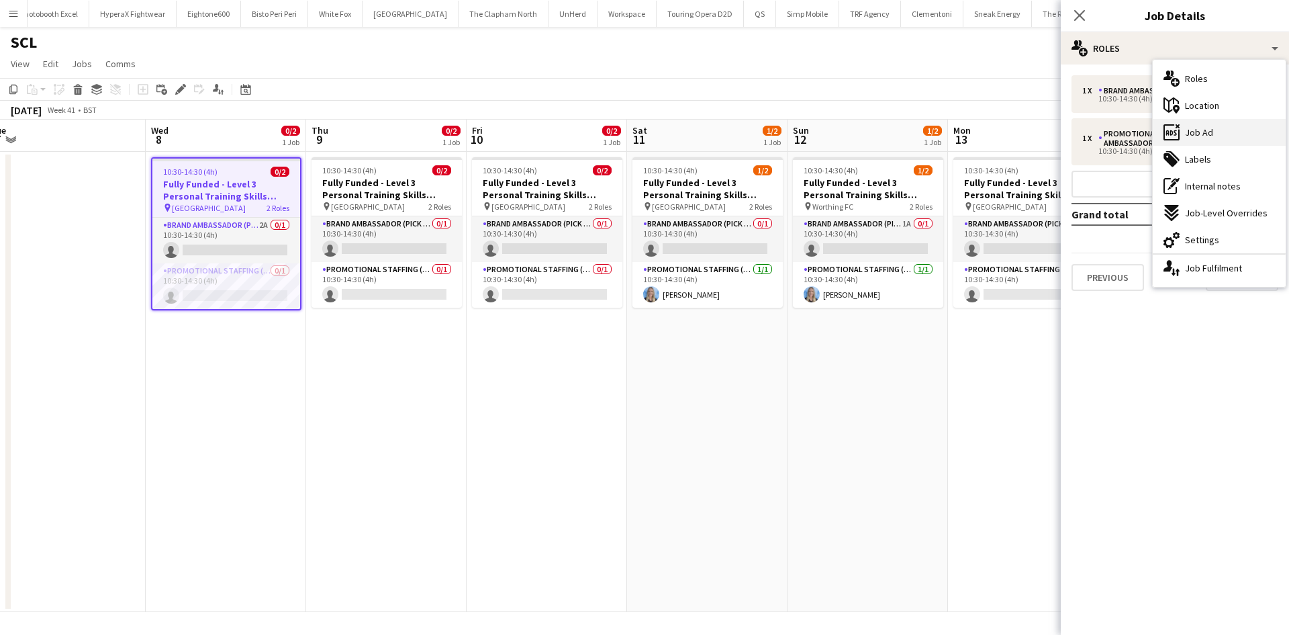
click at [1240, 136] on div "ads-window Job Ad" at bounding box center [1219, 132] width 133 height 27
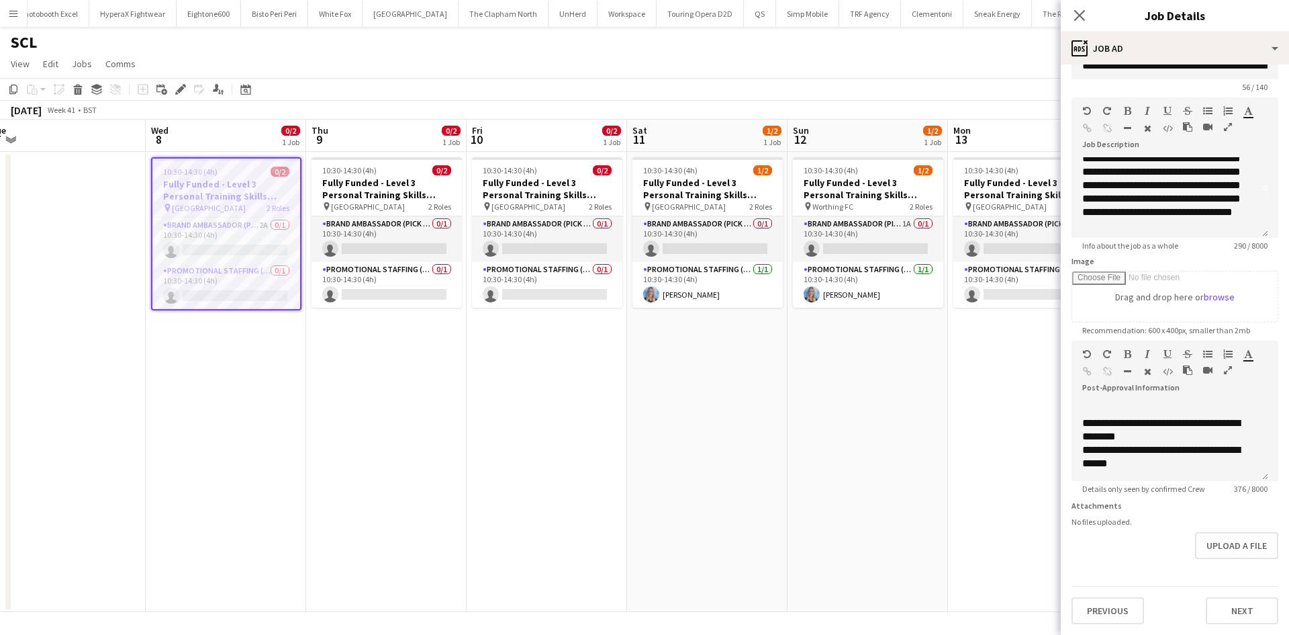
scroll to position [64, 0]
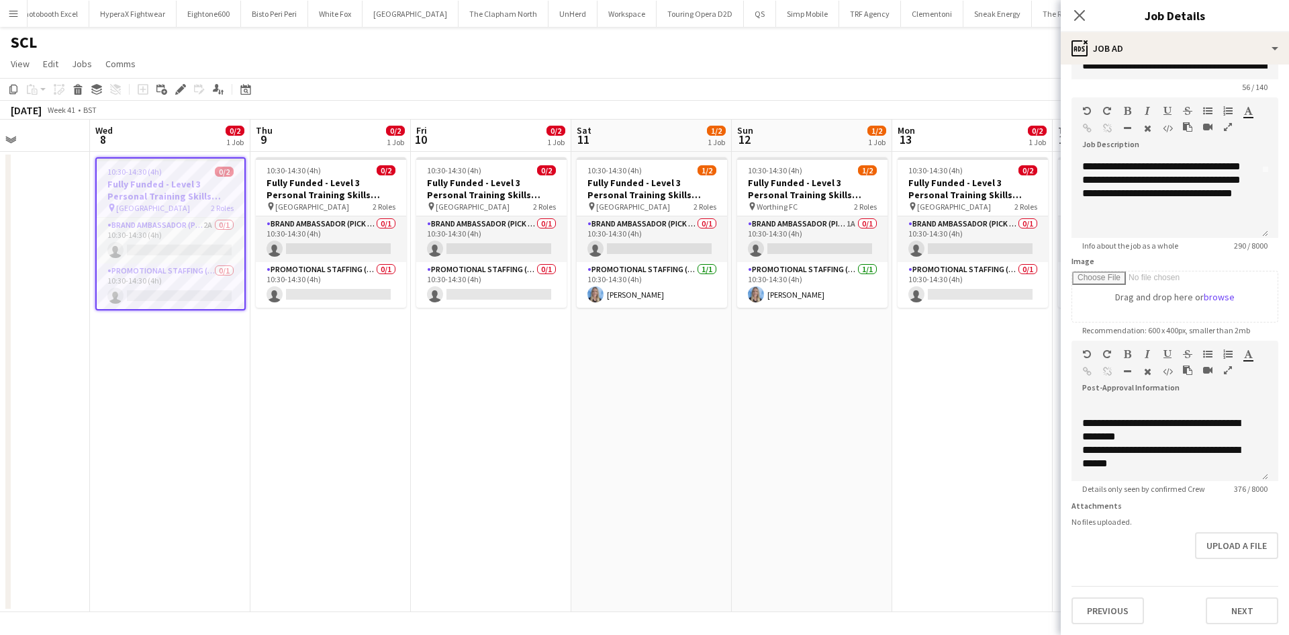
drag, startPoint x: 919, startPoint y: 417, endPoint x: 566, endPoint y: 401, distance: 352.9
click at [542, 401] on app-calendar-viewport "Sun 5 Mon 6 Tue 7 Wed 8 0/2 1 Job Thu 9 0/2 1 Job Fri 10 0/2 1 Job Sat 11 1/2 1…" at bounding box center [644, 366] width 1289 height 492
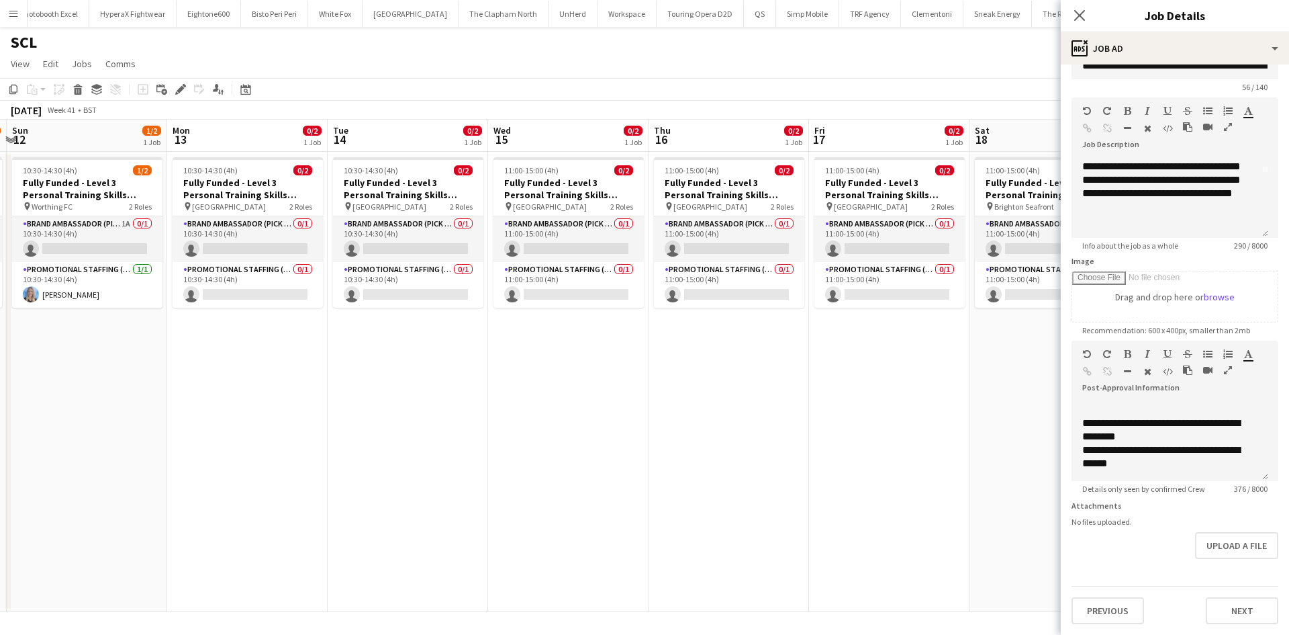
drag, startPoint x: 904, startPoint y: 406, endPoint x: 539, endPoint y: 355, distance: 368.8
click at [514, 353] on app-calendar-viewport "Thu 9 0/2 1 Job Fri 10 0/2 1 Job Sat 11 1/2 1 Job Sun 12 1/2 1 Job Mon 13 0/2 1…" at bounding box center [644, 366] width 1289 height 492
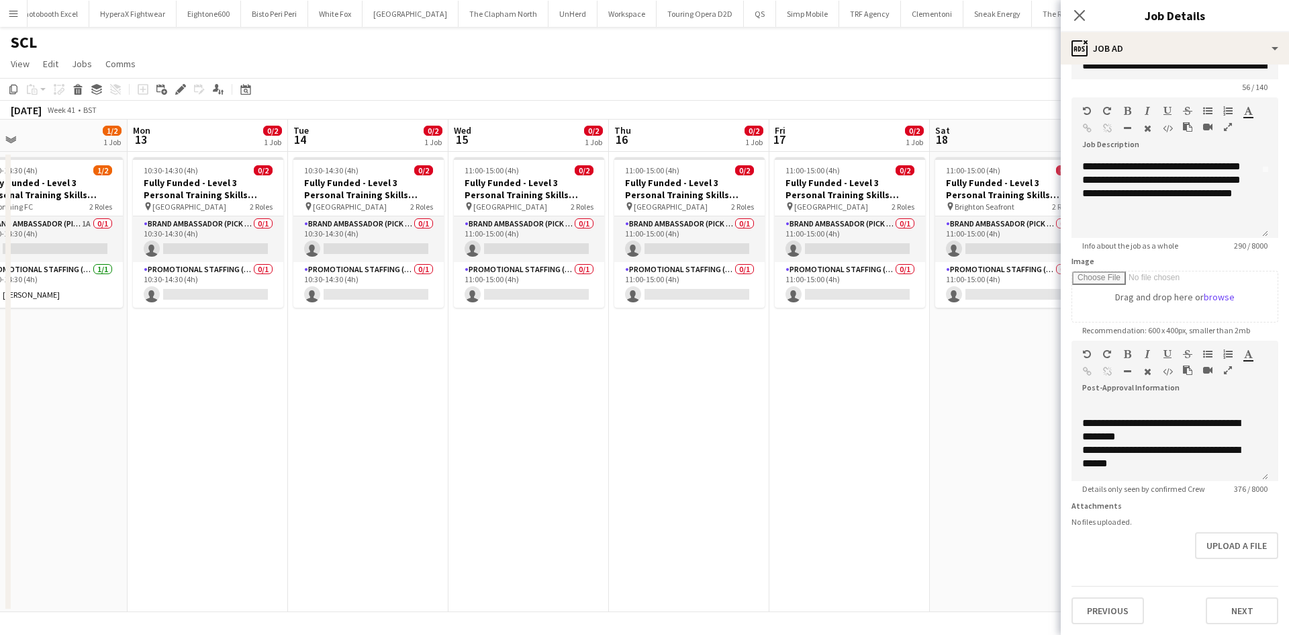
scroll to position [0, 514]
drag, startPoint x: 821, startPoint y: 379, endPoint x: 768, endPoint y: 394, distance: 55.3
click at [768, 394] on app-calendar-viewport "Thu 9 0/2 1 Job Fri 10 0/2 1 Job Sat 11 1/2 1 Job Sun 12 1/2 1 Job Mon 13 0/2 1…" at bounding box center [644, 366] width 1289 height 492
click at [549, 270] on app-card-role "Promotional Staffing (Brand Ambassadors) 0/1 11:00-15:00 (4h) single-neutral-ac…" at bounding box center [530, 285] width 150 height 46
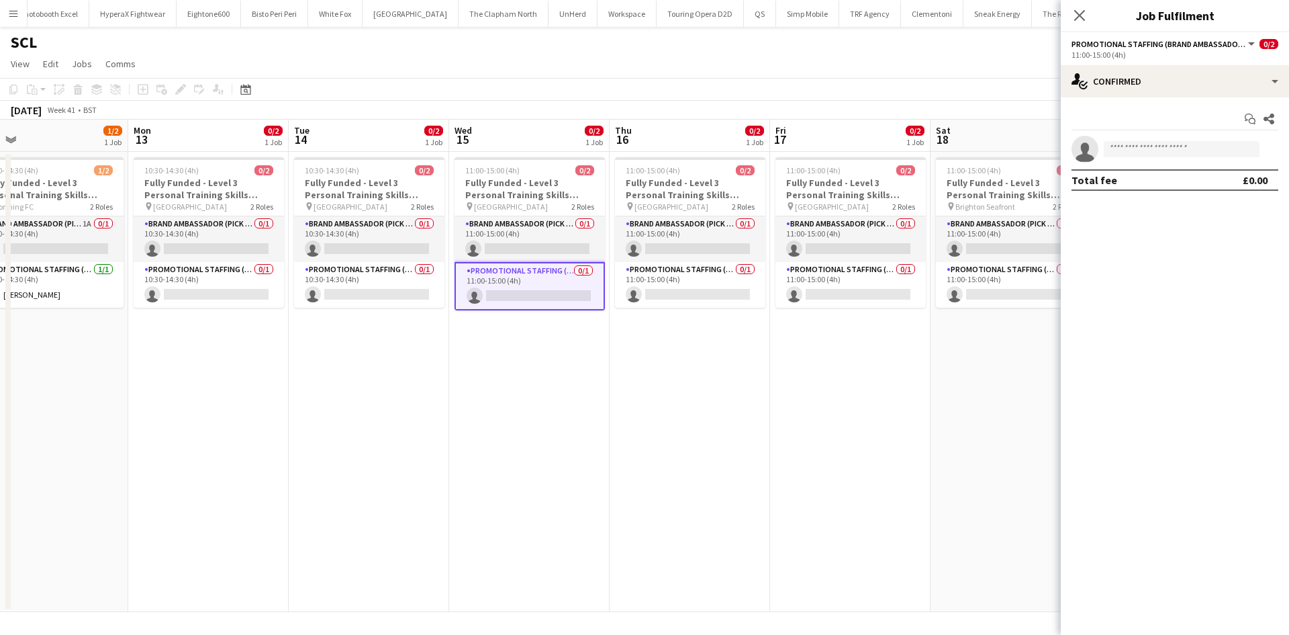
click at [547, 195] on h3 "Fully Funded - Level 3 Personal Training Skills Bootcamp" at bounding box center [530, 189] width 150 height 24
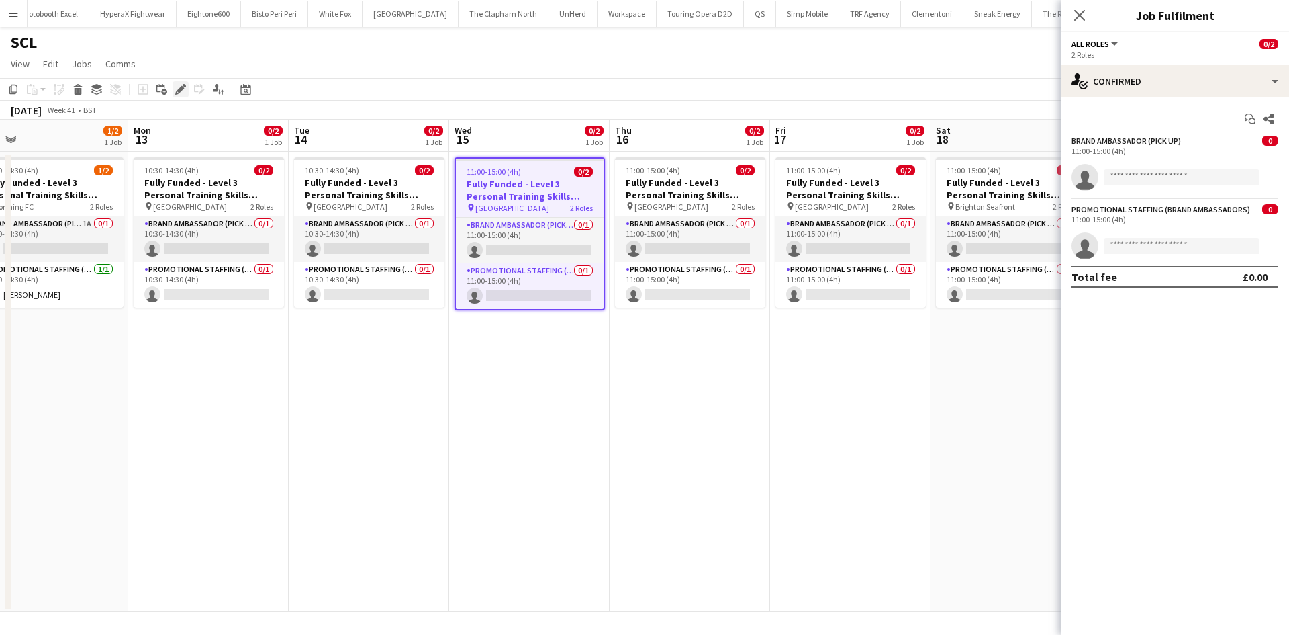
click at [178, 88] on icon "Edit" at bounding box center [180, 89] width 11 height 11
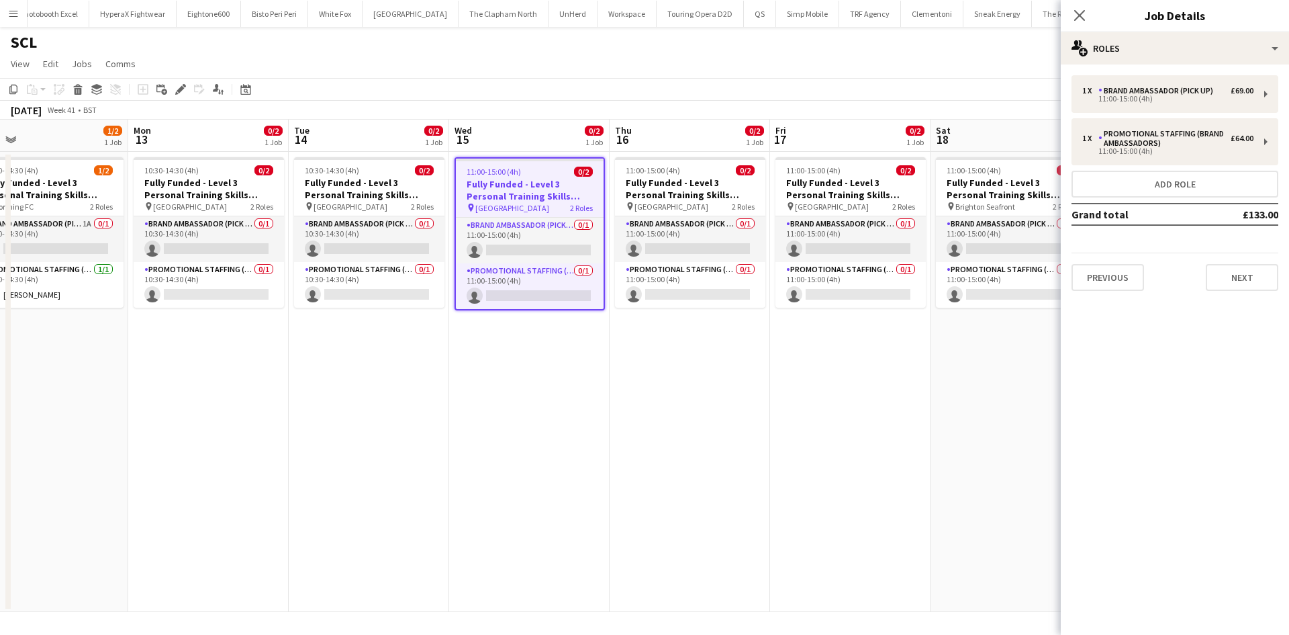
click at [1239, 166] on div "1 x Brand Ambassador (Pick up) £69.00 11:00-15:00 (4h) 1 x Promotional Staffing…" at bounding box center [1175, 183] width 228 height 216
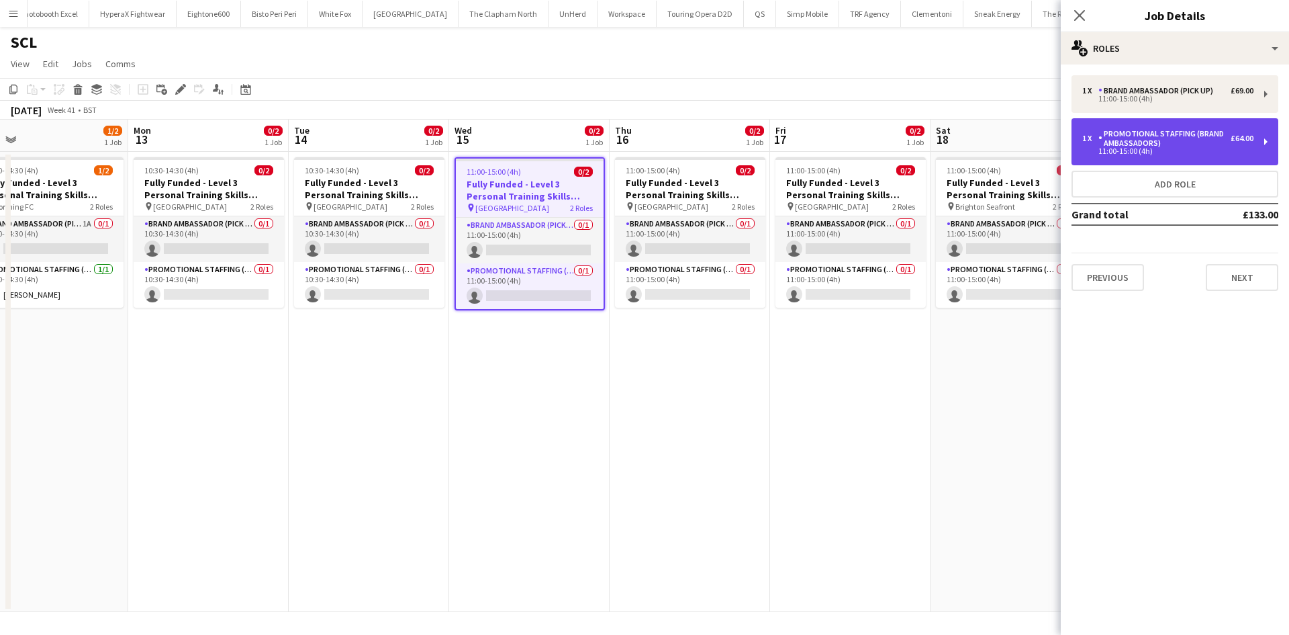
click at [1238, 151] on div "11:00-15:00 (4h)" at bounding box center [1168, 151] width 171 height 7
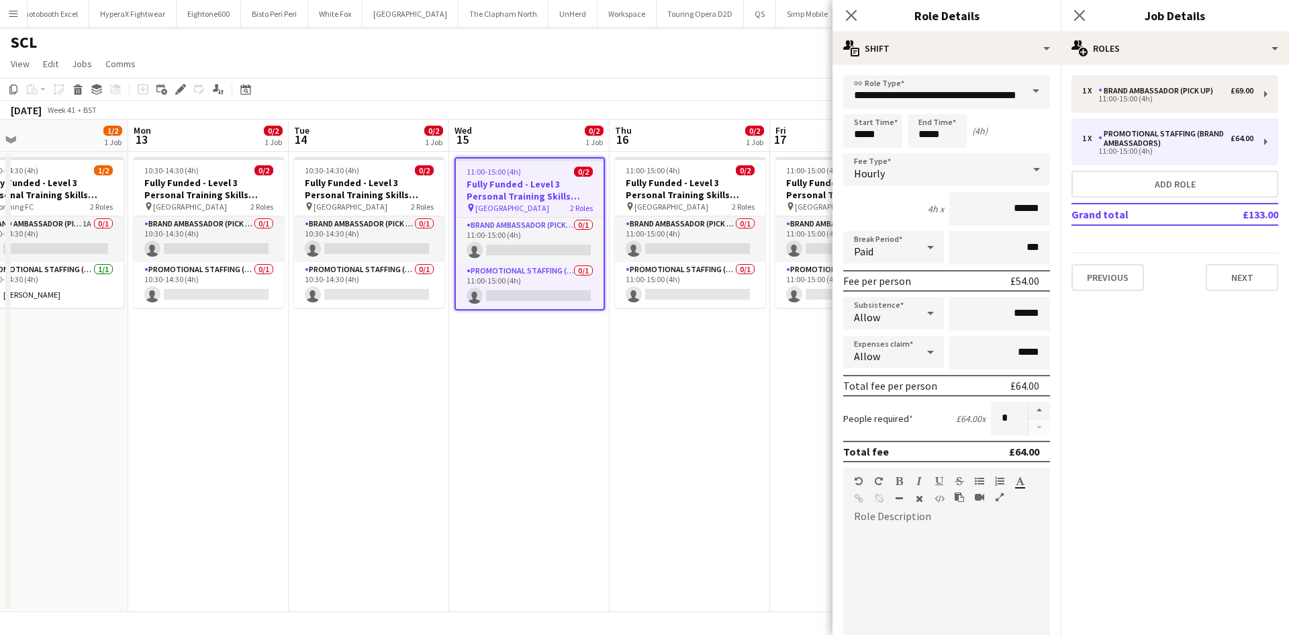
drag, startPoint x: 665, startPoint y: 540, endPoint x: 655, endPoint y: 533, distance: 12.7
click at [665, 539] on app-date-cell "11:00-15:00 (4h) 0/2 Fully Funded - Level 3 Personal Training Skills Bootcamp p…" at bounding box center [690, 382] width 160 height 460
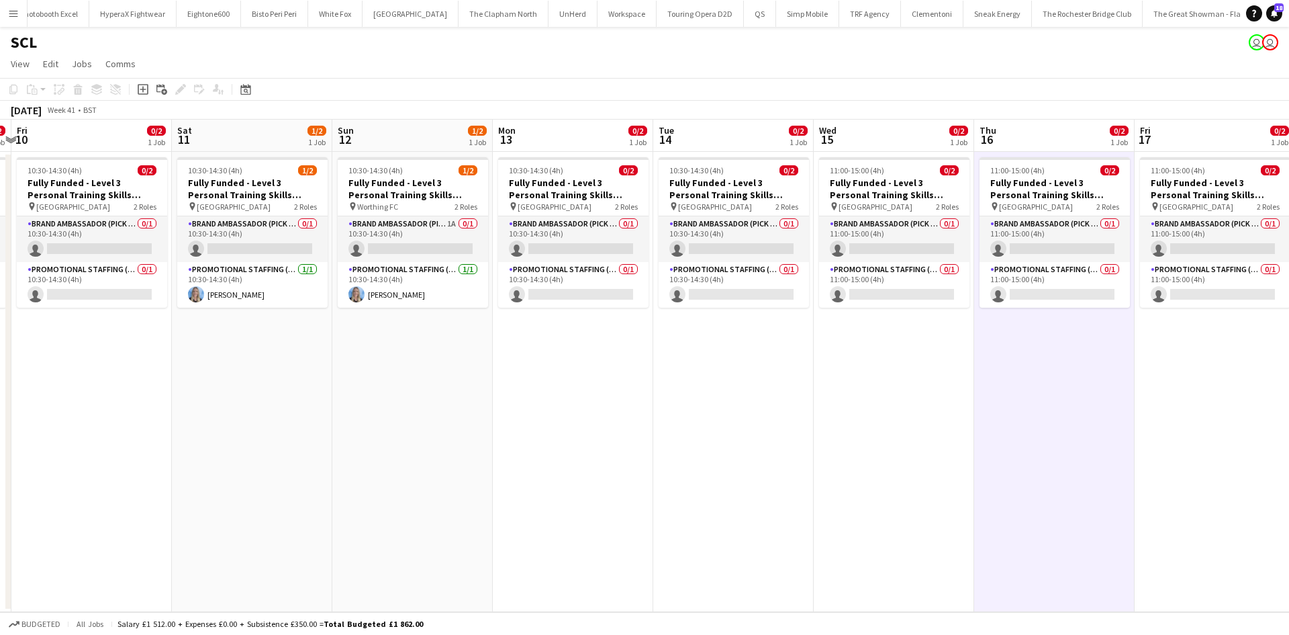
drag, startPoint x: 913, startPoint y: 497, endPoint x: 808, endPoint y: 504, distance: 105.0
click at [925, 502] on app-calendar-viewport "Wed 8 0/2 1 Job Thu 9 0/2 1 Job Fri 10 0/2 1 Job Sat 11 1/2 1 Job Sun 12 1/2 1 …" at bounding box center [644, 366] width 1289 height 492
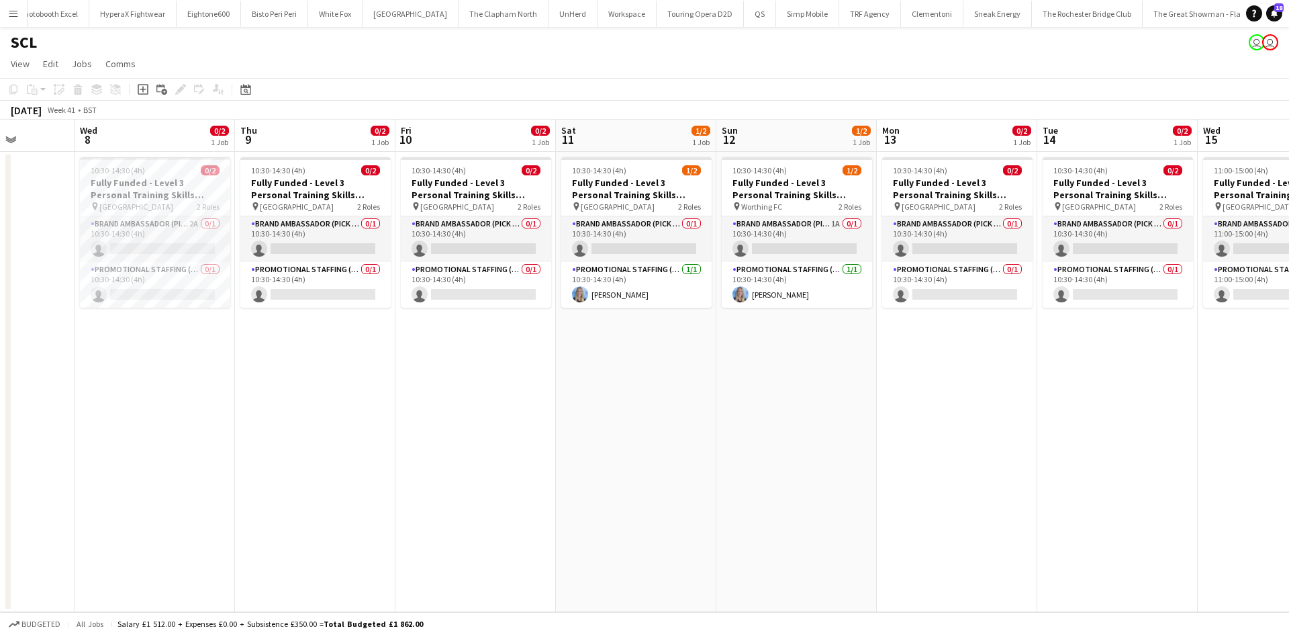
drag, startPoint x: 660, startPoint y: 491, endPoint x: 1002, endPoint y: 500, distance: 341.9
click at [1002, 500] on app-calendar-viewport "Sun 5 Mon 6 Tue 7 Wed 8 0/2 1 Job Thu 9 0/2 1 Job Fri 10 0/2 1 Job Sat 11 1/2 1…" at bounding box center [644, 366] width 1289 height 492
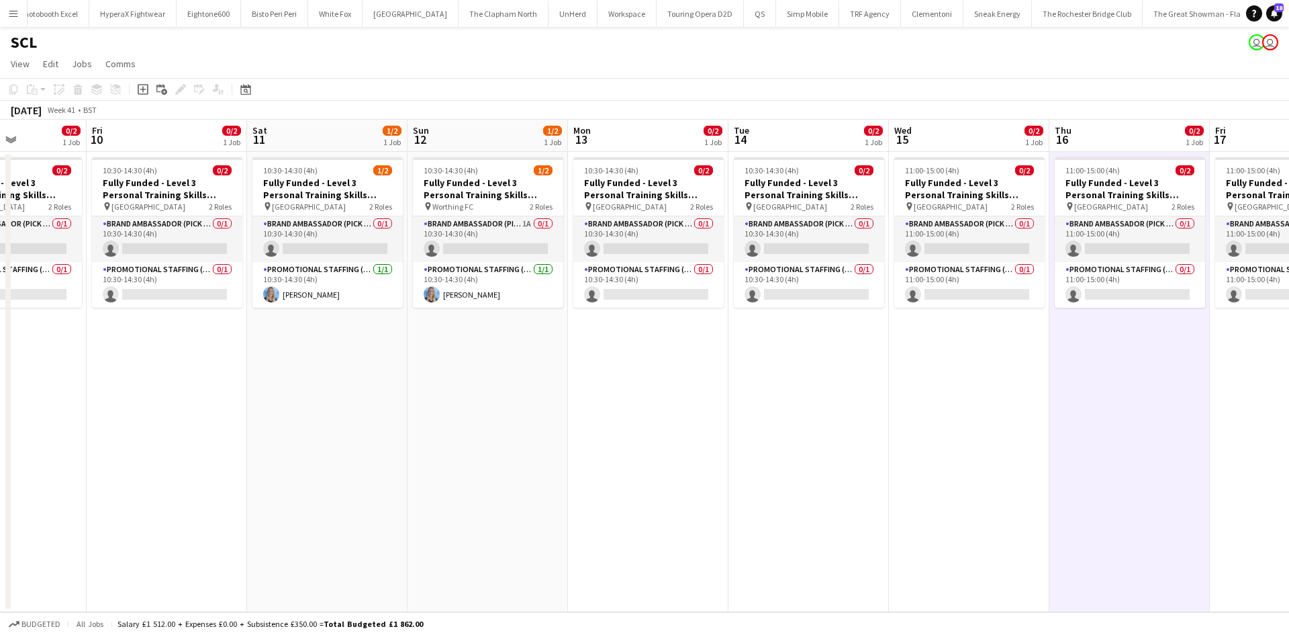
drag, startPoint x: 923, startPoint y: 497, endPoint x: 422, endPoint y: 440, distance: 503.5
click at [422, 441] on app-calendar-viewport "Sun 5 Mon 6 Tue 7 Wed 8 0/2 1 Job Thu 9 0/2 1 Job Fri 10 0/2 1 Job Sat 11 1/2 1…" at bounding box center [644, 366] width 1289 height 492
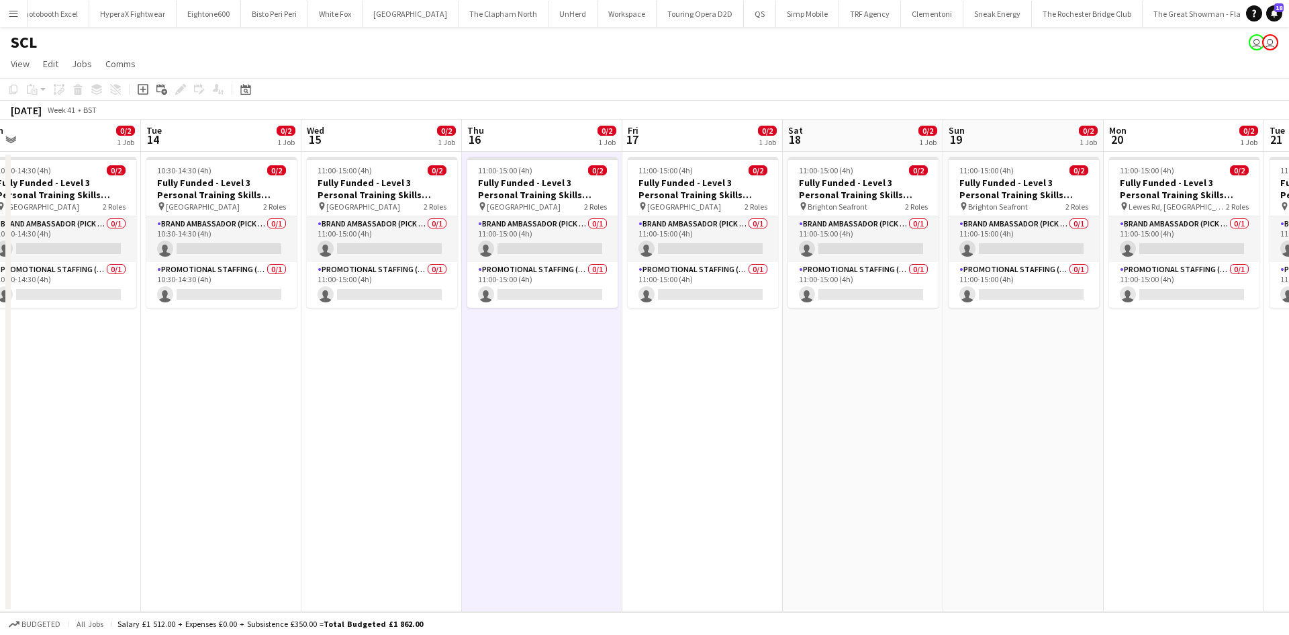
drag, startPoint x: 519, startPoint y: 368, endPoint x: 488, endPoint y: 360, distance: 32.6
click at [453, 357] on app-calendar-viewport "Fri 10 0/2 1 Job Sat 11 1/2 1 Job Sun 12 1/2 1 Job Mon 13 0/2 1 Job Tue 14 0/2 …" at bounding box center [644, 366] width 1289 height 492
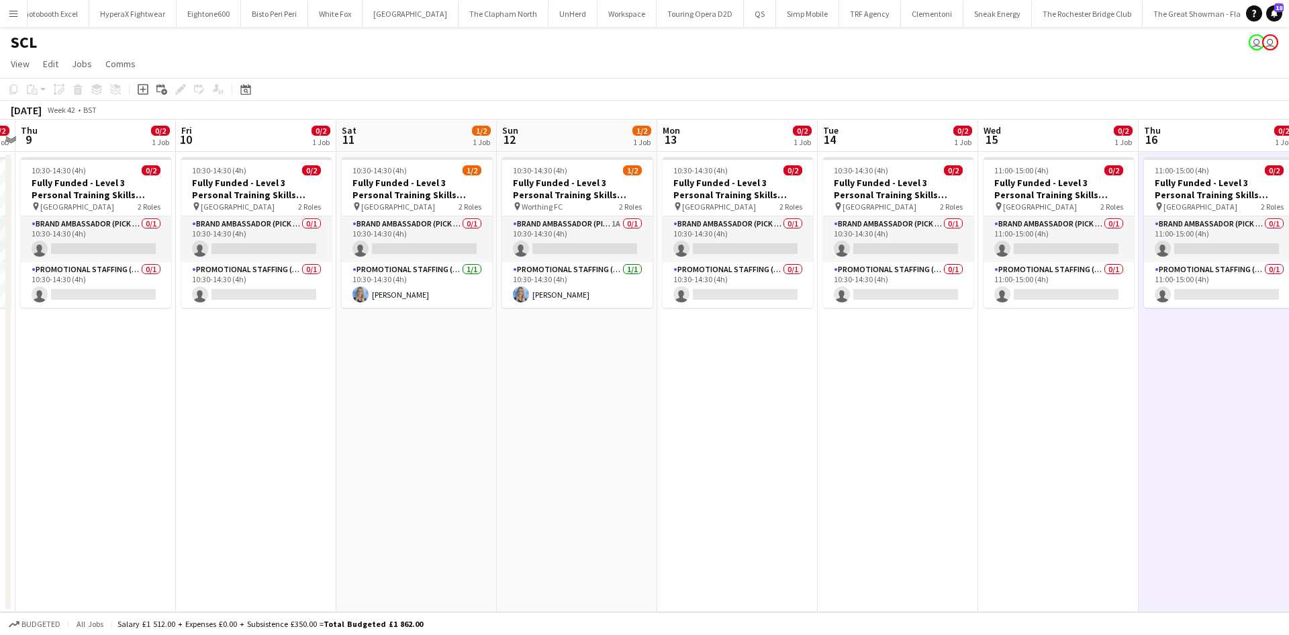
drag, startPoint x: 403, startPoint y: 432, endPoint x: 929, endPoint y: 494, distance: 529.3
click at [1147, 527] on app-calendar-viewport "Wed 8 0/2 1 Job Thu 9 0/2 1 Job Fri 10 0/2 1 Job Sat 11 1/2 1 Job Sun 12 1/2 1 …" at bounding box center [644, 366] width 1289 height 492
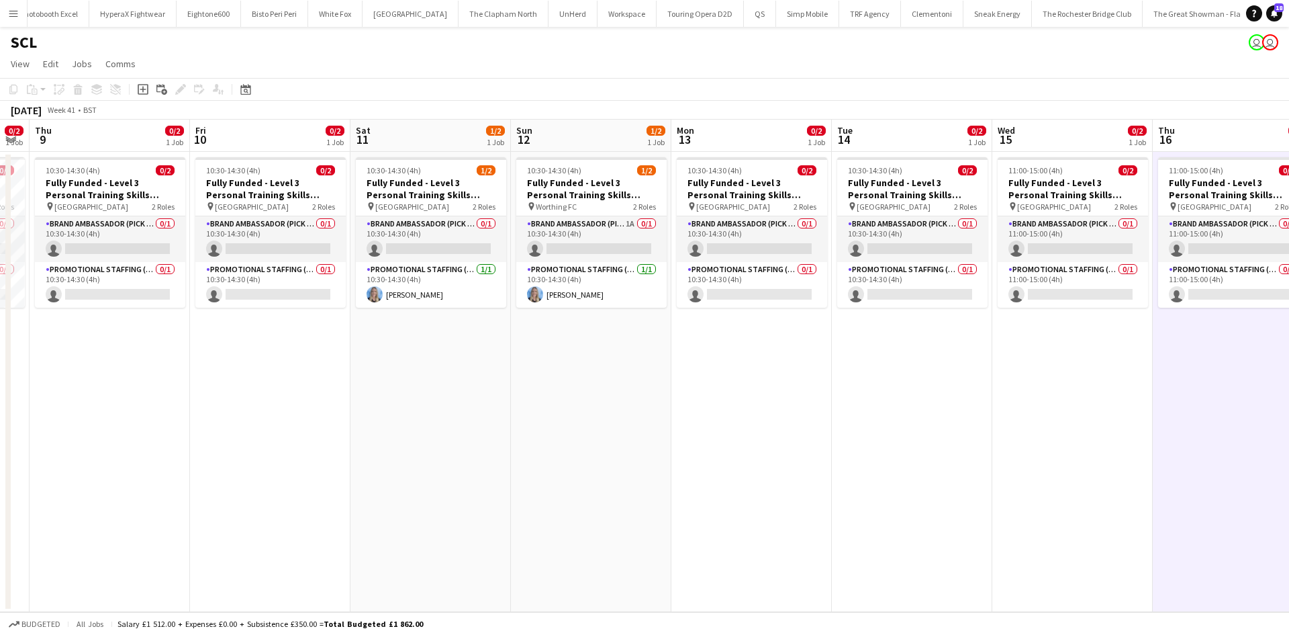
scroll to position [0, 380]
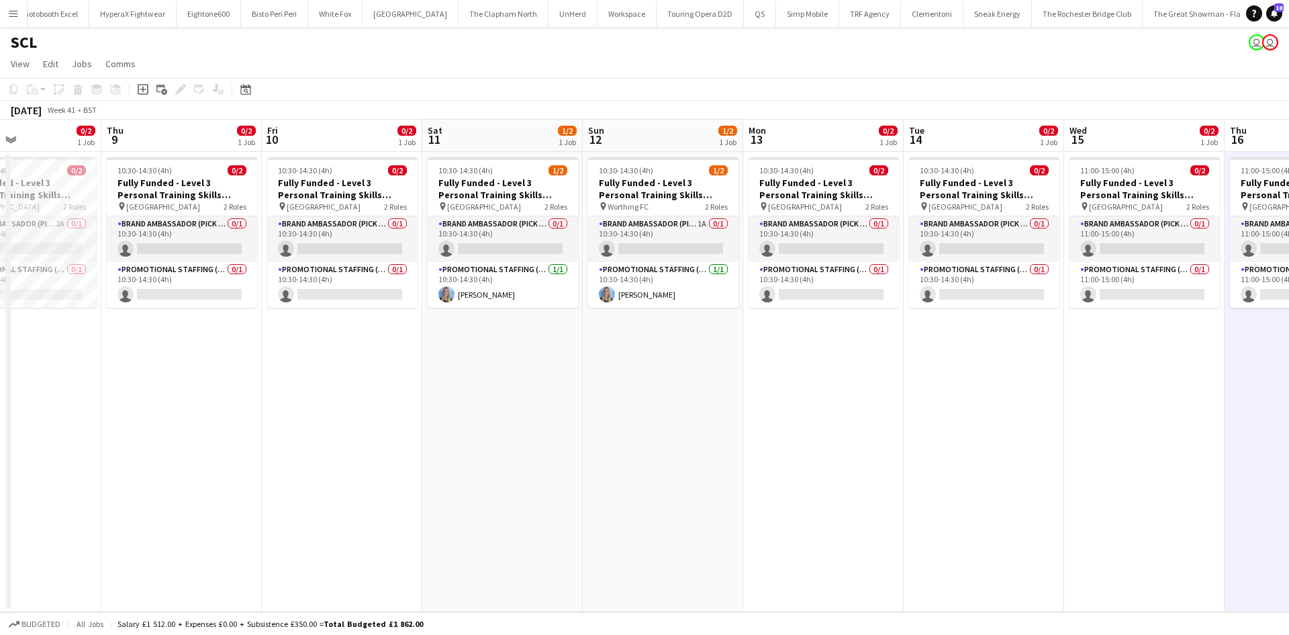
drag, startPoint x: 634, startPoint y: 464, endPoint x: 1014, endPoint y: 481, distance: 380.5
click at [1014, 481] on app-calendar-viewport "Mon 6 Tue 7 Wed 8 0/2 1 Job Thu 9 0/2 1 Job Fri 10 0/2 1 Job Sat 11 1/2 1 Job S…" at bounding box center [644, 366] width 1289 height 492
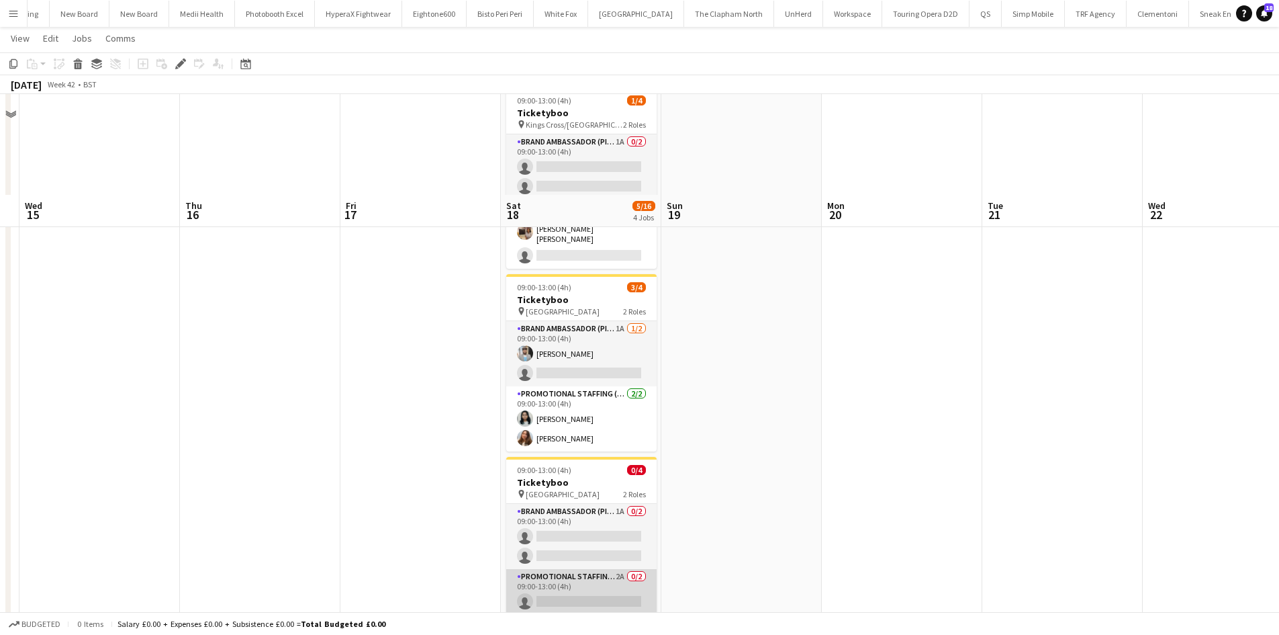
scroll to position [67, 0]
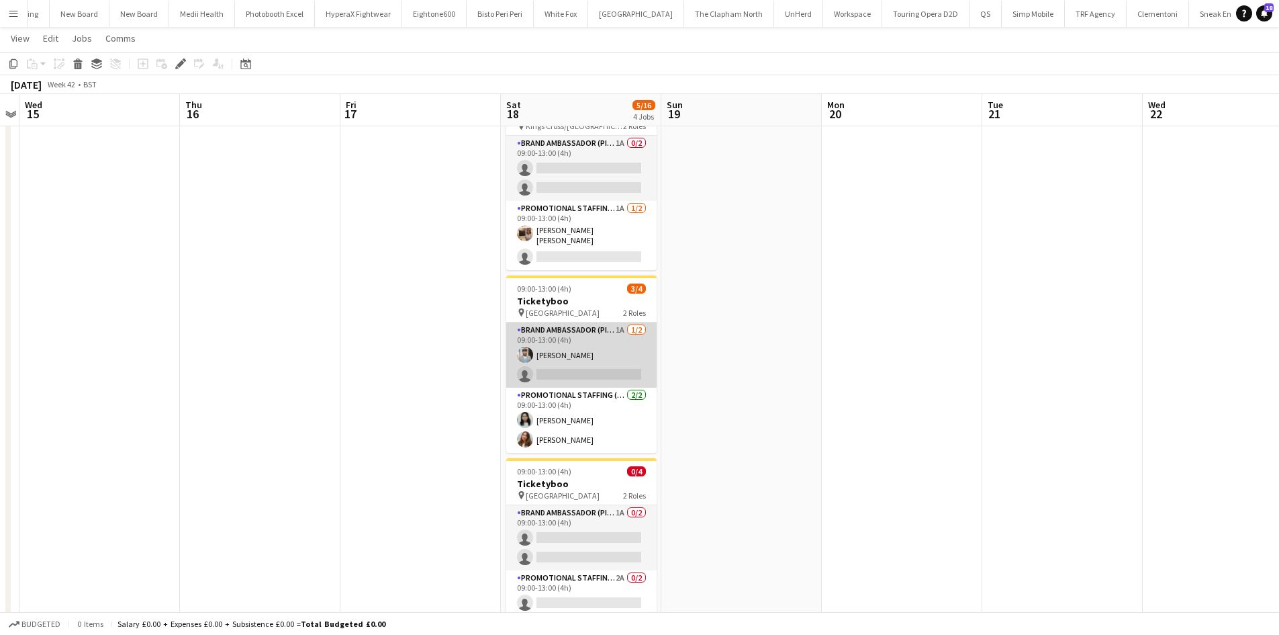
click at [623, 326] on app-card-role "Brand Ambassador (Pick up) 1A [DATE] 09:00-13:00 (4h) [PERSON_NAME] single-neut…" at bounding box center [581, 354] width 150 height 65
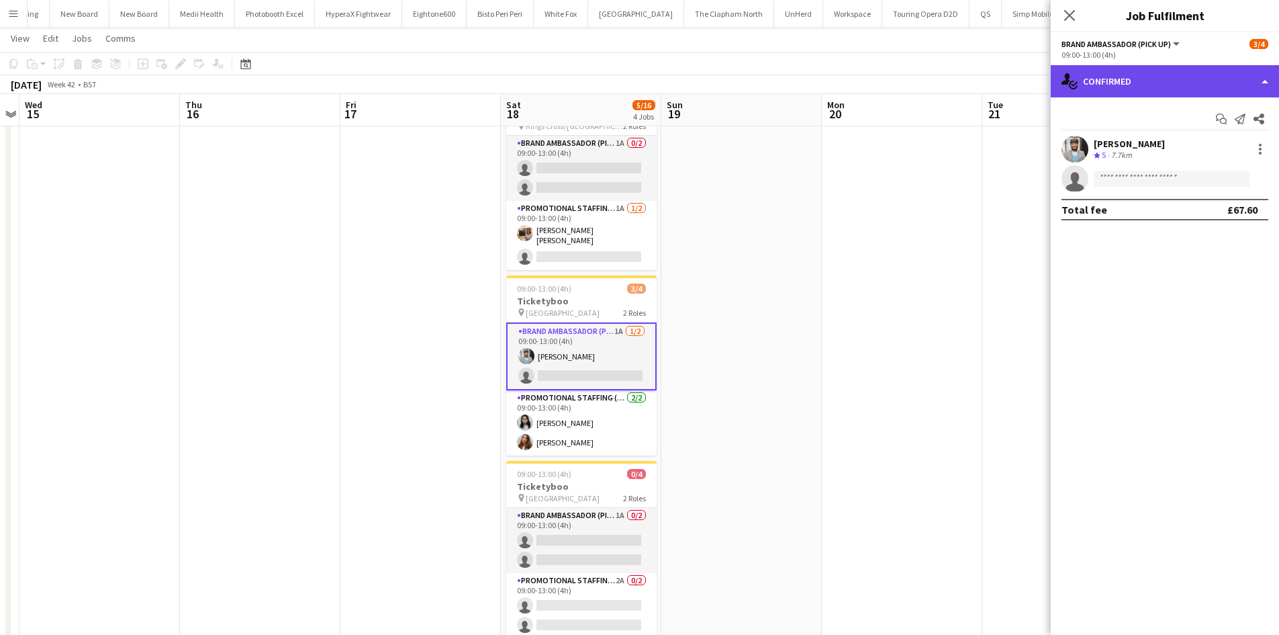
click at [1152, 90] on div "single-neutral-actions-check-2 Confirmed" at bounding box center [1165, 81] width 228 height 32
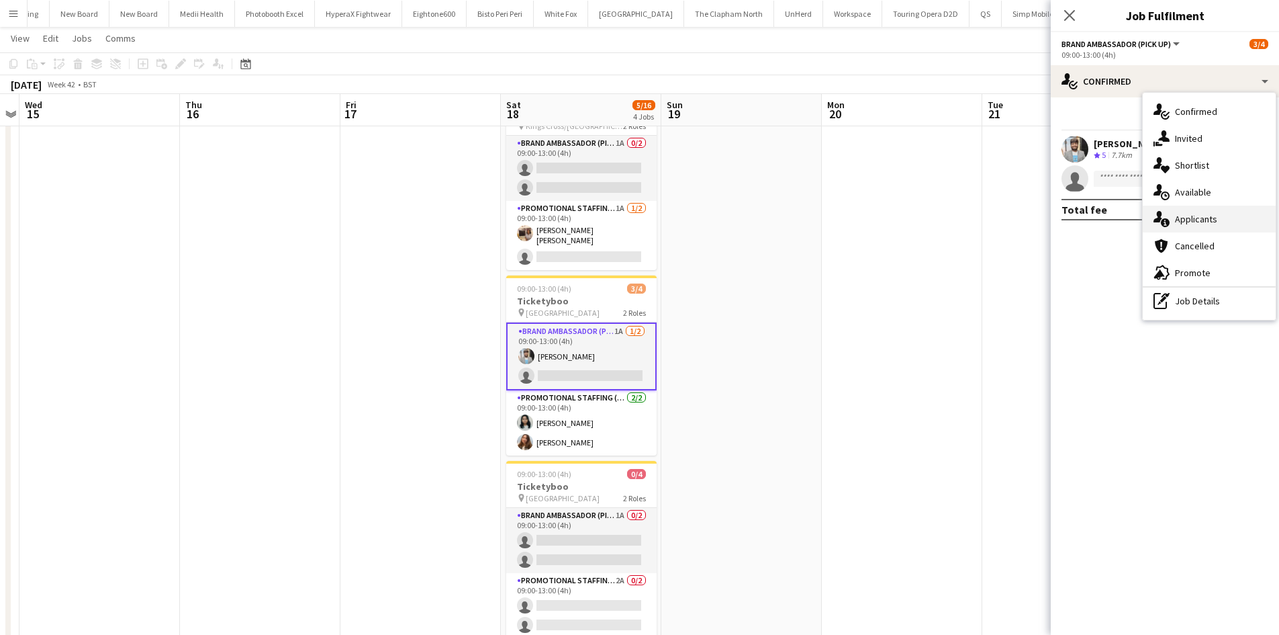
click at [1214, 211] on div "single-neutral-actions-information Applicants" at bounding box center [1209, 218] width 133 height 27
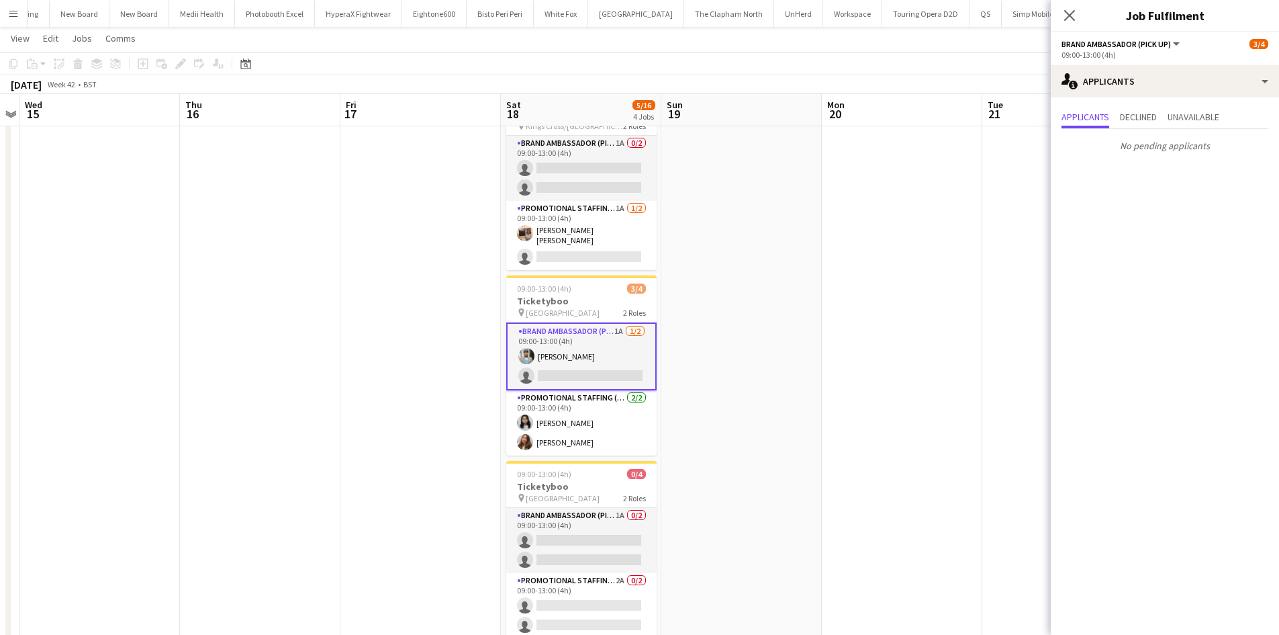
click at [914, 282] on app-date-cell at bounding box center [902, 464] width 160 height 762
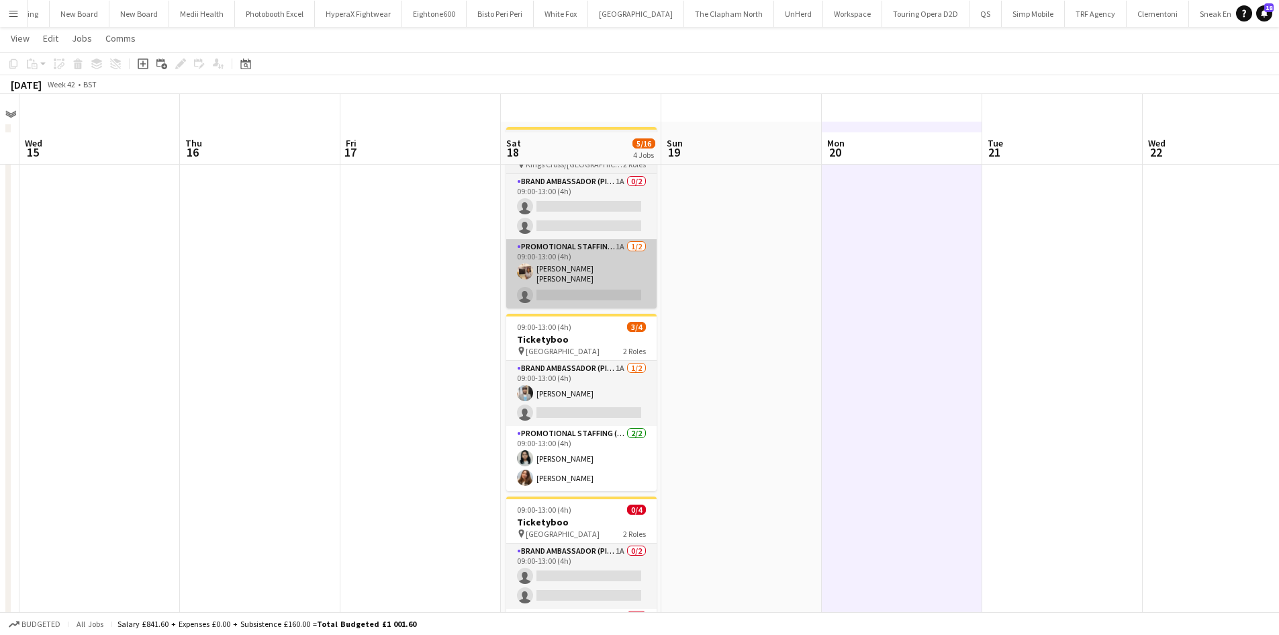
scroll to position [0, 0]
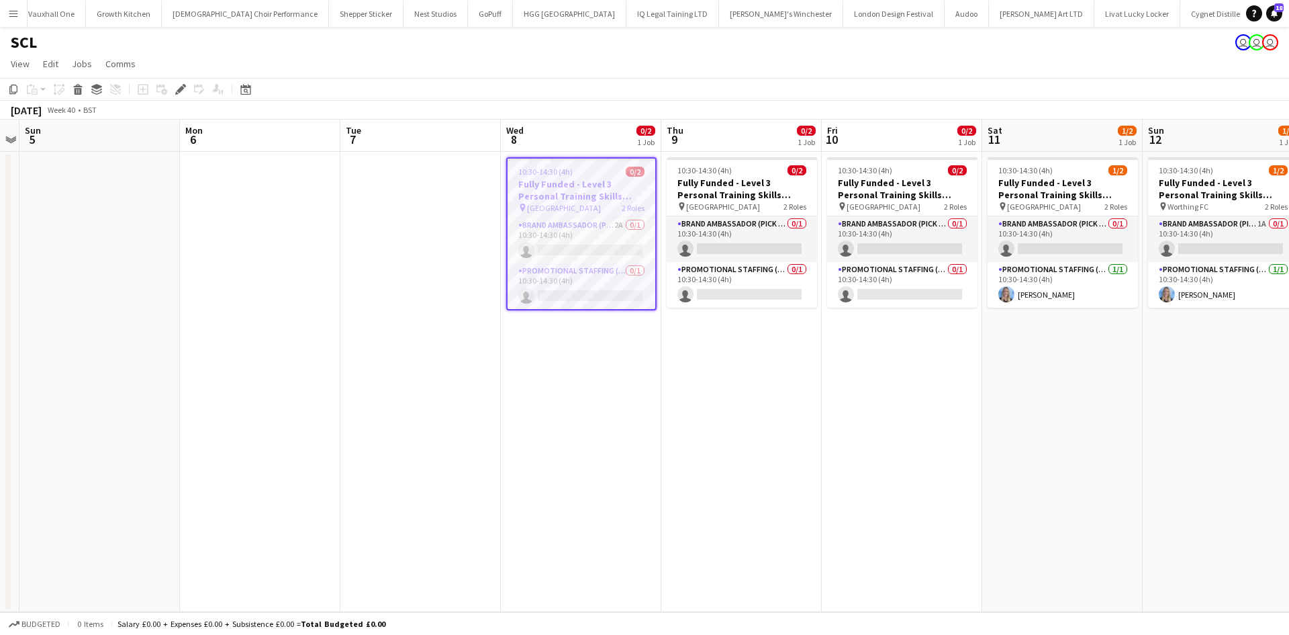
scroll to position [0, 4603]
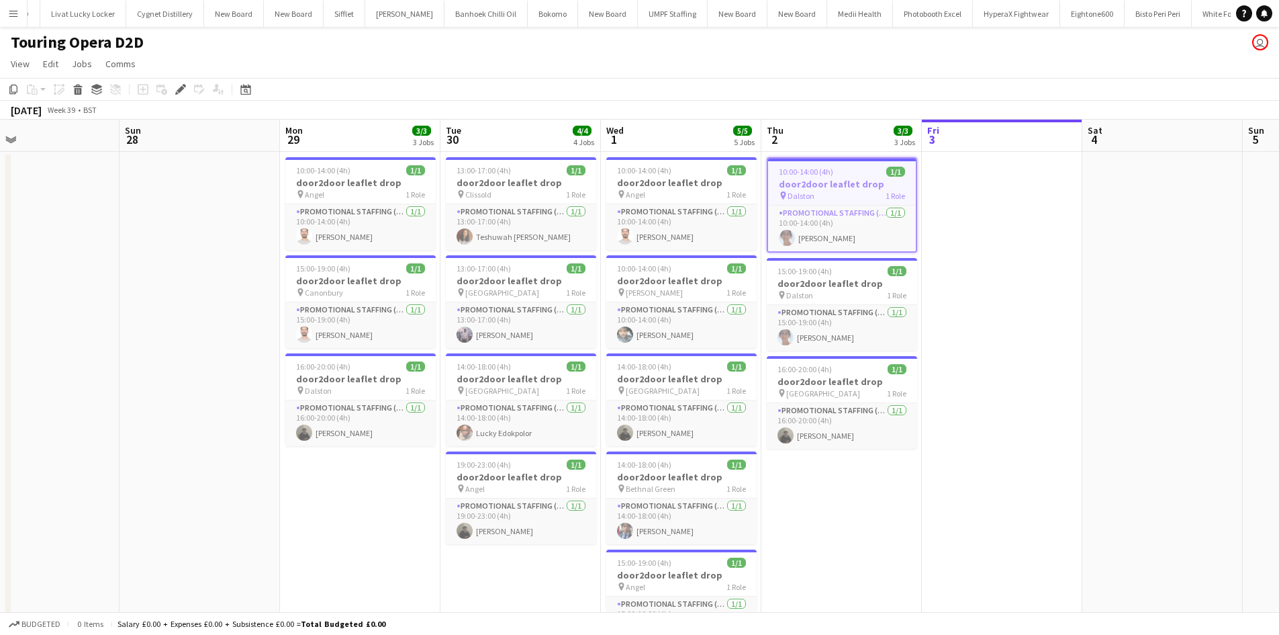
scroll to position [0, 352]
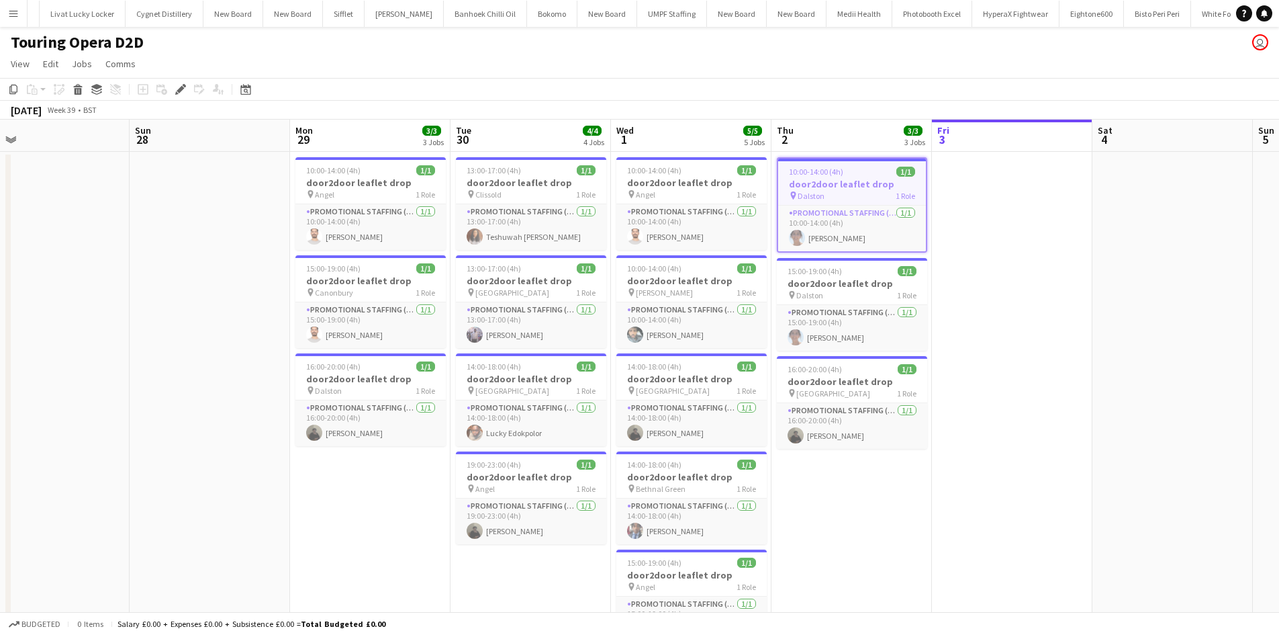
drag, startPoint x: 540, startPoint y: 497, endPoint x: 811, endPoint y: 525, distance: 272.1
click at [811, 525] on app-calendar-viewport "Thu 25 Fri 26 Sat 27 Sun 28 Mon 29 3/3 3 Jobs Tue 30 4/4 4 Jobs Wed 1 5/5 5 Job…" at bounding box center [639, 427] width 1279 height 615
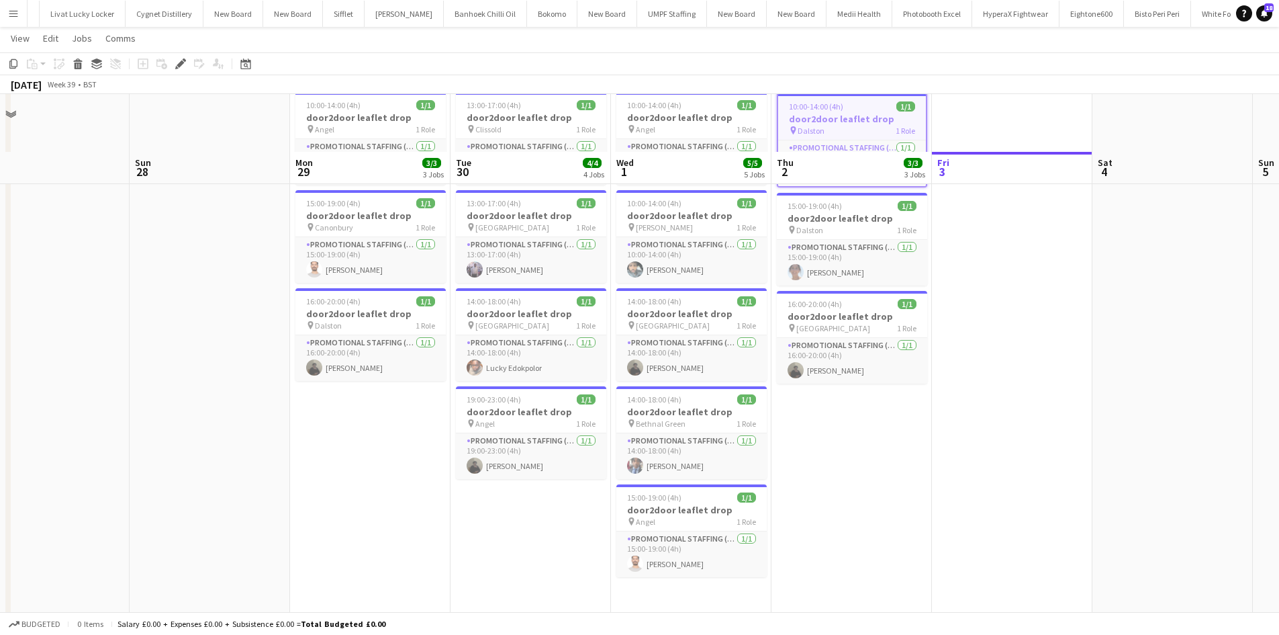
scroll to position [0, 0]
